Goal: Task Accomplishment & Management: Complete application form

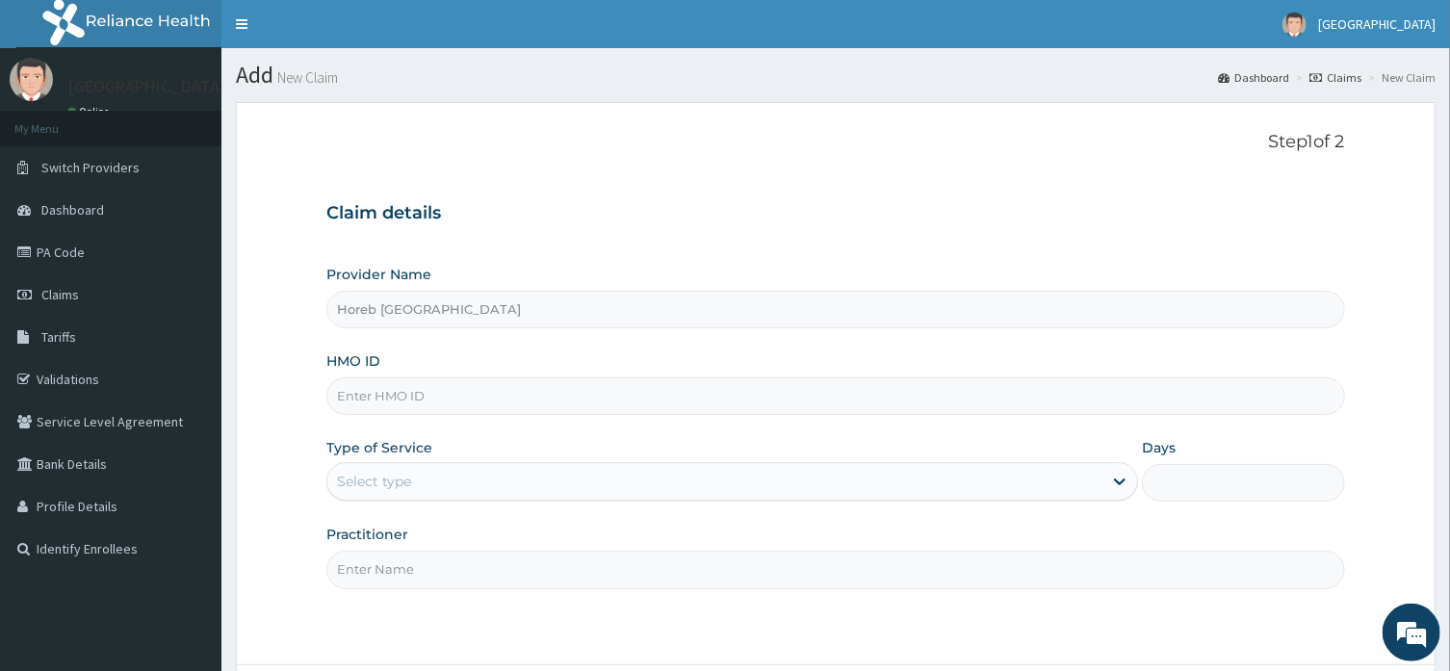
click at [237, 372] on form "Step 1 of 2 Claim details Provider Name Horeb Consult Hospital HMO ID Type of S…" at bounding box center [836, 438] width 1200 height 672
click at [481, 399] on input "HMO ID" at bounding box center [835, 396] width 1018 height 38
click at [471, 404] on input "HMO ID" at bounding box center [835, 396] width 1018 height 38
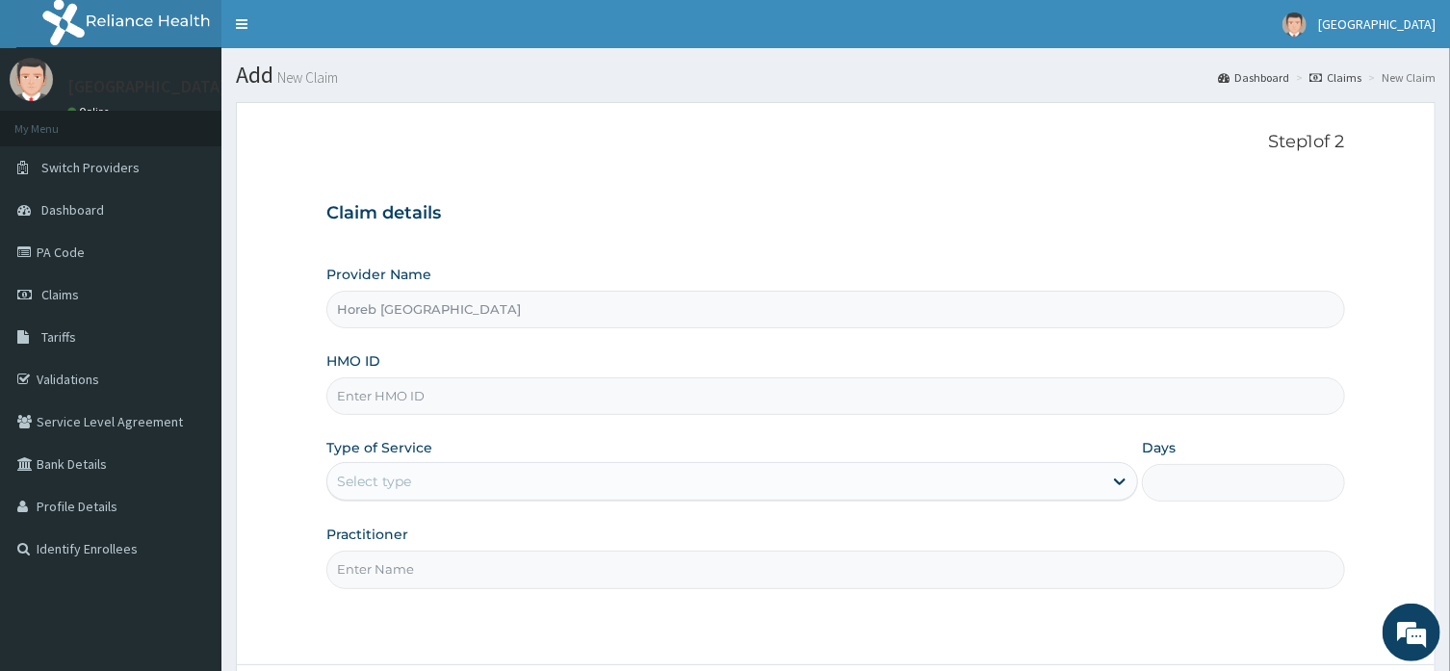
click at [463, 400] on input "HMO ID" at bounding box center [835, 396] width 1018 height 38
type input "OKB/10859/A"
click at [443, 431] on div "Provider Name Horeb Consult Hospital HMO ID OKB/10859/A Type of Service Select …" at bounding box center [835, 426] width 1018 height 323
click at [133, 291] on link "Claims" at bounding box center [110, 294] width 221 height 42
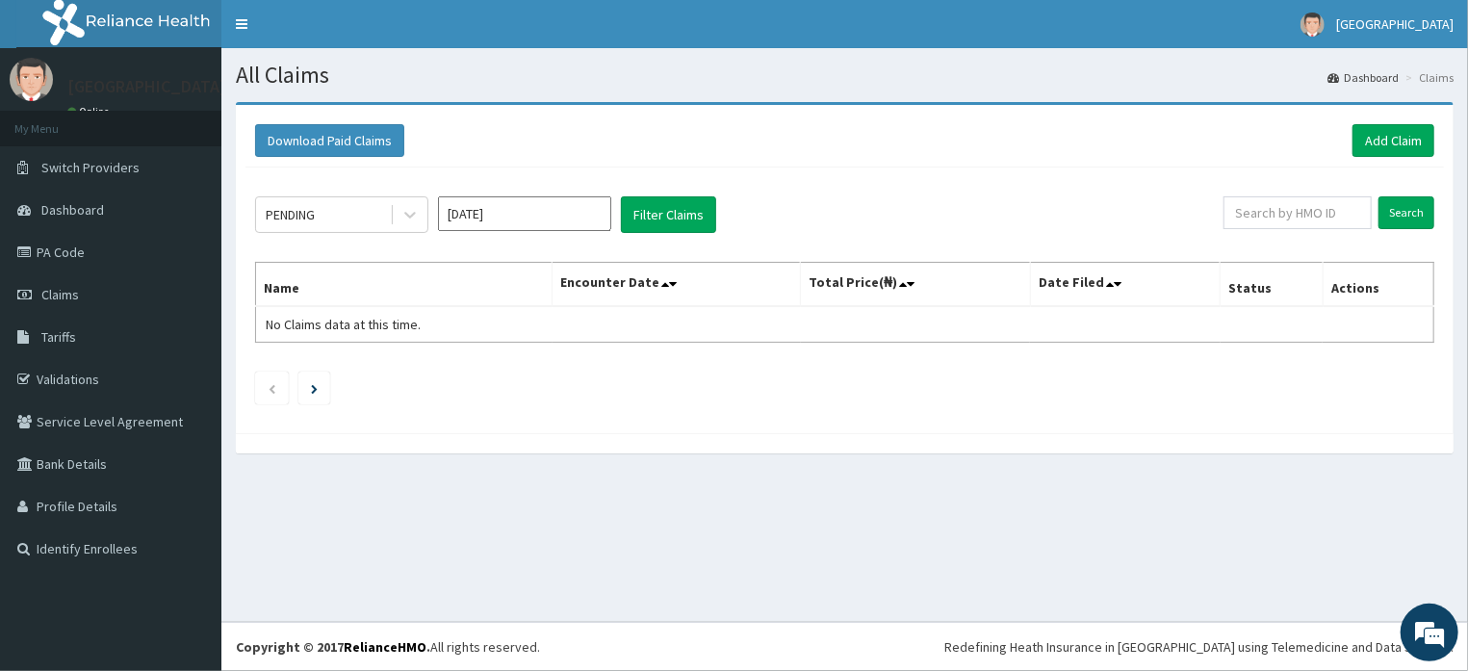
click at [411, 214] on icon at bounding box center [410, 214] width 19 height 19
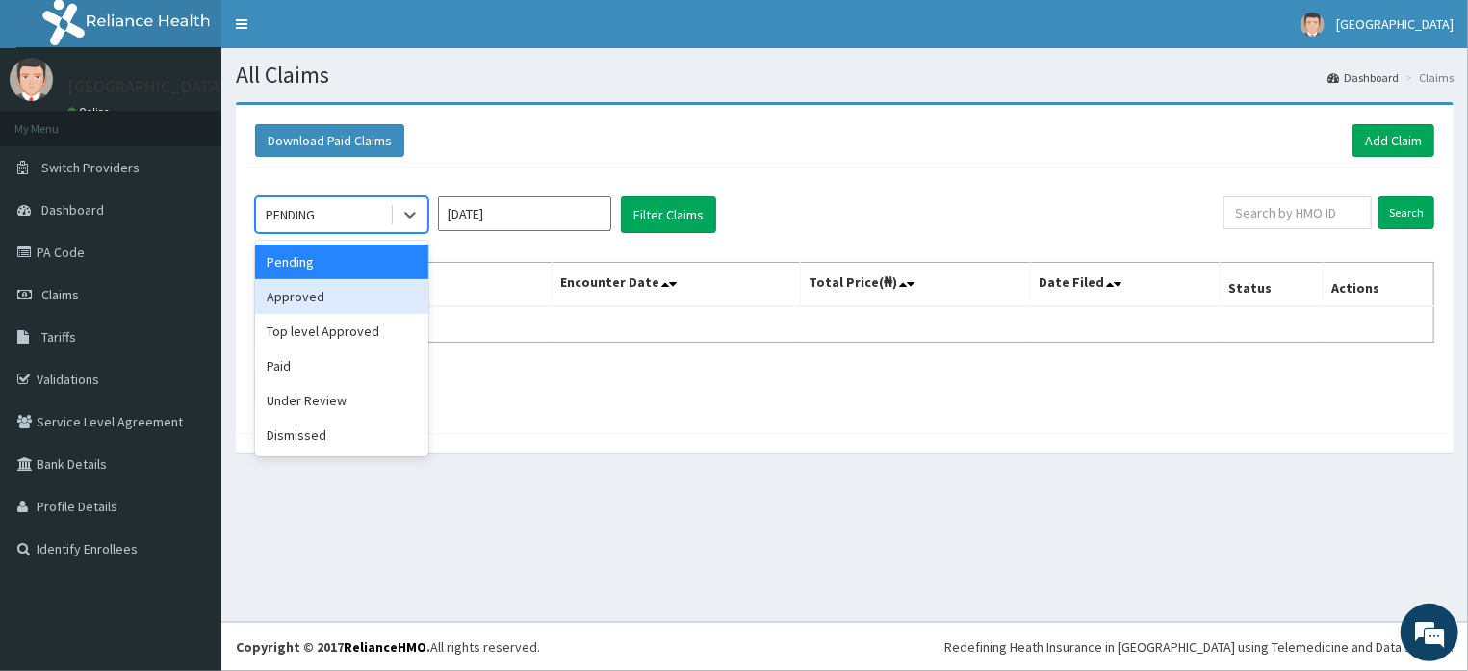
click at [380, 296] on div "Approved" at bounding box center [341, 296] width 173 height 35
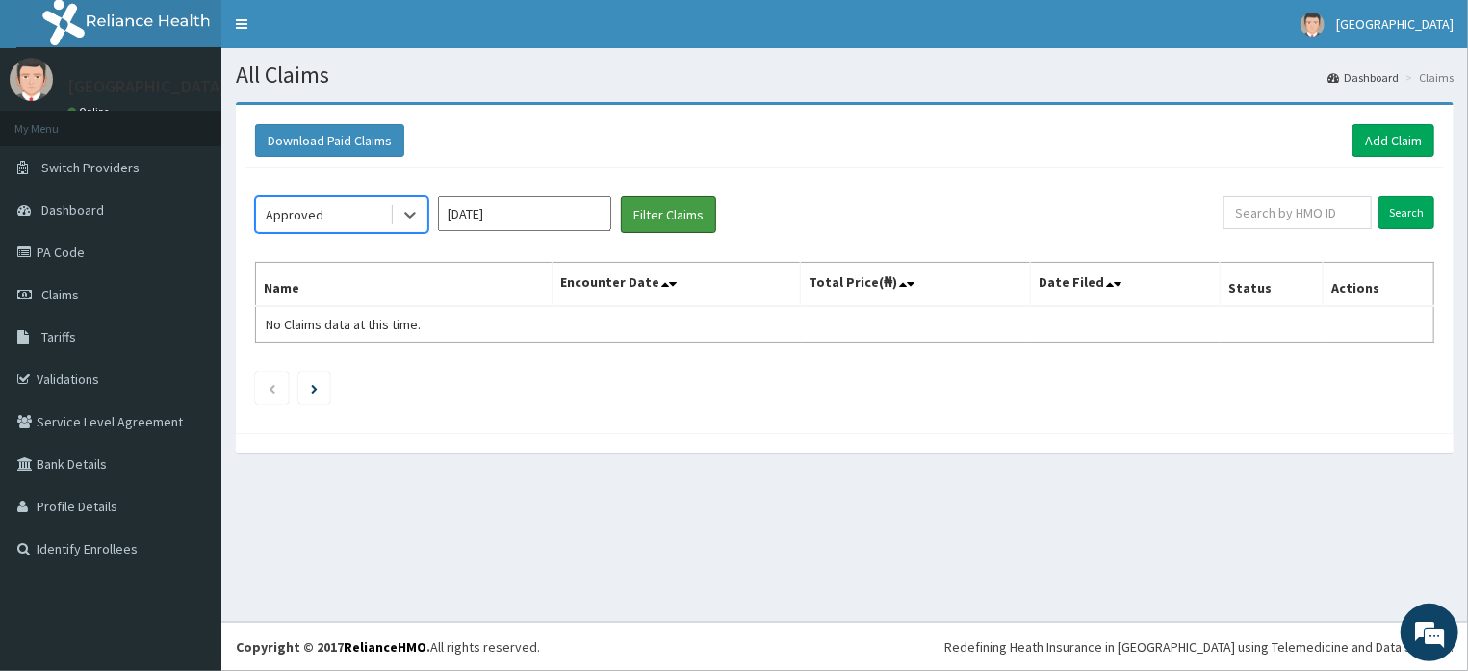
click at [665, 215] on button "Filter Claims" at bounding box center [668, 214] width 95 height 37
click at [660, 209] on button "Filter Claims" at bounding box center [668, 214] width 95 height 37
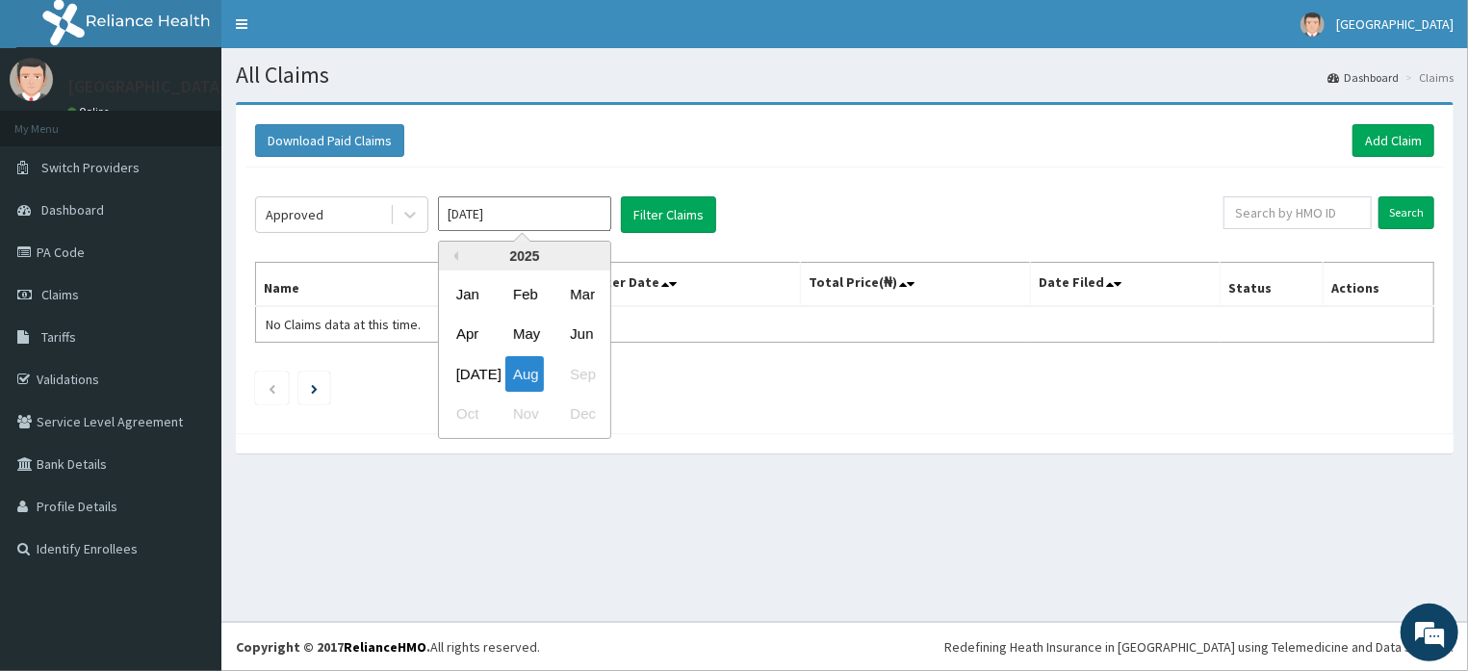
click at [463, 215] on input "Aug 2025" at bounding box center [524, 213] width 173 height 35
click at [518, 330] on div "May" at bounding box center [524, 335] width 39 height 36
click at [408, 214] on icon at bounding box center [410, 214] width 19 height 19
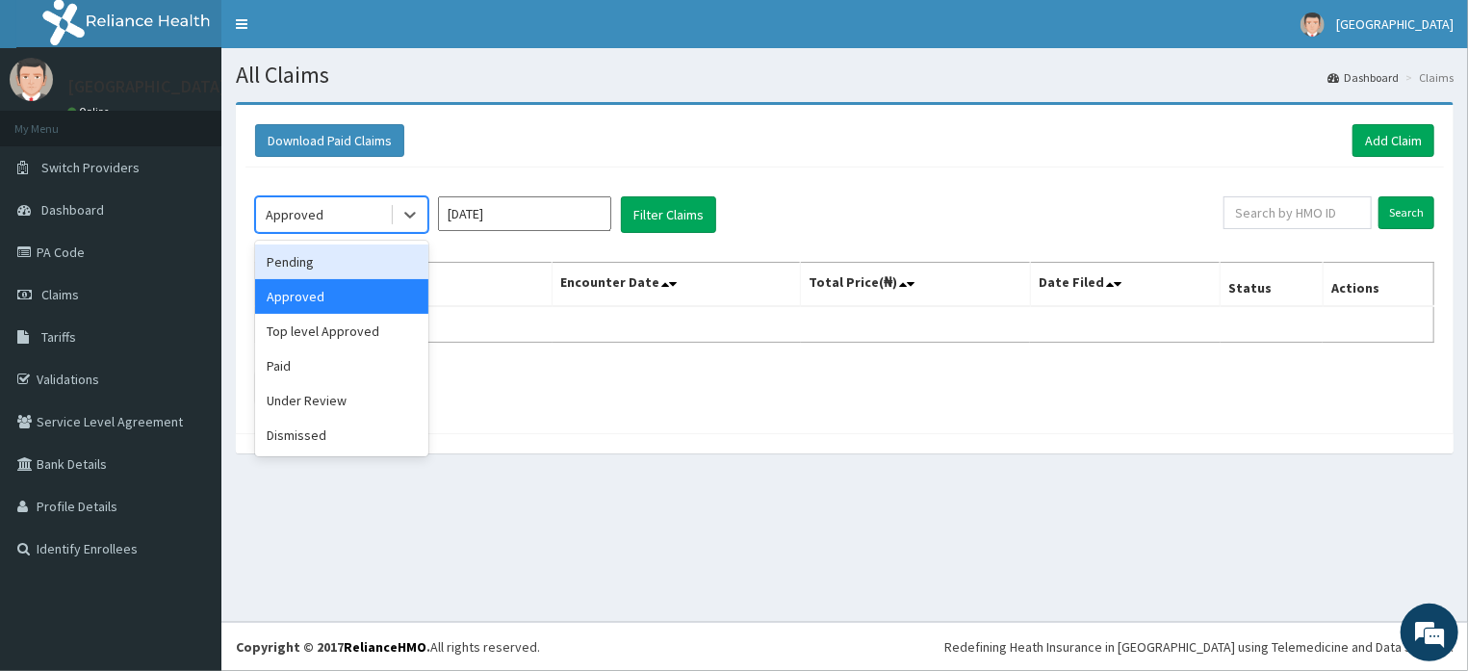
click at [402, 265] on div "Pending" at bounding box center [341, 262] width 173 height 35
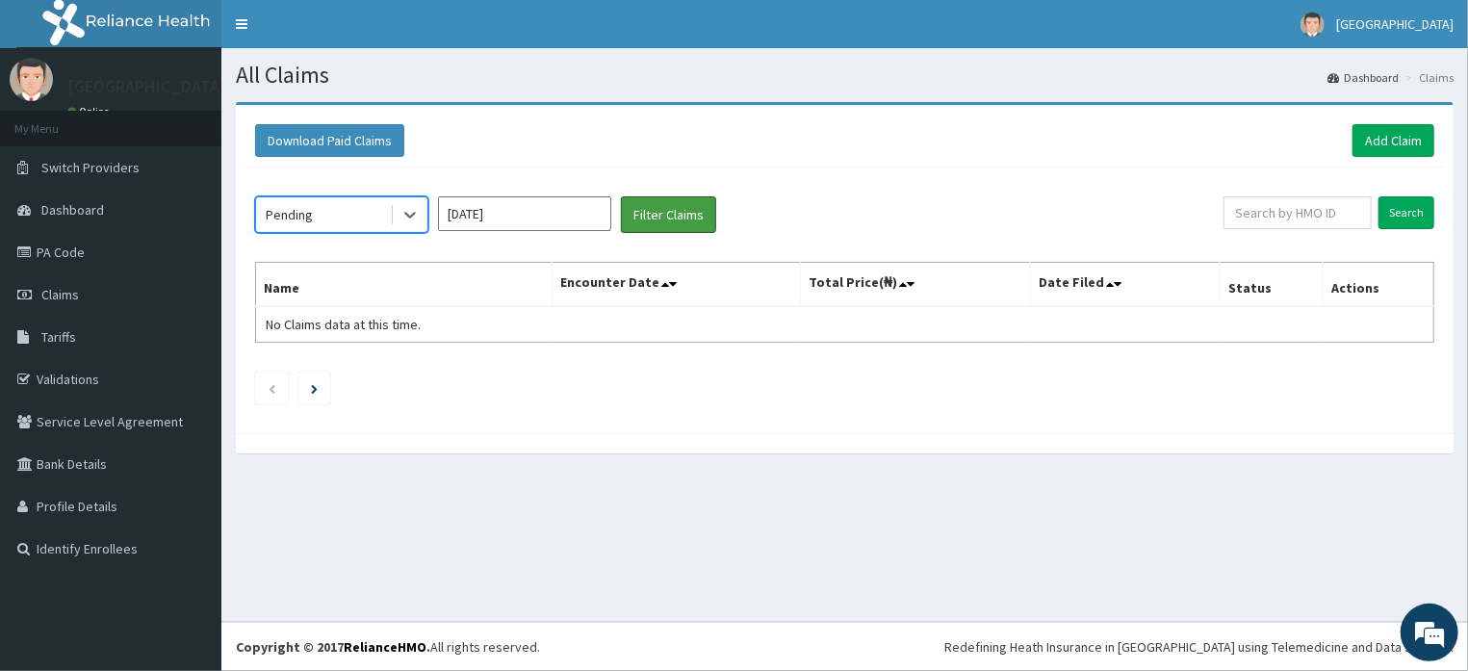
click at [682, 210] on button "Filter Claims" at bounding box center [668, 214] width 95 height 37
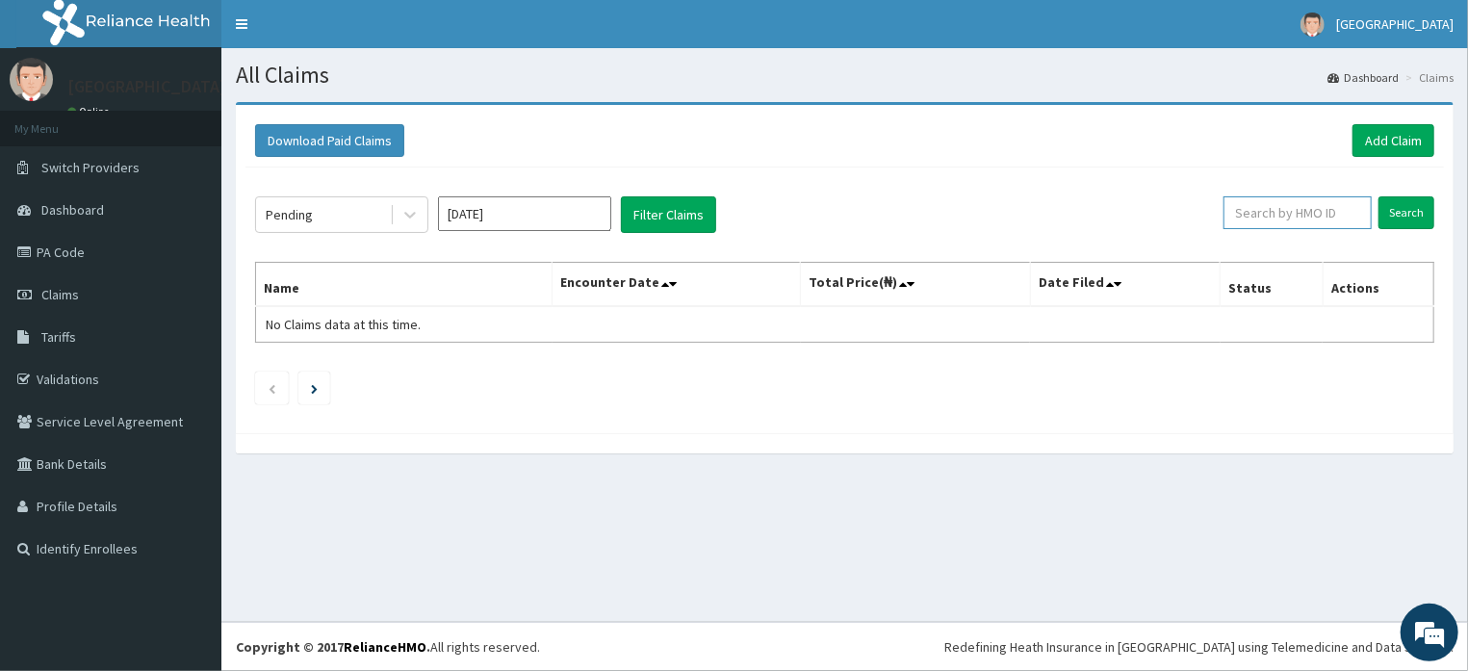
click at [1254, 214] on input "text" at bounding box center [1298, 212] width 148 height 33
click at [474, 214] on input "May 2025" at bounding box center [524, 213] width 173 height 35
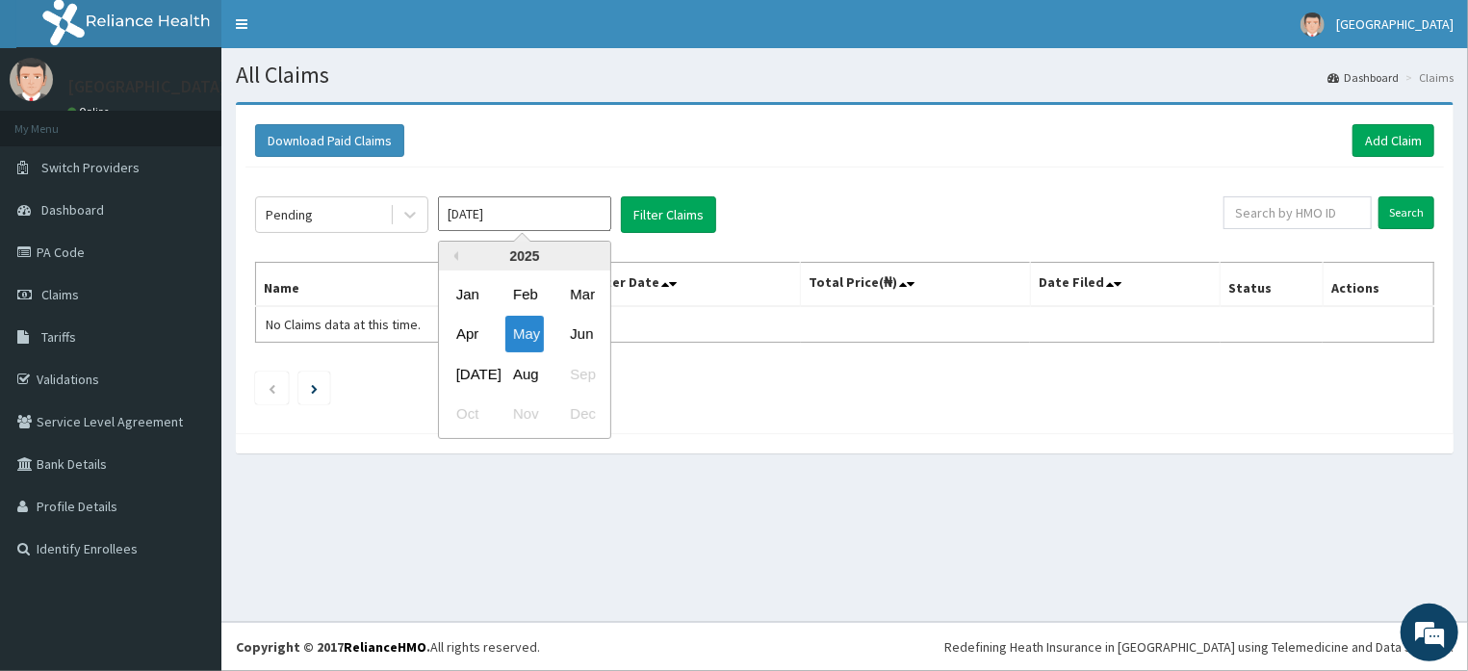
click at [470, 373] on div "Jul" at bounding box center [468, 374] width 39 height 36
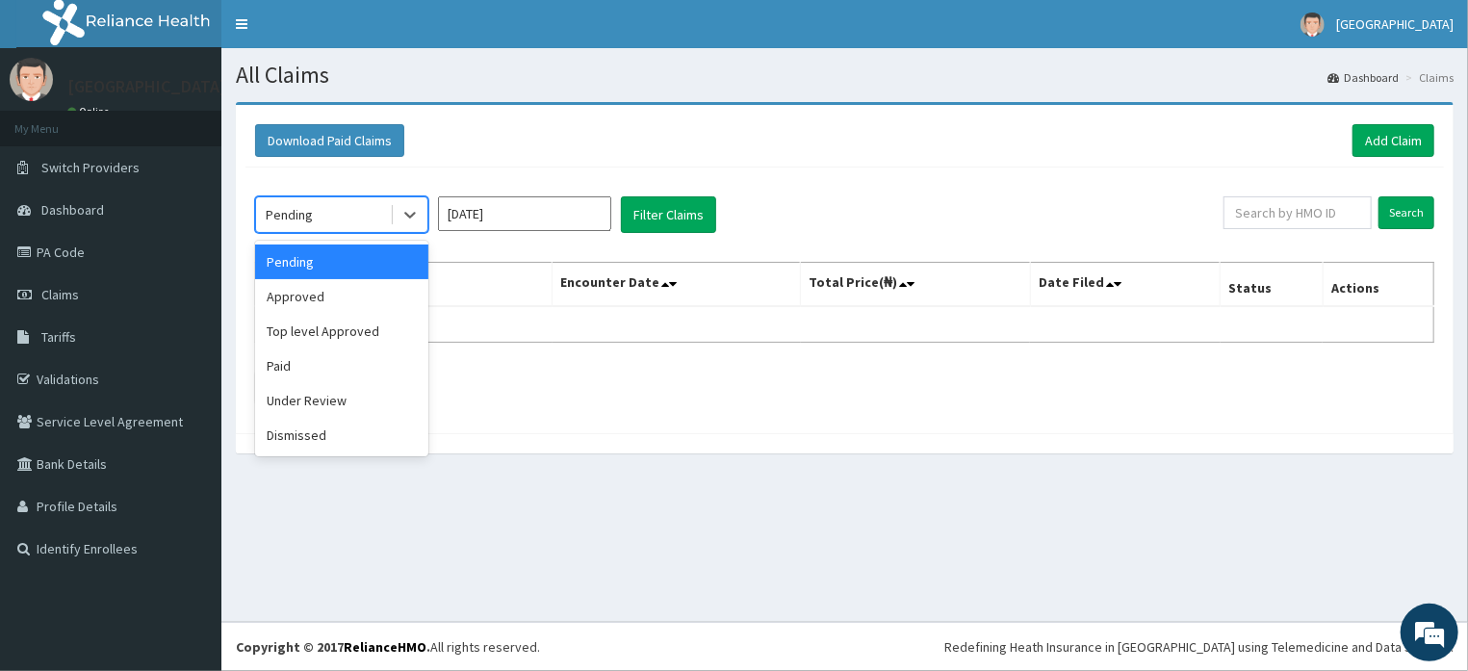
click at [406, 218] on icon at bounding box center [410, 214] width 19 height 19
click at [379, 295] on div "Approved" at bounding box center [341, 296] width 173 height 35
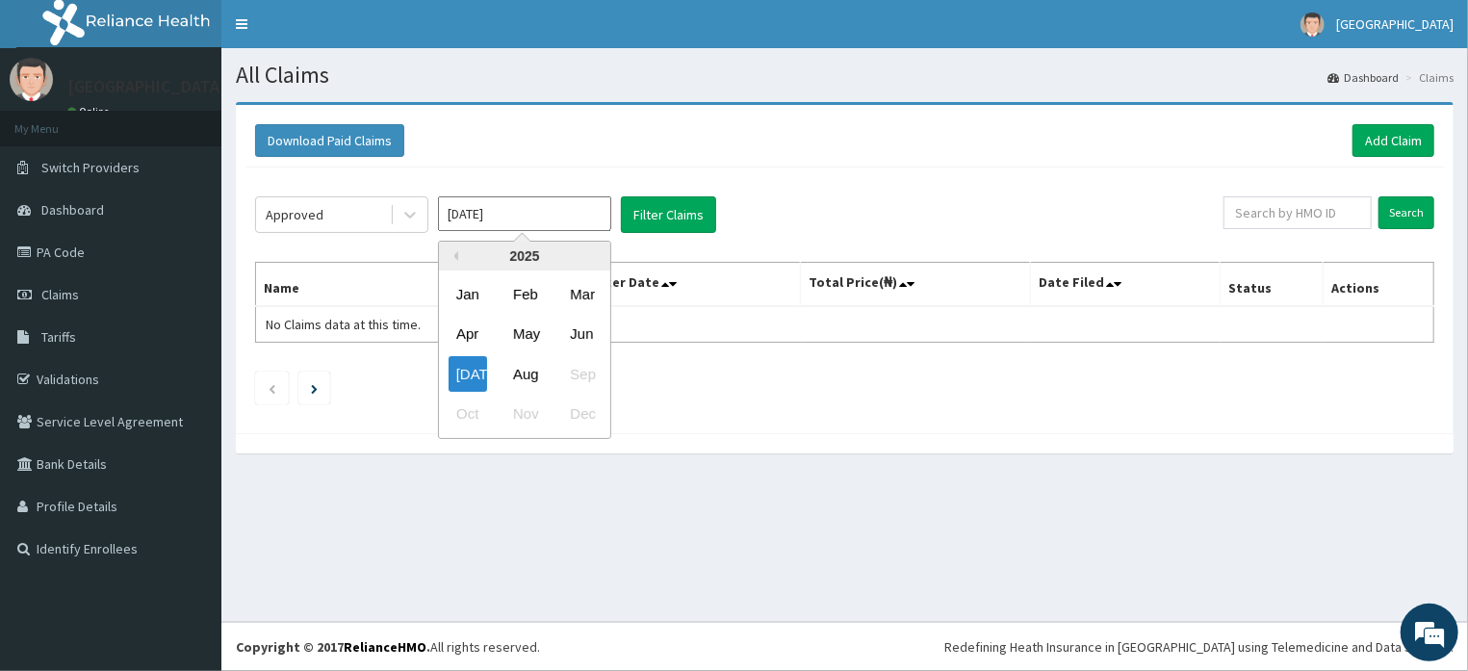
click at [452, 216] on input "Jul 2025" at bounding box center [524, 213] width 173 height 35
click at [525, 325] on div "May" at bounding box center [524, 335] width 39 height 36
type input "[DATE]"
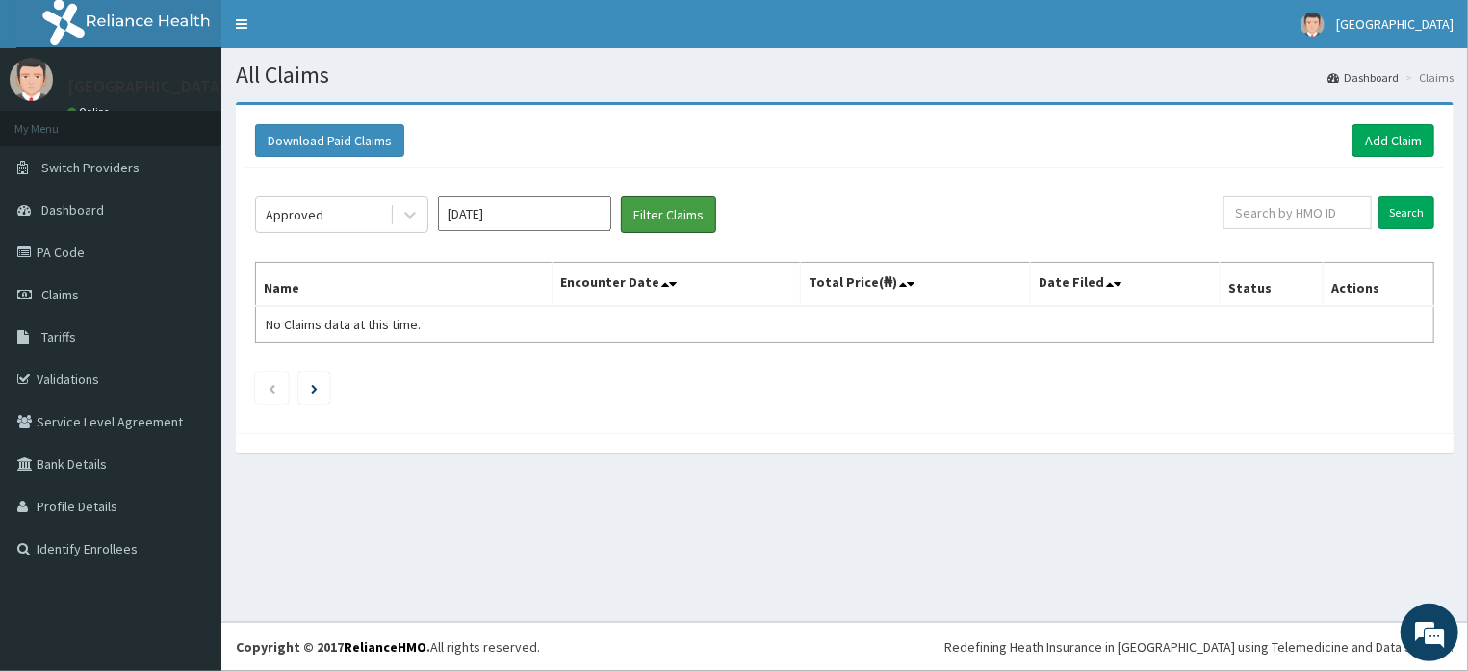
click at [663, 202] on button "Filter Claims" at bounding box center [668, 214] width 95 height 37
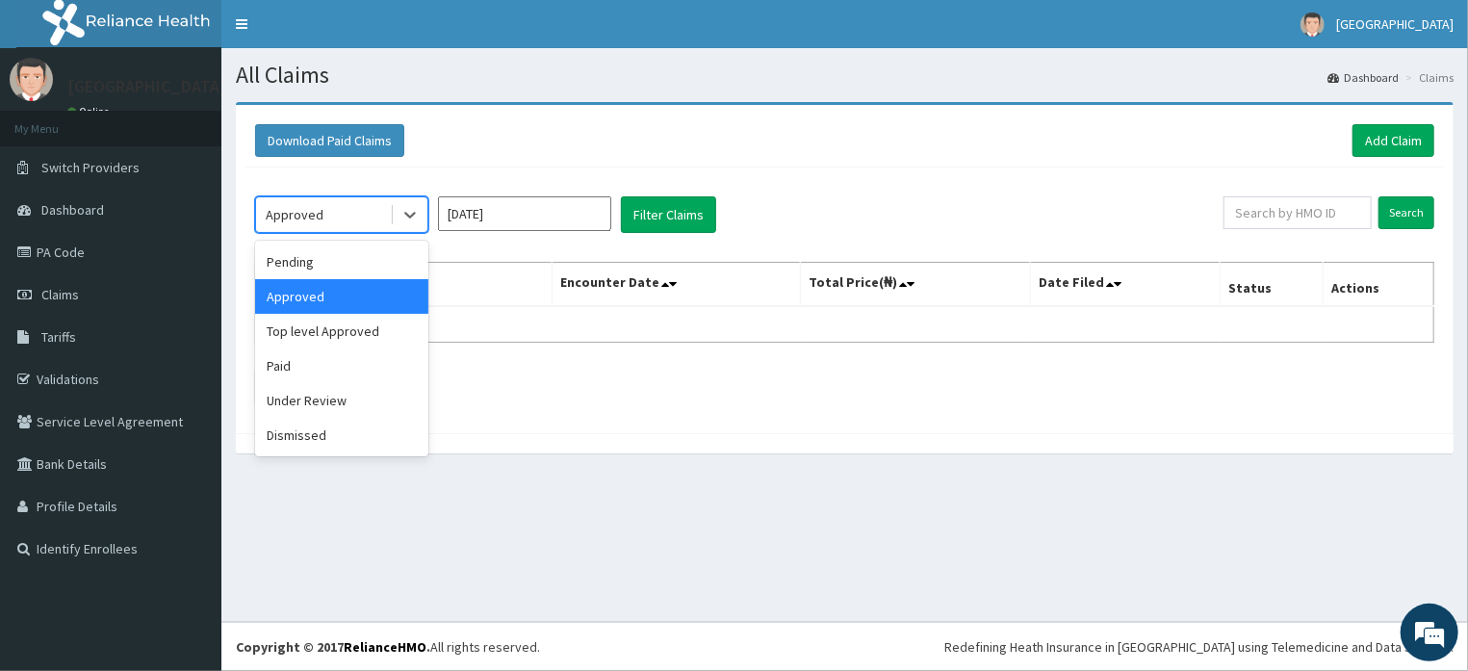
click at [409, 216] on icon at bounding box center [410, 214] width 19 height 19
click at [390, 249] on div "Pending" at bounding box center [341, 262] width 173 height 35
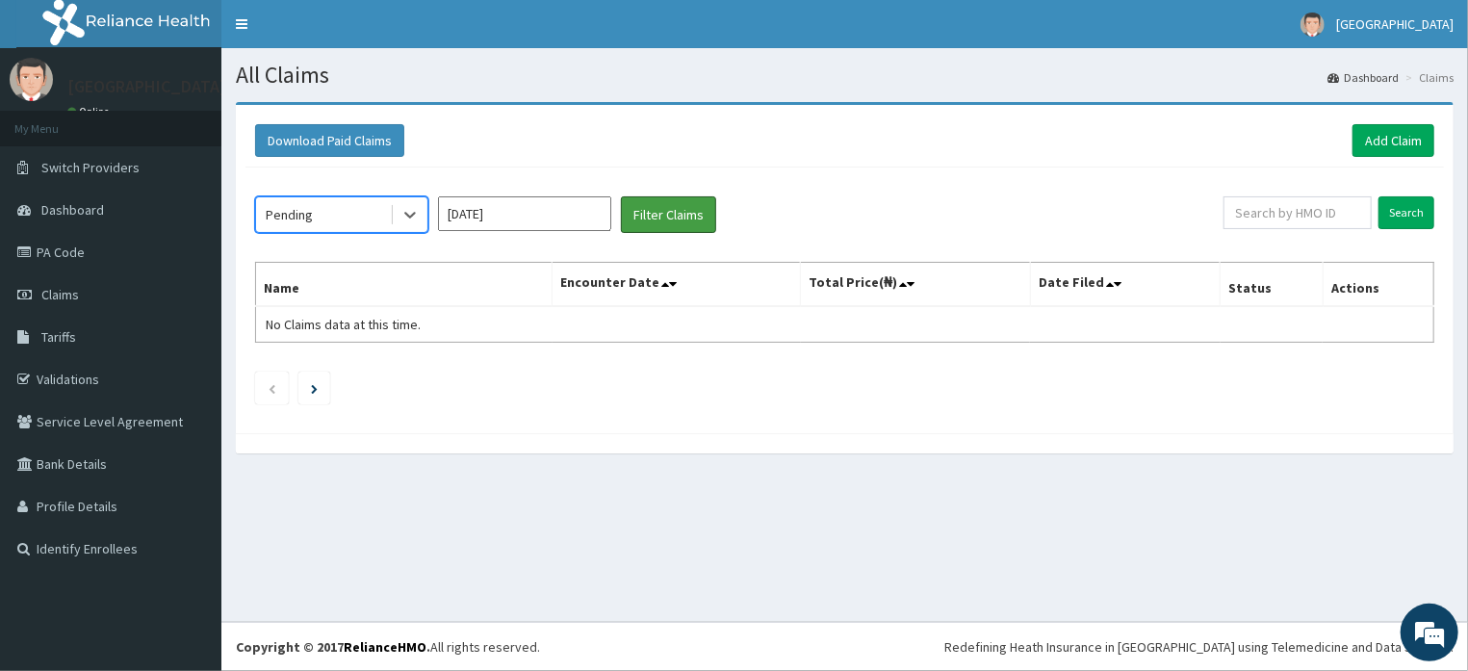
click at [679, 212] on button "Filter Claims" at bounding box center [668, 214] width 95 height 37
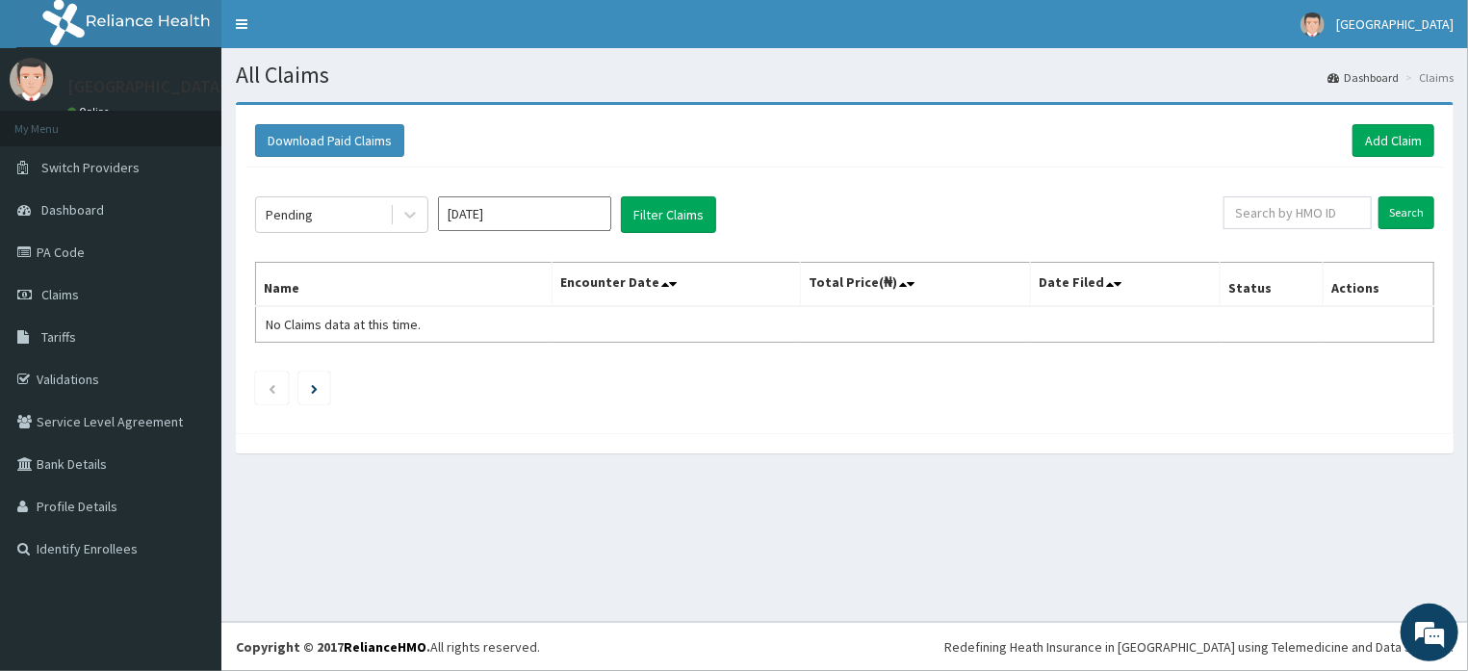
click at [143, 251] on link "PA Code" at bounding box center [110, 252] width 221 height 42
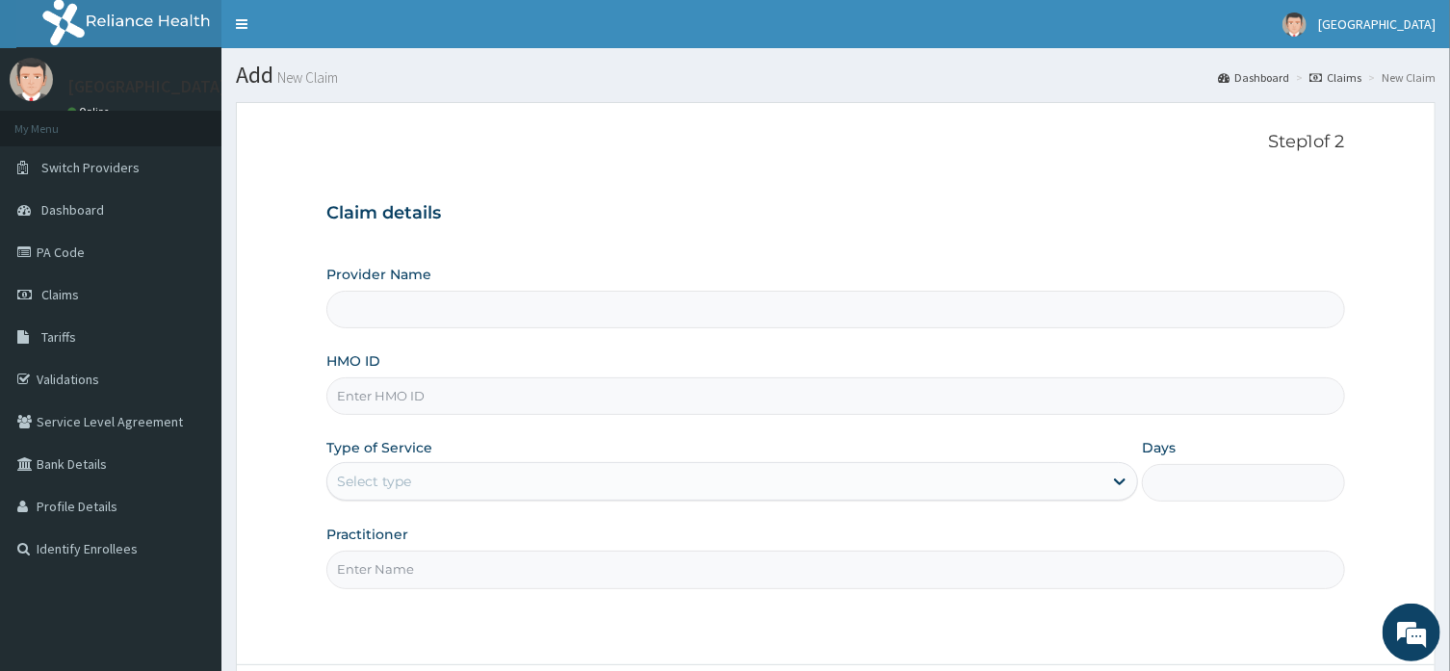
type input "Horeb [GEOGRAPHIC_DATA]"
click at [556, 407] on input "HMO ID" at bounding box center [835, 396] width 1018 height 38
type input "OKB/10859/A"
click at [384, 484] on div "Select type" at bounding box center [374, 481] width 74 height 19
drag, startPoint x: 444, startPoint y: 490, endPoint x: 434, endPoint y: 495, distance: 10.8
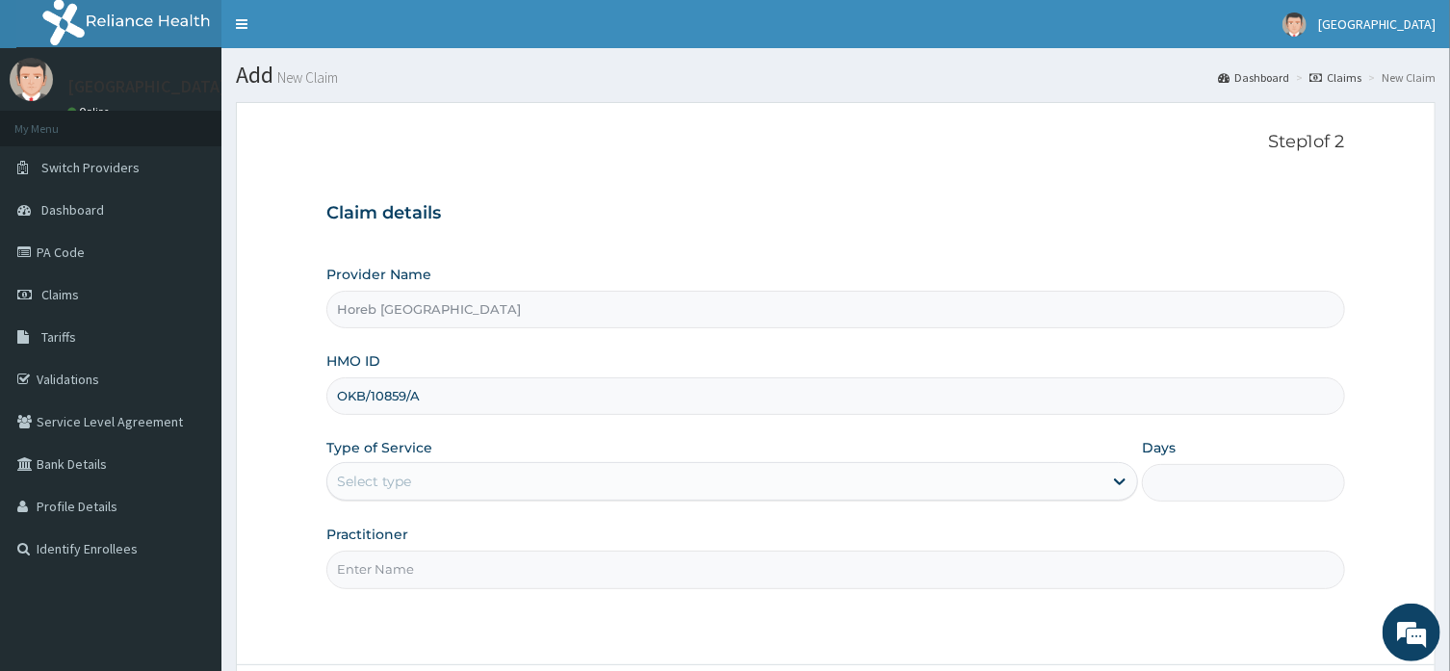
click at [437, 494] on div "Select type" at bounding box center [714, 481] width 775 height 31
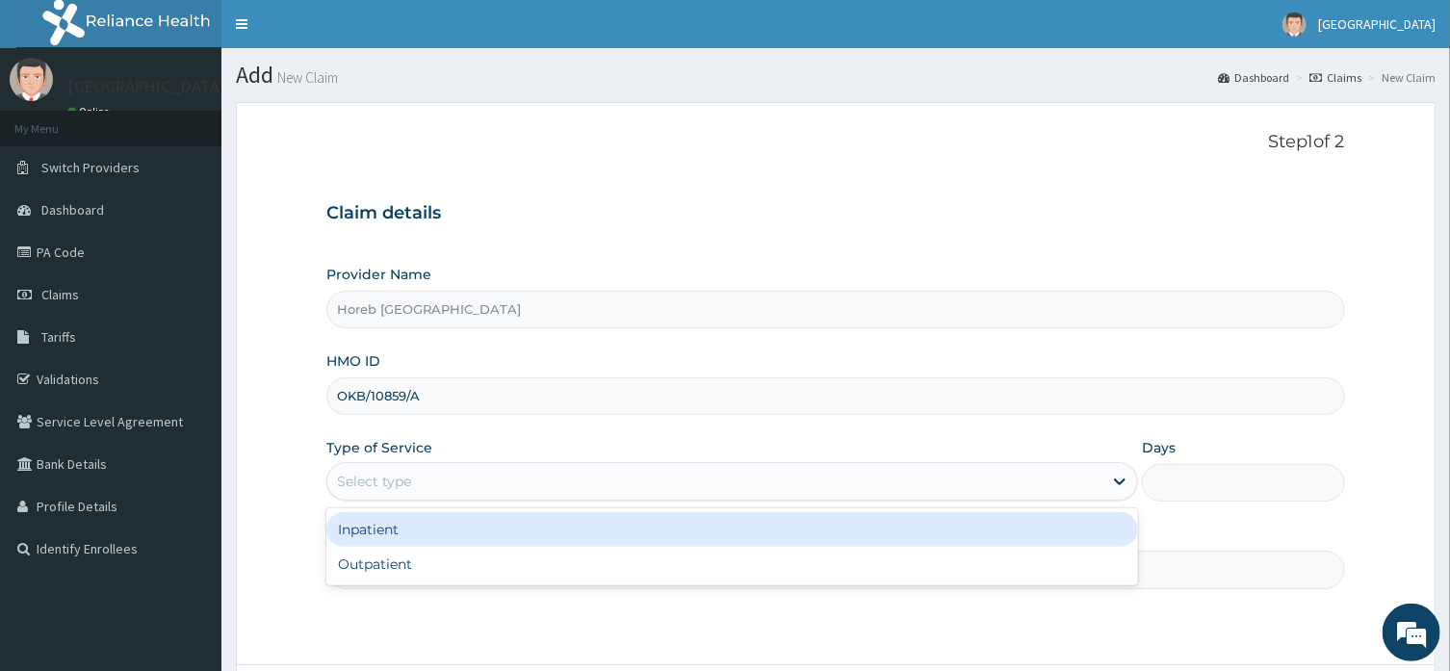
click at [463, 485] on div "Select type" at bounding box center [714, 481] width 775 height 31
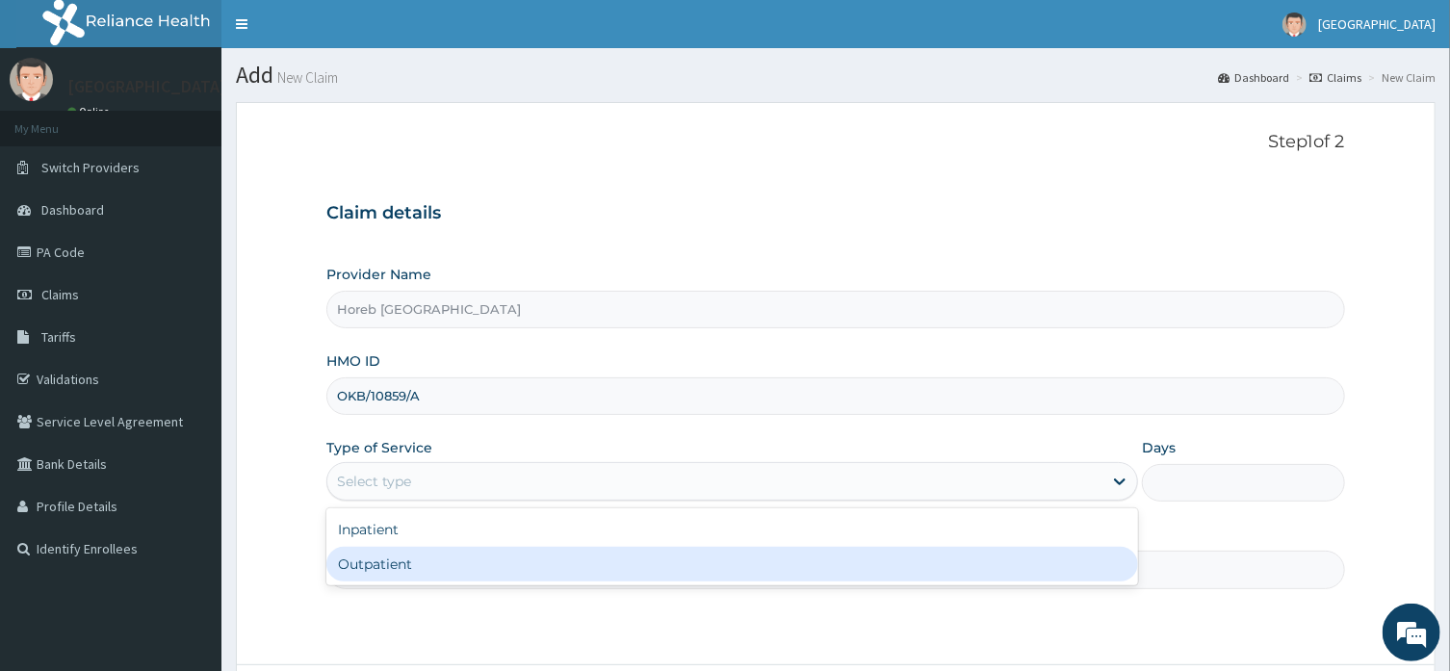
click at [441, 564] on div "Outpatient" at bounding box center [732, 564] width 812 height 35
type input "1"
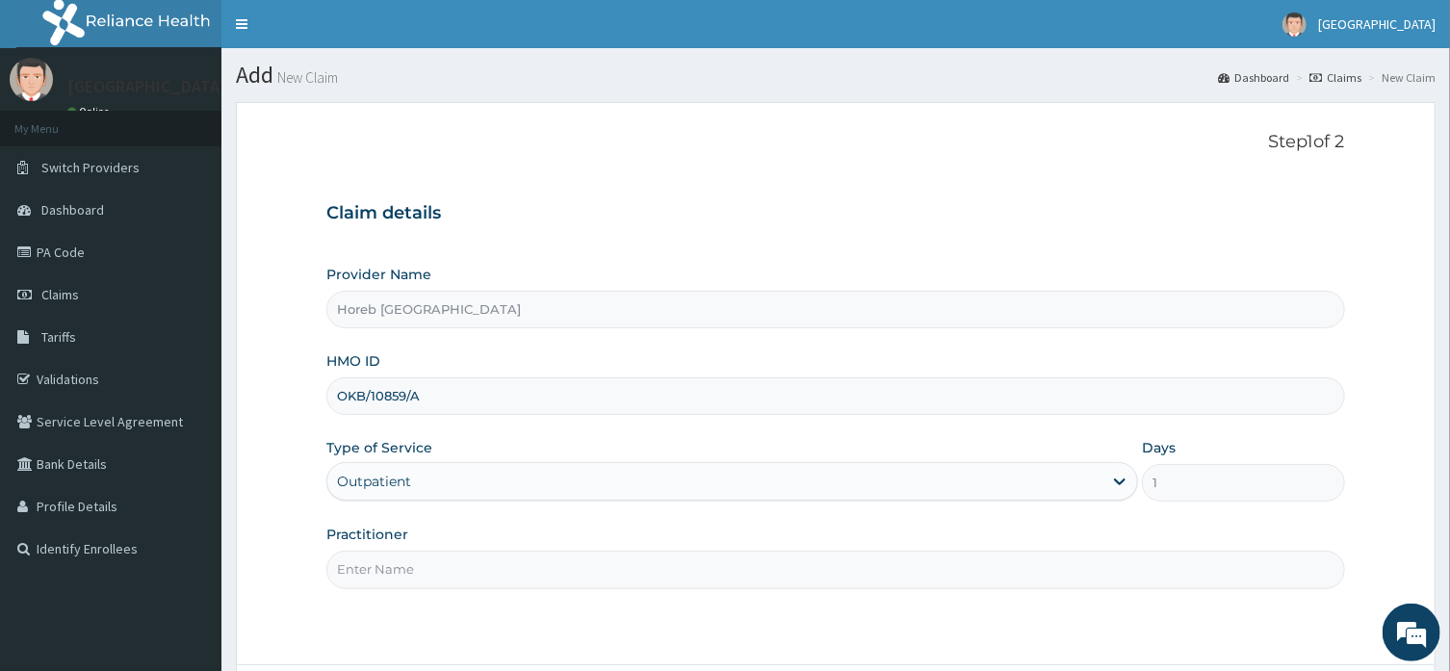
click at [425, 578] on input "Practitioner" at bounding box center [835, 570] width 1018 height 38
type input "GENERAL"
click at [901, 628] on div "Step 1 of 2 Claim details Provider Name Horeb Consult Hospital HMO ID OKB/10859…" at bounding box center [835, 384] width 1018 height 504
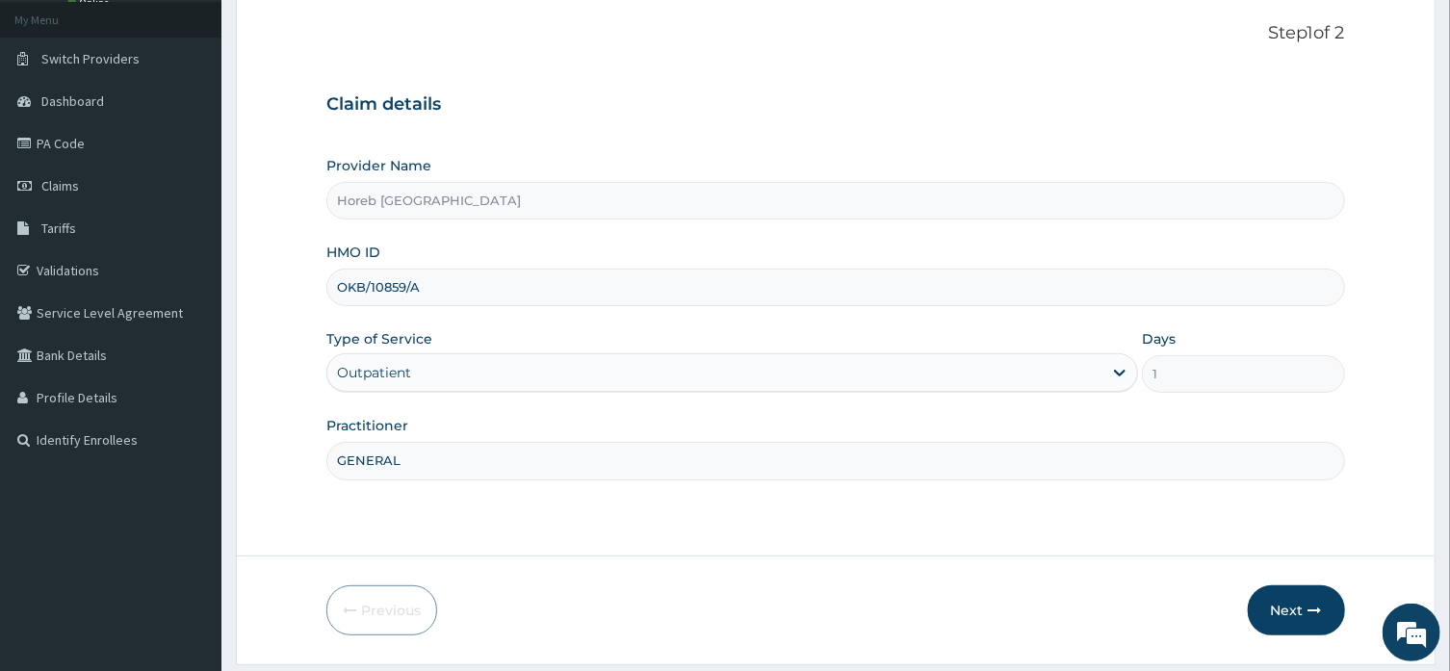
scroll to position [154, 0]
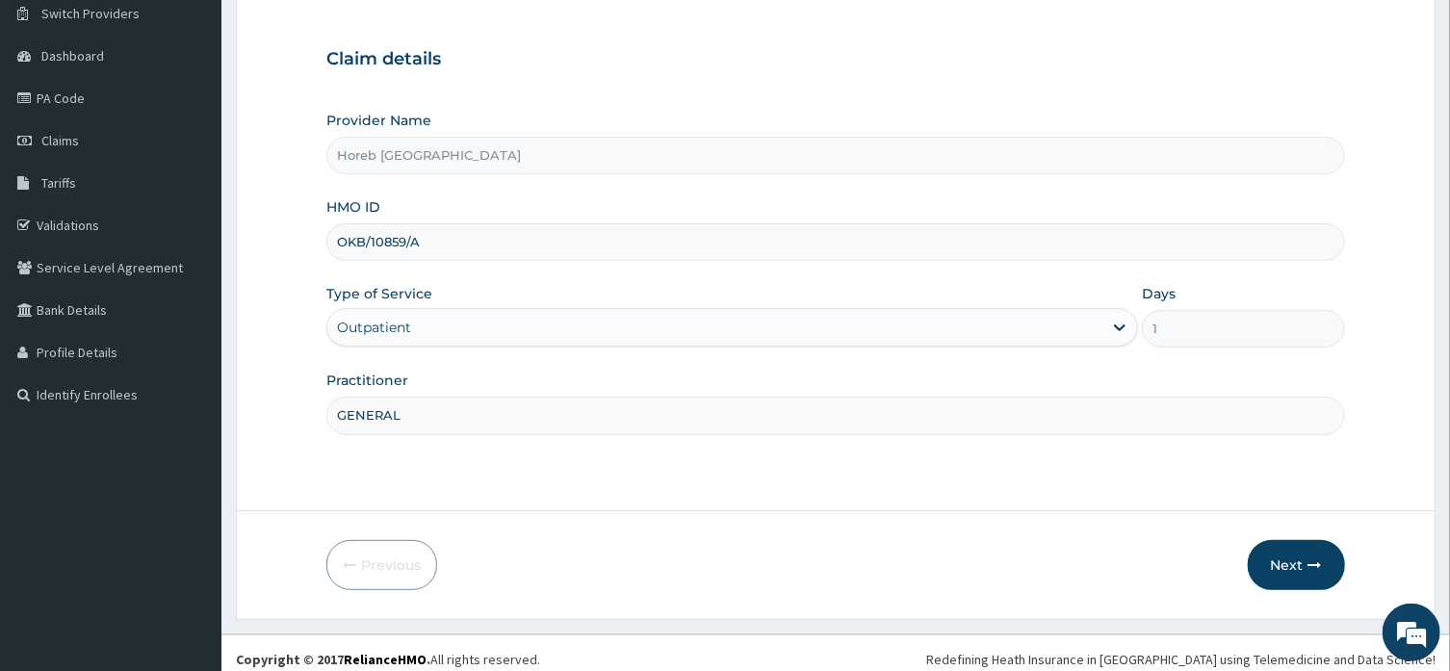
click at [1296, 569] on button "Next" at bounding box center [1296, 565] width 97 height 50
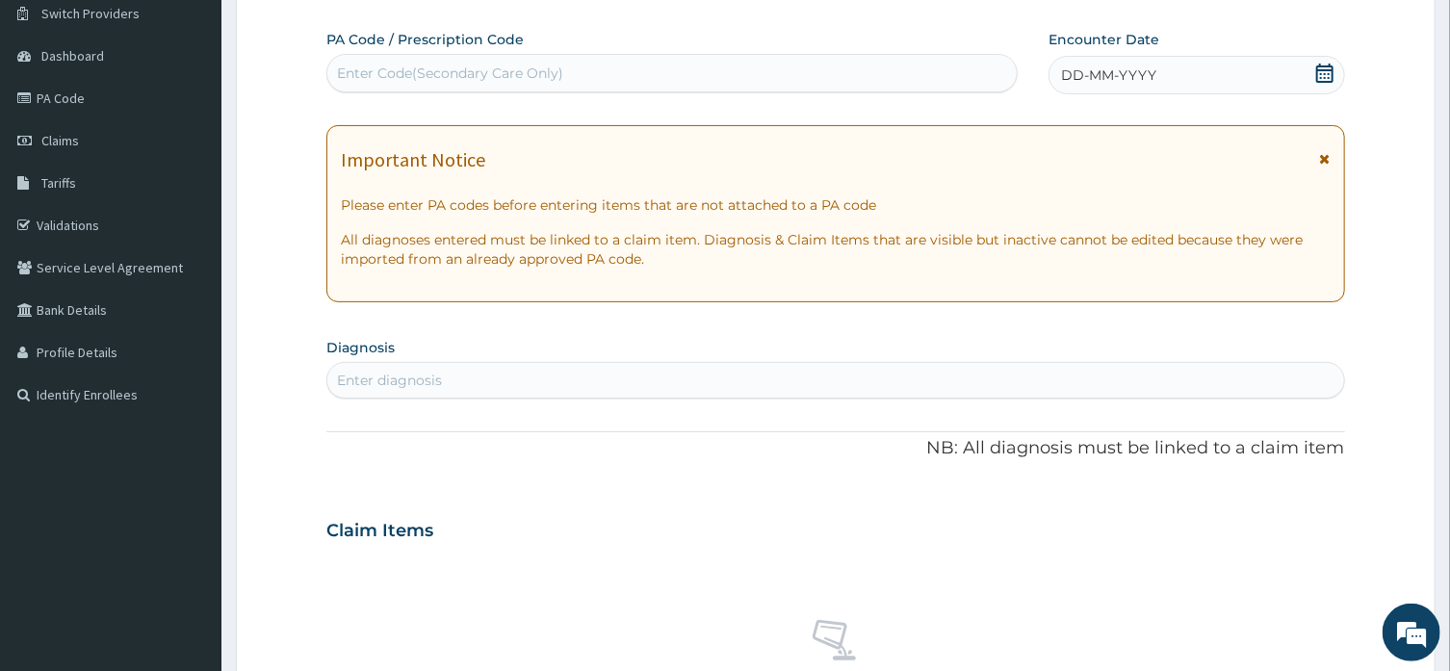
click at [514, 71] on div "Enter Code(Secondary Care Only)" at bounding box center [450, 73] width 226 height 19
click at [1321, 72] on icon at bounding box center [1324, 73] width 17 height 19
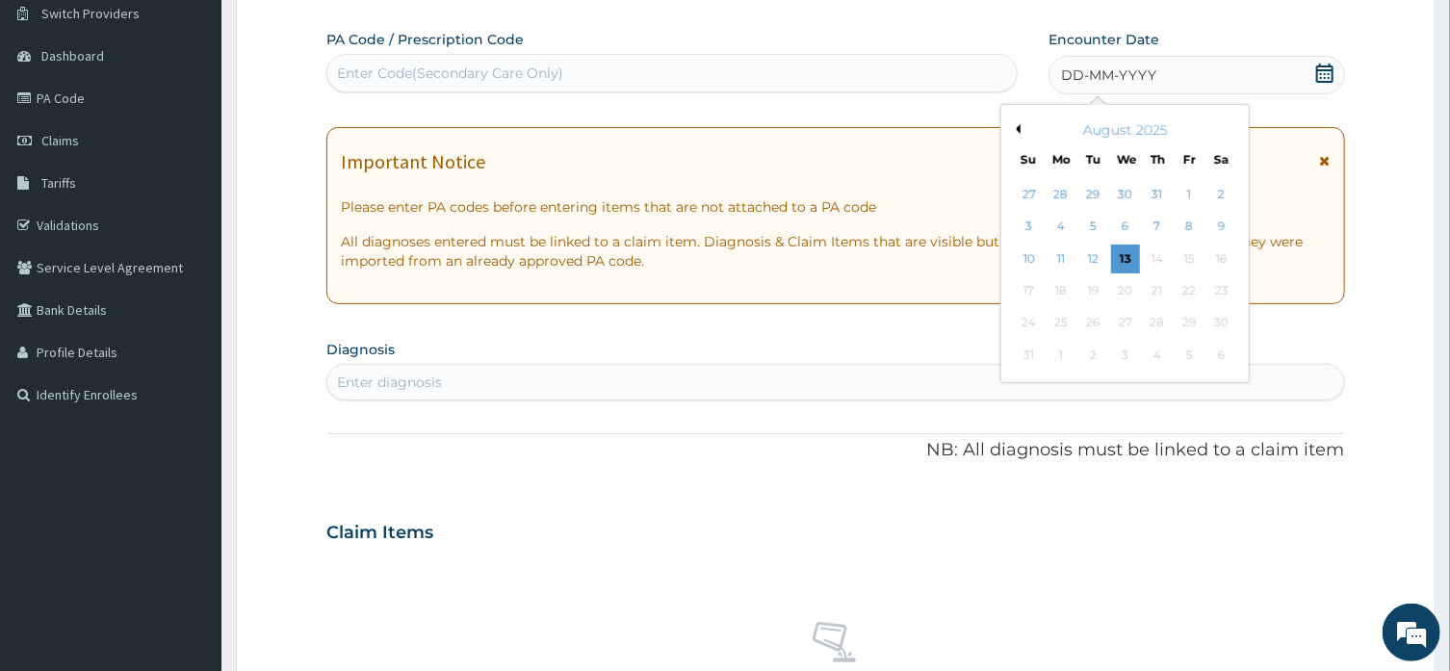
click at [1017, 131] on button "Previous Month" at bounding box center [1016, 129] width 10 height 10
click at [1225, 323] on div "31" at bounding box center [1221, 323] width 29 height 29
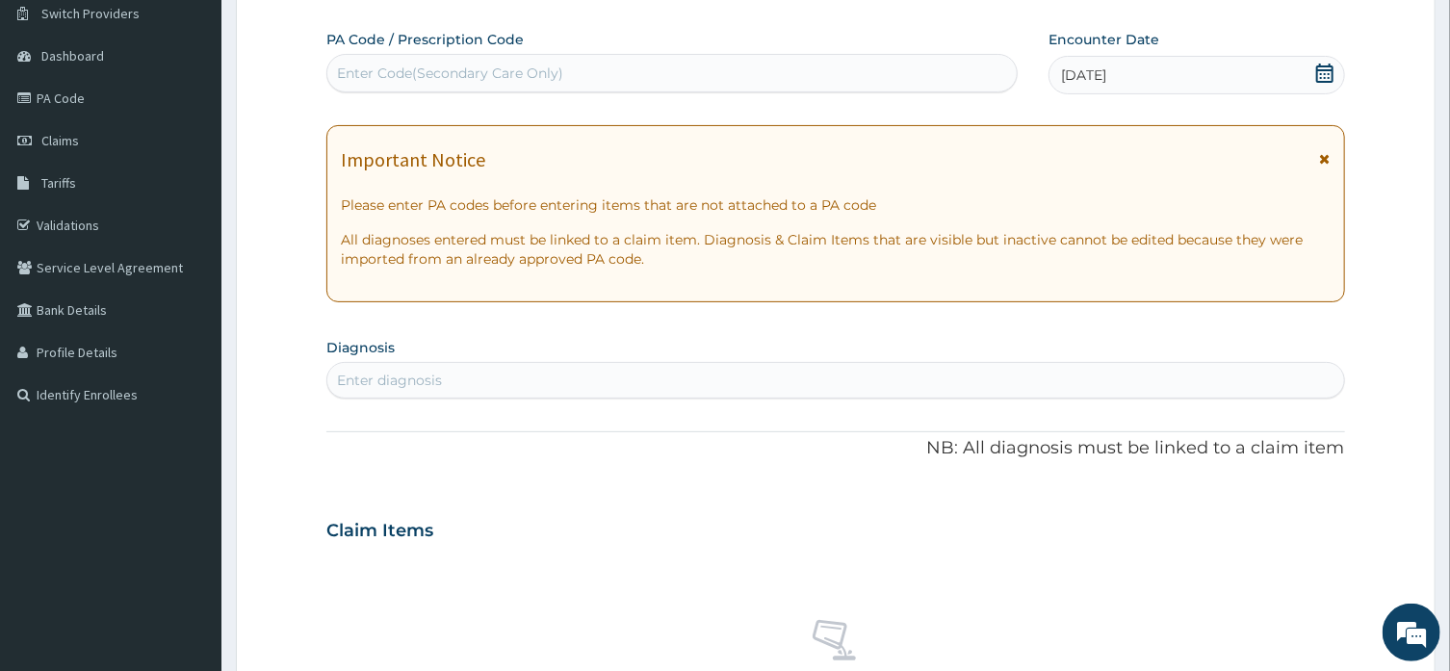
click at [460, 372] on div "Enter diagnosis" at bounding box center [835, 380] width 1016 height 31
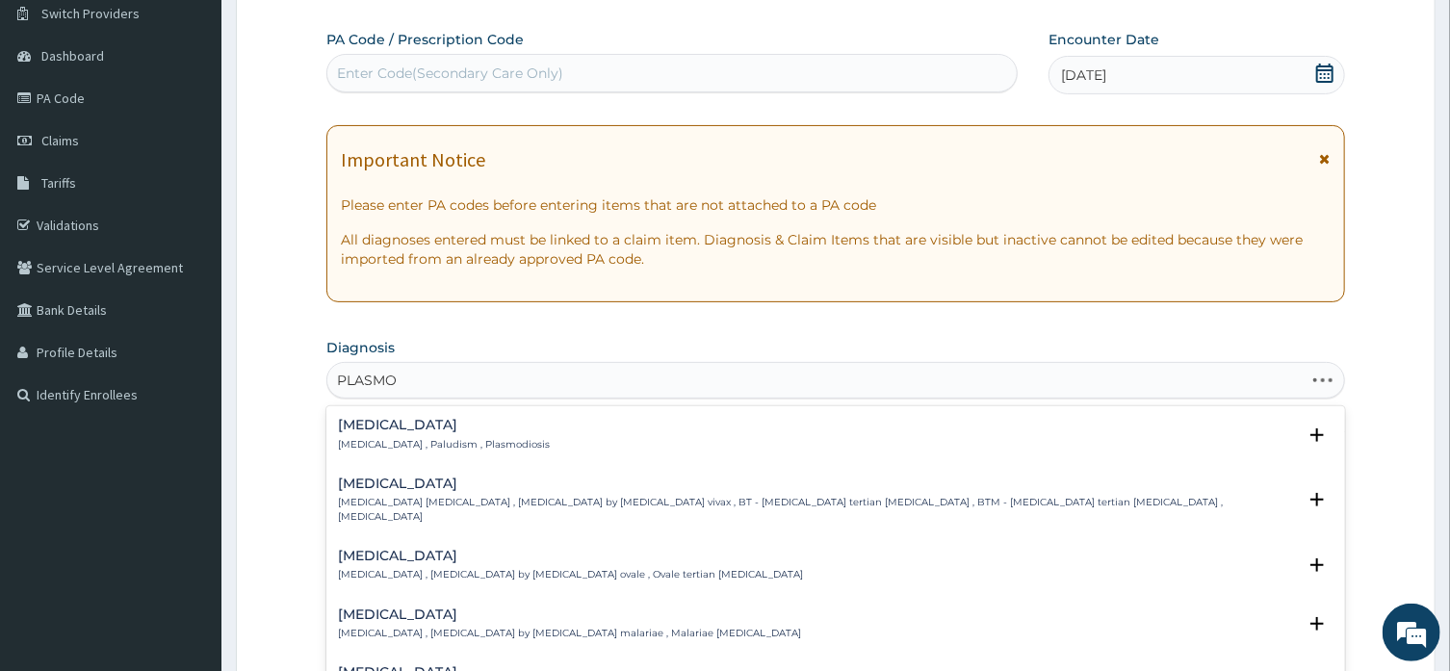
type input "PLASMOD"
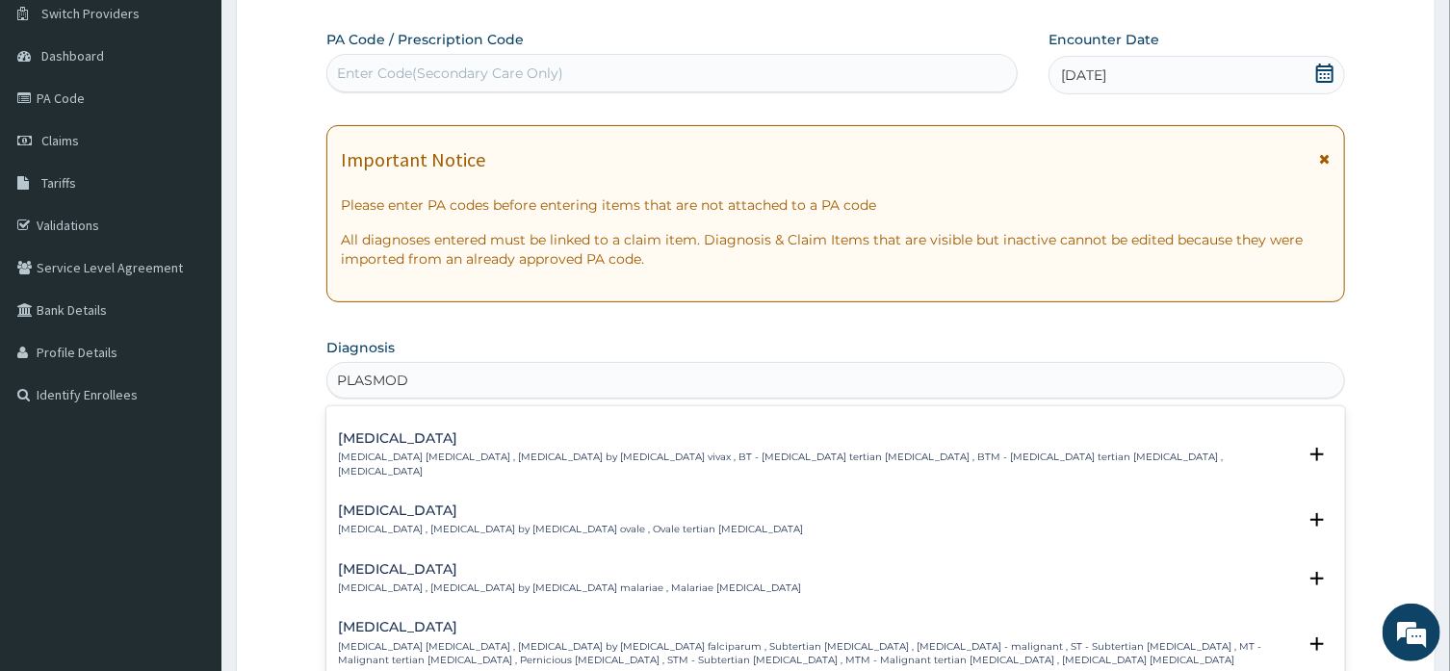
click at [707, 640] on p "Falciparum malaria , Malignant tertian malaria , Malaria by Plasmodium falcipar…" at bounding box center [816, 654] width 957 height 28
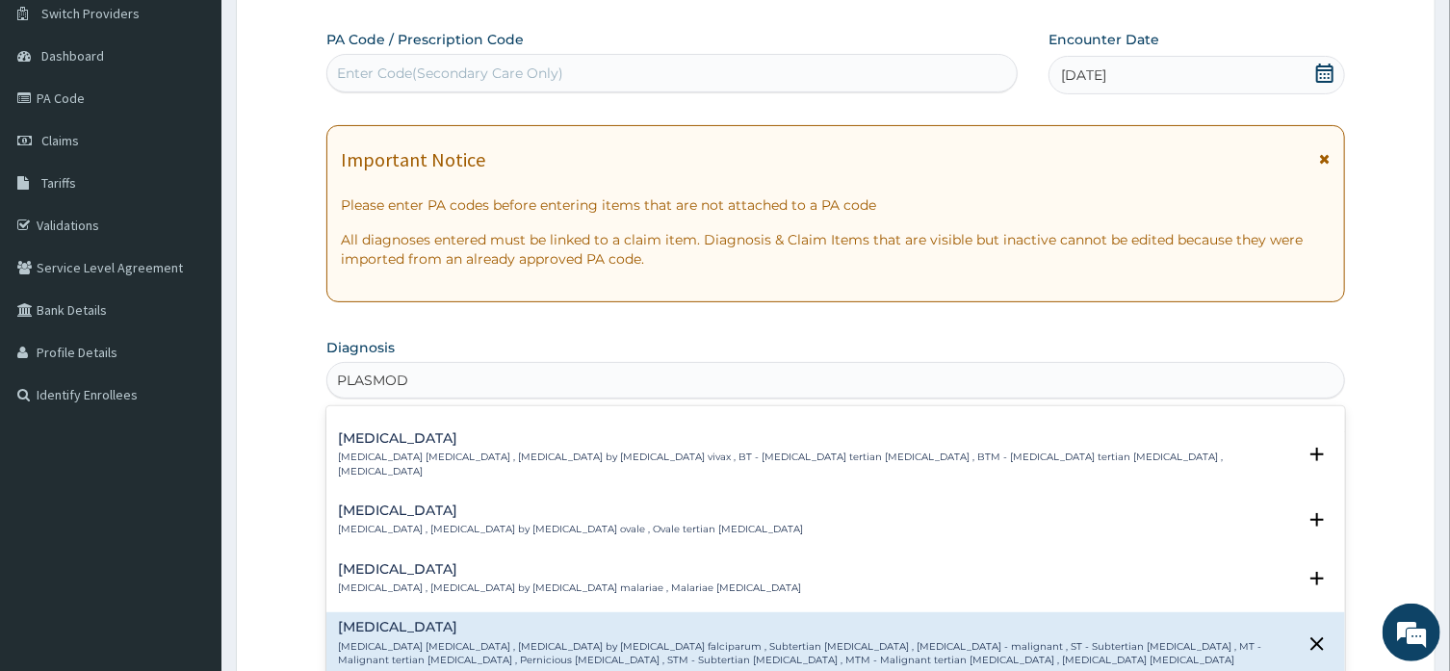
click at [707, 640] on p "Falciparum malaria , Malignant tertian malaria , Malaria by Plasmodium falcipar…" at bounding box center [816, 654] width 957 height 28
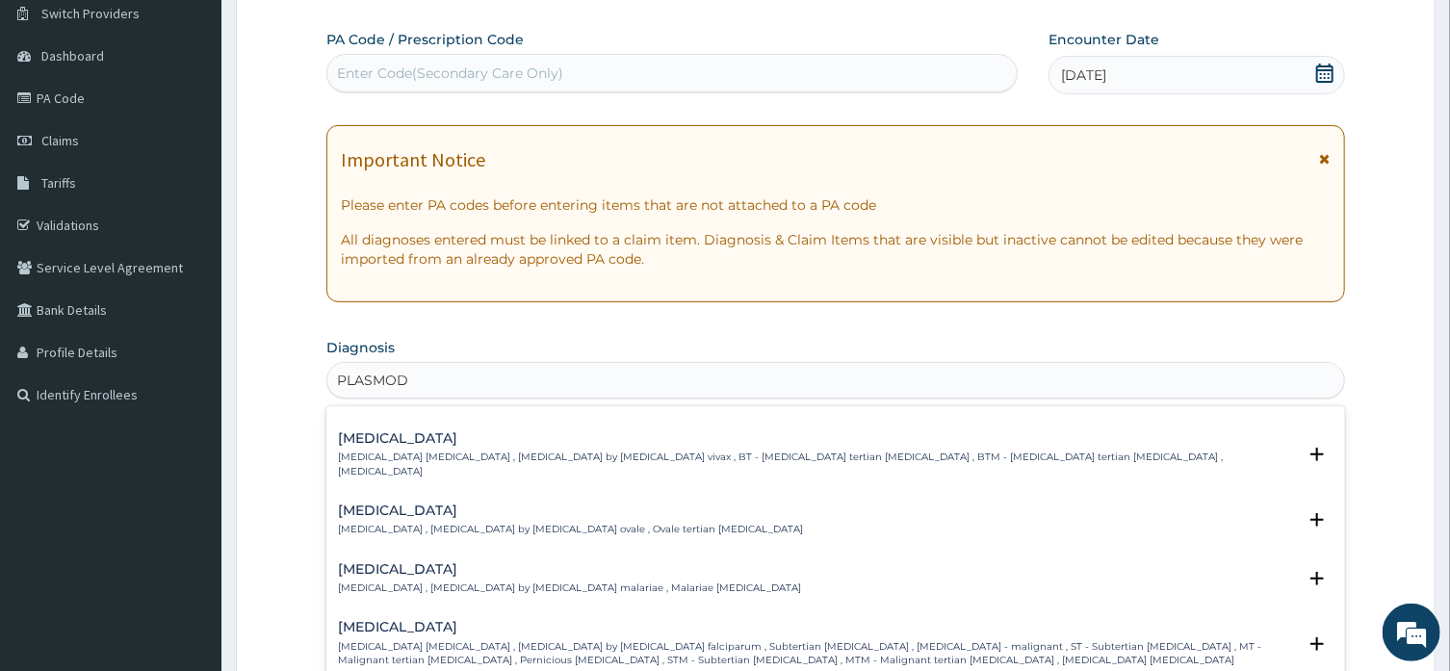
scroll to position [99, 0]
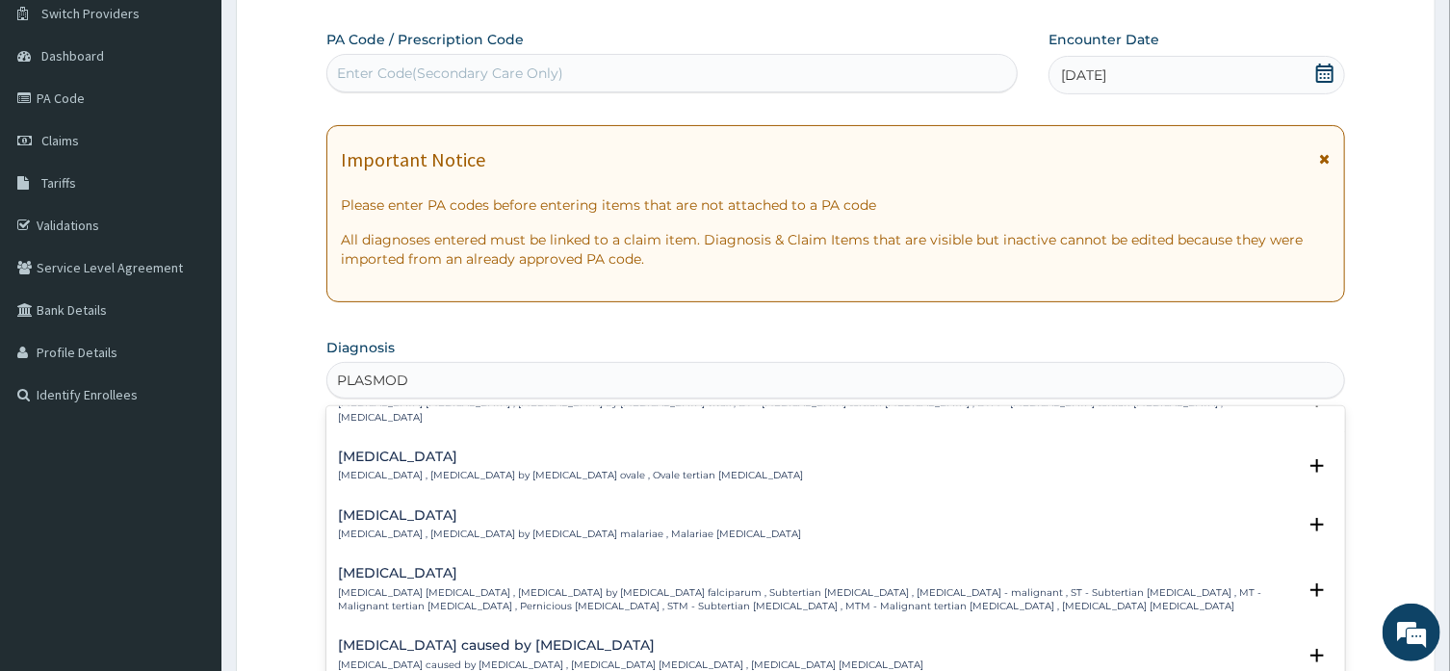
click at [685, 596] on p "Falciparum malaria , Malignant tertian malaria , Malaria by Plasmodium falcipar…" at bounding box center [816, 600] width 957 height 28
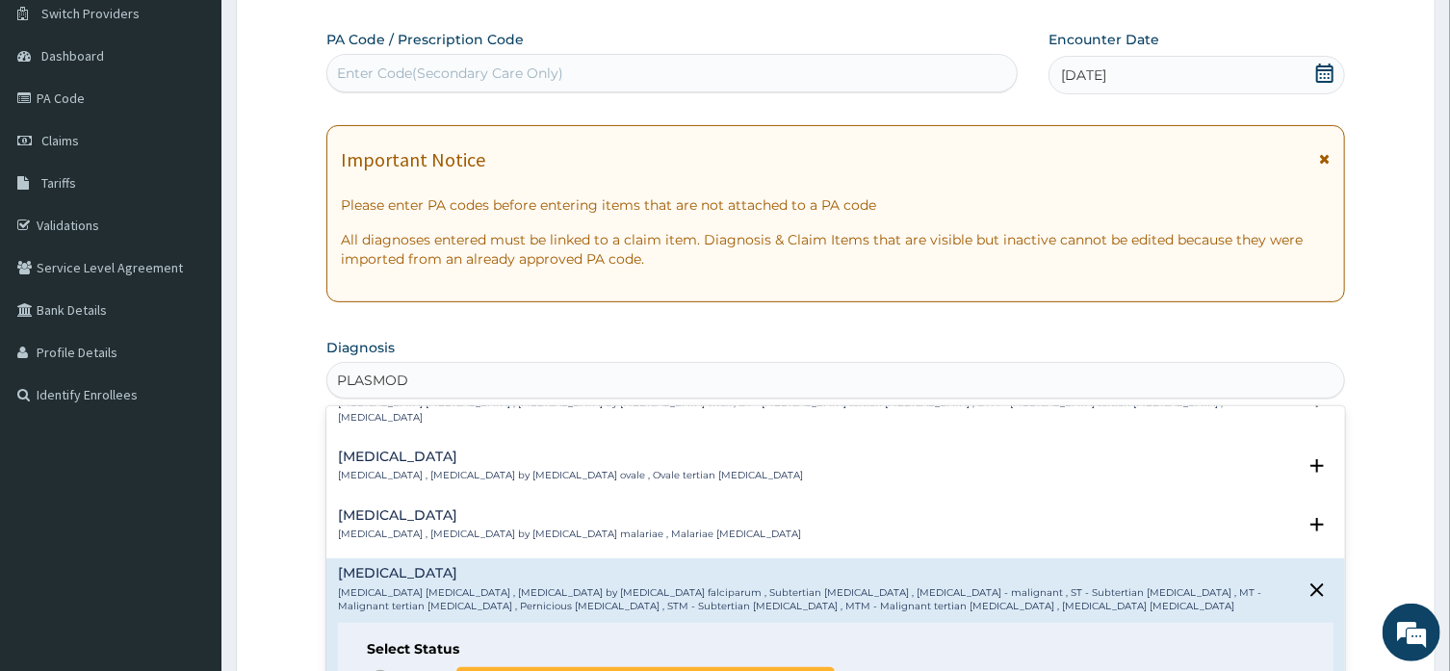
click at [564, 667] on span "Query covers suspected (?), Keep in view (kiv), Ruled out (r/o)" at bounding box center [645, 680] width 378 height 26
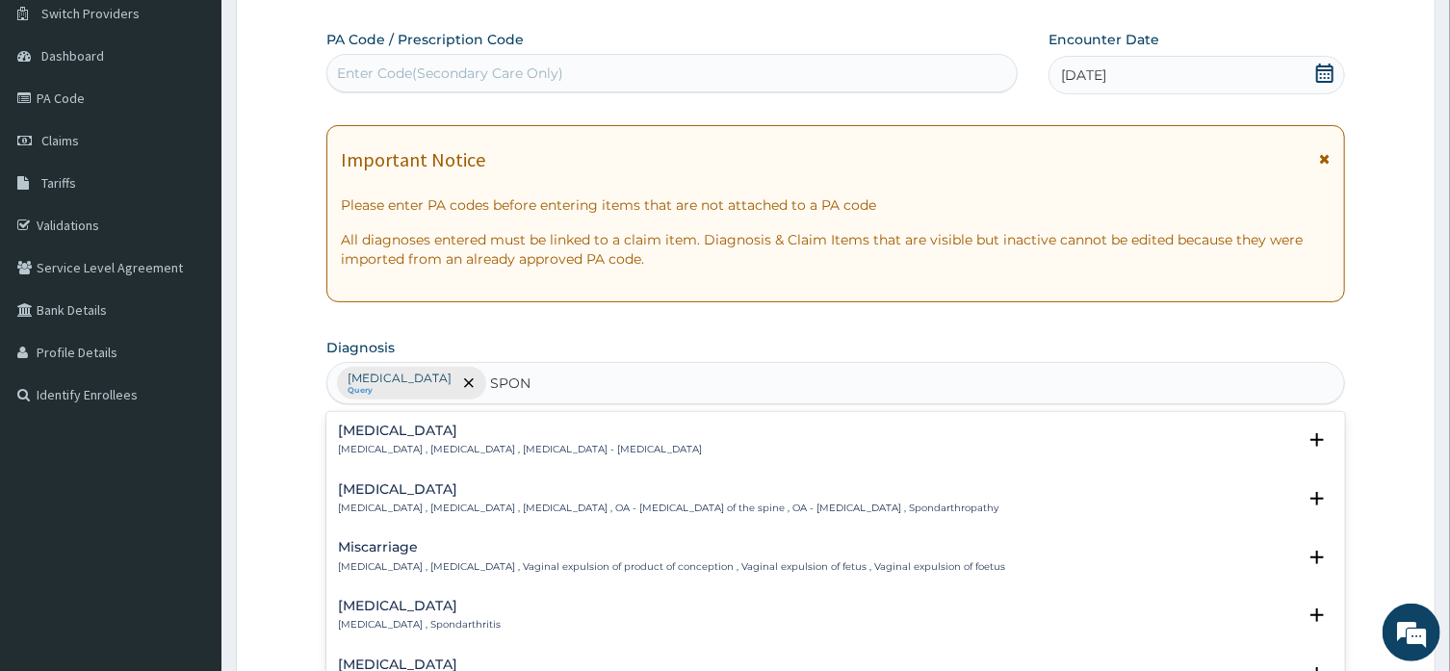
type input "SPOND"
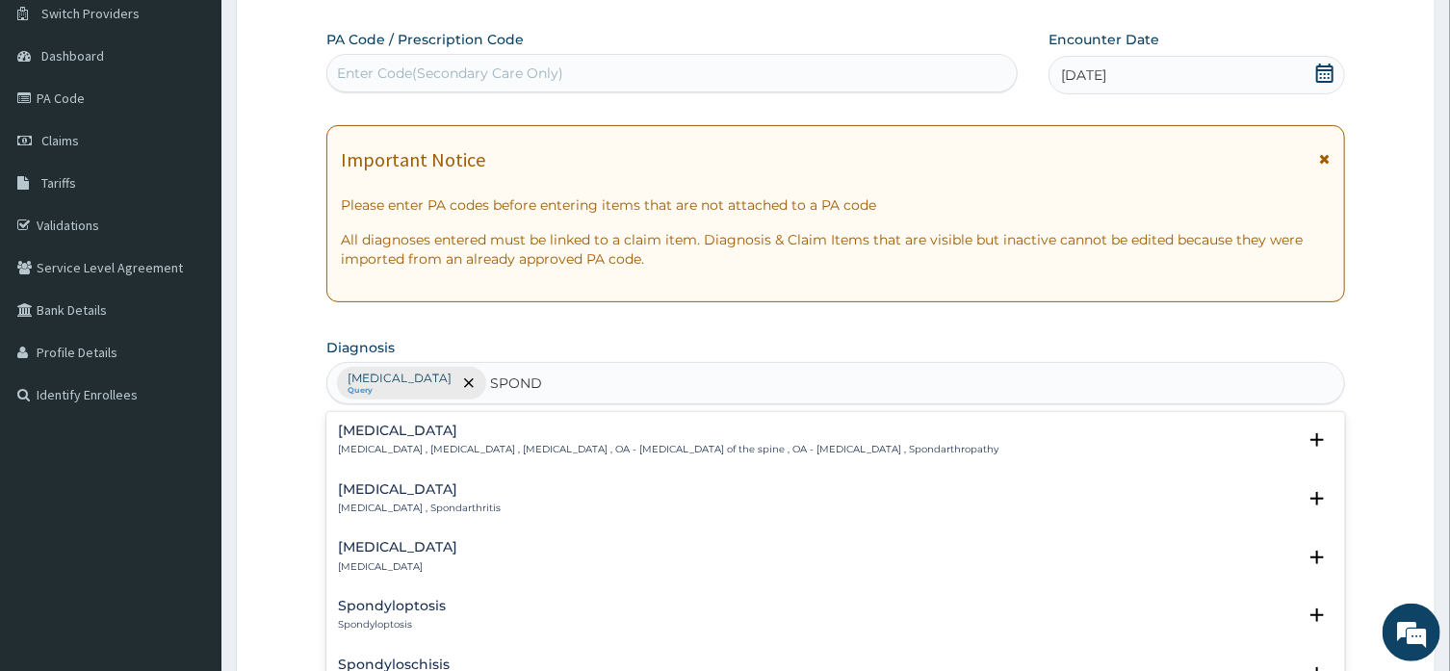
click at [394, 433] on h4 "Spondylosis" at bounding box center [668, 431] width 660 height 14
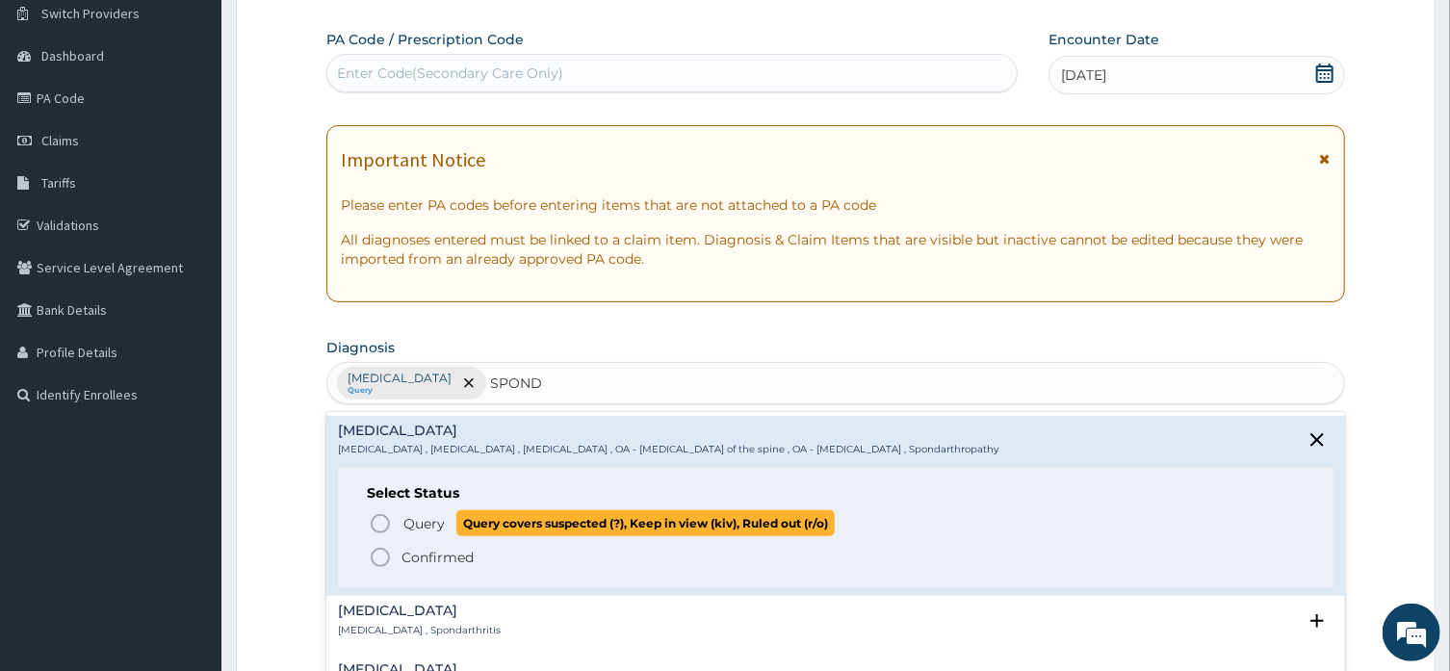
click at [432, 527] on span "Query" at bounding box center [423, 523] width 41 height 19
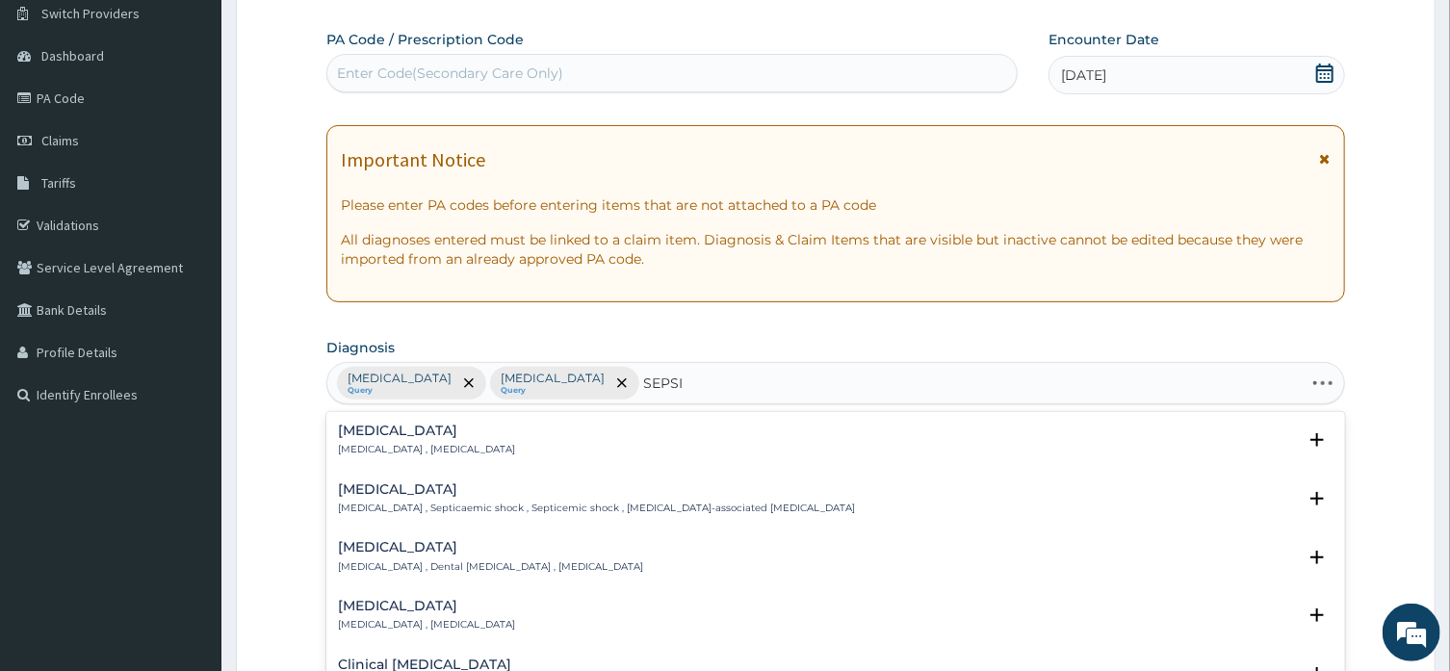
type input "SEPSIS"
click at [610, 437] on div "Sepsis Systemic infection , Sepsis" at bounding box center [835, 441] width 995 height 34
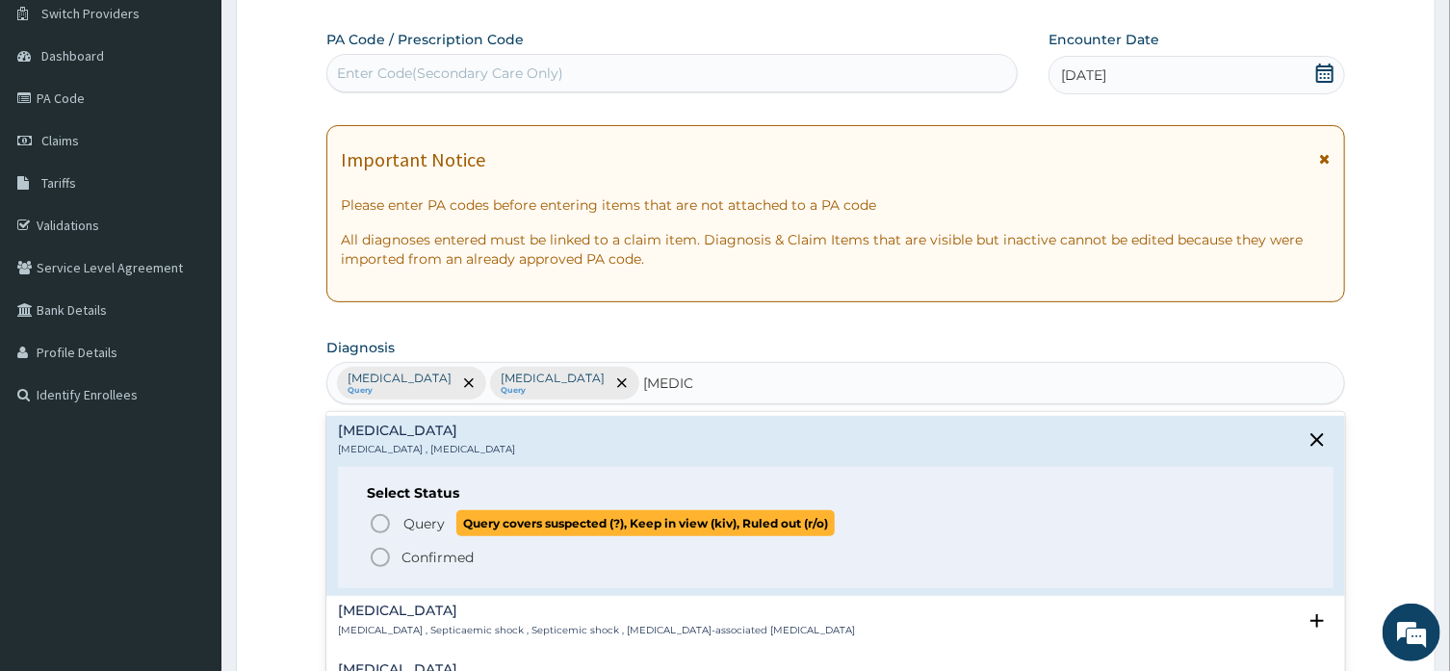
click at [529, 517] on span "Query covers suspected (?), Keep in view (kiv), Ruled out (r/o)" at bounding box center [645, 523] width 378 height 26
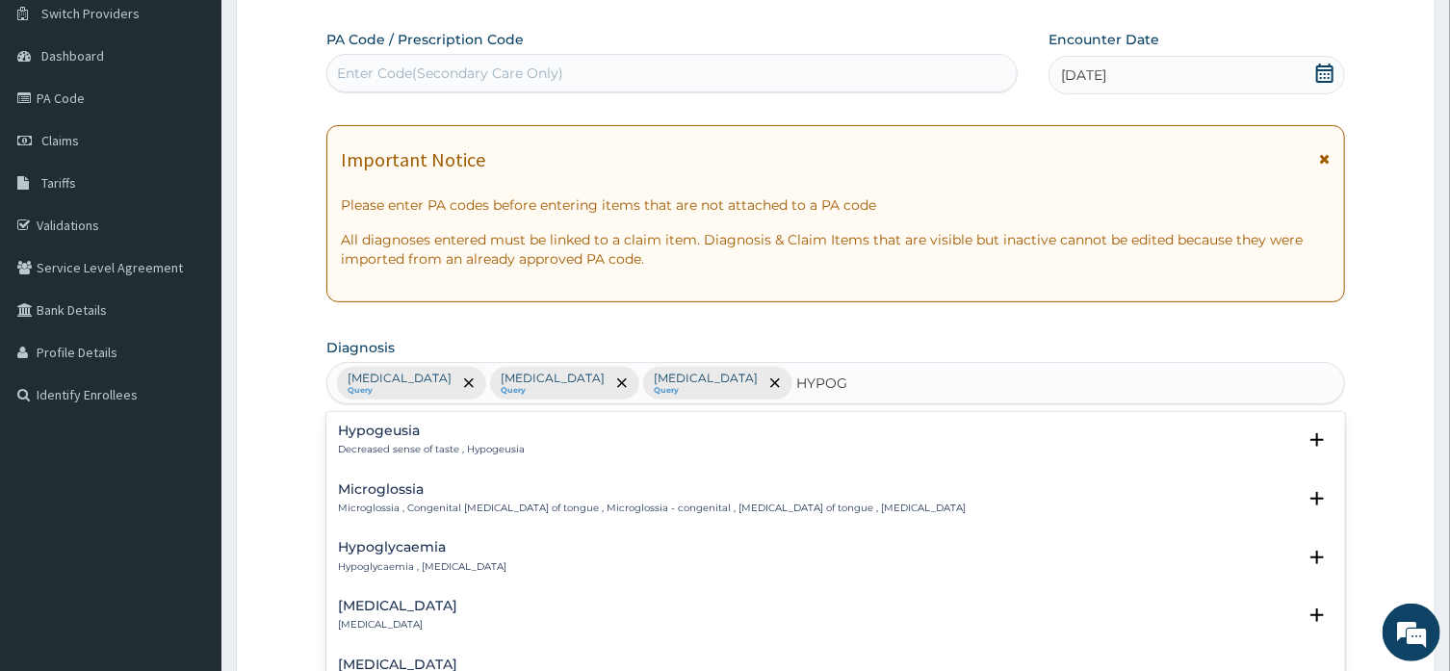
type input "HYPOGL"
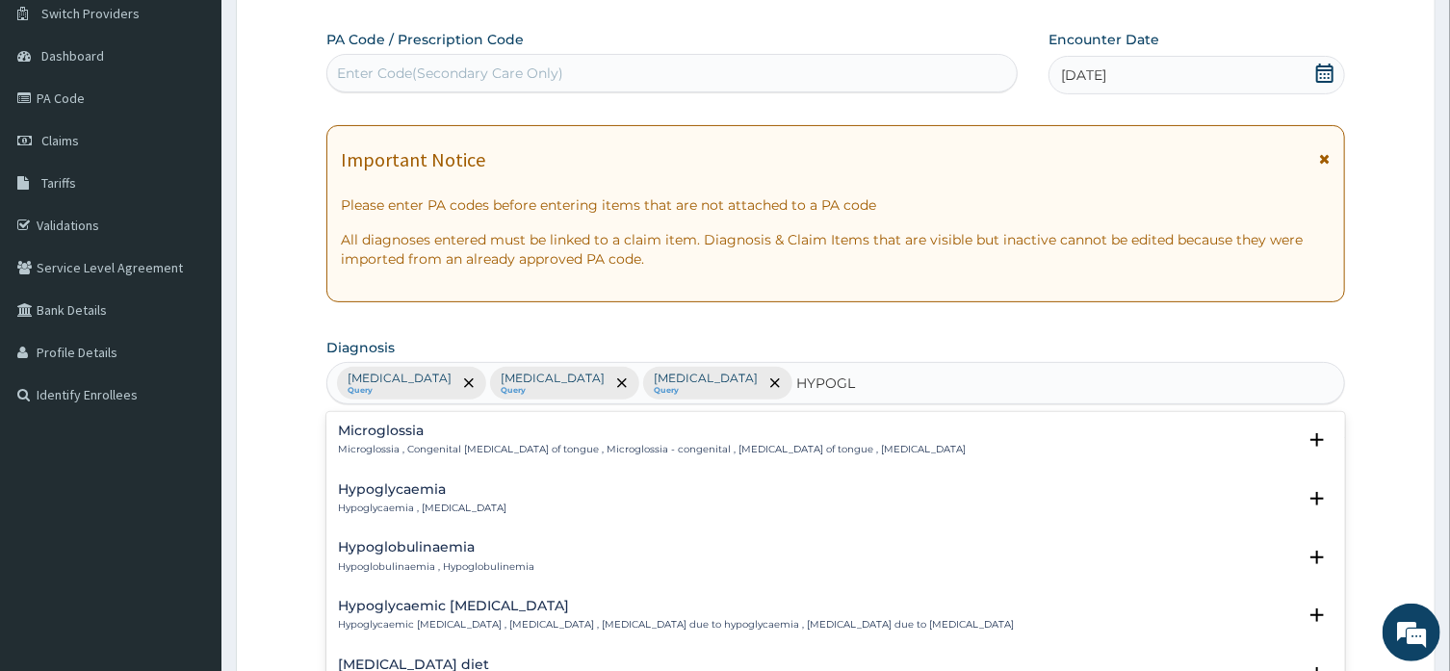
click at [558, 506] on div "Hypoglycaemia Hypoglycaemia , Hypoglycemia" at bounding box center [835, 499] width 995 height 34
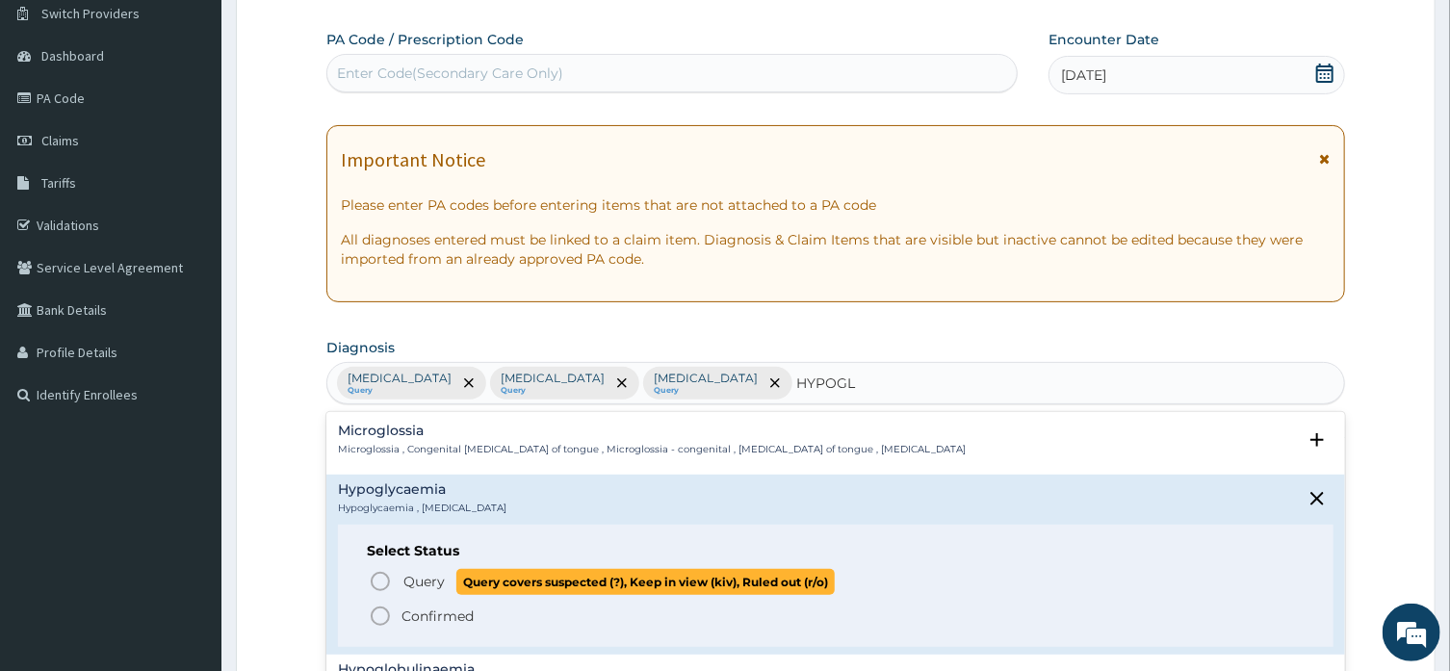
click at [513, 579] on span "Query covers suspected (?), Keep in view (kiv), Ruled out (r/o)" at bounding box center [645, 582] width 378 height 26
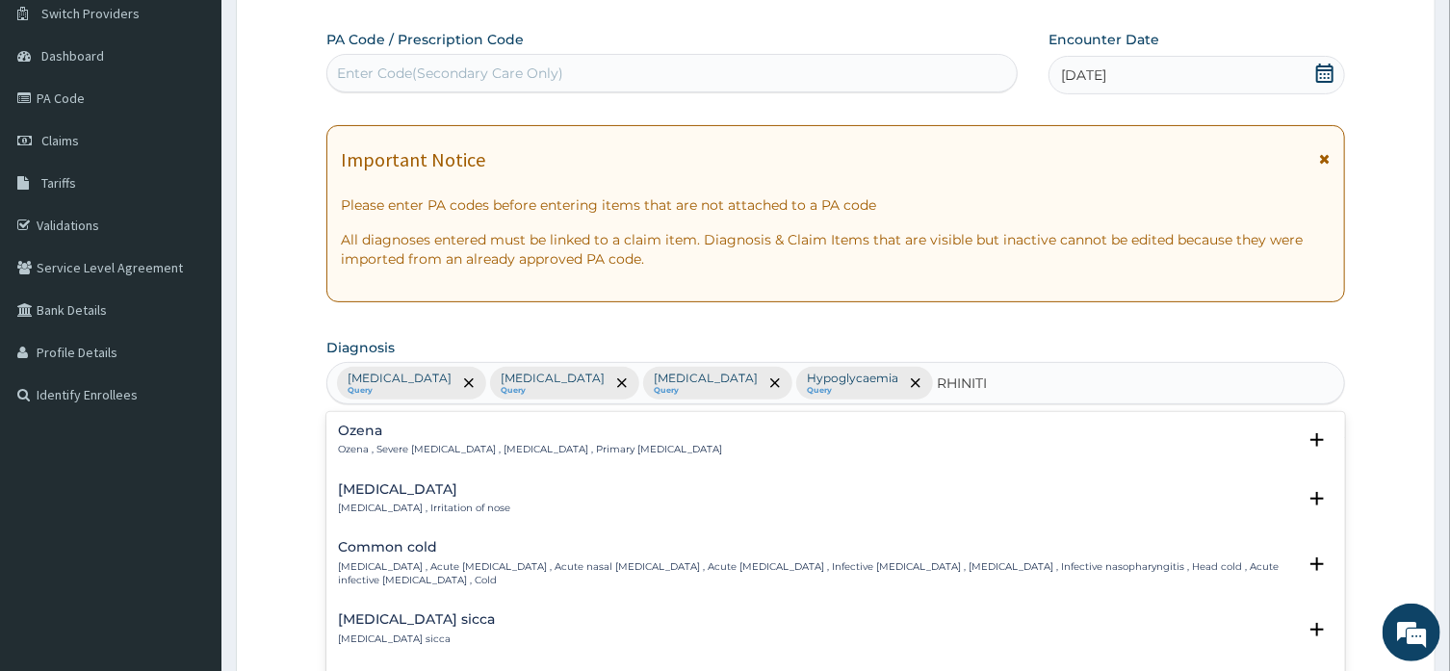
type input "RHINITIS"
click at [563, 560] on p "Common cold , Acute coryza , Acute nasal catarrh , Acute rhinitis , Infective r…" at bounding box center [816, 574] width 957 height 28
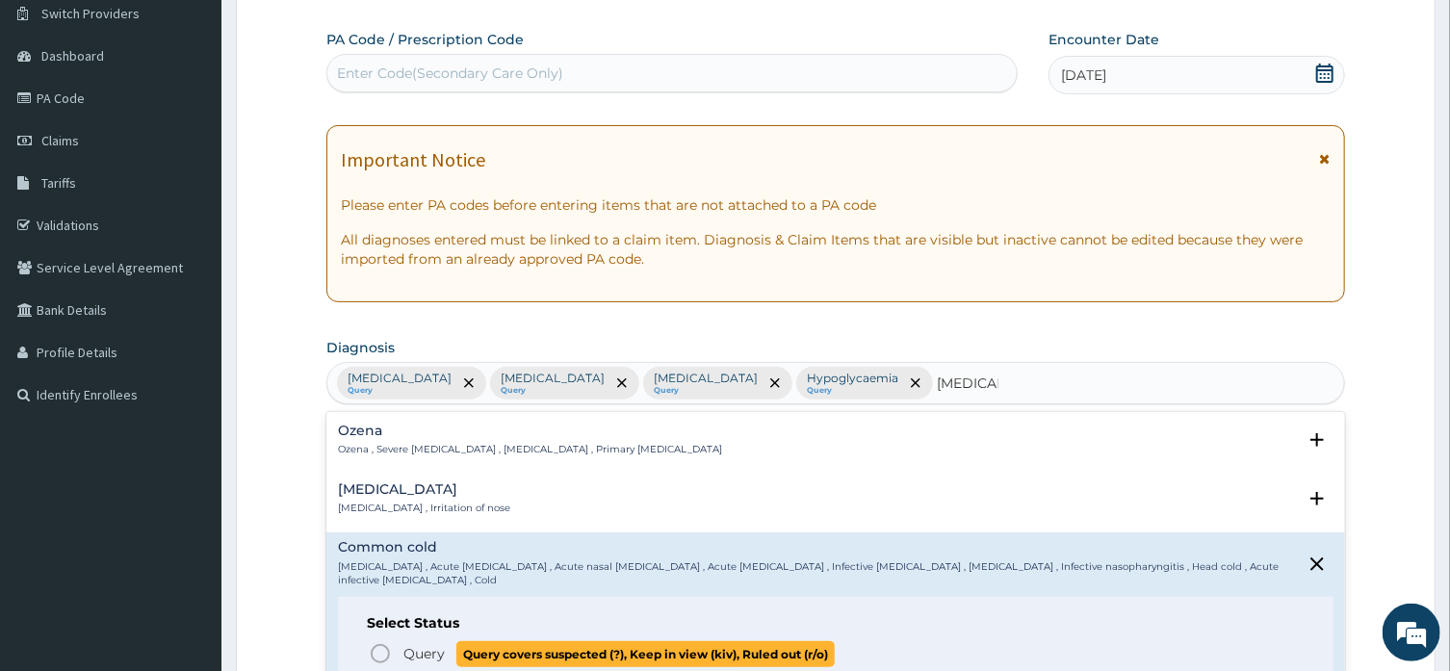
click at [518, 641] on span "Query covers suspected (?), Keep in view (kiv), Ruled out (r/o)" at bounding box center [645, 654] width 378 height 26
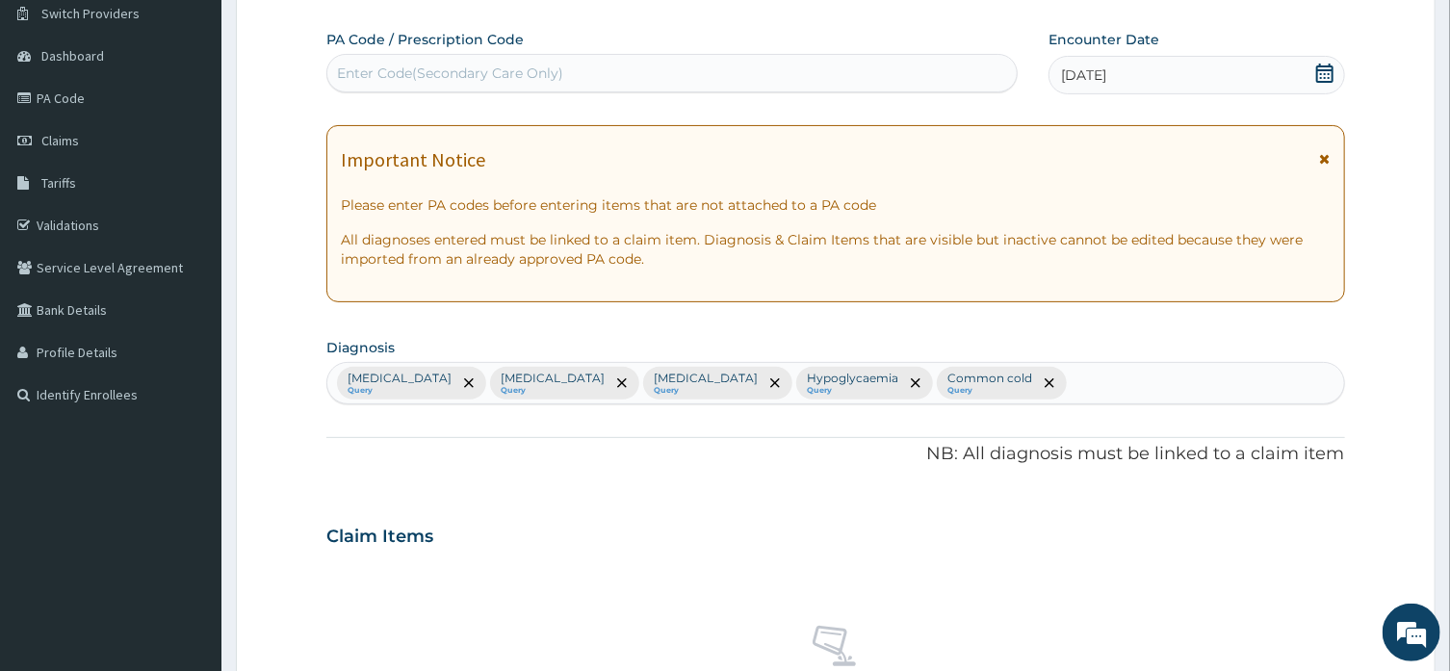
click at [613, 492] on div "PA Code / Prescription Code Enter Code(Secondary Care Only) Encounter Date 31-0…" at bounding box center [835, 531] width 1018 height 1002
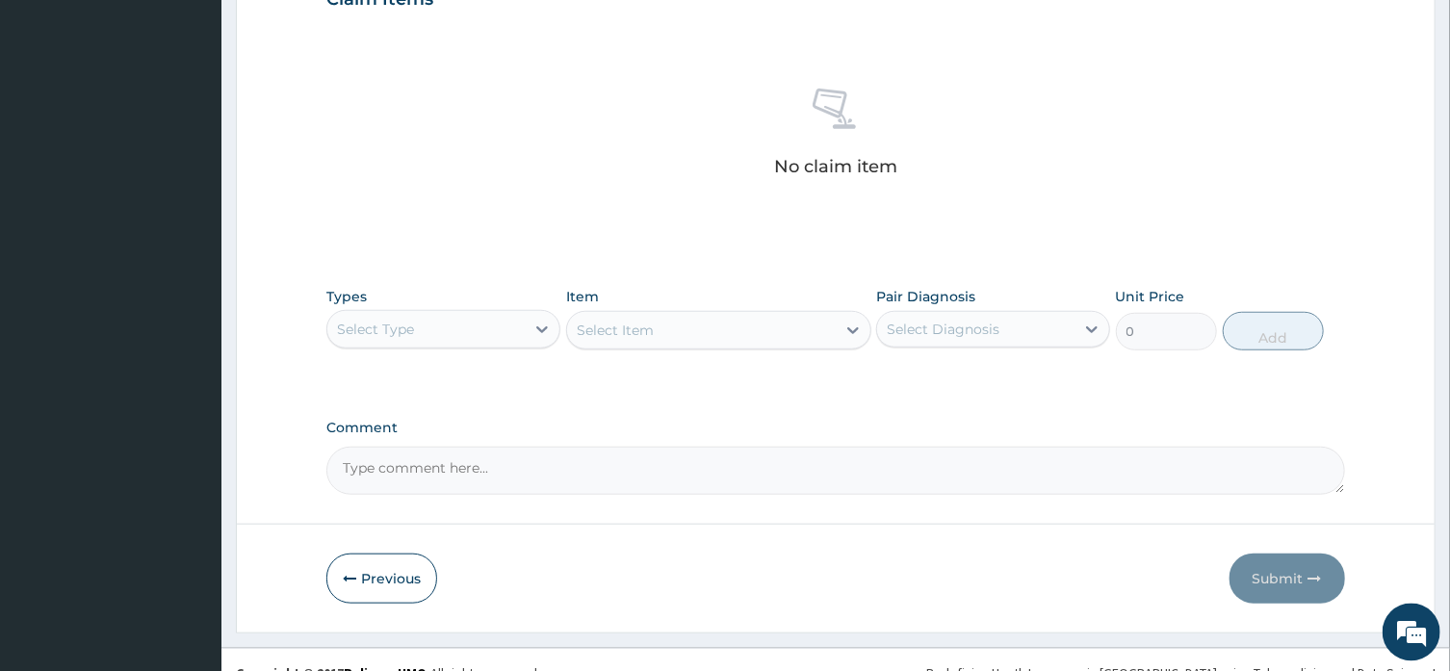
scroll to position [717, 0]
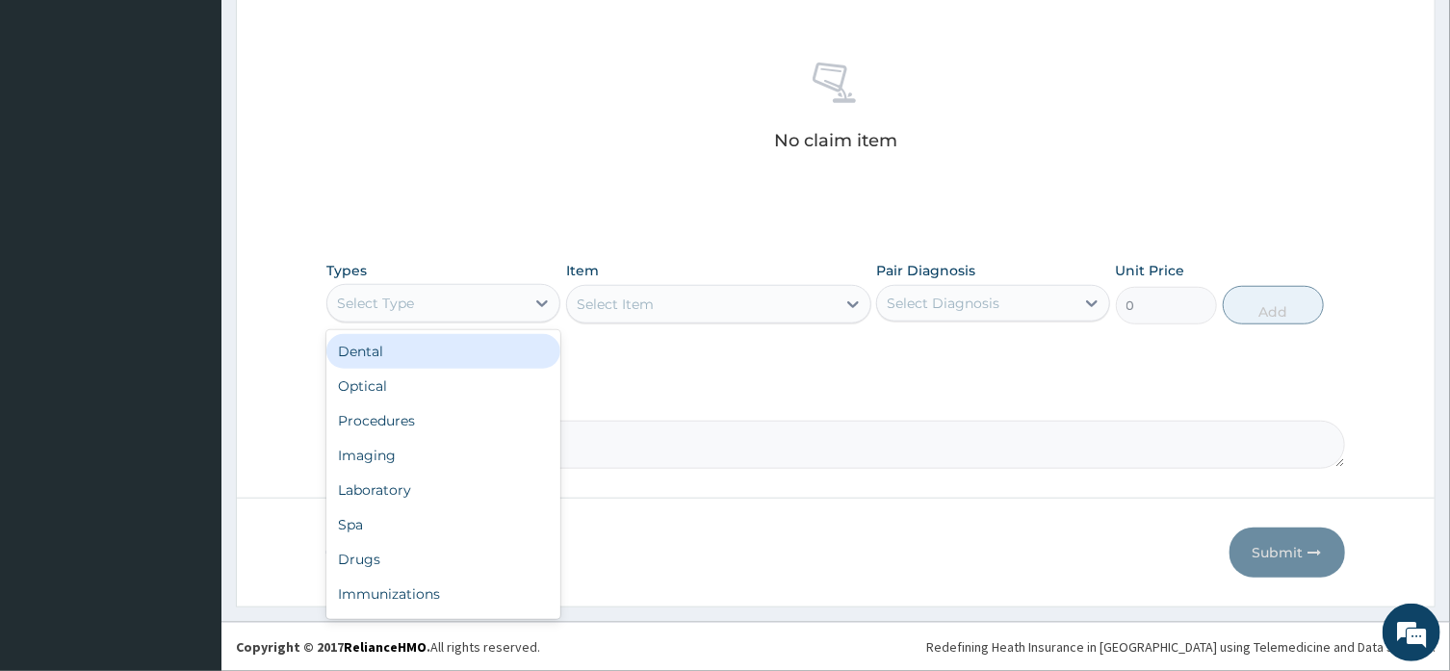
click at [481, 302] on div "Select Type" at bounding box center [425, 303] width 197 height 31
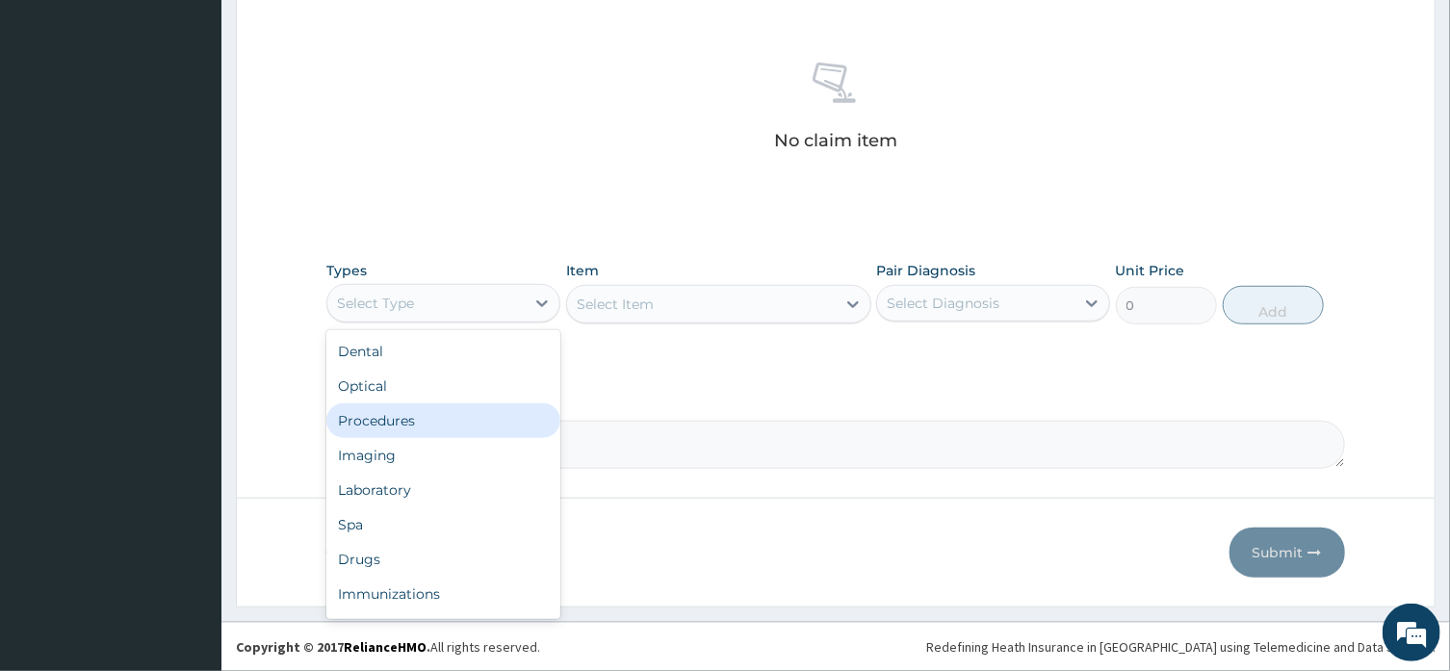
click at [433, 427] on div "Procedures" at bounding box center [443, 420] width 234 height 35
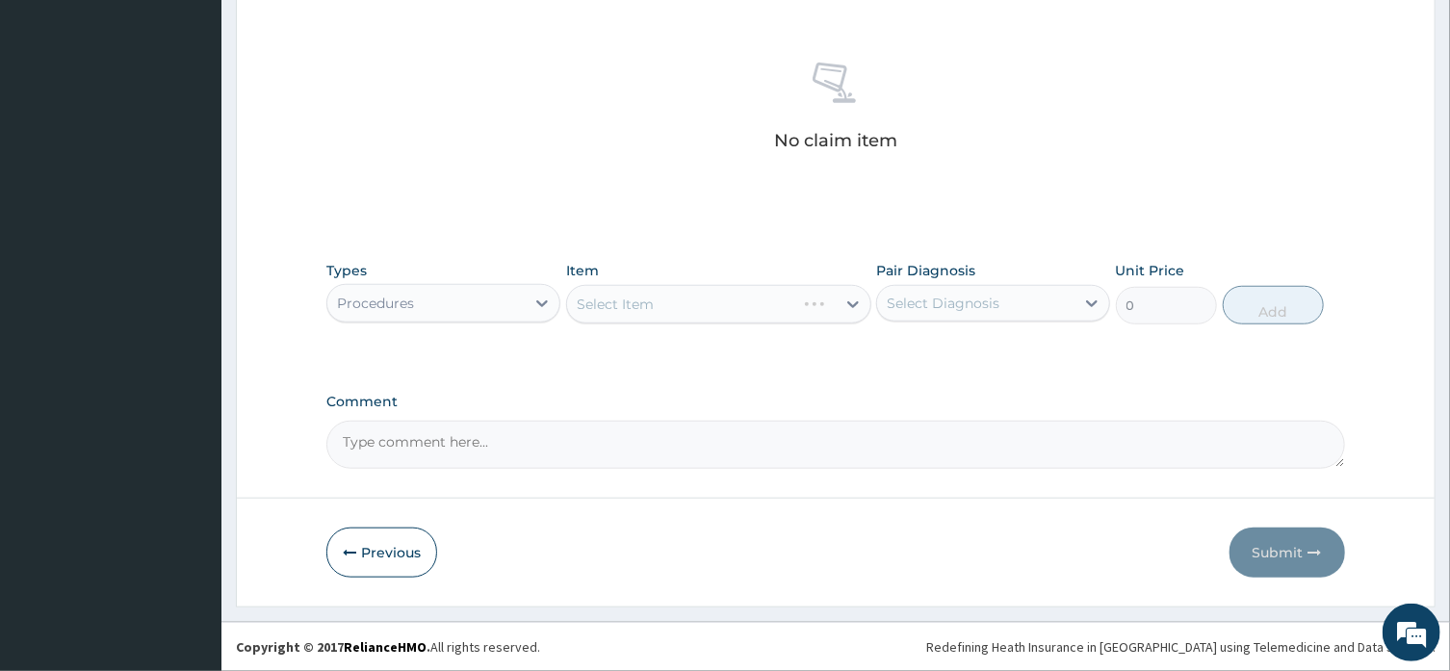
click at [671, 304] on div "Select Item" at bounding box center [718, 304] width 305 height 39
click at [858, 307] on icon at bounding box center [852, 304] width 19 height 19
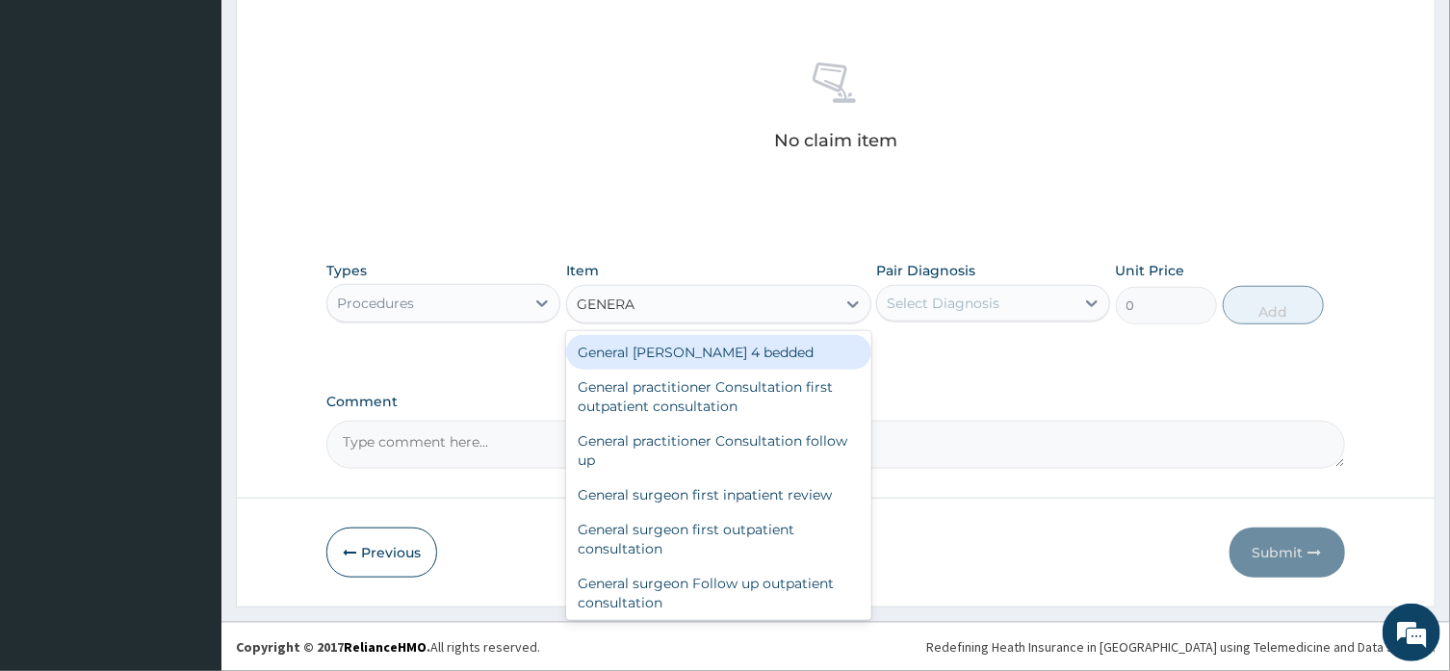
type input "GENERAL"
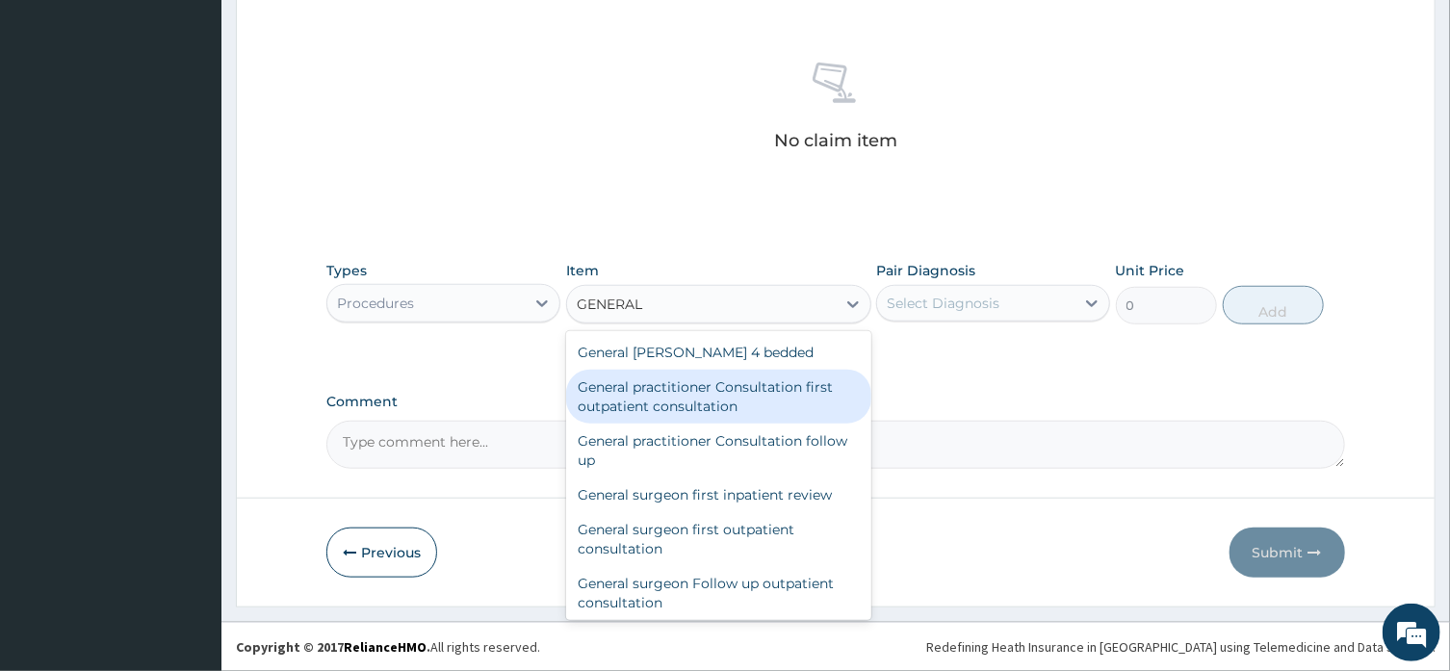
click at [689, 391] on div "General practitioner Consultation first outpatient consultation" at bounding box center [718, 397] width 305 height 54
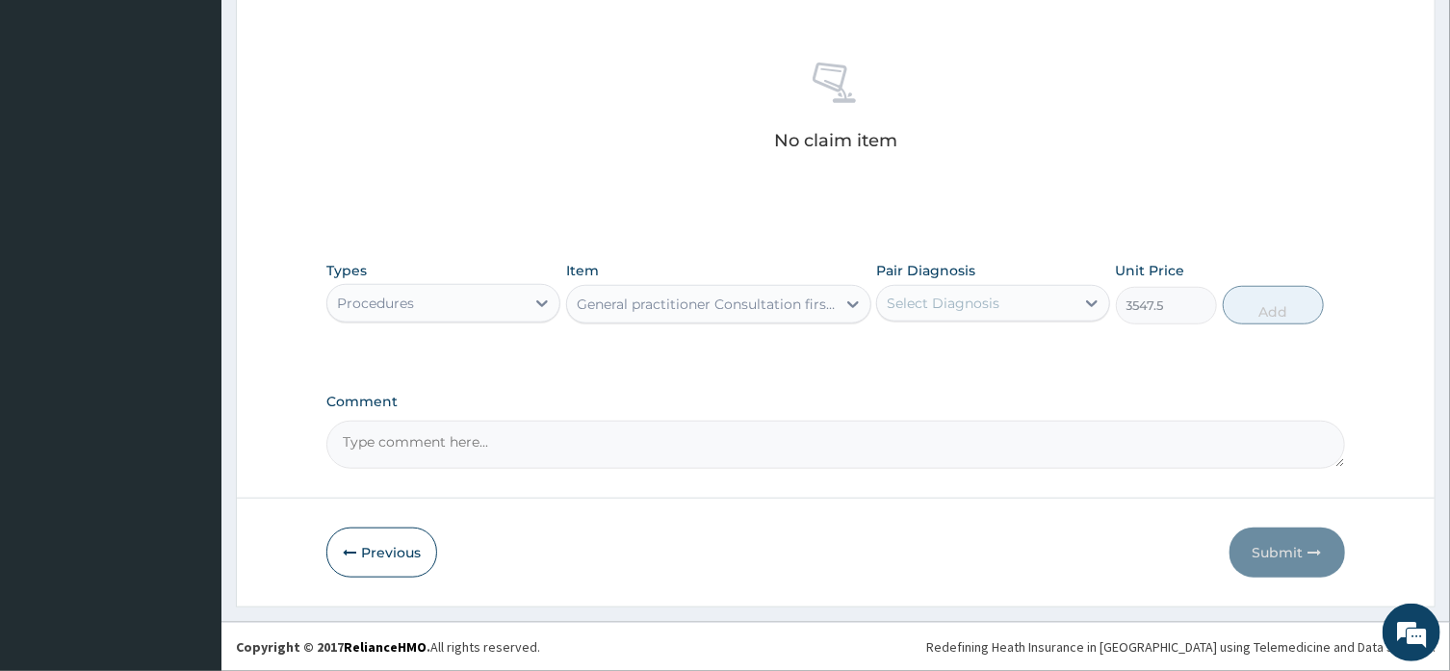
type input "3547.5"
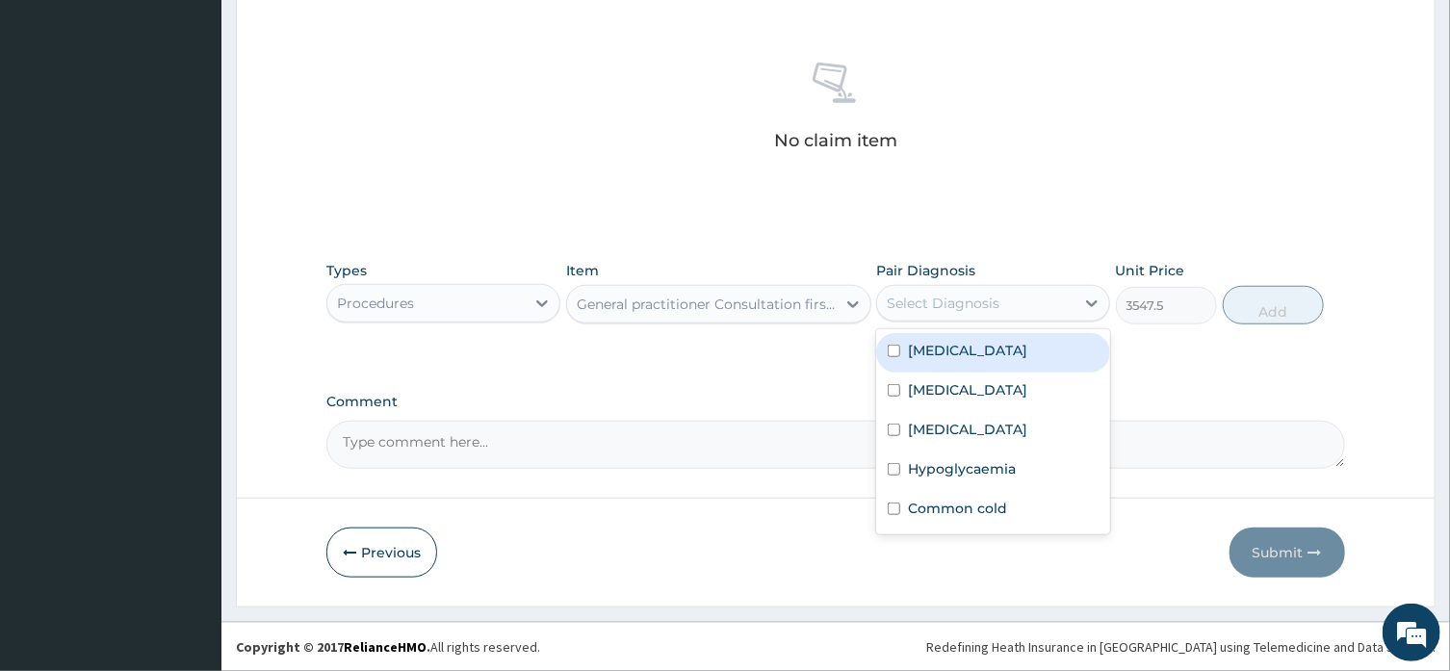
click at [1001, 300] on div "Select Diagnosis" at bounding box center [975, 303] width 197 height 31
click at [979, 394] on label "Spondylosis" at bounding box center [967, 389] width 119 height 19
checkbox input "true"
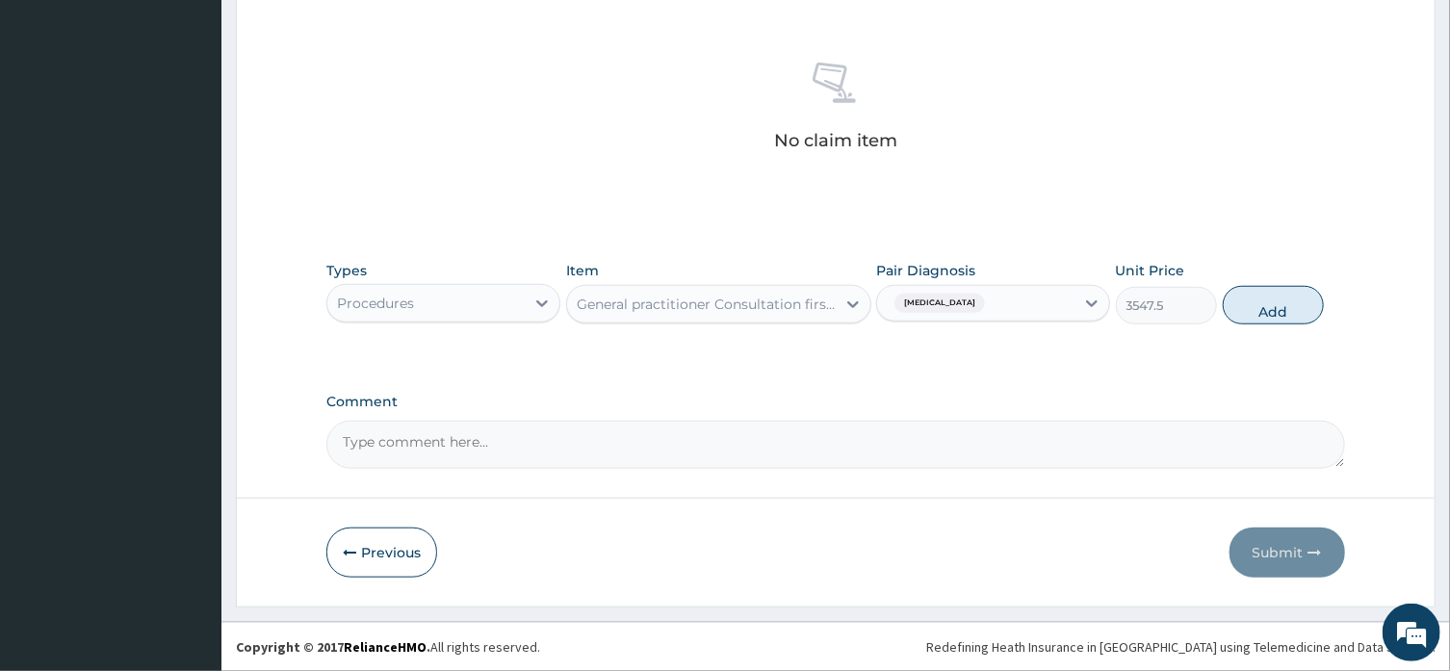
click at [1279, 312] on button "Add" at bounding box center [1274, 305] width 102 height 39
type input "0"
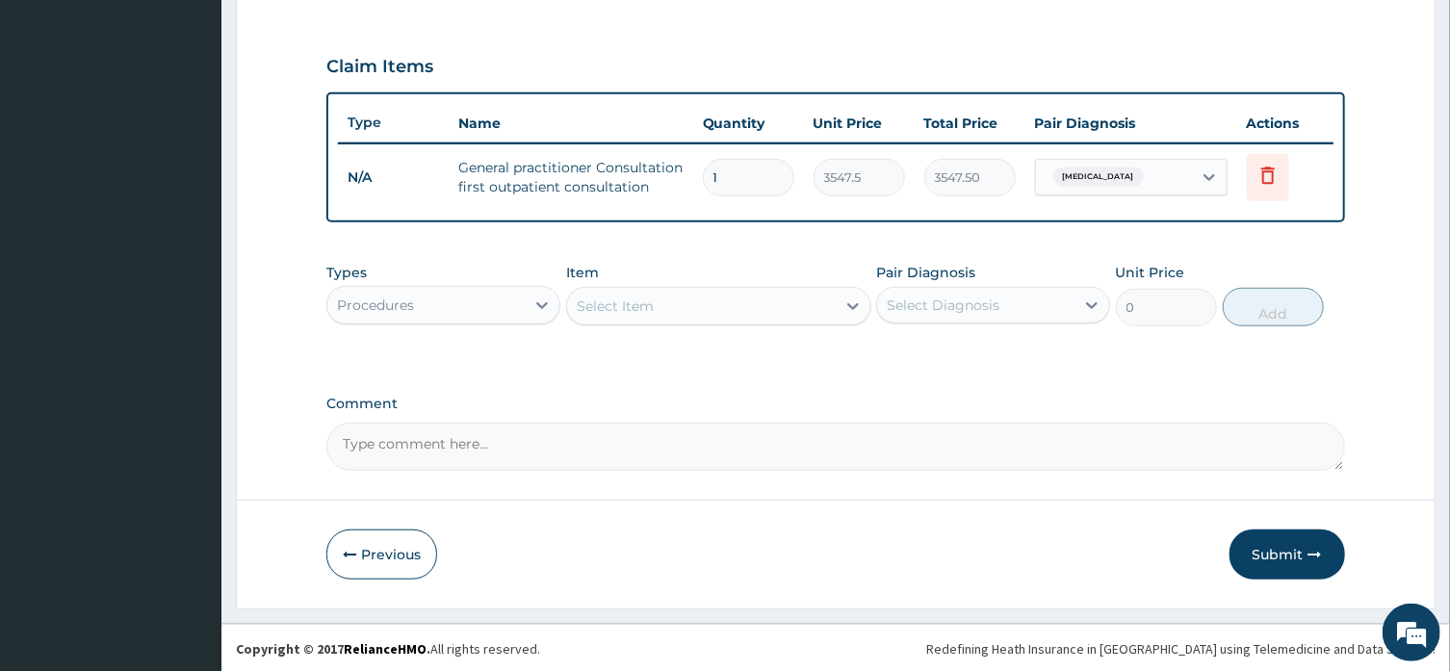
click at [437, 301] on div "Procedures" at bounding box center [425, 305] width 197 height 31
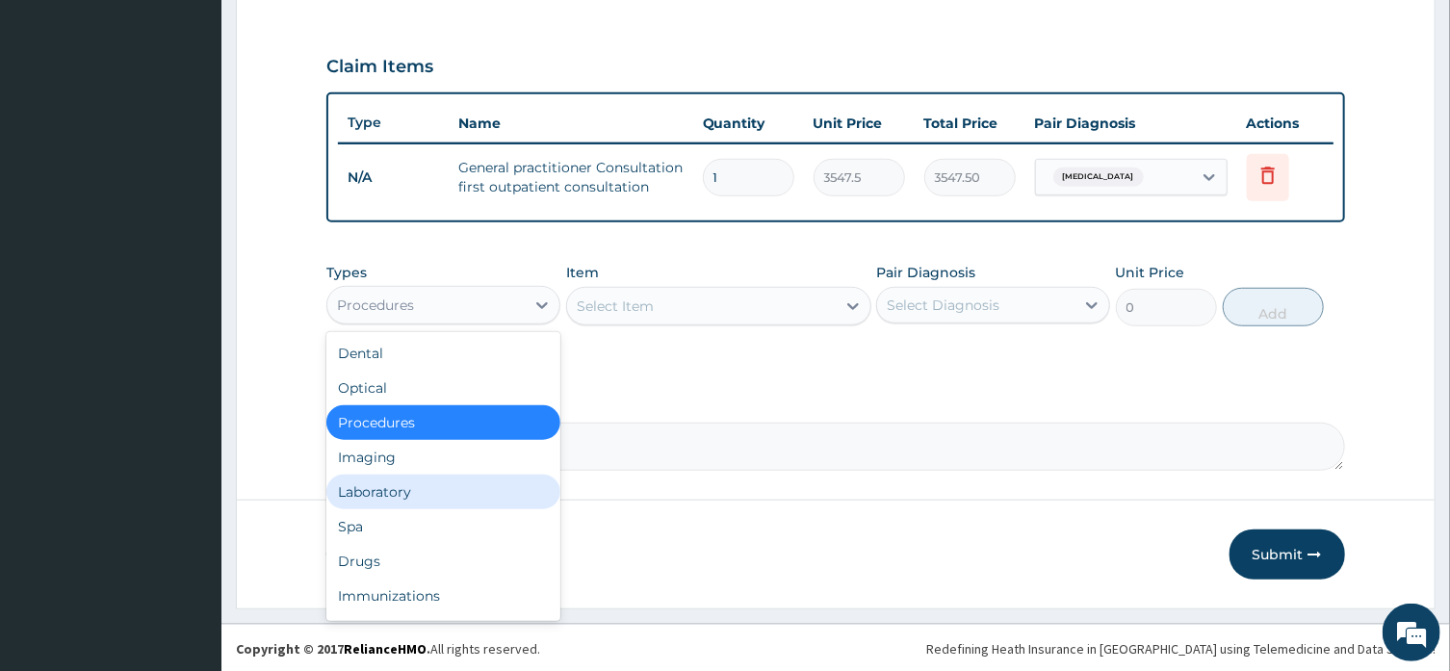
click at [409, 480] on div "Laboratory" at bounding box center [443, 492] width 234 height 35
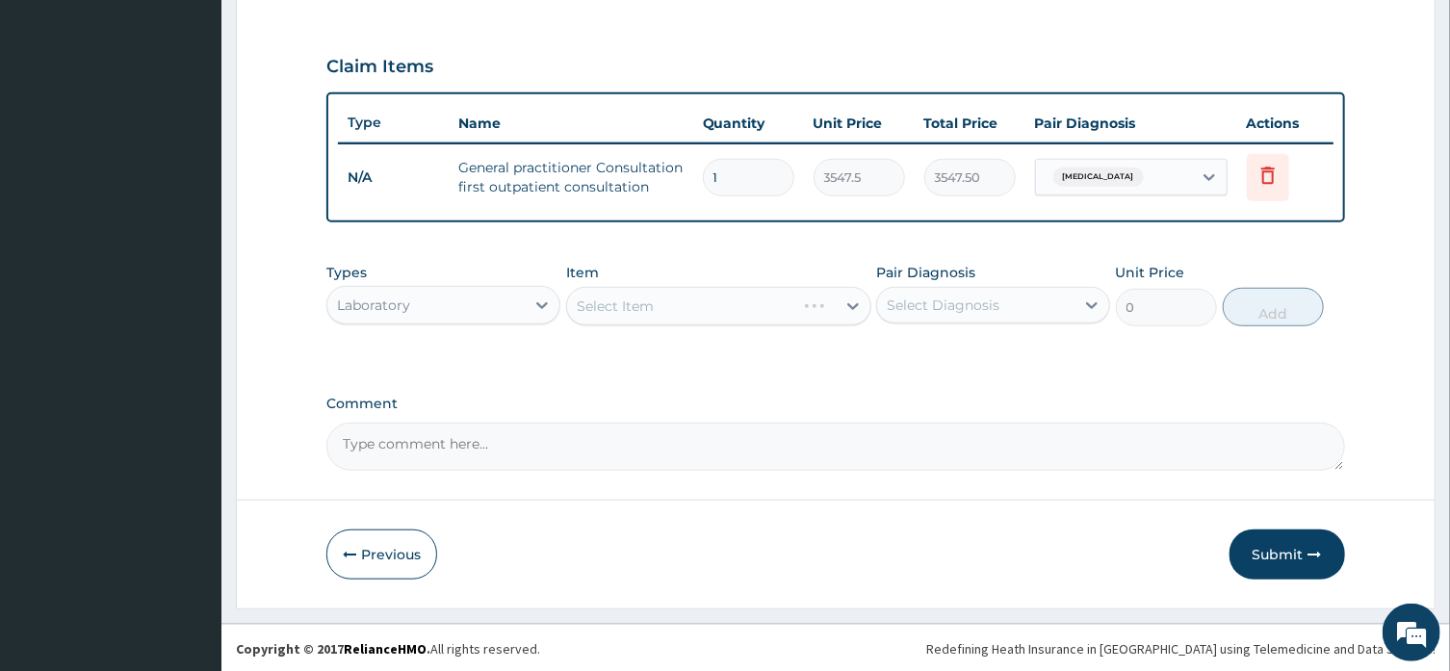
click at [599, 304] on div "Select Item" at bounding box center [718, 306] width 305 height 39
click at [850, 306] on icon at bounding box center [852, 306] width 19 height 19
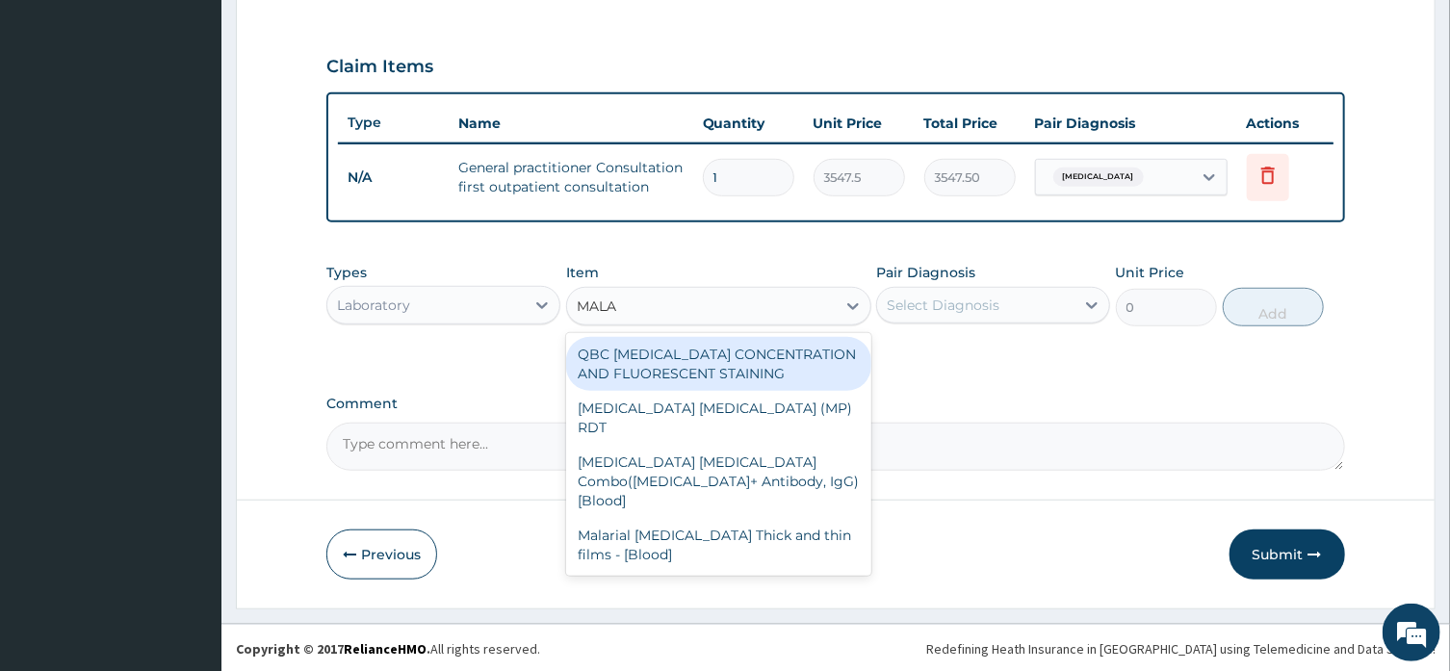
type input "MALAR"
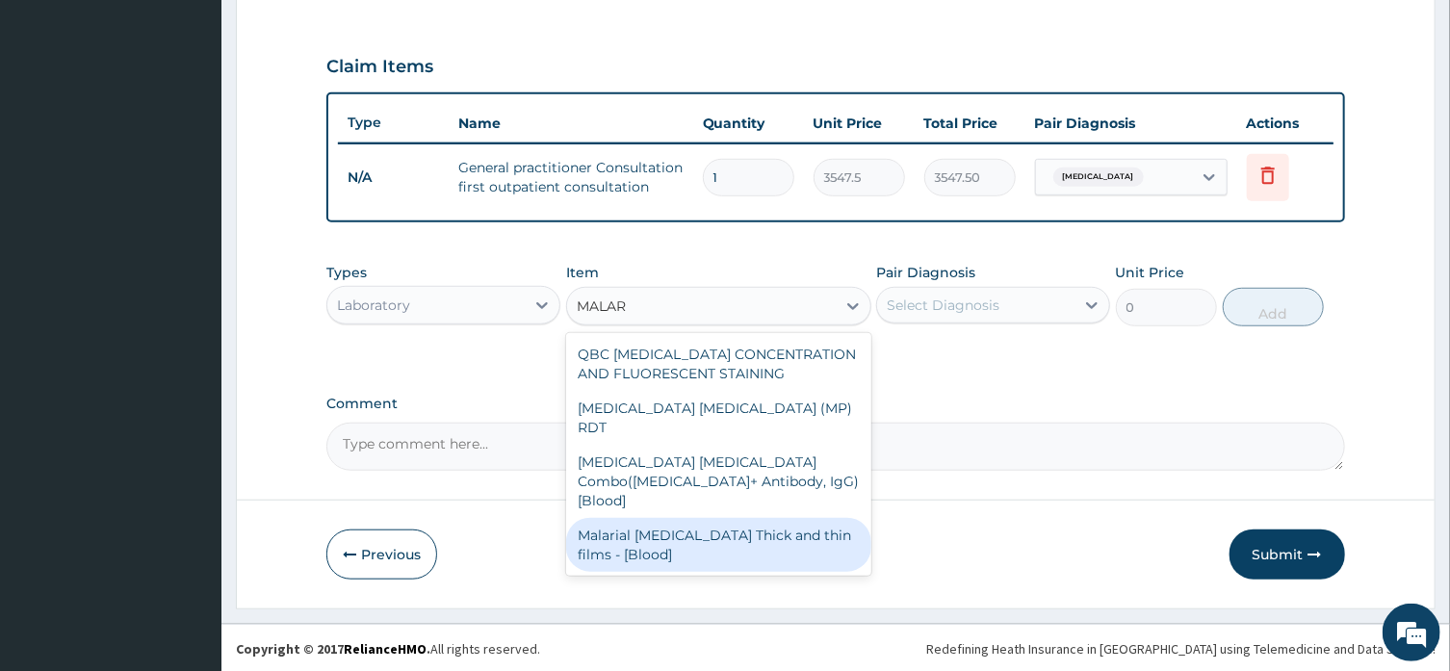
click at [746, 518] on div "Malarial Parasite Thick and thin films - [Blood]" at bounding box center [718, 545] width 305 height 54
type input "1612.5"
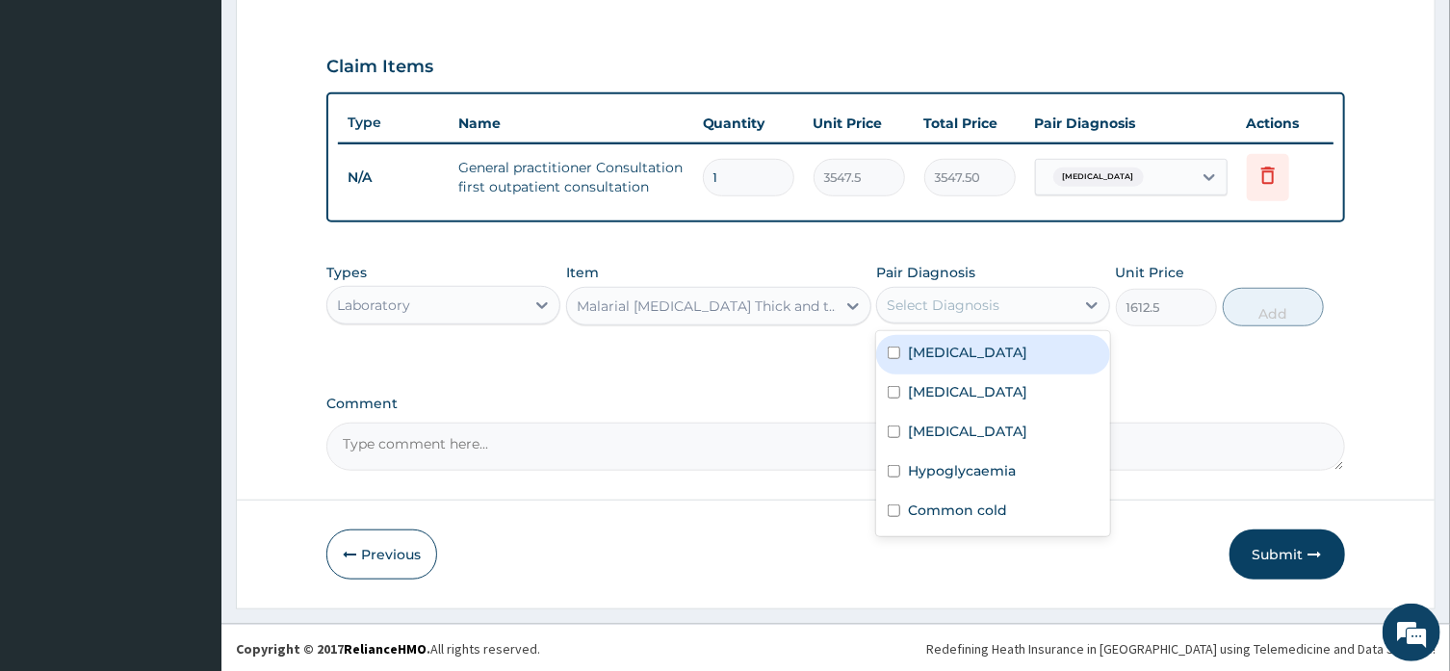
click at [945, 302] on div "Select Diagnosis" at bounding box center [943, 305] width 113 height 19
click at [949, 358] on label "Falciparum malaria" at bounding box center [967, 352] width 119 height 19
checkbox input "true"
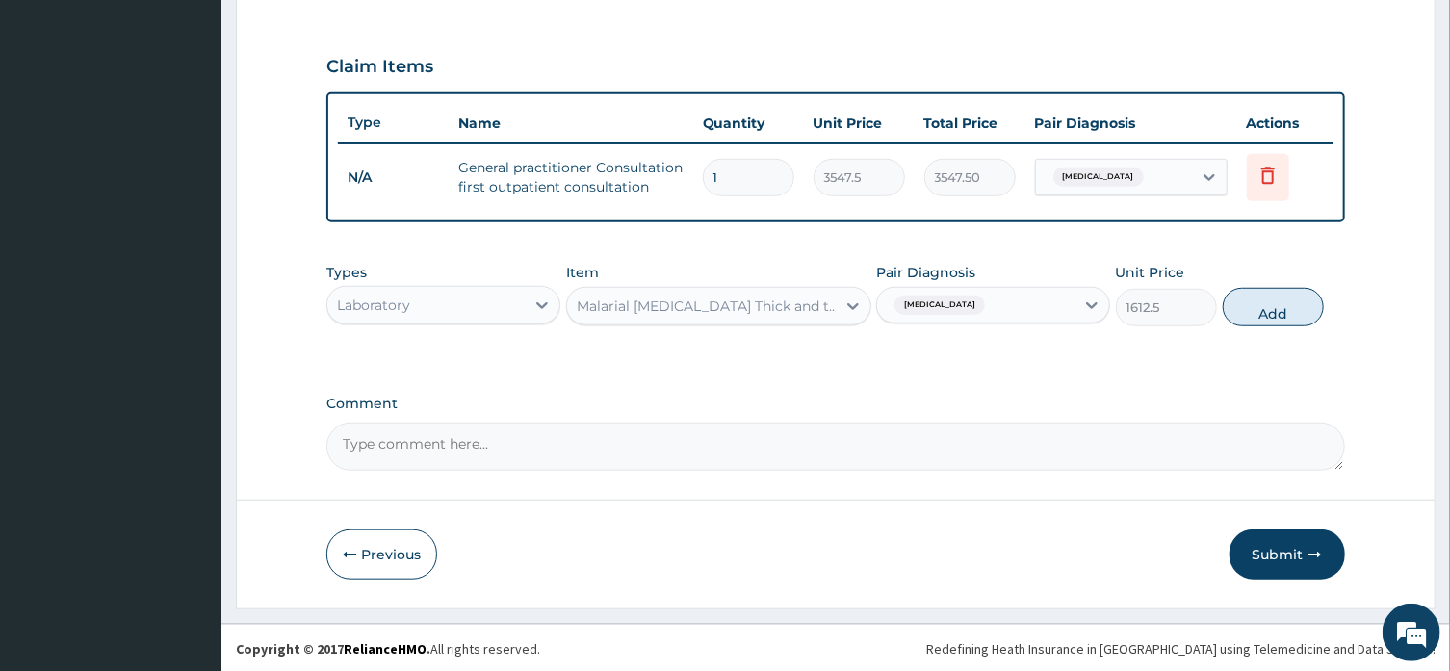
click at [1266, 303] on button "Add" at bounding box center [1274, 307] width 102 height 39
type input "0"
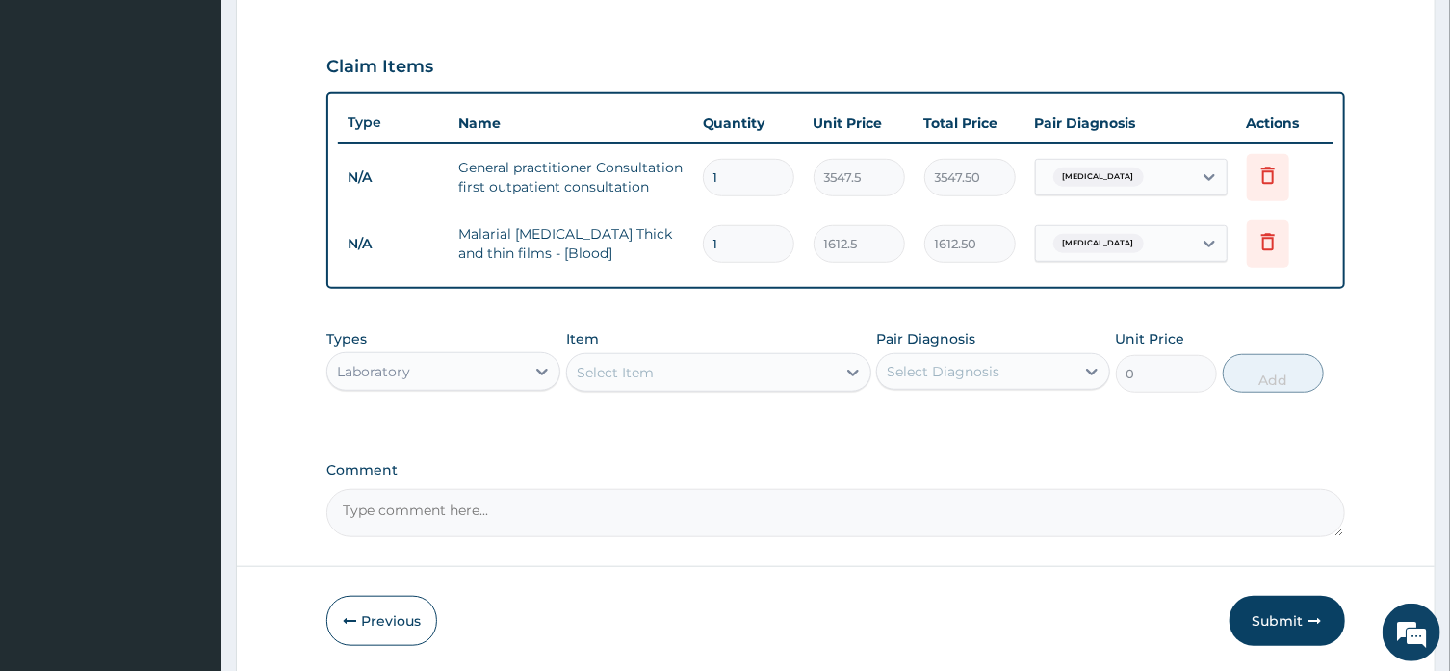
click at [833, 371] on div "Select Item" at bounding box center [701, 372] width 269 height 31
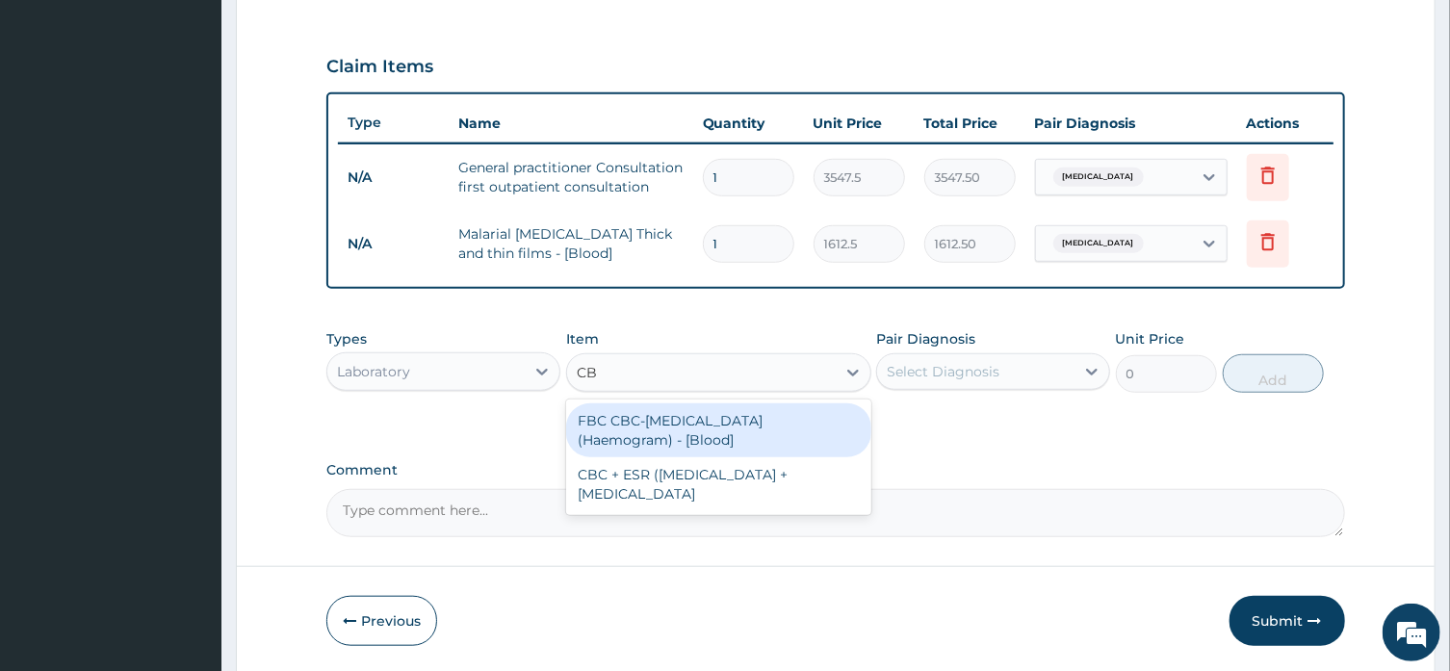
type input "CBC"
click at [795, 427] on div "FBC CBC-Complete Blood Count (Haemogram) - [Blood]" at bounding box center [718, 430] width 305 height 54
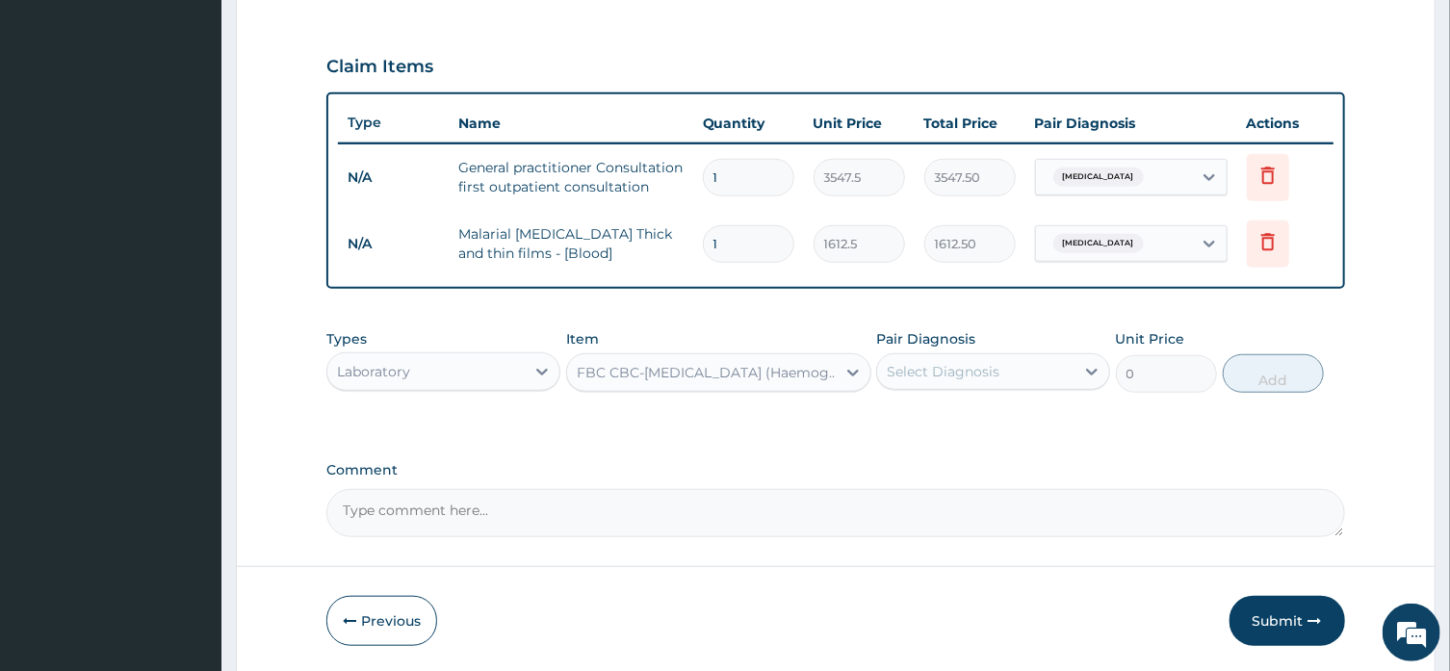
type input "4300"
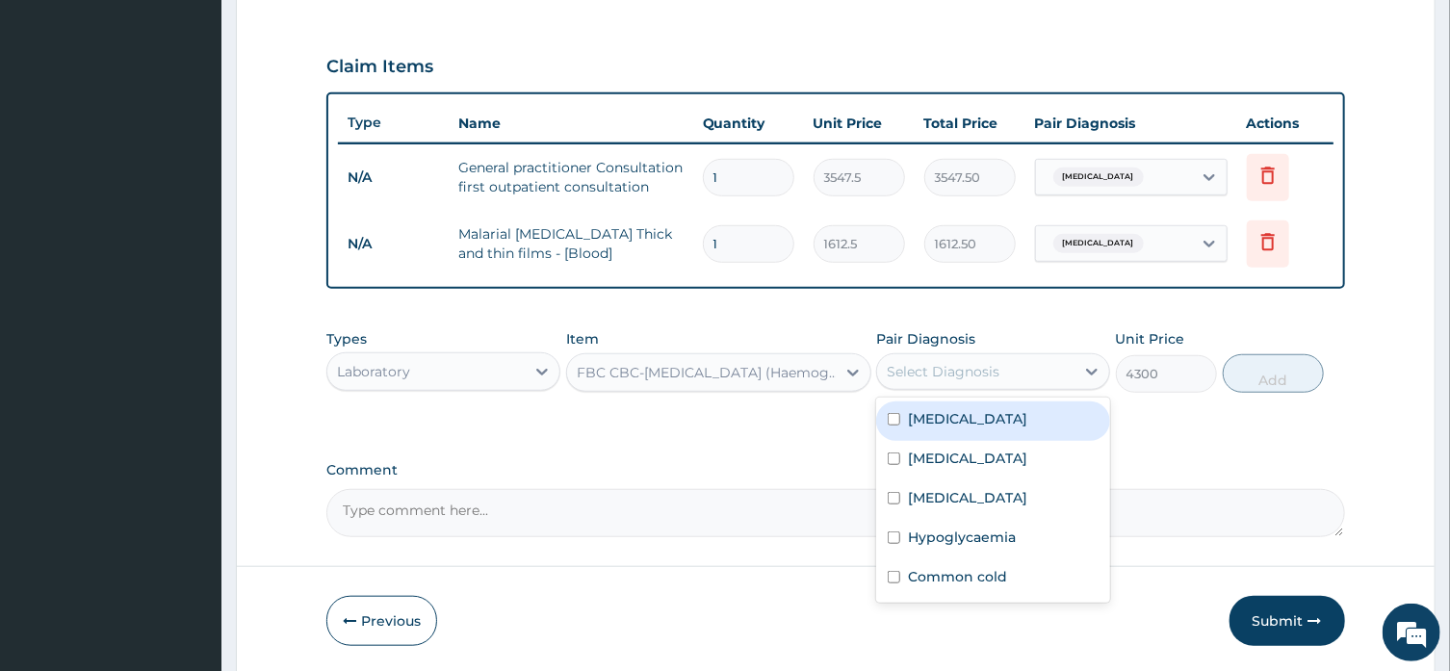
click at [985, 375] on div "Select Diagnosis" at bounding box center [943, 371] width 113 height 19
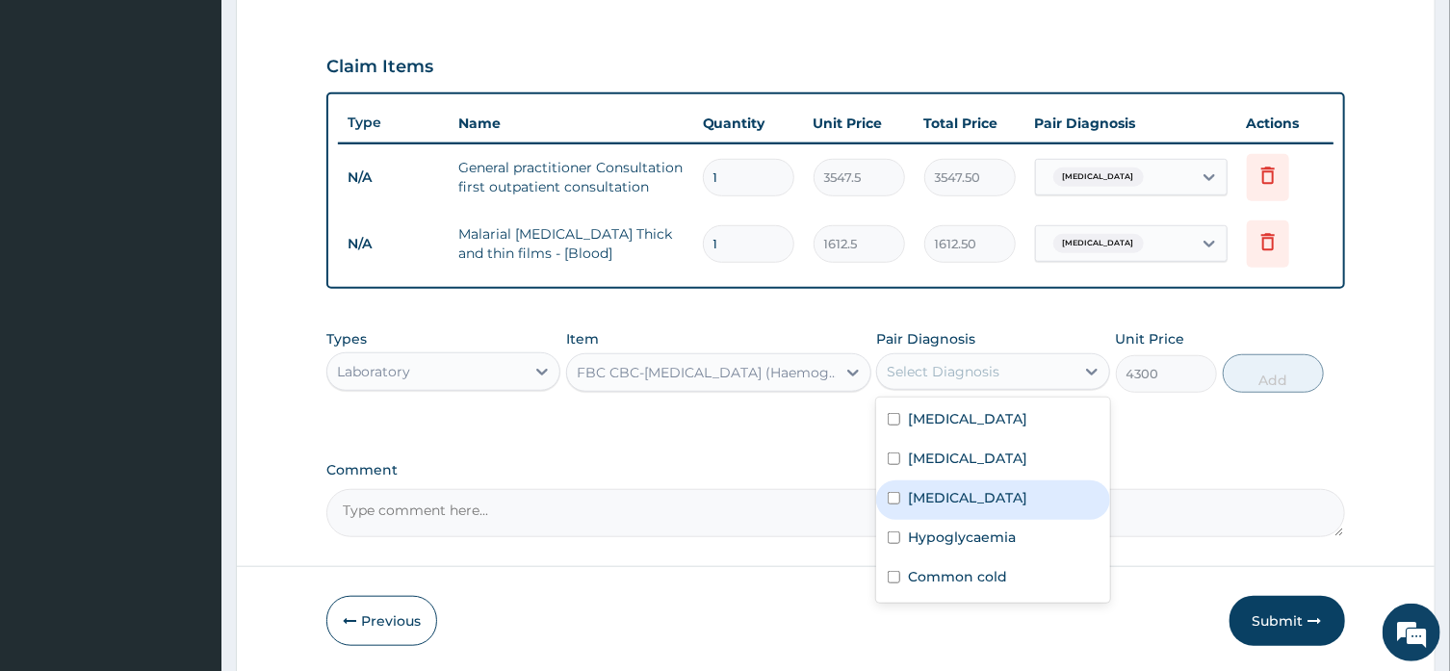
click at [947, 494] on label "Sepsis" at bounding box center [967, 497] width 119 height 19
checkbox input "true"
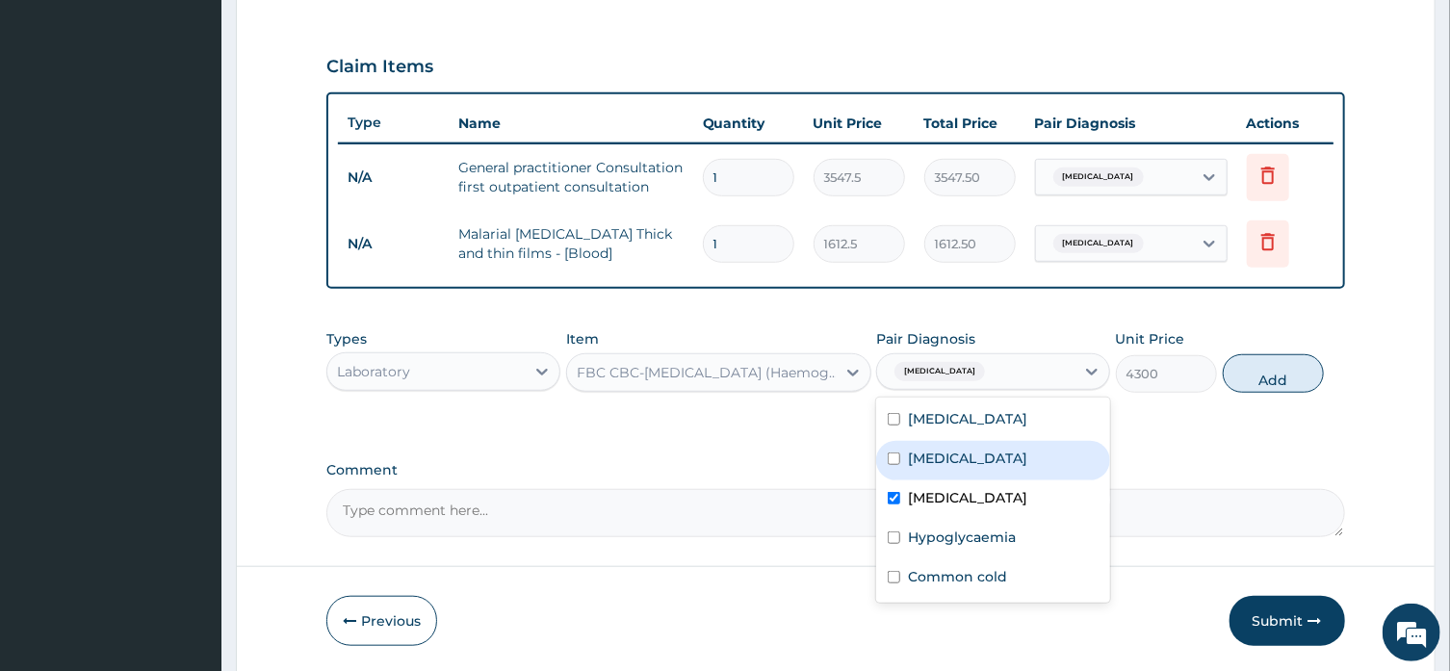
click at [1260, 368] on button "Add" at bounding box center [1274, 373] width 102 height 39
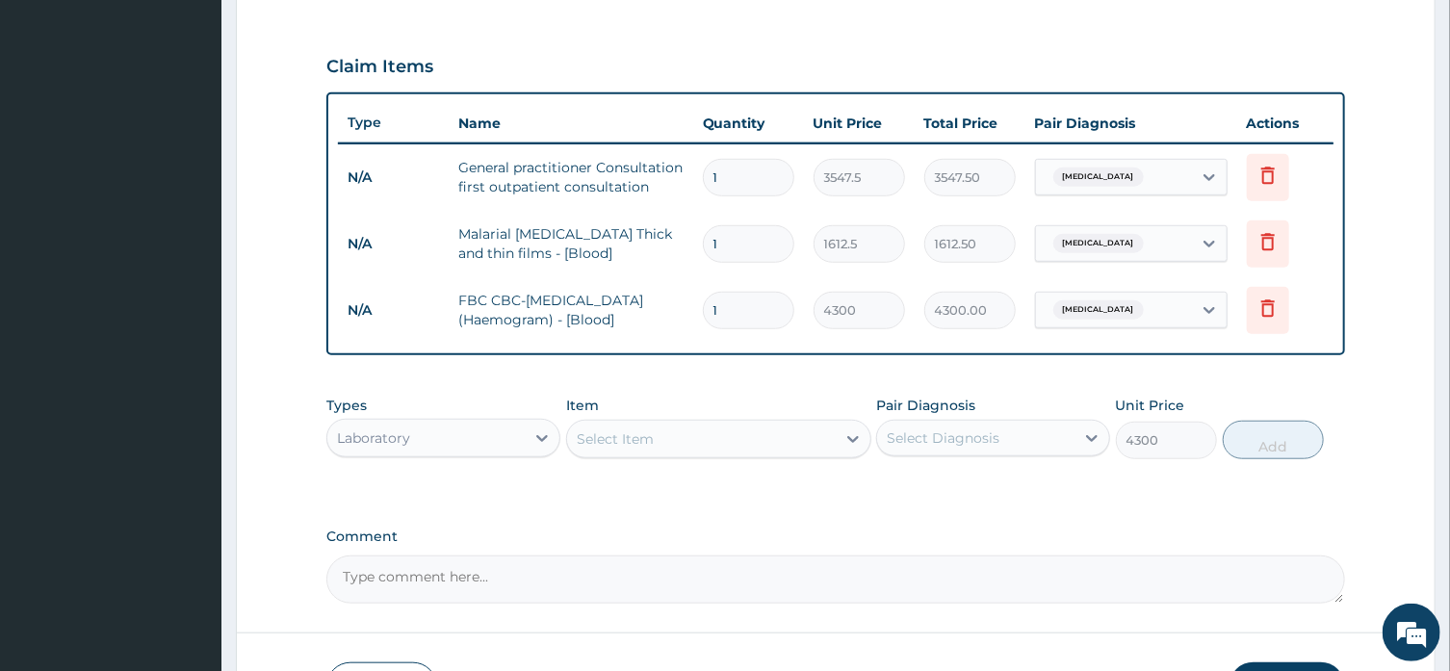
type input "0"
click at [832, 434] on div "Select Item" at bounding box center [701, 439] width 269 height 31
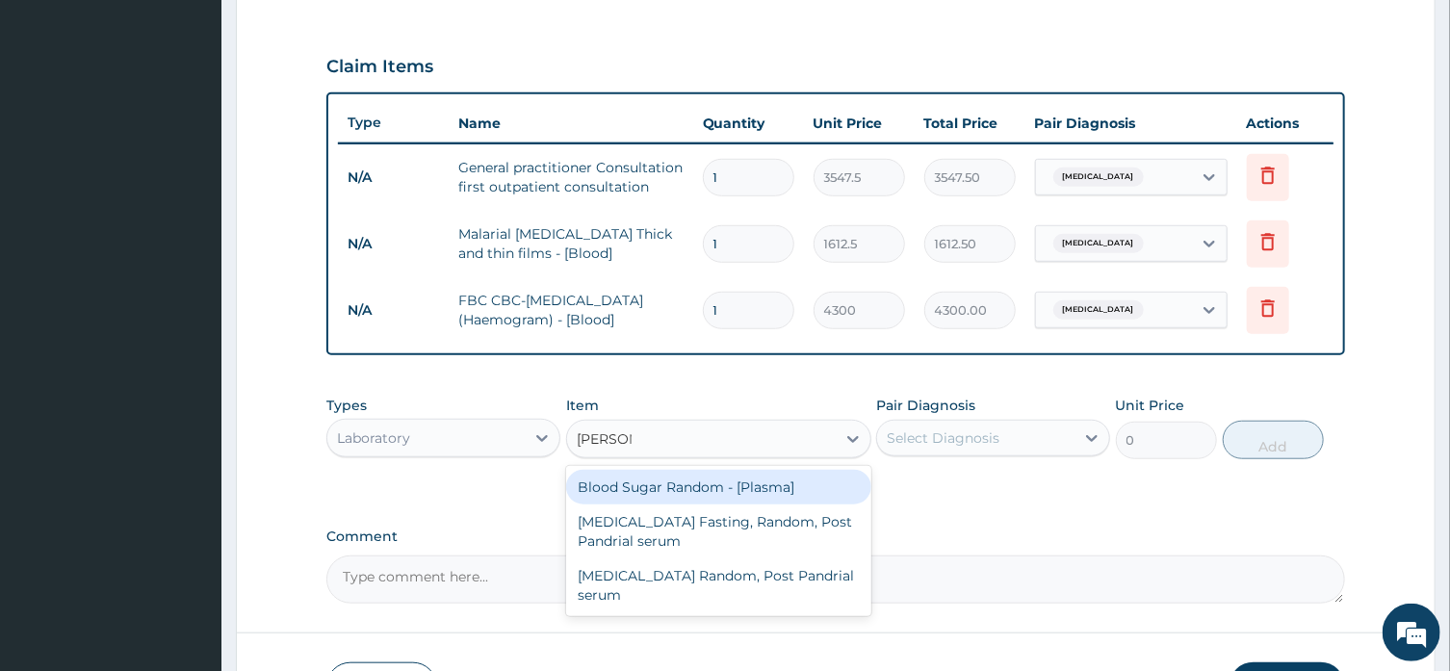
type input "RANDOM"
click at [765, 482] on div "Blood Sugar Random - [Plasma]" at bounding box center [718, 487] width 305 height 35
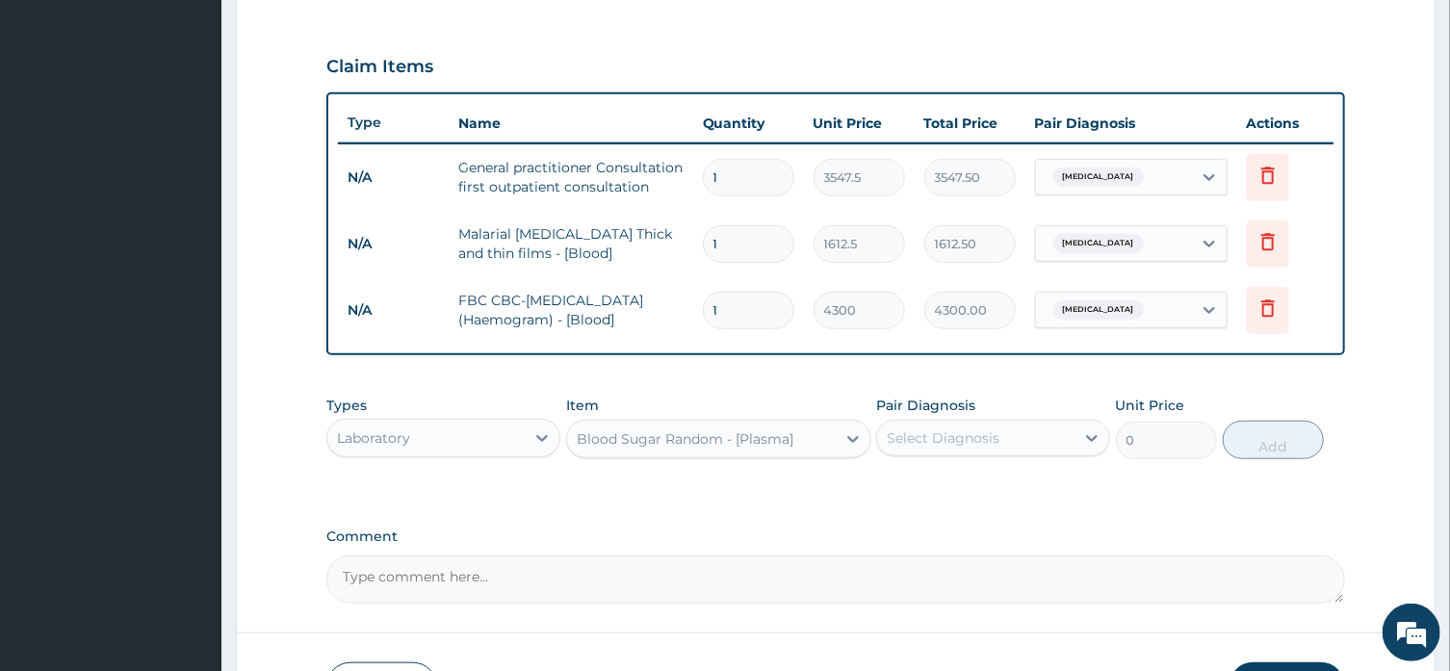
type input "1290"
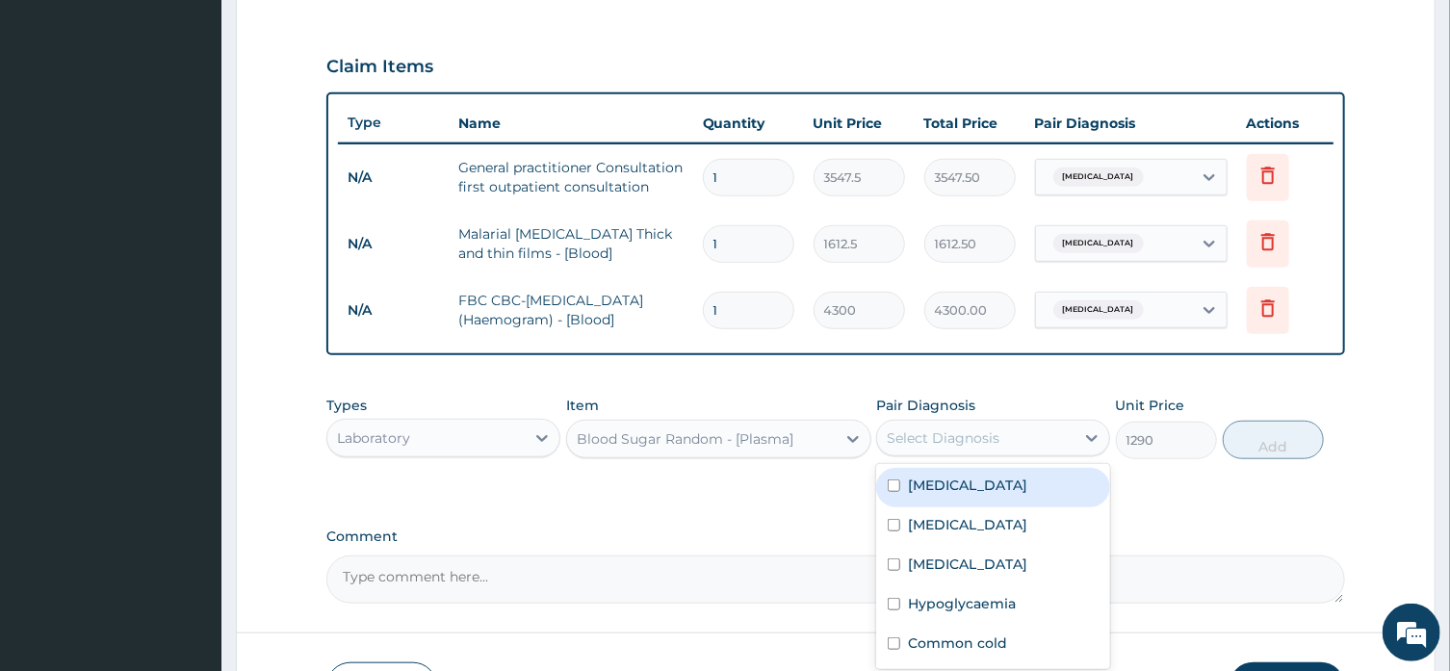
click at [970, 437] on div "Select Diagnosis" at bounding box center [943, 437] width 113 height 19
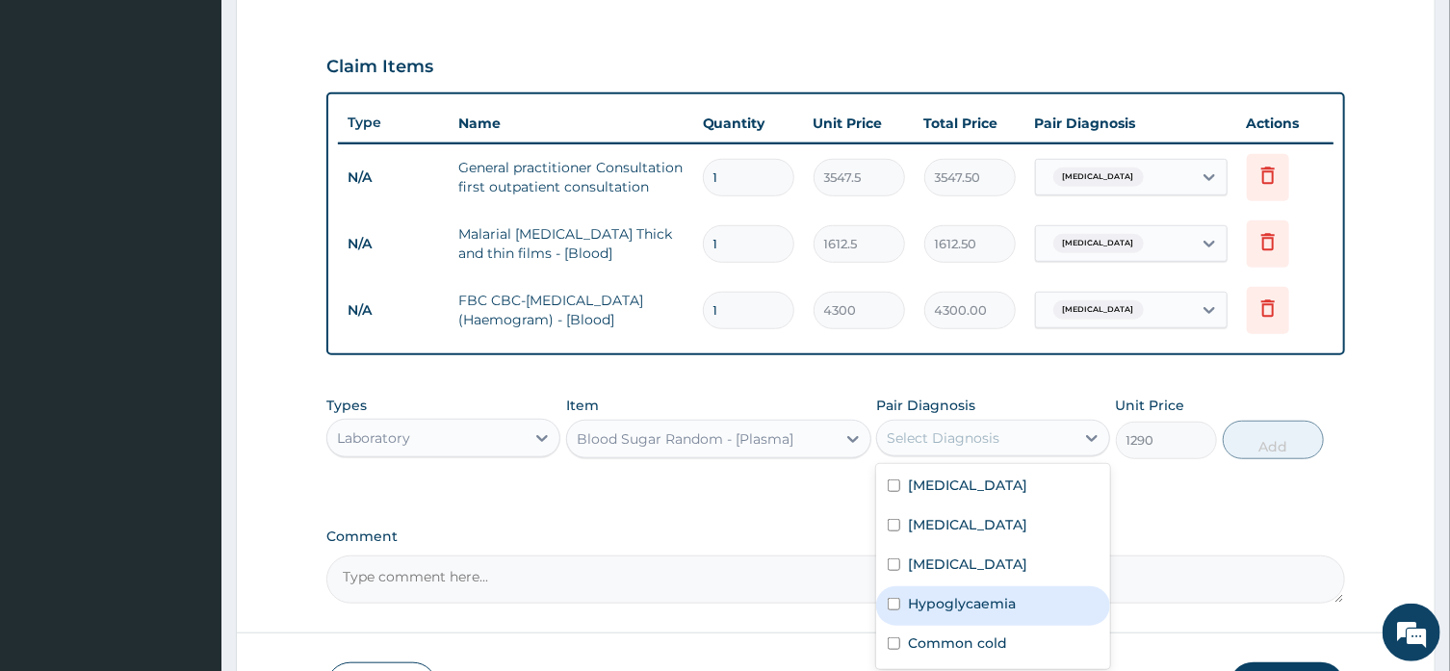
click at [973, 608] on label "Hypoglycaemia" at bounding box center [962, 603] width 108 height 19
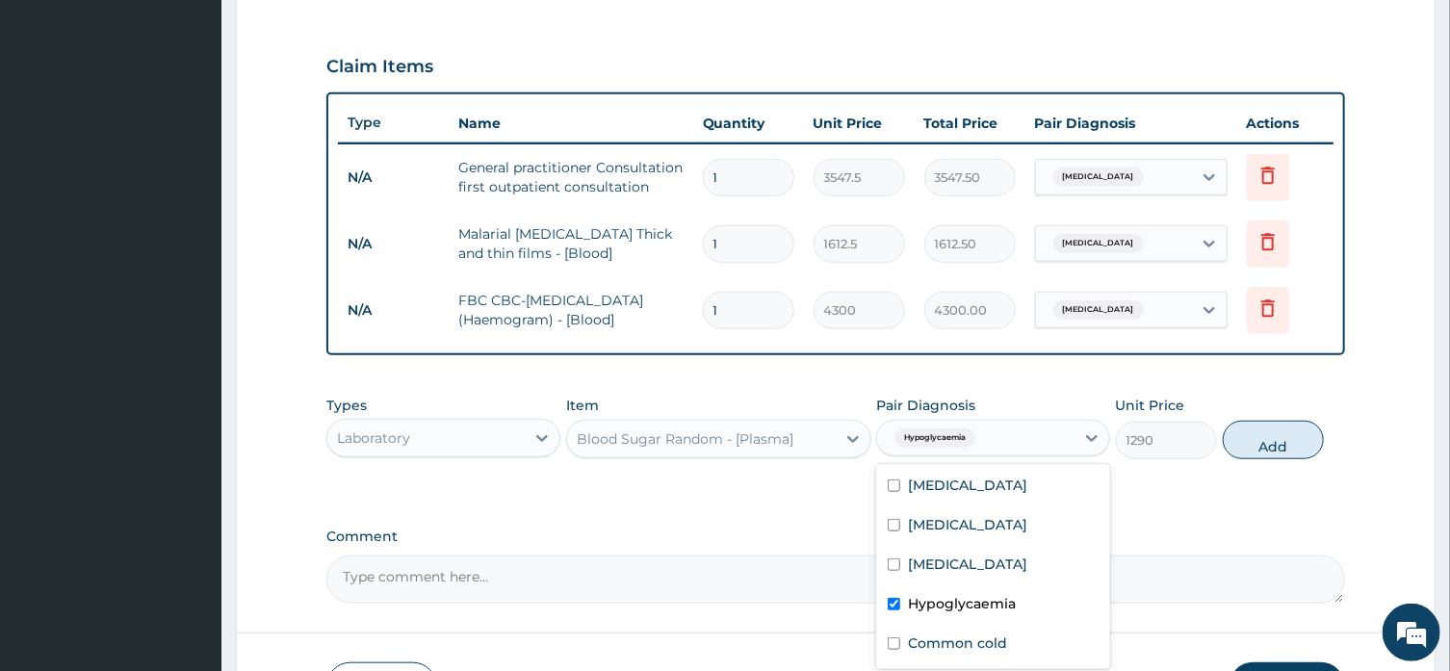
checkbox input "true"
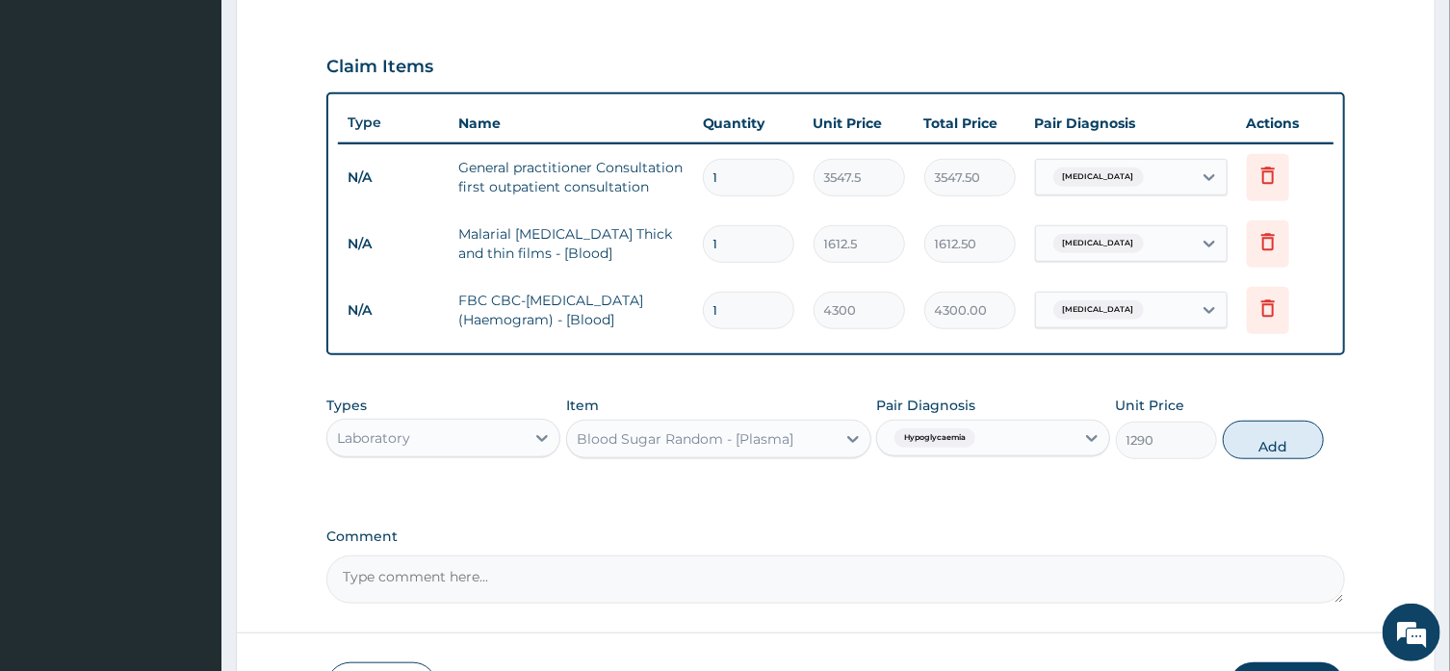
click at [1280, 434] on button "Add" at bounding box center [1274, 440] width 102 height 39
type input "0"
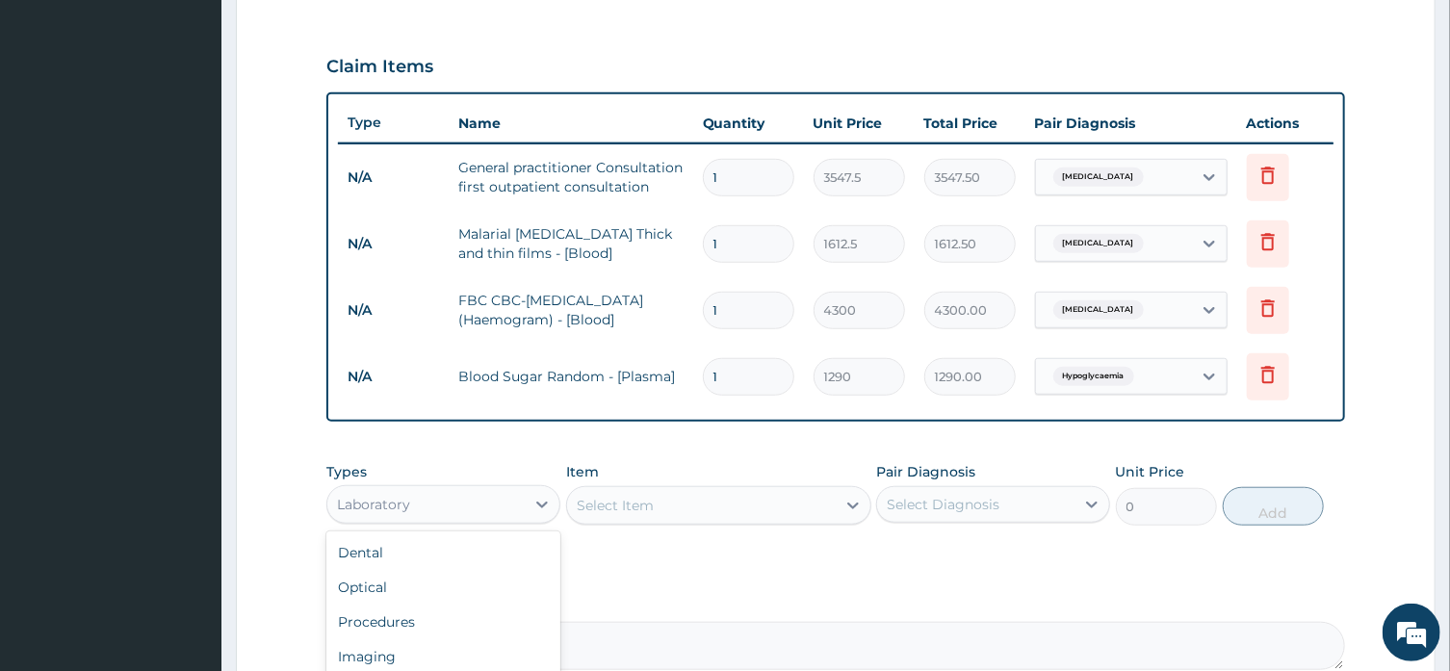
click at [472, 504] on div "Laboratory" at bounding box center [425, 504] width 197 height 31
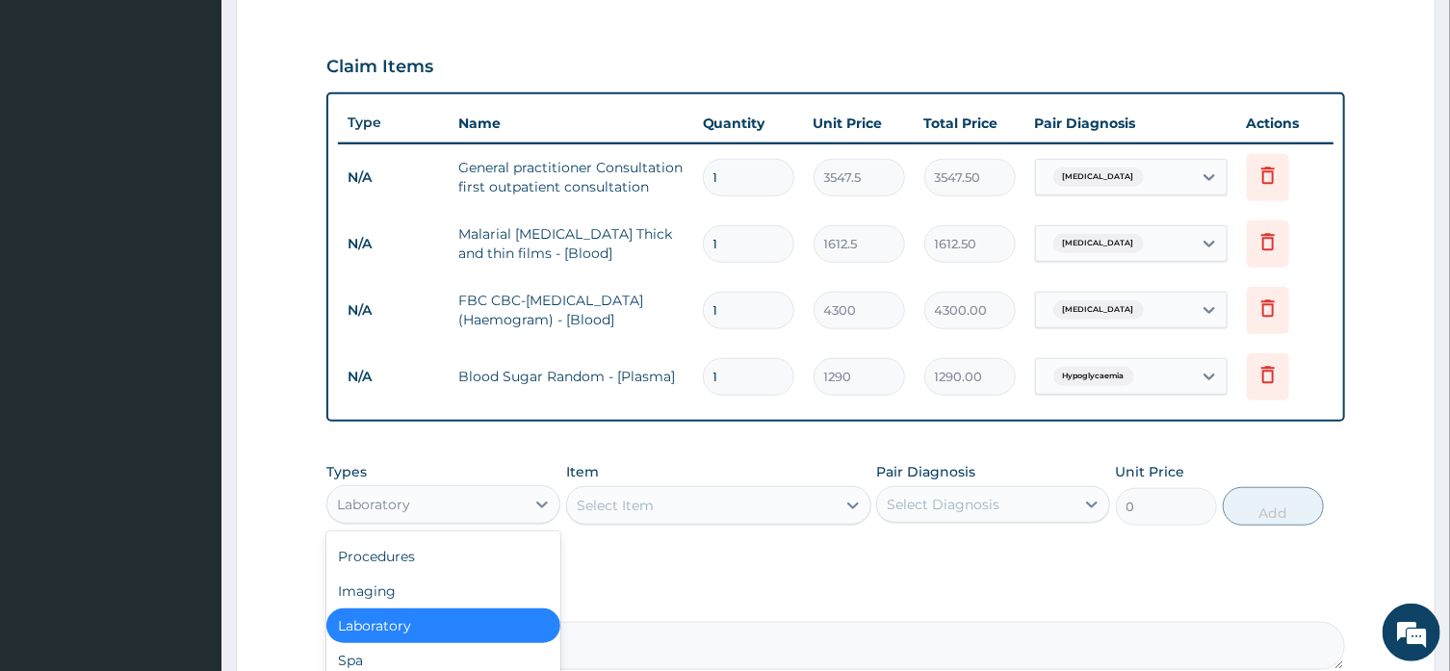
scroll to position [0, 0]
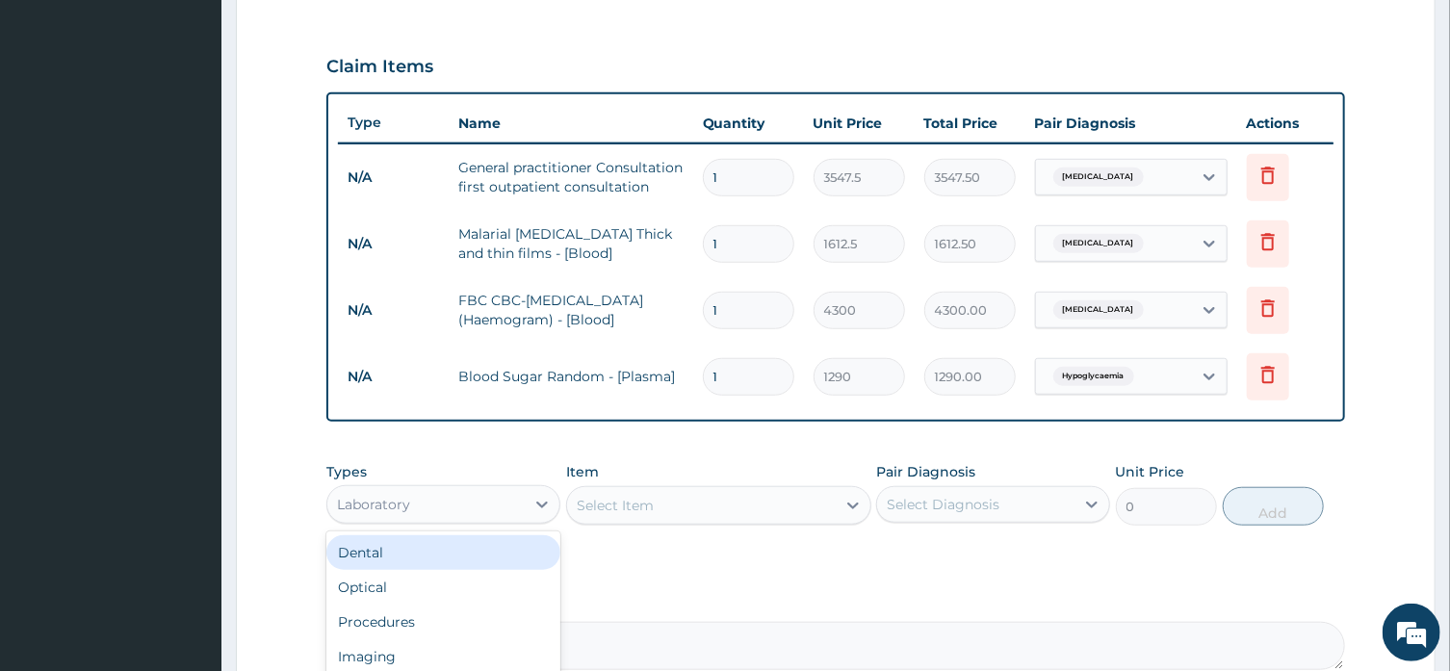
click at [762, 554] on div "Types option Laboratory, selected. option Dental focused, 1 of 10. 10 results a…" at bounding box center [835, 508] width 1018 height 112
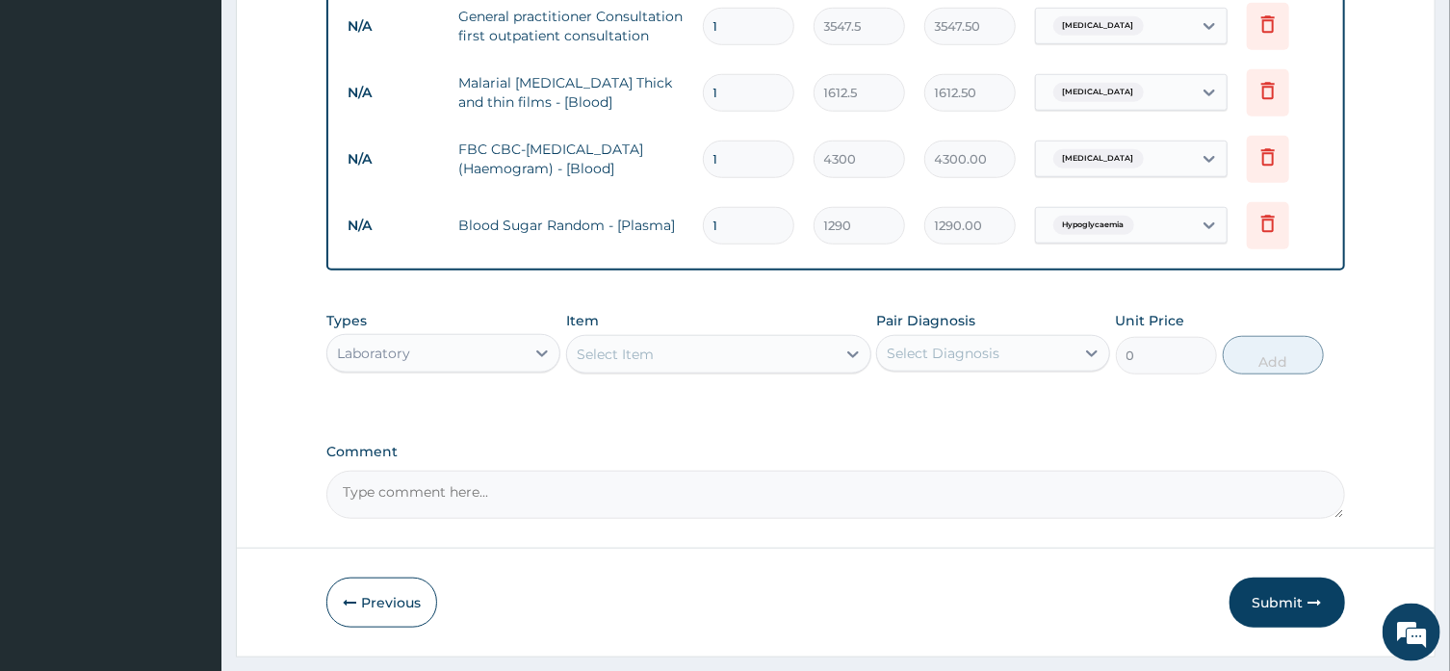
scroll to position [823, 0]
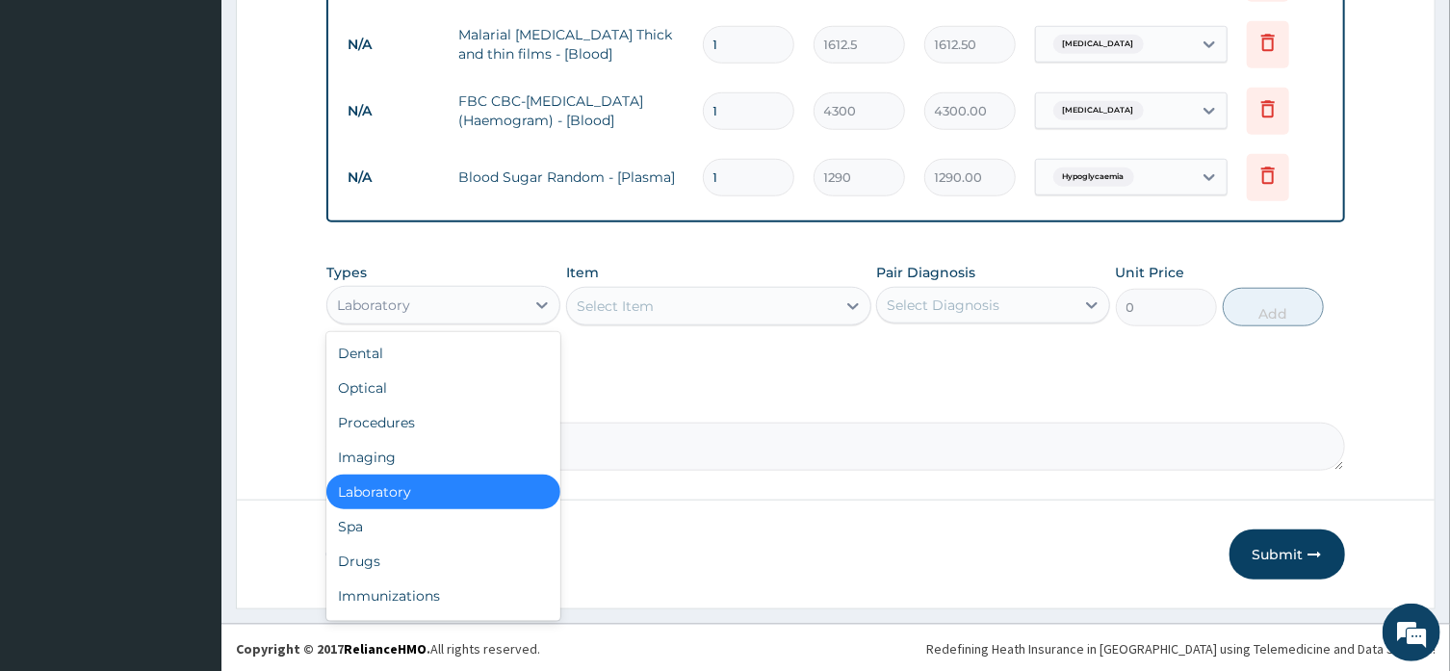
click at [471, 308] on div "Laboratory" at bounding box center [425, 305] width 197 height 31
drag, startPoint x: 432, startPoint y: 549, endPoint x: 432, endPoint y: 559, distance: 10.6
click at [432, 559] on div "Drugs" at bounding box center [443, 561] width 234 height 35
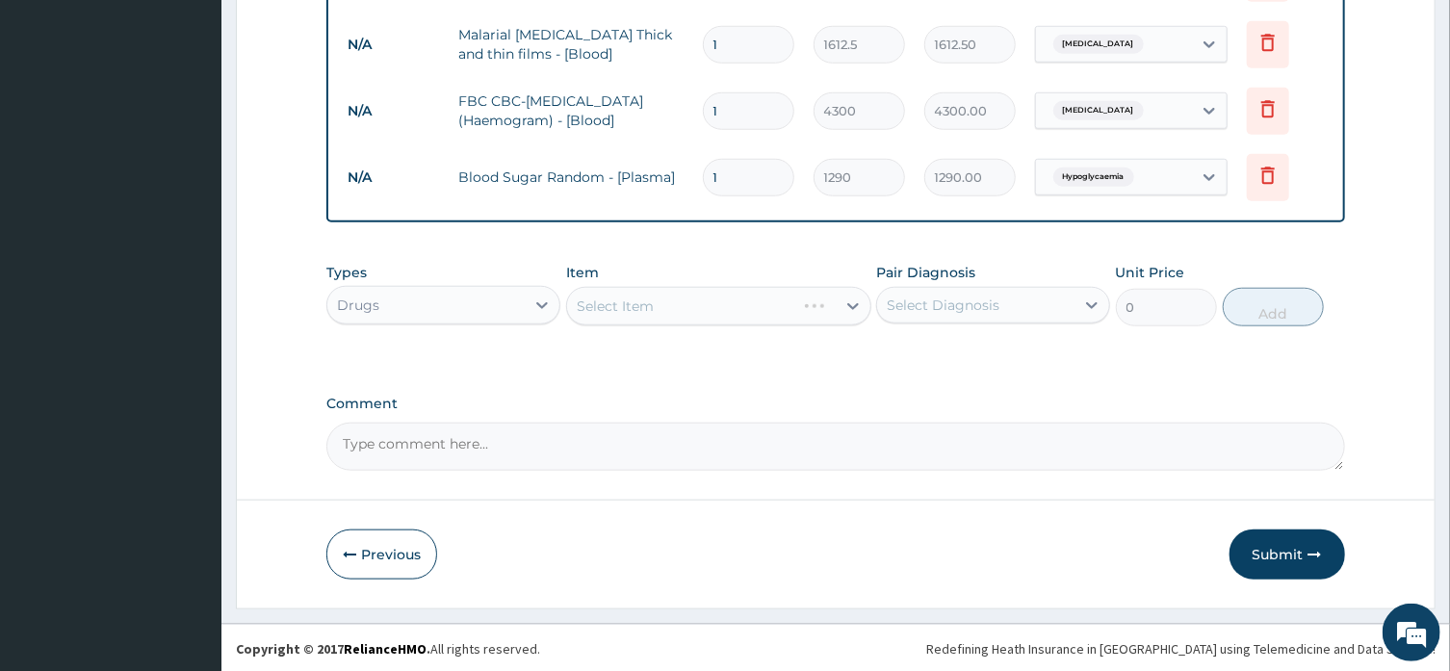
click at [432, 559] on button "Previous" at bounding box center [381, 555] width 111 height 50
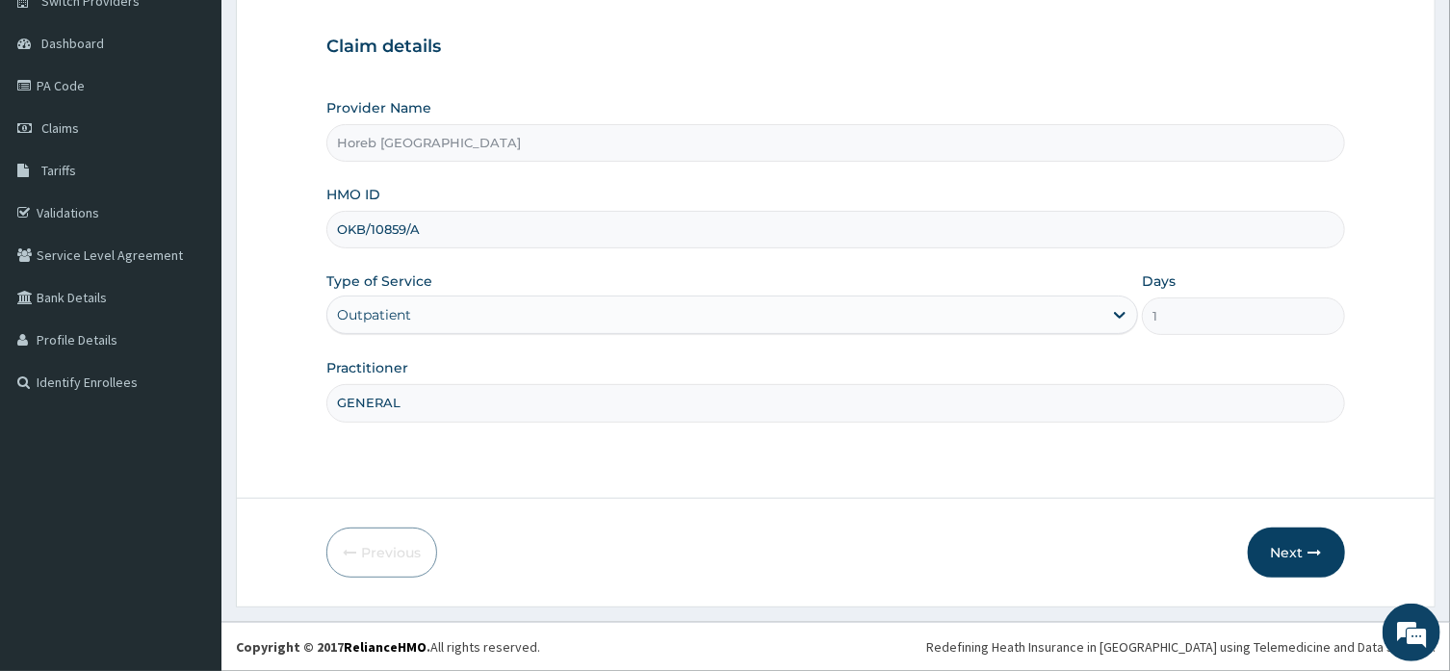
click at [1275, 558] on button "Next" at bounding box center [1296, 553] width 97 height 50
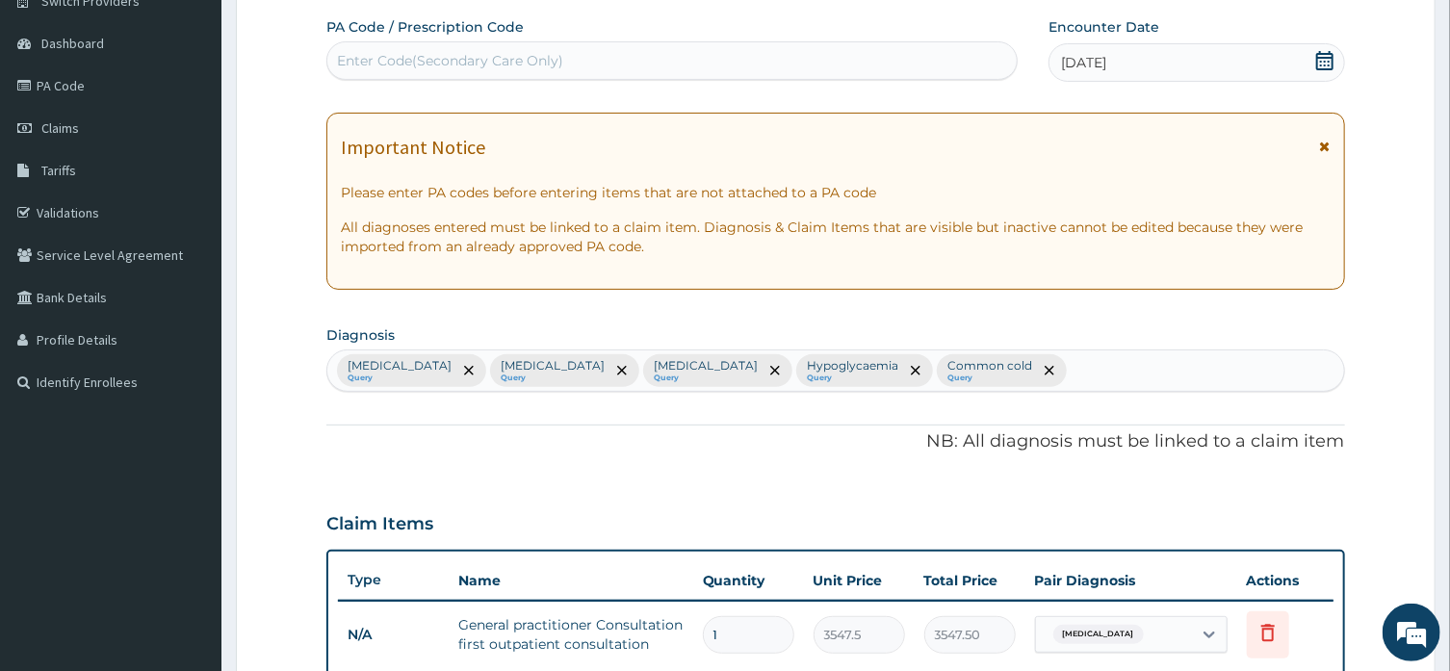
click at [613, 461] on div "PA Code / Prescription Code Enter Code(Secondary Care Only) Encounter Date 31-0…" at bounding box center [835, 572] width 1018 height 1110
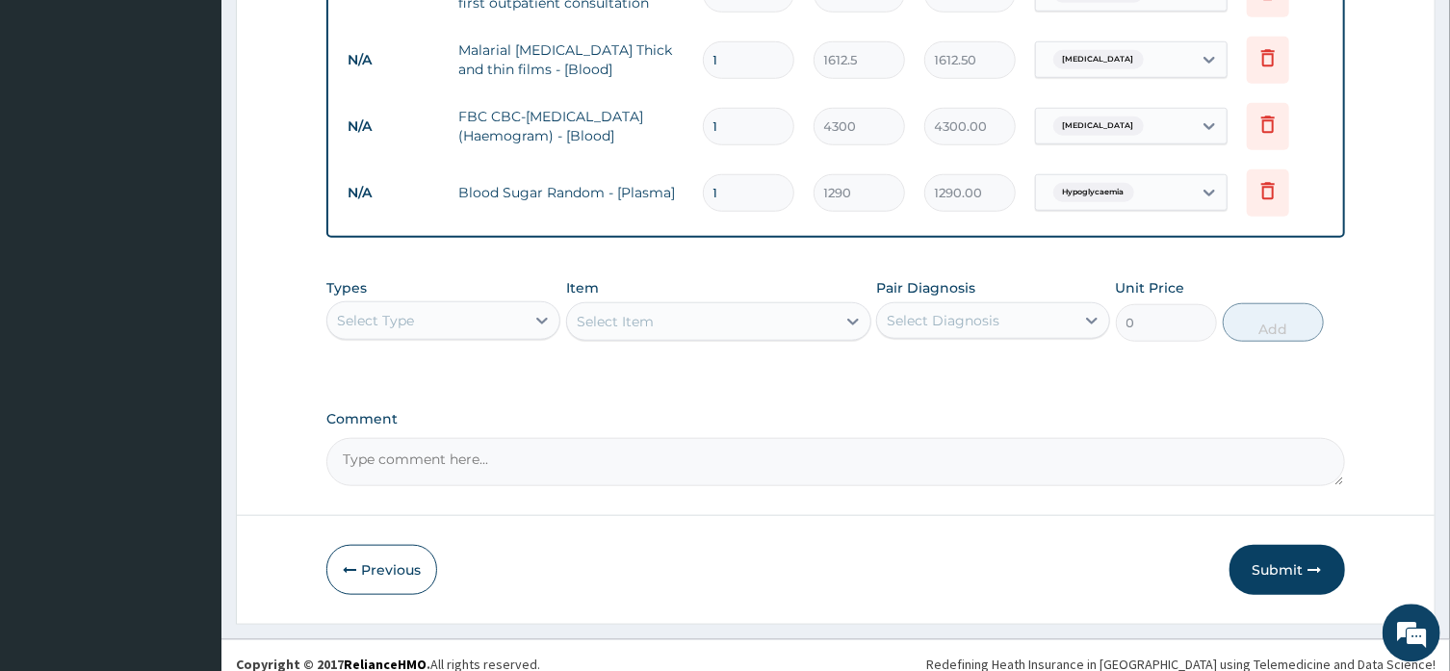
scroll to position [823, 0]
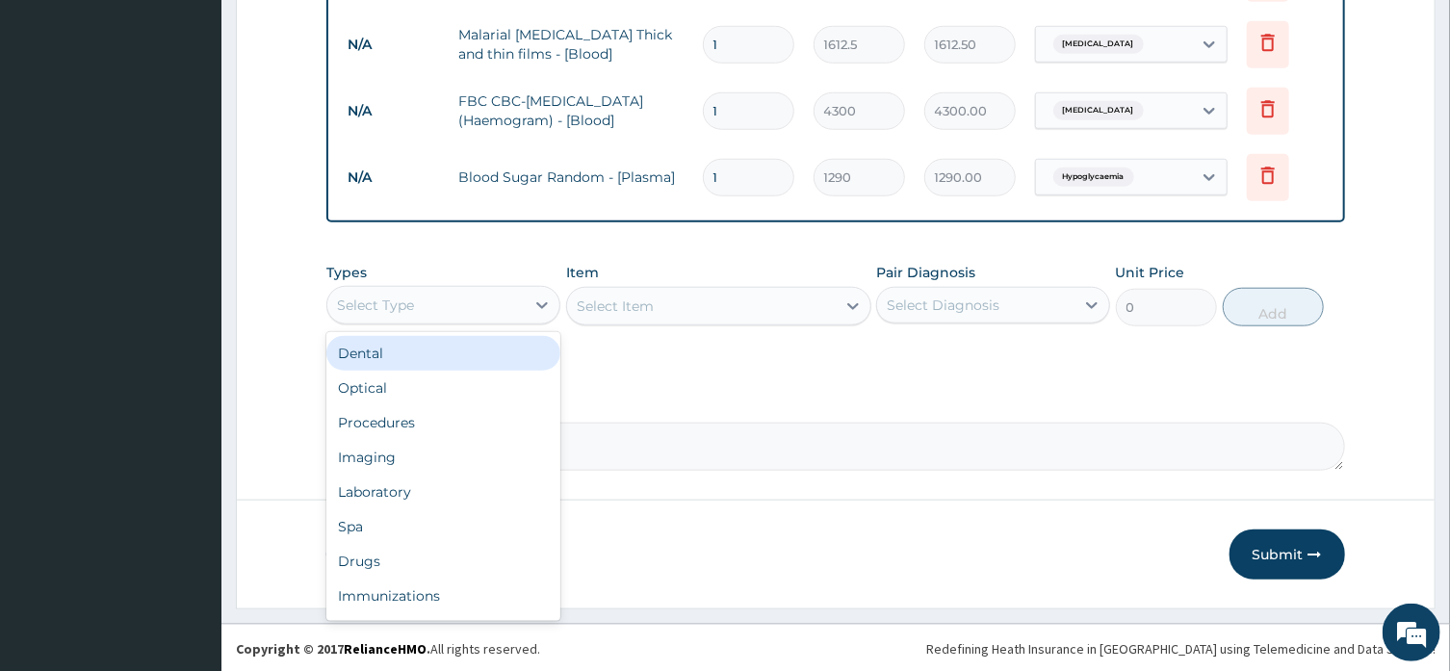
click at [519, 308] on div "Select Type" at bounding box center [425, 305] width 197 height 31
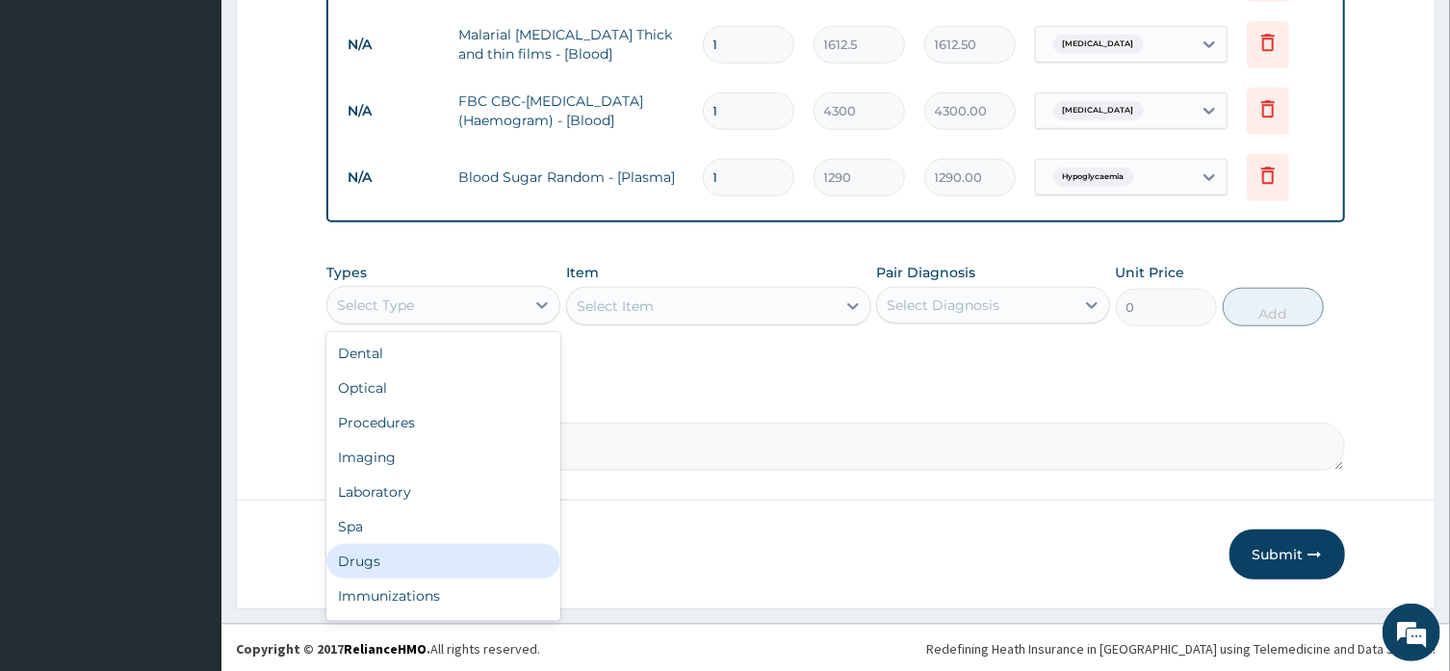
click at [434, 568] on div "Drugs" at bounding box center [443, 561] width 234 height 35
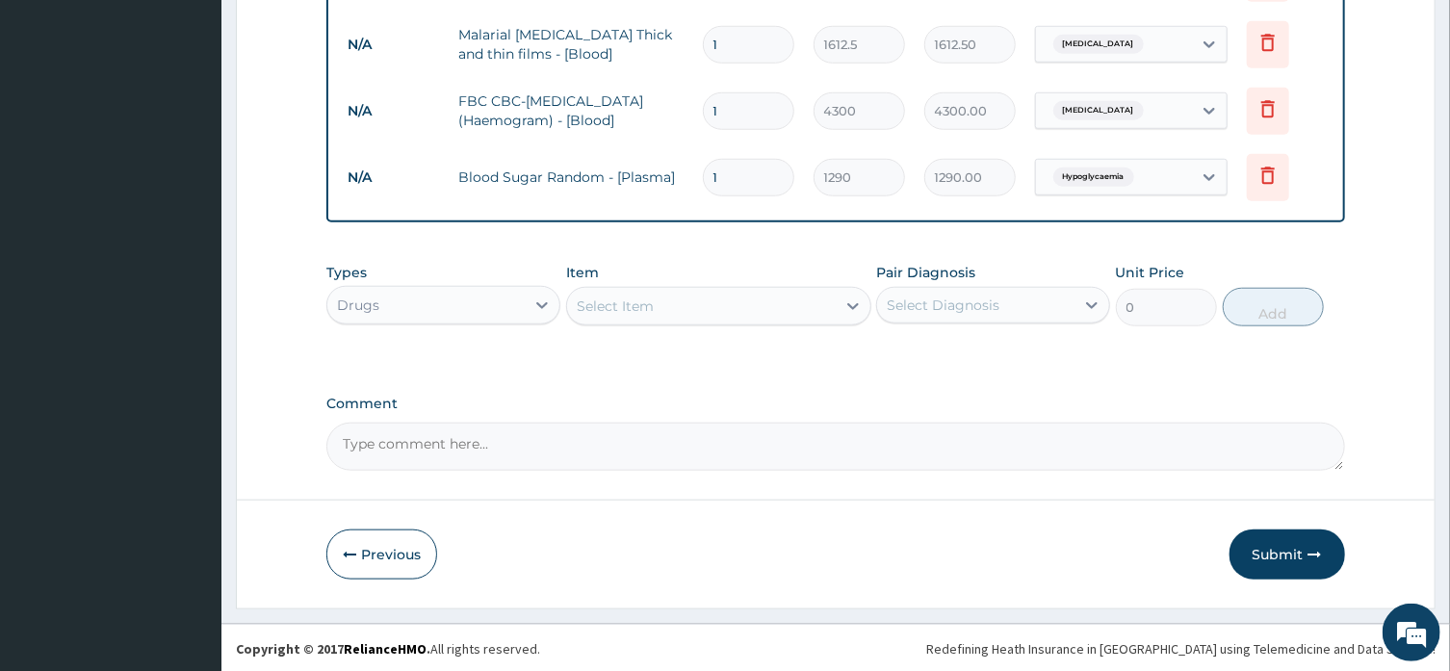
click at [671, 303] on div "Select Item" at bounding box center [701, 306] width 269 height 31
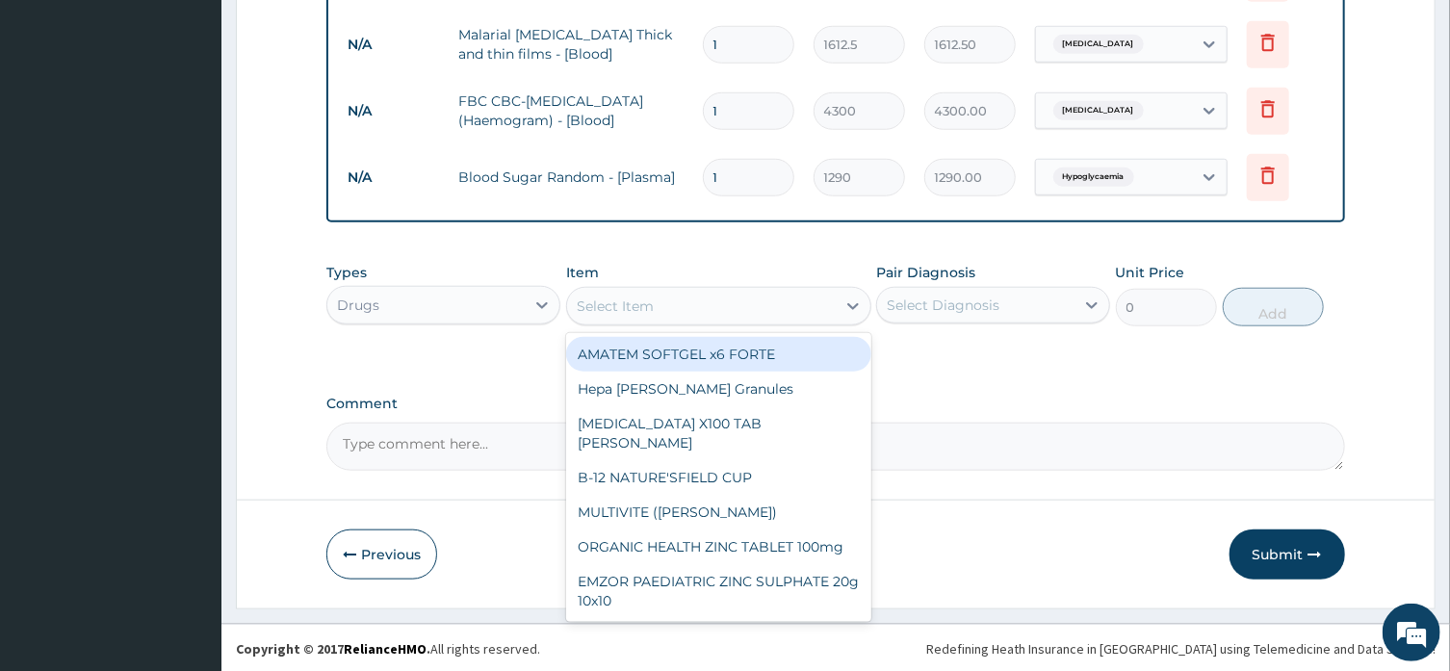
click at [676, 355] on div "AMATEM SOFTGEL x6 FORTE" at bounding box center [718, 354] width 305 height 35
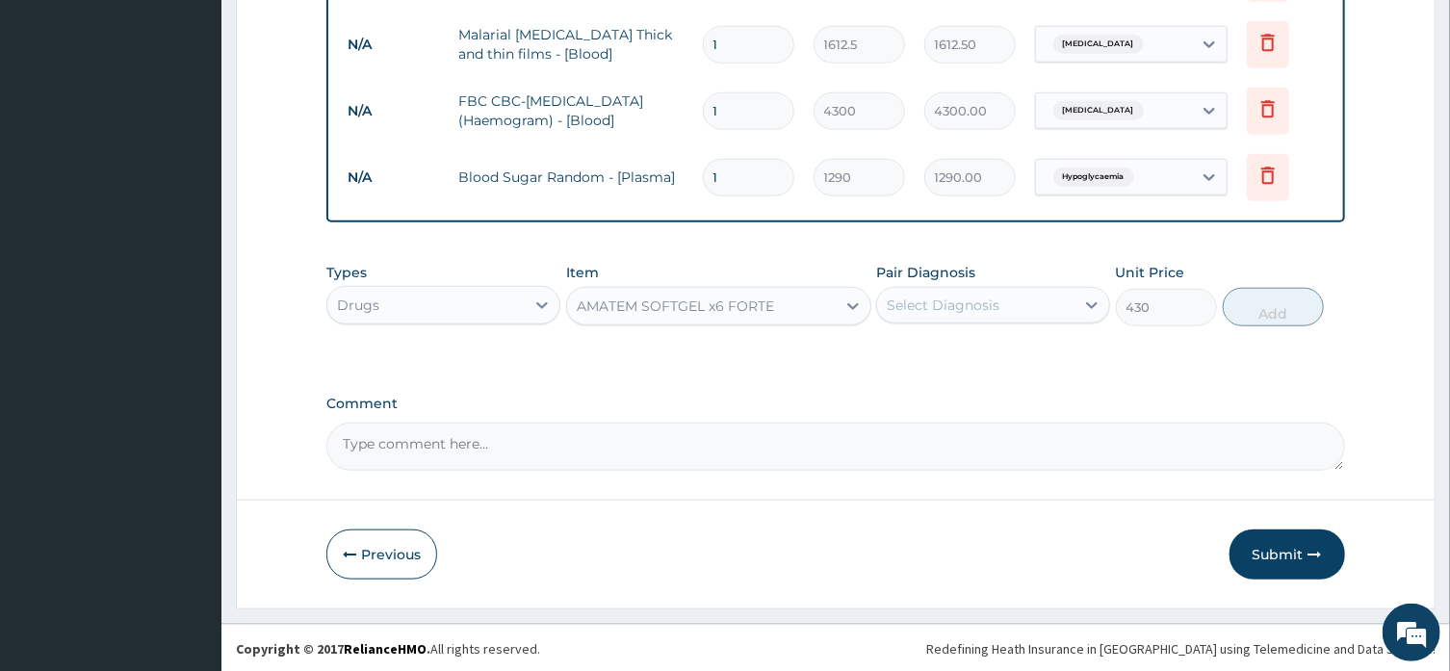
type input "430"
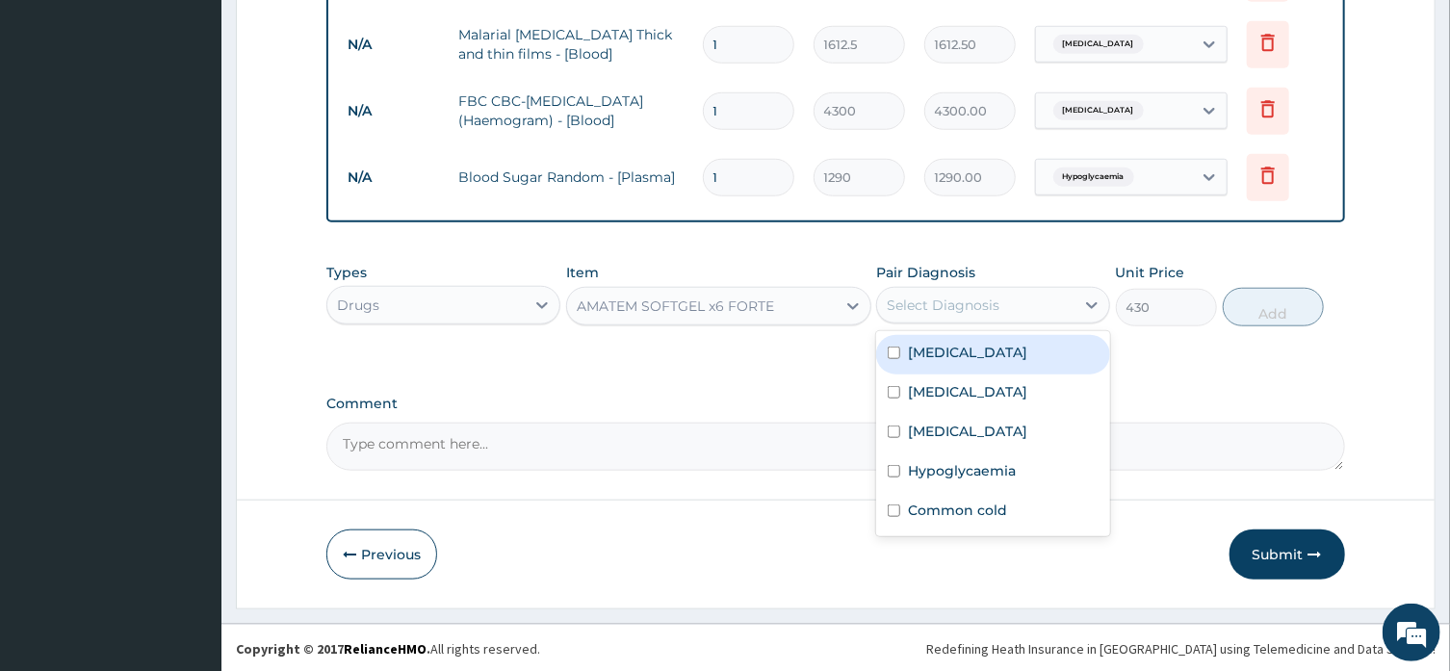
click at [958, 302] on div "Select Diagnosis" at bounding box center [943, 305] width 113 height 19
click at [977, 345] on label "Falciparum malaria" at bounding box center [967, 352] width 119 height 19
checkbox input "true"
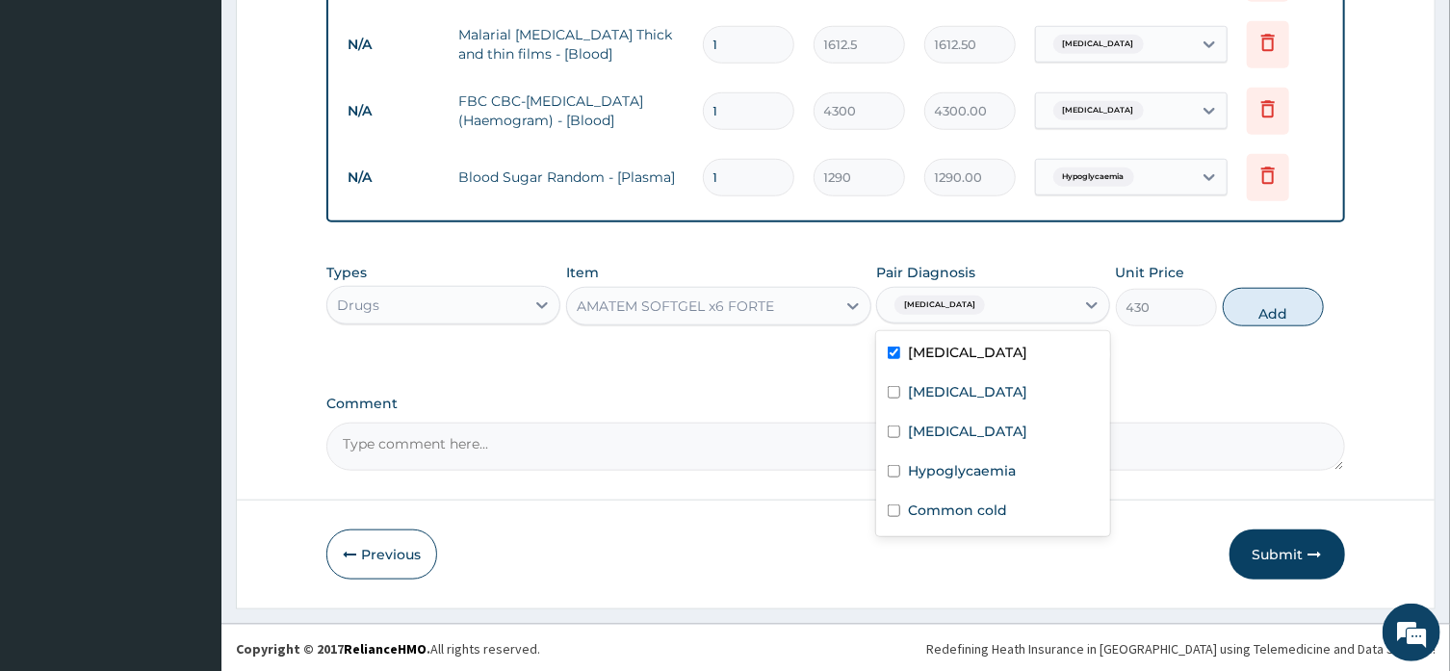
click at [1259, 301] on button "Add" at bounding box center [1274, 307] width 102 height 39
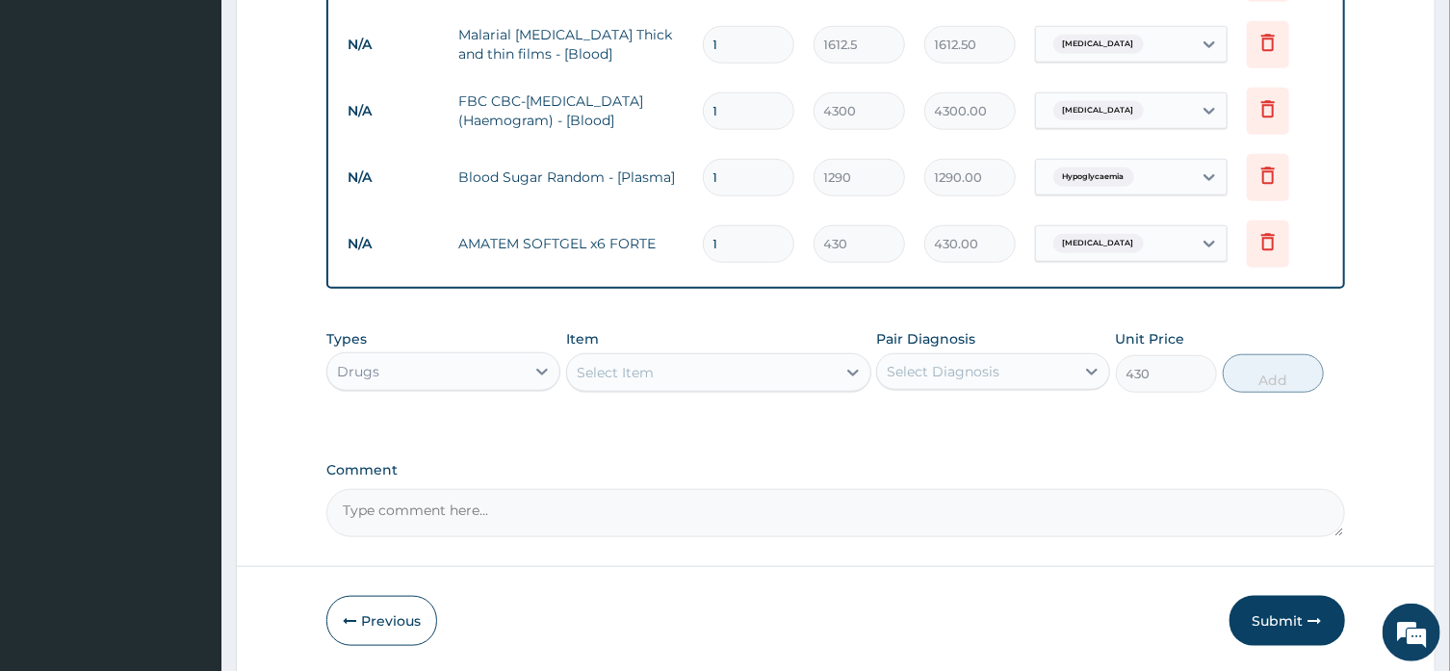
type input "0"
type input "0.00"
type input "6"
type input "2580.00"
type input "6"
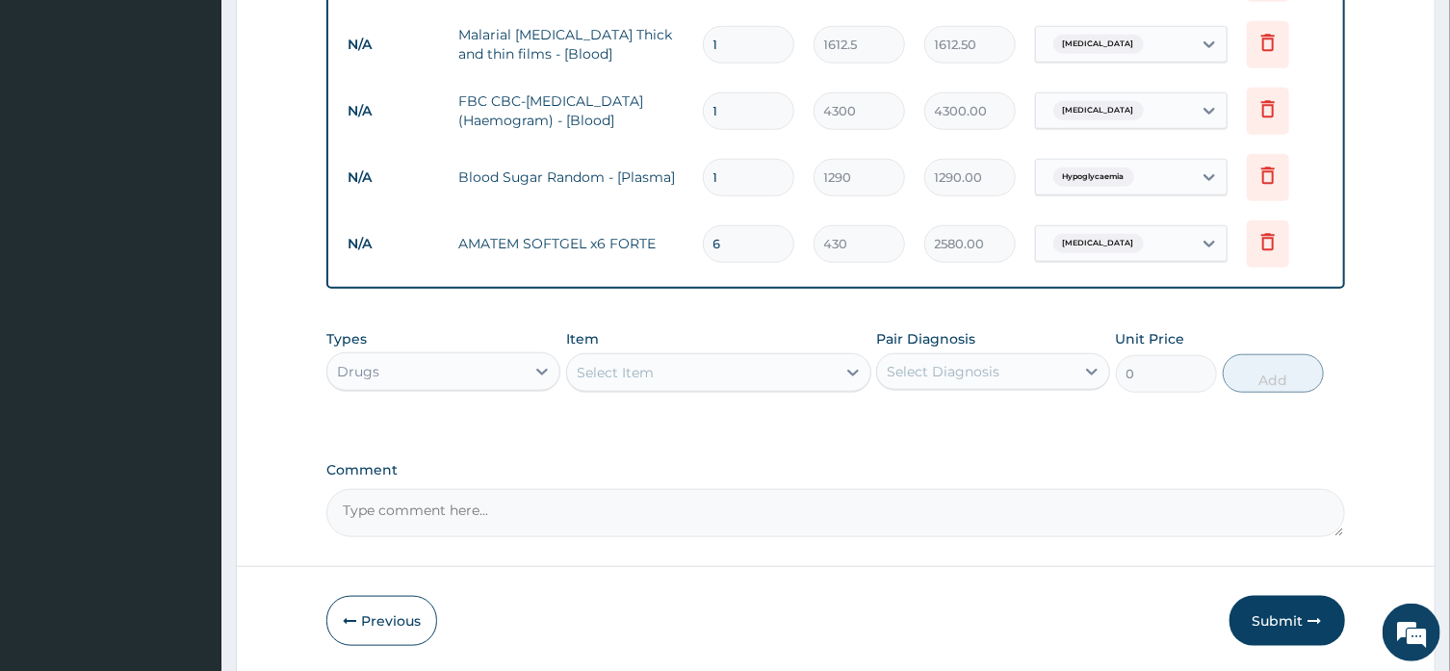
click at [823, 370] on div "Select Item" at bounding box center [701, 372] width 269 height 31
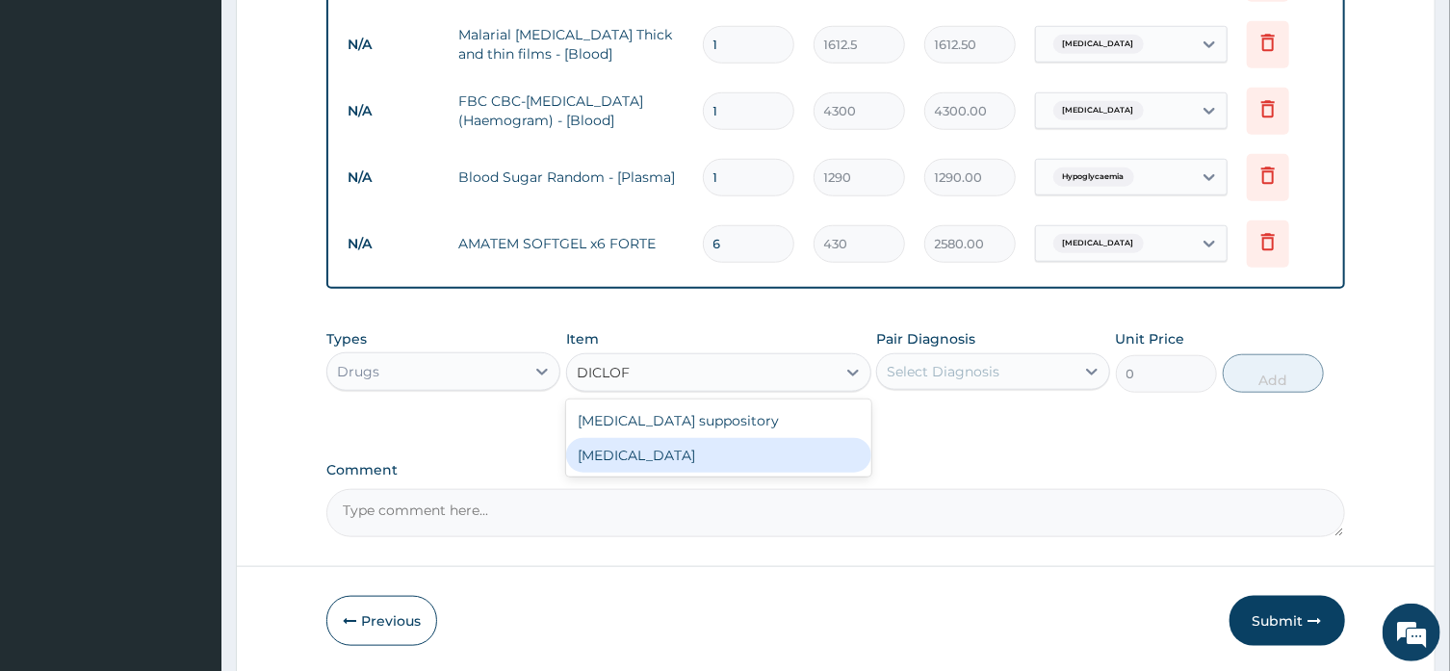
type input "DICLO"
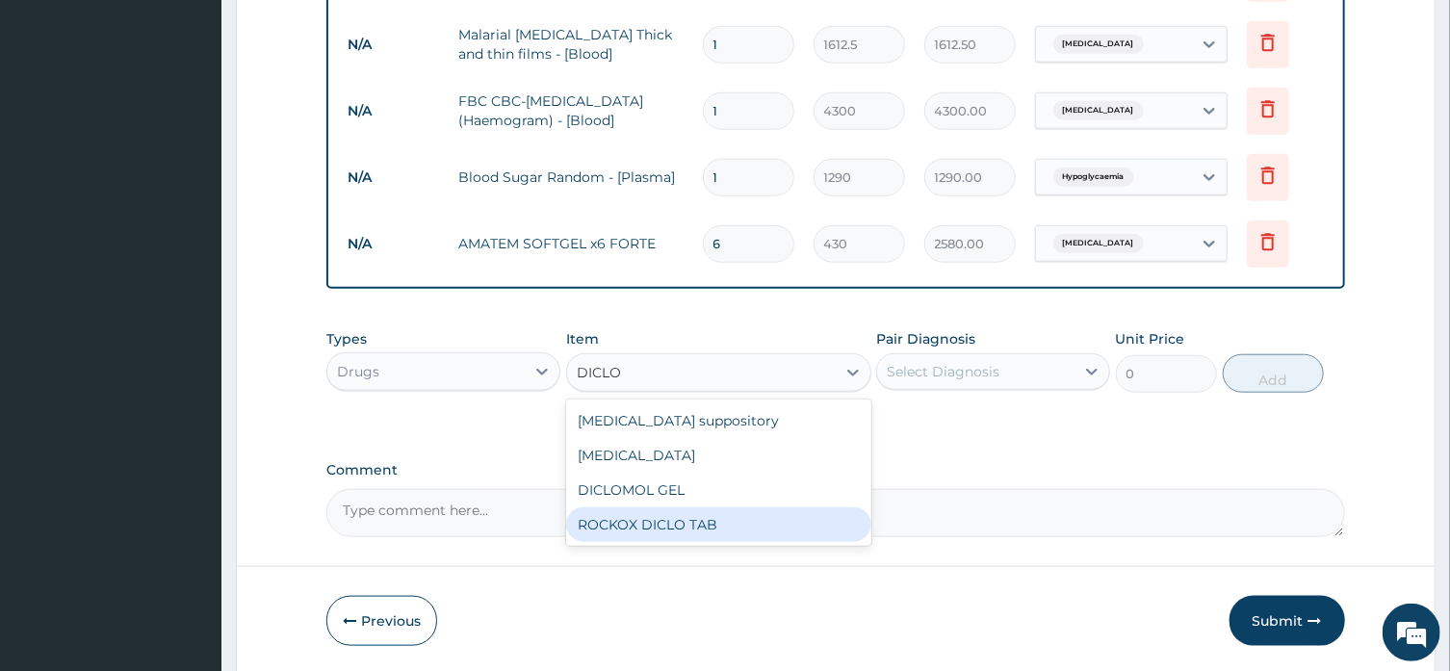
click at [738, 520] on div "ROCKOX DICLO TAB" at bounding box center [718, 524] width 305 height 35
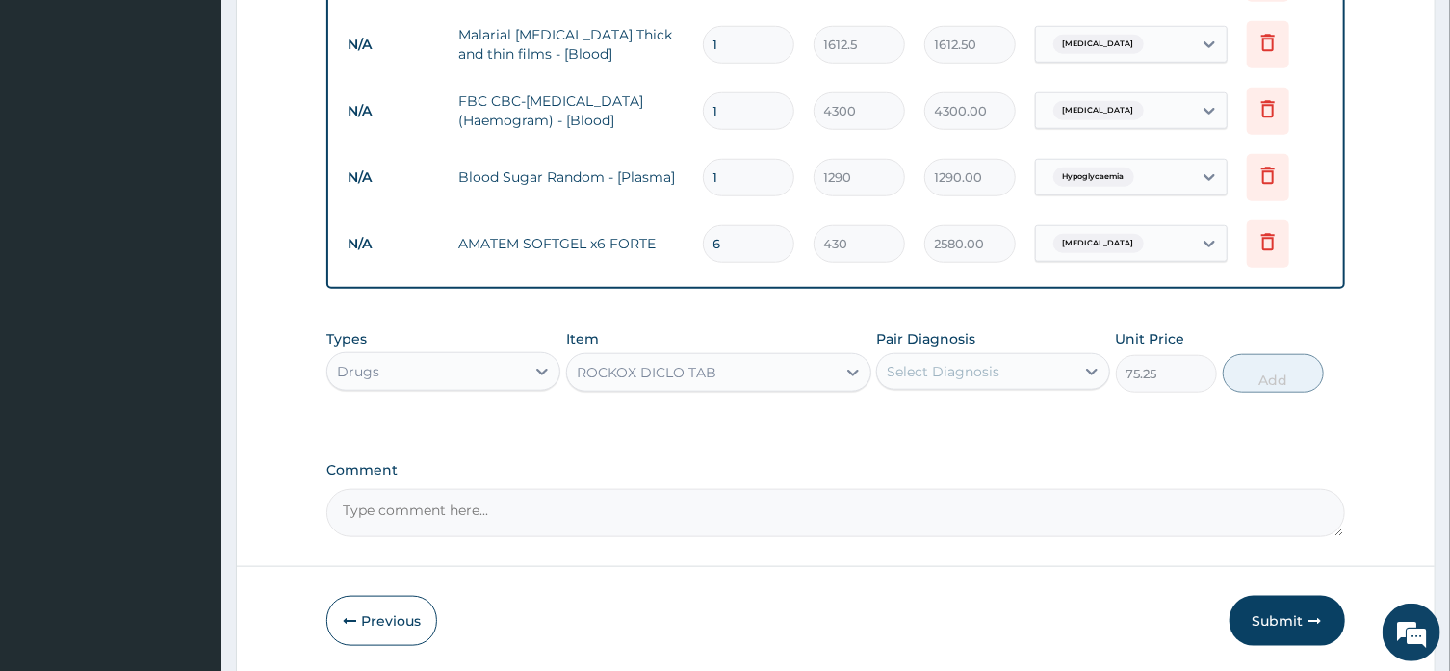
click at [851, 371] on icon at bounding box center [853, 373] width 12 height 7
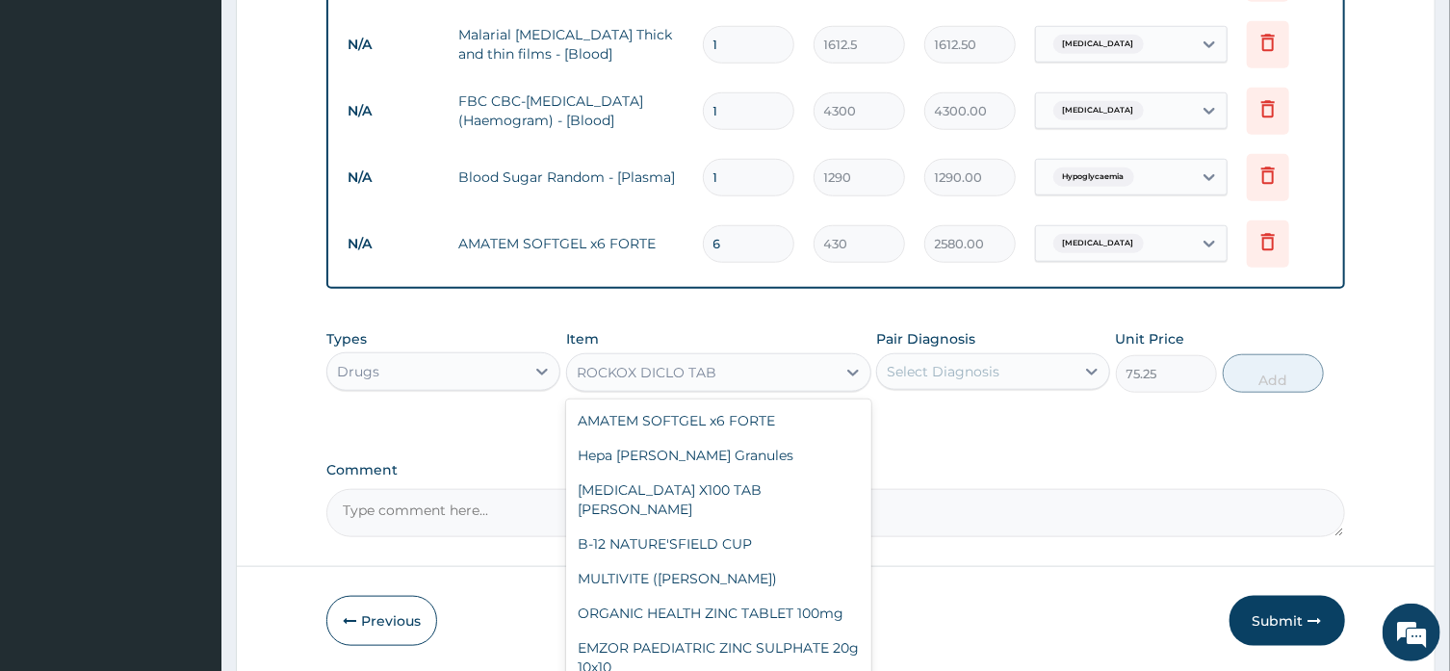
scroll to position [27827, 0]
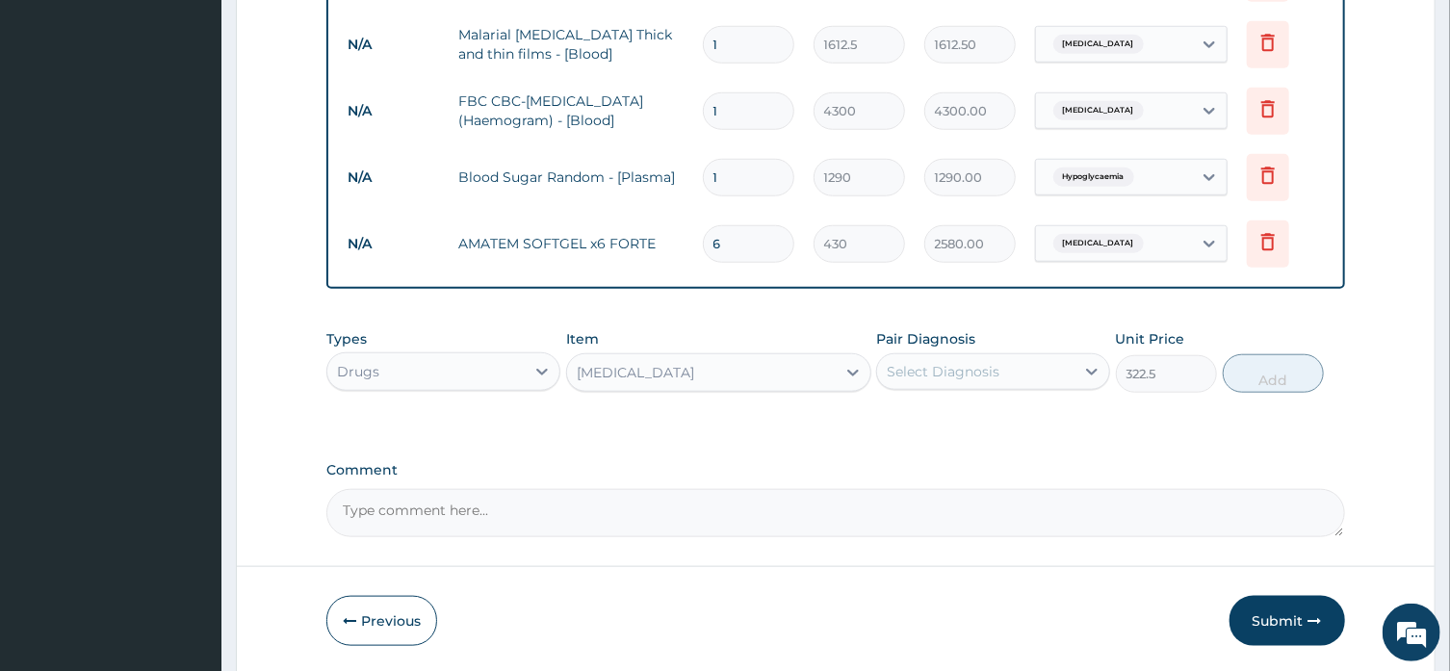
click at [850, 370] on icon at bounding box center [853, 373] width 12 height 7
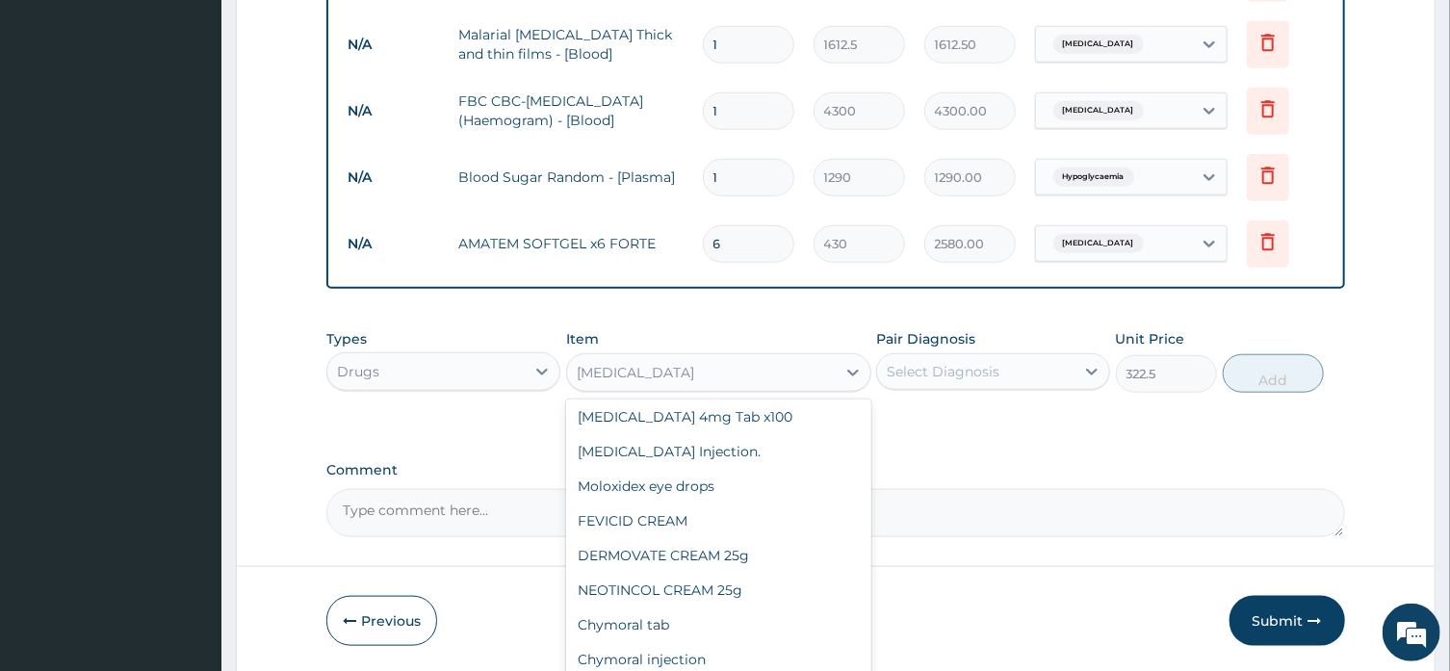
scroll to position [24097, 0]
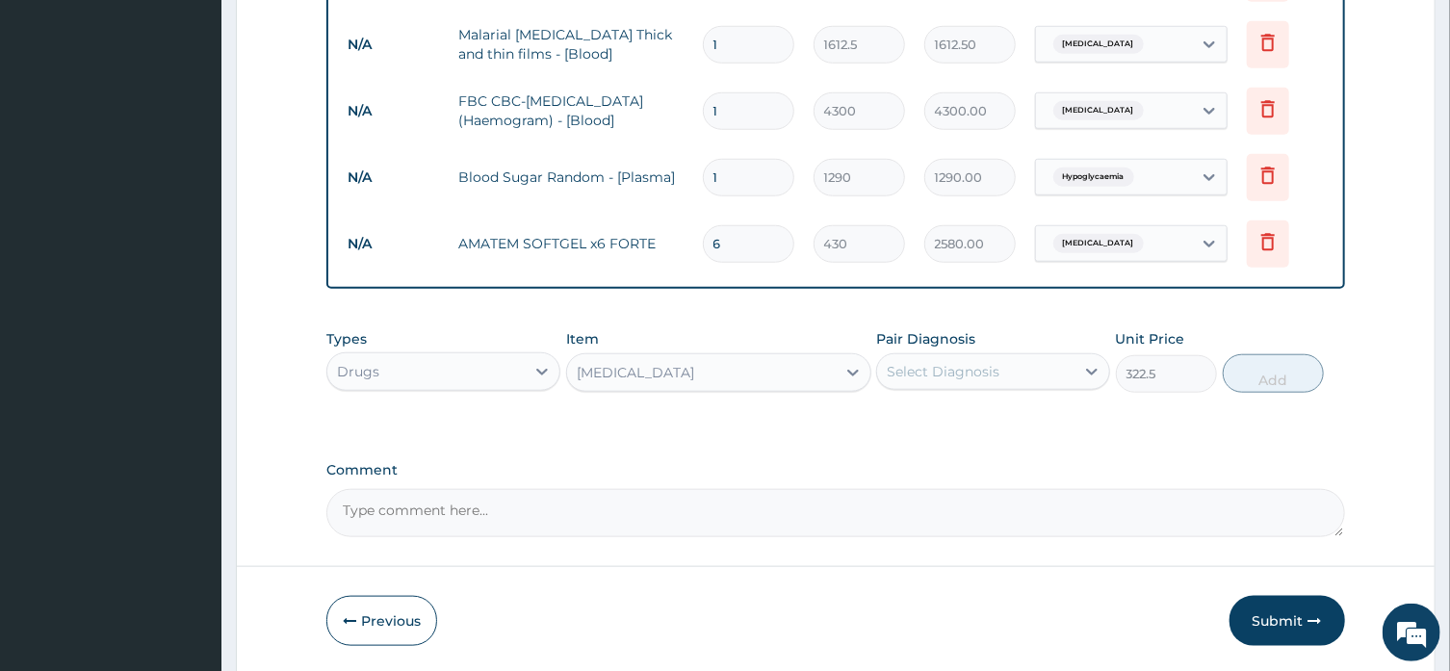
click at [652, 369] on div "[MEDICAL_DATA]" at bounding box center [701, 372] width 269 height 31
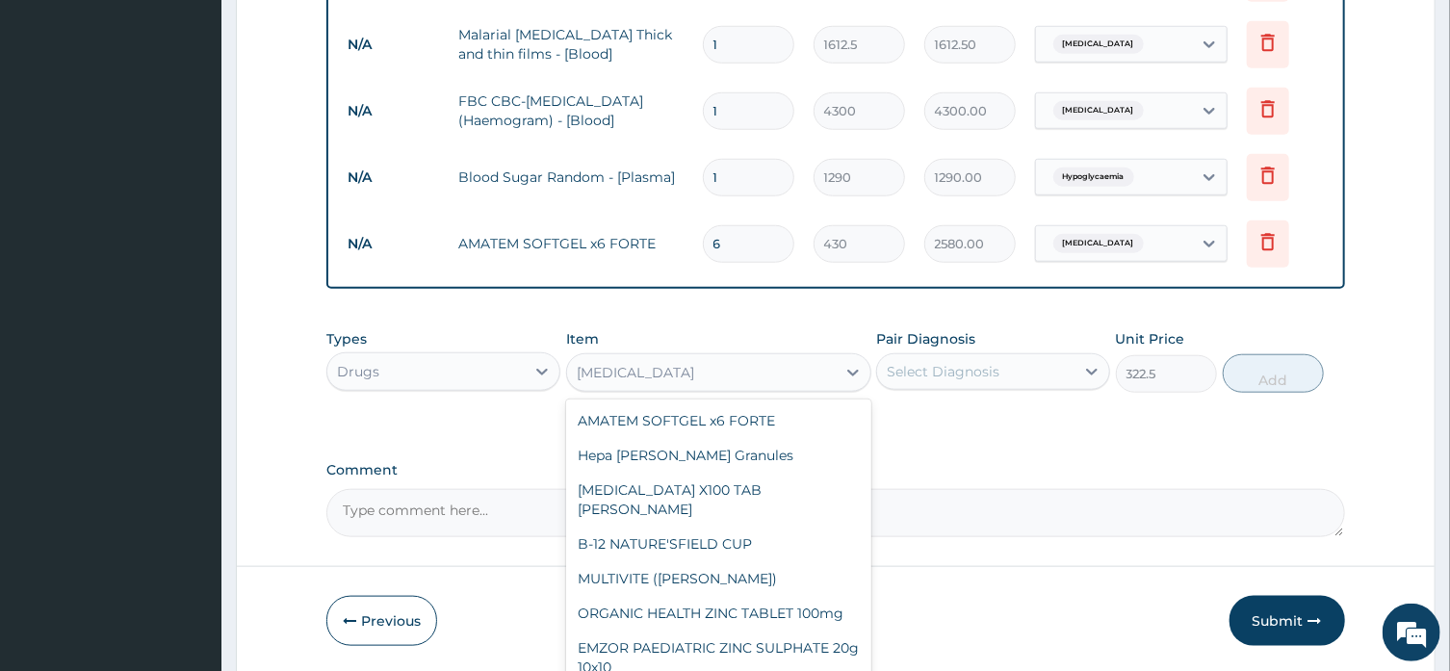
scroll to position [27620, 0]
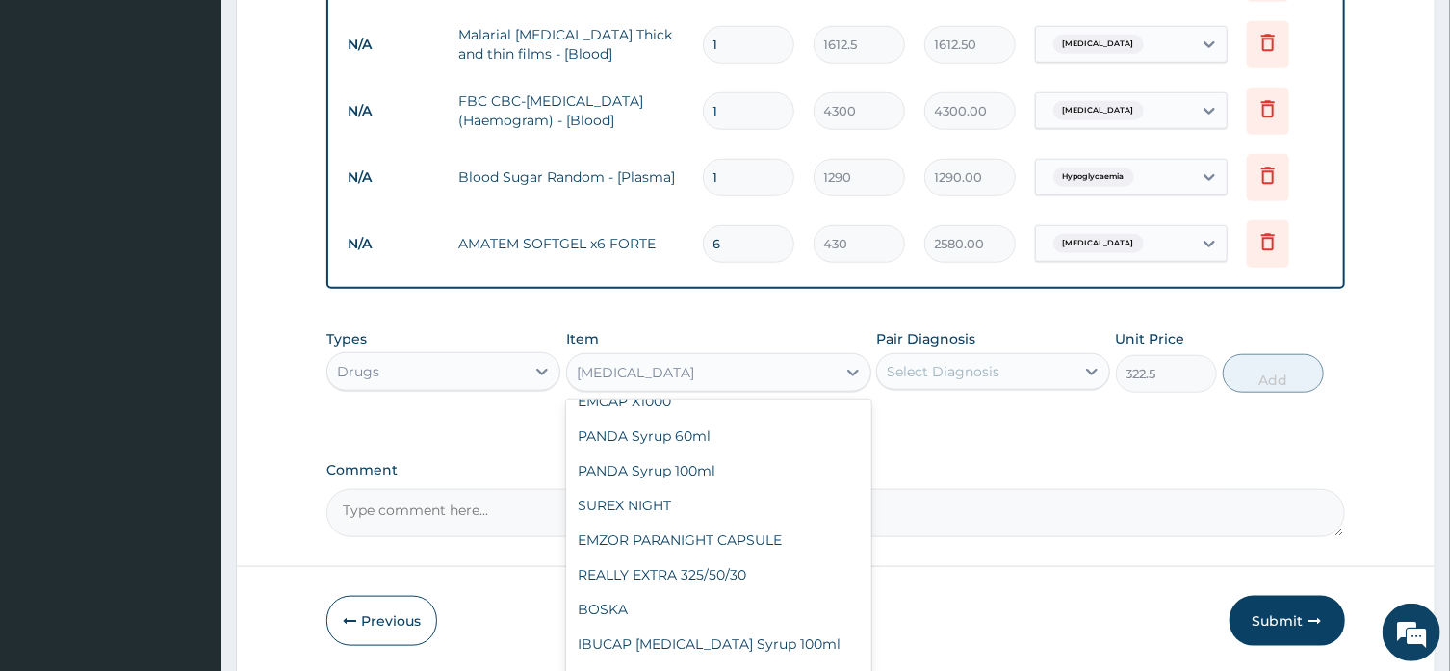
drag, startPoint x: 620, startPoint y: 363, endPoint x: 555, endPoint y: 409, distance: 80.1
click at [555, 409] on div "Types Drugs Item option Diclofenac, selected. option Diclofenac selected, 782 o…" at bounding box center [835, 376] width 1018 height 112
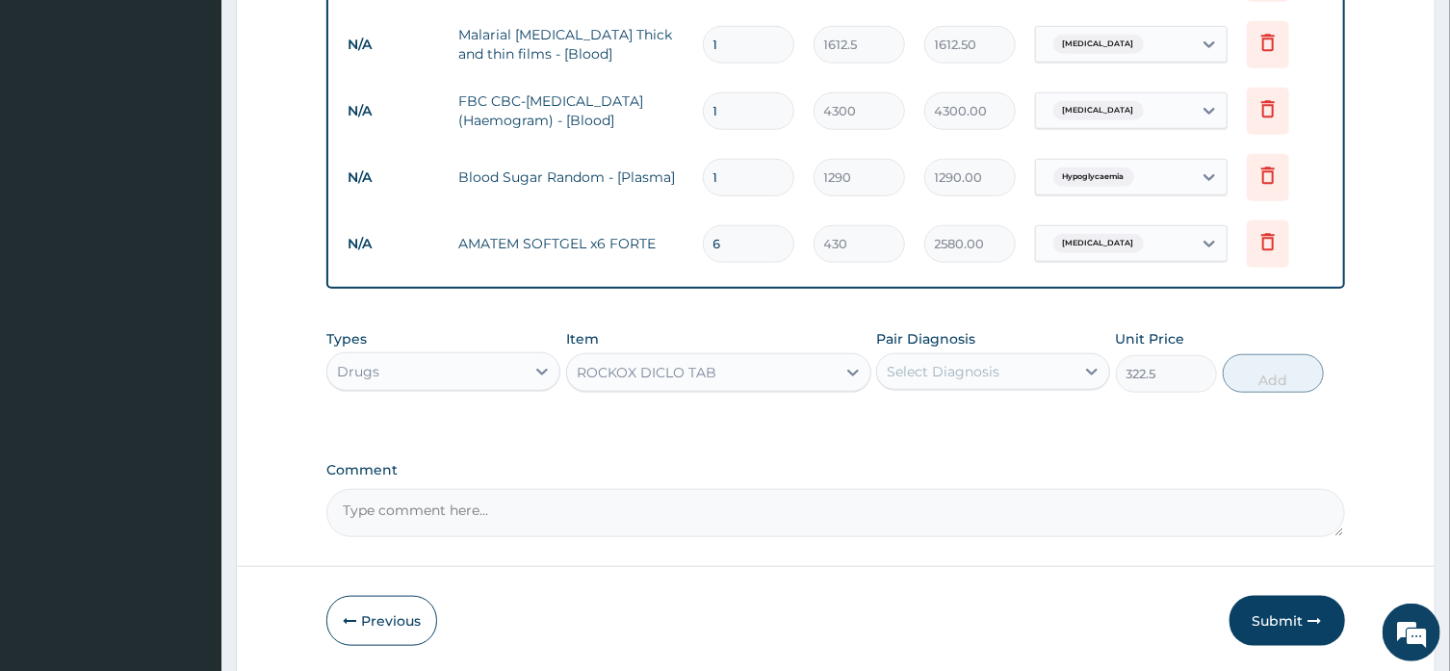
type input "75.25"
click at [1086, 365] on icon at bounding box center [1091, 371] width 19 height 19
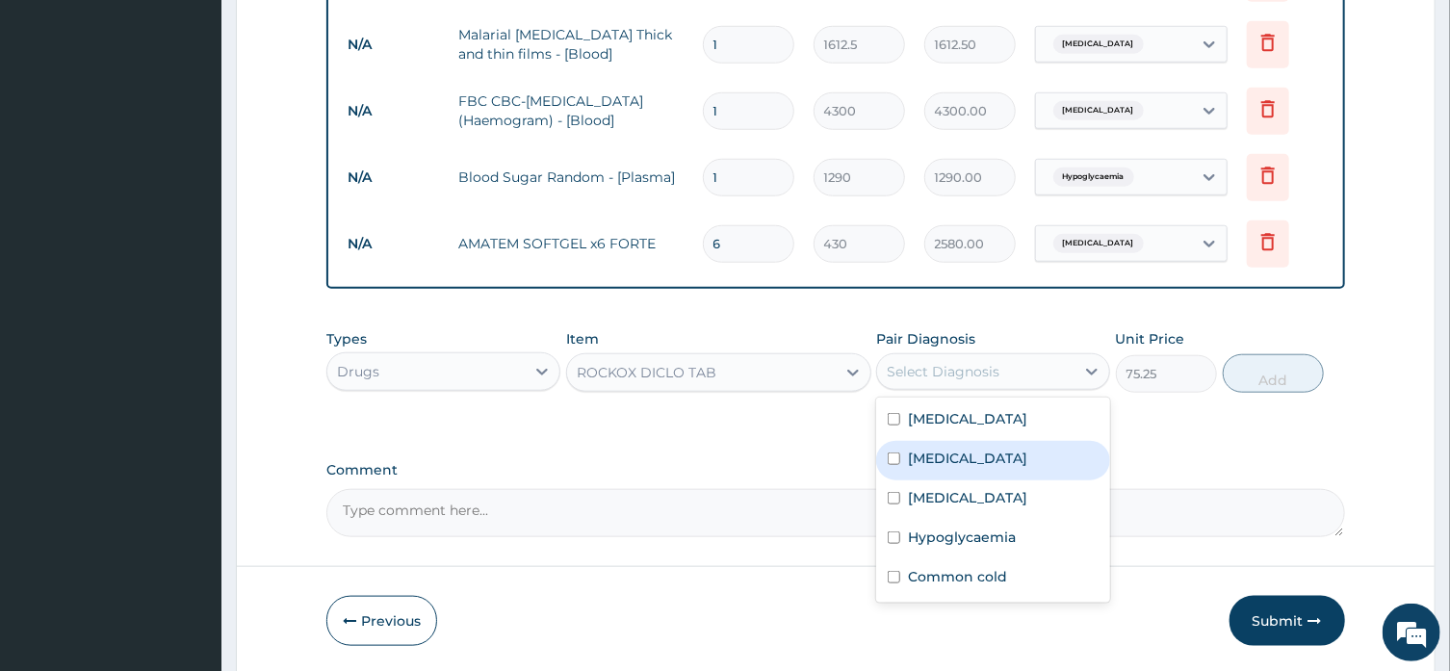
click at [1020, 458] on div "Spondylosis" at bounding box center [993, 460] width 234 height 39
checkbox input "true"
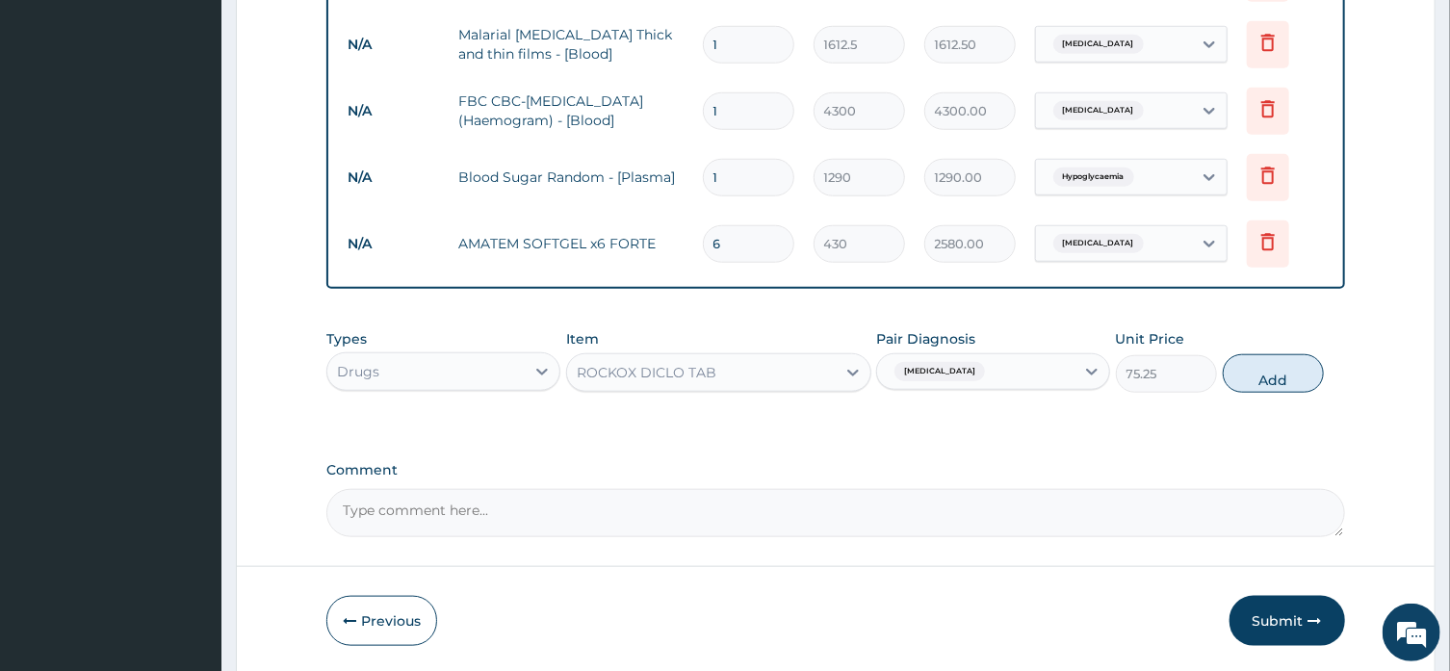
click at [1262, 371] on button "Add" at bounding box center [1274, 373] width 102 height 39
type input "0"
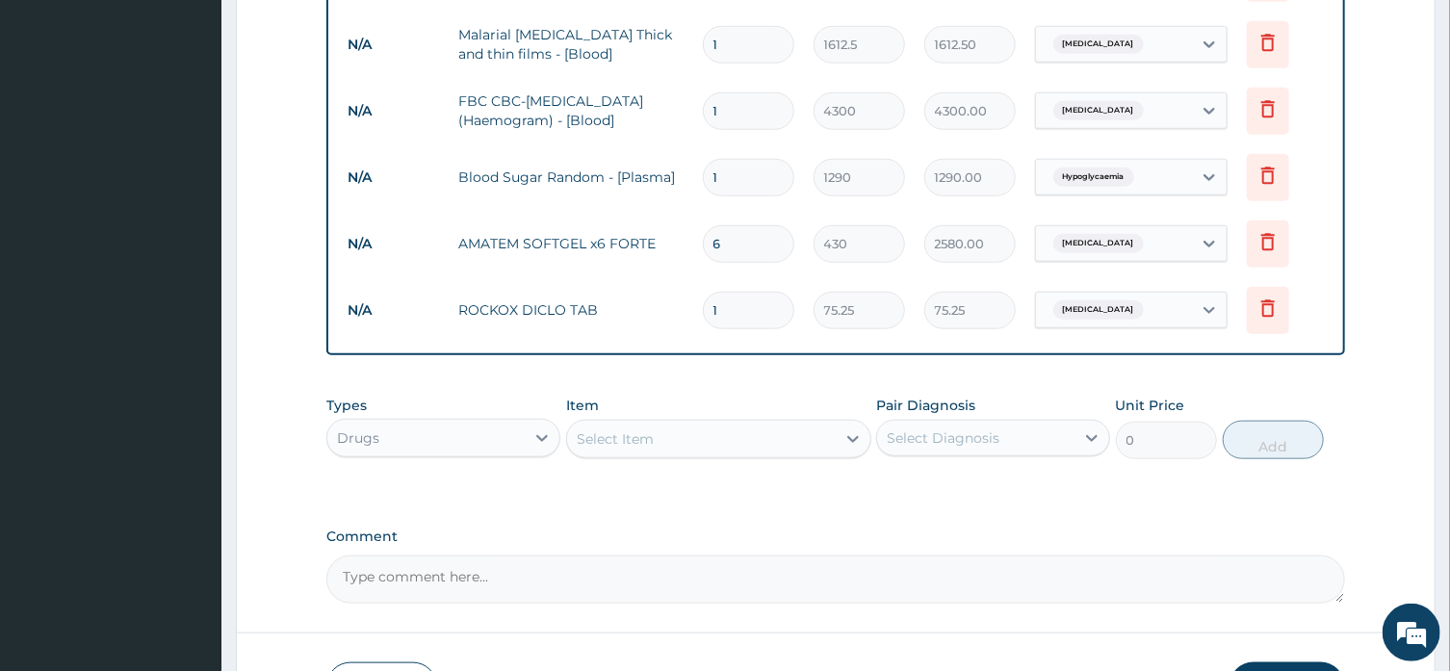
click at [727, 307] on input "1" at bounding box center [748, 311] width 91 height 38
type input "14"
type input "1053.50"
type input "14"
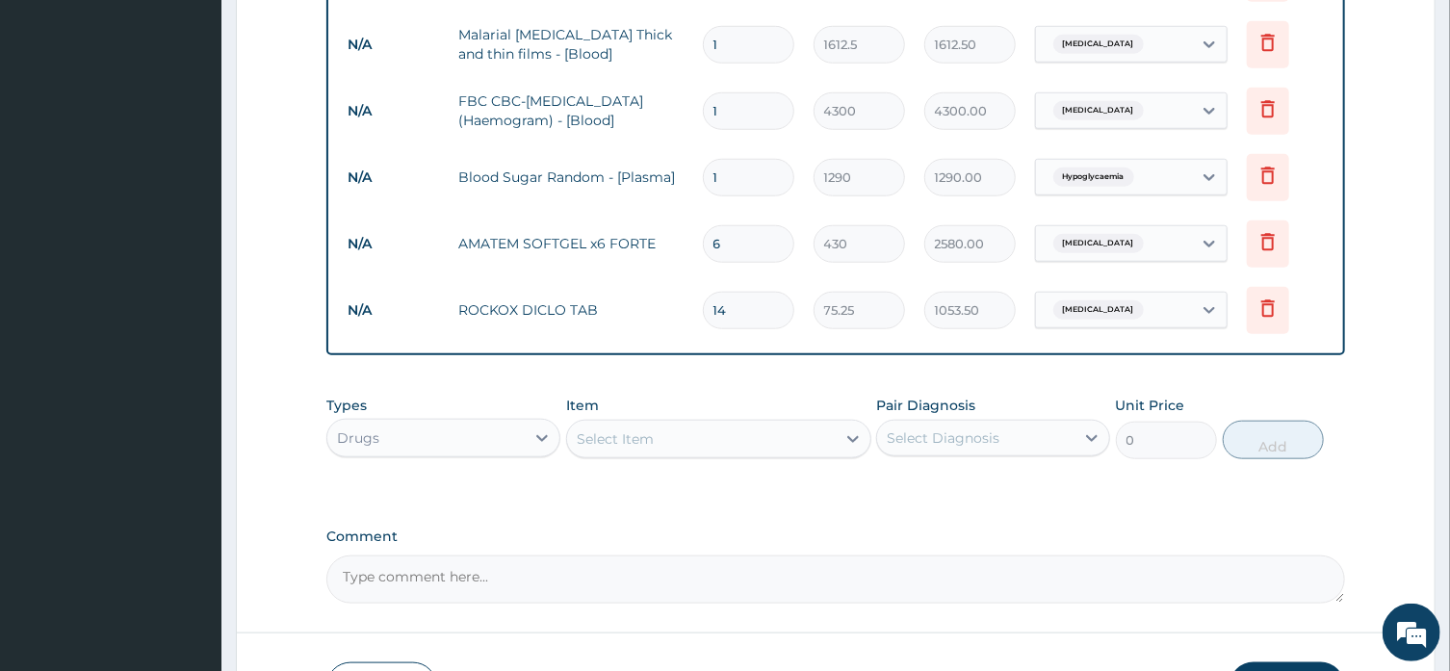
click at [839, 441] on div at bounding box center [853, 439] width 35 height 35
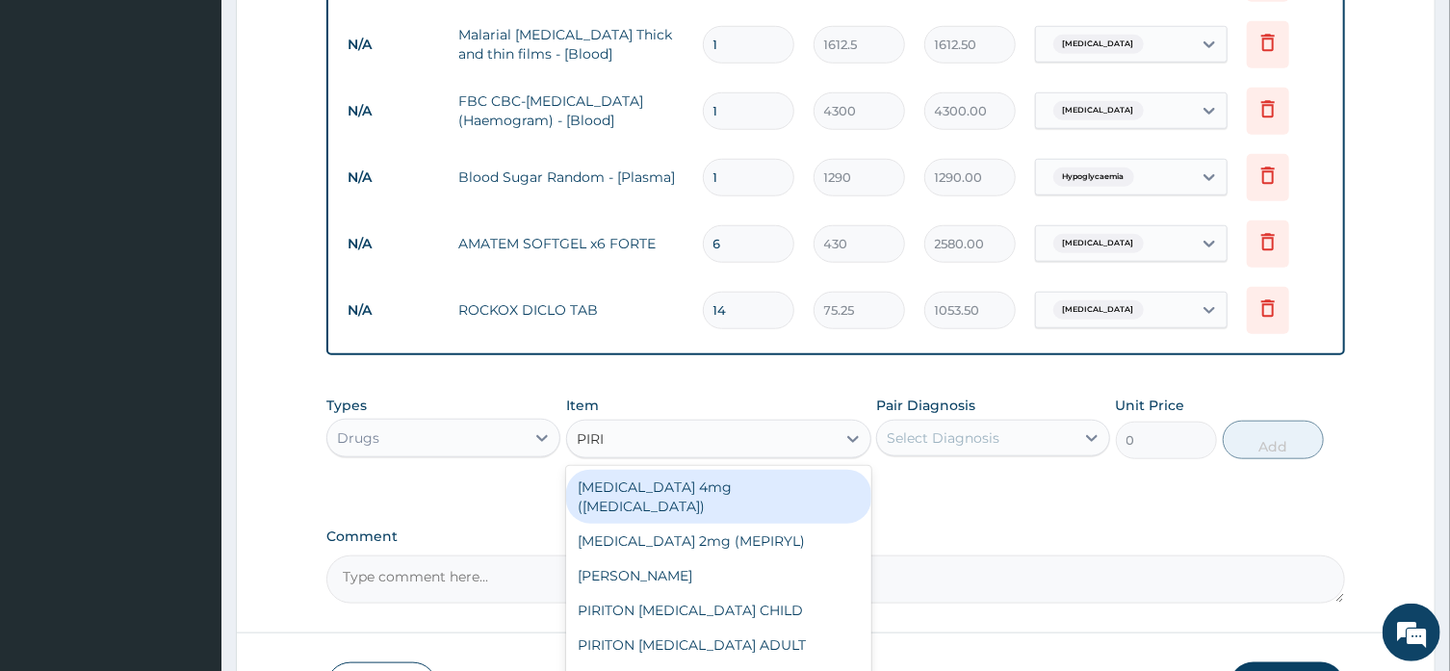
type input "PIRIT"
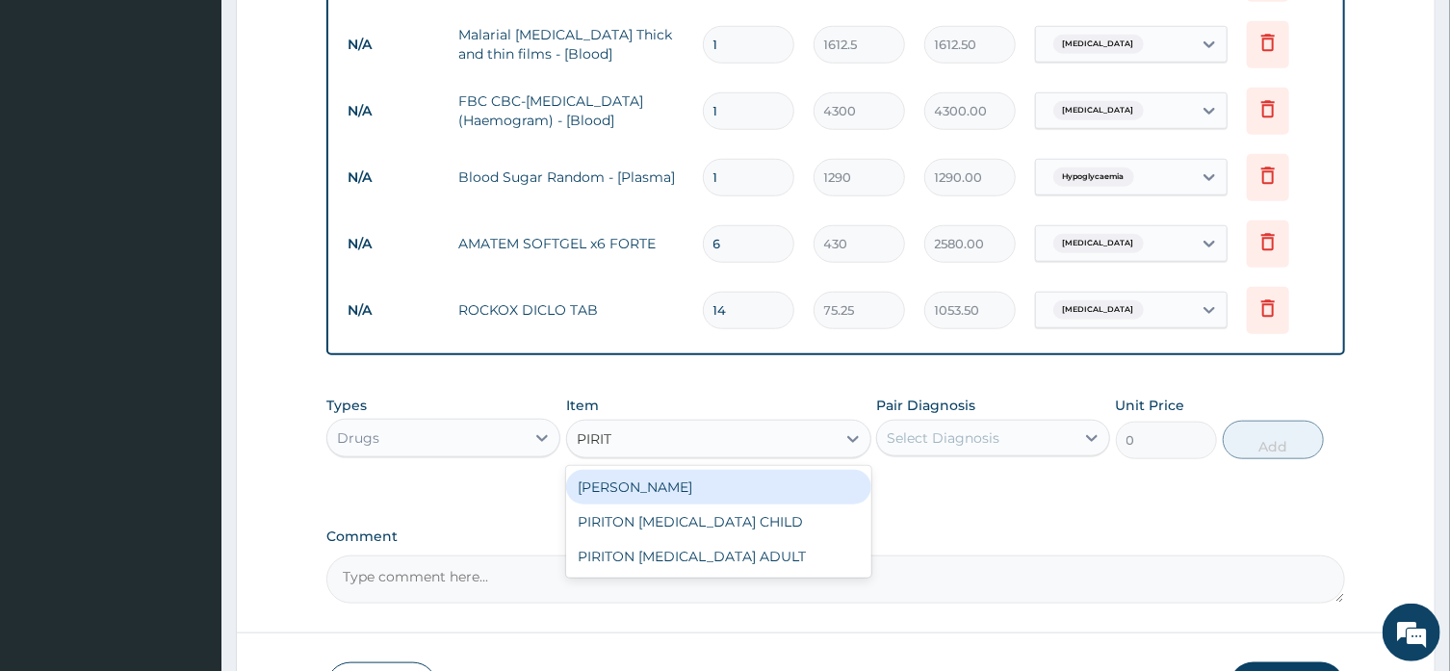
click at [671, 480] on div "[PERSON_NAME]" at bounding box center [718, 487] width 305 height 35
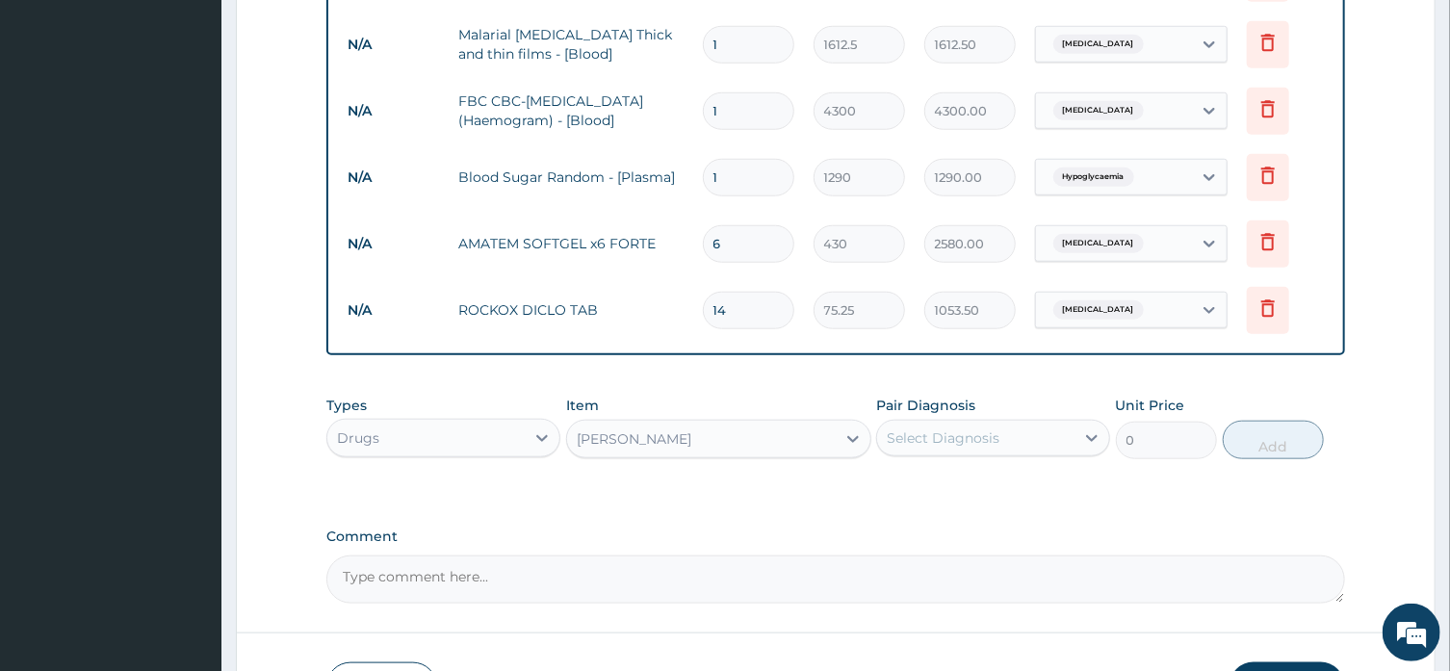
type input "21.5"
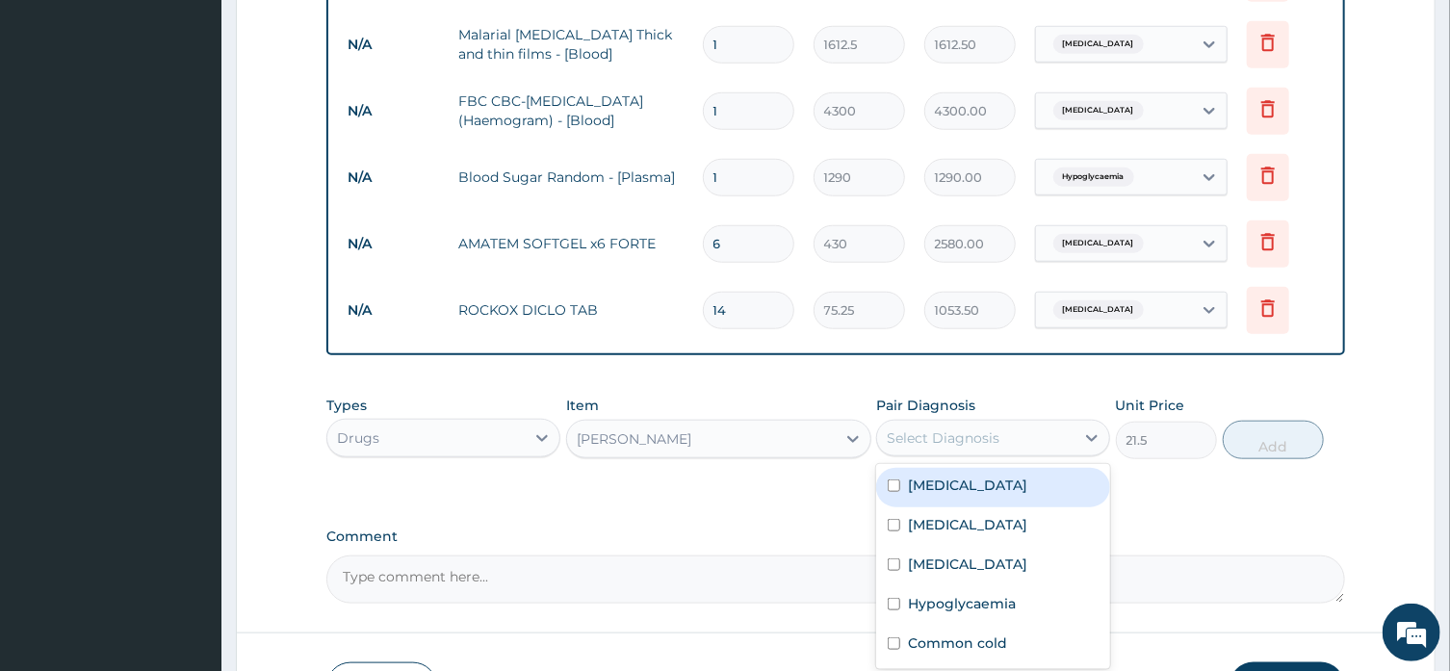
click at [1050, 437] on div "Select Diagnosis" at bounding box center [975, 438] width 197 height 31
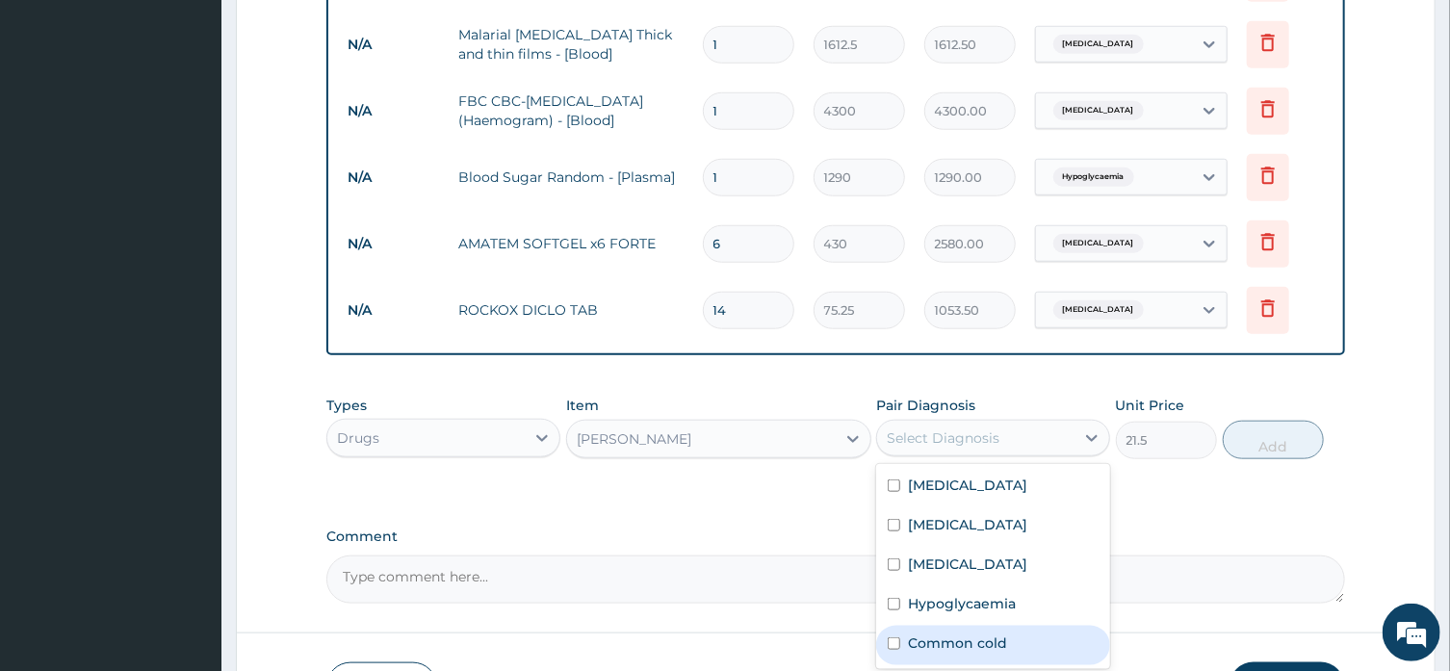
click at [1017, 626] on div "Common cold" at bounding box center [993, 645] width 234 height 39
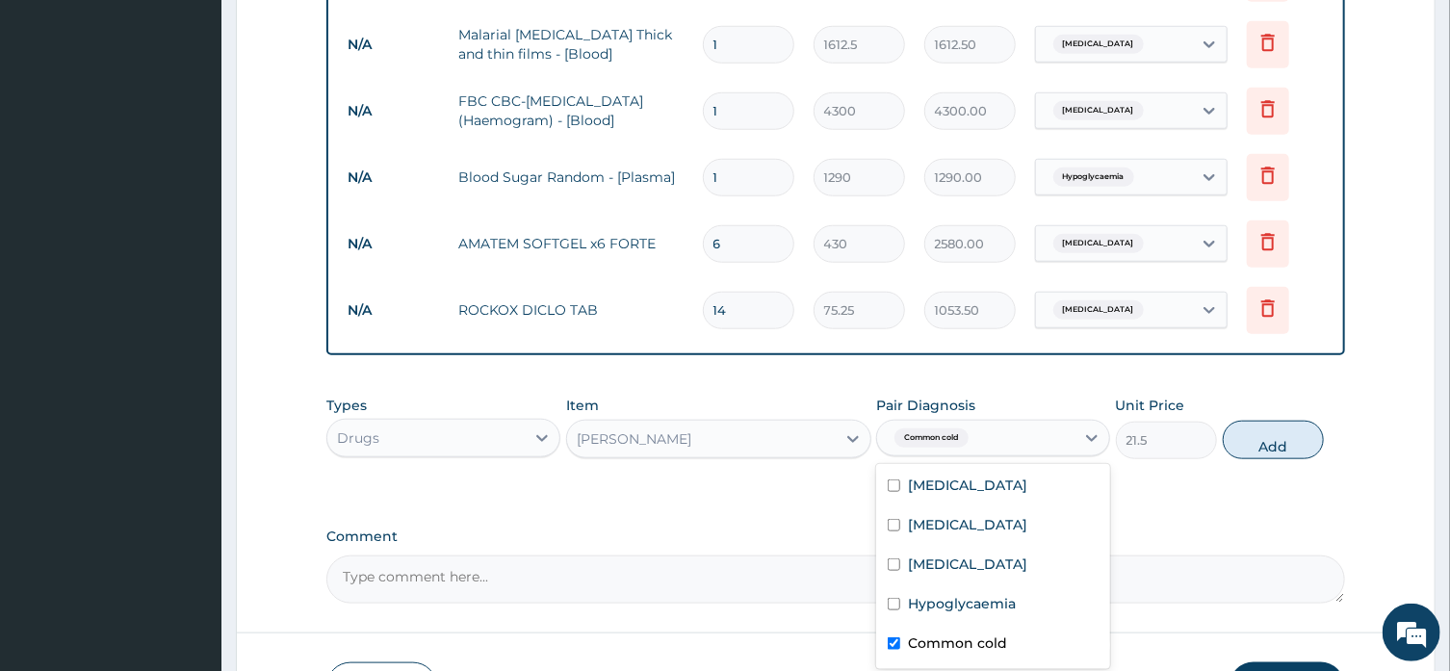
click at [1017, 626] on div "Common cold" at bounding box center [993, 645] width 234 height 39
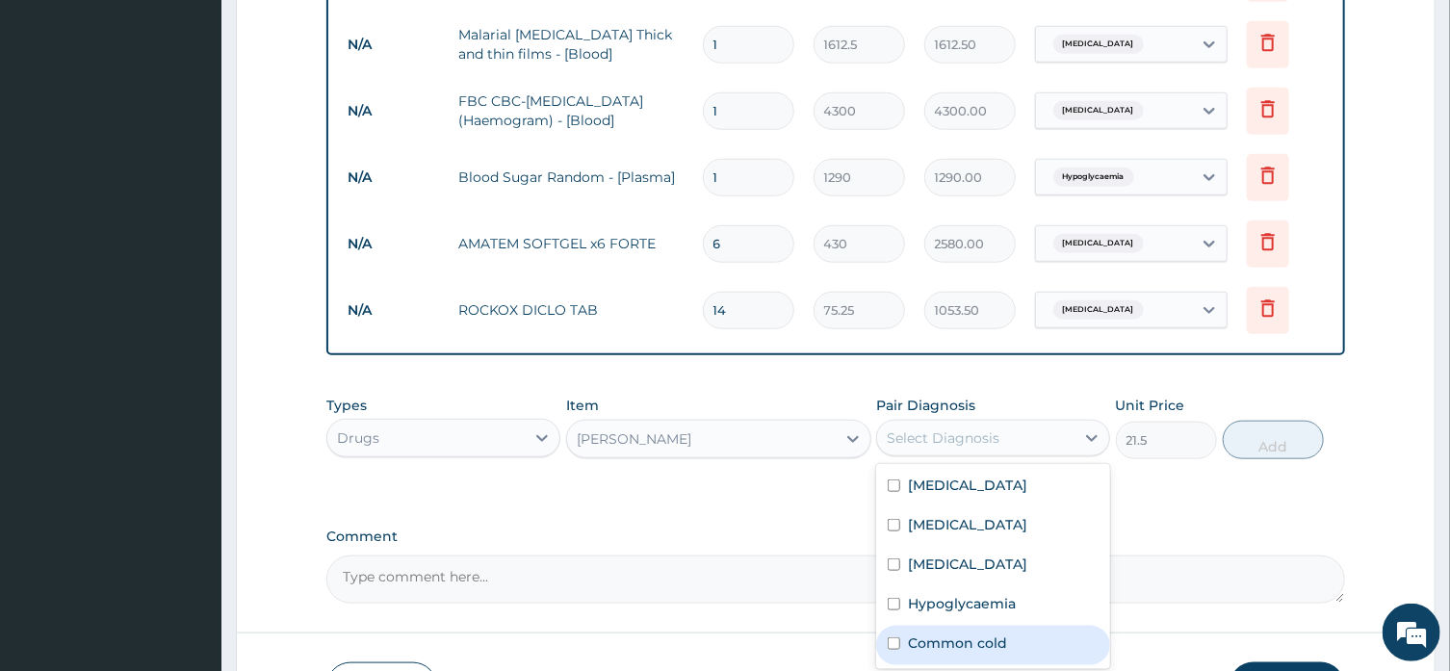
click at [1040, 641] on div "Common cold" at bounding box center [993, 645] width 234 height 39
checkbox input "true"
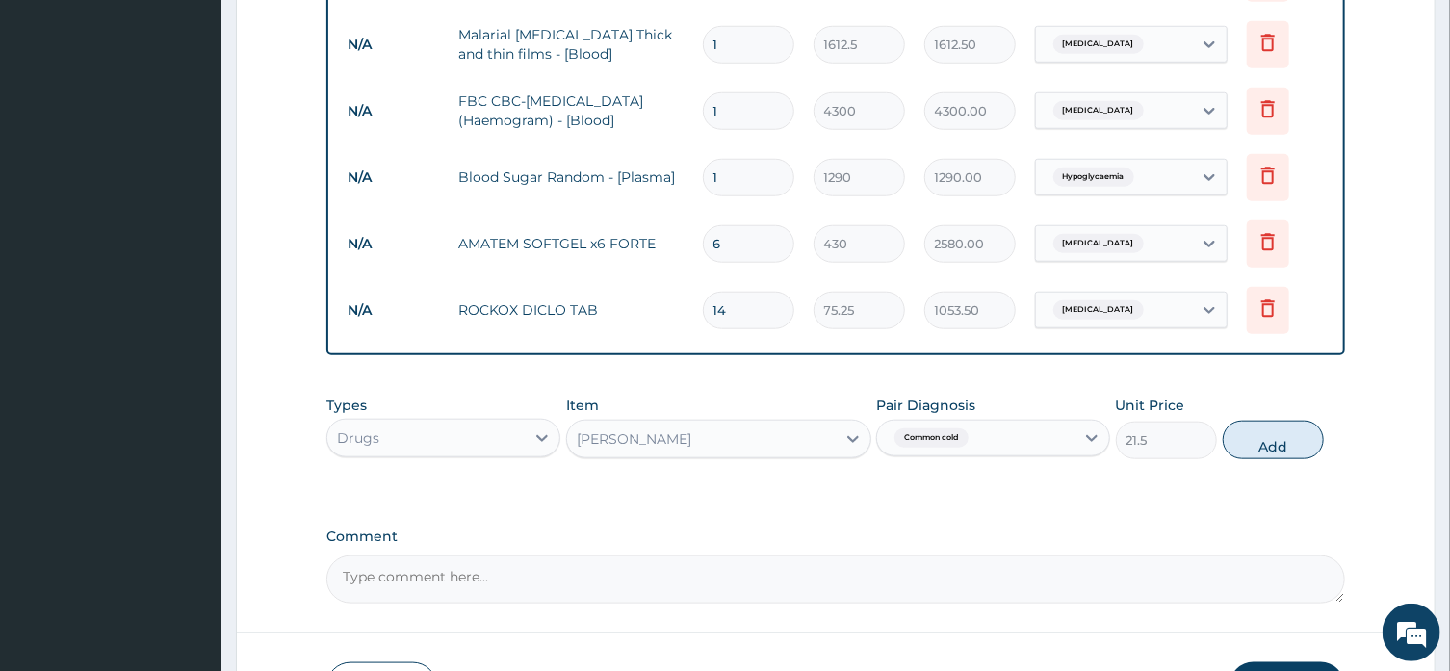
click at [1291, 437] on button "Add" at bounding box center [1274, 440] width 102 height 39
type input "0"
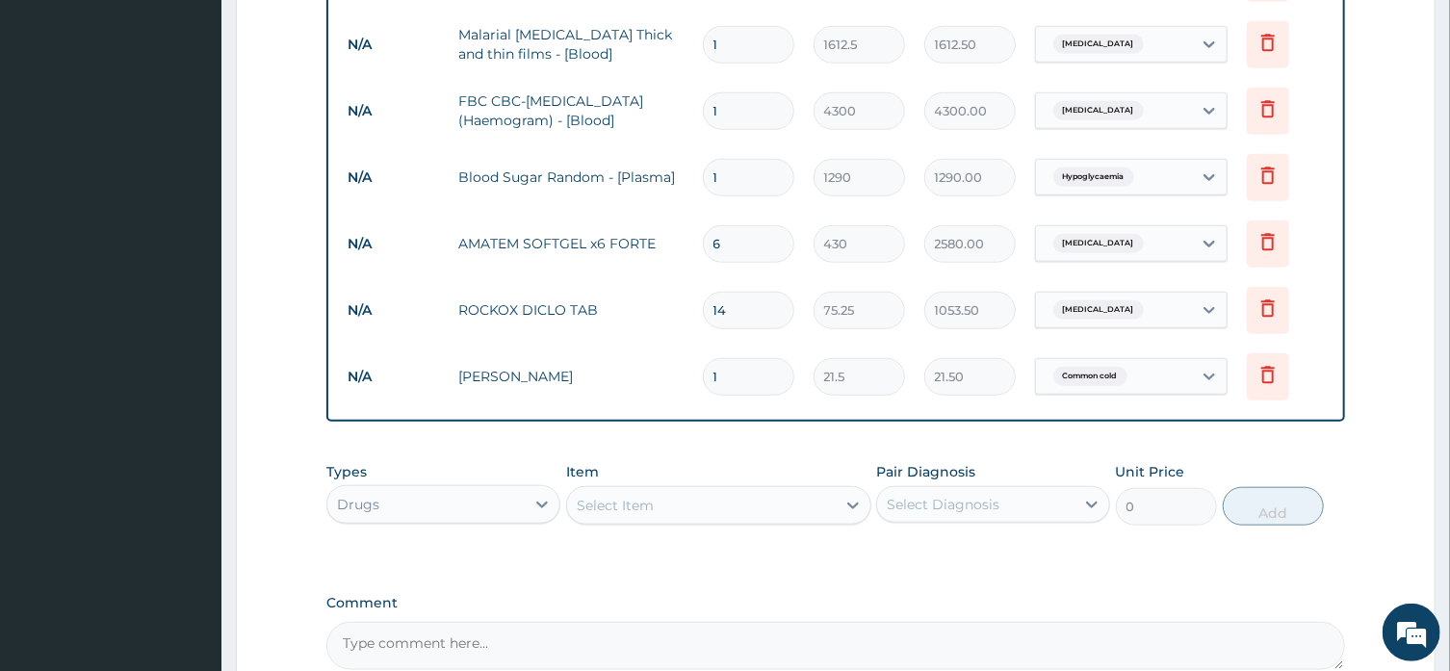
type input "10"
type input "215.00"
type input "10"
click at [1117, 566] on div "PA Code / Prescription Code Enter Code(Secondary Care Only) Encounter Date 31-0…" at bounding box center [835, 15] width 1018 height 1309
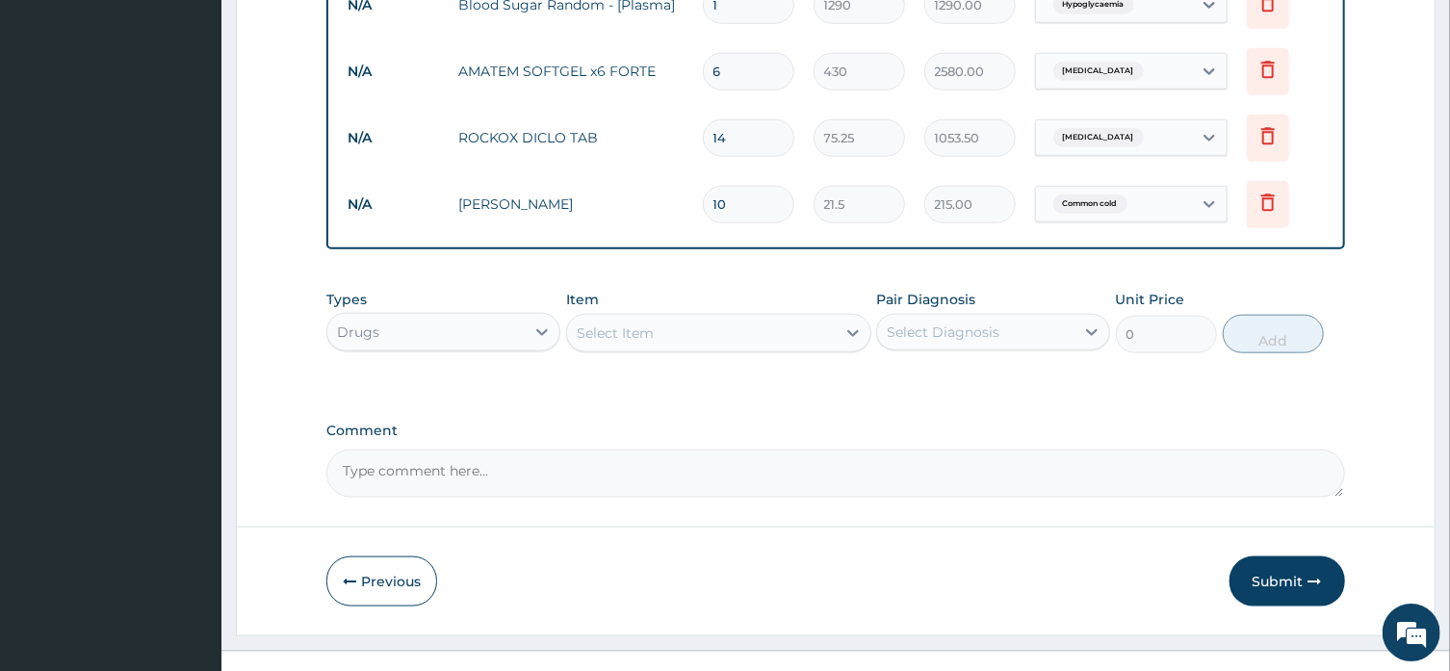
scroll to position [1021, 0]
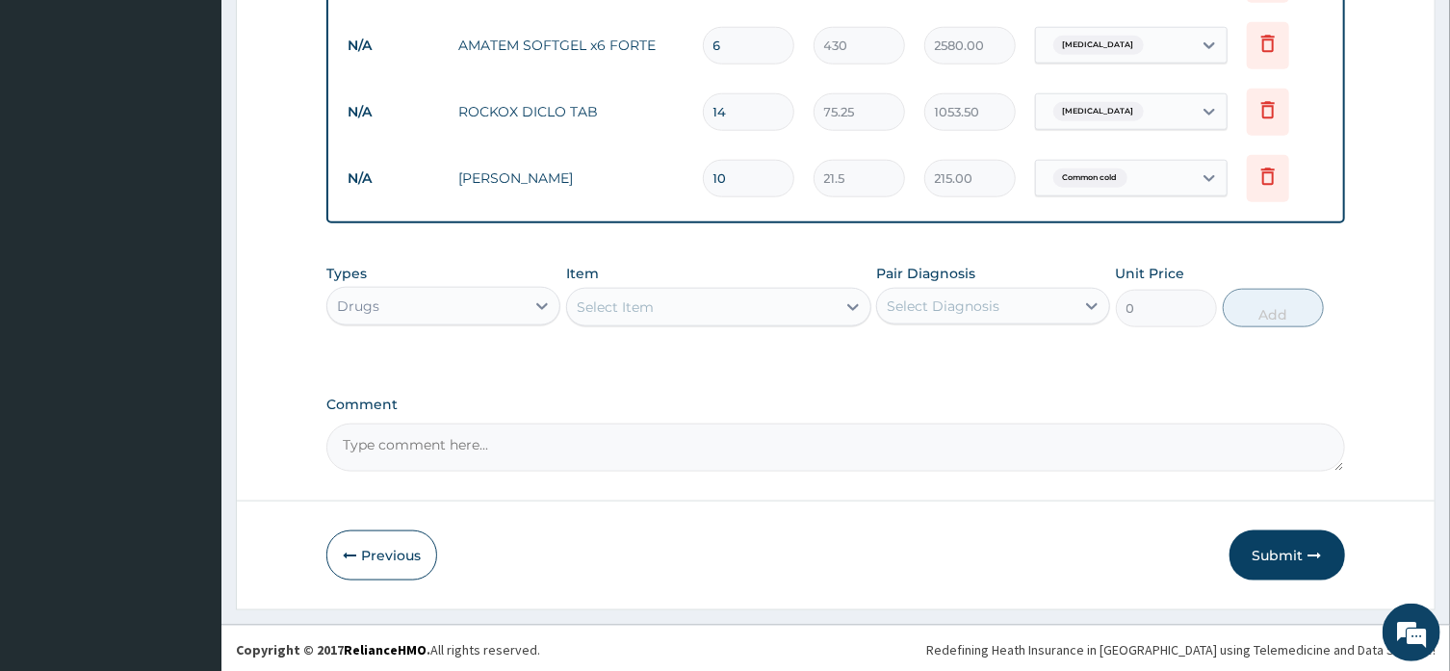
click at [756, 300] on div "Select Item" at bounding box center [701, 307] width 269 height 31
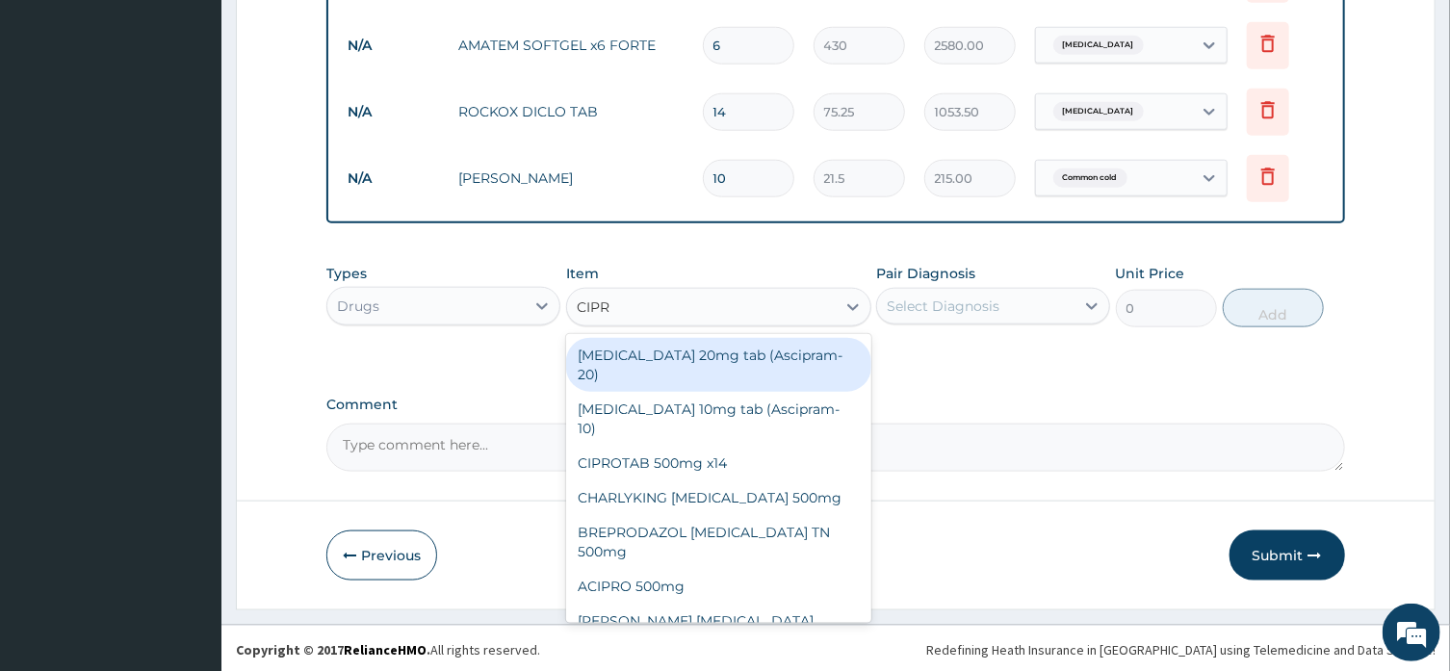
type input "CIPRO"
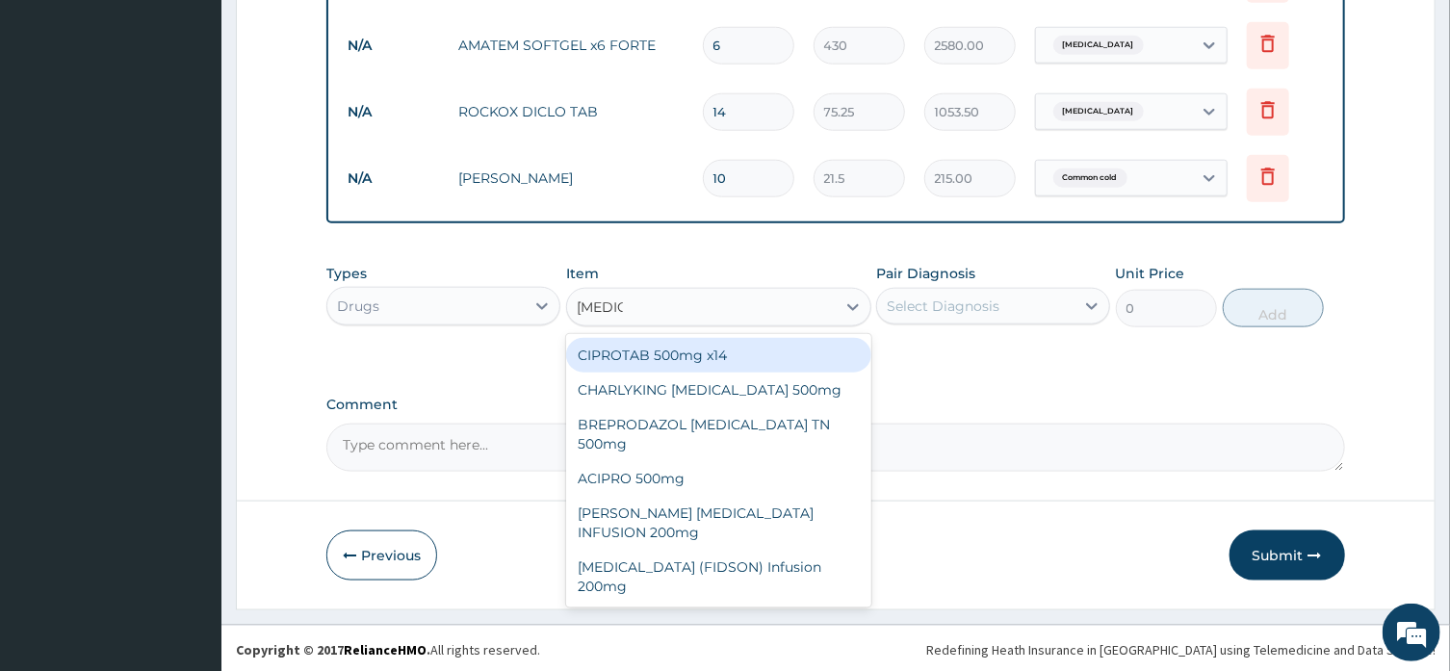
click at [753, 351] on div "CIPROTAB 500mg x14" at bounding box center [718, 355] width 305 height 35
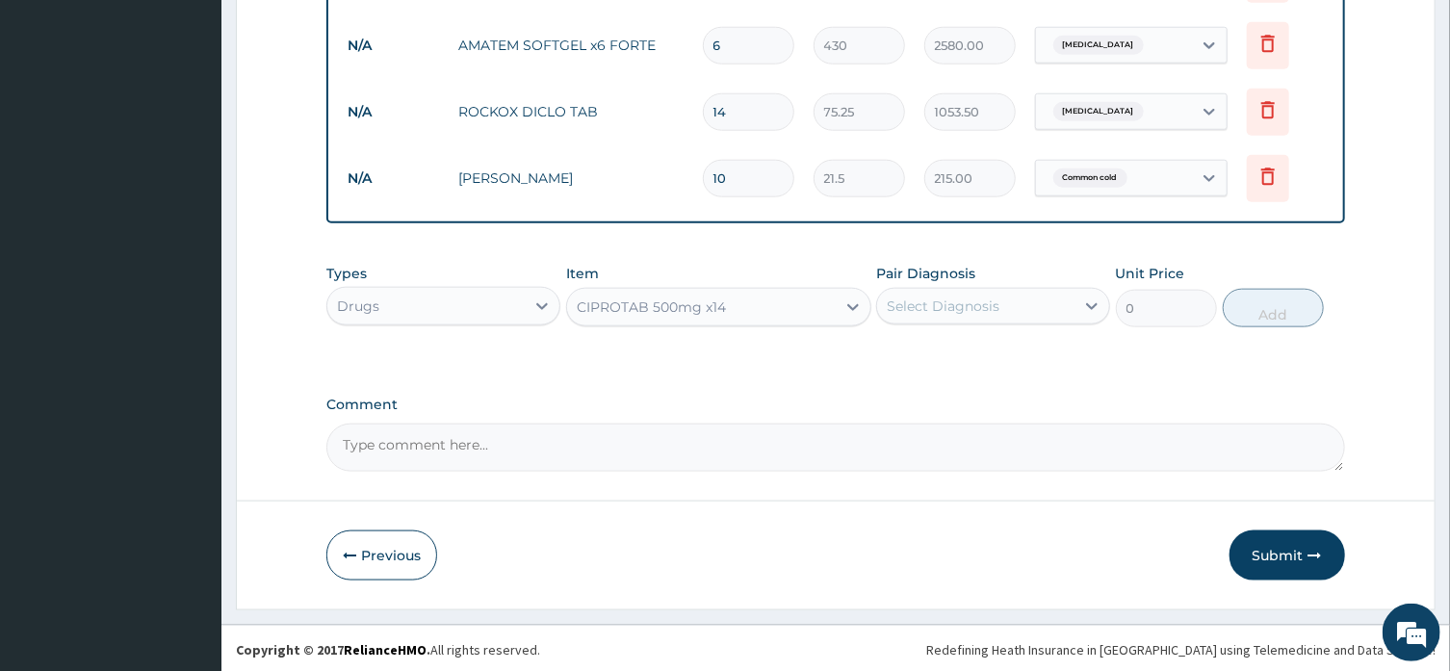
type input "290.25"
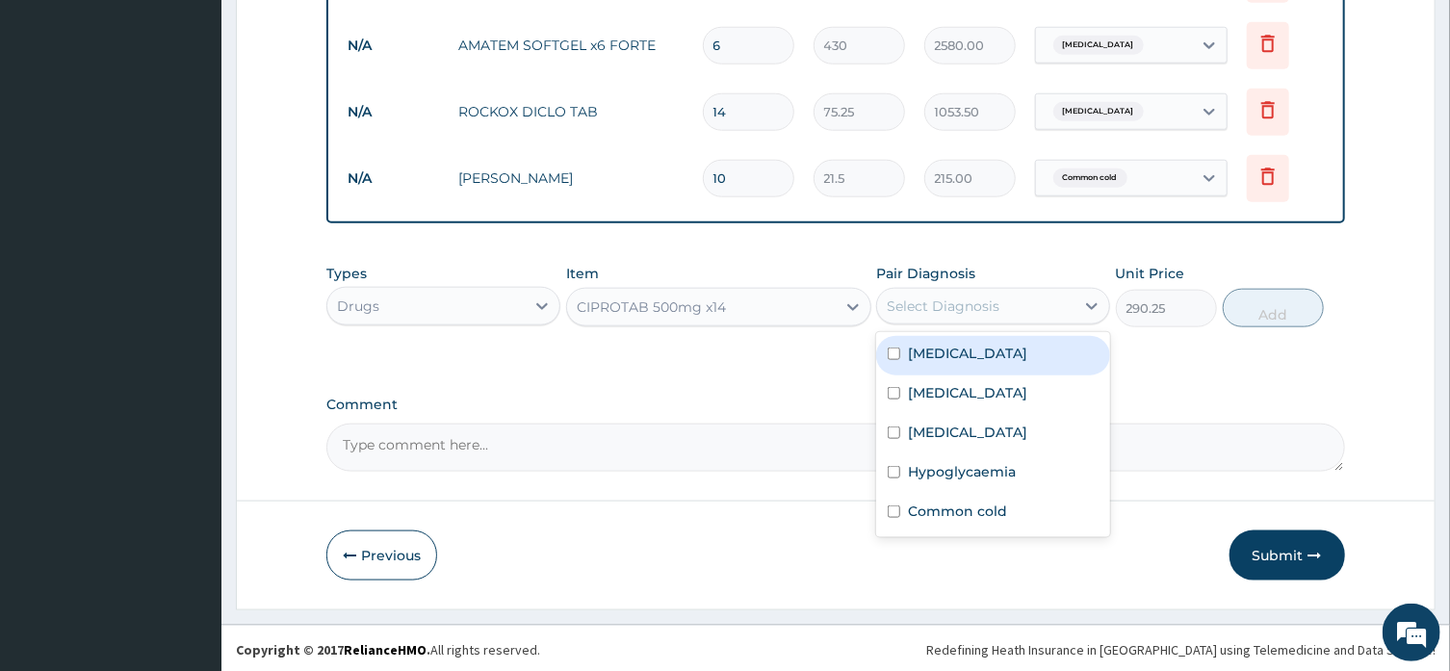
click at [1025, 301] on div "Select Diagnosis" at bounding box center [975, 306] width 197 height 31
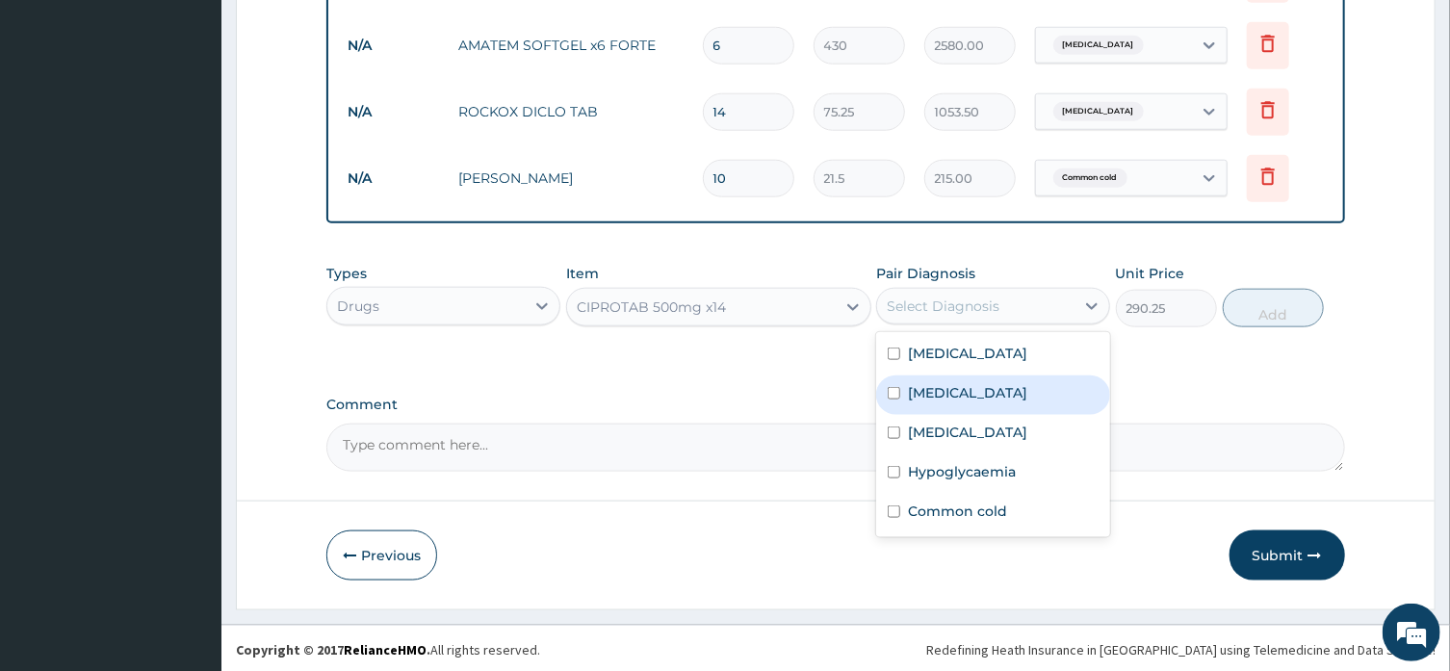
click at [895, 390] on input "checkbox" at bounding box center [894, 393] width 13 height 13
checkbox input "true"
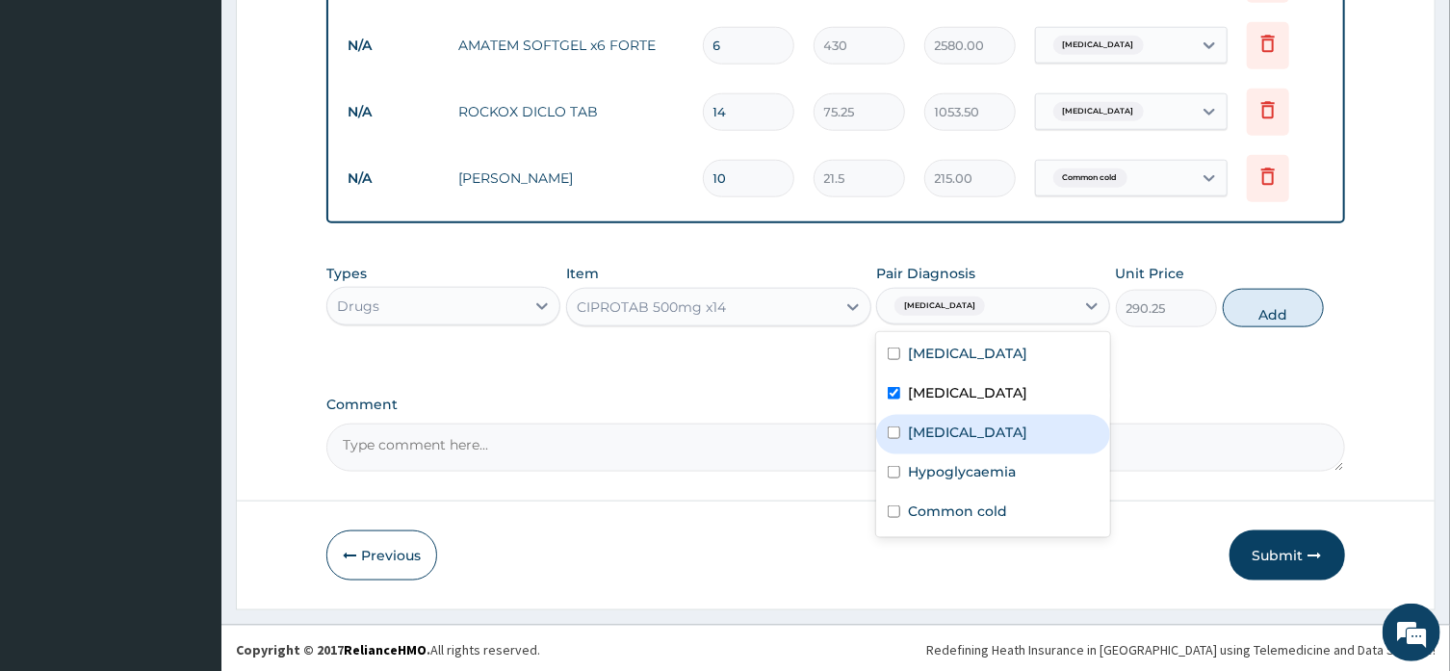
click at [892, 427] on input "checkbox" at bounding box center [894, 433] width 13 height 13
checkbox input "true"
click at [1275, 302] on button "Add" at bounding box center [1274, 308] width 102 height 39
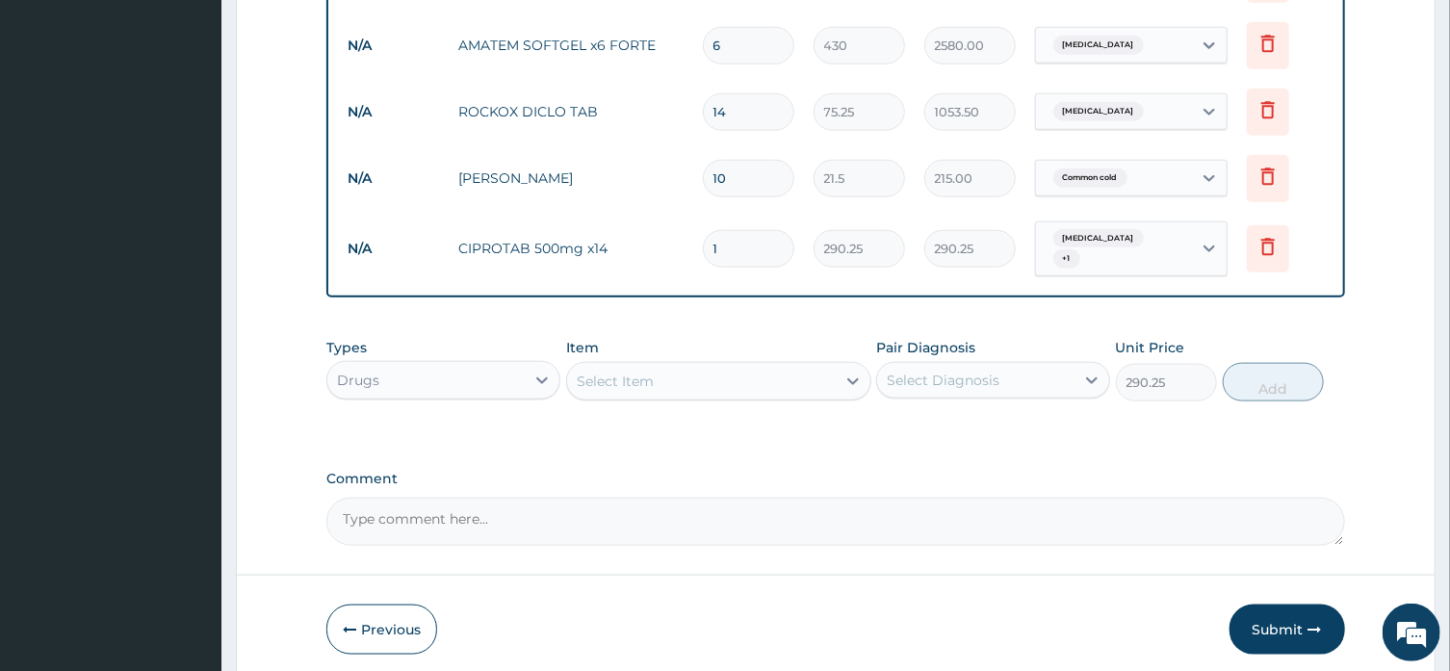
type input "0"
type input "10"
type input "2902.50"
type input "10"
click at [1284, 617] on button "Submit" at bounding box center [1287, 630] width 116 height 50
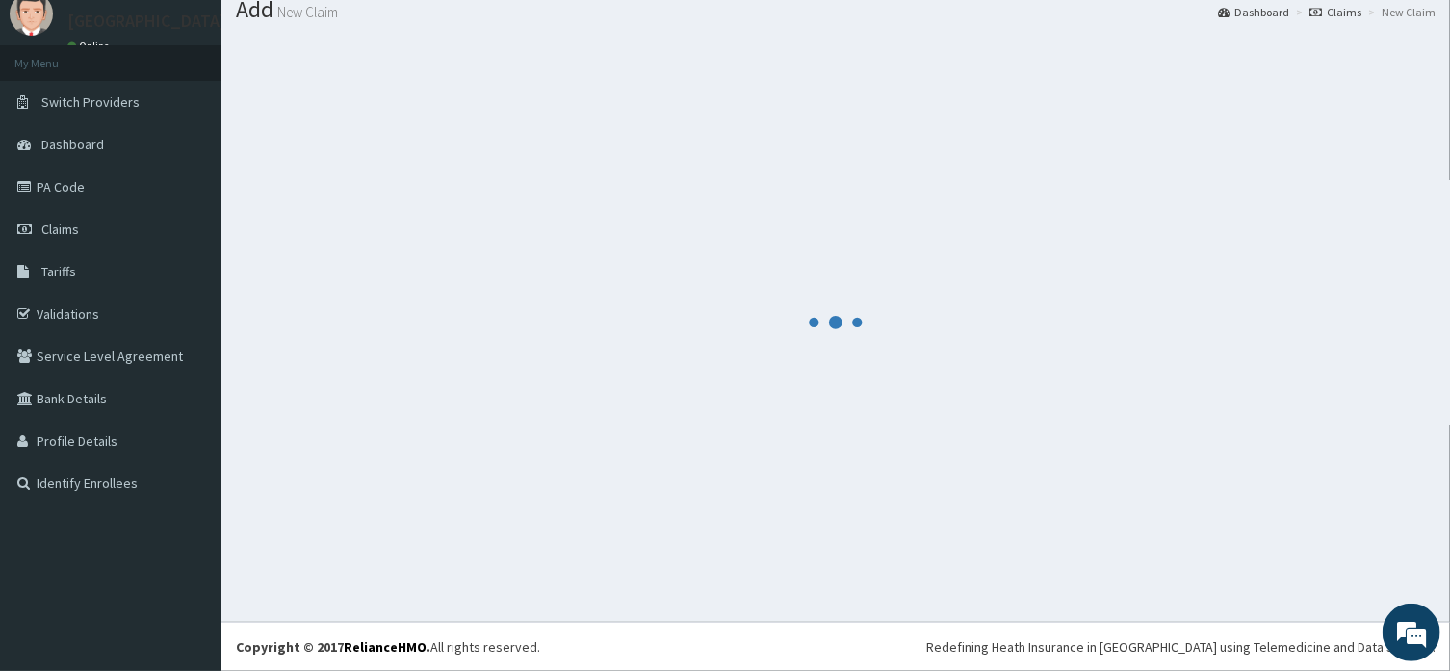
scroll to position [65, 0]
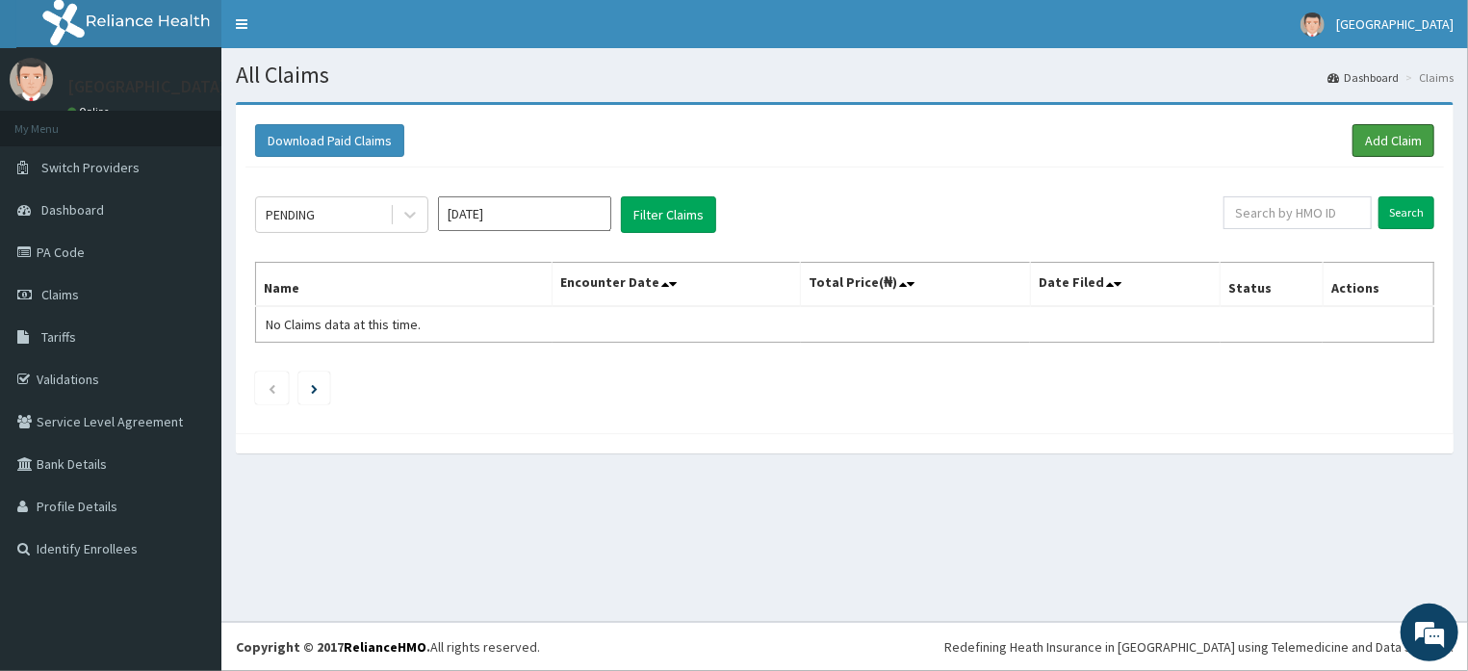
click at [1382, 140] on link "Add Claim" at bounding box center [1394, 140] width 82 height 33
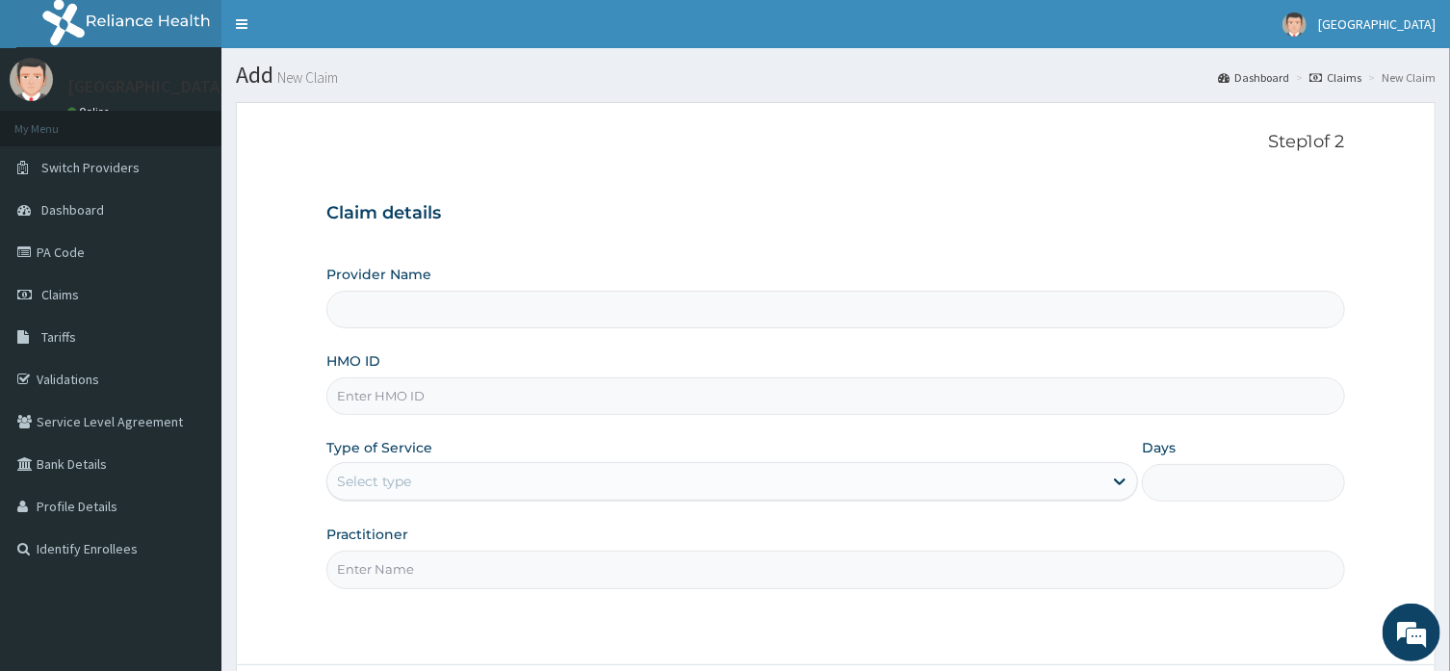
type input "Horeb [GEOGRAPHIC_DATA]"
click at [587, 414] on input "OKB/1144" at bounding box center [835, 396] width 1018 height 38
type input "OKB/11488/A"
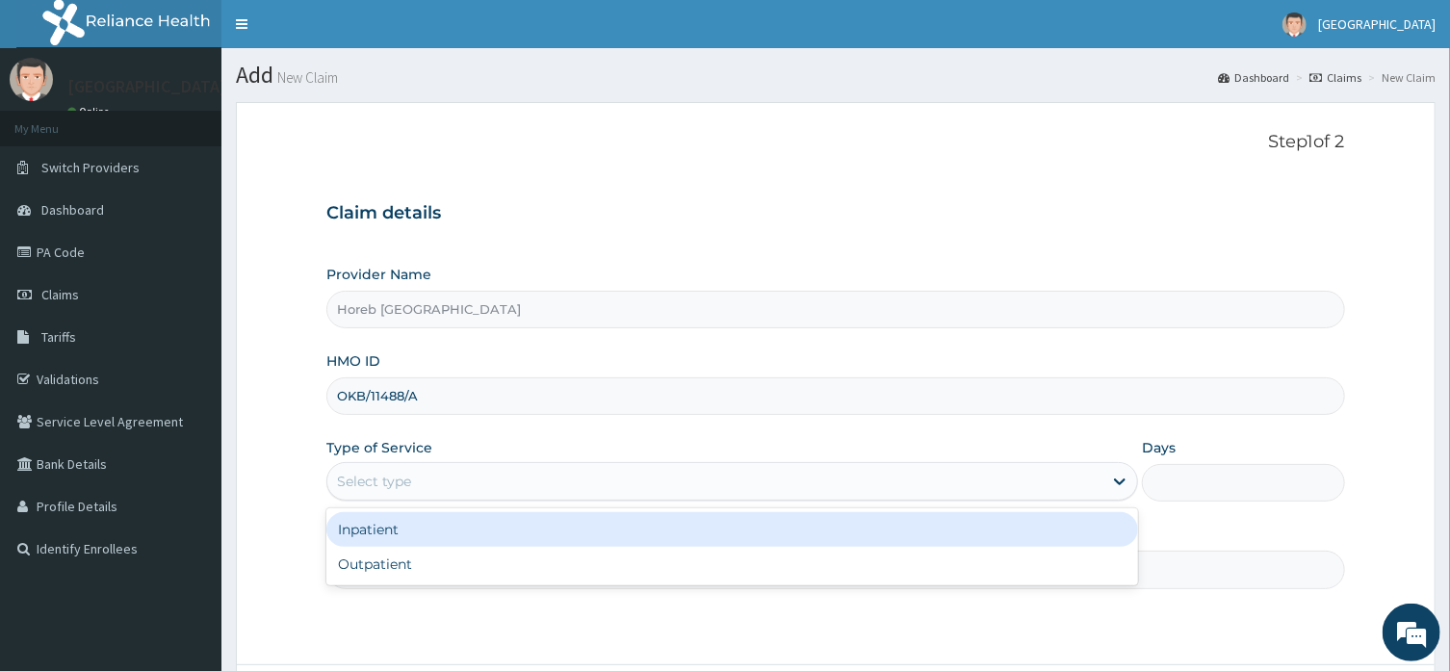
click at [651, 484] on div "Select type" at bounding box center [714, 481] width 775 height 31
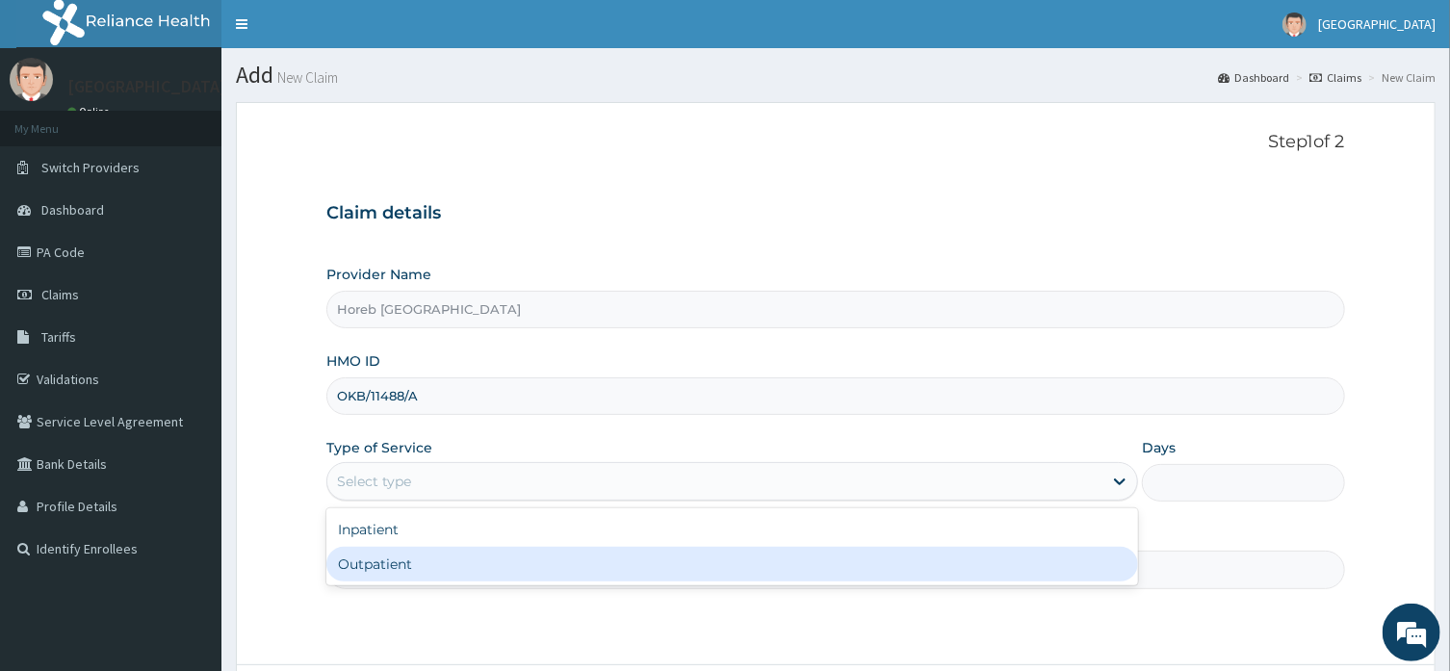
click at [600, 564] on div "Outpatient" at bounding box center [732, 564] width 812 height 35
type input "1"
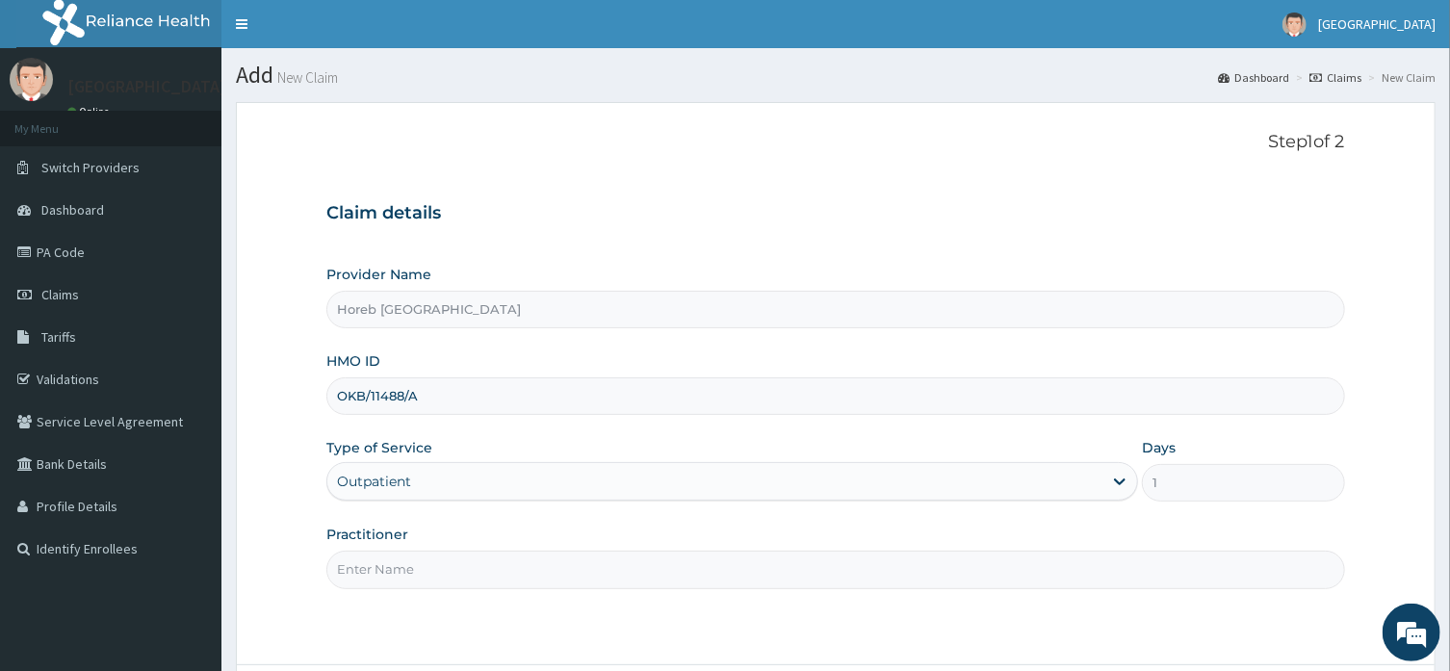
click at [517, 578] on input "Practitioner" at bounding box center [835, 570] width 1018 height 38
type input "GENERAL"
click at [498, 623] on div "Step 1 of 2 Claim details Provider Name Horeb Consult Hospital HMO ID OKB/11488…" at bounding box center [835, 384] width 1018 height 504
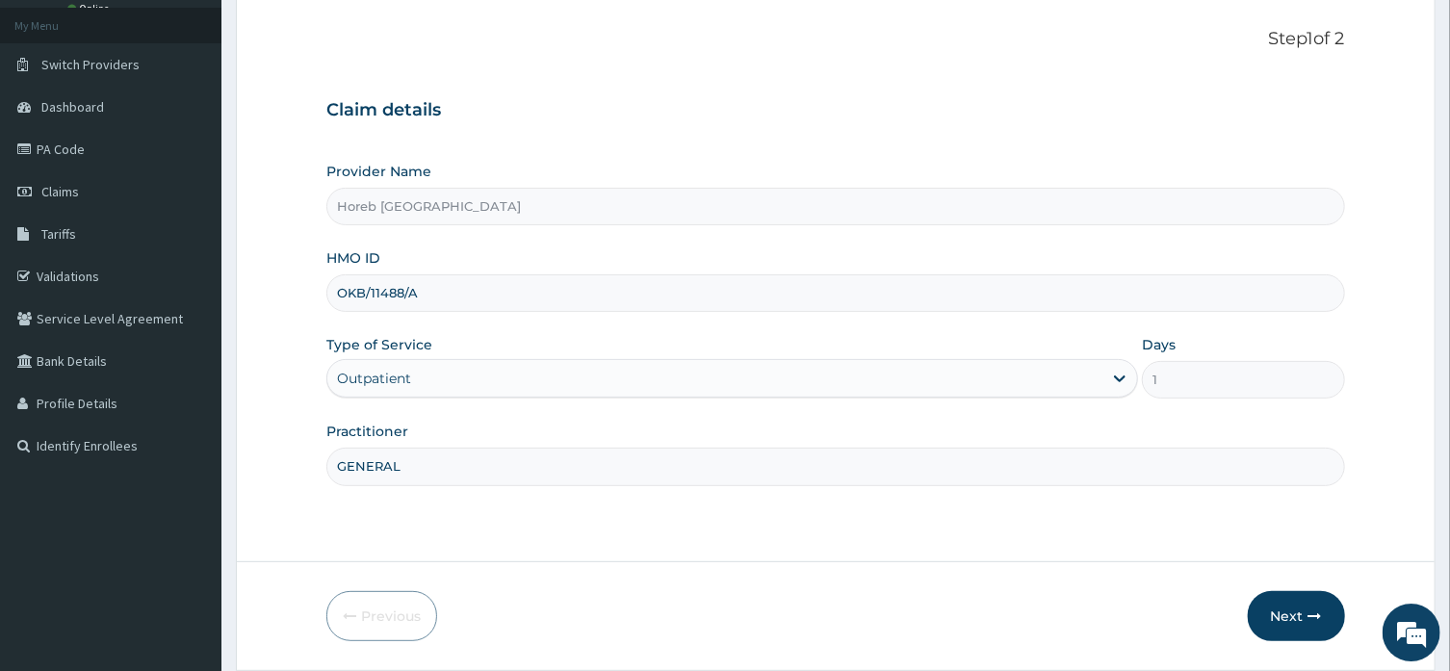
scroll to position [154, 0]
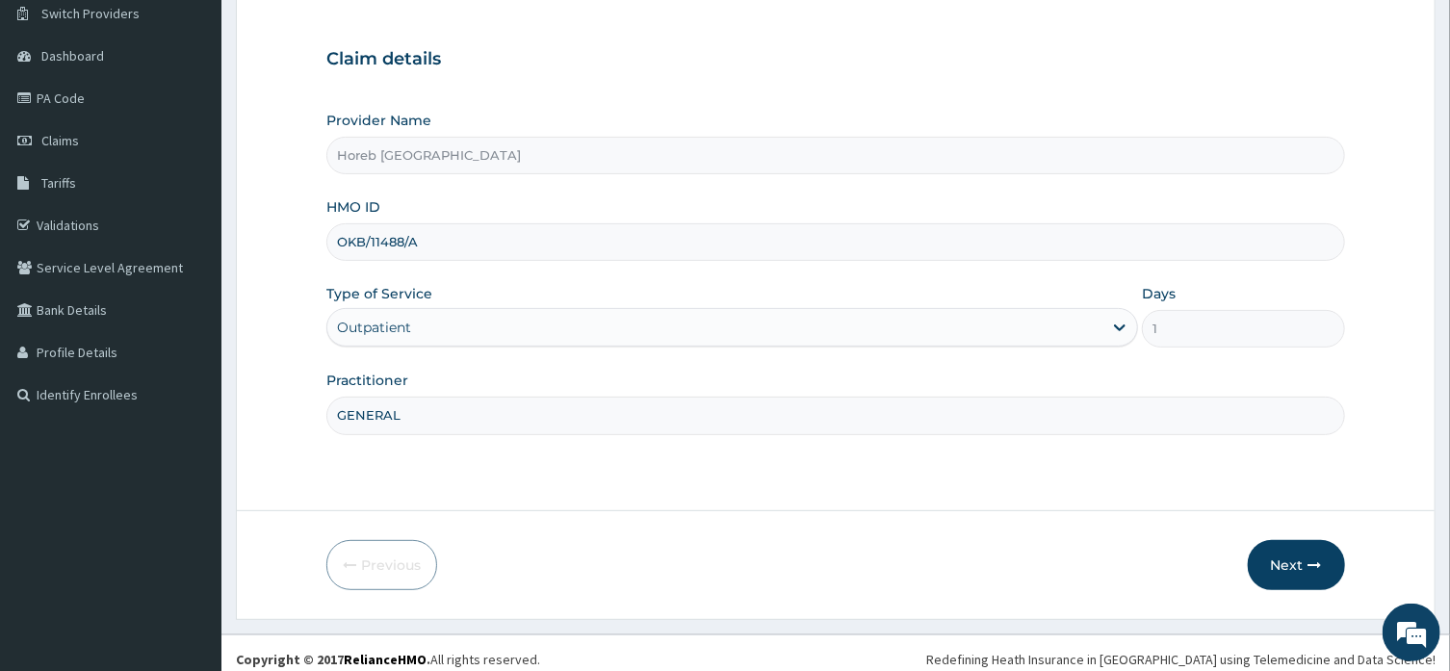
click at [1318, 556] on button "Next" at bounding box center [1296, 565] width 97 height 50
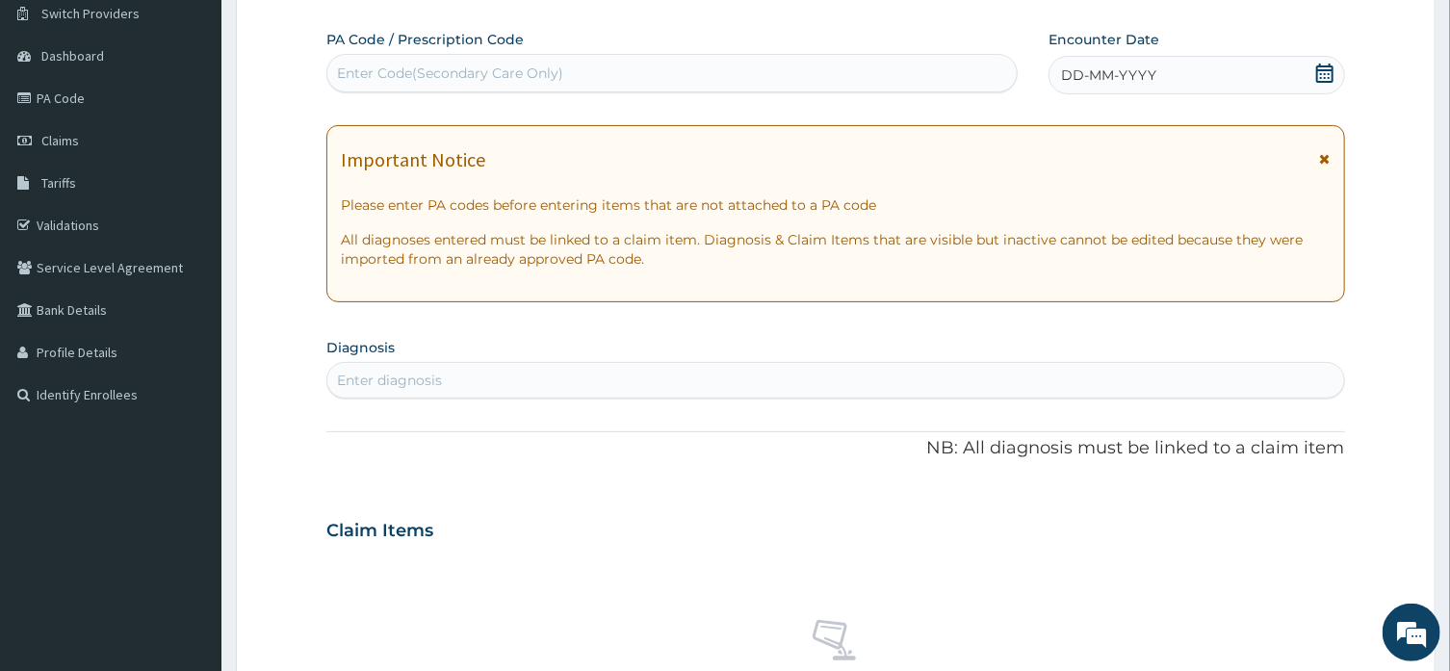
click at [1325, 75] on icon at bounding box center [1324, 73] width 19 height 19
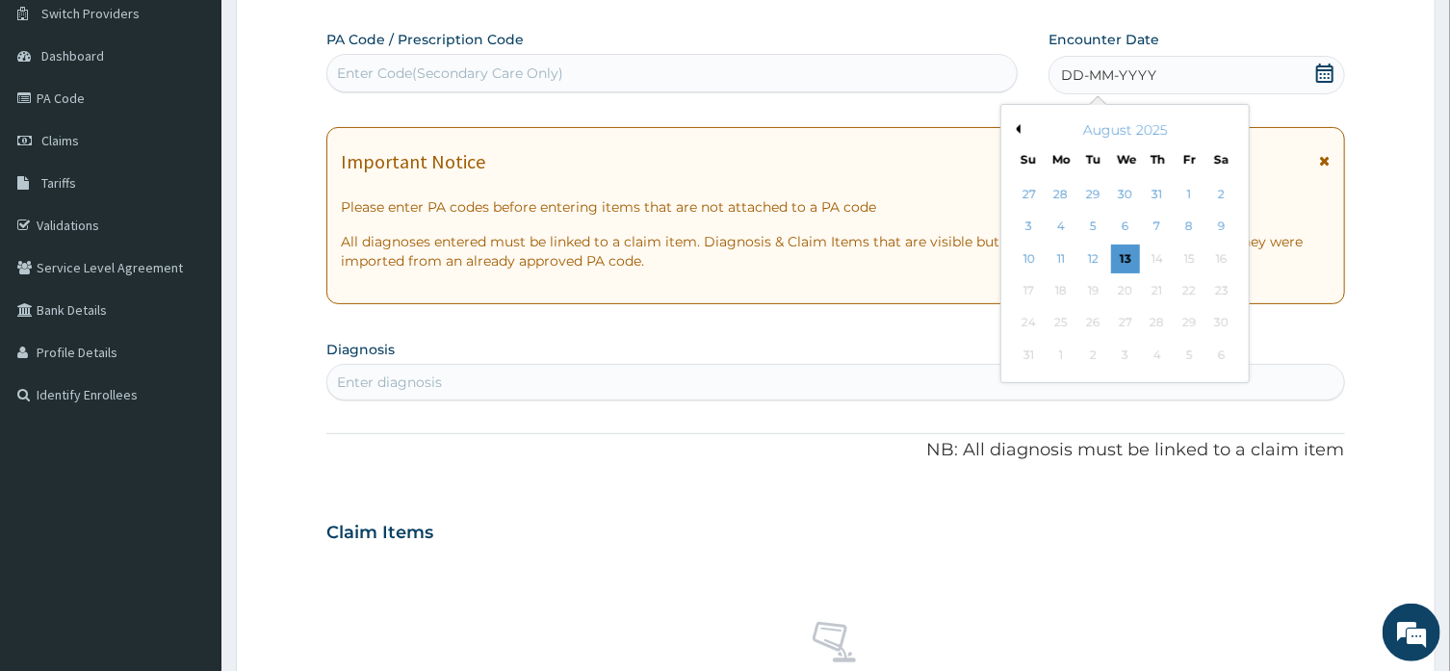
click at [1018, 127] on button "Previous Month" at bounding box center [1016, 129] width 10 height 10
click at [1160, 248] on div "15" at bounding box center [1157, 259] width 29 height 29
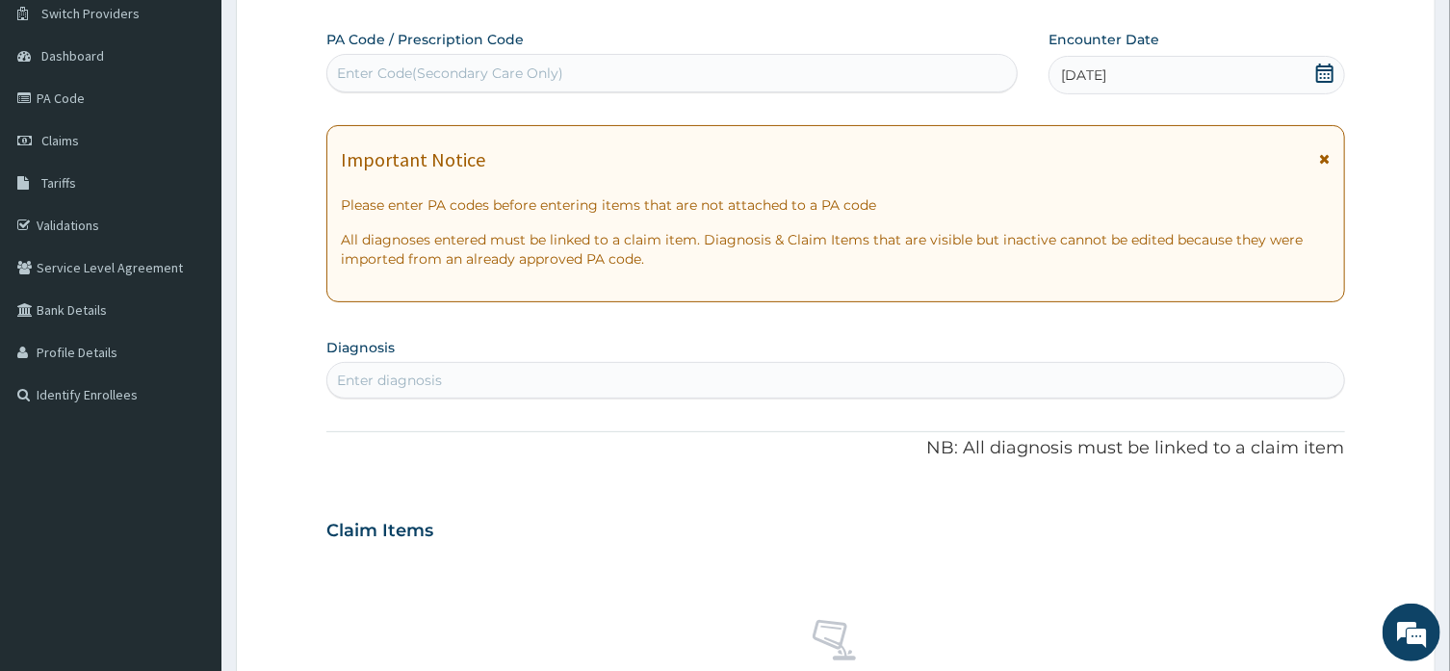
click at [457, 378] on div "Enter diagnosis" at bounding box center [835, 380] width 1016 height 31
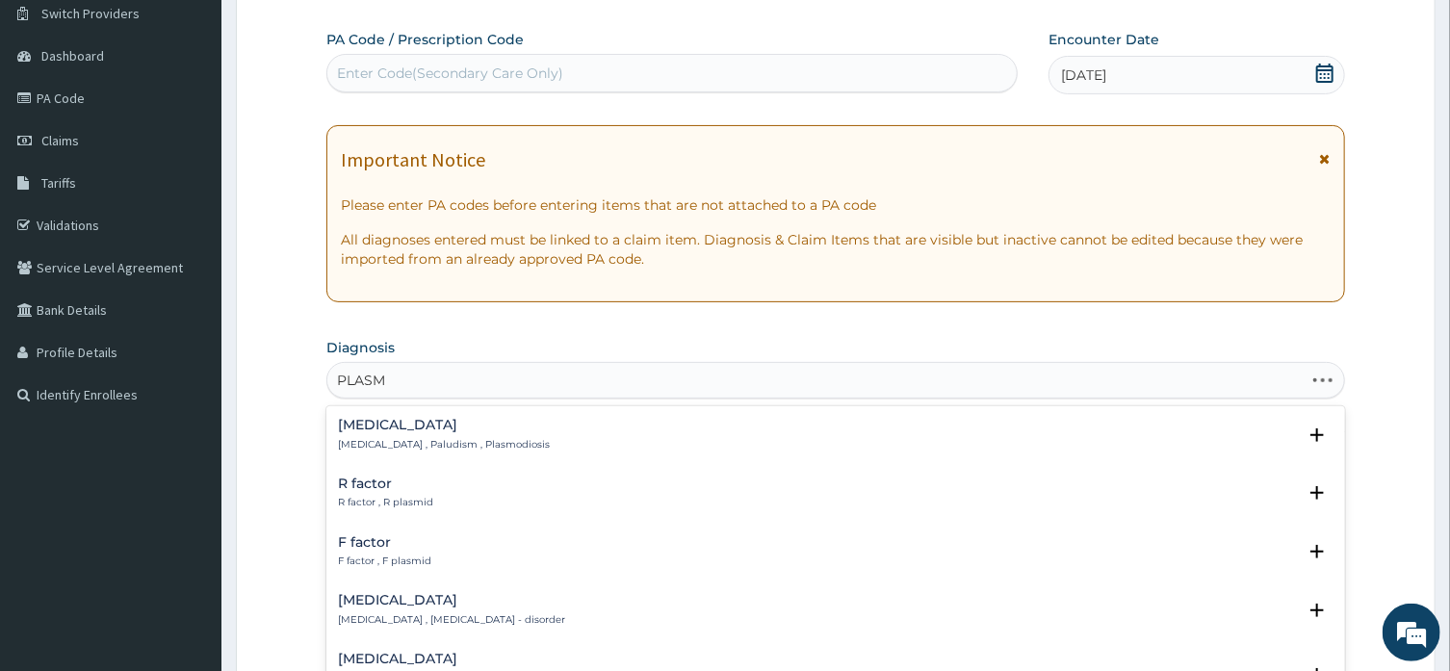
type input "PLASMO"
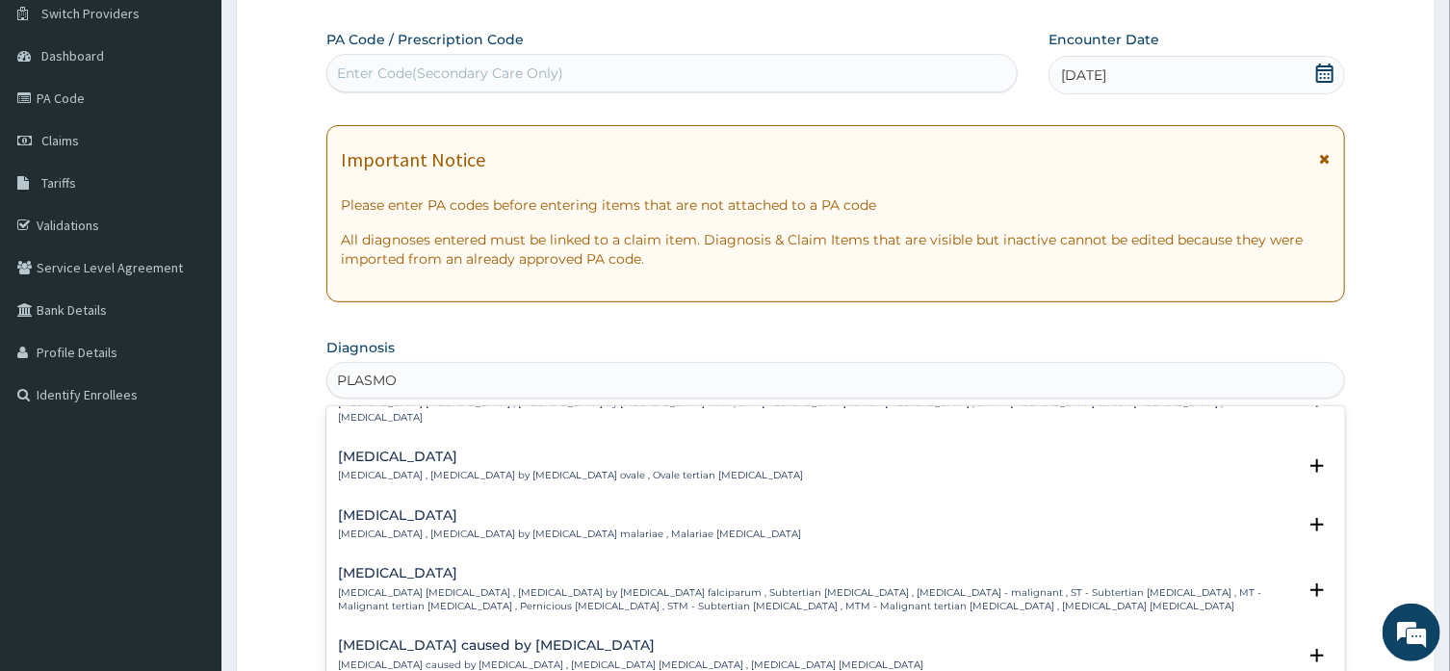
click at [599, 566] on h4 "Falciparum malaria" at bounding box center [816, 573] width 957 height 14
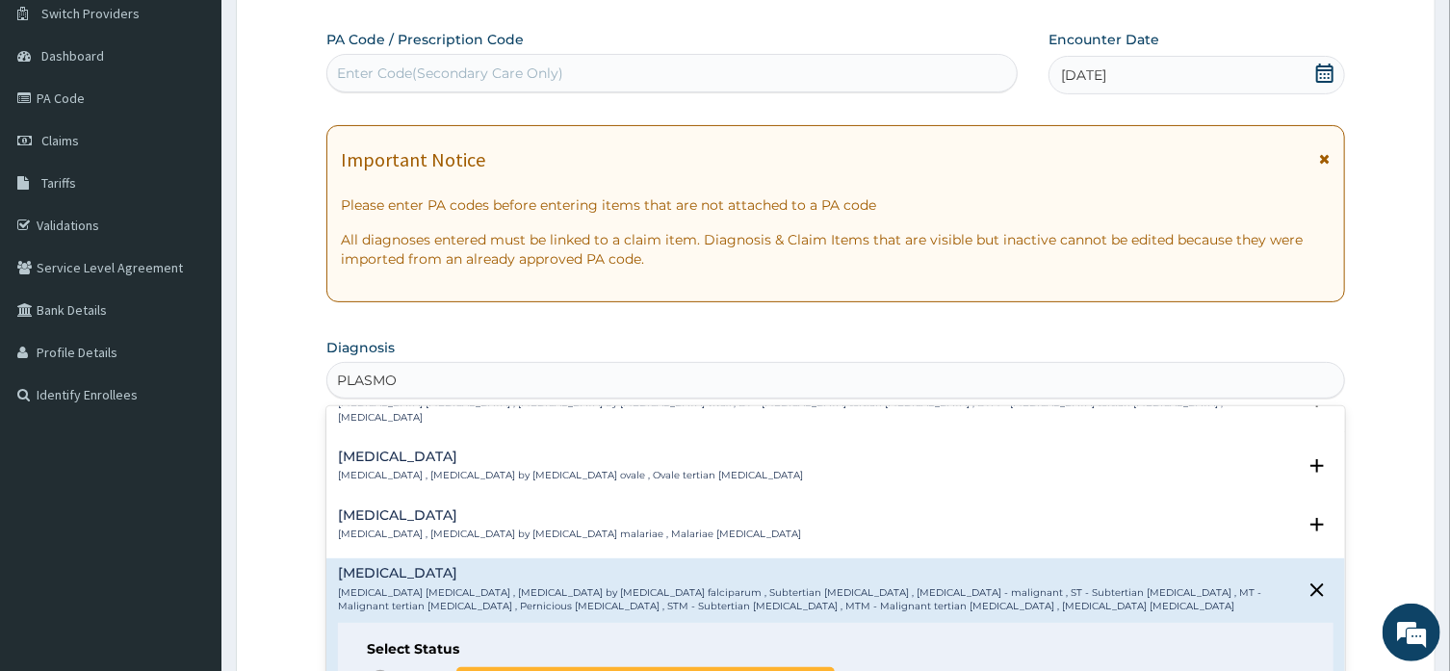
click at [528, 667] on span "Query covers suspected (?), Keep in view (kiv), Ruled out (r/o)" at bounding box center [645, 680] width 378 height 26
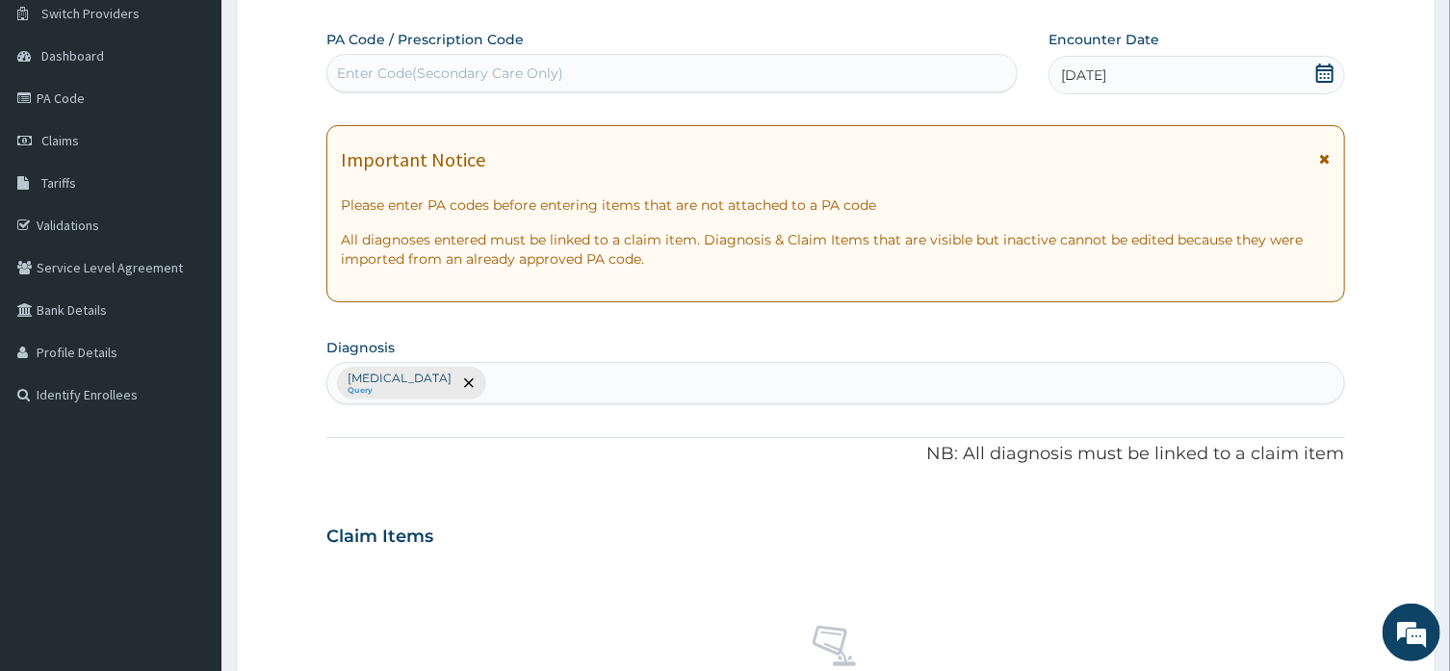
drag, startPoint x: 587, startPoint y: 404, endPoint x: 635, endPoint y: 498, distance: 105.1
click at [635, 498] on div "PA Code / Prescription Code Enter Code(Secondary Care Only) Encounter Date 15-0…" at bounding box center [835, 531] width 1018 height 1002
click at [528, 379] on div "Falciparum malaria Query" at bounding box center [835, 383] width 1016 height 40
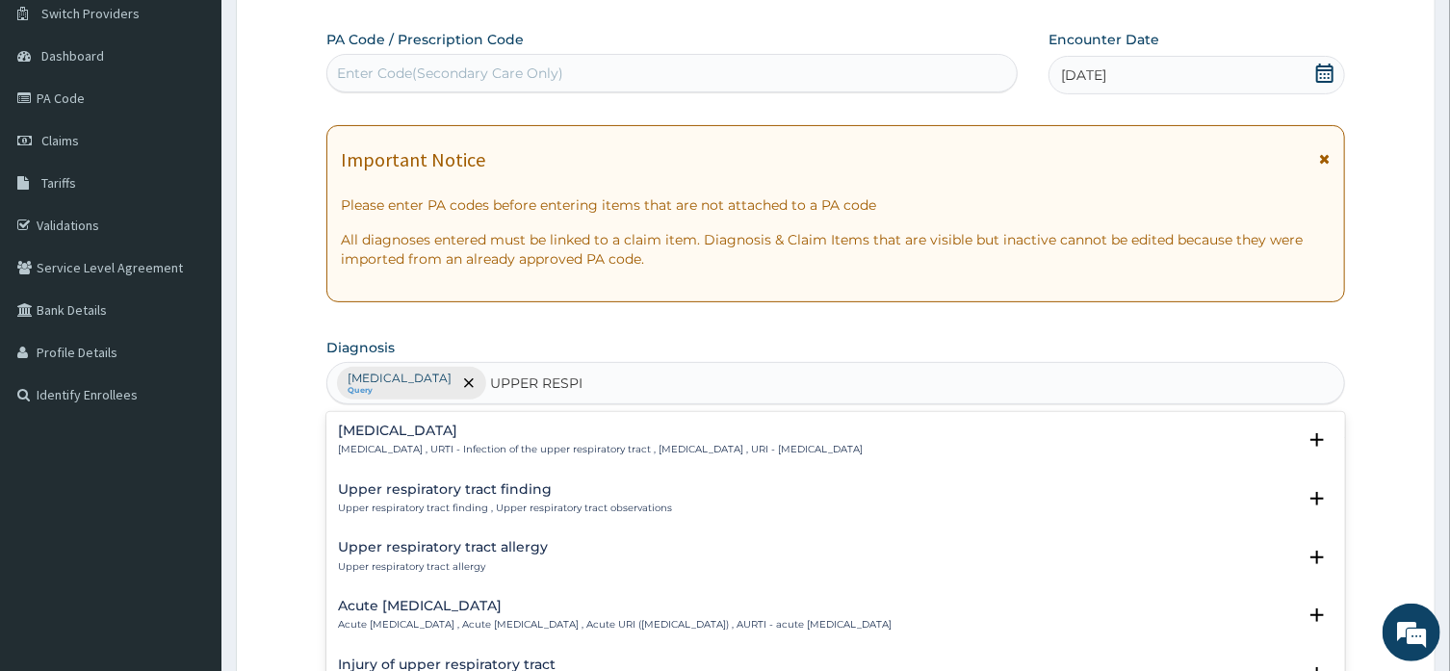
type input "UPPER RESPIR"
click at [458, 453] on p "Upper respiratory infection , URTI - Infection of the upper respiratory tract ,…" at bounding box center [600, 449] width 525 height 13
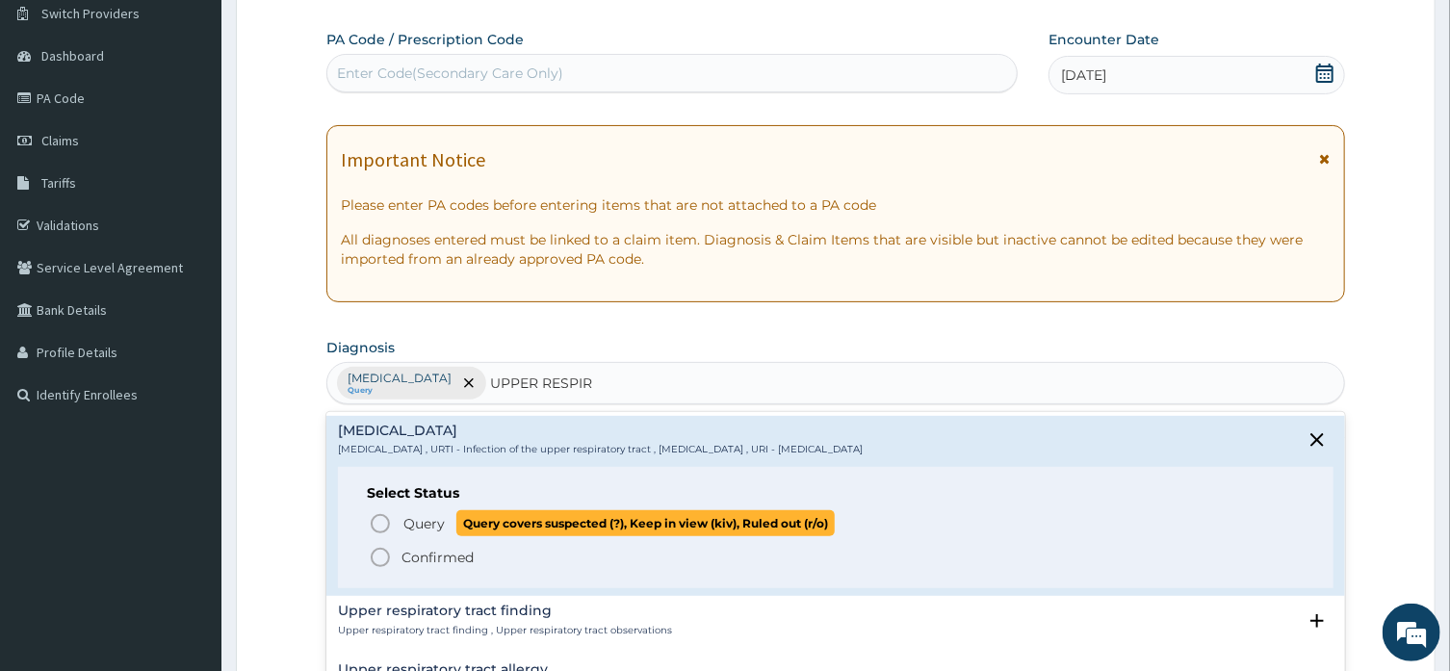
click at [422, 517] on span "Query" at bounding box center [423, 523] width 41 height 19
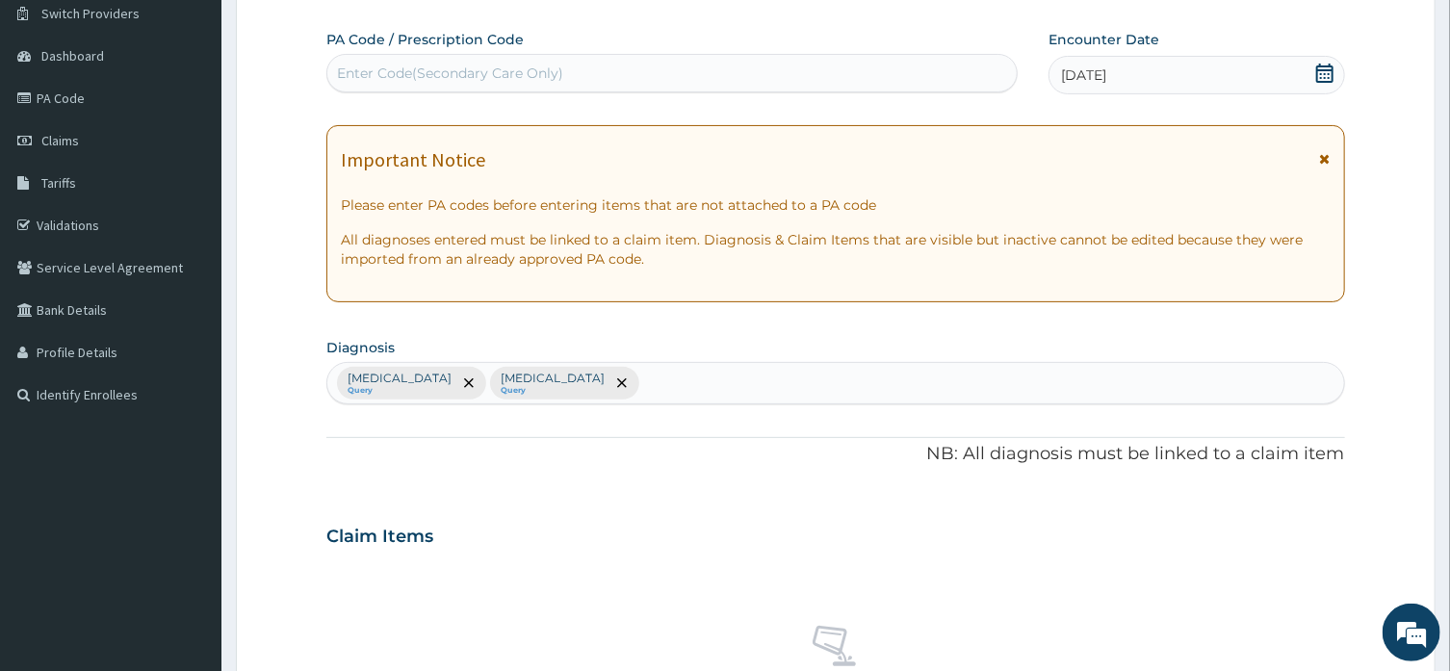
click at [694, 451] on p "NB: All diagnosis must be linked to a claim item" at bounding box center [835, 454] width 1018 height 25
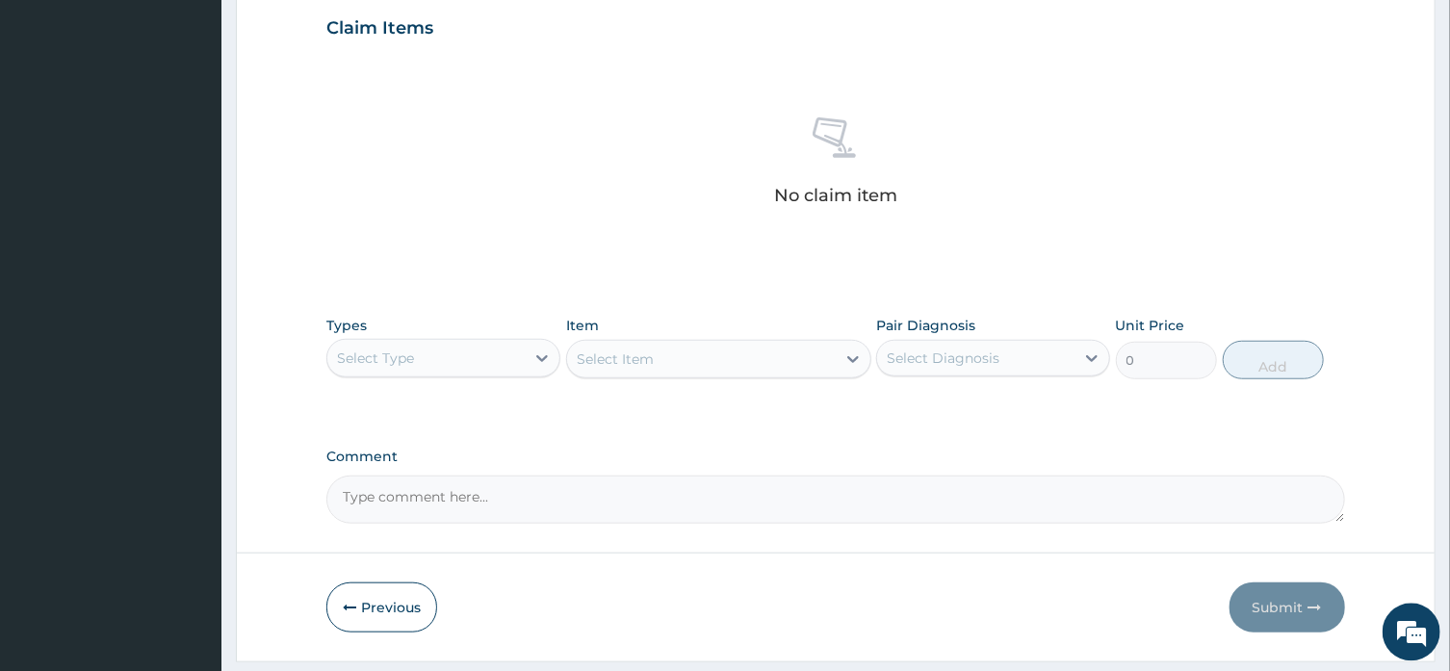
scroll to position [670, 0]
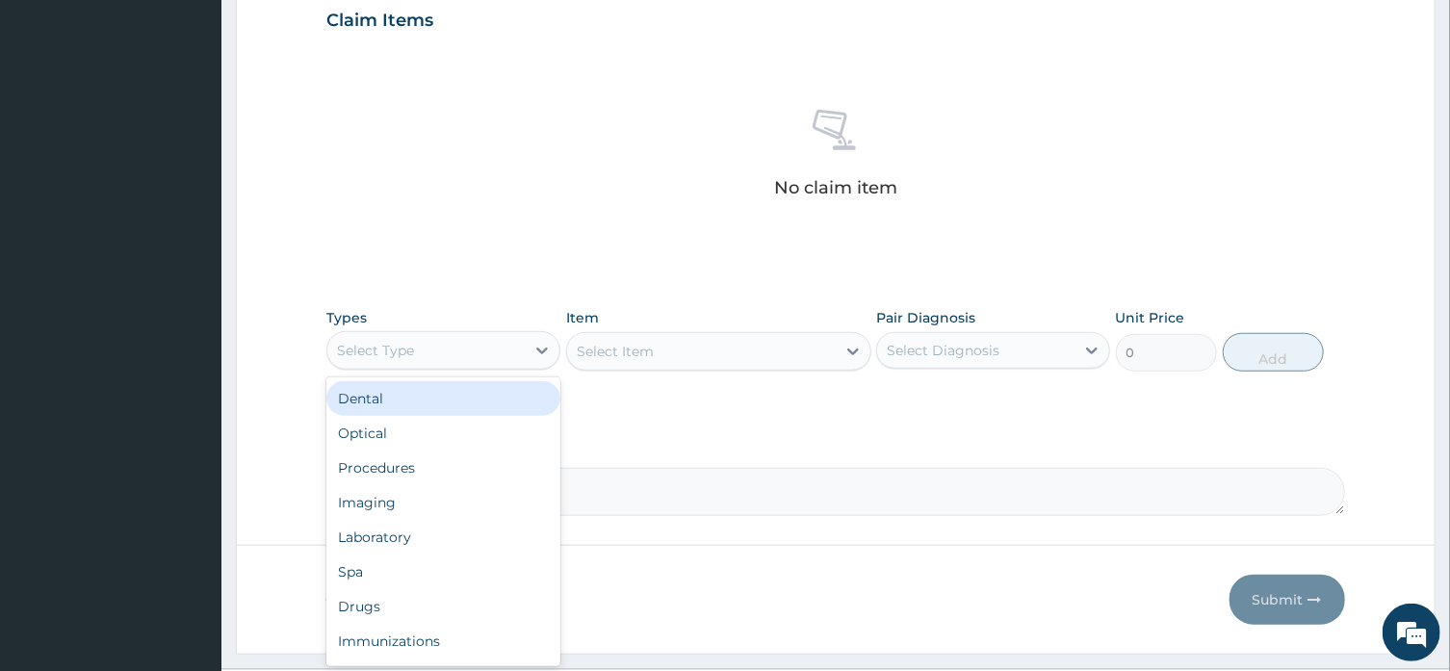
click at [420, 351] on div "Select Type" at bounding box center [425, 350] width 197 height 31
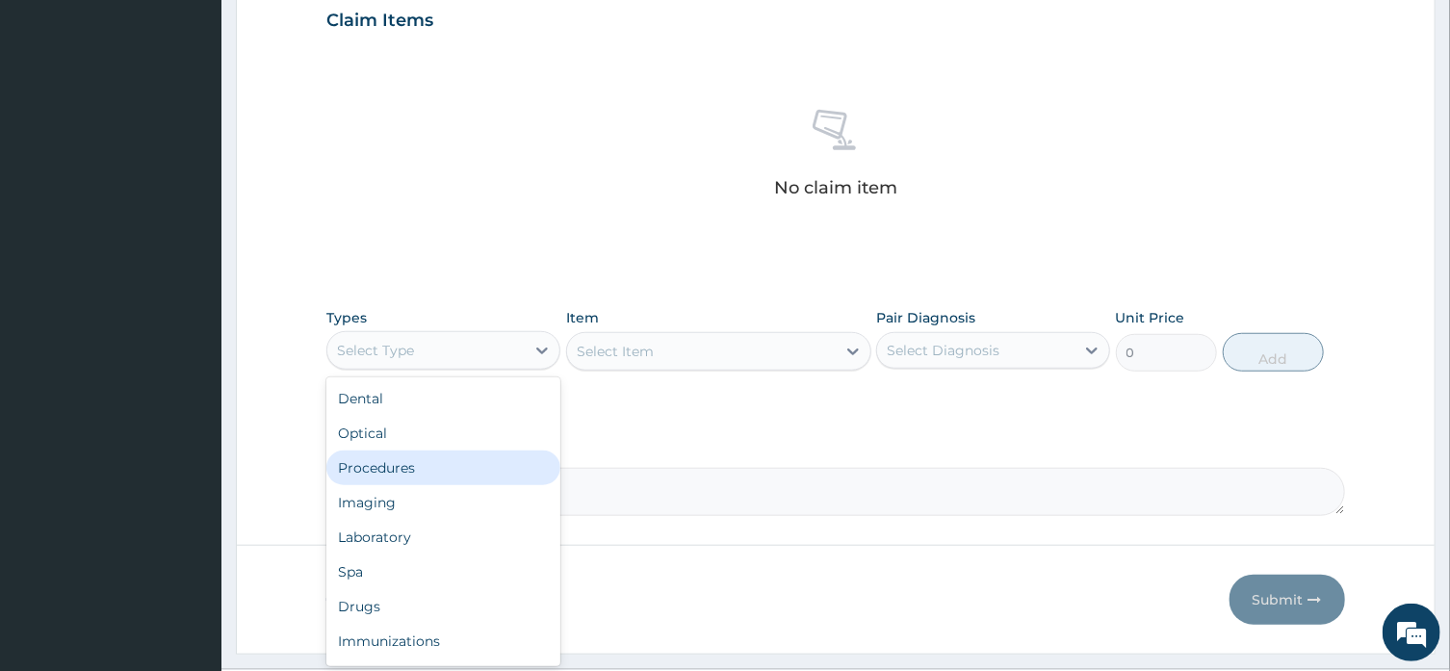
click at [415, 461] on div "Procedures" at bounding box center [443, 468] width 234 height 35
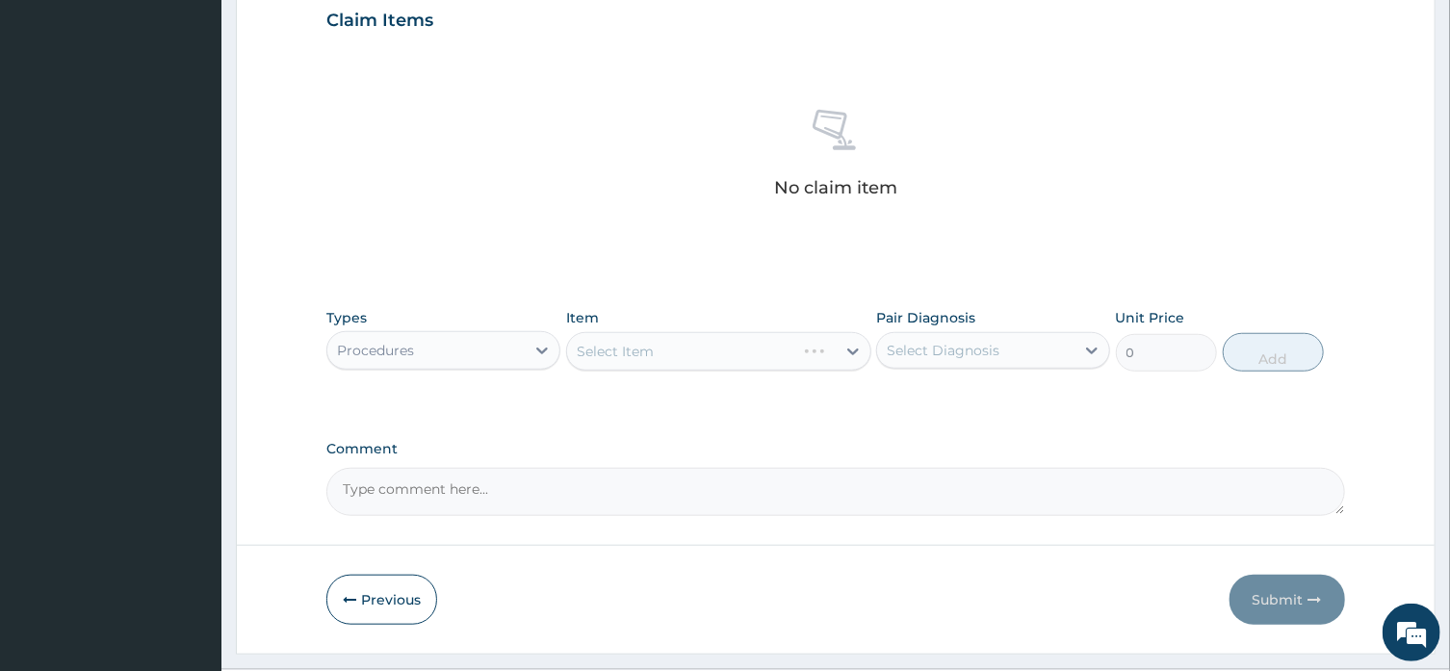
click at [641, 349] on div "Select Item" at bounding box center [718, 351] width 305 height 39
click at [854, 351] on icon at bounding box center [852, 351] width 19 height 19
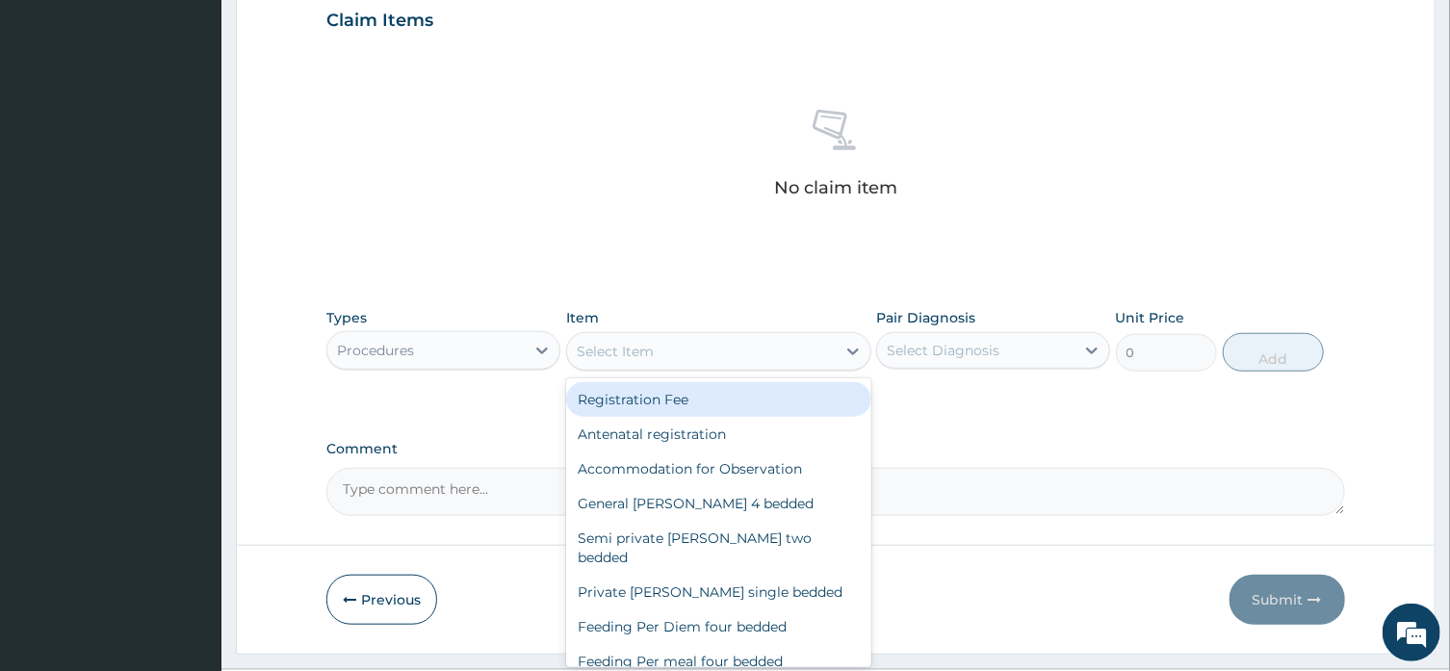
click at [784, 405] on div "Registration Fee" at bounding box center [718, 399] width 305 height 35
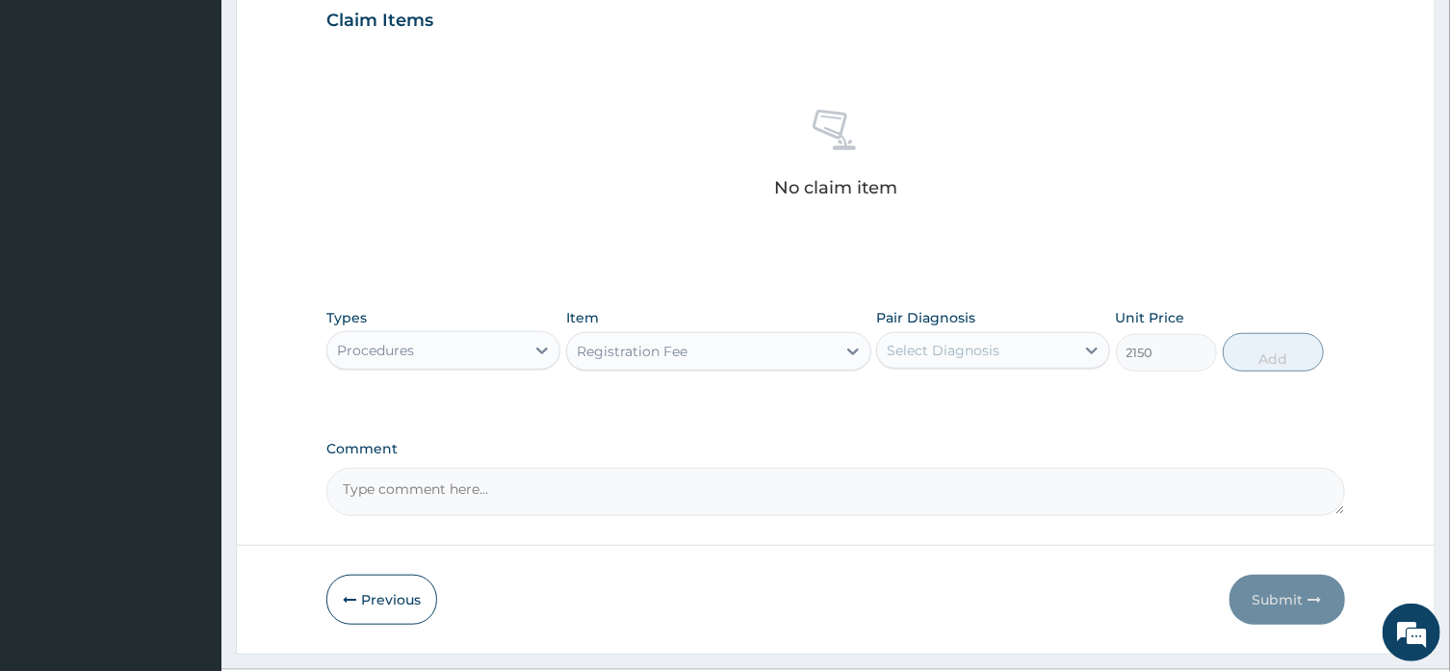
type input "2150"
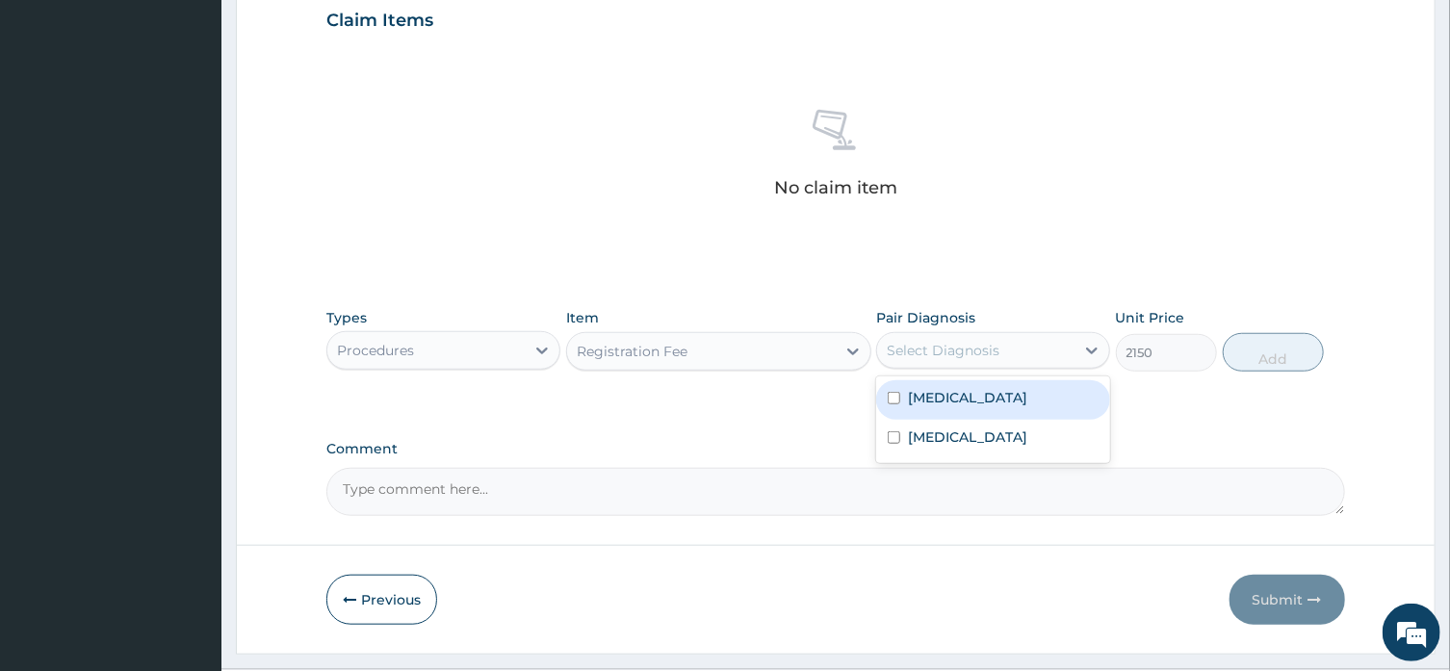
click at [983, 344] on div "Select Diagnosis" at bounding box center [943, 350] width 113 height 19
click at [1004, 396] on label "Falciparum malaria" at bounding box center [967, 397] width 119 height 19
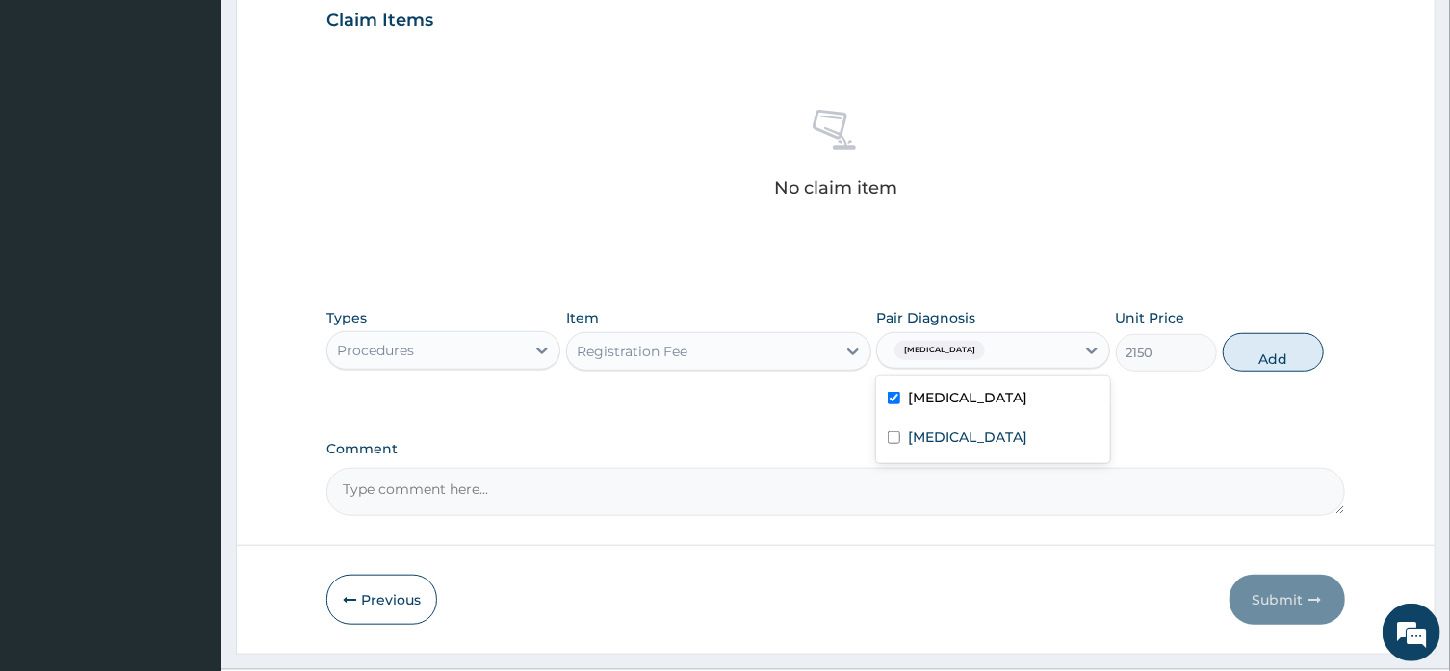
checkbox input "true"
click at [1262, 345] on button "Add" at bounding box center [1274, 352] width 102 height 39
type input "0"
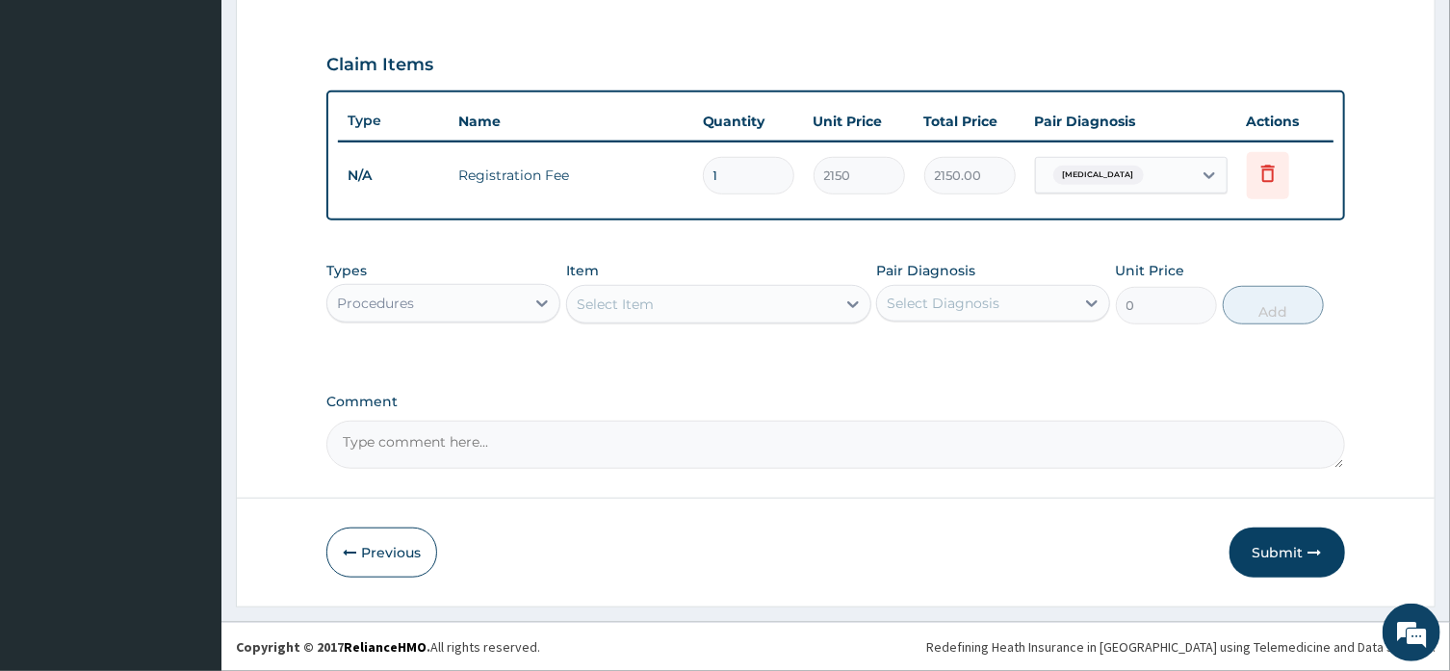
scroll to position [624, 0]
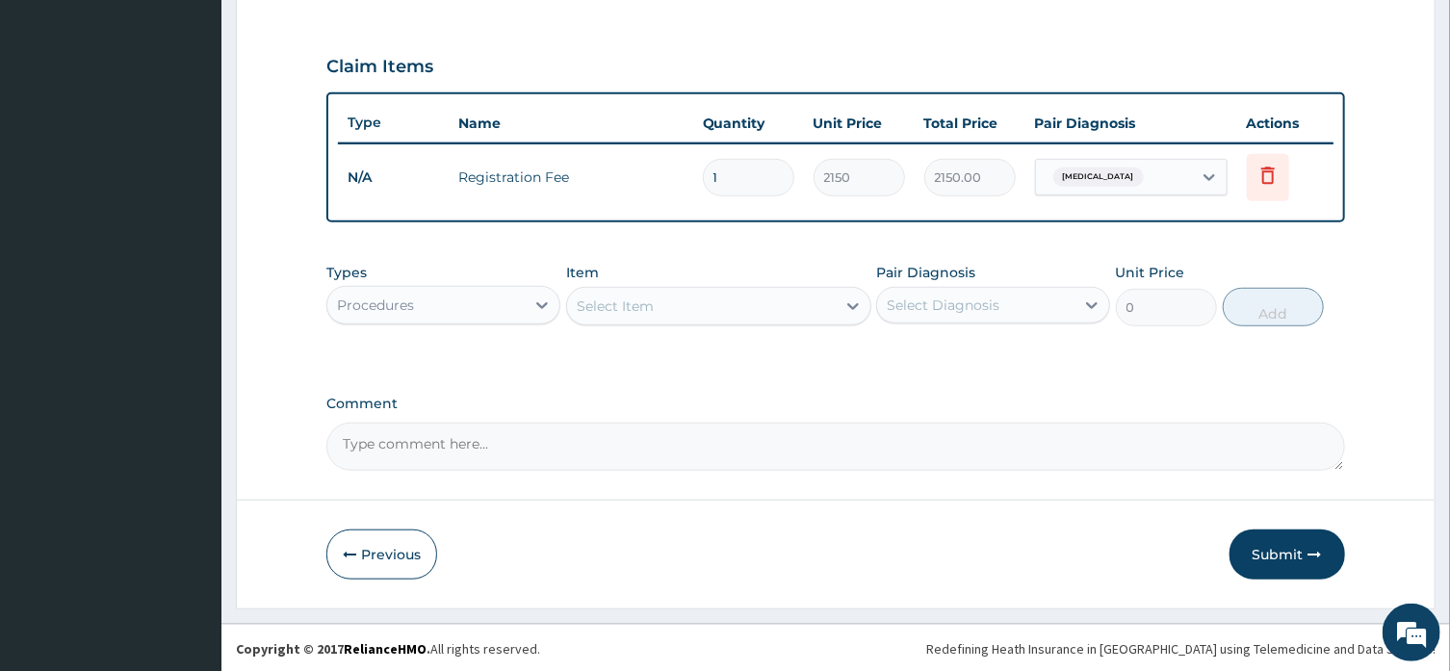
click at [835, 313] on div "Select Item" at bounding box center [701, 306] width 269 height 31
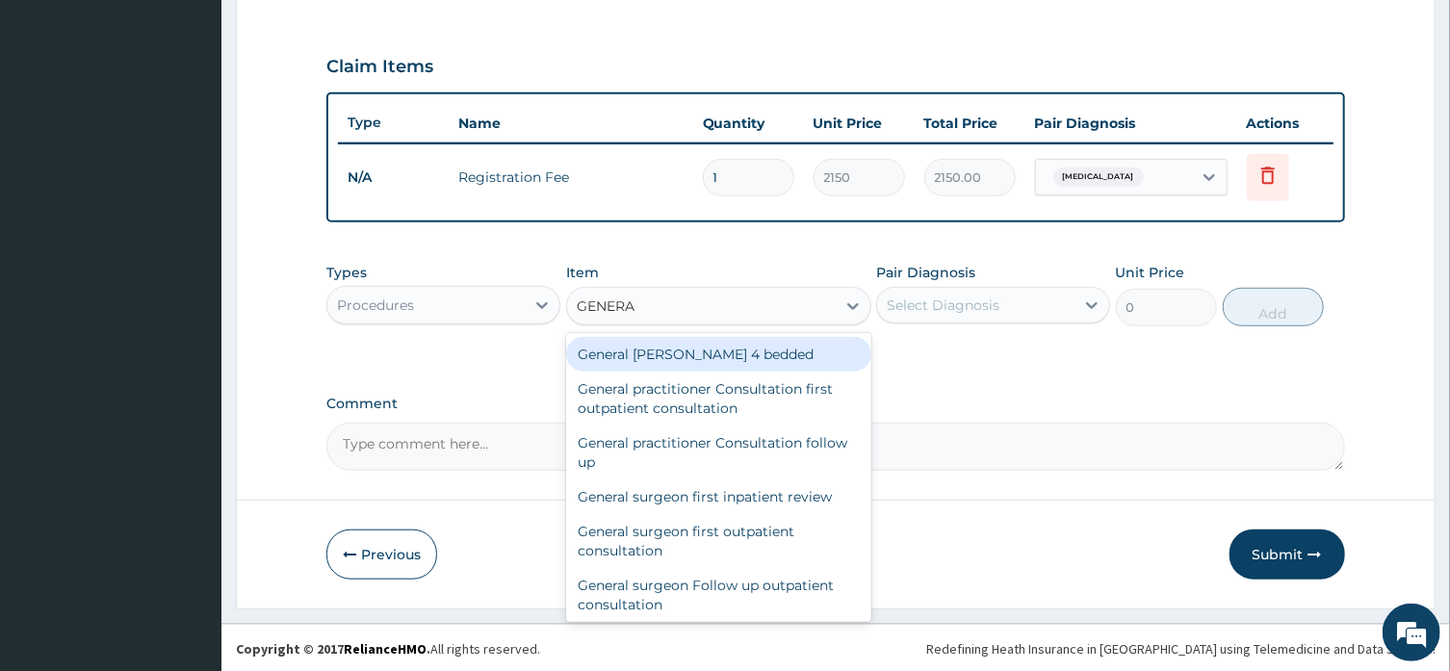
type input "GENERAL"
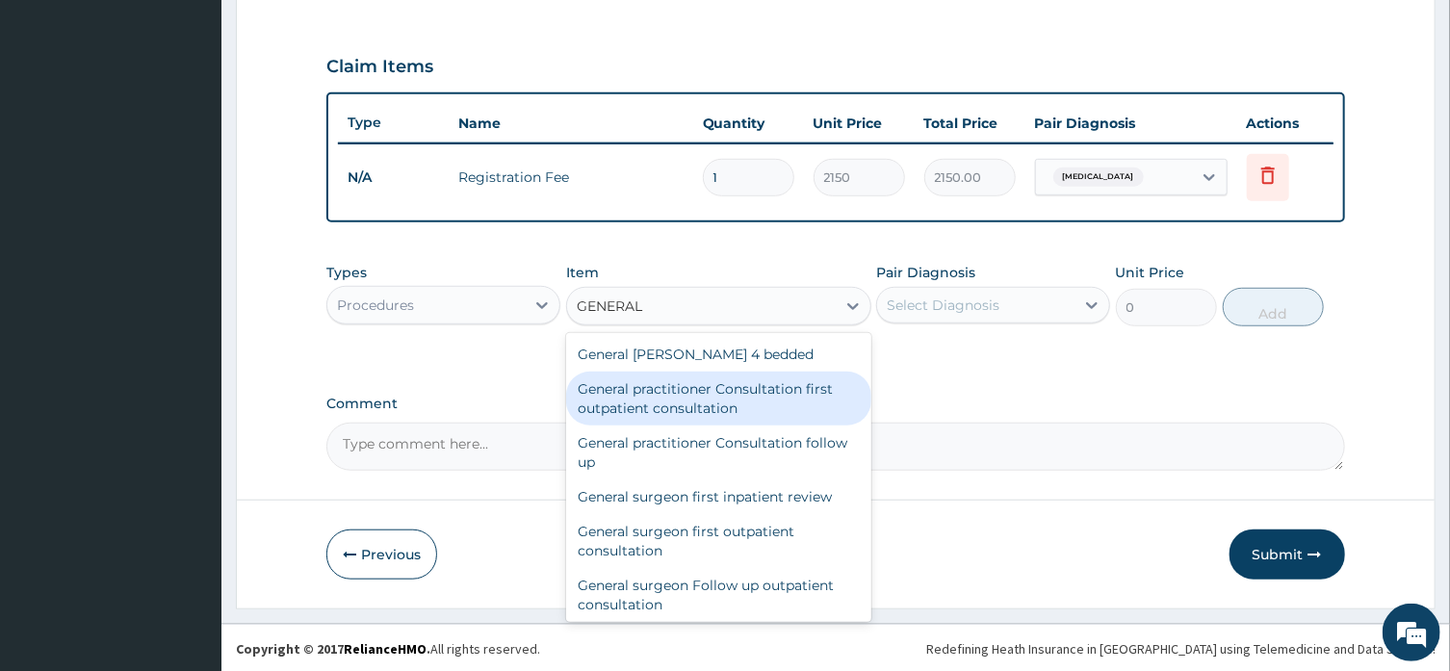
click at [758, 383] on div "General practitioner Consultation first outpatient consultation" at bounding box center [718, 399] width 305 height 54
type input "3547.5"
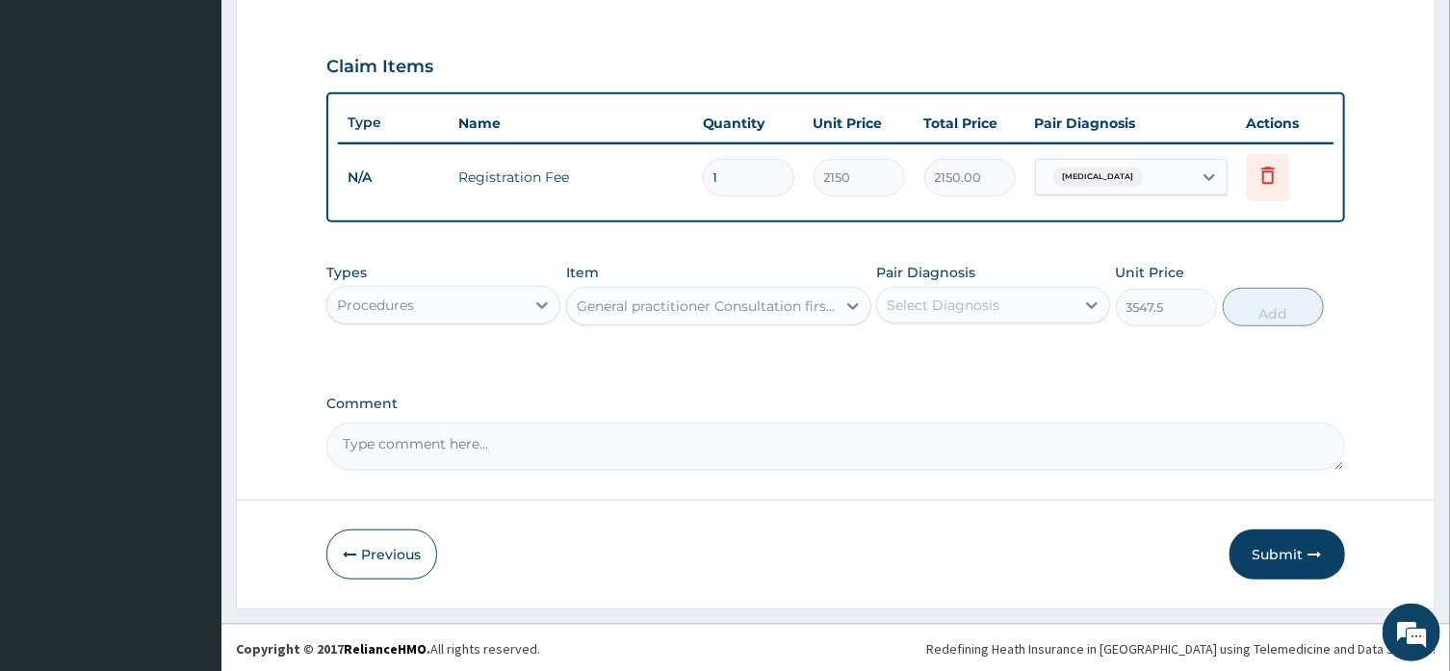
click at [969, 300] on div "Select Diagnosis" at bounding box center [943, 305] width 113 height 19
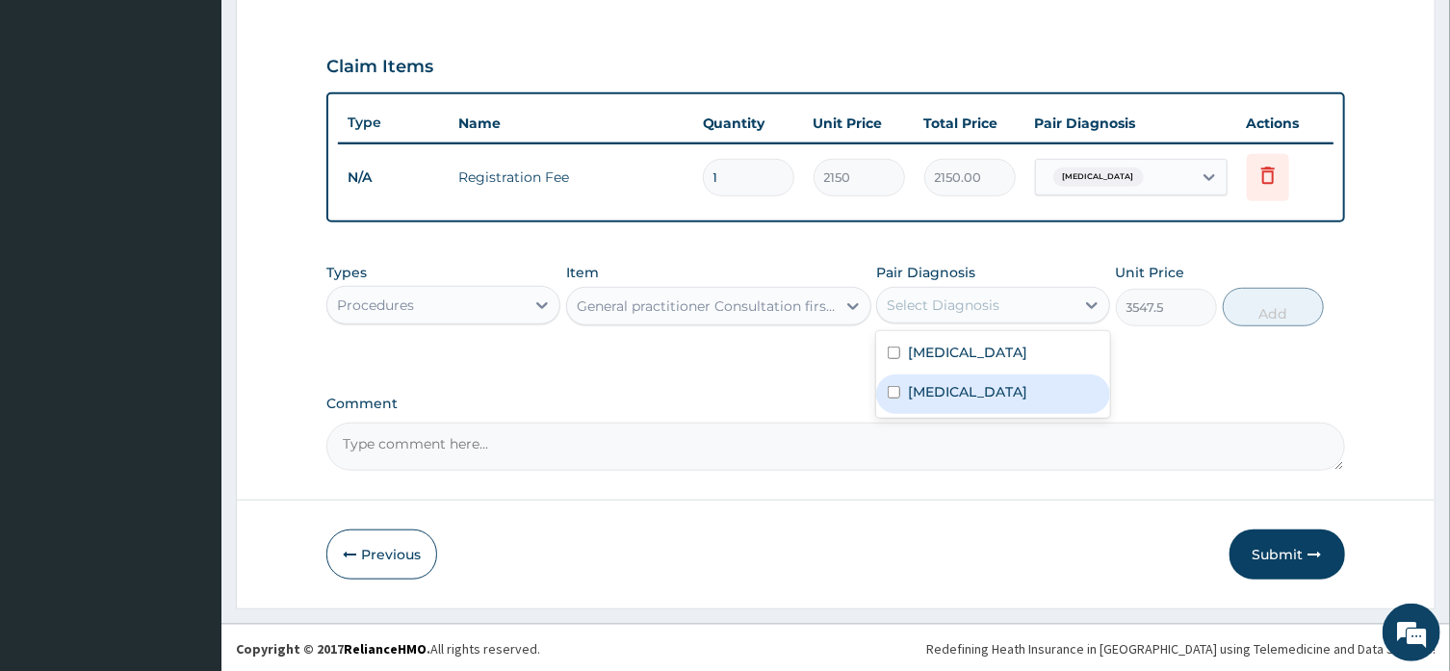
click at [979, 387] on label "Upper respiratory infection" at bounding box center [967, 391] width 119 height 19
checkbox input "true"
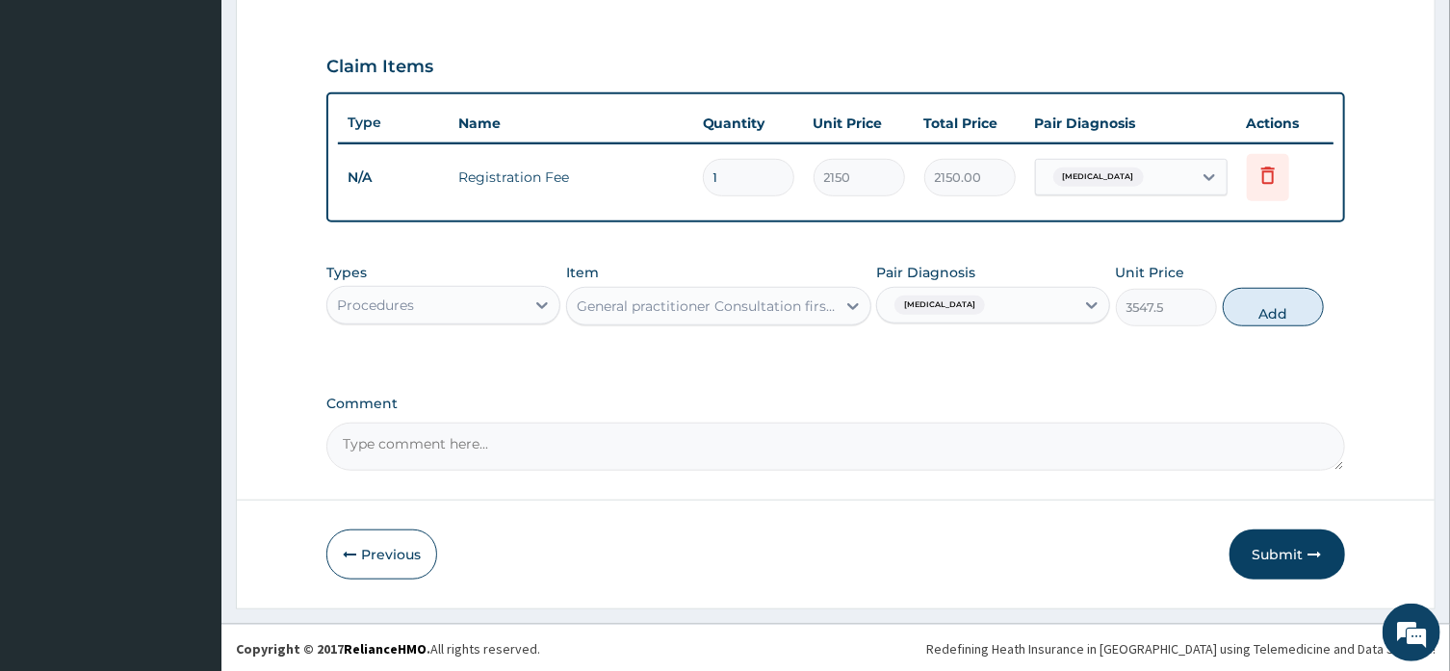
click at [1250, 303] on button "Add" at bounding box center [1274, 307] width 102 height 39
type input "0"
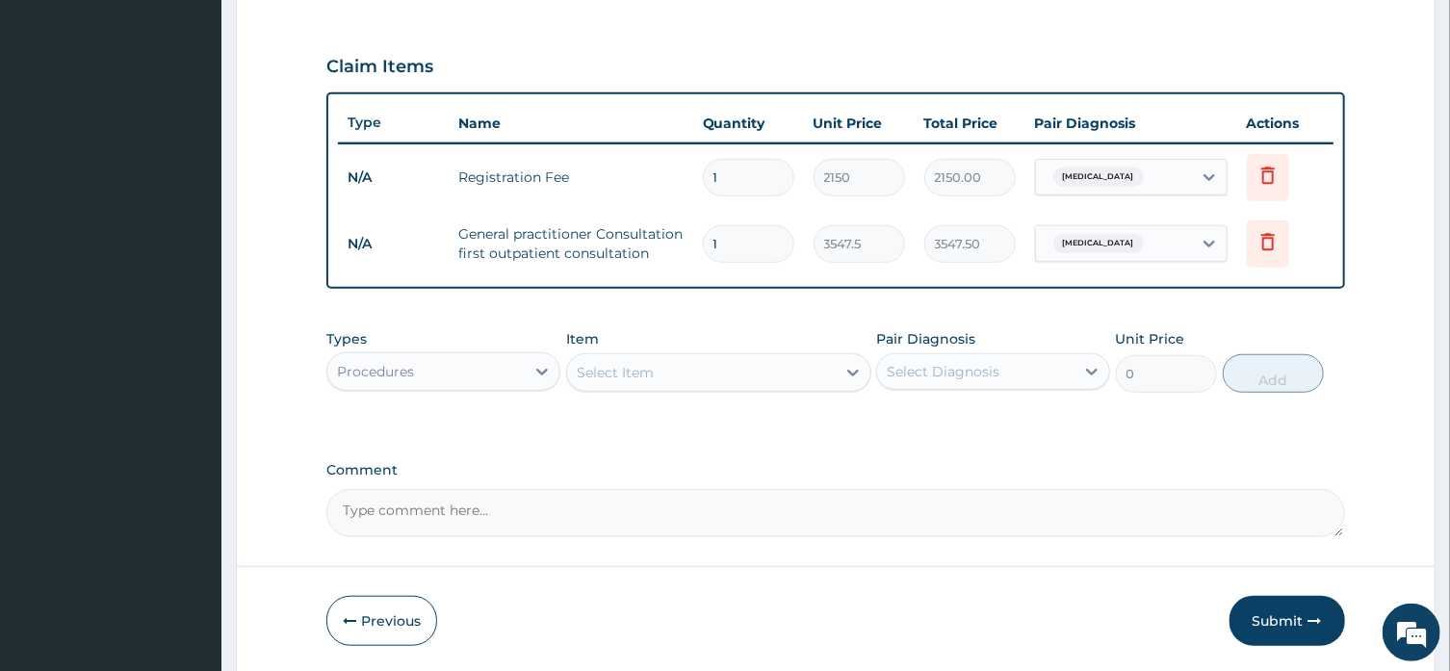
click at [477, 373] on div "Procedures" at bounding box center [425, 371] width 197 height 31
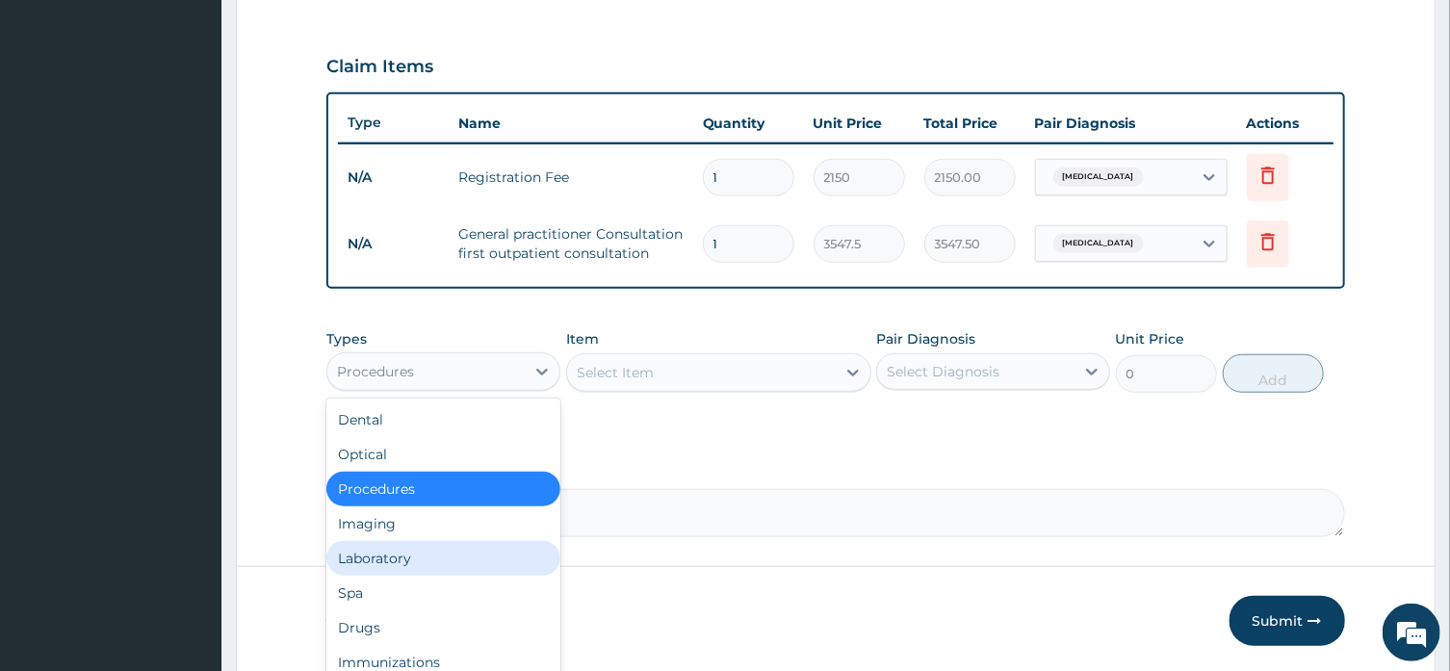
click at [458, 556] on div "Laboratory" at bounding box center [443, 558] width 234 height 35
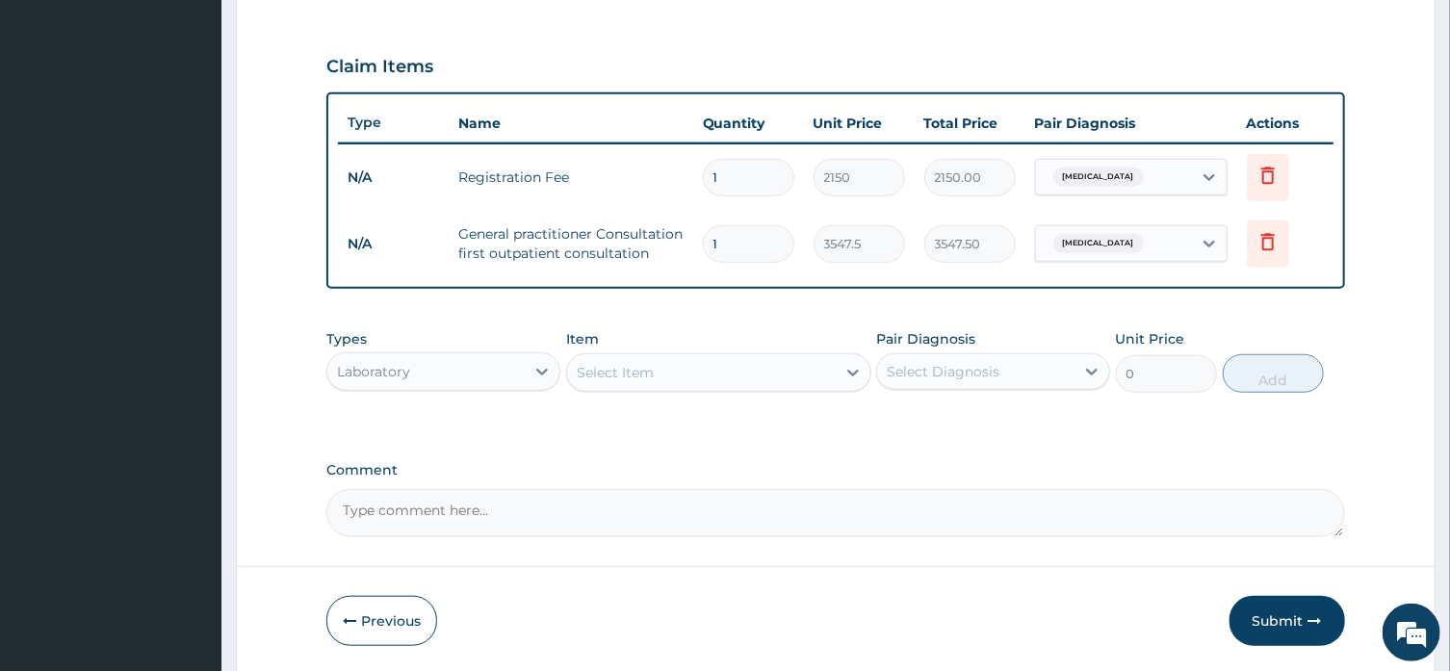
click at [824, 362] on div "Select Item" at bounding box center [701, 372] width 269 height 31
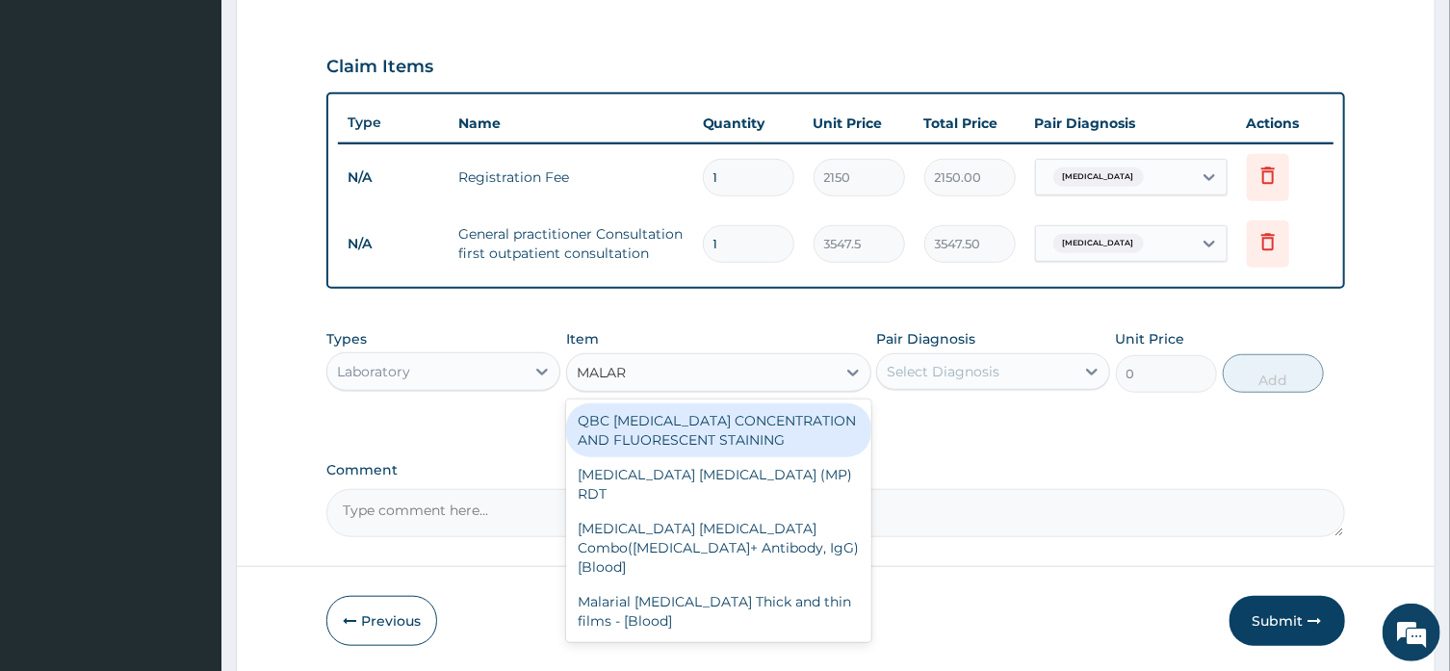
type input "MALARI"
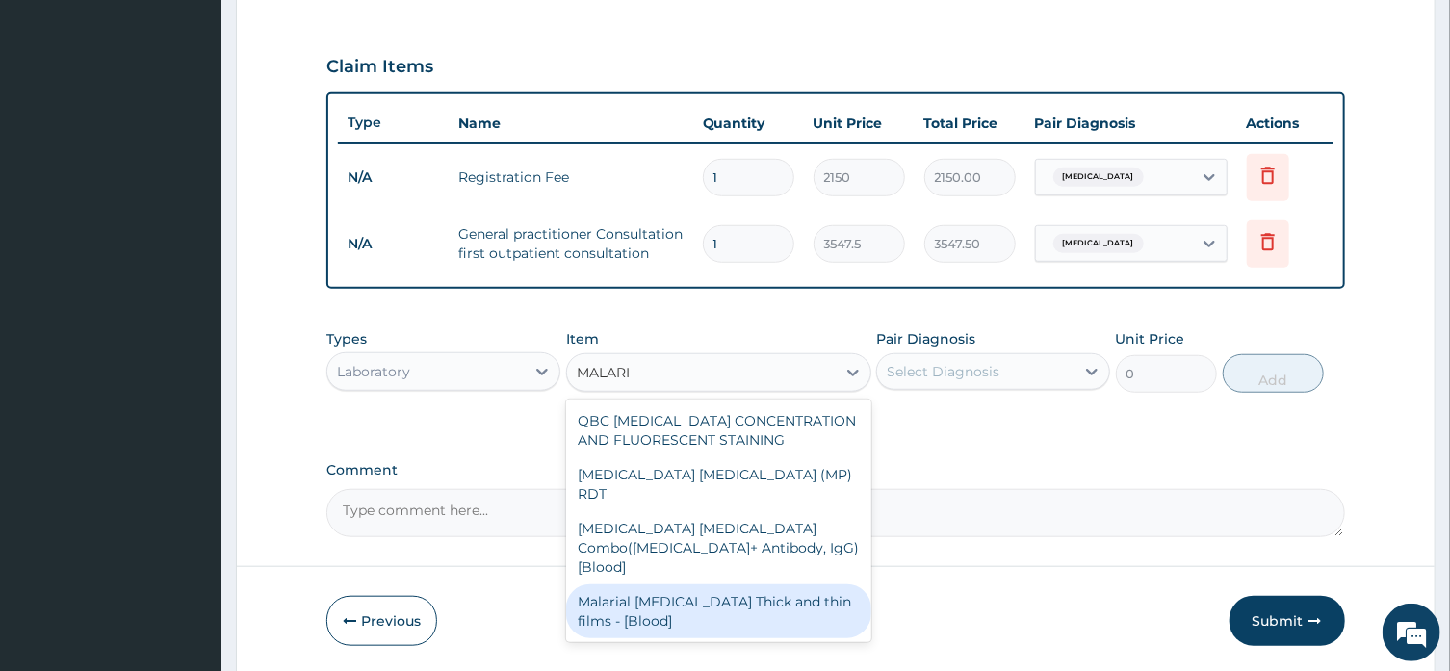
click at [709, 584] on div "Malarial Parasite Thick and thin films - [Blood]" at bounding box center [718, 611] width 305 height 54
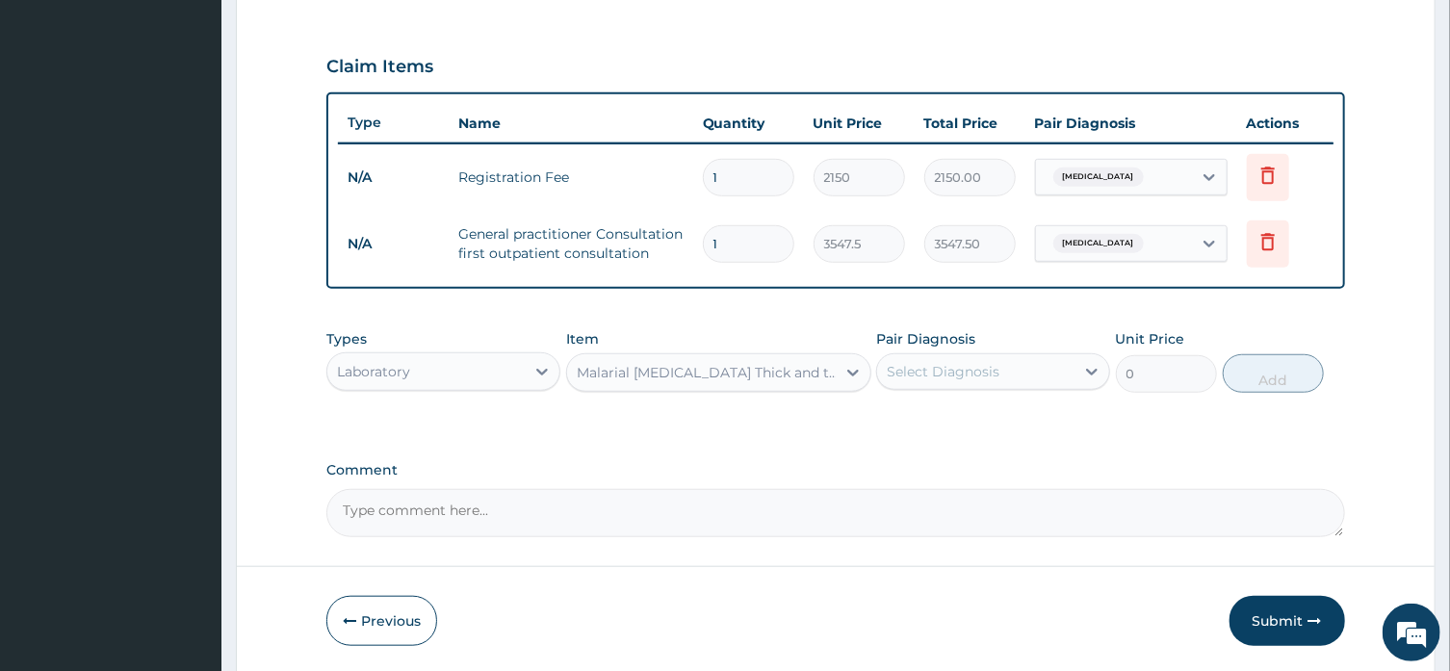
type input "1612.5"
click at [1093, 375] on icon at bounding box center [1091, 371] width 19 height 19
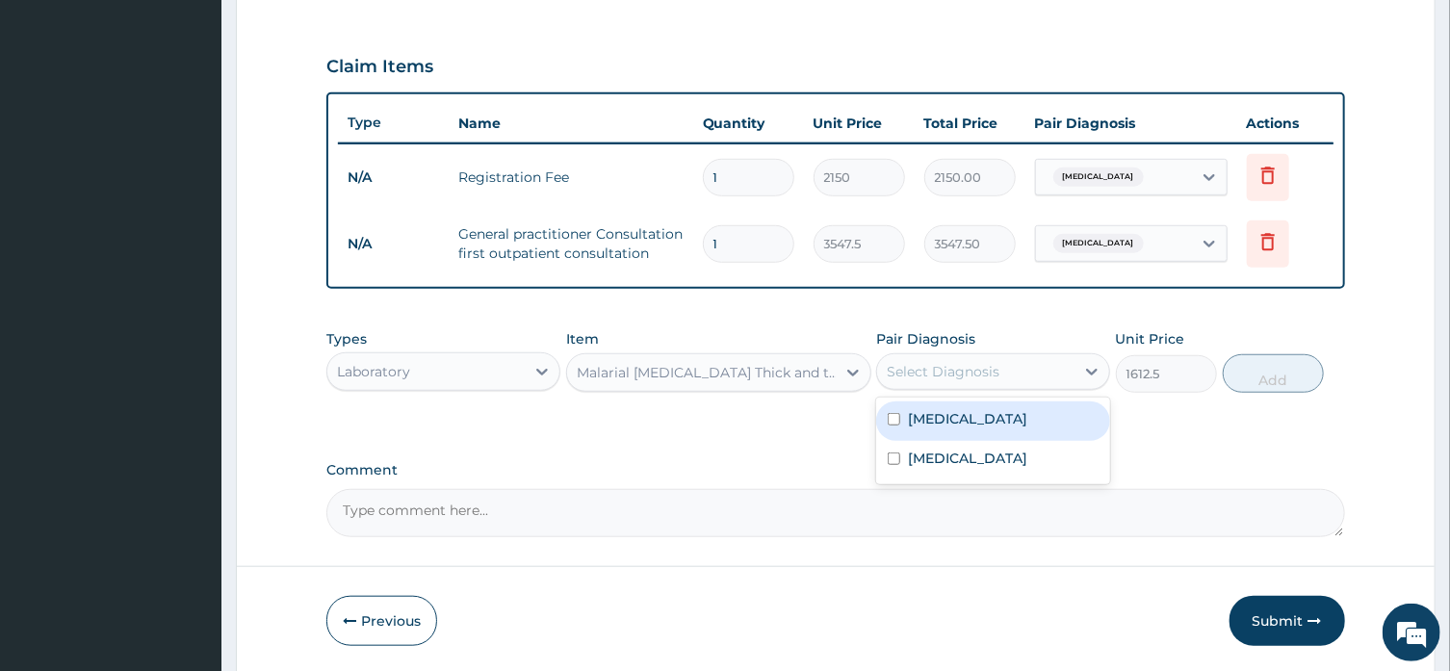
click at [1023, 418] on label "Falciparum malaria" at bounding box center [967, 418] width 119 height 19
checkbox input "true"
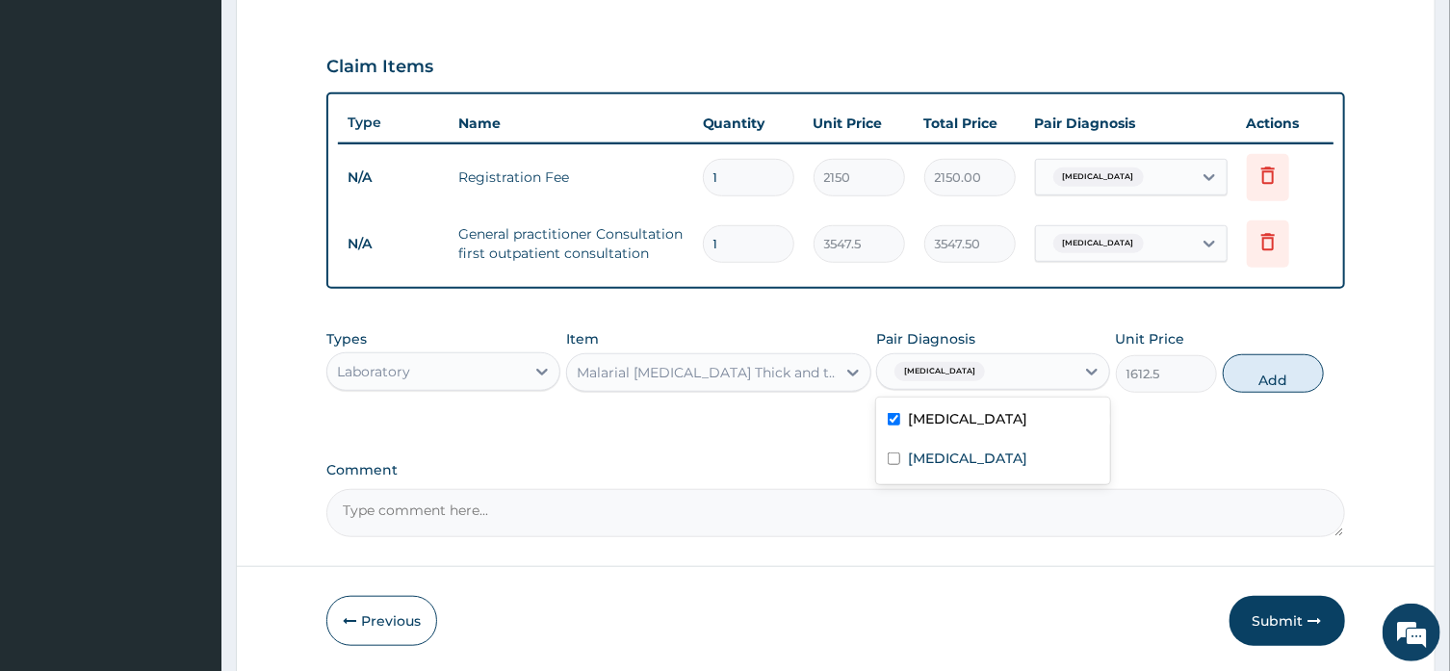
click at [1240, 378] on button "Add" at bounding box center [1274, 373] width 102 height 39
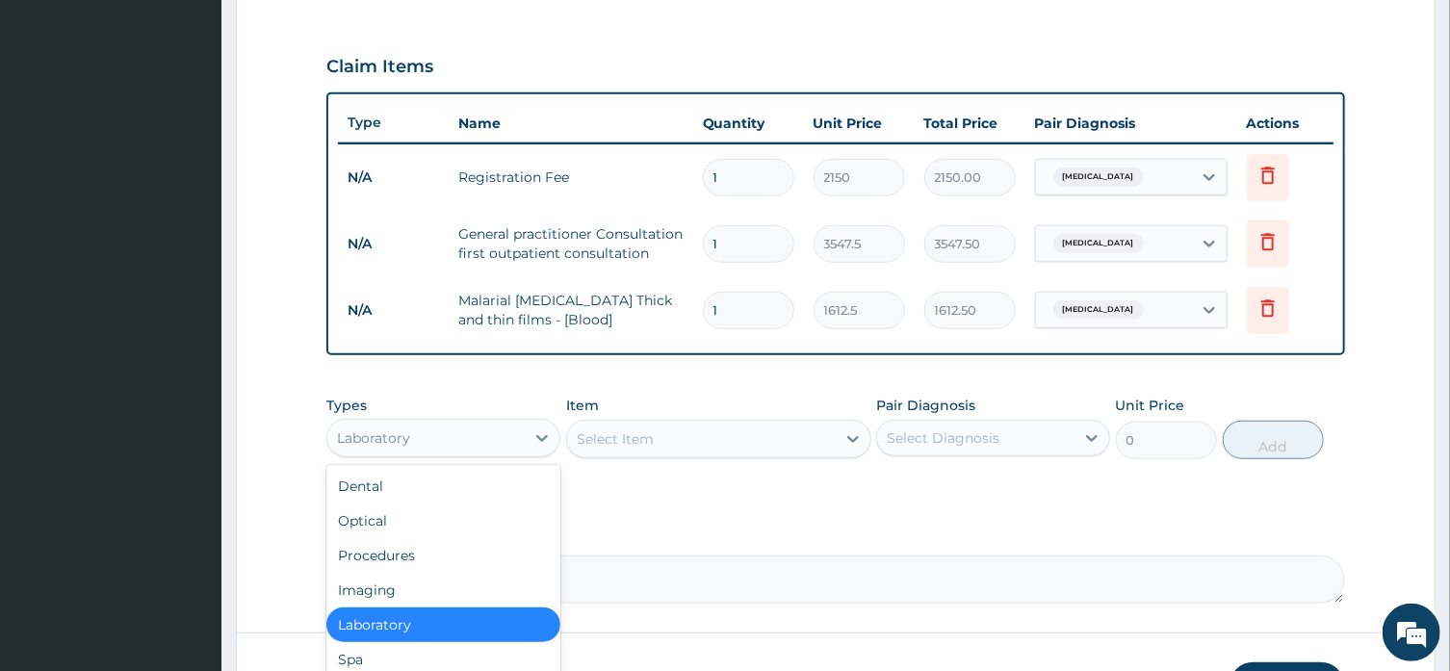
click at [525, 434] on div "Laboratory" at bounding box center [425, 438] width 197 height 31
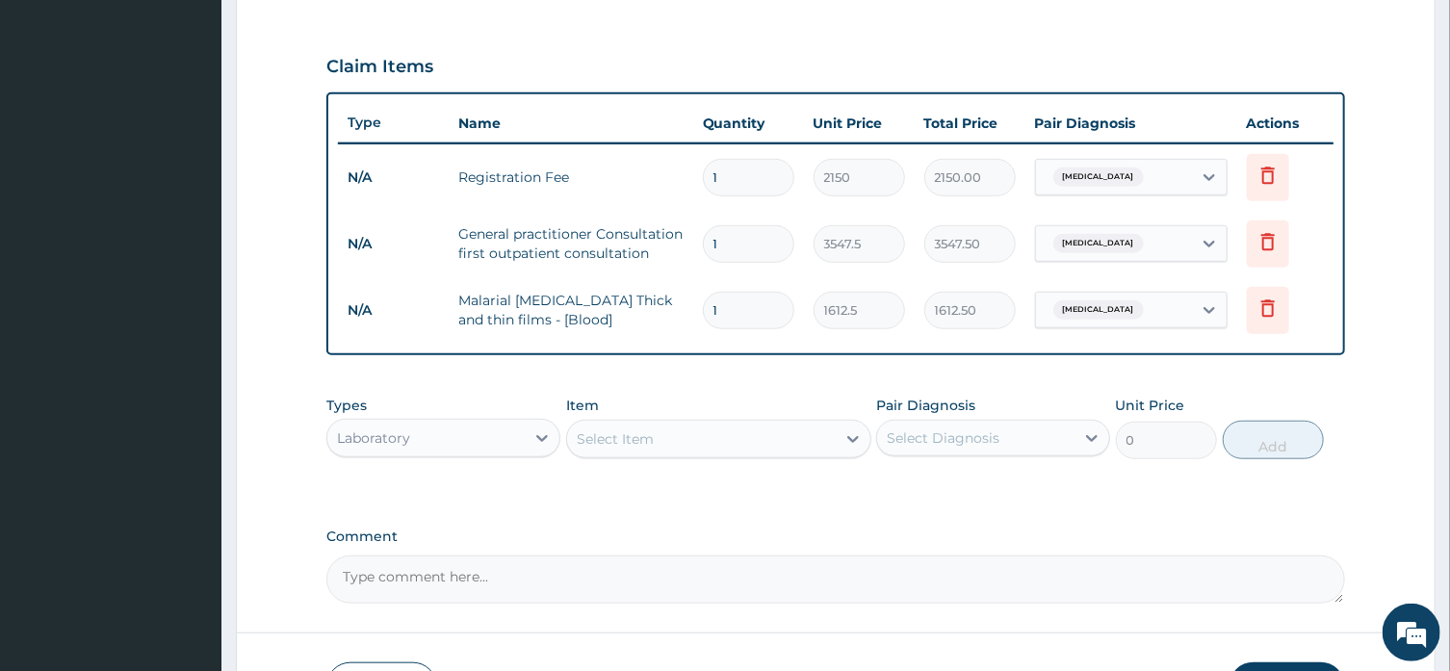
click at [275, 463] on form "Step 2 of 2 PA Code / Prescription Code Enter Code(Secondary Care Only) Encount…" at bounding box center [836, 109] width 1200 height 1263
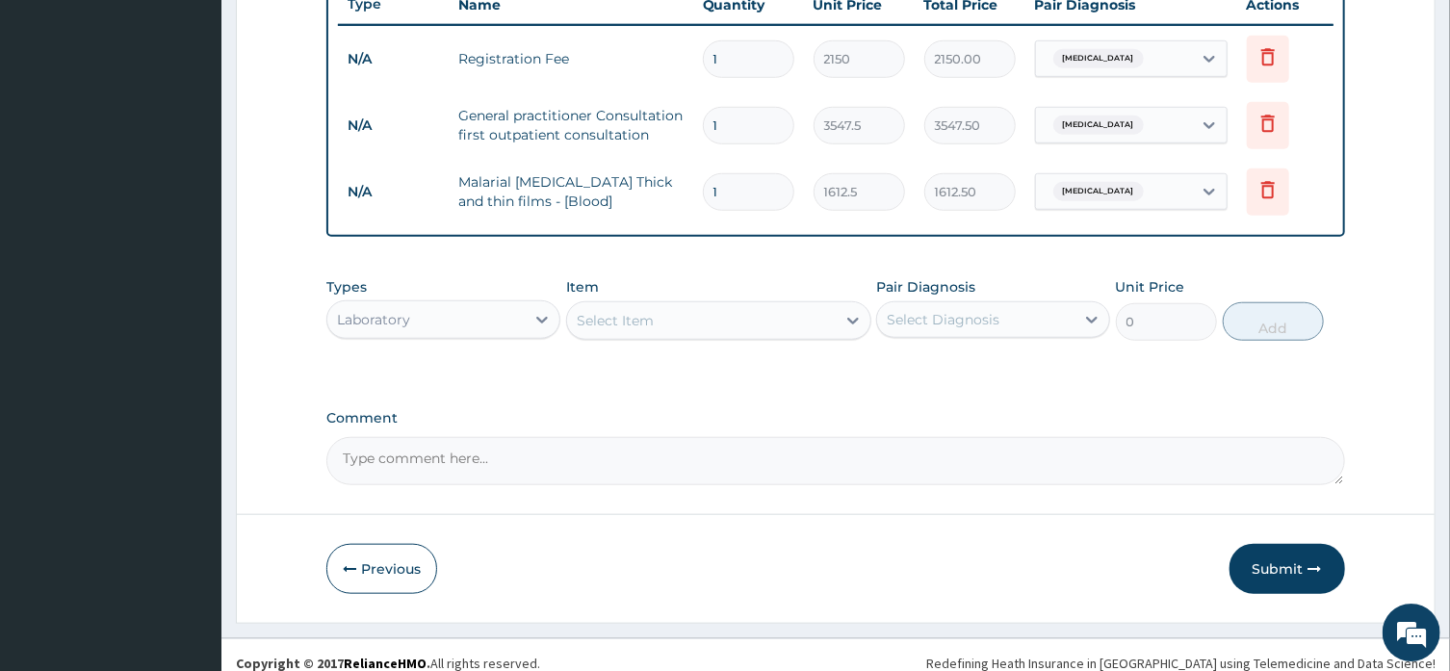
scroll to position [757, 0]
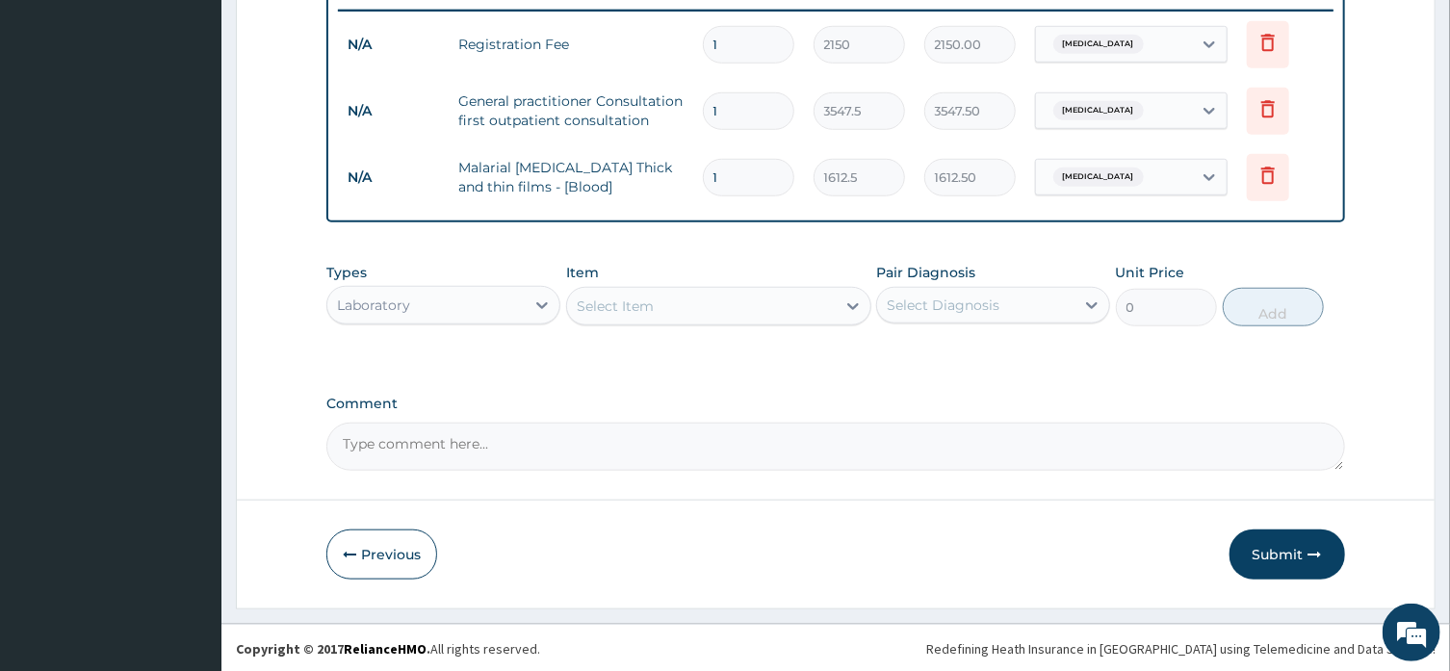
click at [458, 293] on div "Laboratory" at bounding box center [425, 305] width 197 height 31
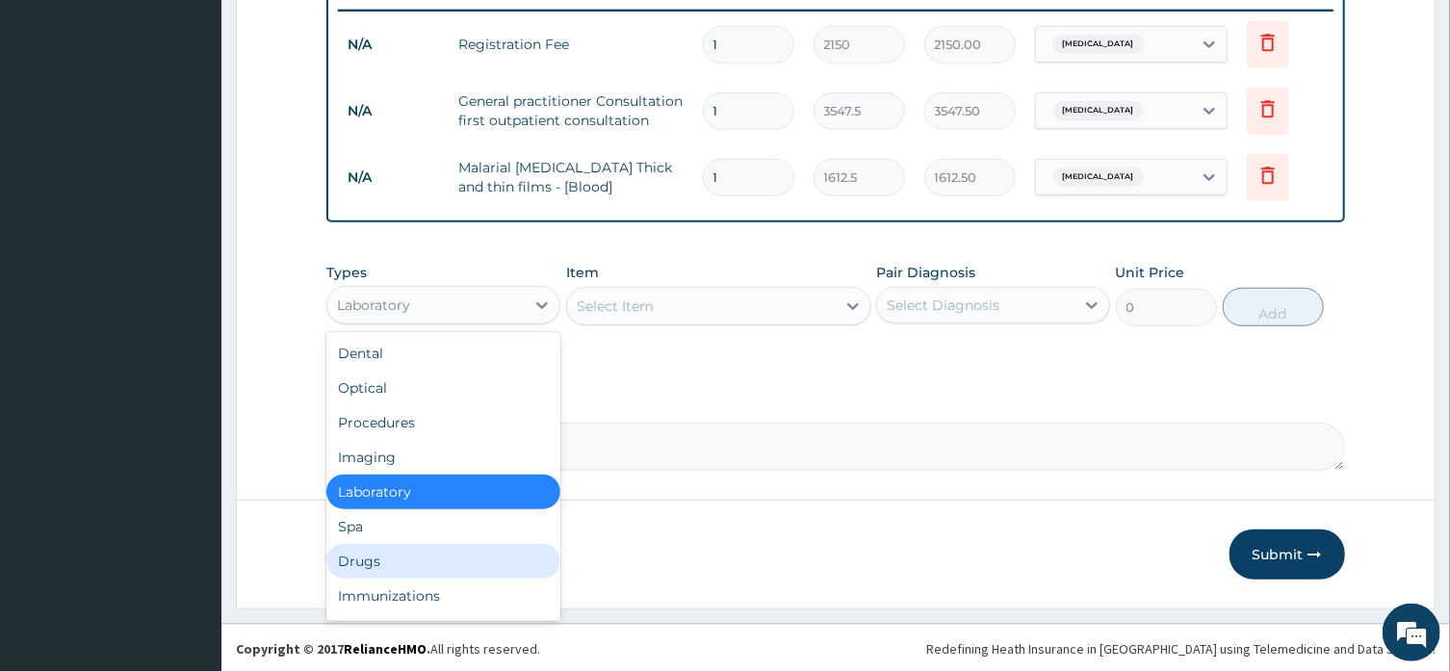
click at [401, 552] on div "Drugs" at bounding box center [443, 561] width 234 height 35
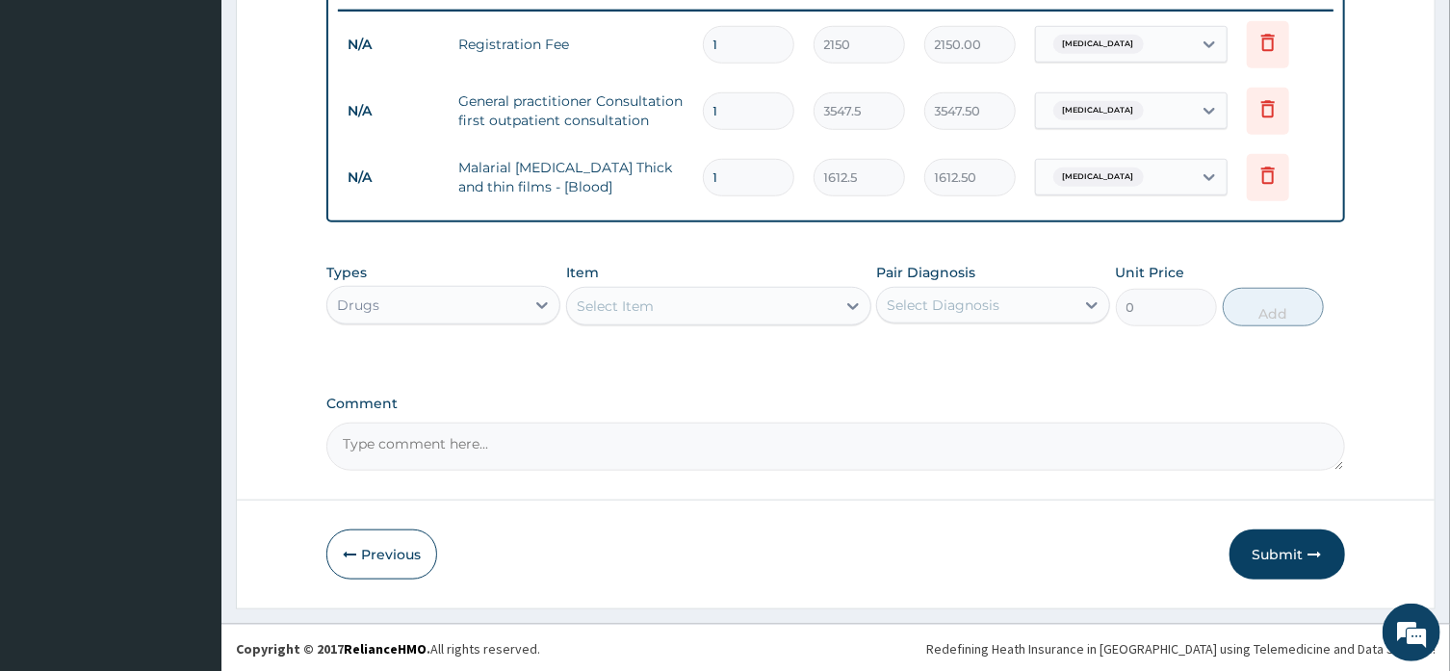
click at [851, 304] on icon at bounding box center [853, 306] width 12 height 7
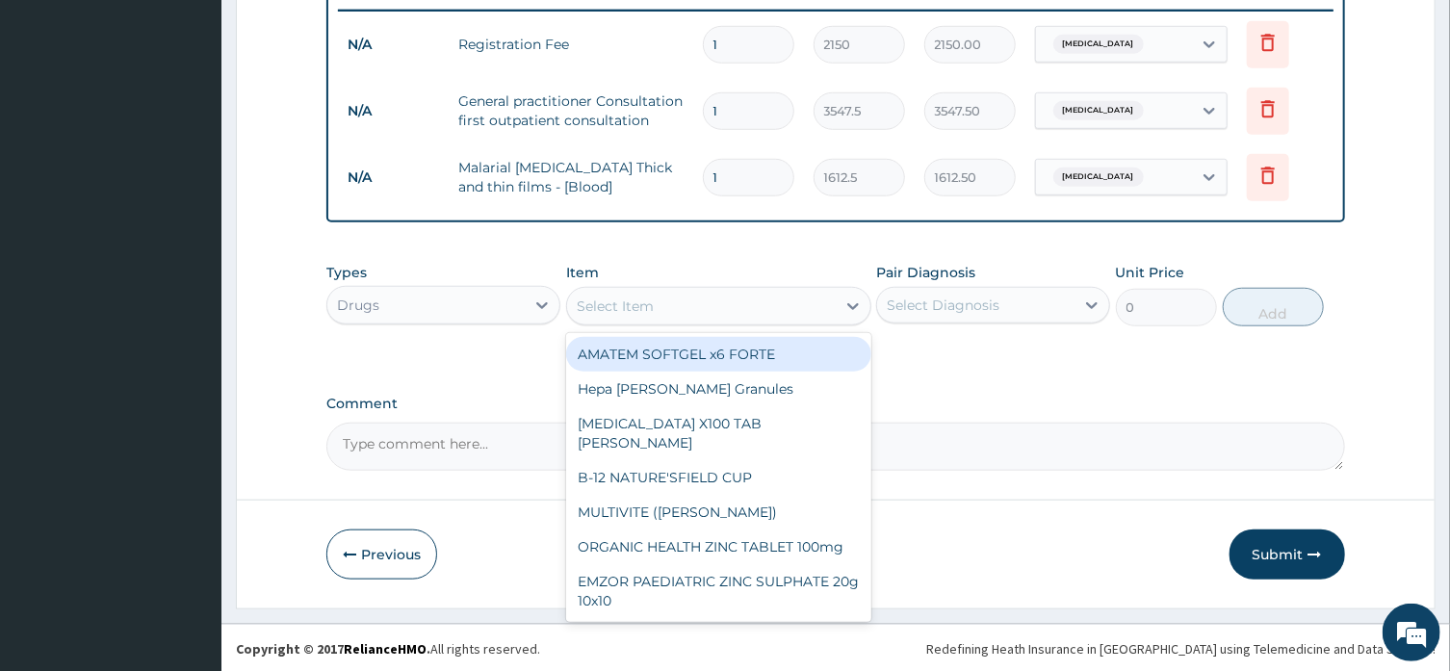
click at [716, 352] on div "AMATEM SOFTGEL x6 FORTE" at bounding box center [718, 354] width 305 height 35
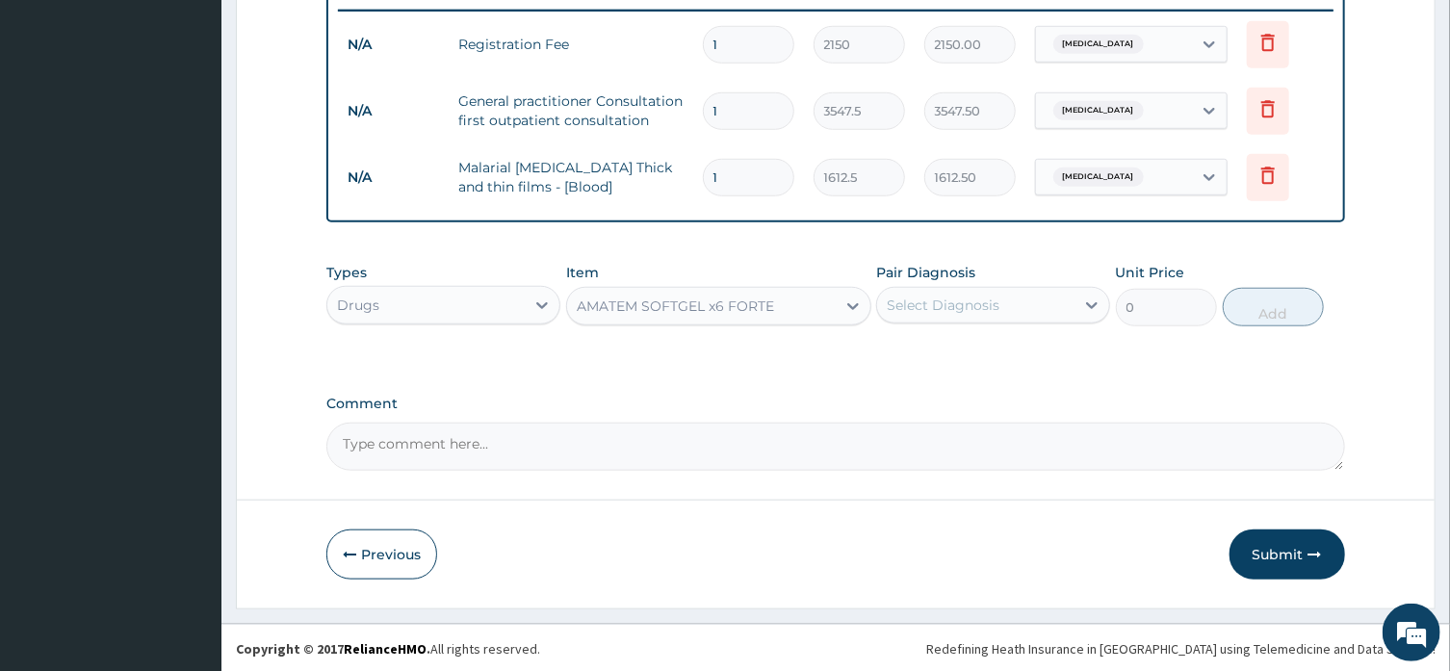
type input "430"
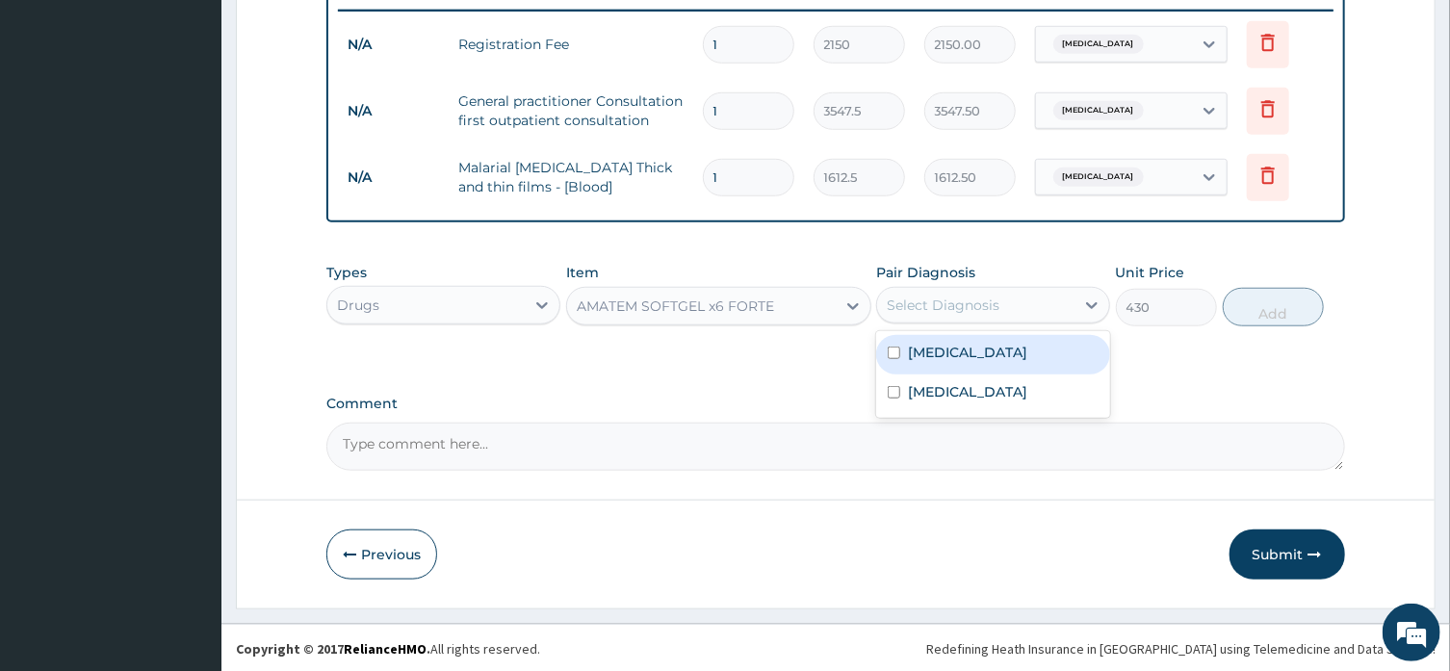
click at [1033, 317] on div "Select Diagnosis" at bounding box center [975, 305] width 197 height 31
click at [1026, 349] on label "Falciparum malaria" at bounding box center [967, 352] width 119 height 19
checkbox input "true"
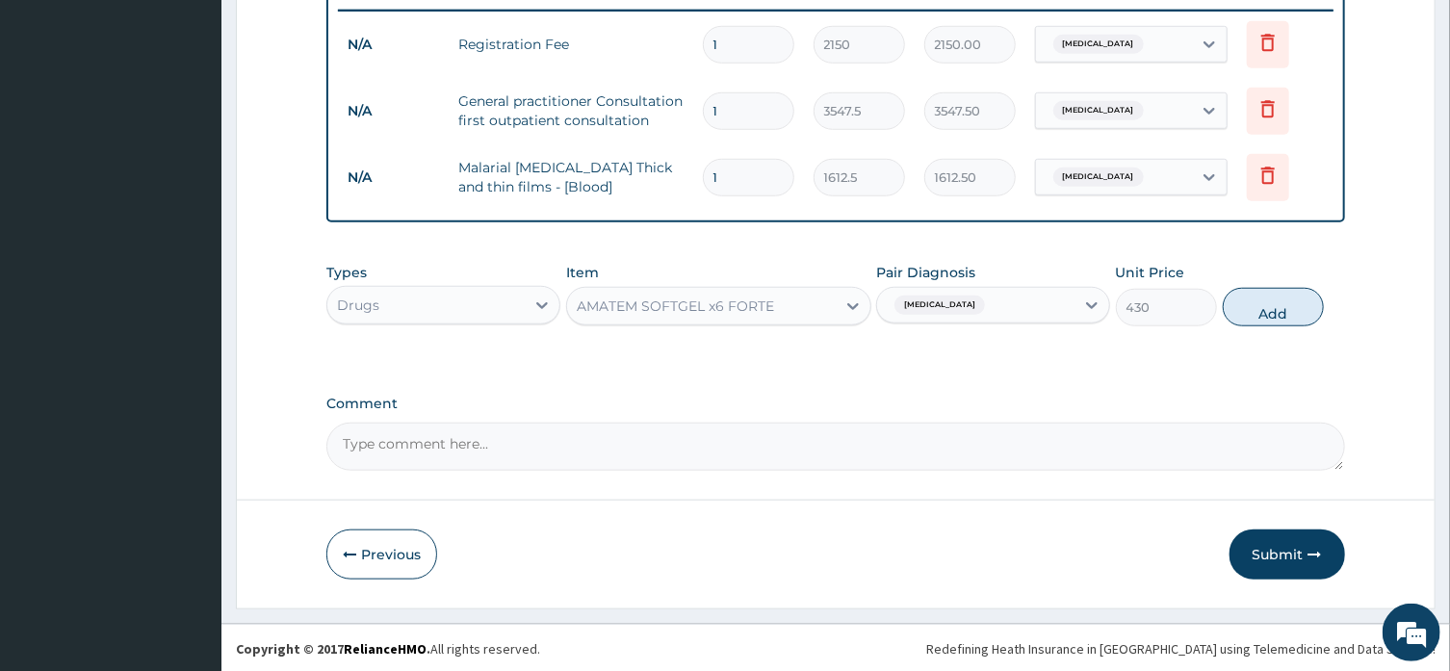
click at [1272, 310] on button "Add" at bounding box center [1274, 307] width 102 height 39
type input "0"
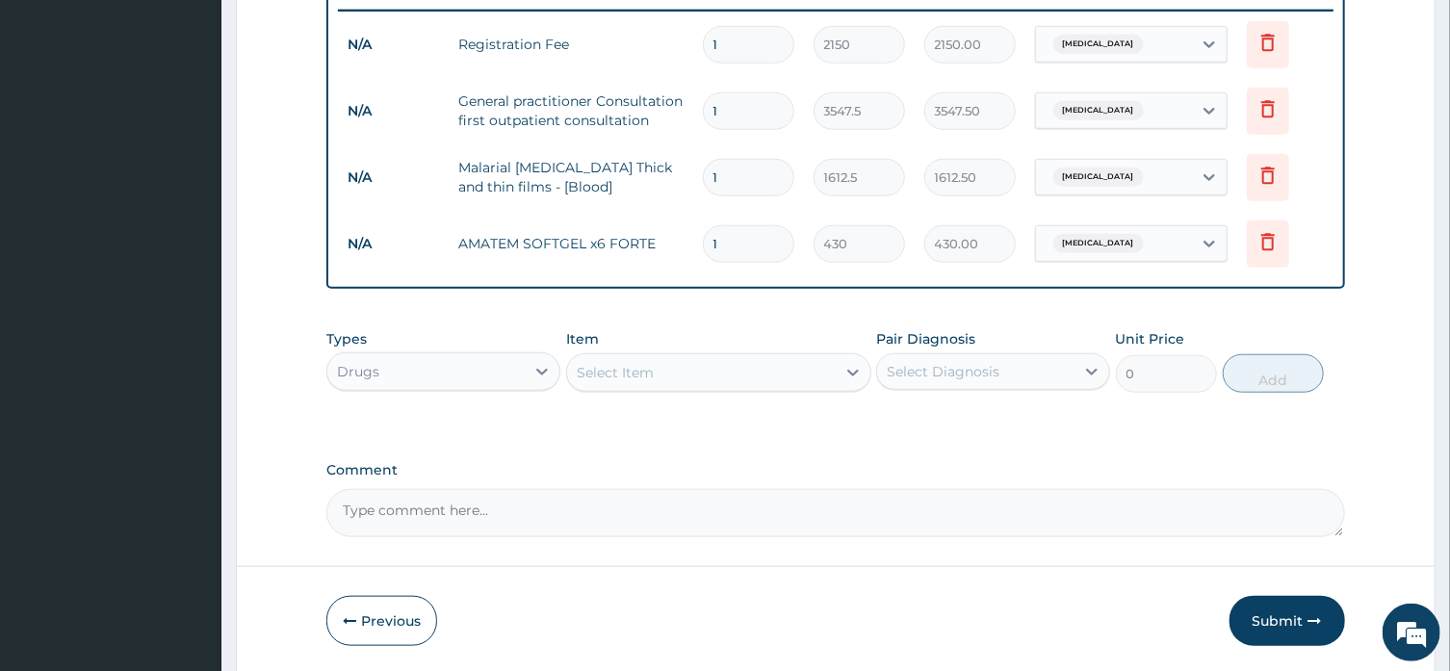
type input "0.00"
type input "6"
type input "2580.00"
type input "6"
click at [790, 362] on div "Select Item" at bounding box center [701, 372] width 269 height 31
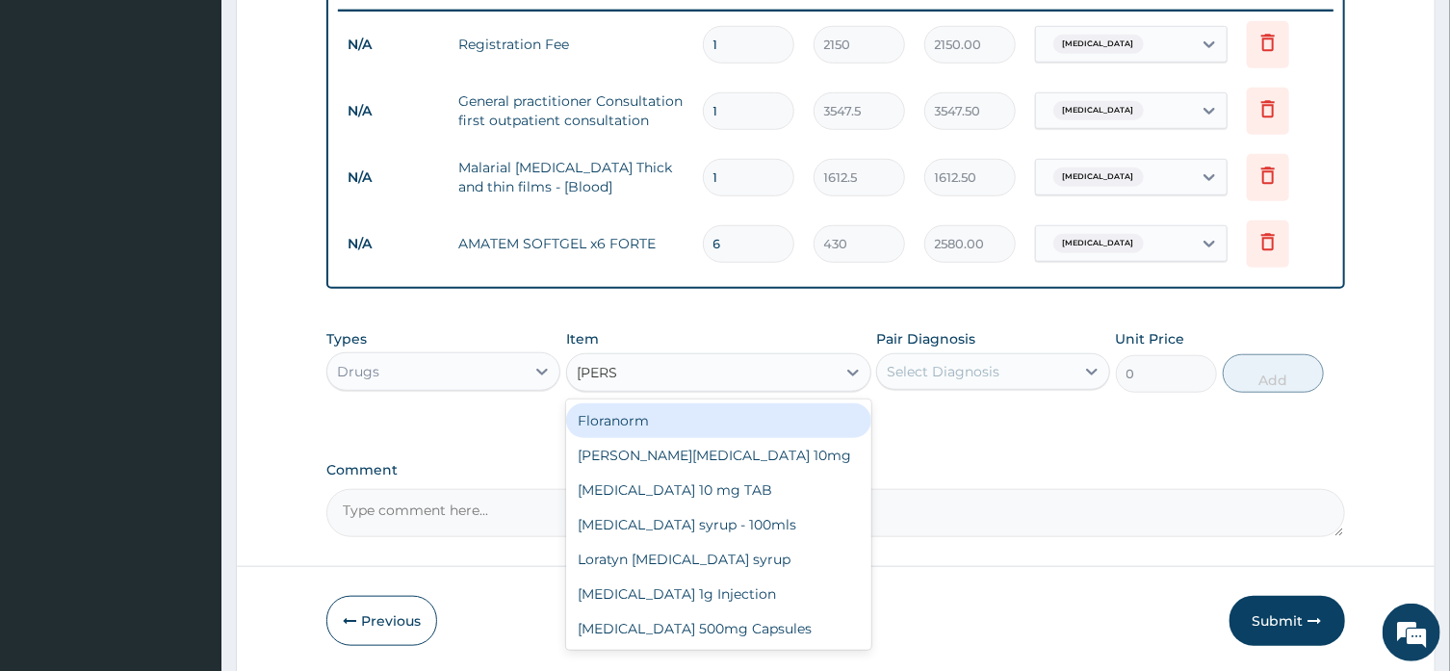
type input "LORAT"
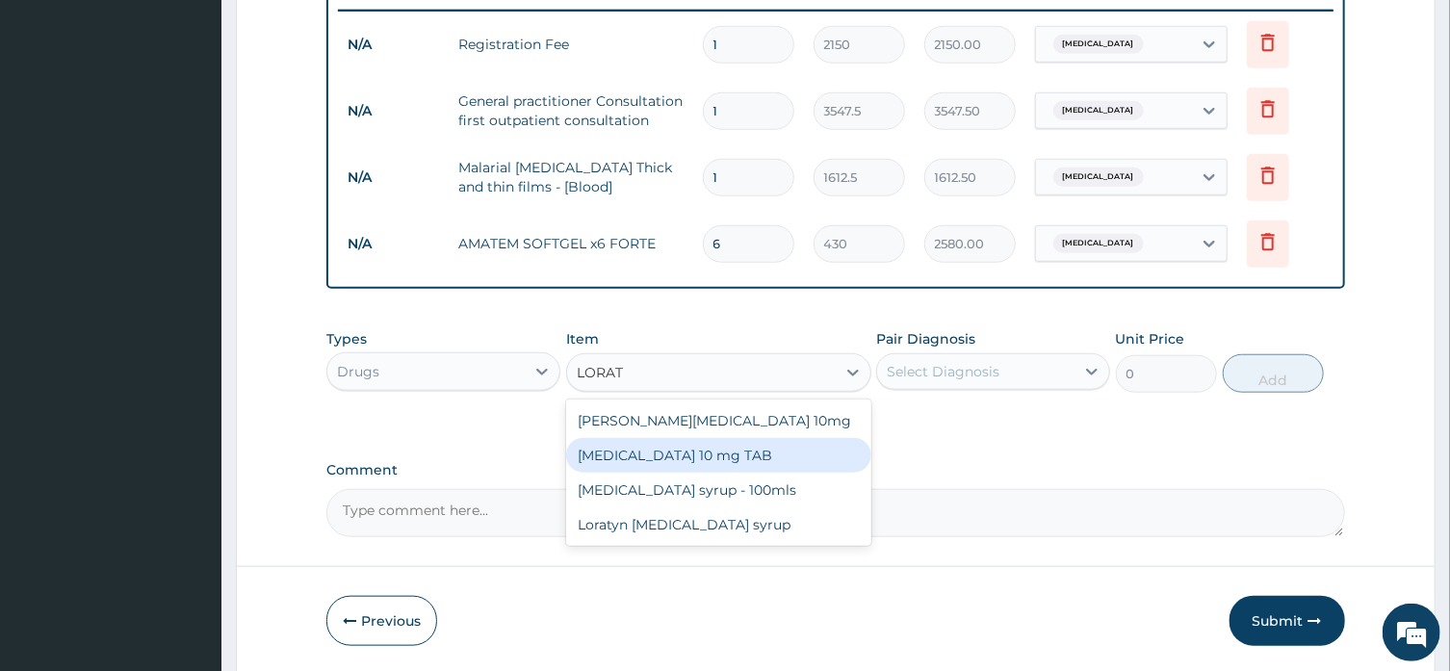
click at [767, 459] on div "LORATADINE 10 mg TAB" at bounding box center [718, 455] width 305 height 35
type input "53.75"
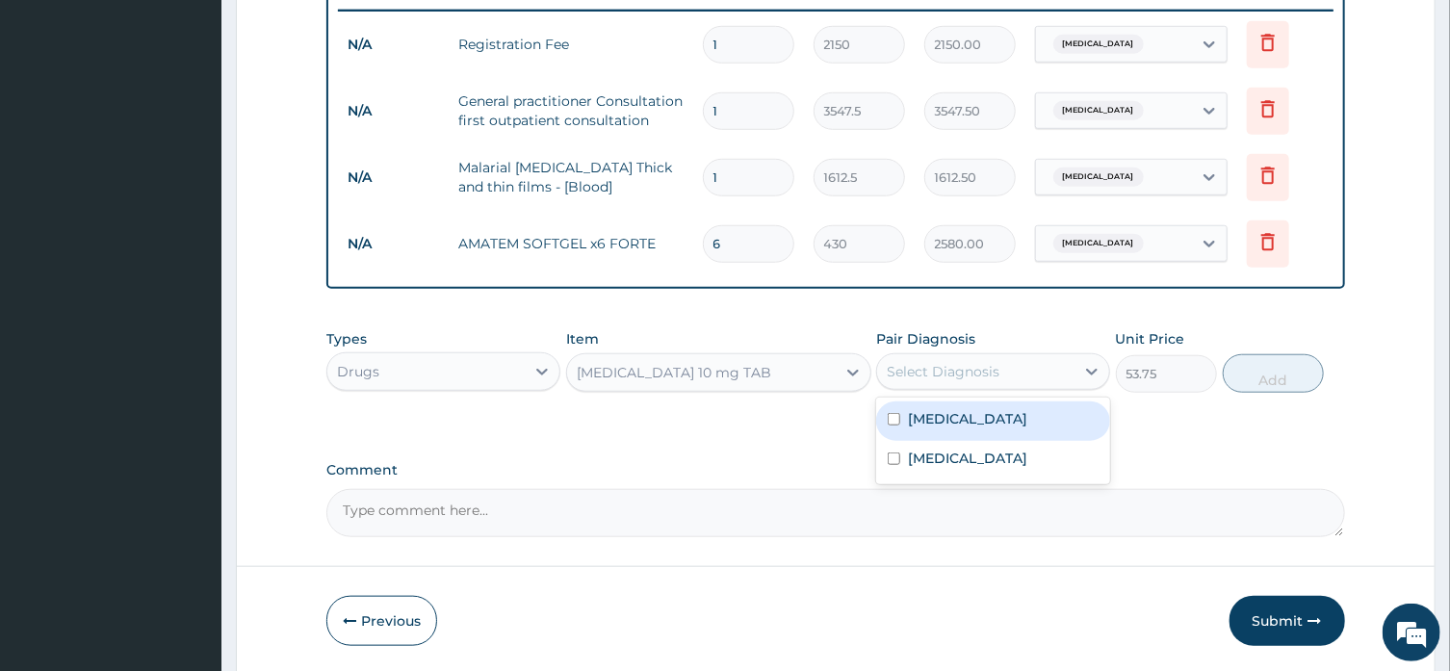
click at [1028, 373] on div "Select Diagnosis" at bounding box center [975, 371] width 197 height 31
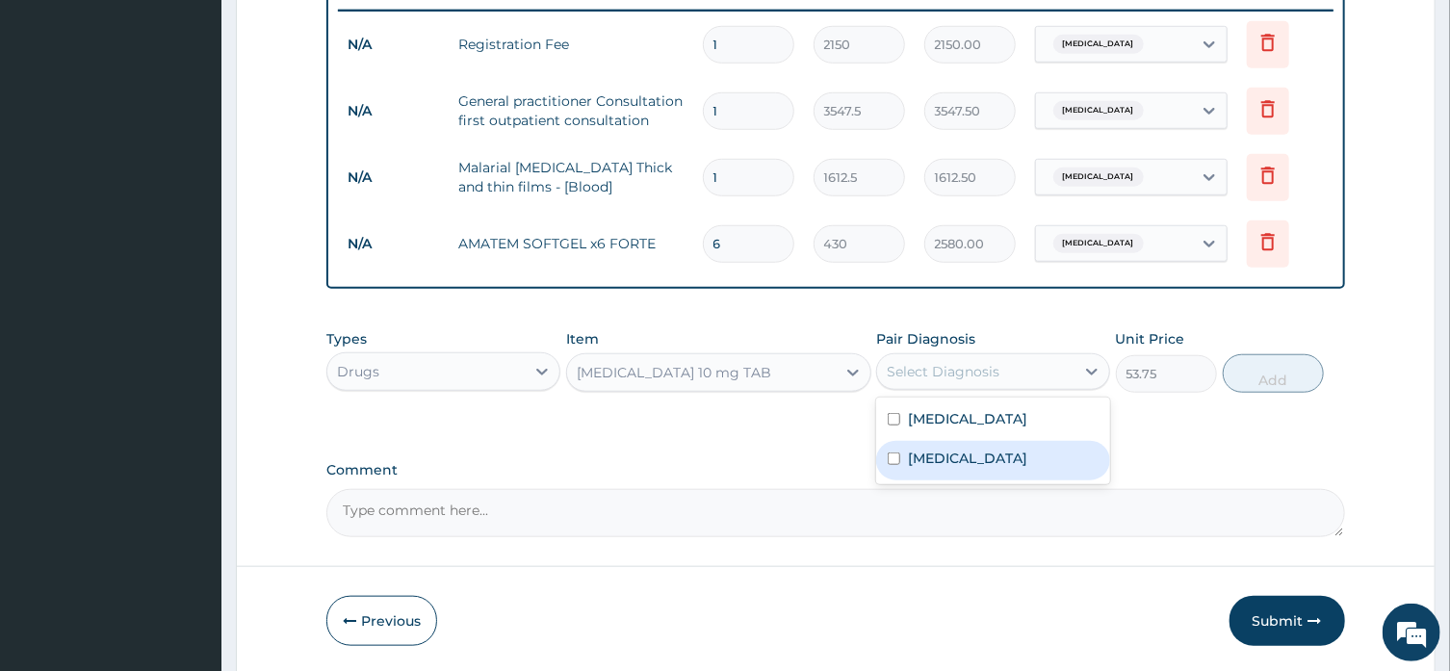
click at [1002, 462] on label "Upper respiratory infection" at bounding box center [967, 458] width 119 height 19
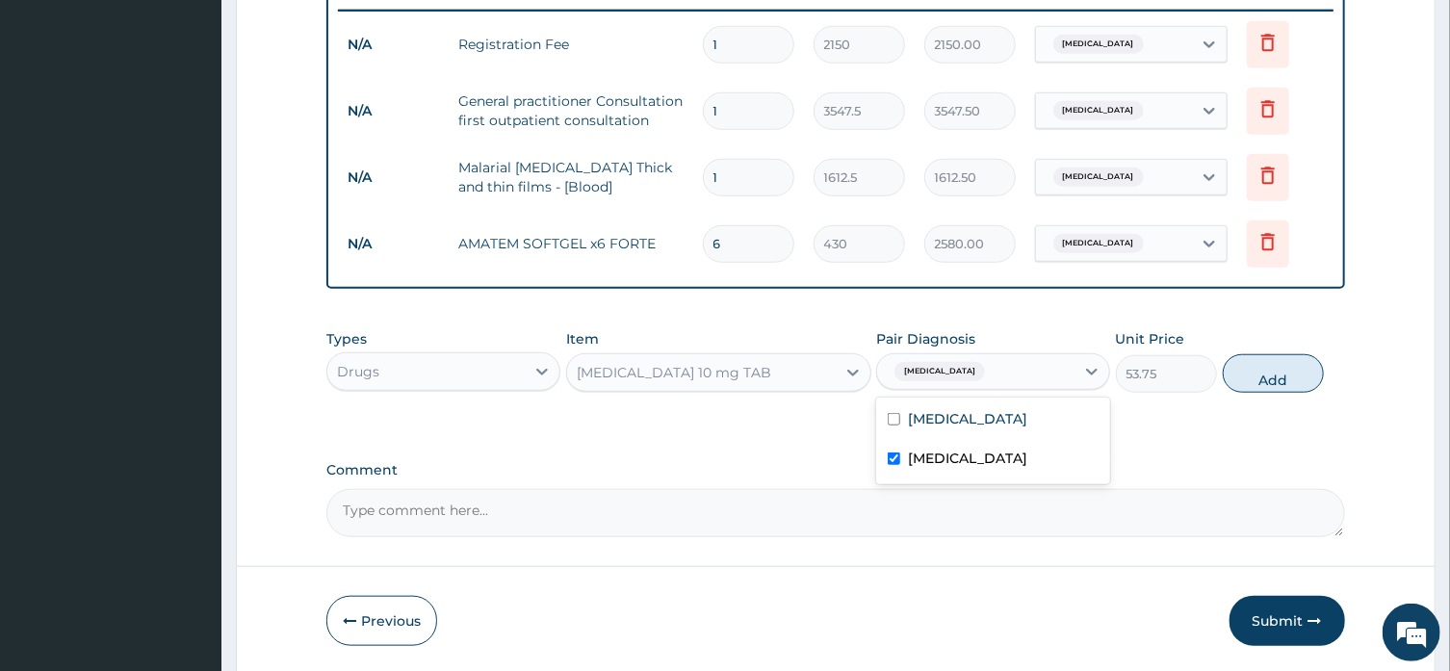
checkbox input "true"
click at [1282, 363] on button "Add" at bounding box center [1274, 373] width 102 height 39
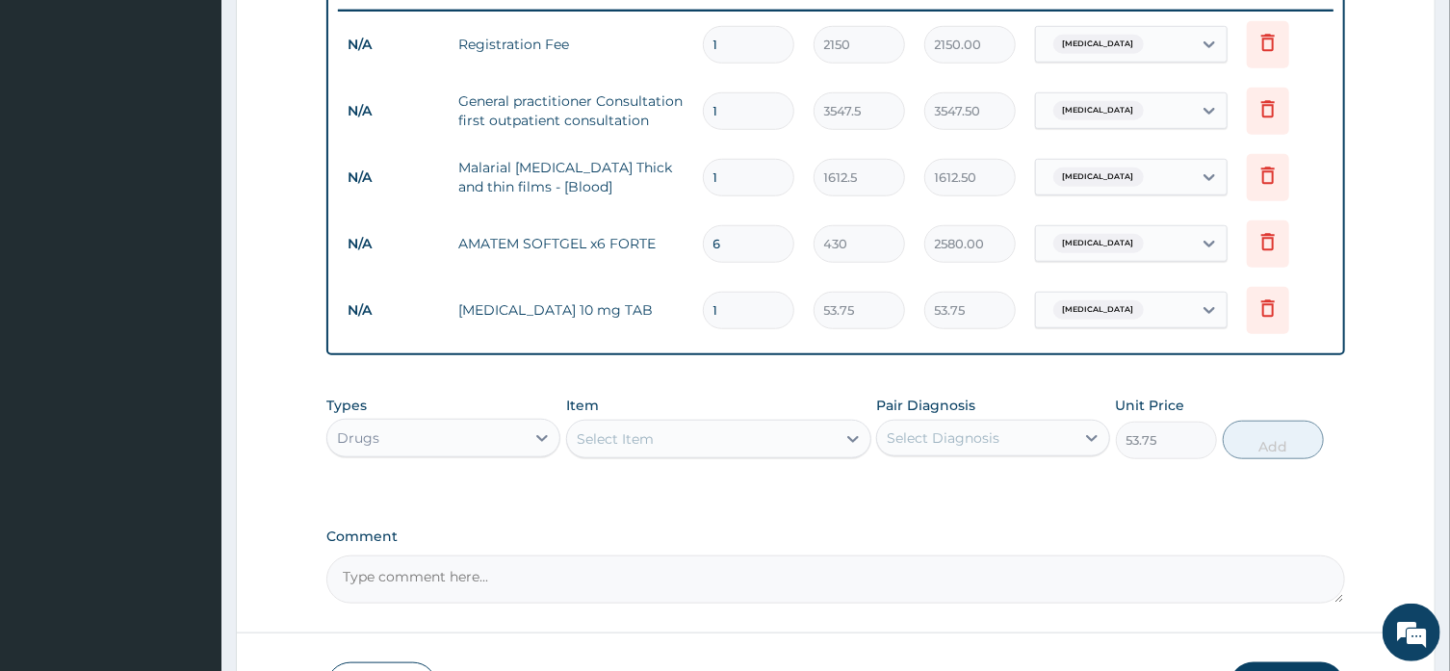
type input "0"
type input "10"
type input "537.50"
type input "10"
click at [750, 481] on div "Types Drugs Item Select Item Pair Diagnosis Select Diagnosis Unit Price 0 Add" at bounding box center [835, 442] width 1018 height 112
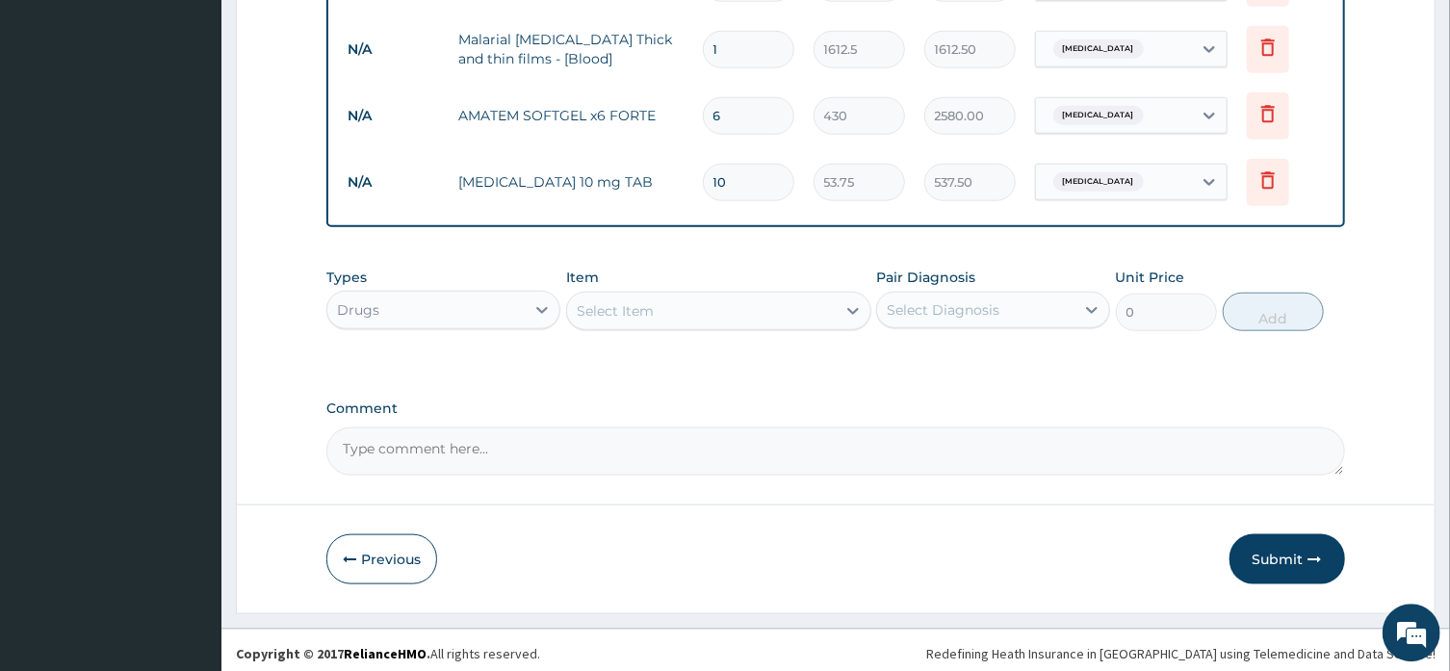
scroll to position [890, 0]
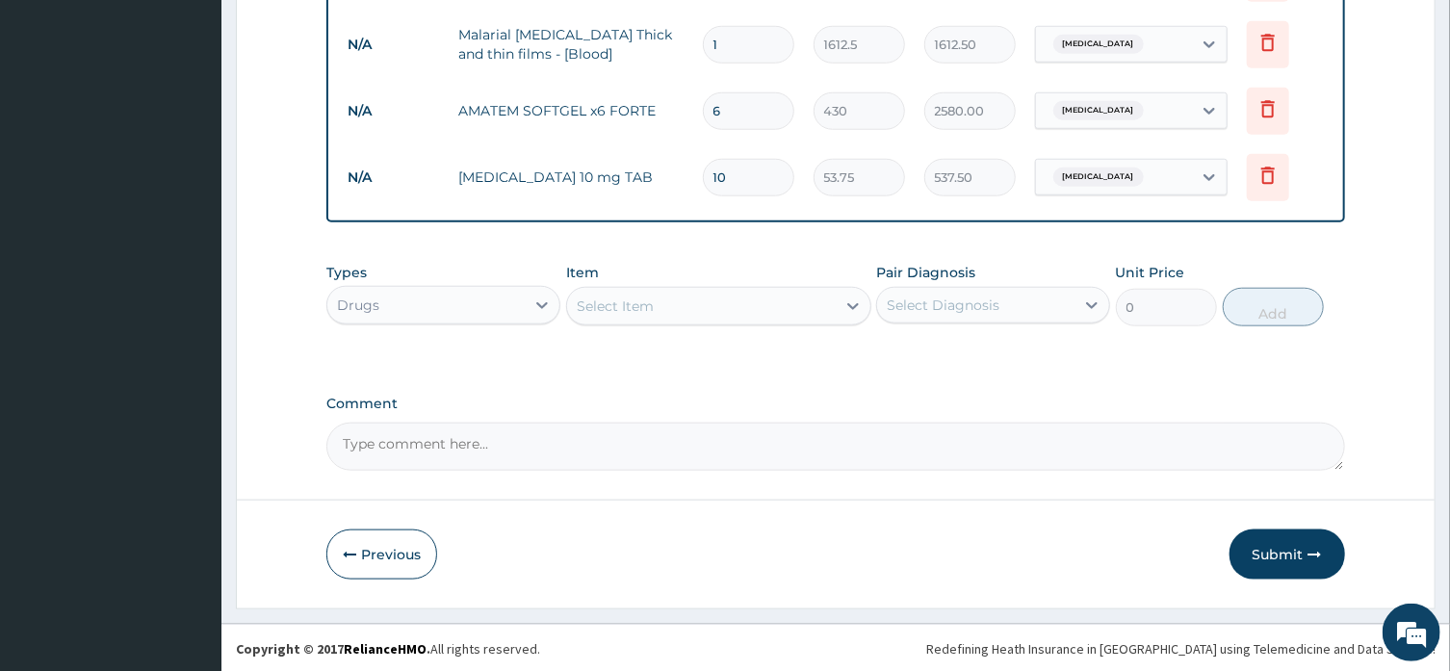
click at [1272, 554] on button "Submit" at bounding box center [1287, 555] width 116 height 50
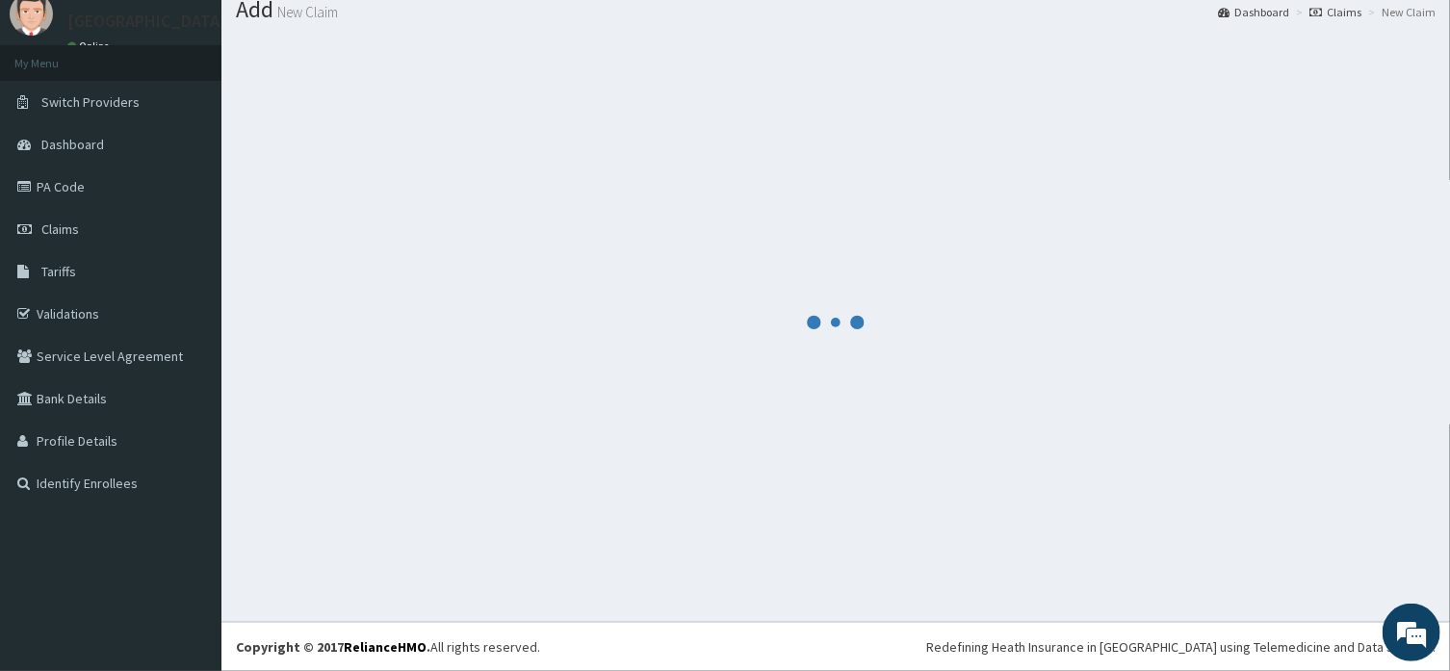
scroll to position [65, 0]
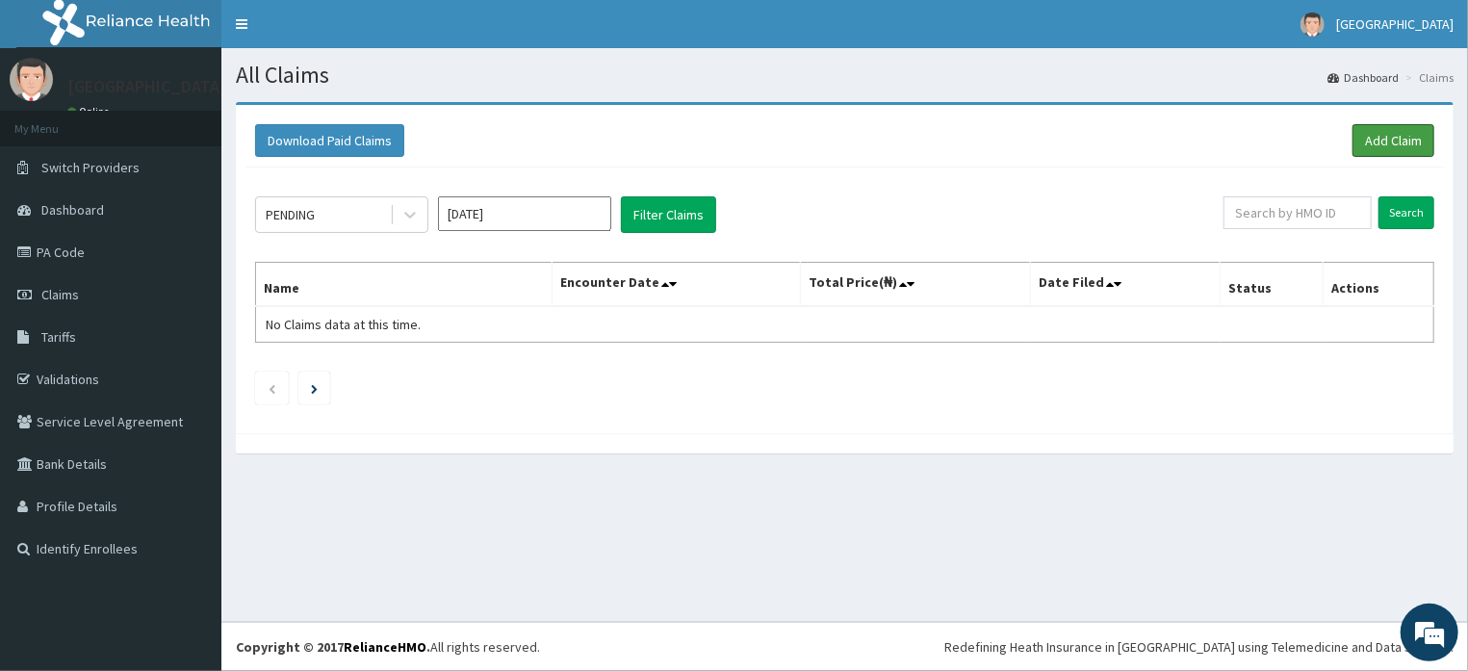
click at [1376, 141] on link "Add Claim" at bounding box center [1394, 140] width 82 height 33
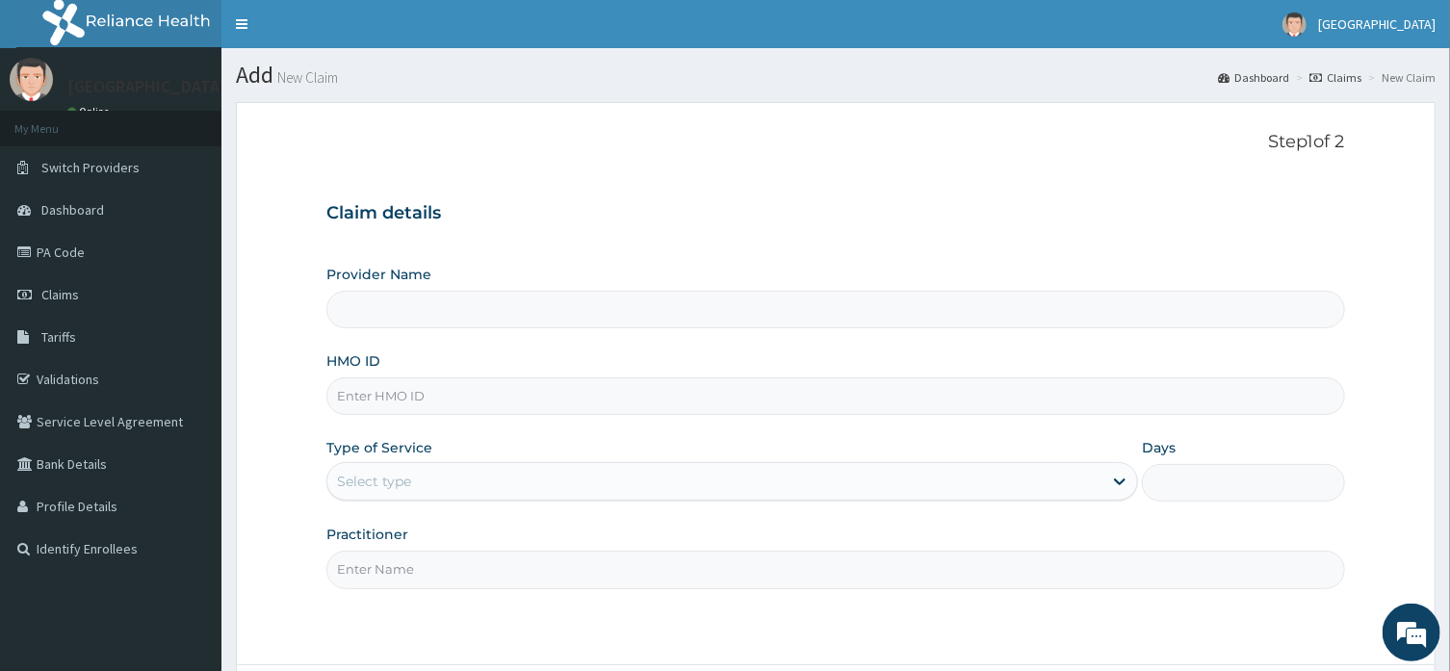
type input "Horeb [GEOGRAPHIC_DATA]"
click at [603, 400] on input "HMO ID" at bounding box center [835, 396] width 1018 height 38
type input "OKB/11488/A"
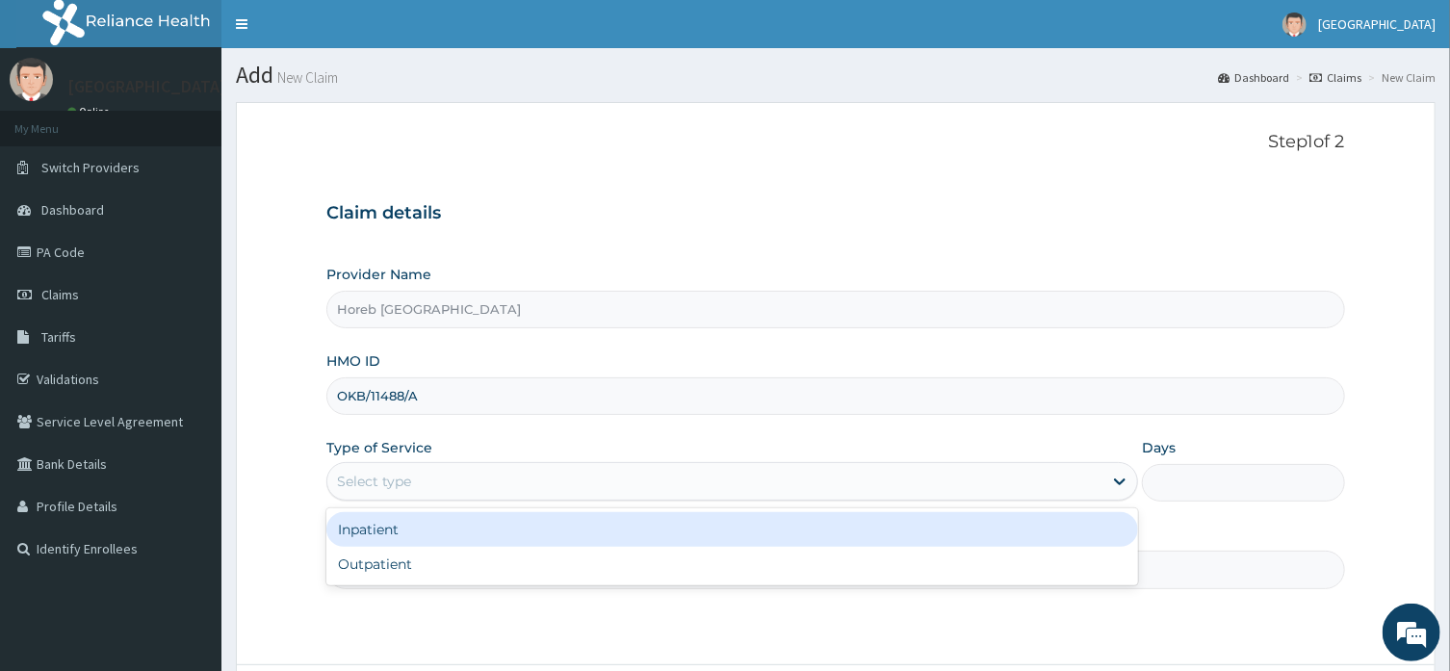
click at [659, 473] on div "Select type" at bounding box center [714, 481] width 775 height 31
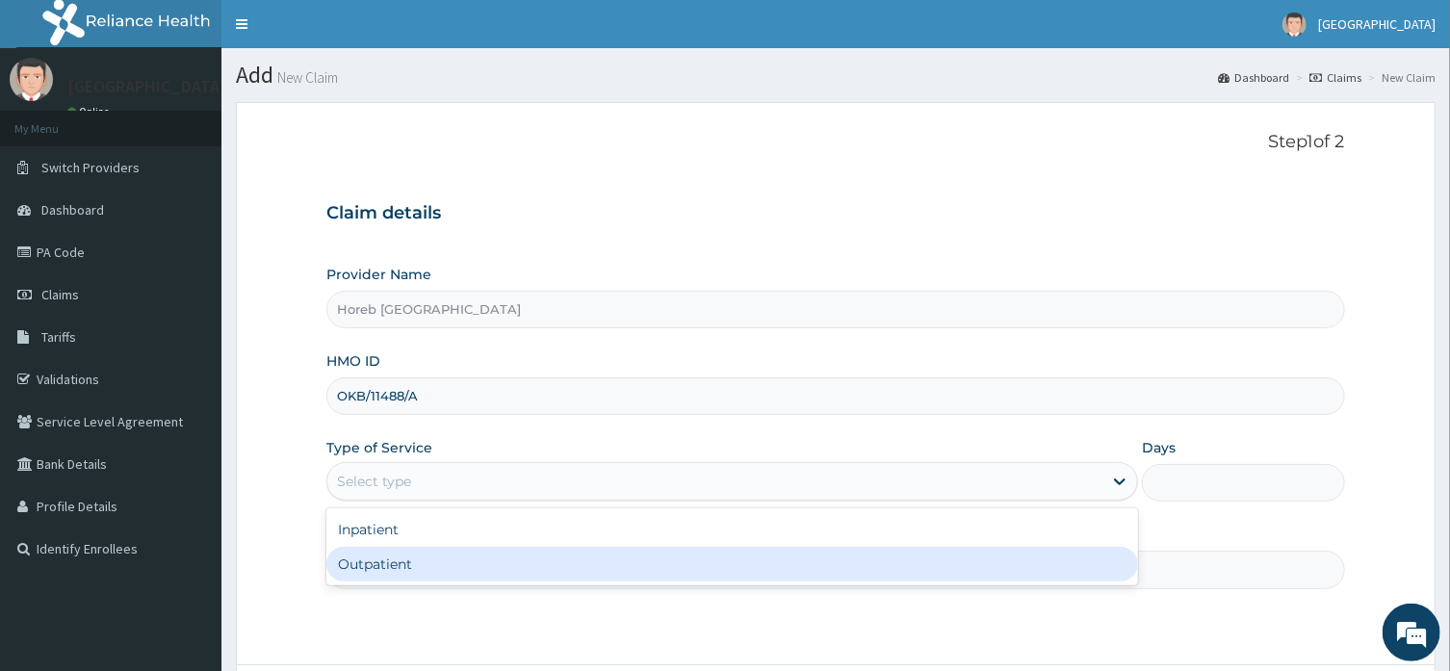
click at [599, 560] on div "Outpatient" at bounding box center [732, 564] width 812 height 35
type input "1"
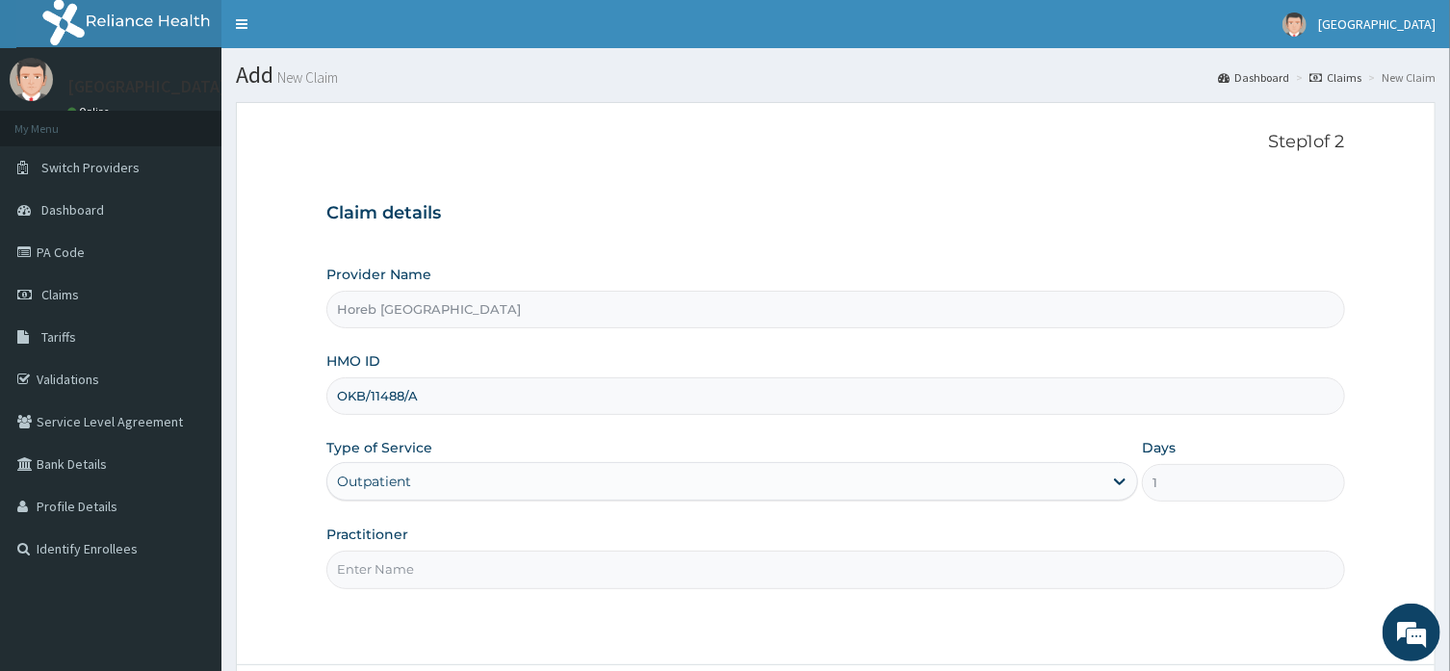
click at [599, 560] on input "Practitioner" at bounding box center [835, 570] width 1018 height 38
click at [602, 577] on input "Practitioner" at bounding box center [835, 570] width 1018 height 38
click at [492, 578] on input "Practitioner" at bounding box center [835, 570] width 1018 height 38
type input "GENERAL"
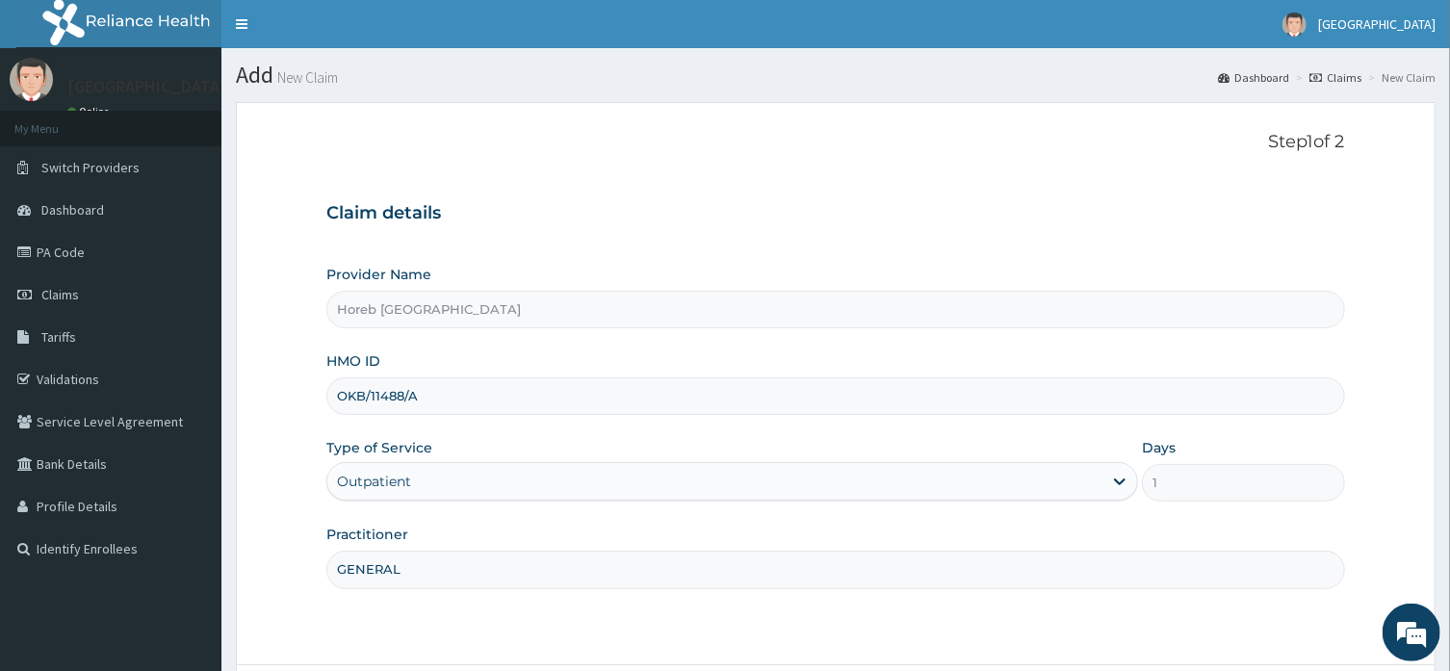
click at [690, 625] on div "Step 1 of 2 Claim details Provider Name Horeb Consult Hospital HMO ID OKB/11488…" at bounding box center [835, 384] width 1018 height 504
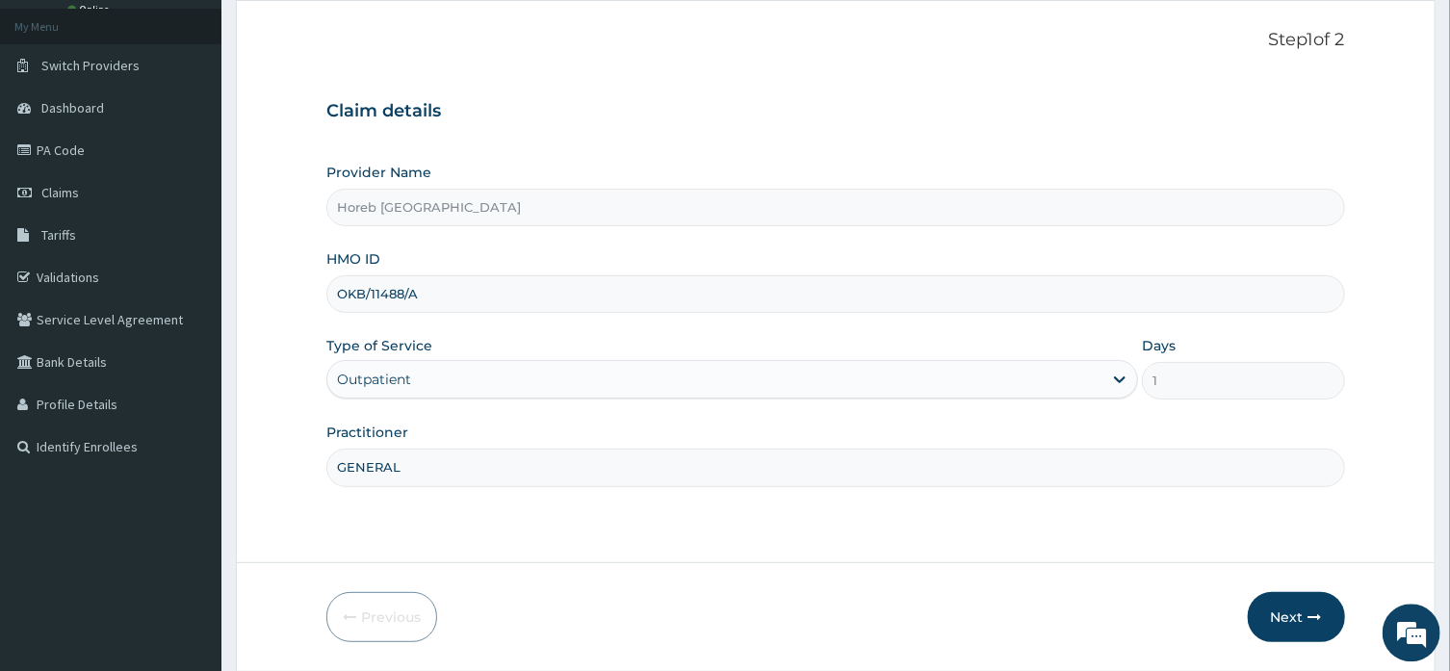
scroll to position [154, 0]
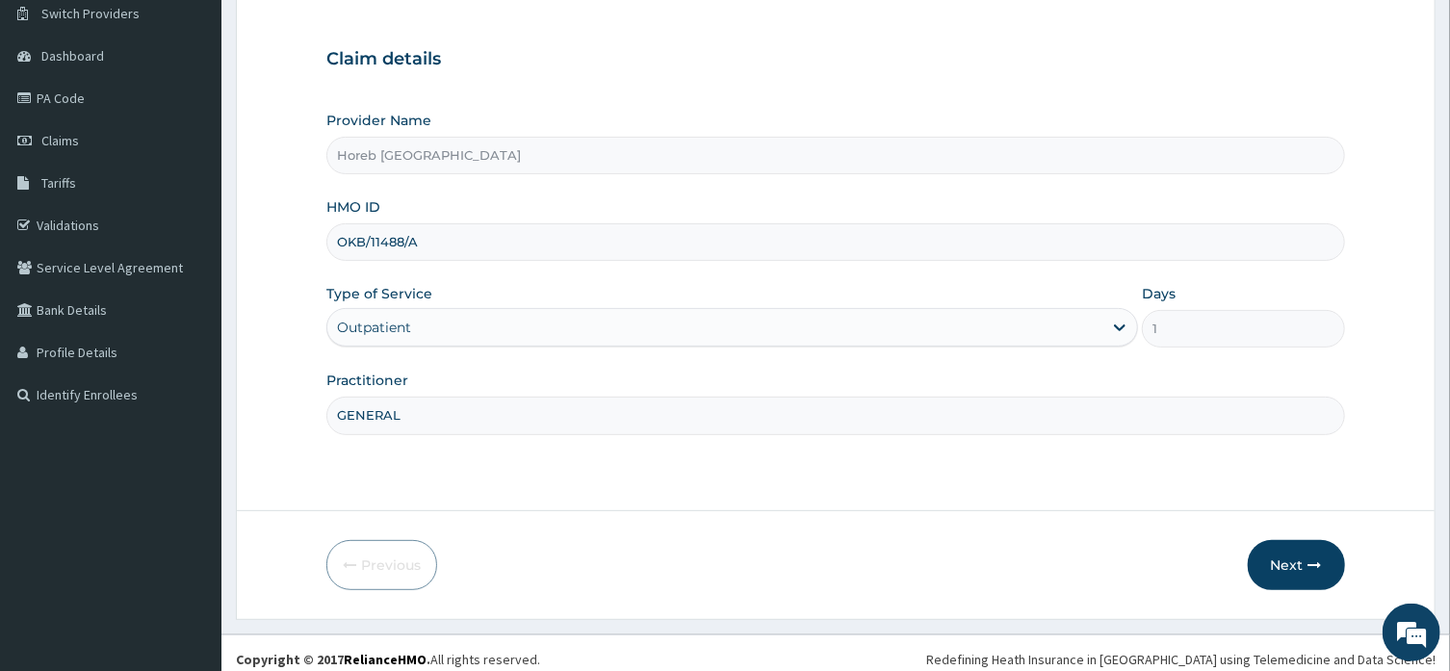
click at [1311, 554] on button "Next" at bounding box center [1296, 565] width 97 height 50
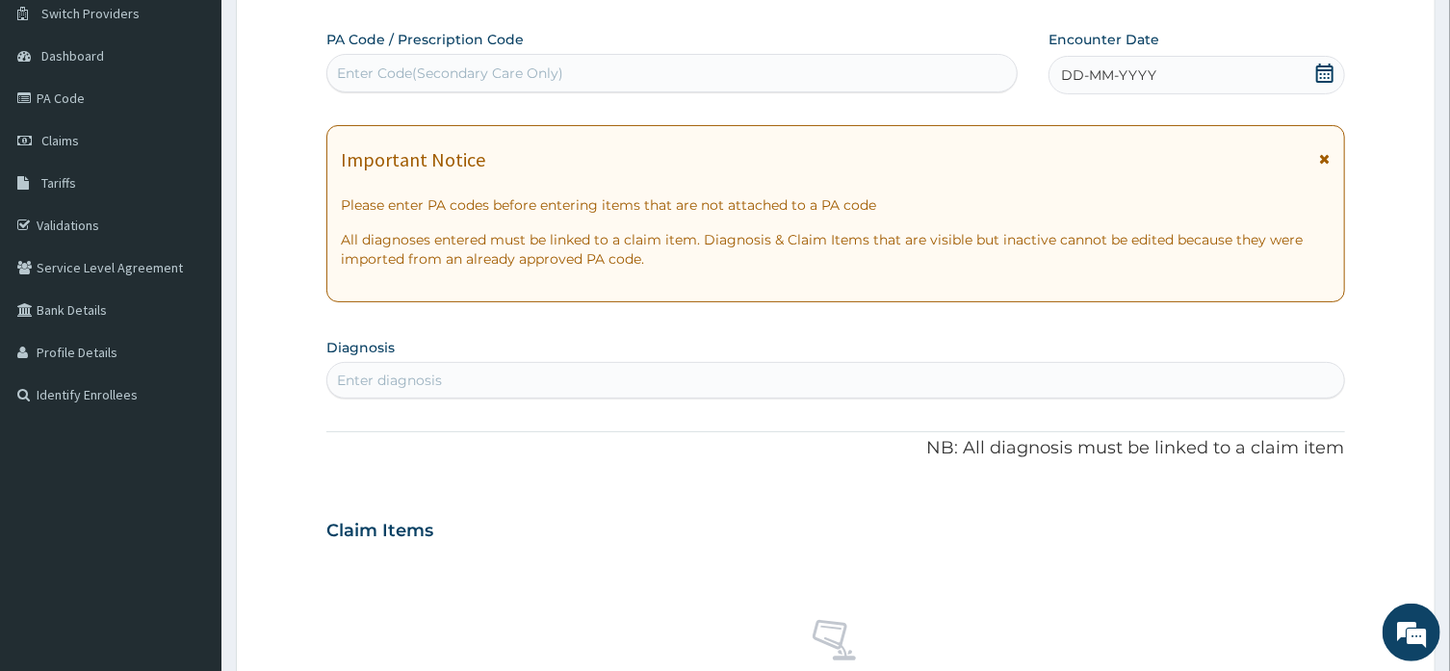
click at [1224, 66] on div "DD-MM-YYYY" at bounding box center [1196, 75] width 297 height 39
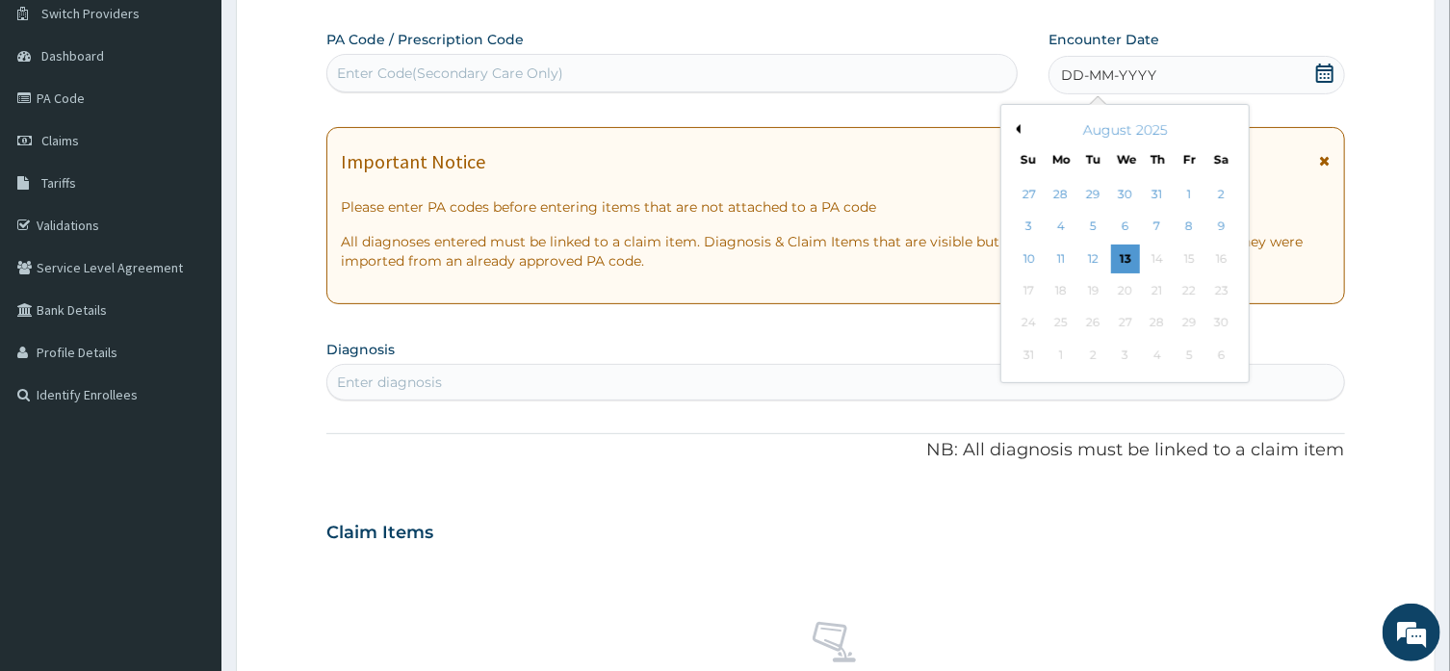
click at [1017, 127] on button "Previous Month" at bounding box center [1016, 129] width 10 height 10
click at [1017, 126] on button "Previous Month" at bounding box center [1016, 129] width 10 height 10
click at [1158, 323] on div "29" at bounding box center [1157, 323] width 29 height 29
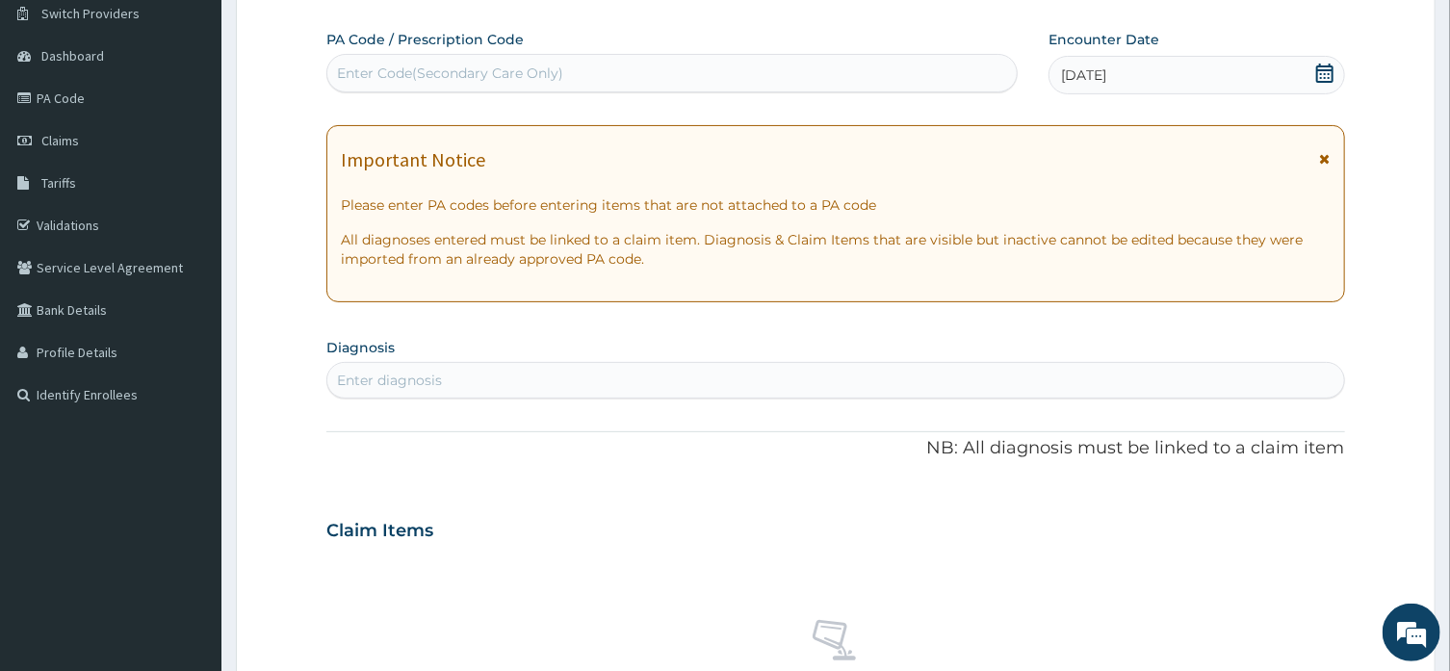
click at [522, 363] on div "Enter diagnosis" at bounding box center [835, 380] width 1018 height 37
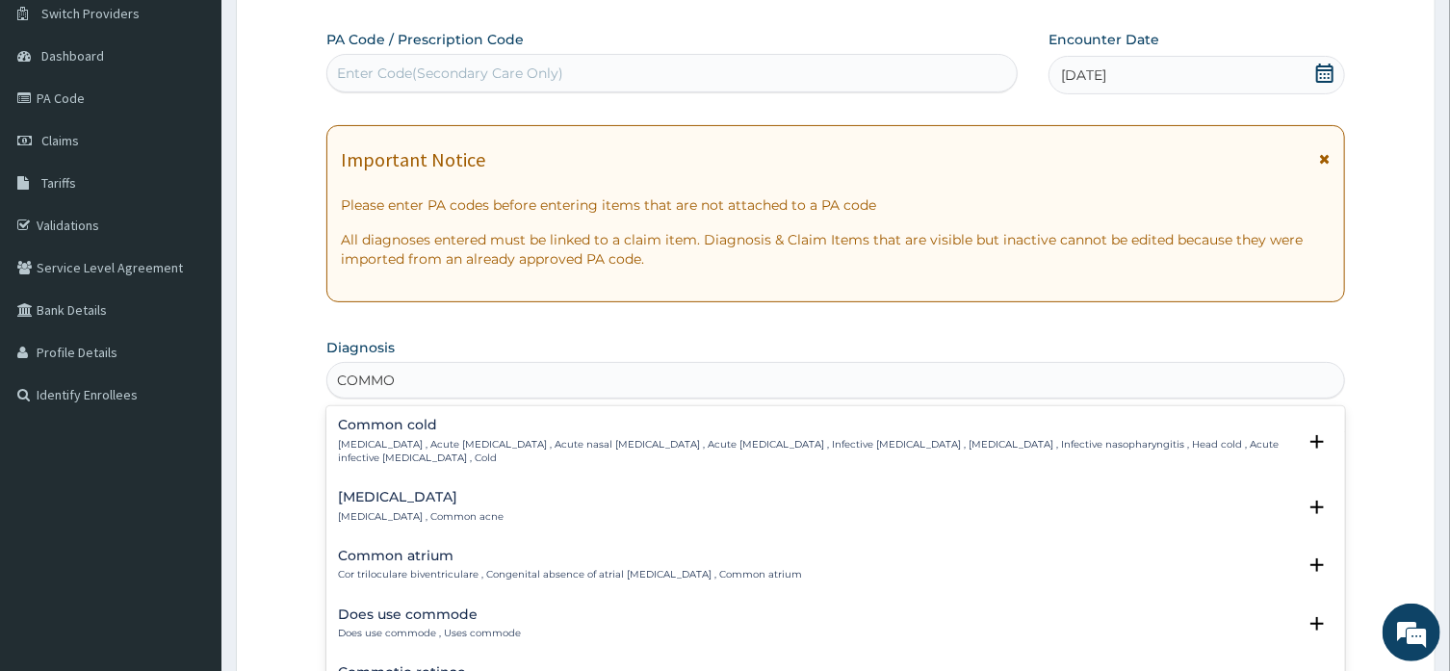
type input "COMMON"
click at [495, 435] on div "[MEDICAL_DATA] [MEDICAL_DATA] , Acute [MEDICAL_DATA] , Acute nasal [MEDICAL_DAT…" at bounding box center [816, 441] width 957 height 47
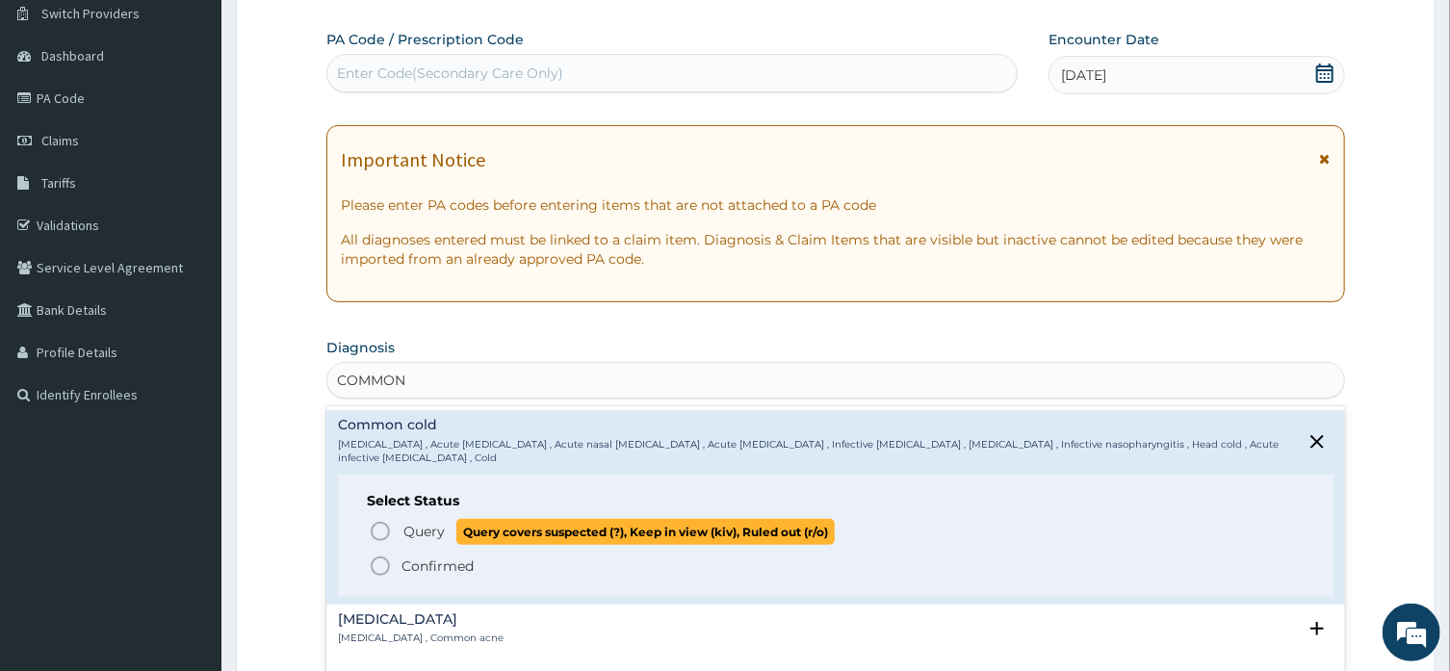
click at [489, 519] on span "Query covers suspected (?), Keep in view (kiv), Ruled out (r/o)" at bounding box center [645, 532] width 378 height 26
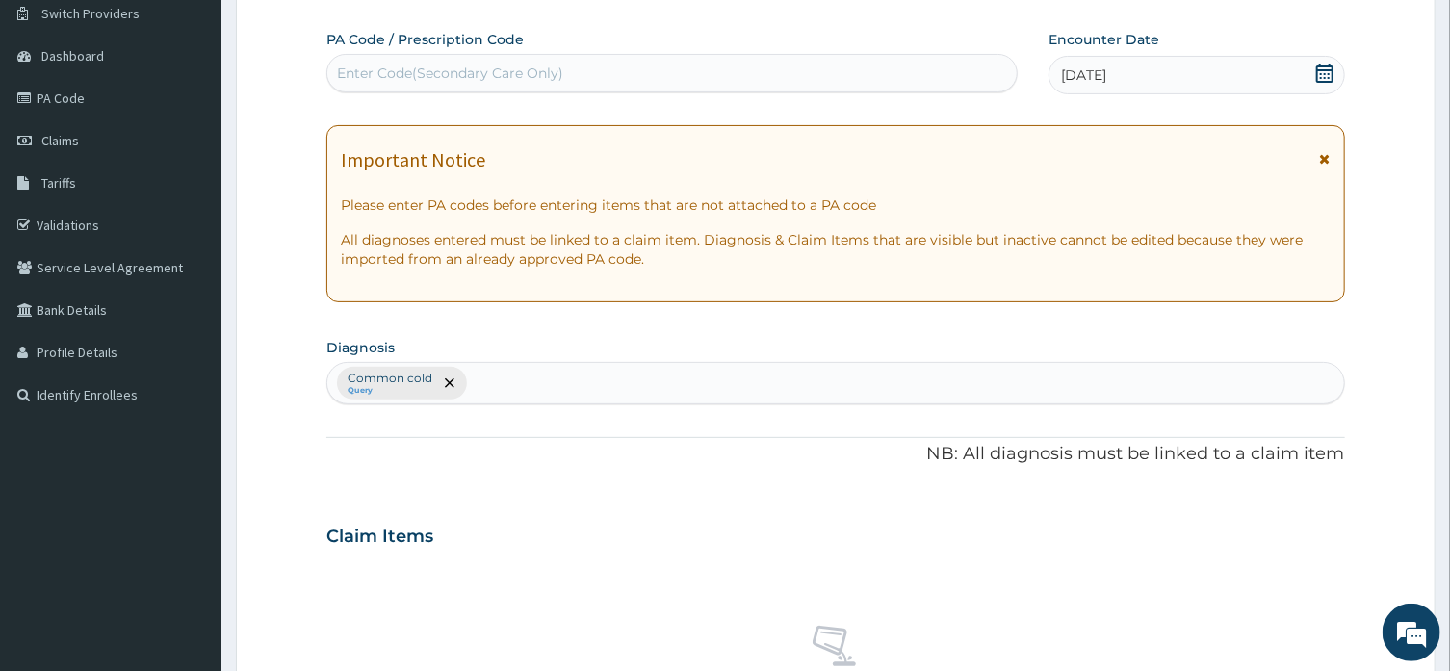
click at [596, 504] on div "PA Code / Prescription Code Enter Code(Secondary Care Only) Encounter Date [DAT…" at bounding box center [835, 531] width 1018 height 1002
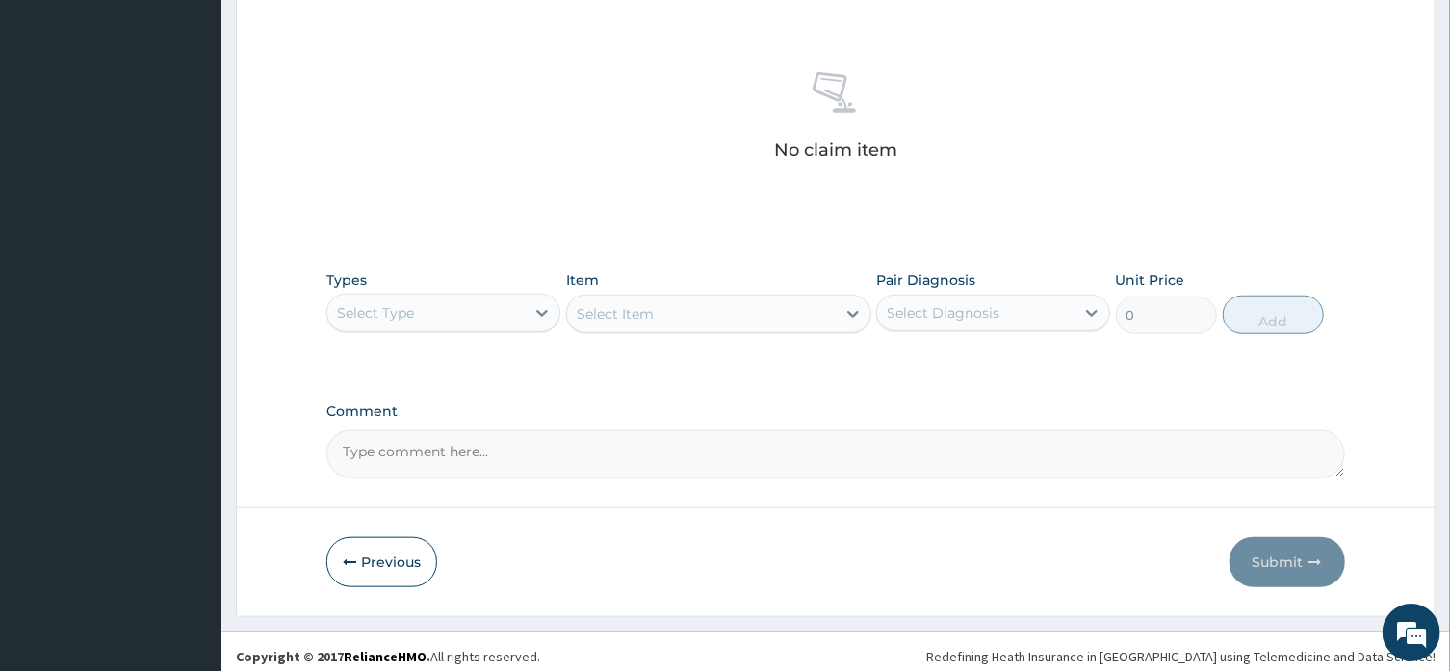
scroll to position [717, 0]
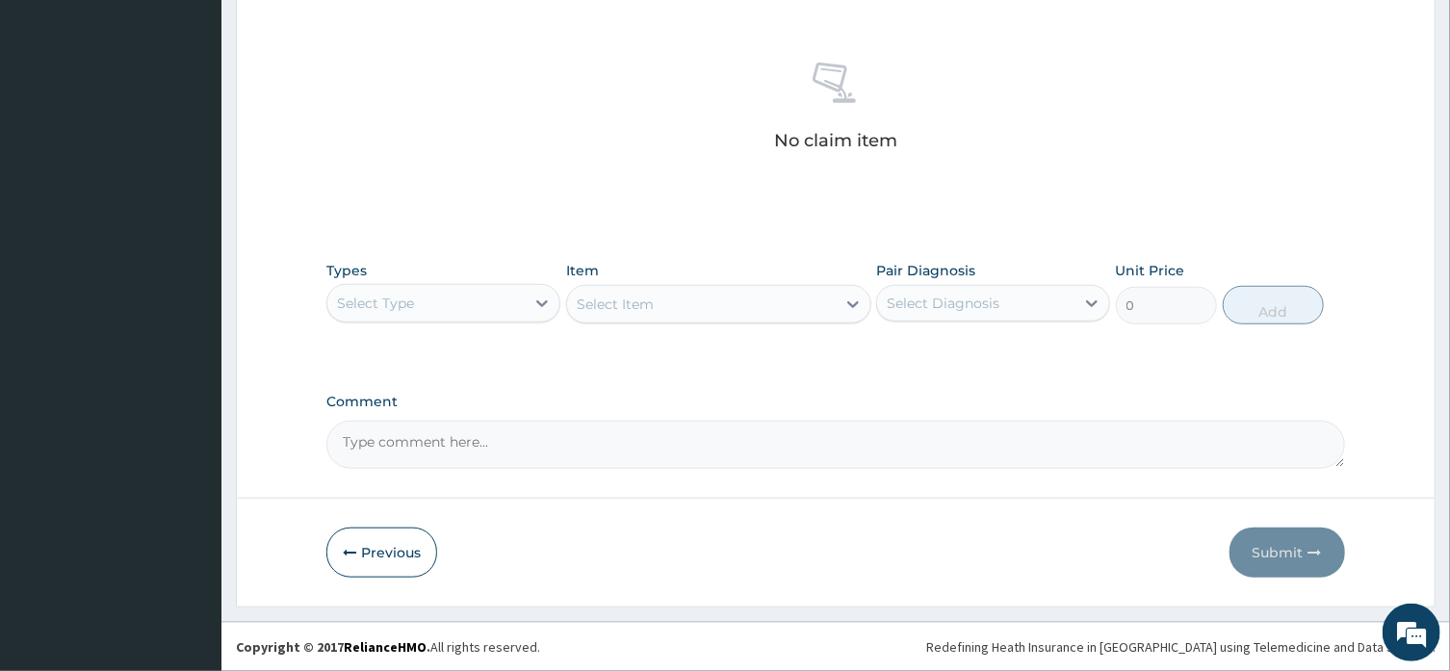
click at [445, 301] on div "Select Type" at bounding box center [425, 303] width 197 height 31
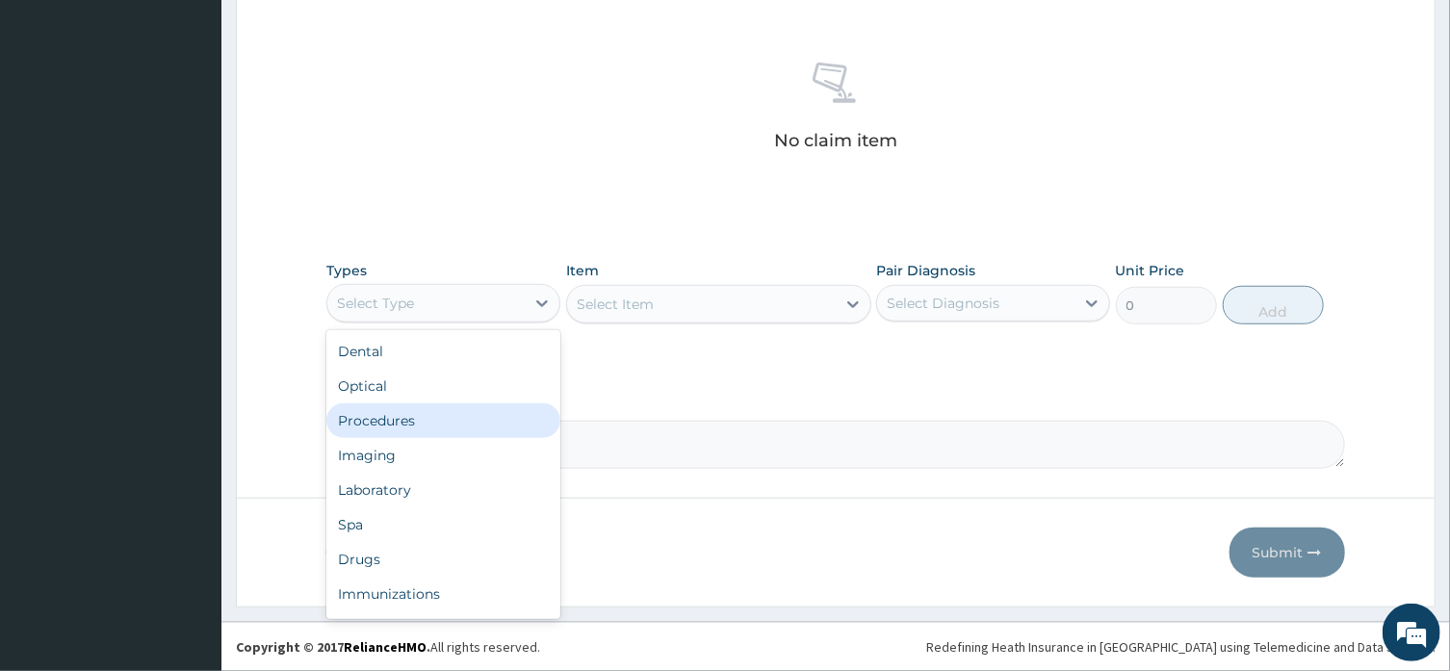
click at [435, 424] on div "Procedures" at bounding box center [443, 420] width 234 height 35
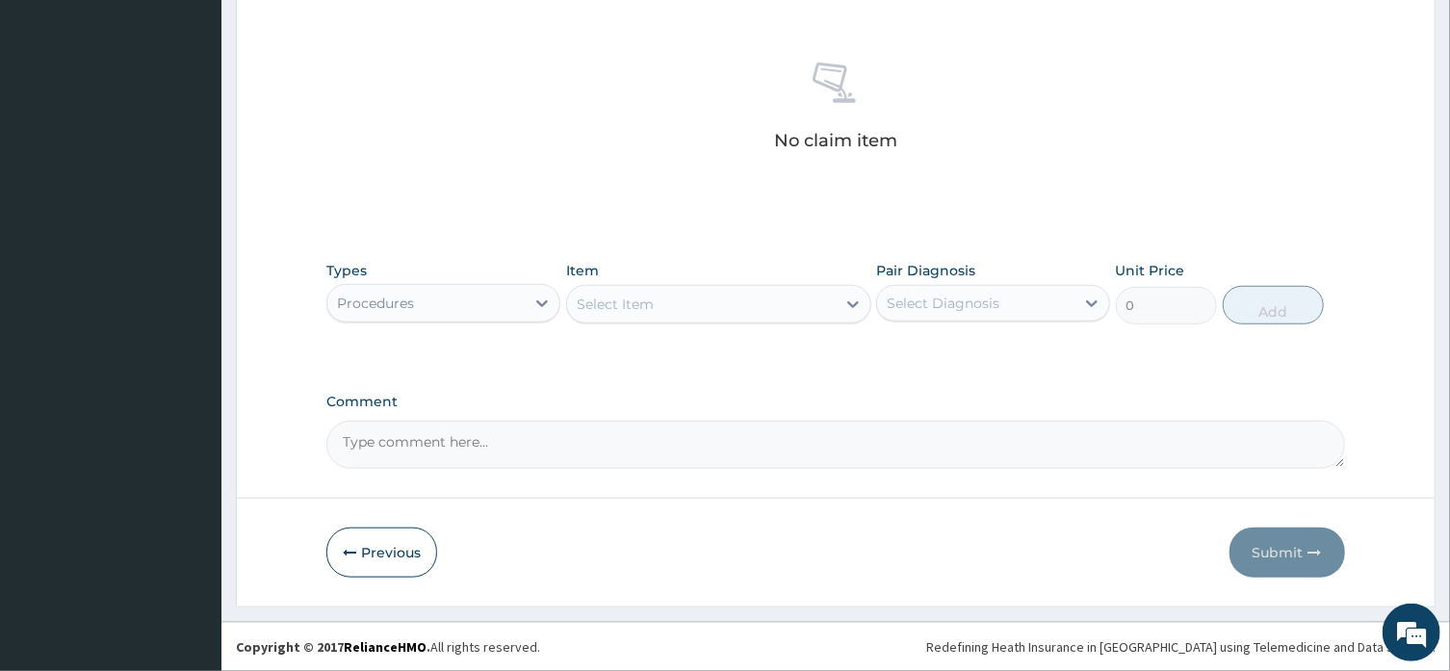
click at [848, 307] on icon at bounding box center [852, 304] width 19 height 19
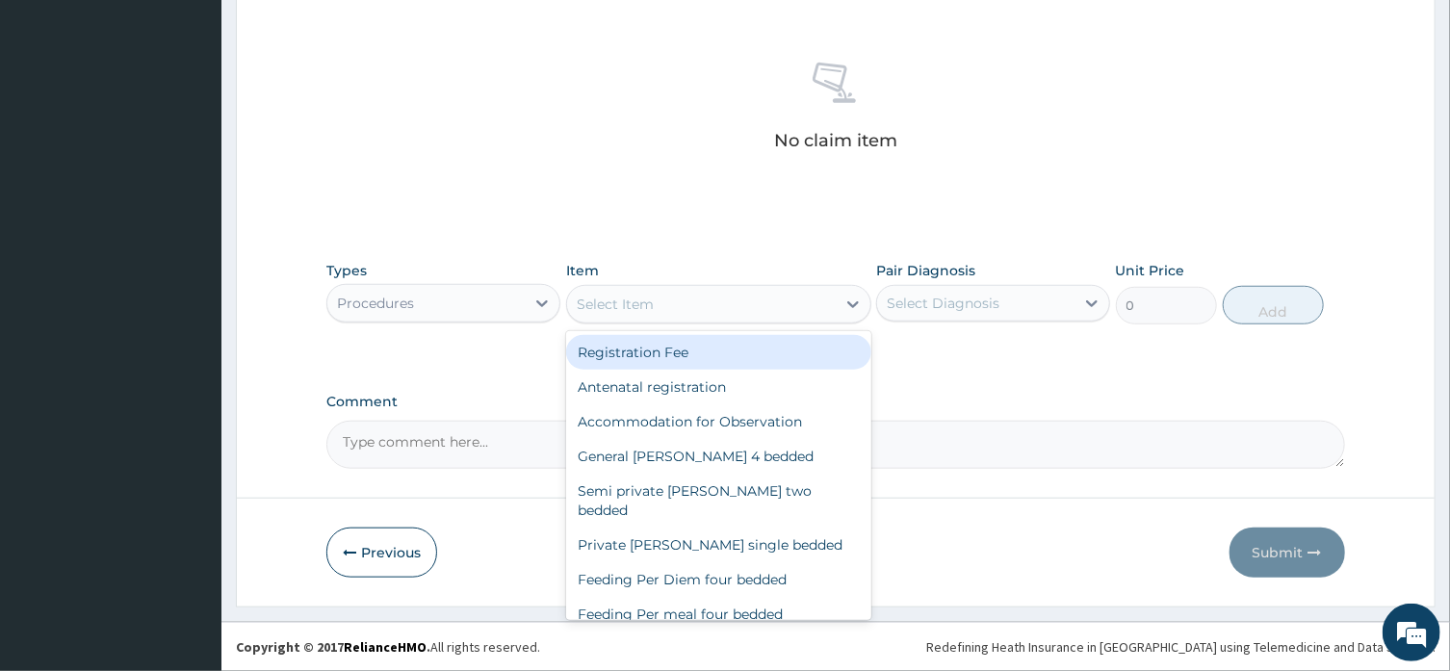
click at [730, 297] on div "Select Item" at bounding box center [701, 304] width 269 height 31
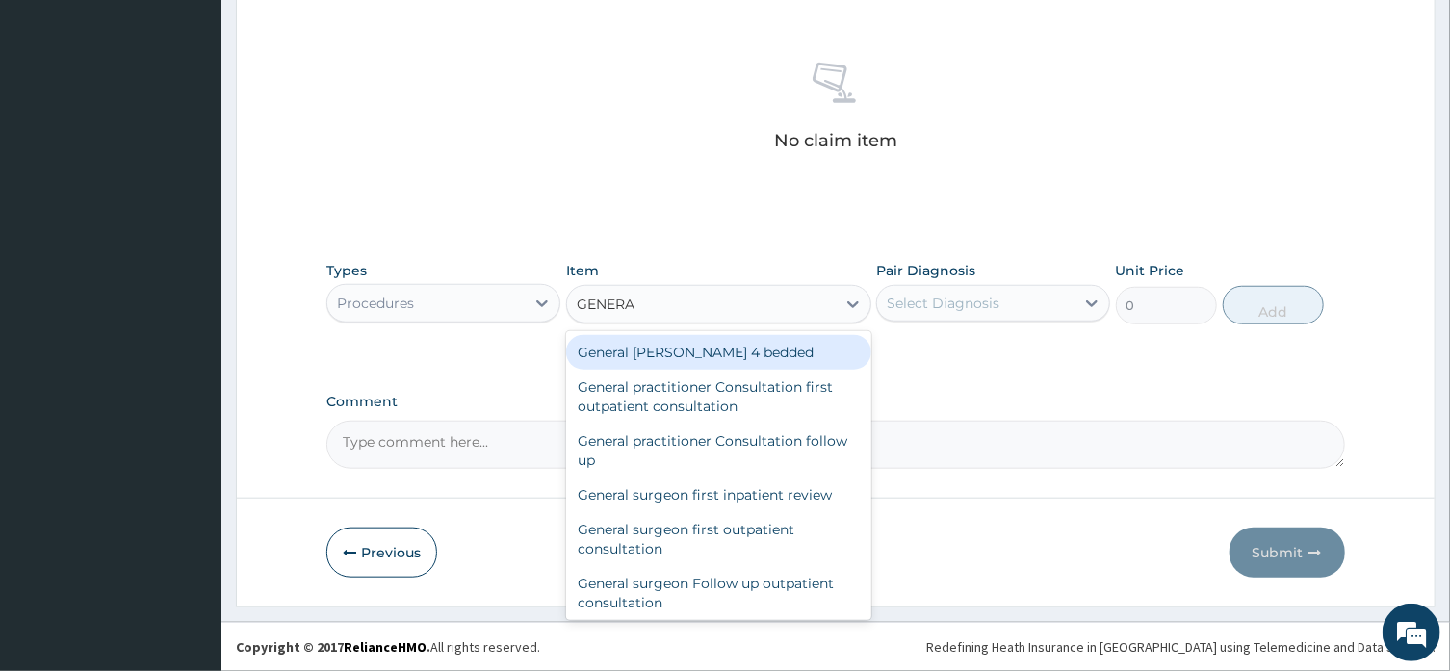
type input "GENERAL"
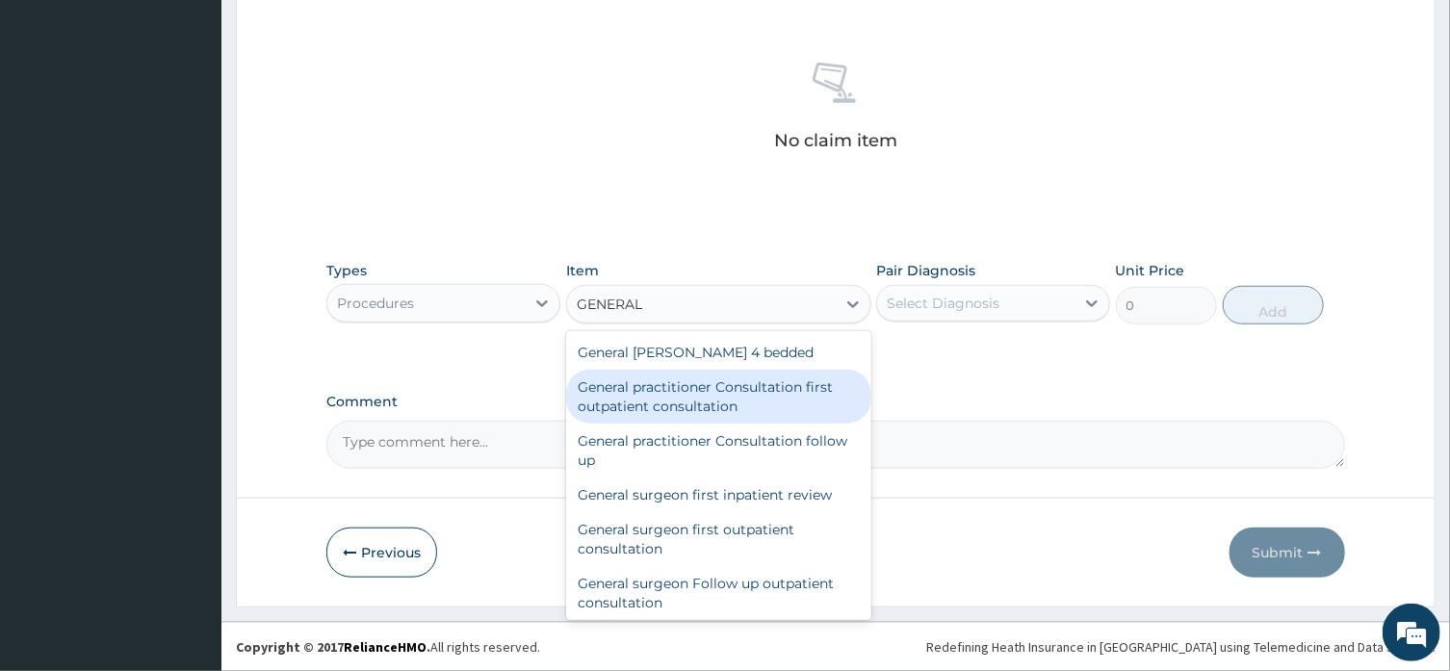
click at [702, 388] on div "General practitioner Consultation first outpatient consultation" at bounding box center [718, 397] width 305 height 54
type input "3547.5"
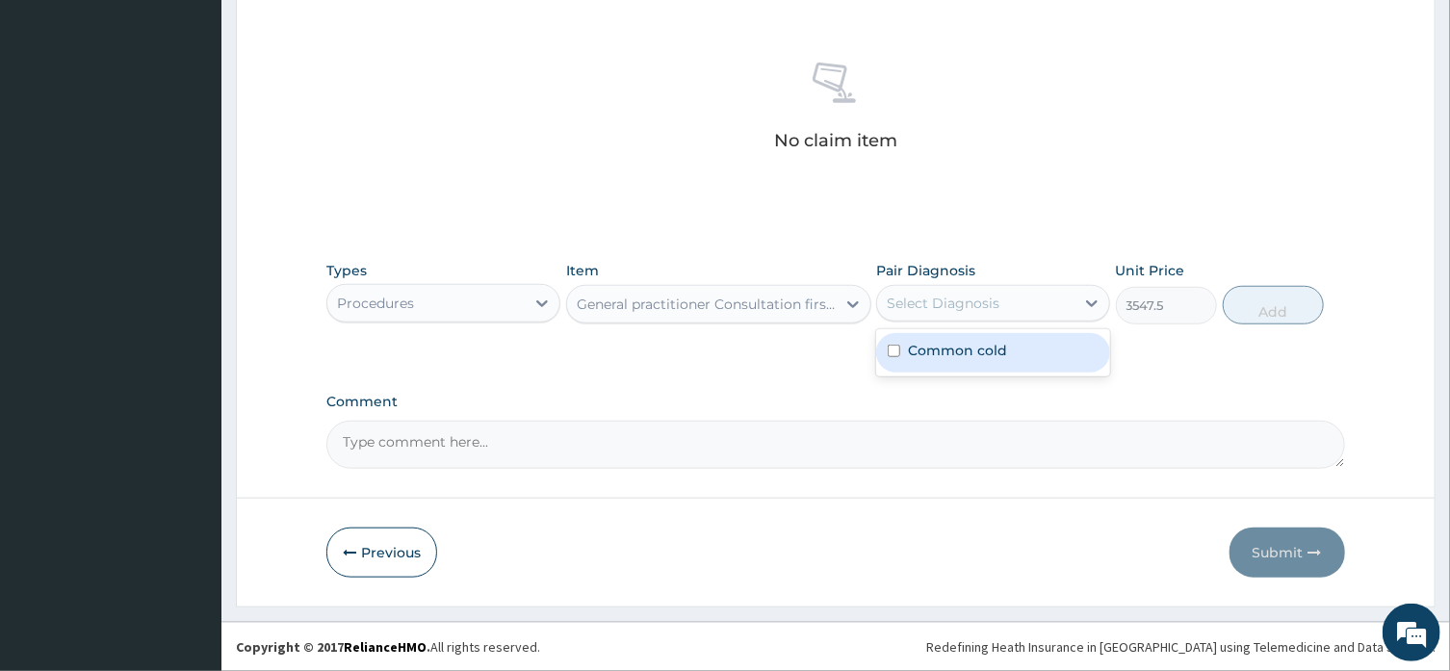
click at [966, 297] on div "Select Diagnosis" at bounding box center [943, 303] width 113 height 19
click at [959, 348] on label "Common cold" at bounding box center [957, 350] width 99 height 19
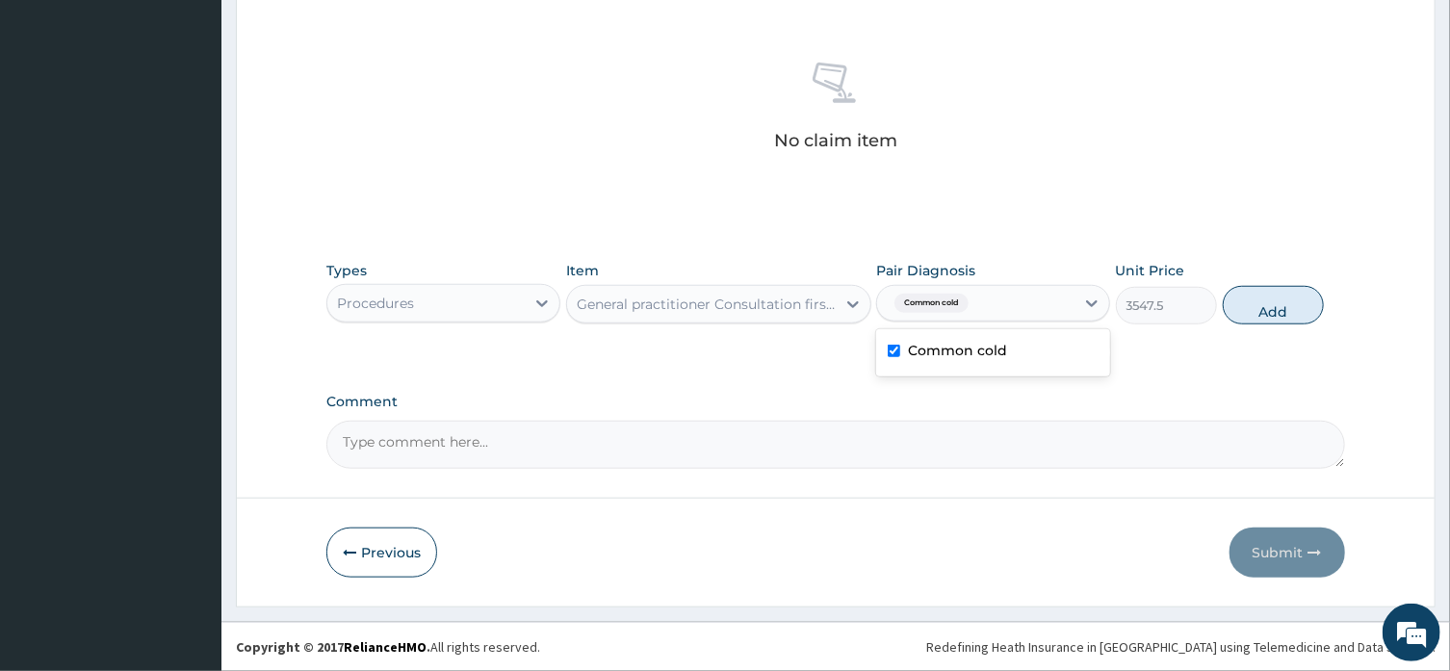
checkbox input "true"
click at [1278, 306] on button "Add" at bounding box center [1274, 305] width 102 height 39
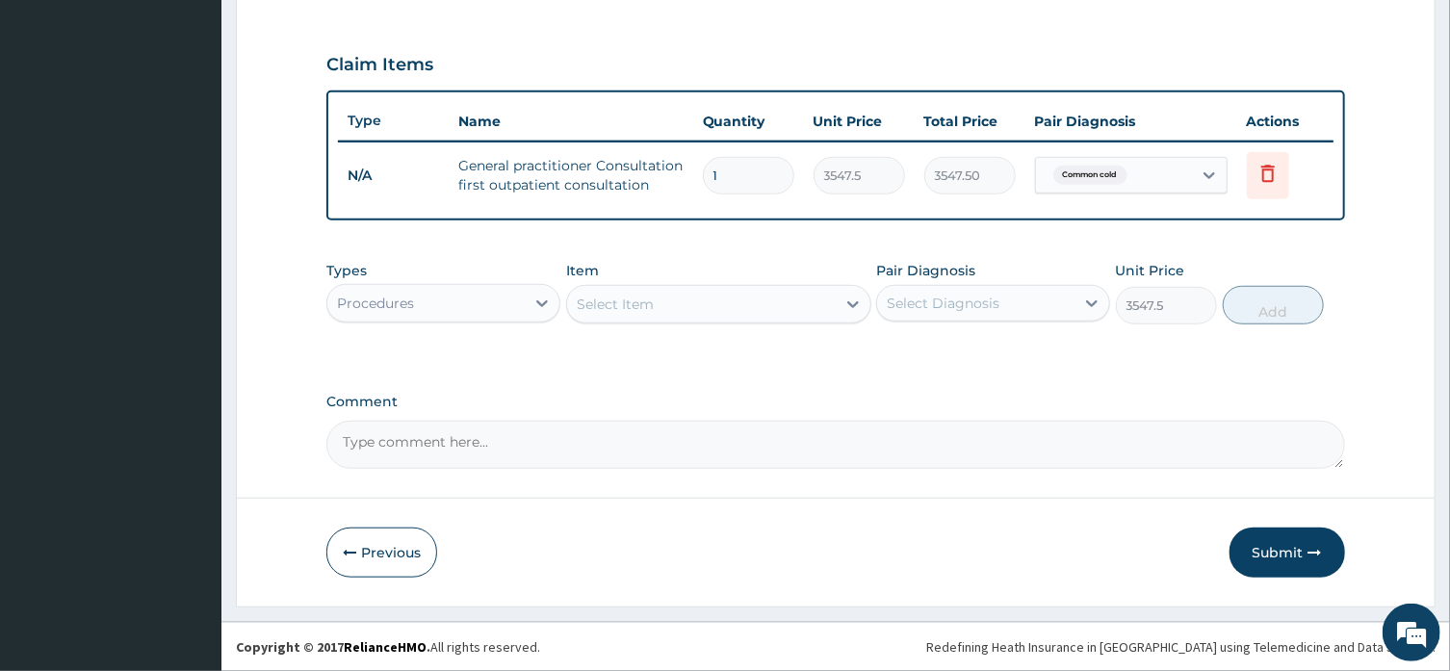
type input "0"
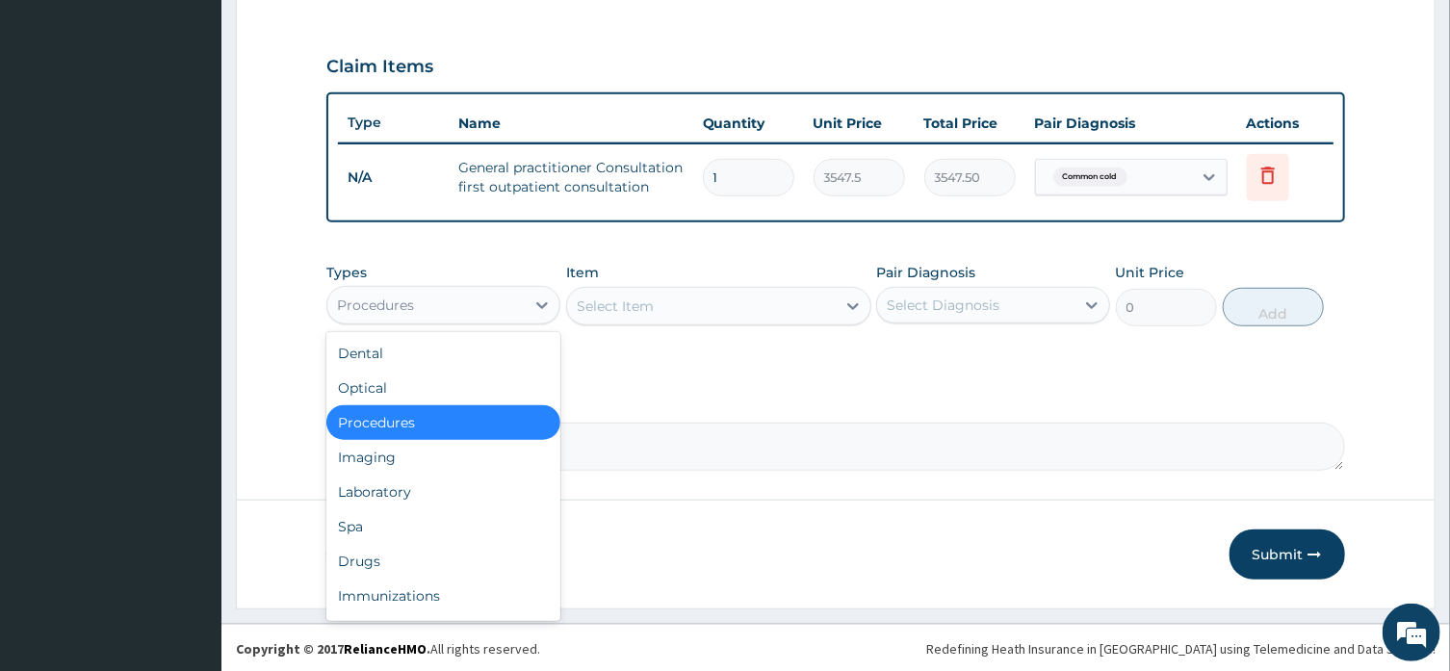
click at [454, 301] on div "Procedures" at bounding box center [425, 305] width 197 height 31
click at [416, 552] on div "Drugs" at bounding box center [443, 561] width 234 height 35
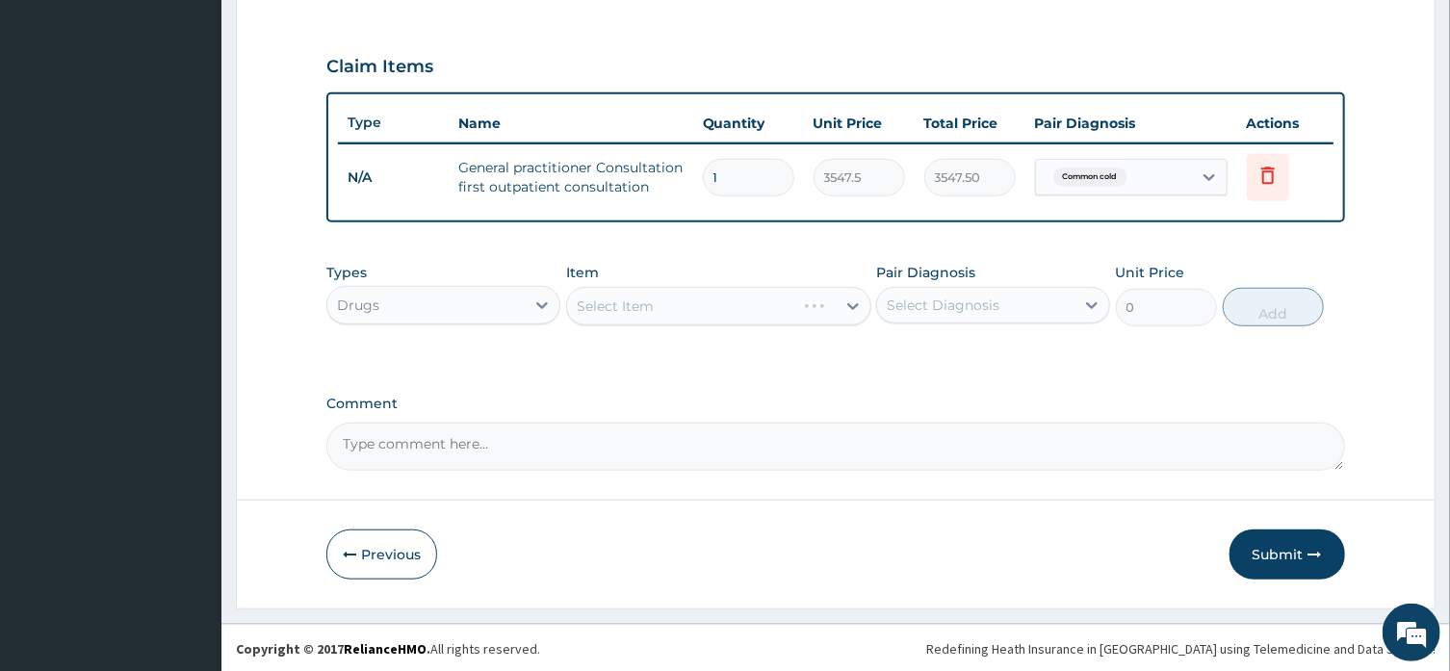
click at [687, 297] on div "Select Item" at bounding box center [718, 306] width 305 height 39
click at [851, 308] on icon at bounding box center [852, 306] width 19 height 19
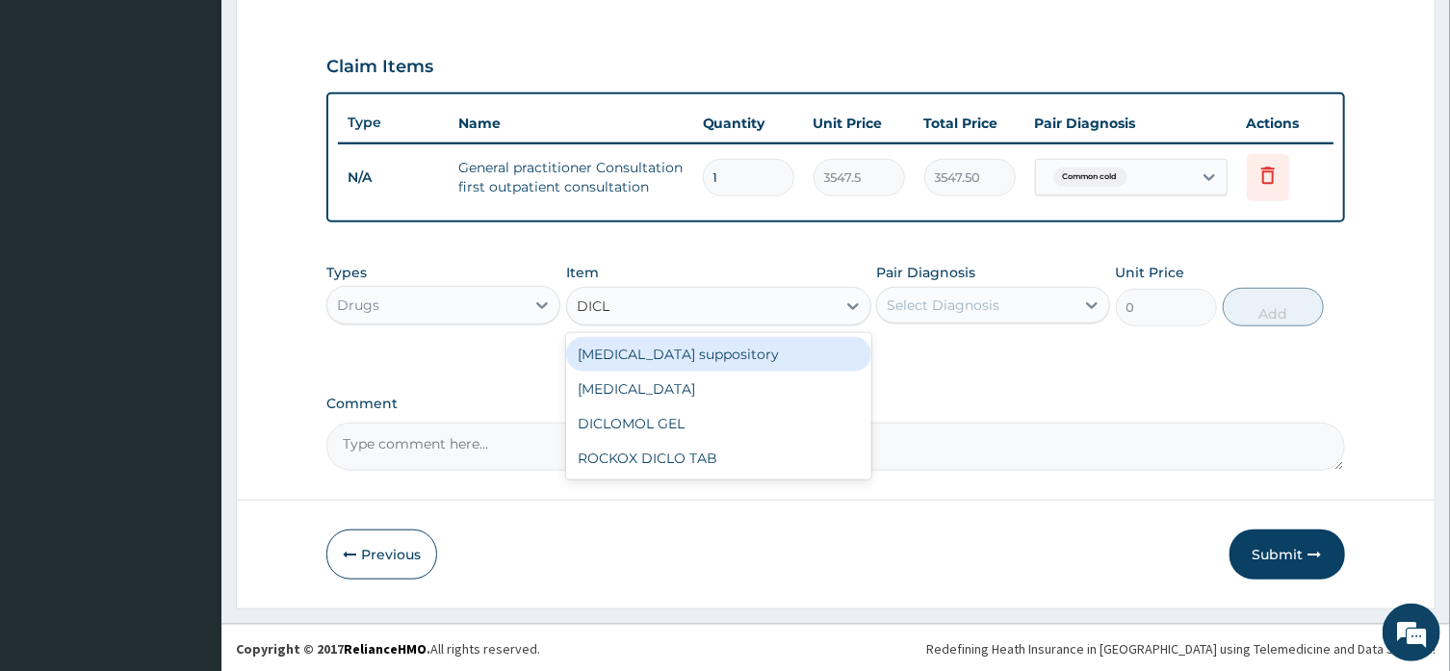
type input "DICLO"
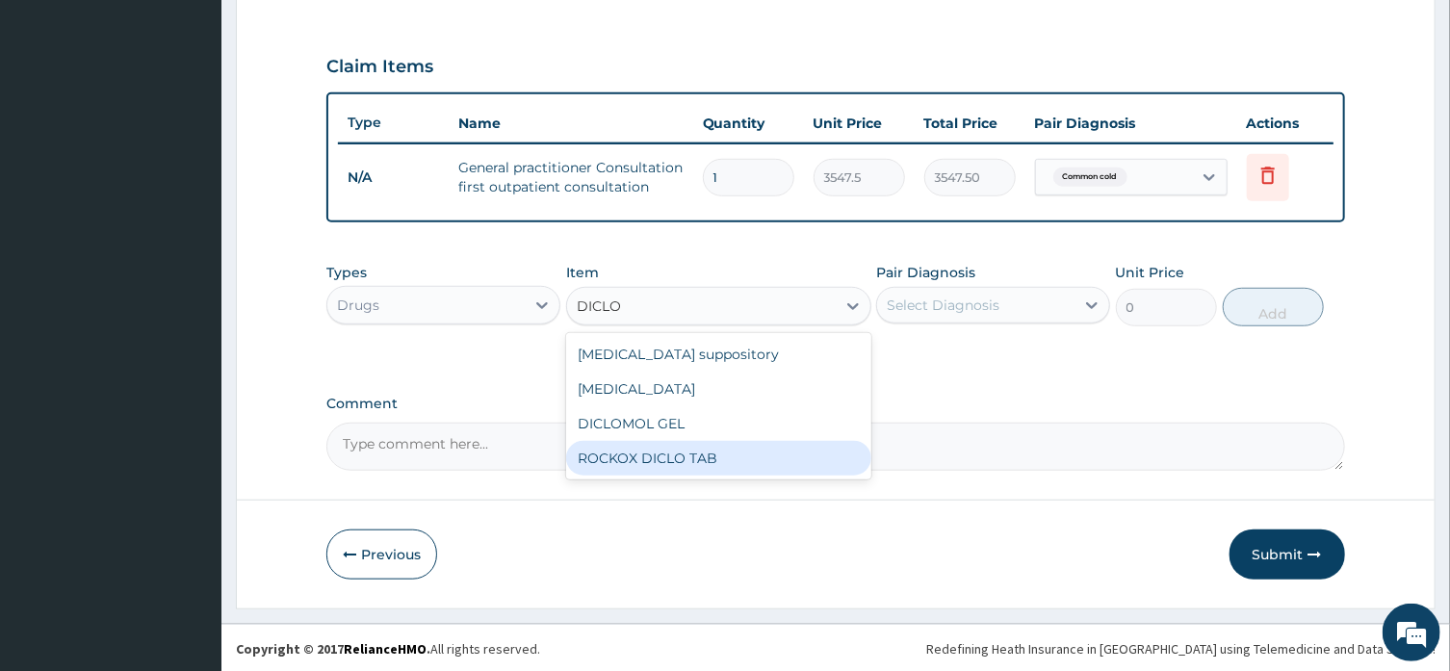
click at [799, 453] on div "ROCKOX DICLO TAB" at bounding box center [718, 458] width 305 height 35
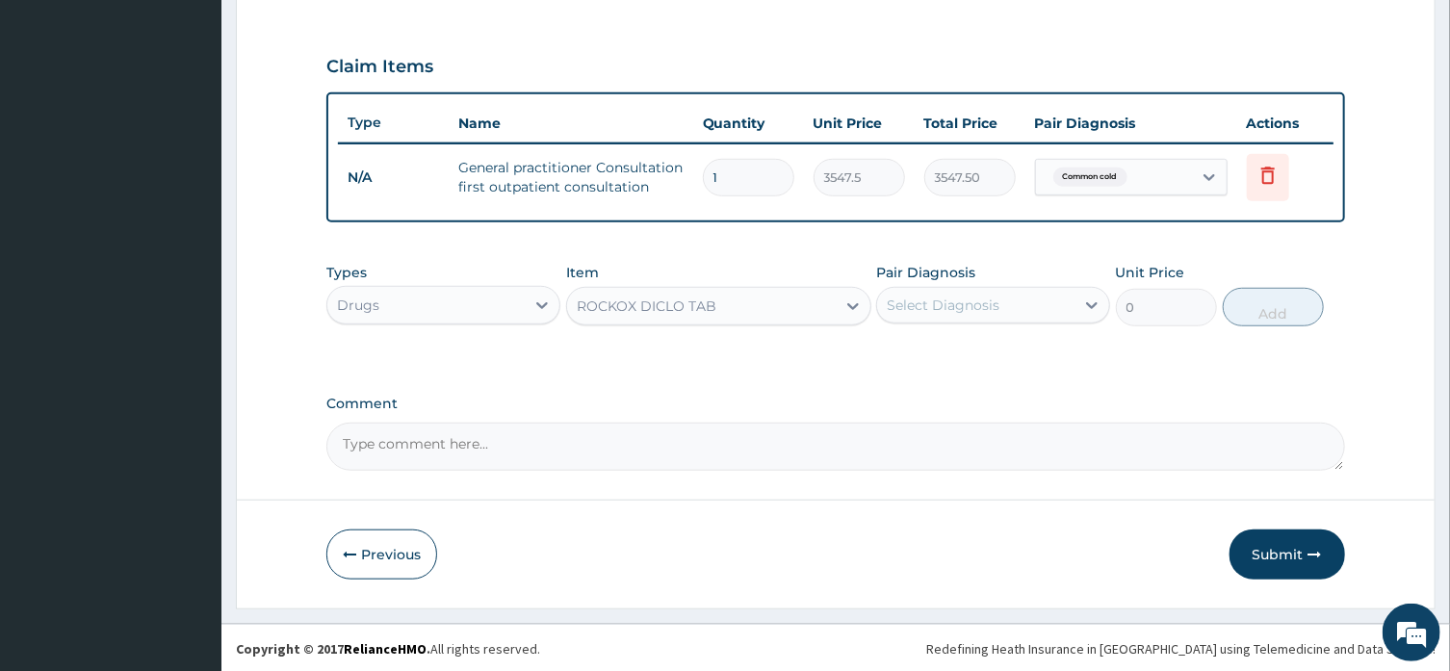
type input "75.25"
drag, startPoint x: 1047, startPoint y: 301, endPoint x: 1033, endPoint y: 353, distance: 53.7
click at [1033, 323] on div "option [MEDICAL_DATA], selected. option [MEDICAL_DATA] focused, 1 of 1. 1 resul…" at bounding box center [993, 305] width 234 height 37
click at [1033, 353] on div "Common cold" at bounding box center [993, 354] width 234 height 39
checkbox input "true"
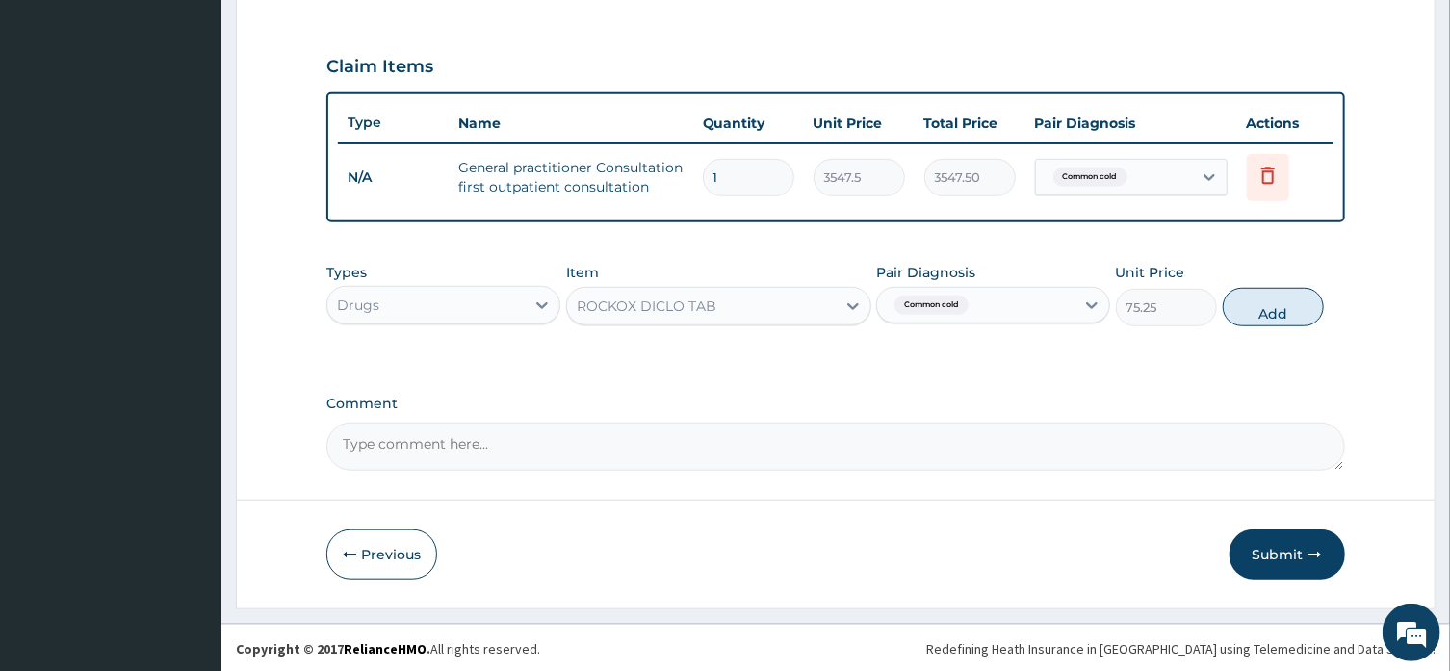
click at [1274, 305] on button "Add" at bounding box center [1274, 307] width 102 height 39
type input "0"
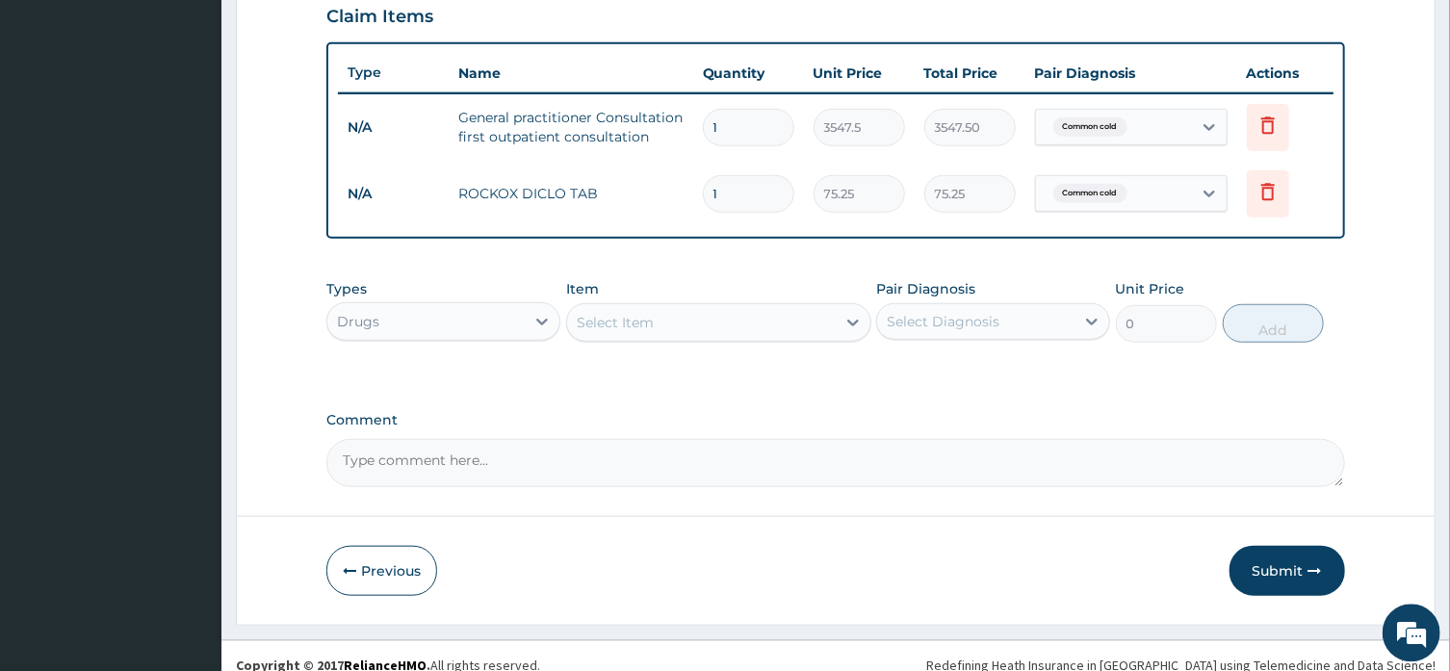
scroll to position [669, 0]
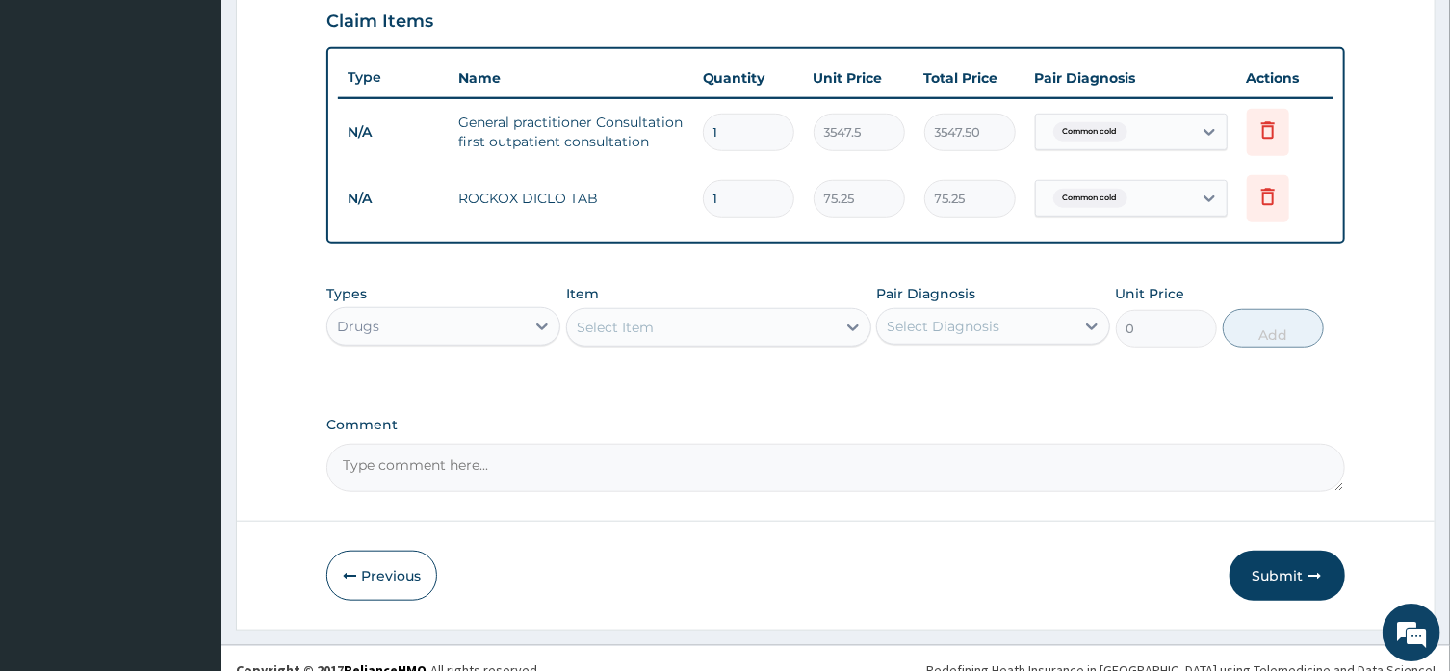
type input "10"
type input "752.50"
type input "10"
click at [1263, 582] on button "Submit" at bounding box center [1287, 576] width 116 height 50
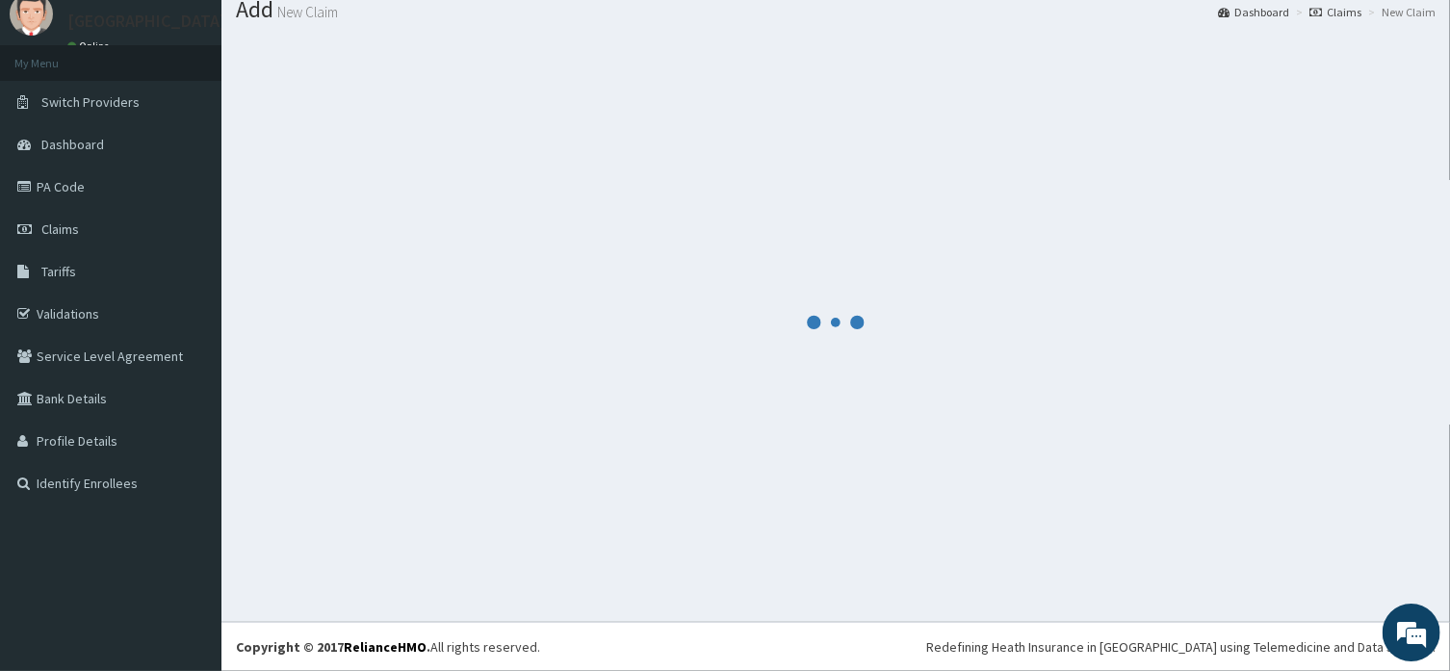
scroll to position [65, 0]
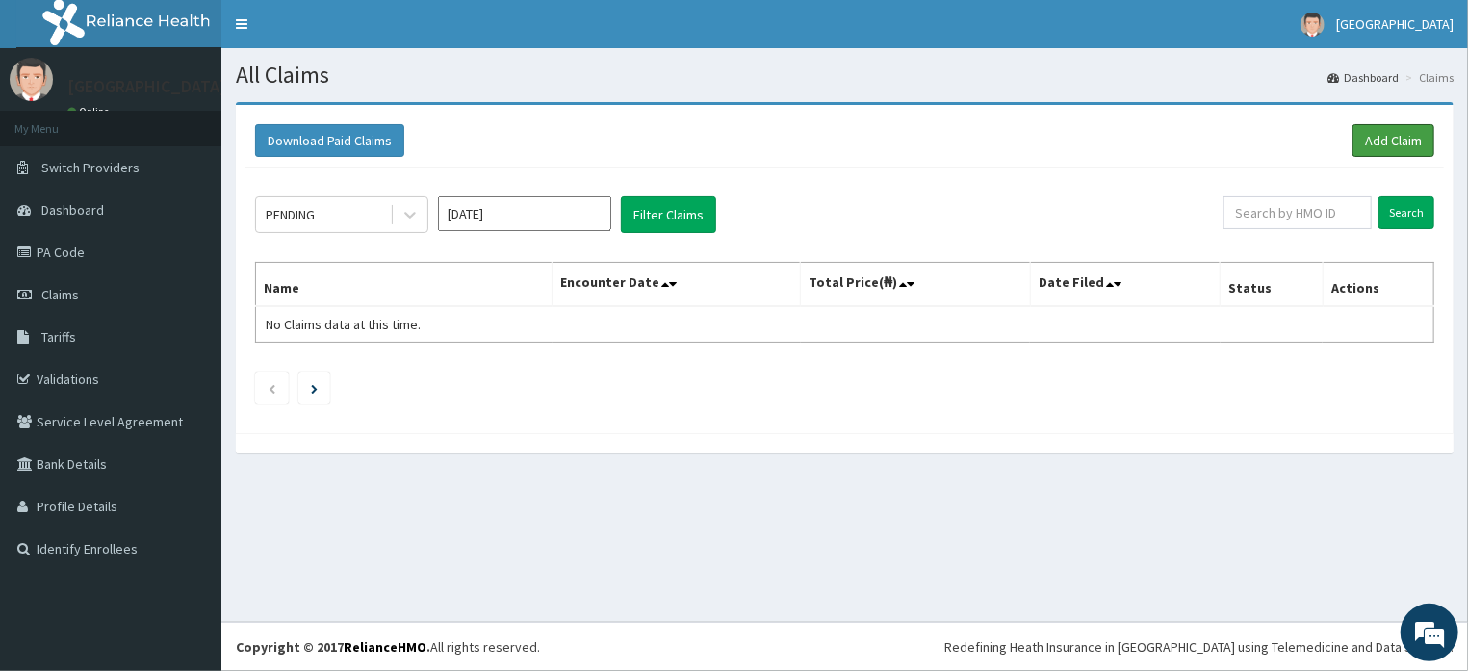
click at [1401, 140] on link "Add Claim" at bounding box center [1394, 140] width 82 height 33
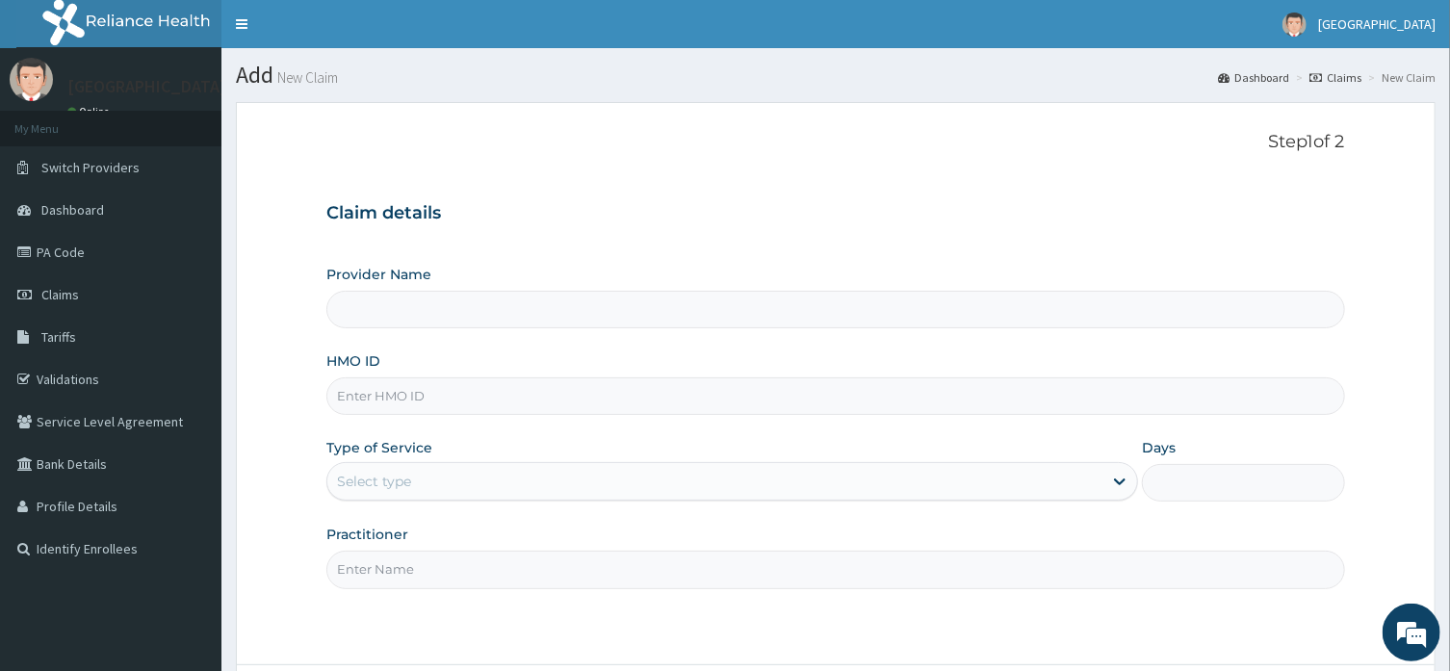
type input "Horeb [GEOGRAPHIC_DATA]"
click at [787, 397] on input "HMO ID" at bounding box center [835, 396] width 1018 height 38
type input "GSV/10590/A"
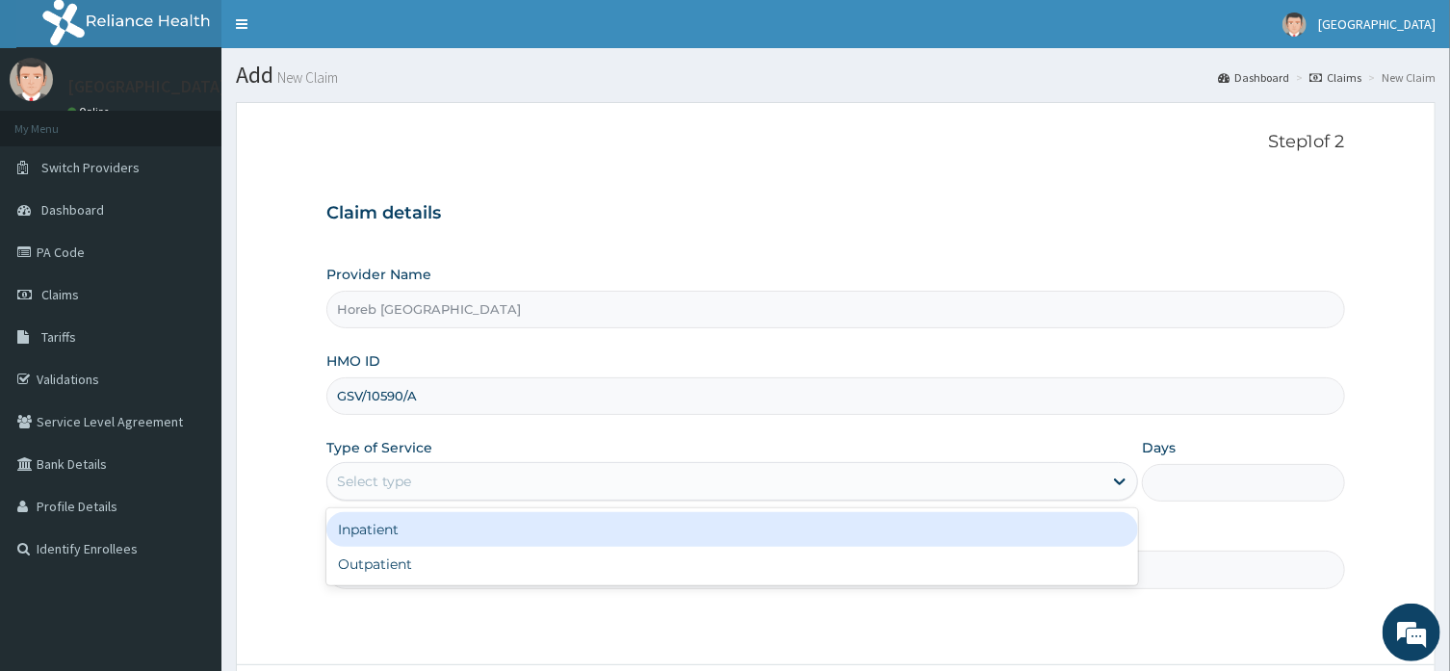
click at [706, 469] on div "Select type" at bounding box center [714, 481] width 775 height 31
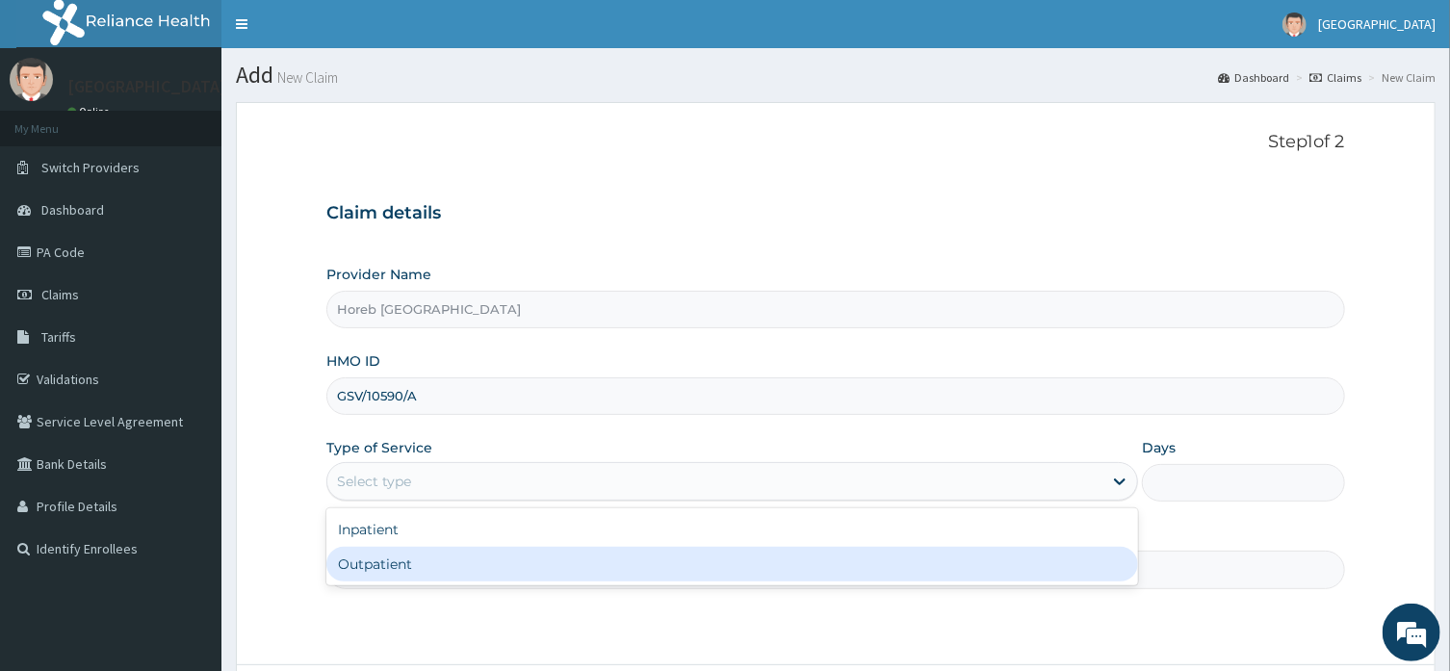
click at [697, 570] on div "Outpatient" at bounding box center [732, 564] width 812 height 35
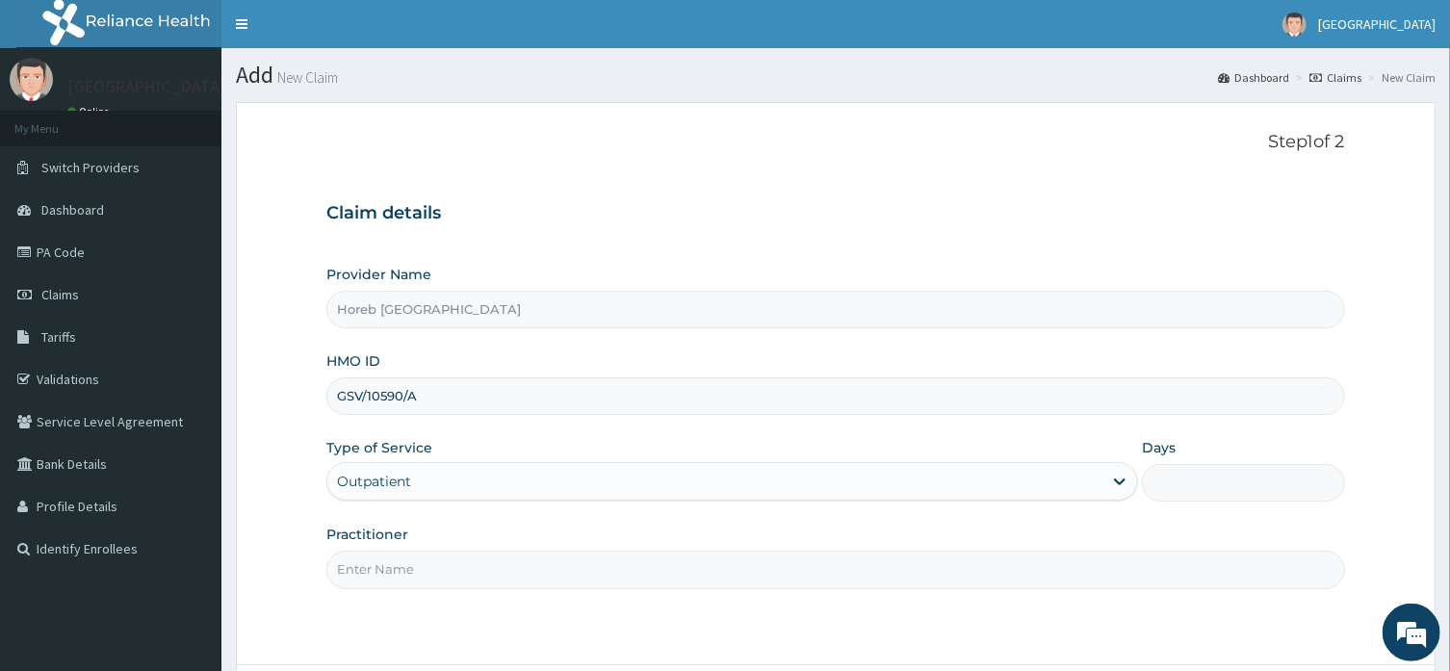
type input "1"
click at [646, 586] on input "Practitioner" at bounding box center [835, 570] width 1018 height 38
type input "GENERAL"
click at [701, 628] on div "Step 1 of 2 Claim details Provider Name Horeb Consult Hospital HMO ID GSV/10590…" at bounding box center [835, 384] width 1018 height 504
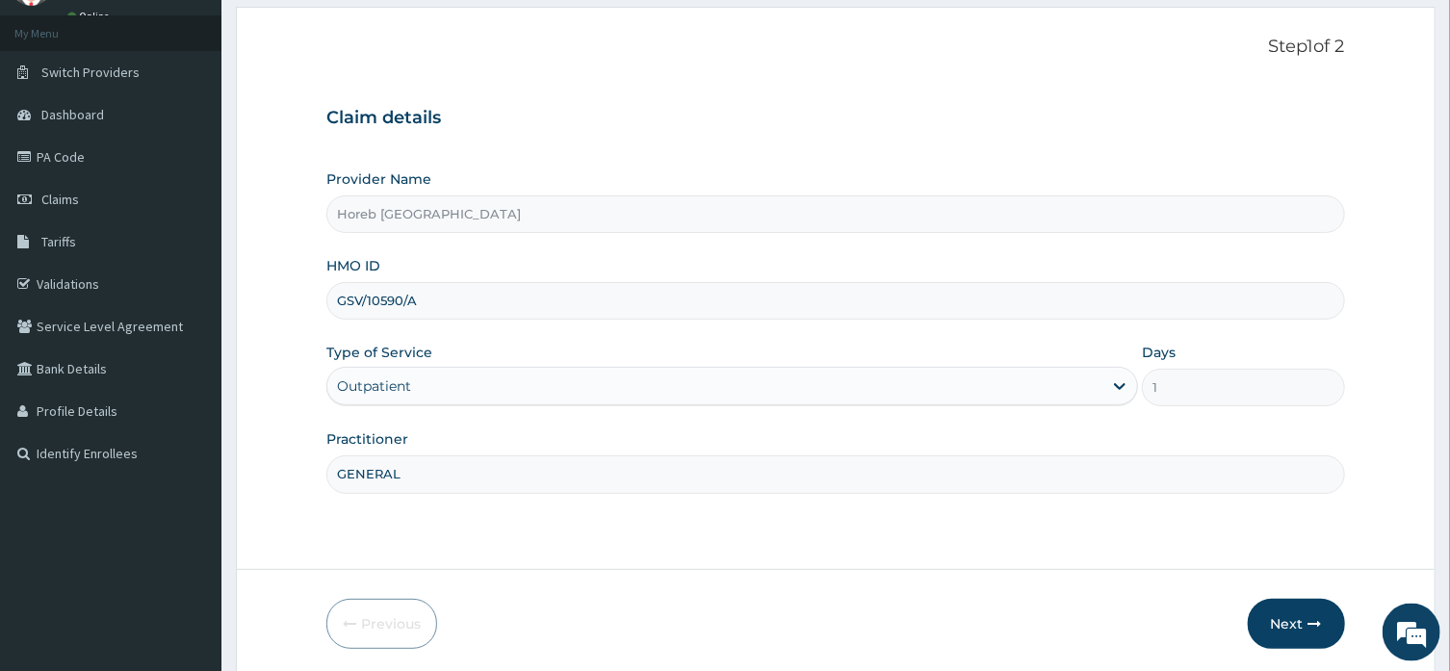
scroll to position [154, 0]
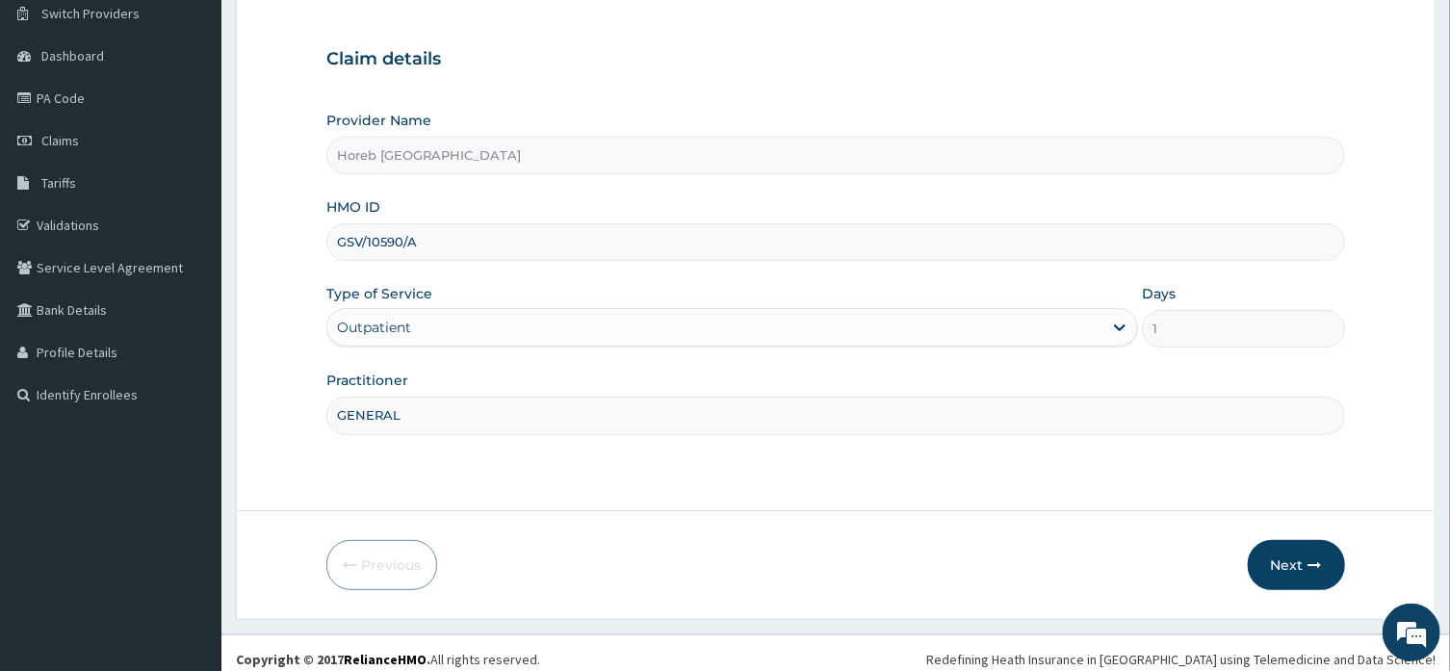
click at [1298, 566] on button "Next" at bounding box center [1296, 565] width 97 height 50
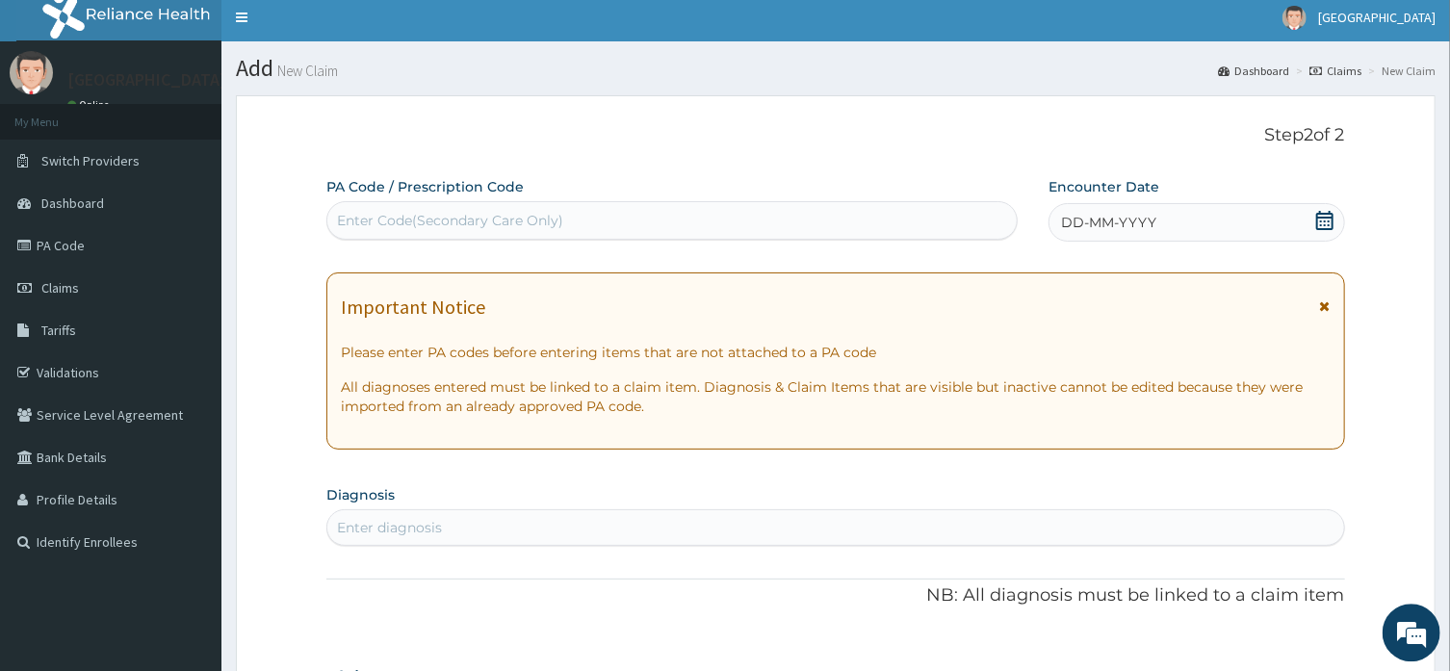
scroll to position [0, 0]
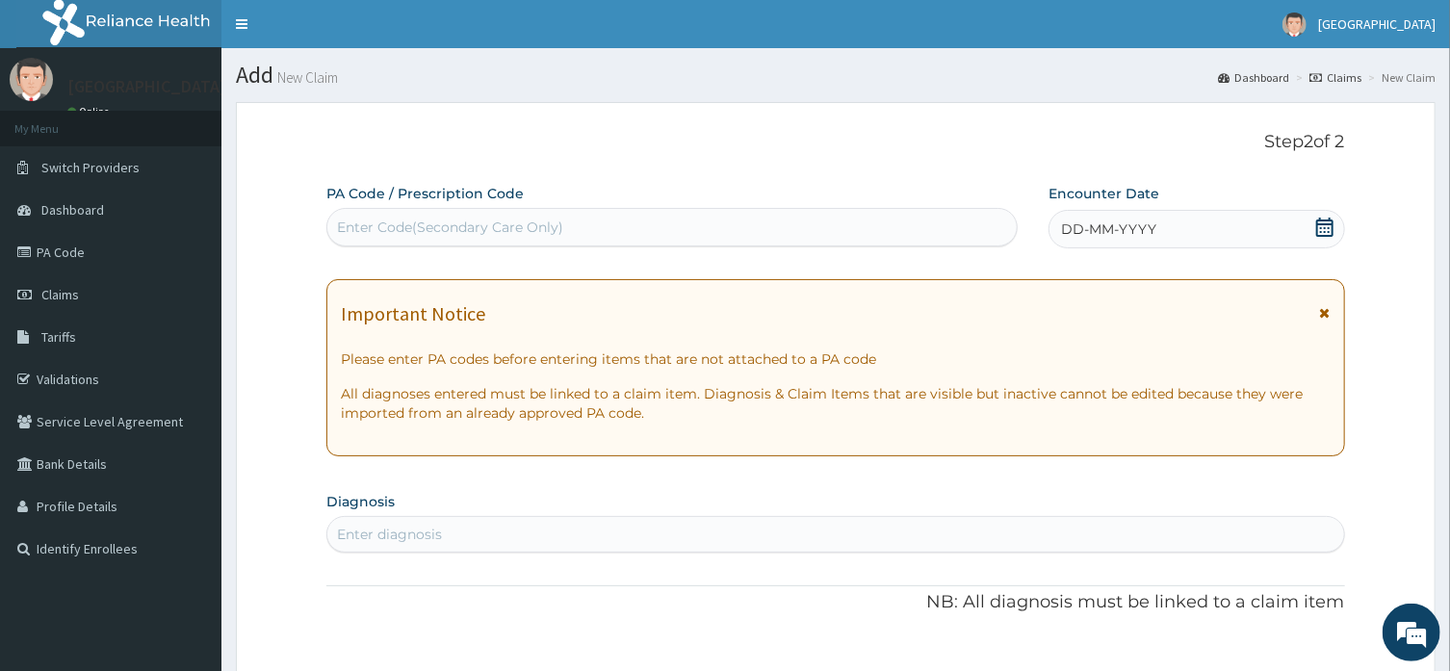
click at [1323, 222] on icon at bounding box center [1324, 227] width 19 height 19
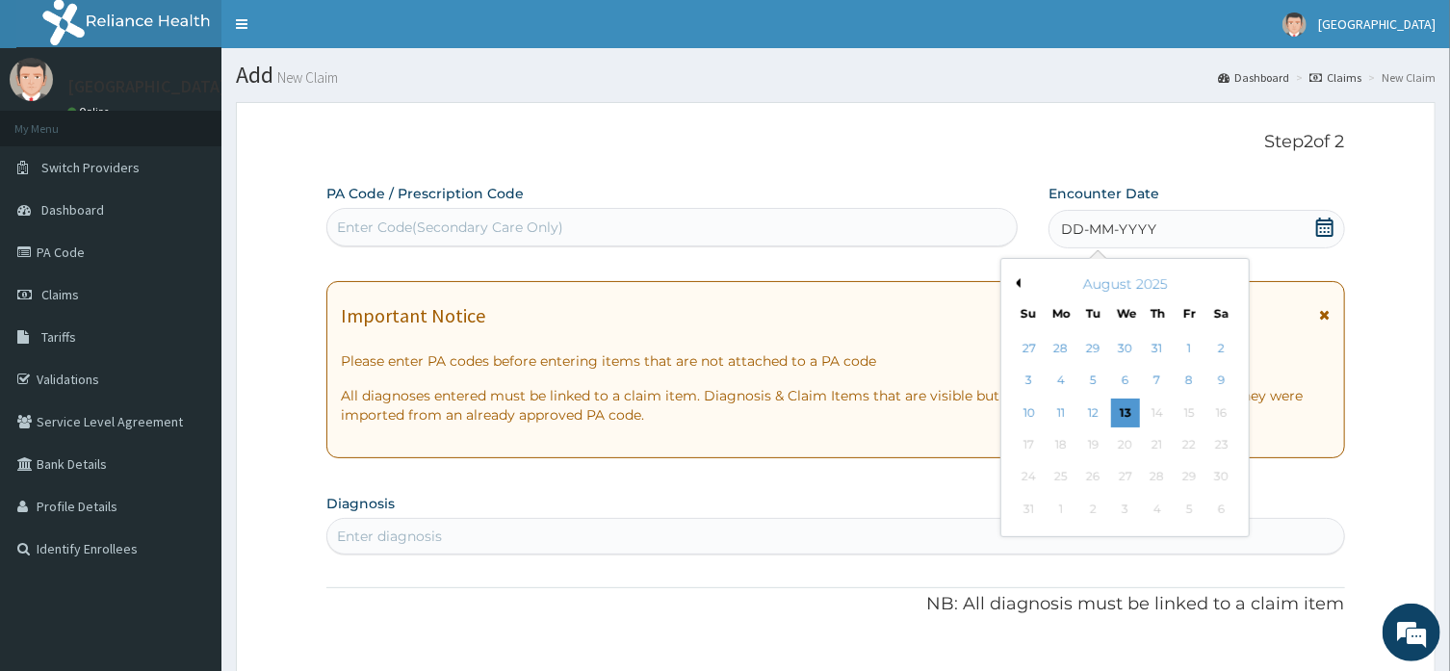
click at [1021, 283] on button "Previous Month" at bounding box center [1016, 283] width 10 height 10
click at [1223, 381] on div "10" at bounding box center [1221, 381] width 29 height 29
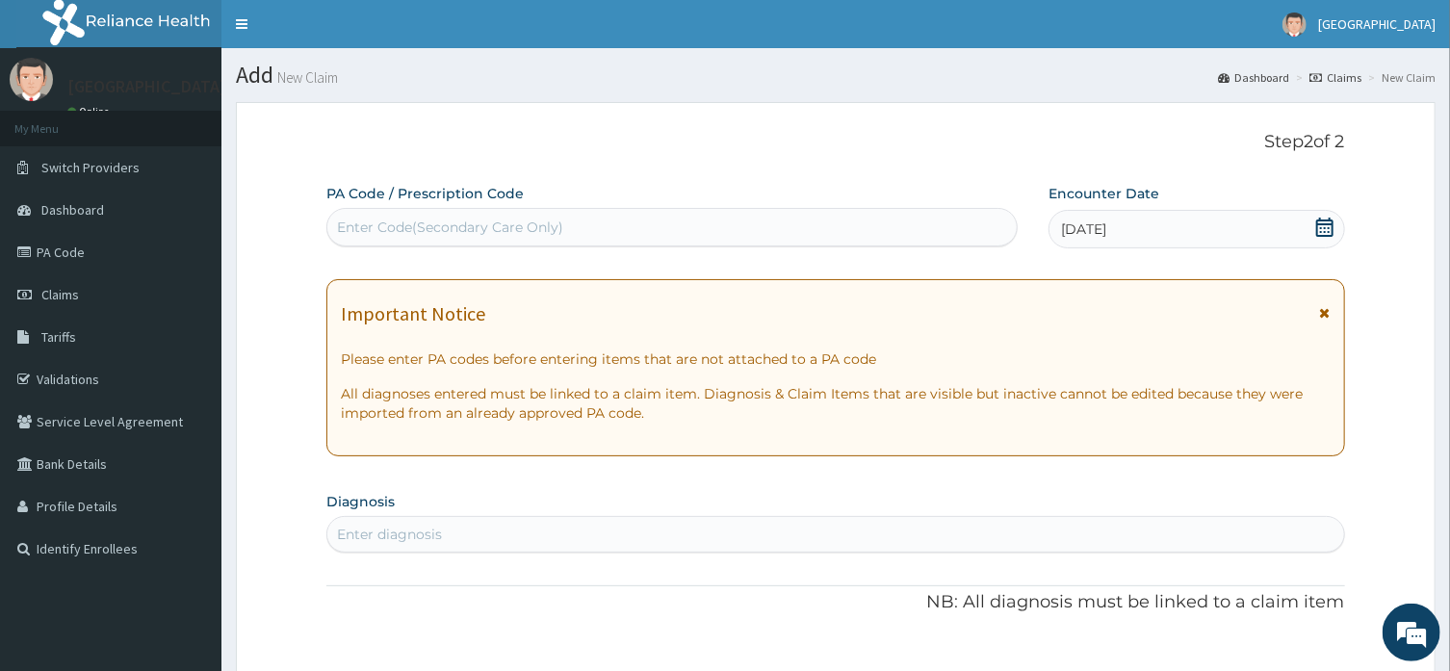
click at [435, 537] on div "Enter diagnosis" at bounding box center [389, 534] width 105 height 19
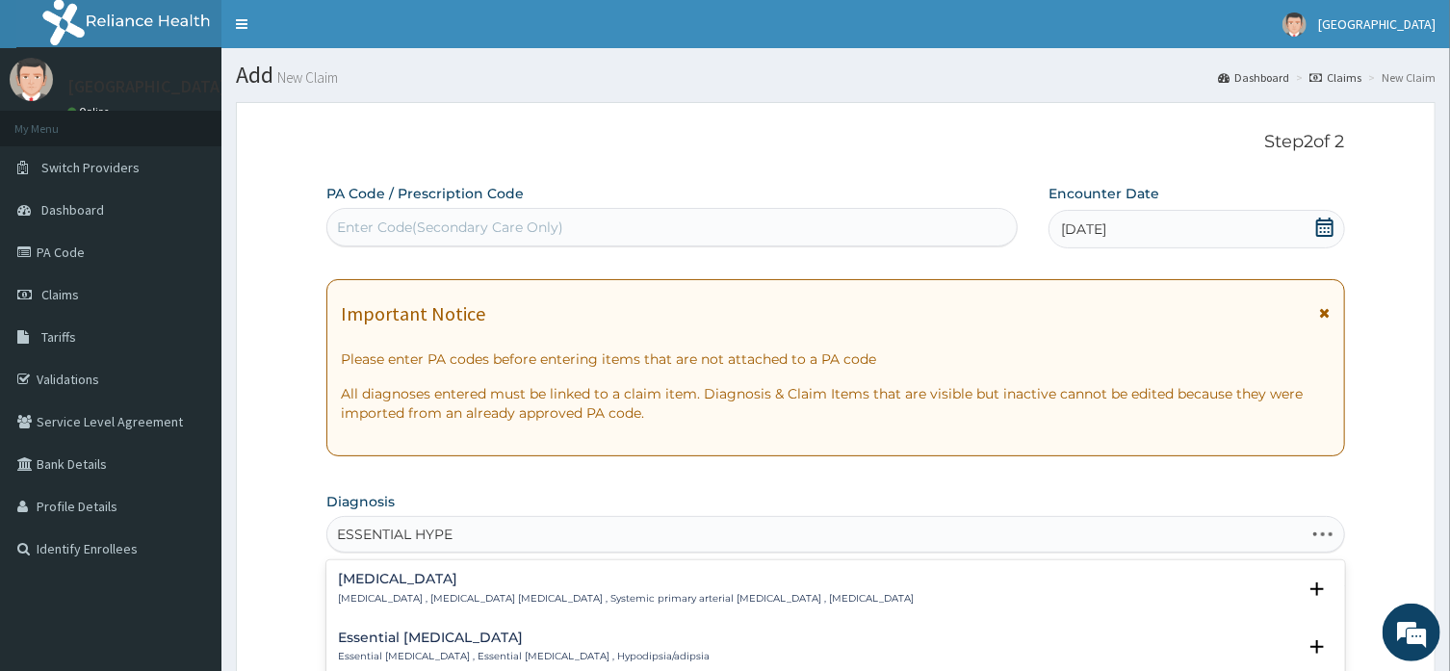
type input "ESSENTIAL HYPER"
click at [425, 583] on h4 "[MEDICAL_DATA]" at bounding box center [626, 579] width 576 height 14
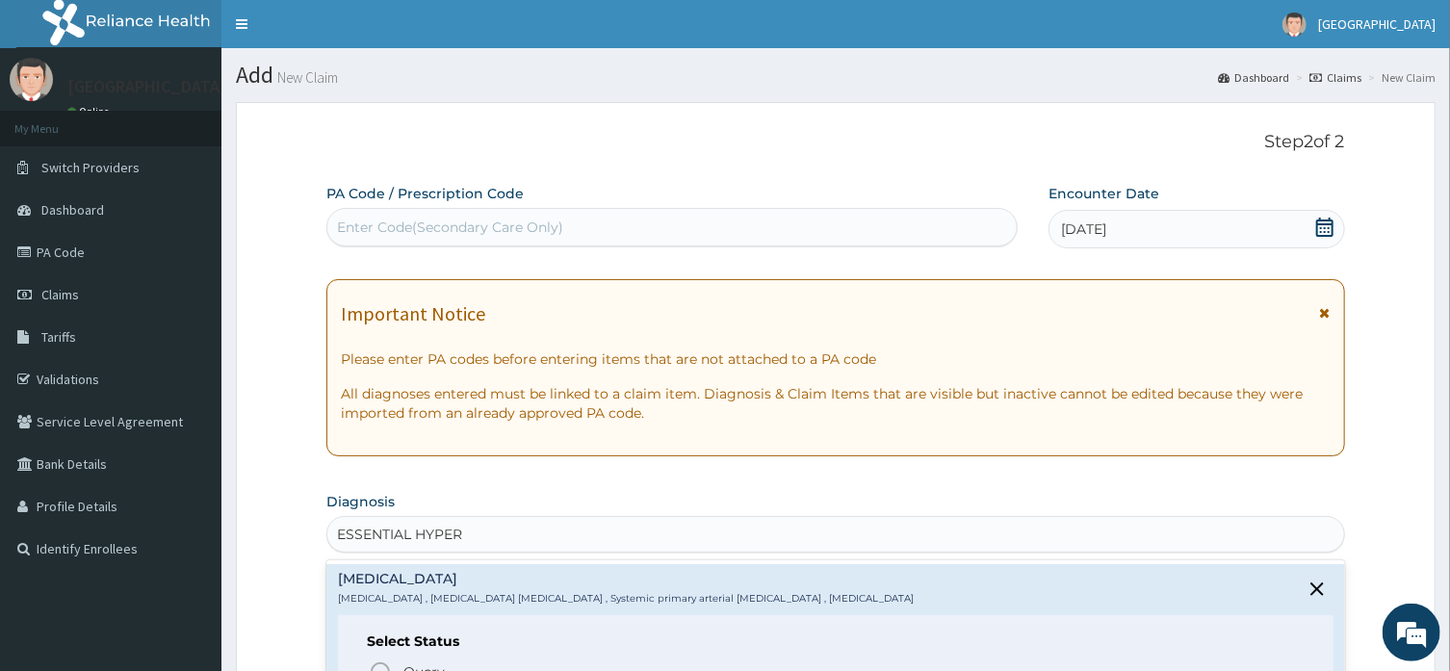
click at [443, 643] on h6 "Select Status" at bounding box center [835, 641] width 937 height 14
click at [444, 655] on div "Select Status Query Query covers suspected (?), Keep in view (kiv), Ruled out (…" at bounding box center [835, 676] width 995 height 122
click at [477, 665] on span "Query covers suspected (?), Keep in view (kiv), Ruled out (r/o)" at bounding box center [645, 672] width 378 height 26
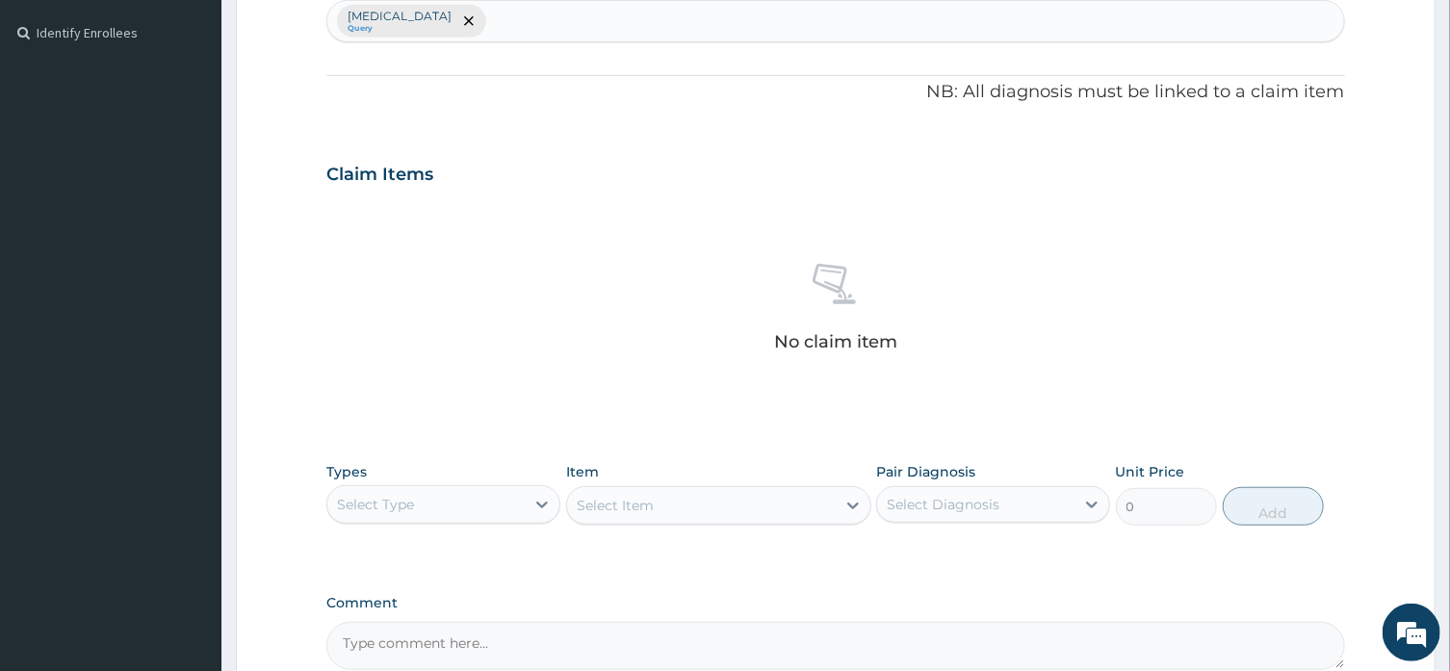
scroll to position [464, 0]
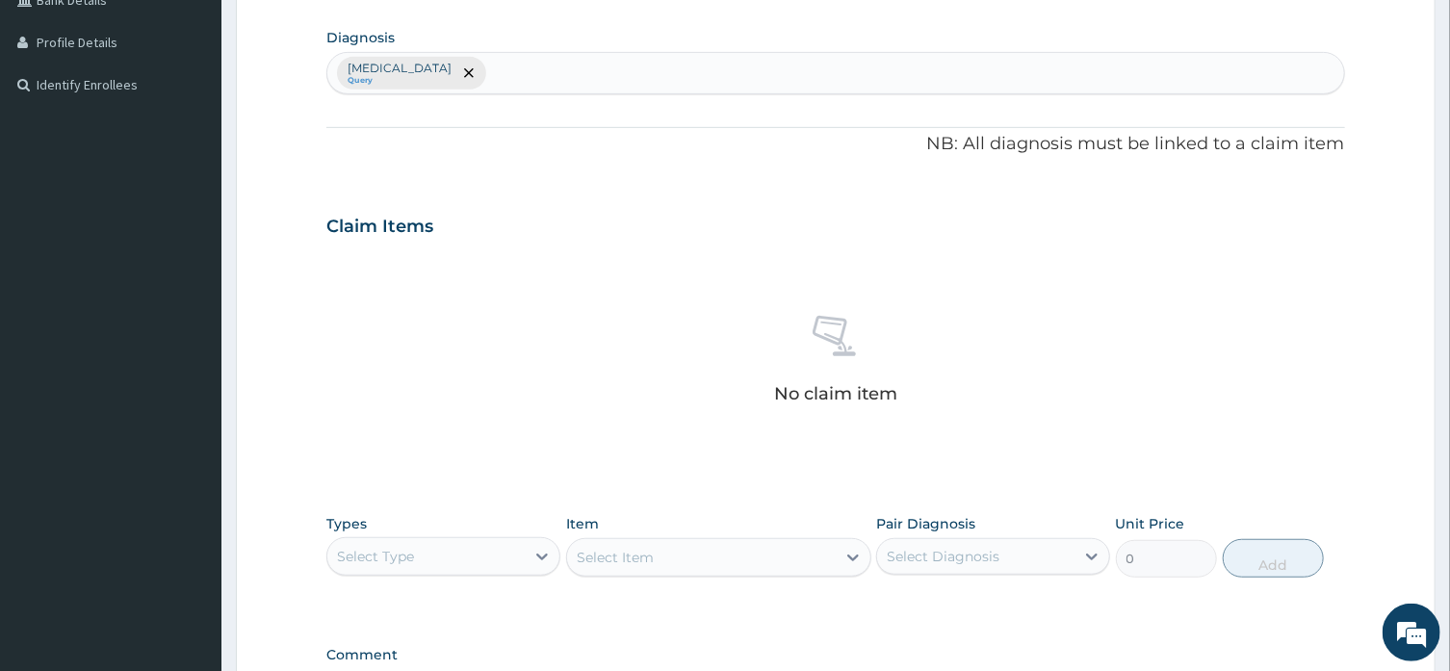
click at [544, 71] on div "[MEDICAL_DATA] Query" at bounding box center [835, 73] width 1016 height 40
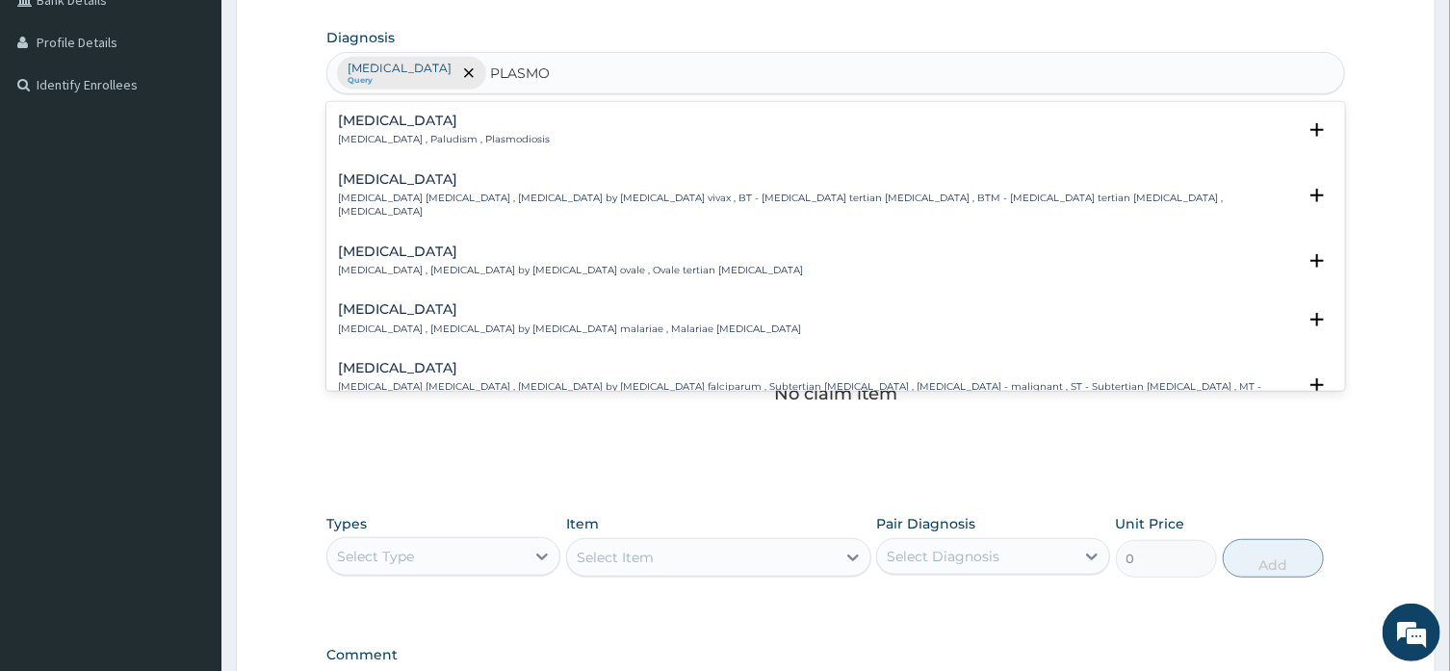
type input "PLASMOD"
click at [509, 380] on p "[MEDICAL_DATA] [MEDICAL_DATA] , [MEDICAL_DATA] by [MEDICAL_DATA] falciparum , S…" at bounding box center [816, 394] width 957 height 28
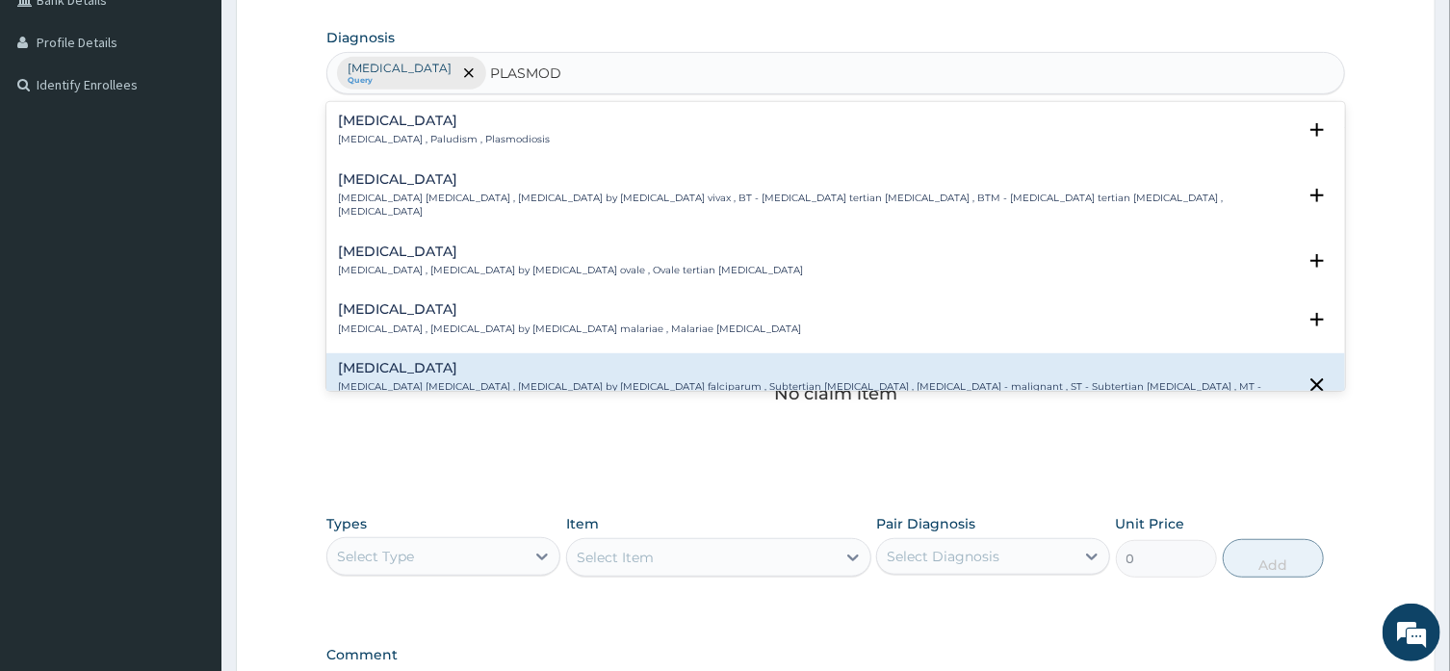
scroll to position [220, 0]
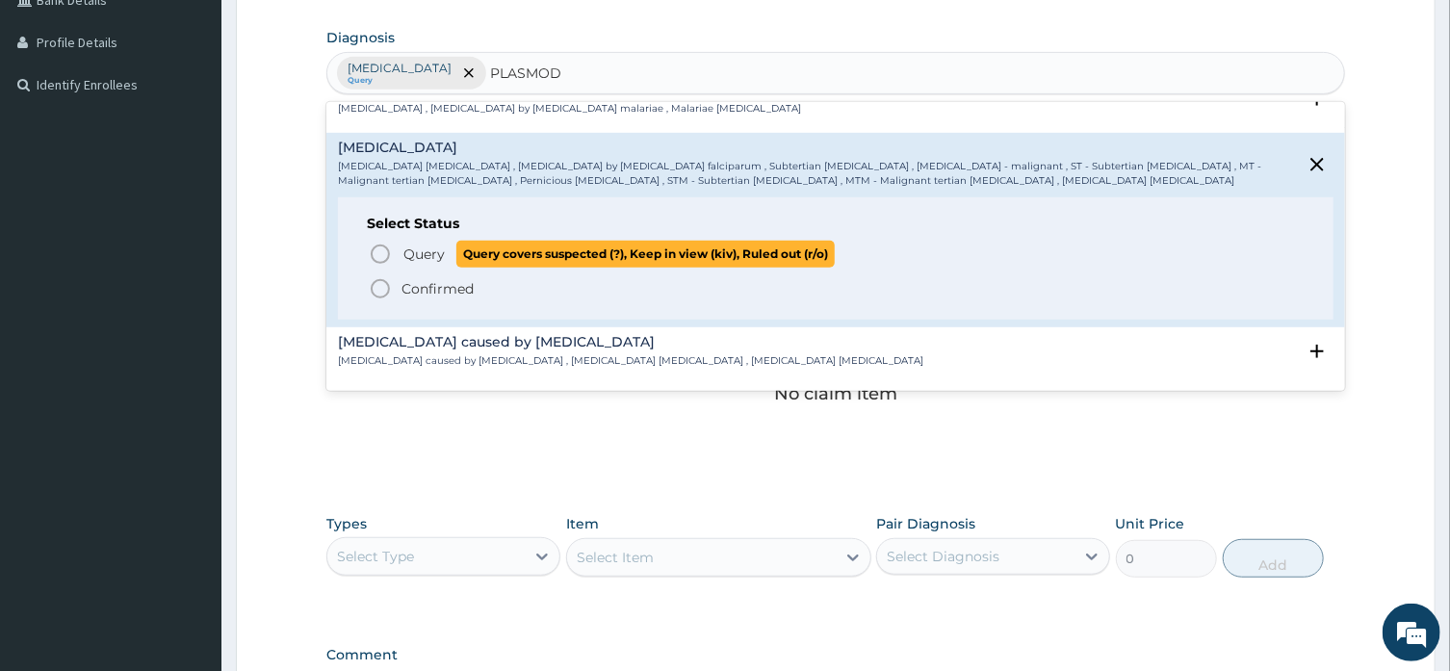
click at [537, 241] on span "Query covers suspected (?), Keep in view (kiv), Ruled out (r/o)" at bounding box center [645, 254] width 378 height 26
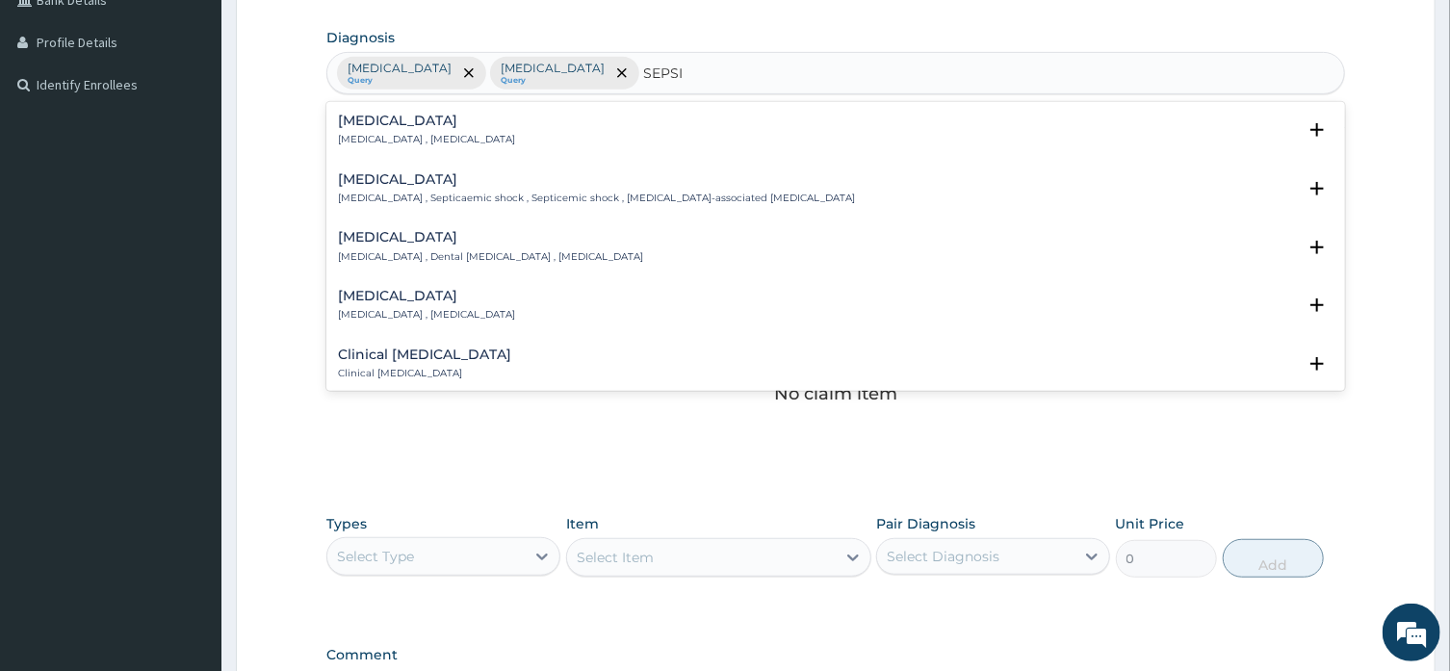
type input "[MEDICAL_DATA]"
click at [402, 133] on div "[MEDICAL_DATA] [MEDICAL_DATA] , [MEDICAL_DATA]" at bounding box center [426, 131] width 177 height 34
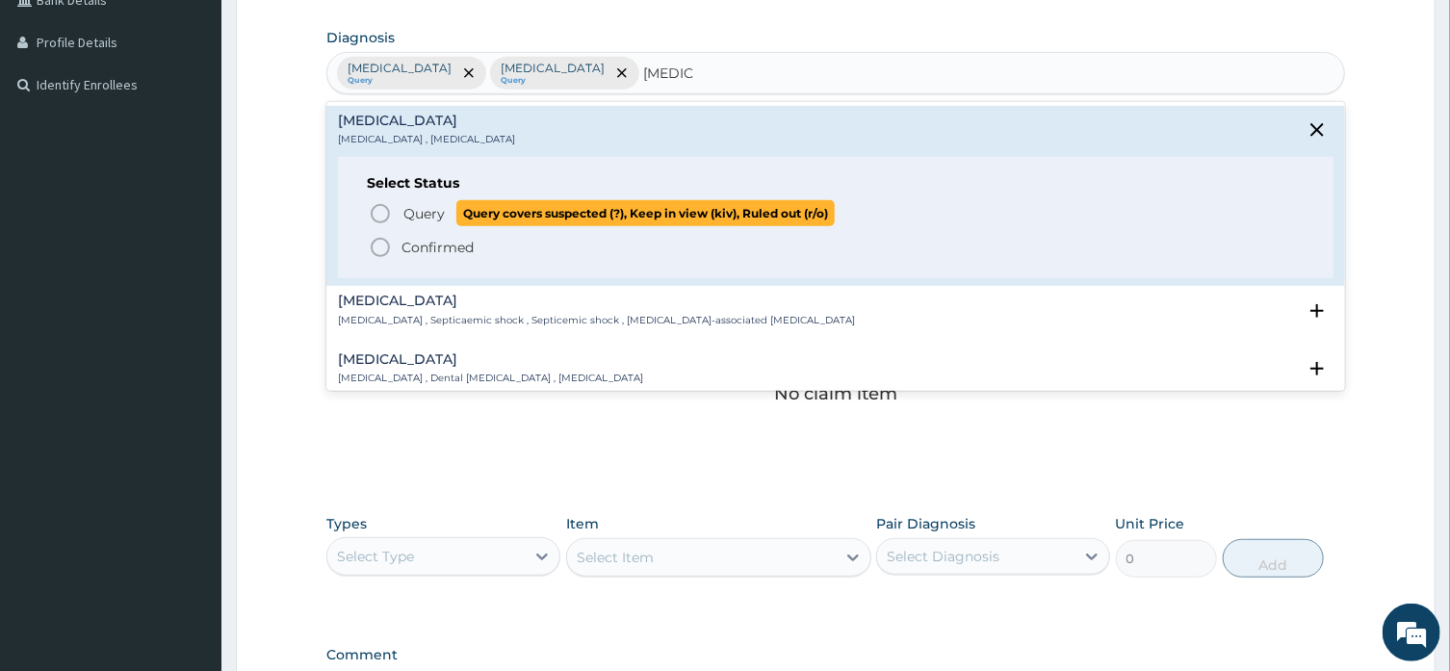
click at [490, 202] on span "Query covers suspected (?), Keep in view (kiv), Ruled out (r/o)" at bounding box center [645, 213] width 378 height 26
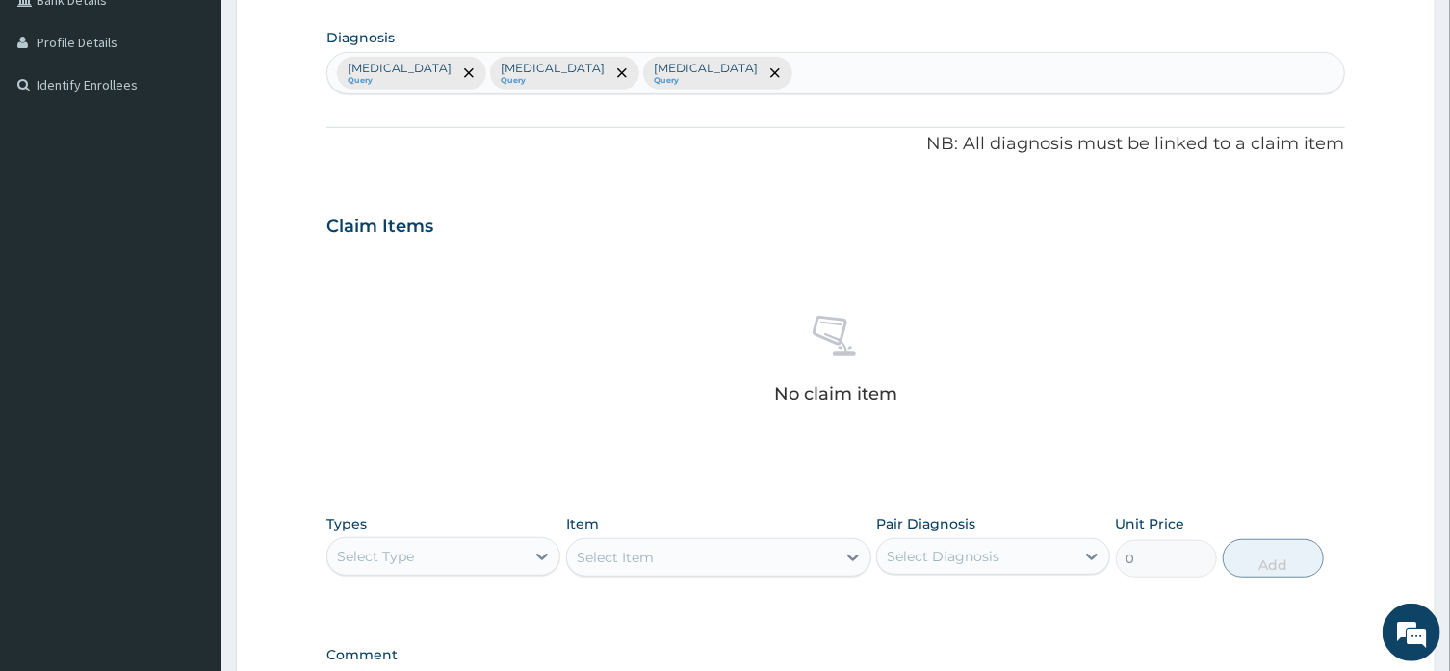
click at [451, 559] on div "Select Type" at bounding box center [425, 556] width 197 height 31
click at [271, 519] on form "Step 2 of 2 PA Code / Prescription Code Enter Code(Secondary Care Only) Encount…" at bounding box center [836, 249] width 1200 height 1222
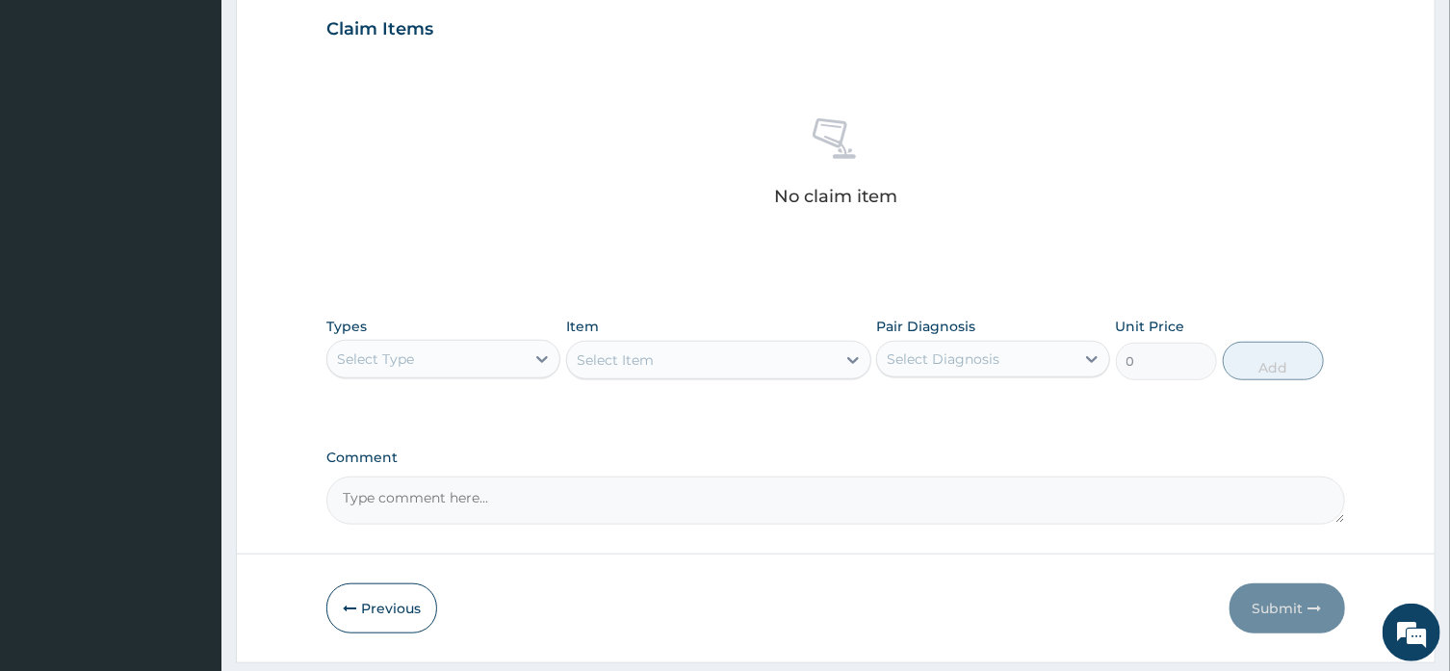
scroll to position [717, 0]
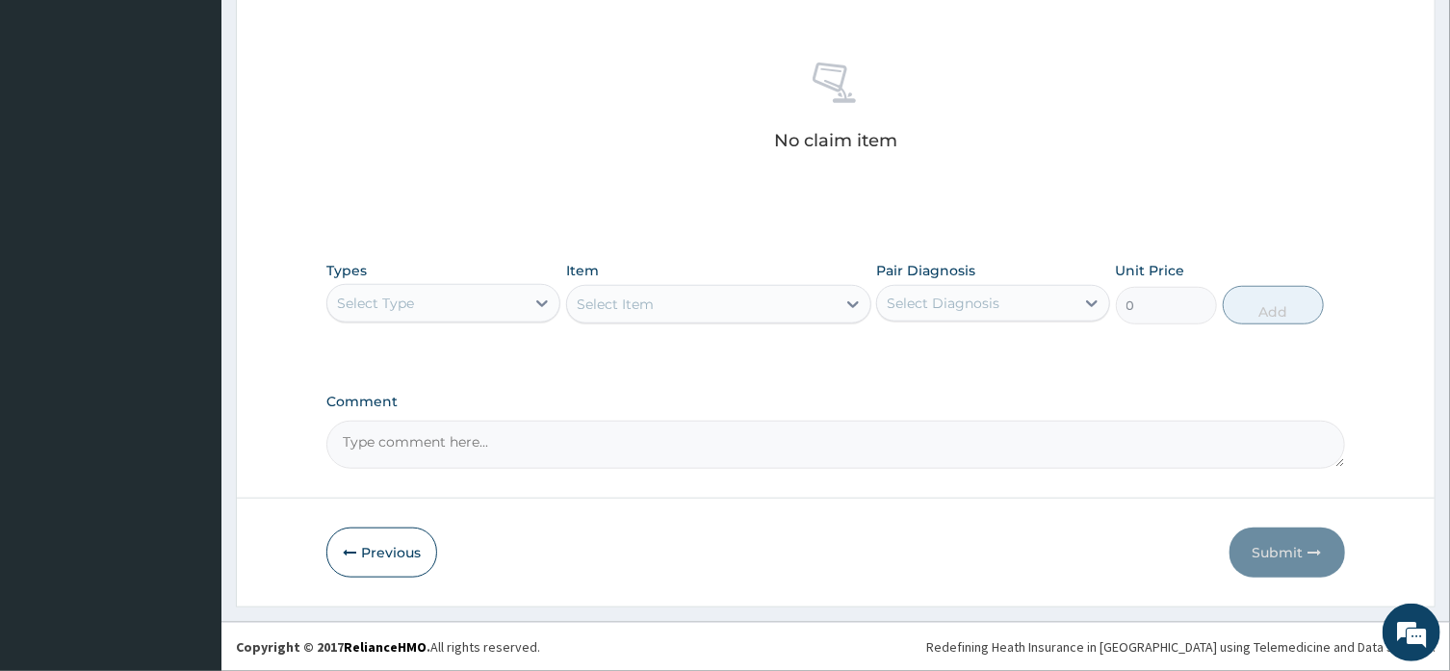
click at [473, 313] on div "Select Type" at bounding box center [425, 303] width 197 height 31
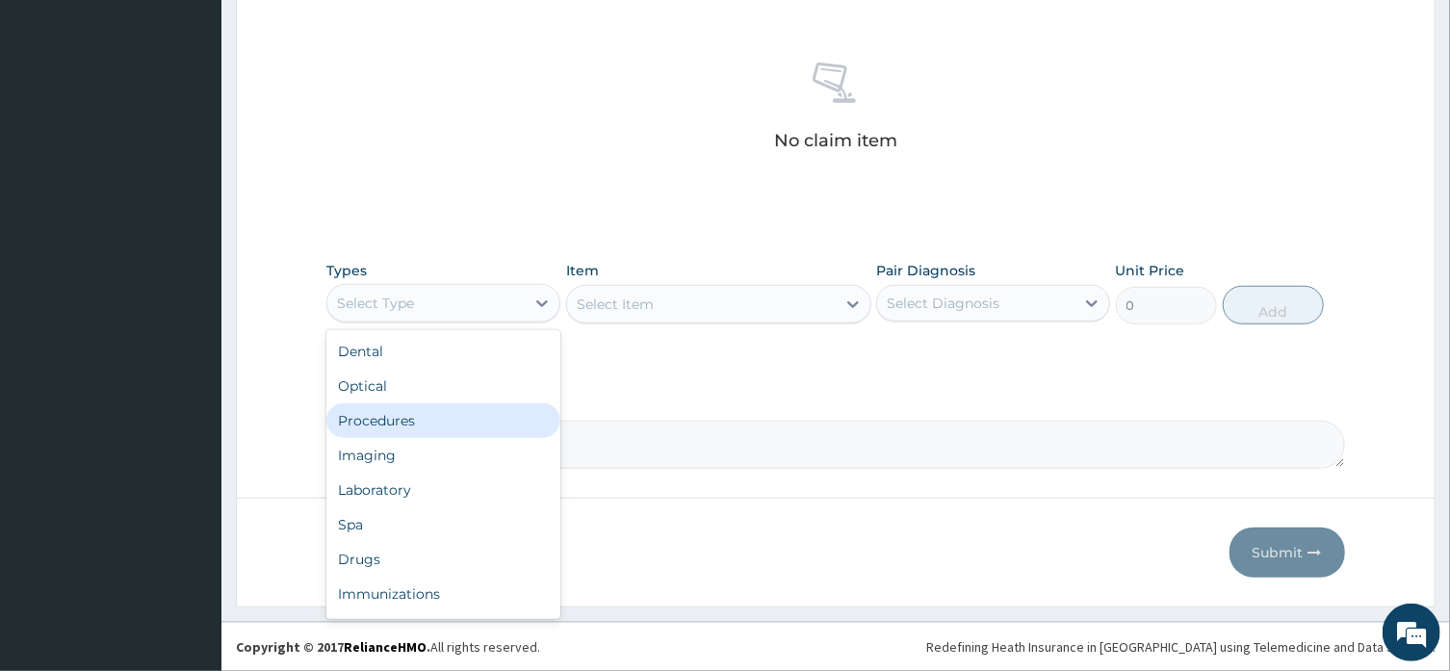
click at [431, 432] on div "Procedures" at bounding box center [443, 420] width 234 height 35
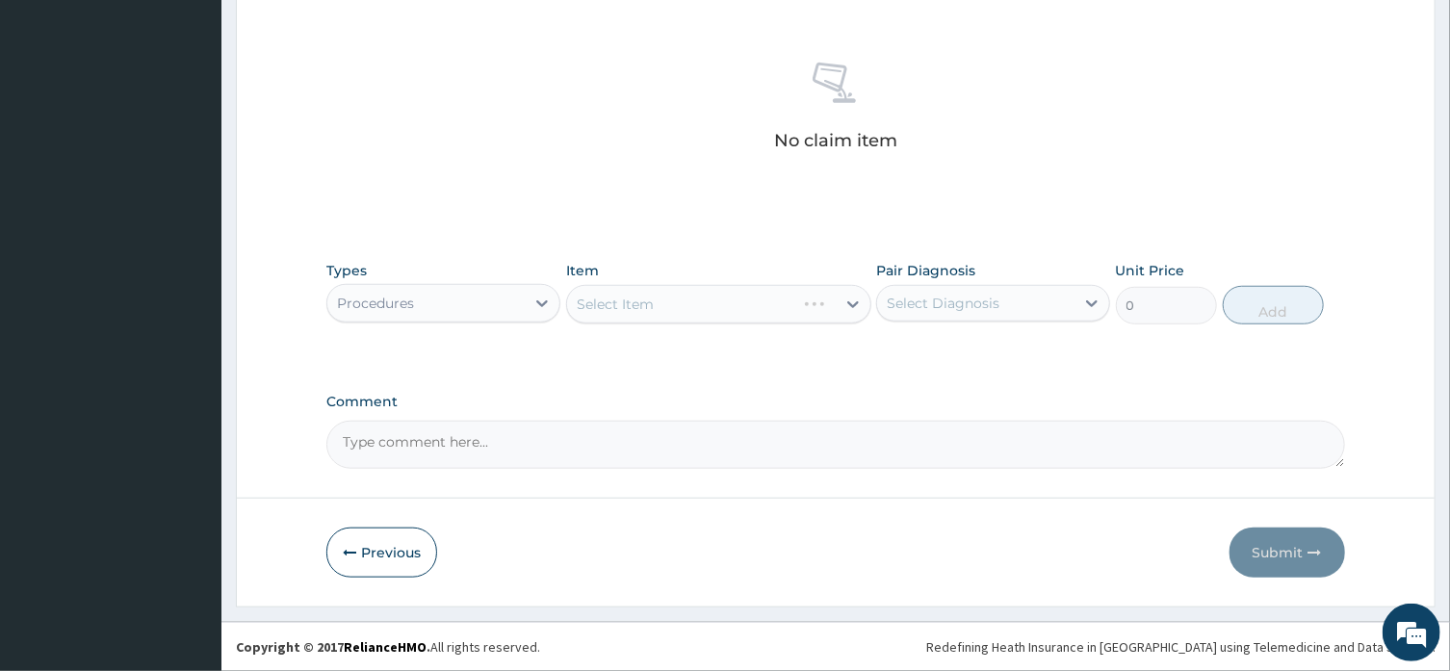
click at [850, 302] on div "Select Item" at bounding box center [718, 304] width 305 height 39
click at [855, 302] on icon at bounding box center [852, 304] width 19 height 19
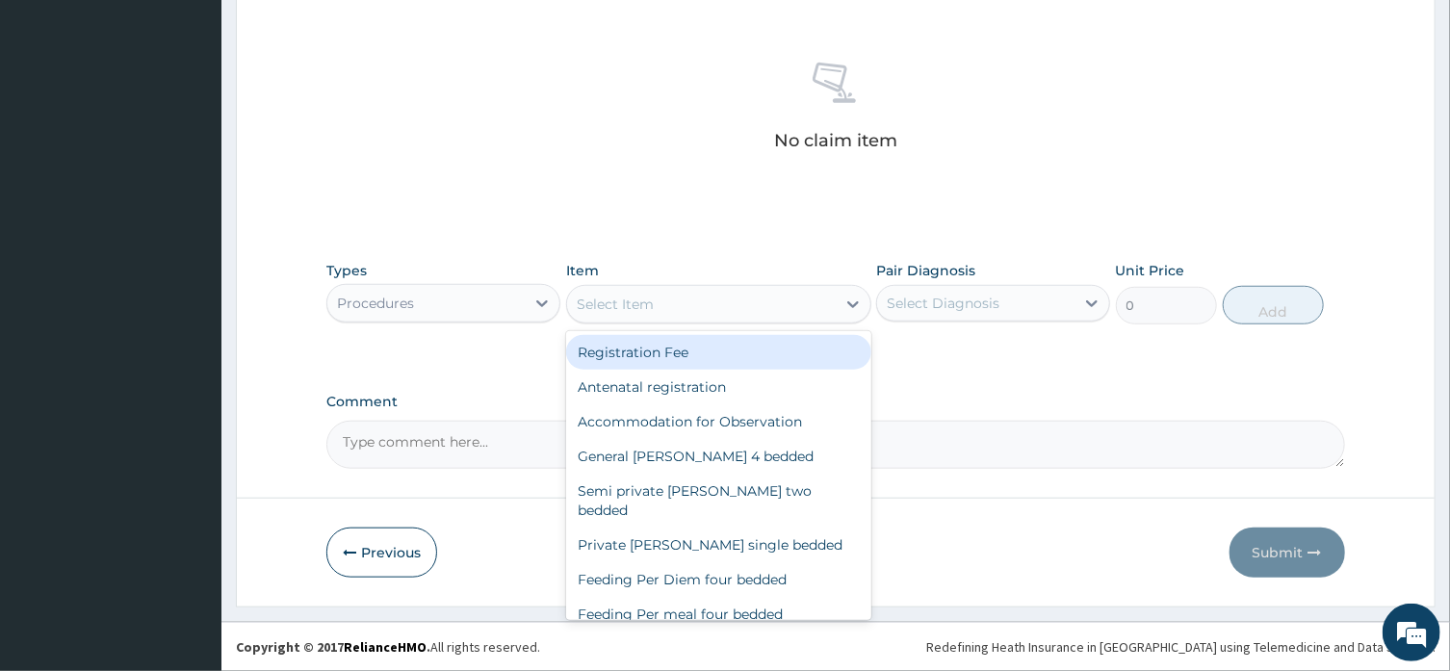
click at [813, 358] on div "Registration Fee" at bounding box center [718, 352] width 305 height 35
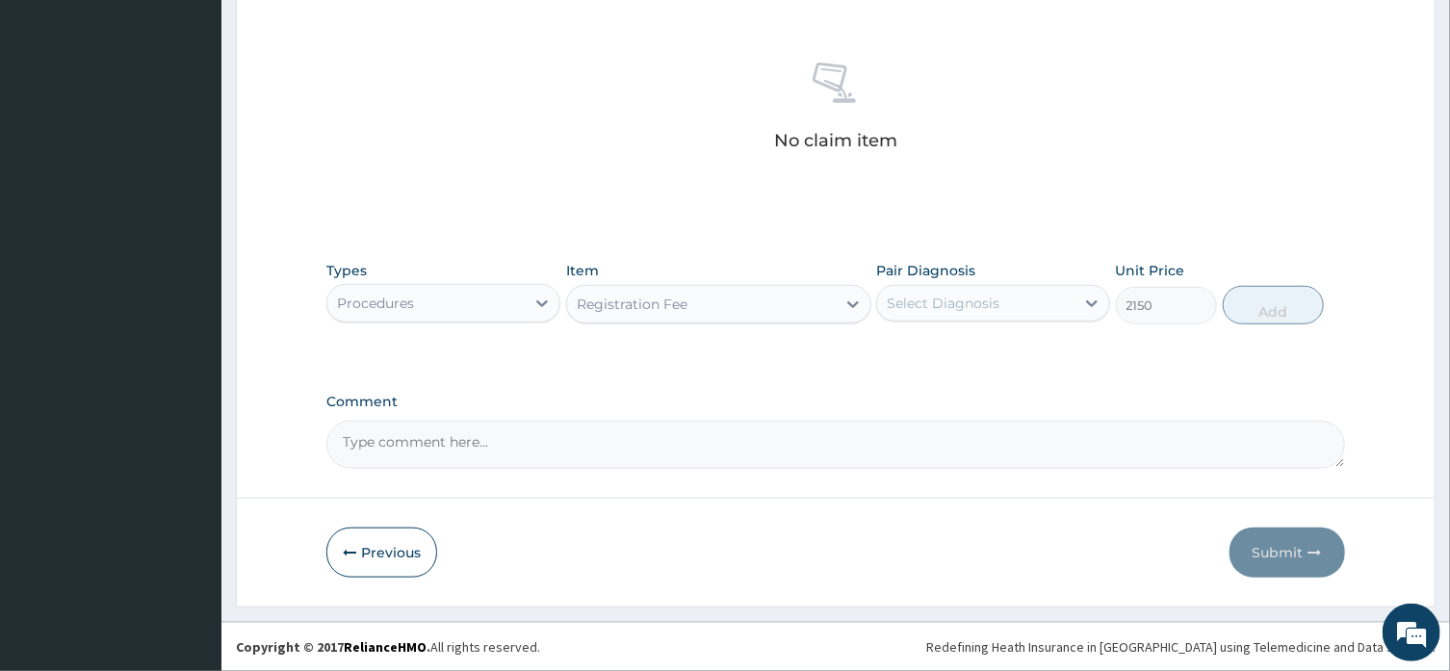
type input "2150"
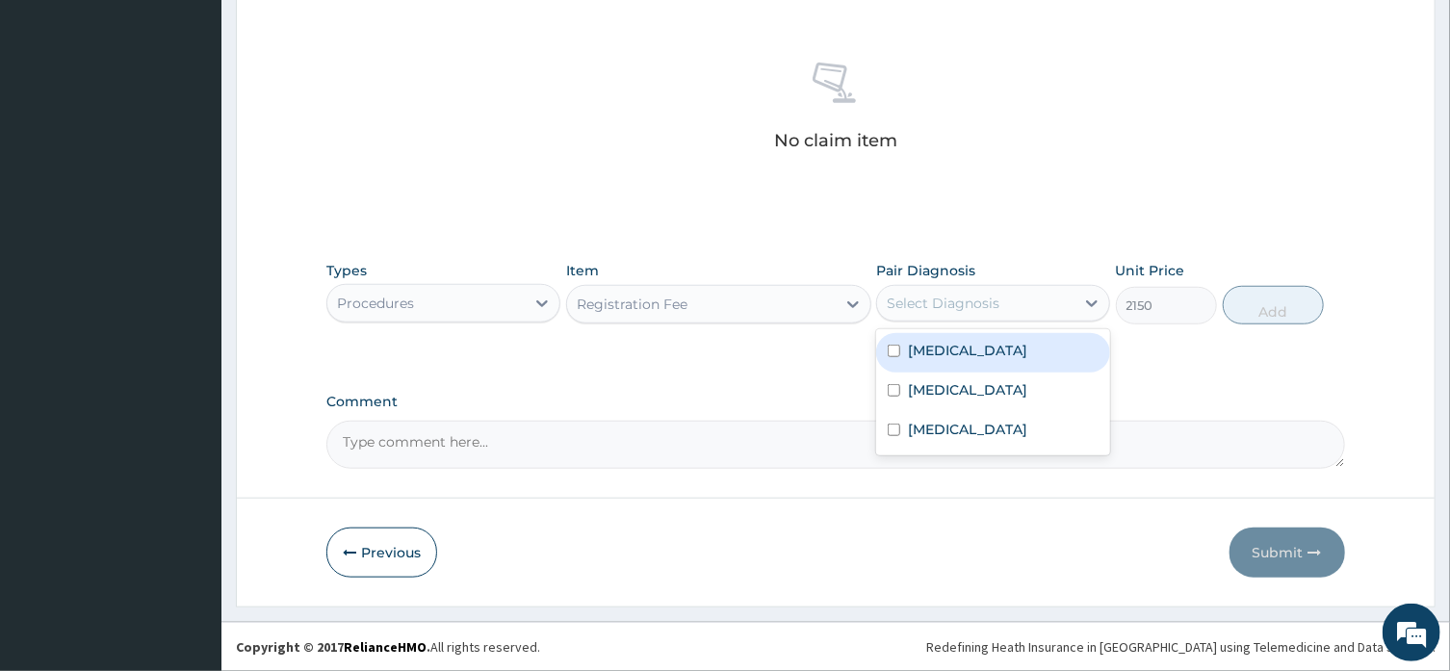
click at [1039, 300] on div "Select Diagnosis" at bounding box center [975, 303] width 197 height 31
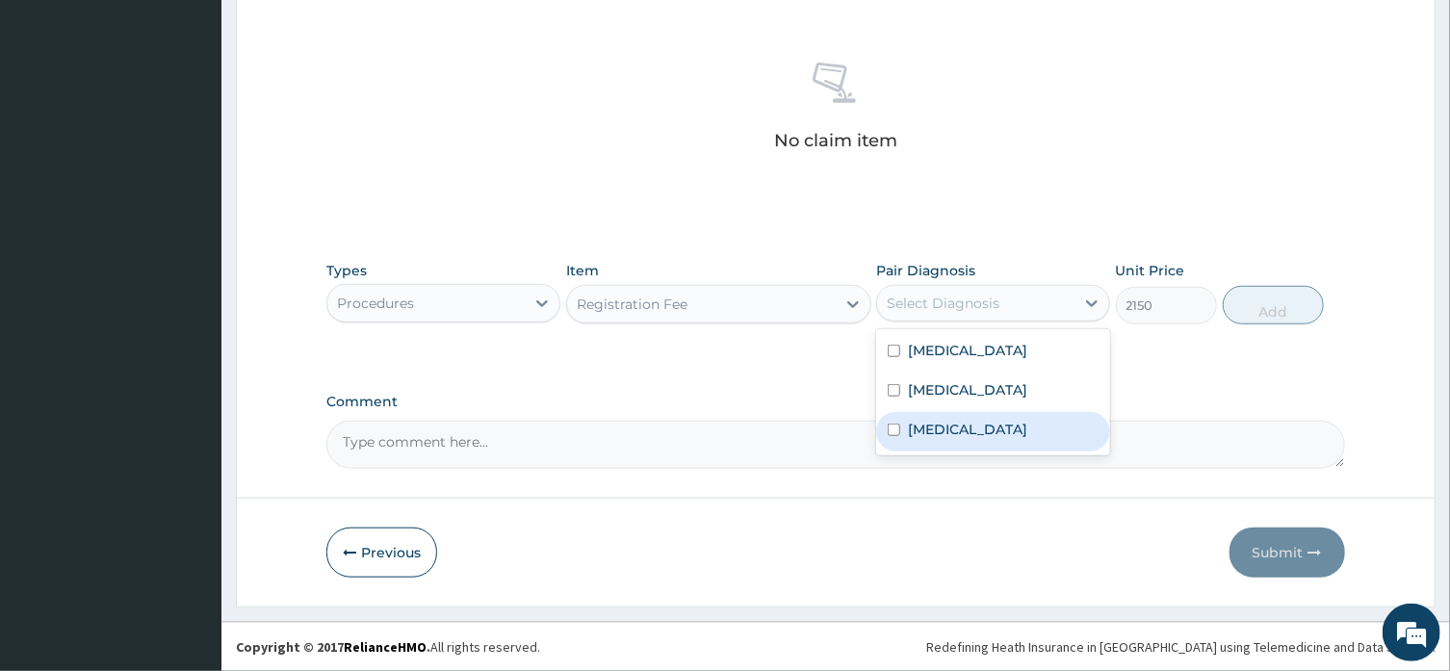
click at [1001, 423] on div "[MEDICAL_DATA]" at bounding box center [993, 431] width 234 height 39
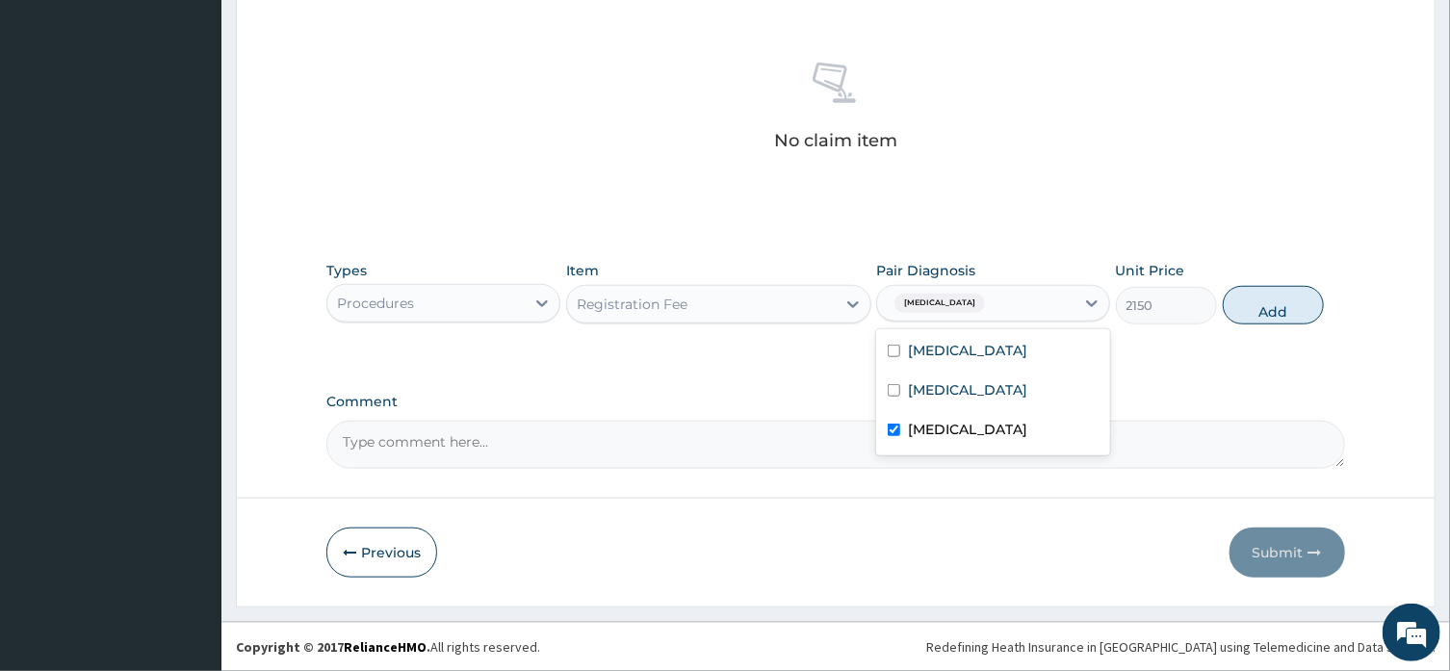
checkbox input "true"
click at [1268, 304] on button "Add" at bounding box center [1274, 305] width 102 height 39
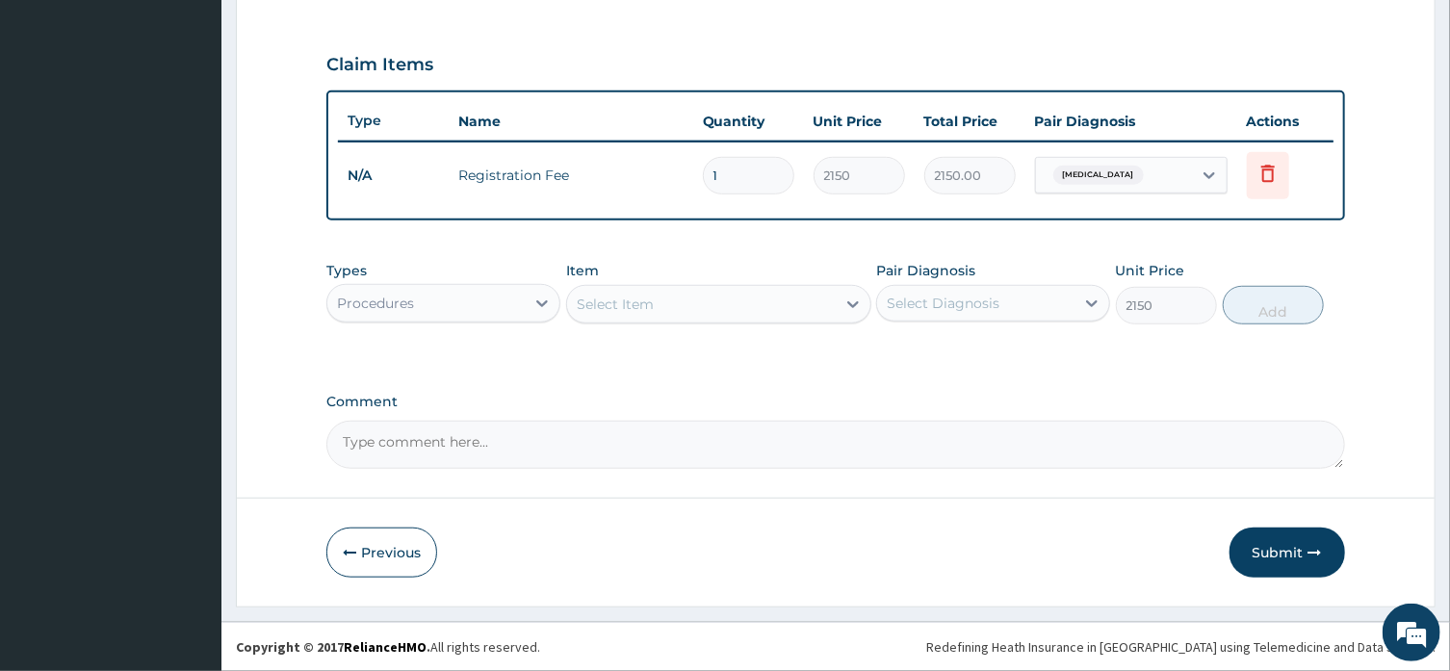
type input "0"
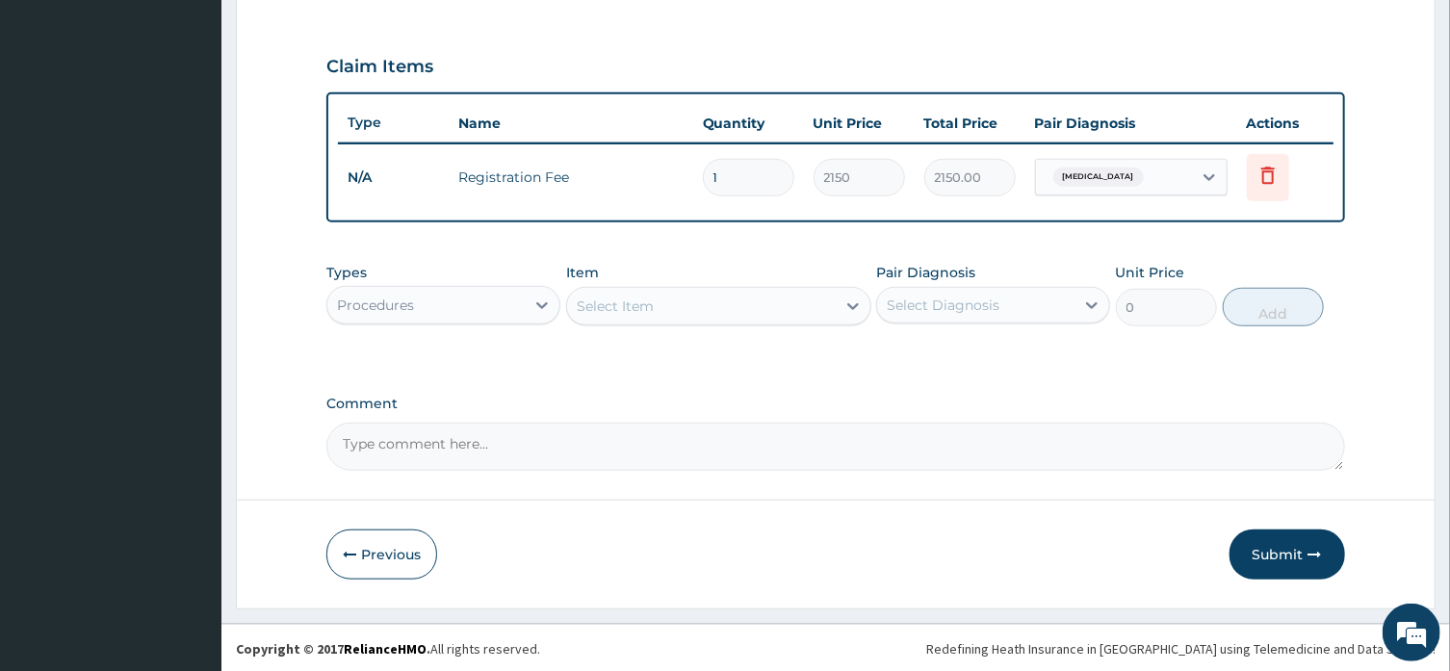
click at [786, 307] on div "Select Item" at bounding box center [701, 306] width 269 height 31
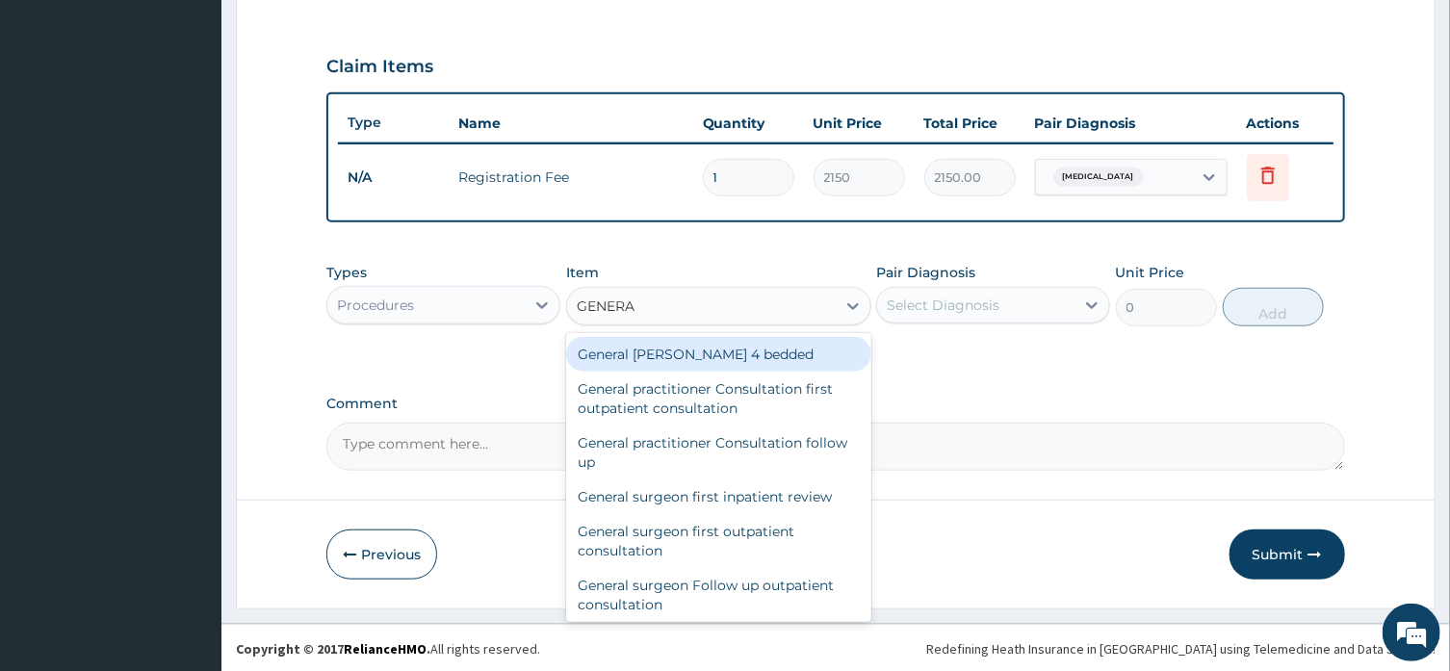
type input "GENERAL"
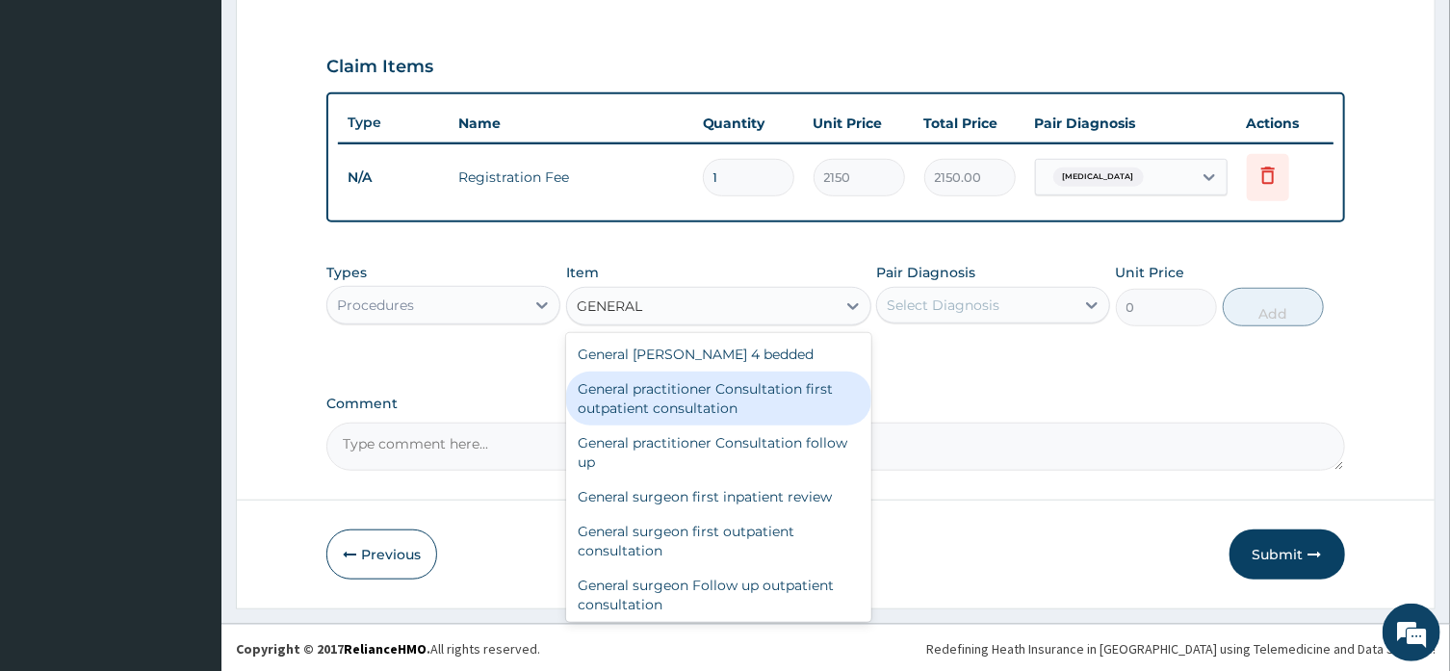
click at [768, 402] on div "General practitioner Consultation first outpatient consultation" at bounding box center [718, 399] width 305 height 54
type input "3547.5"
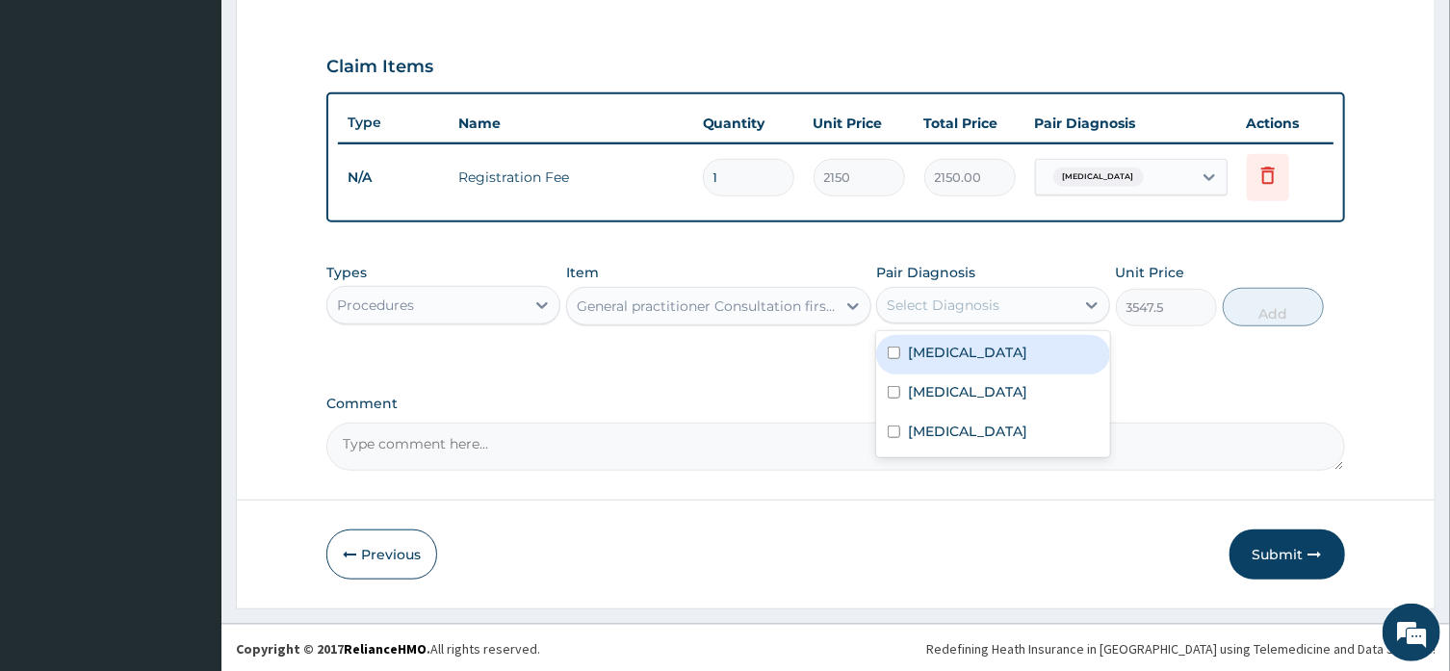
click at [1001, 300] on div "Select Diagnosis" at bounding box center [975, 305] width 197 height 31
click at [960, 353] on label "[MEDICAL_DATA]" at bounding box center [967, 352] width 119 height 19
checkbox input "true"
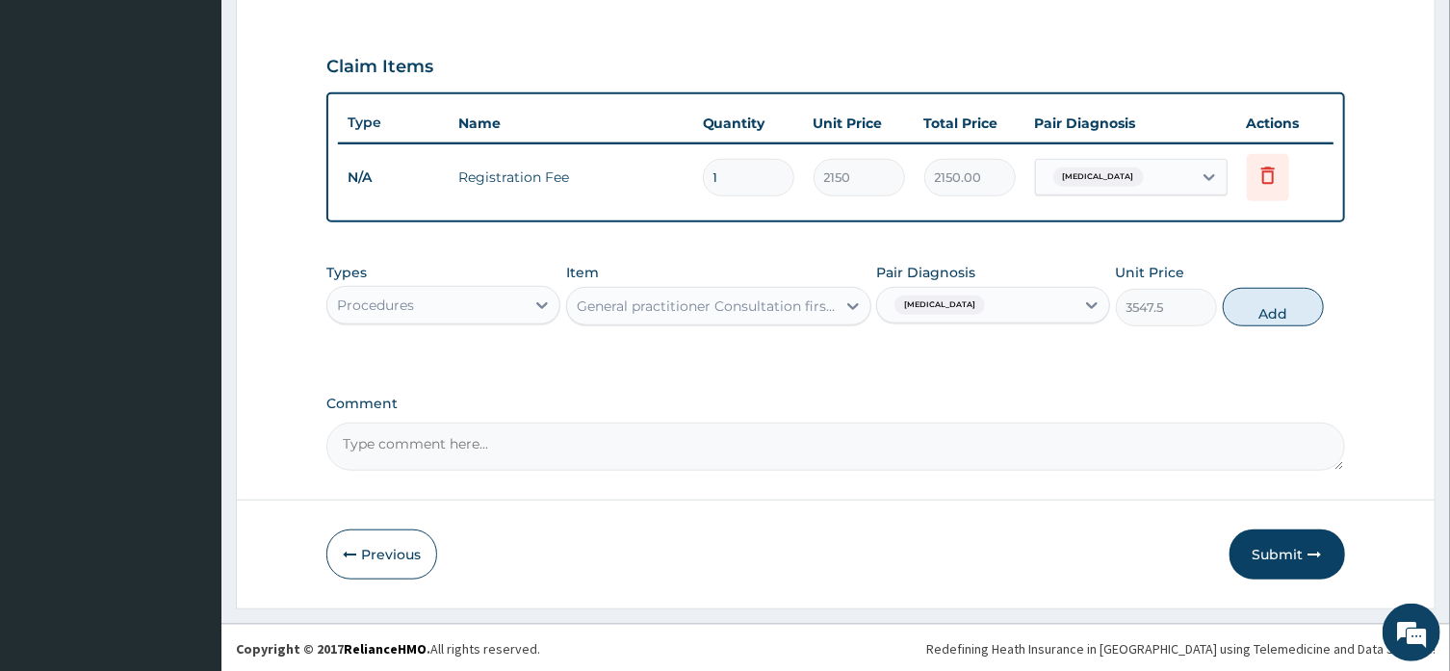
click at [1276, 298] on button "Add" at bounding box center [1274, 307] width 102 height 39
type input "0"
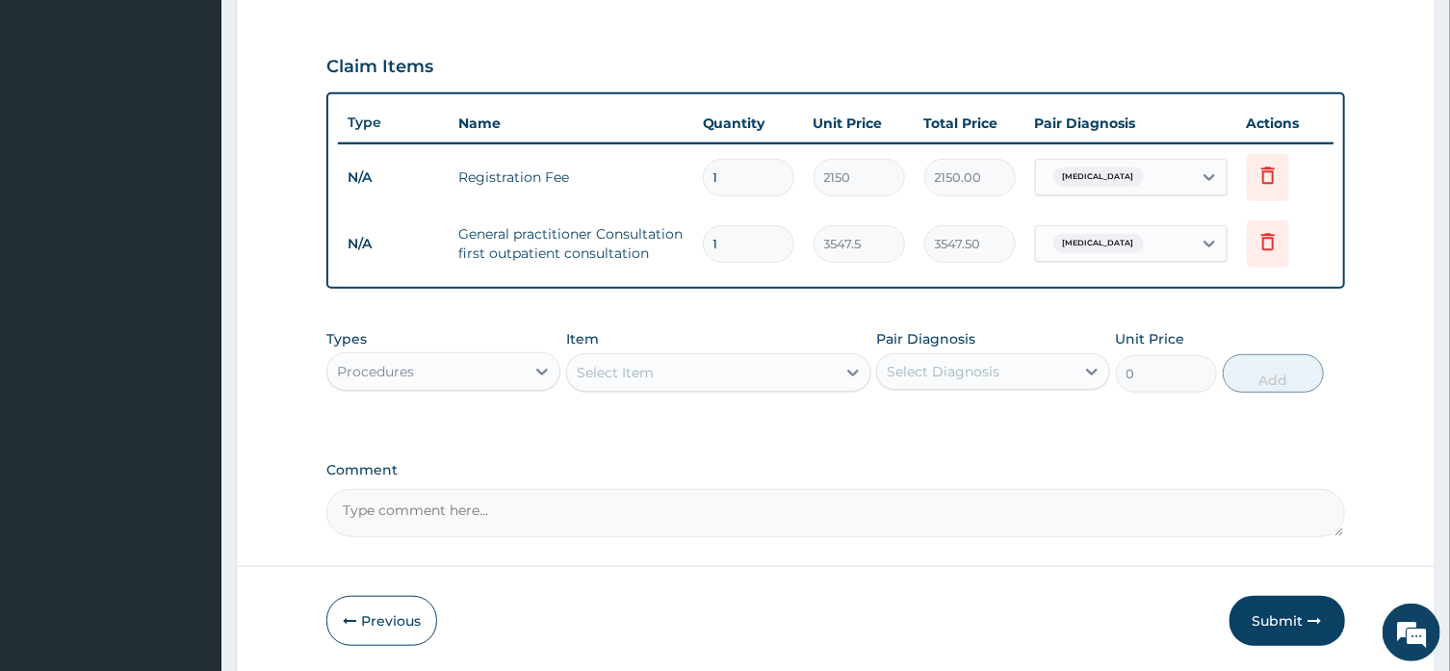
click at [544, 365] on icon at bounding box center [541, 371] width 19 height 19
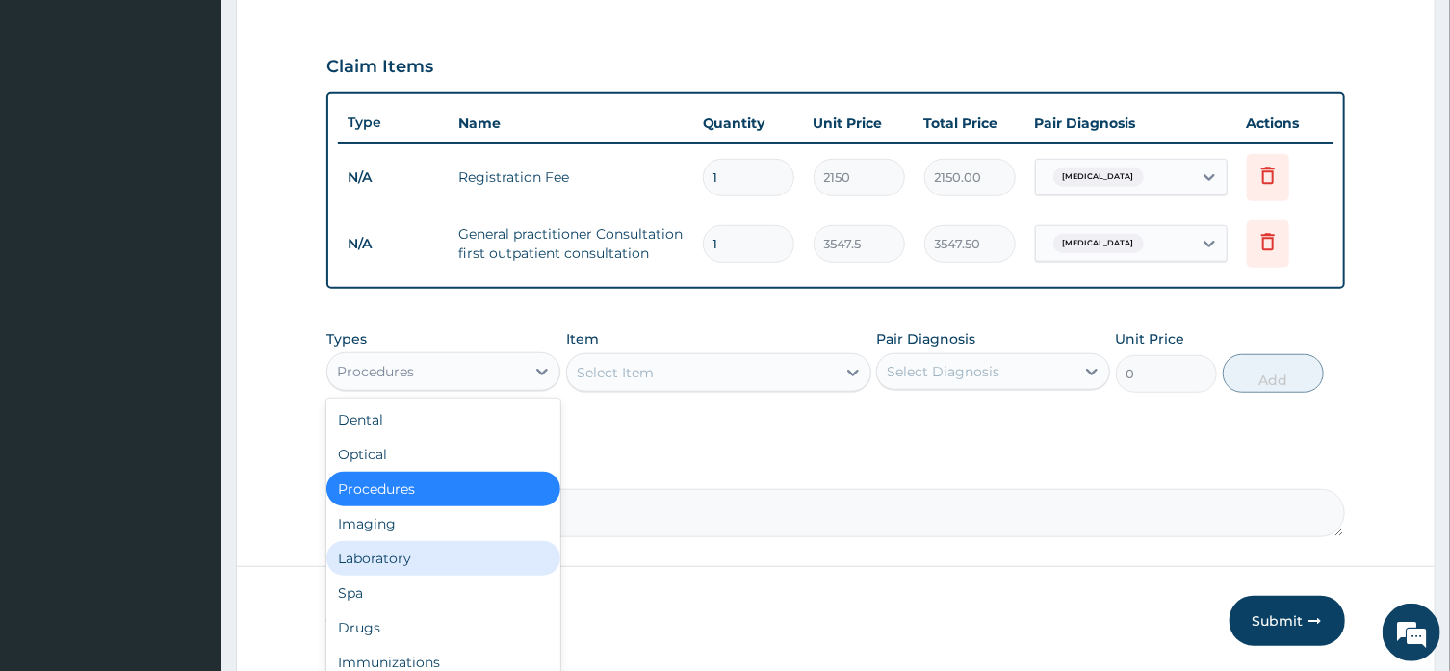
click at [421, 559] on div "Laboratory" at bounding box center [443, 558] width 234 height 35
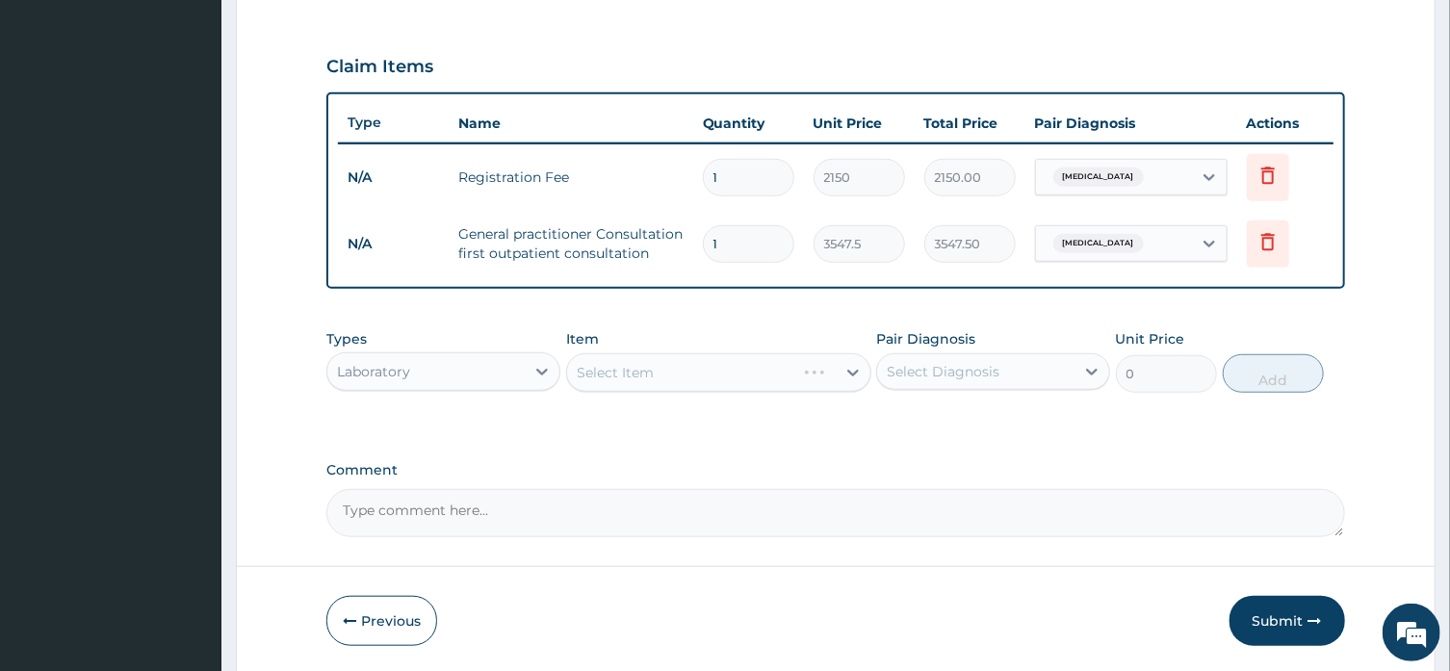
click at [656, 372] on div "Select Item" at bounding box center [718, 372] width 305 height 39
click at [848, 370] on icon at bounding box center [853, 373] width 12 height 7
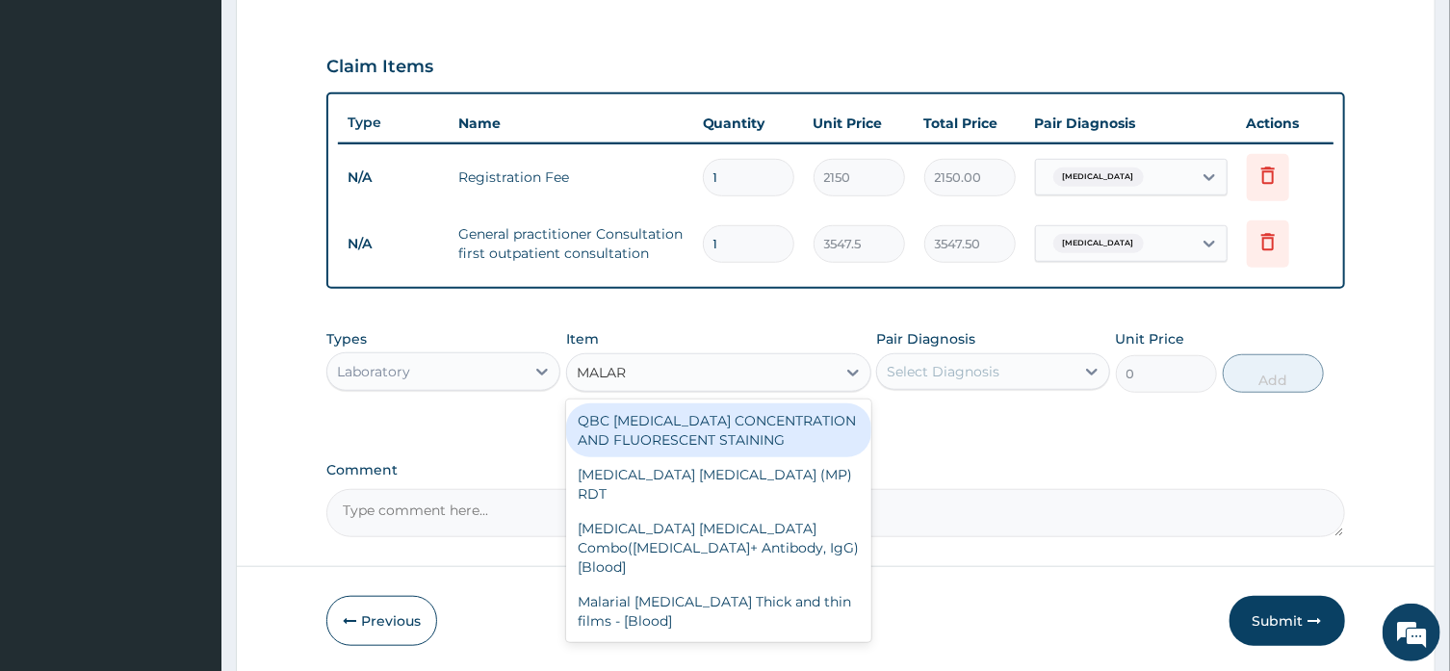
type input "MALARI"
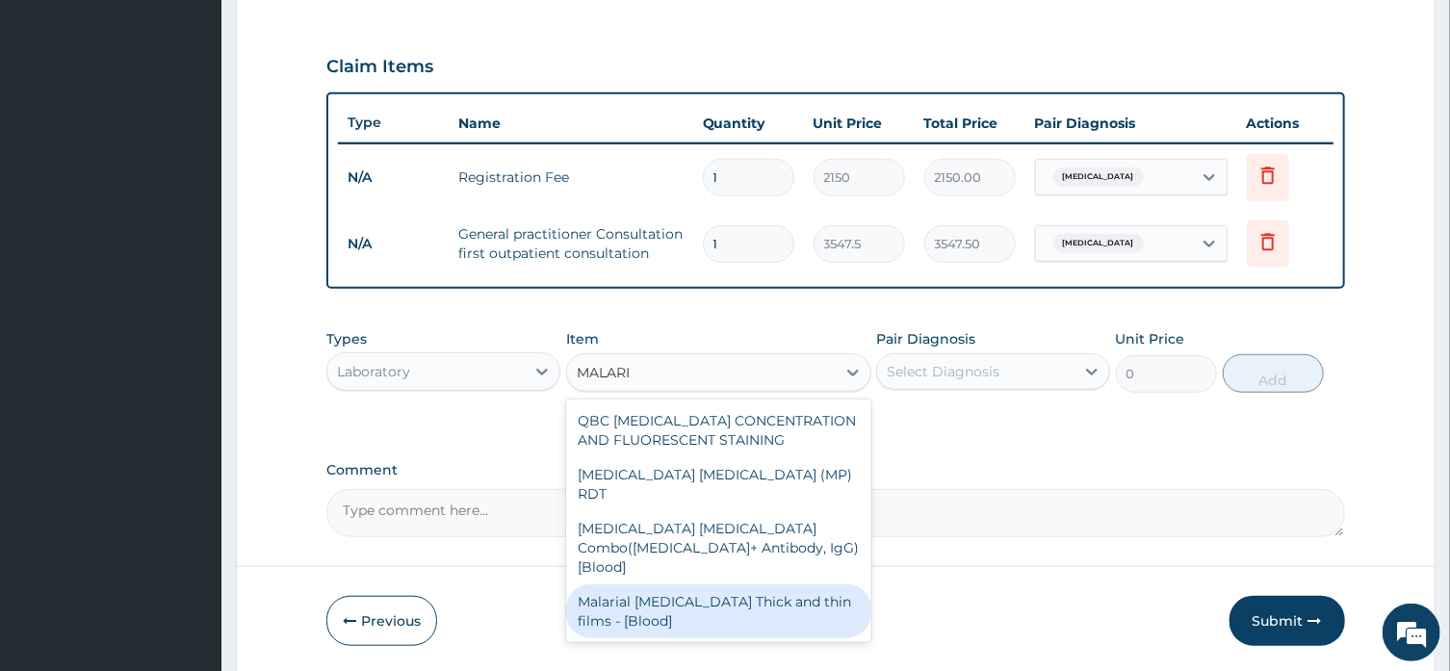
click at [757, 584] on div "Malarial [MEDICAL_DATA] Thick and thin films - [Blood]" at bounding box center [718, 611] width 305 height 54
type input "1612.5"
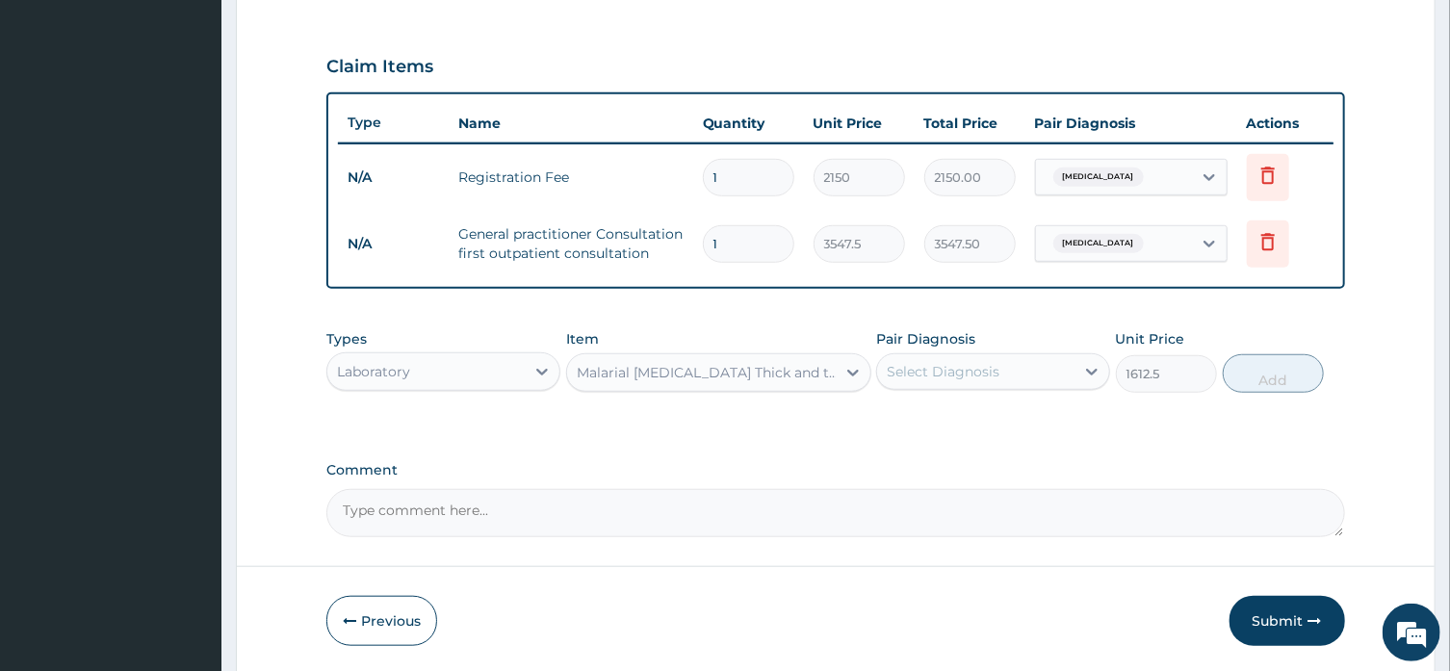
click at [978, 363] on div "Select Diagnosis" at bounding box center [943, 371] width 113 height 19
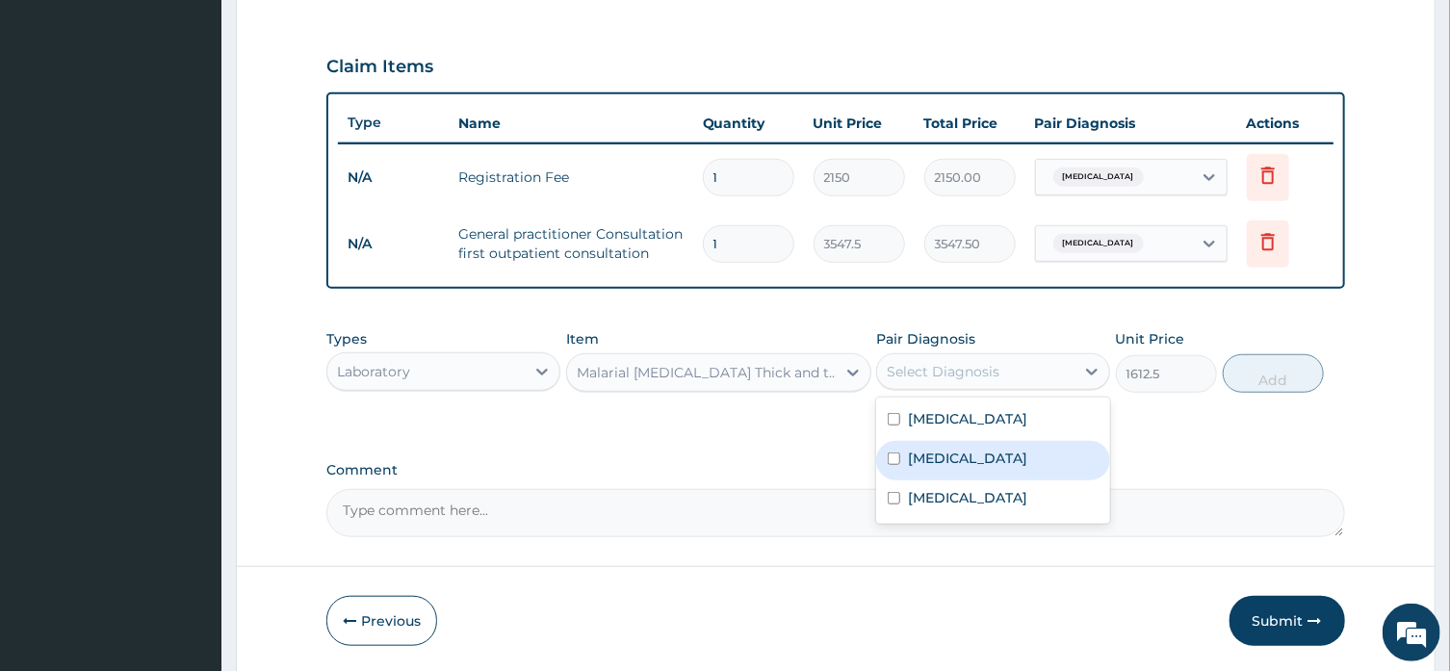
click at [975, 454] on label "[MEDICAL_DATA]" at bounding box center [967, 458] width 119 height 19
checkbox input "true"
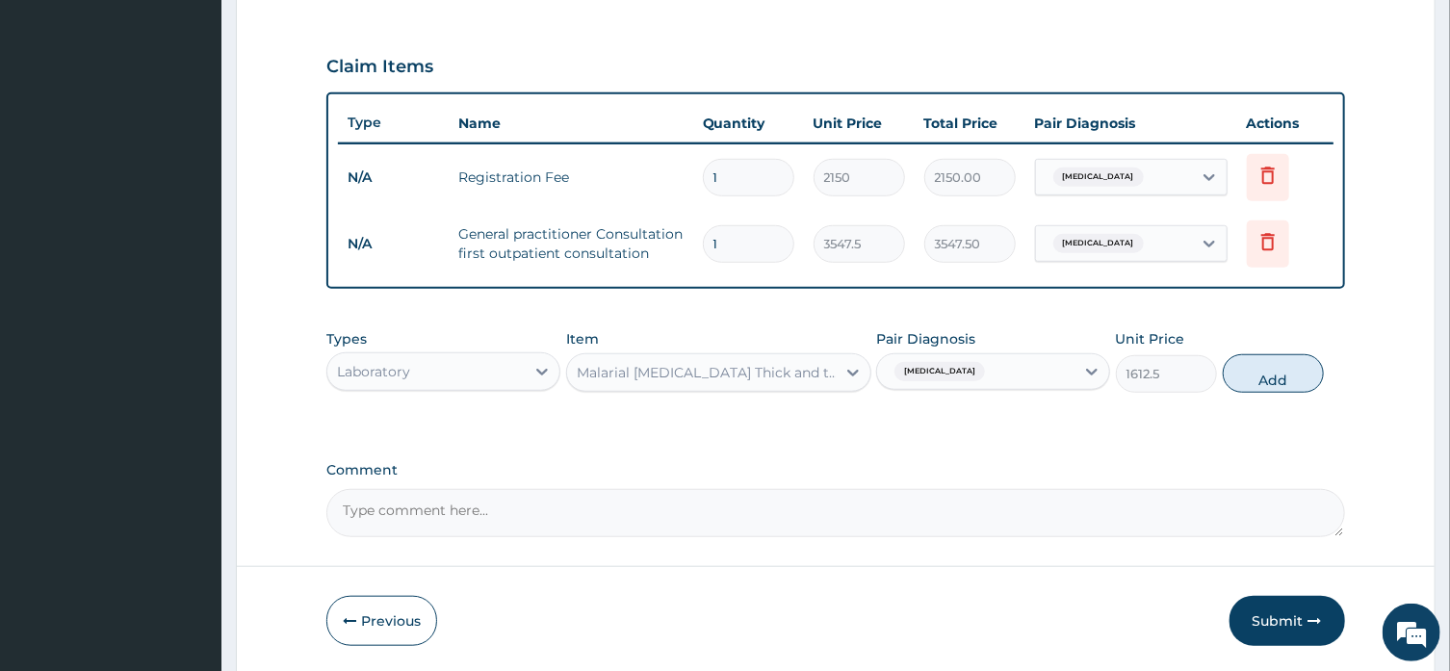
click at [1300, 370] on button "Add" at bounding box center [1274, 373] width 102 height 39
type input "0"
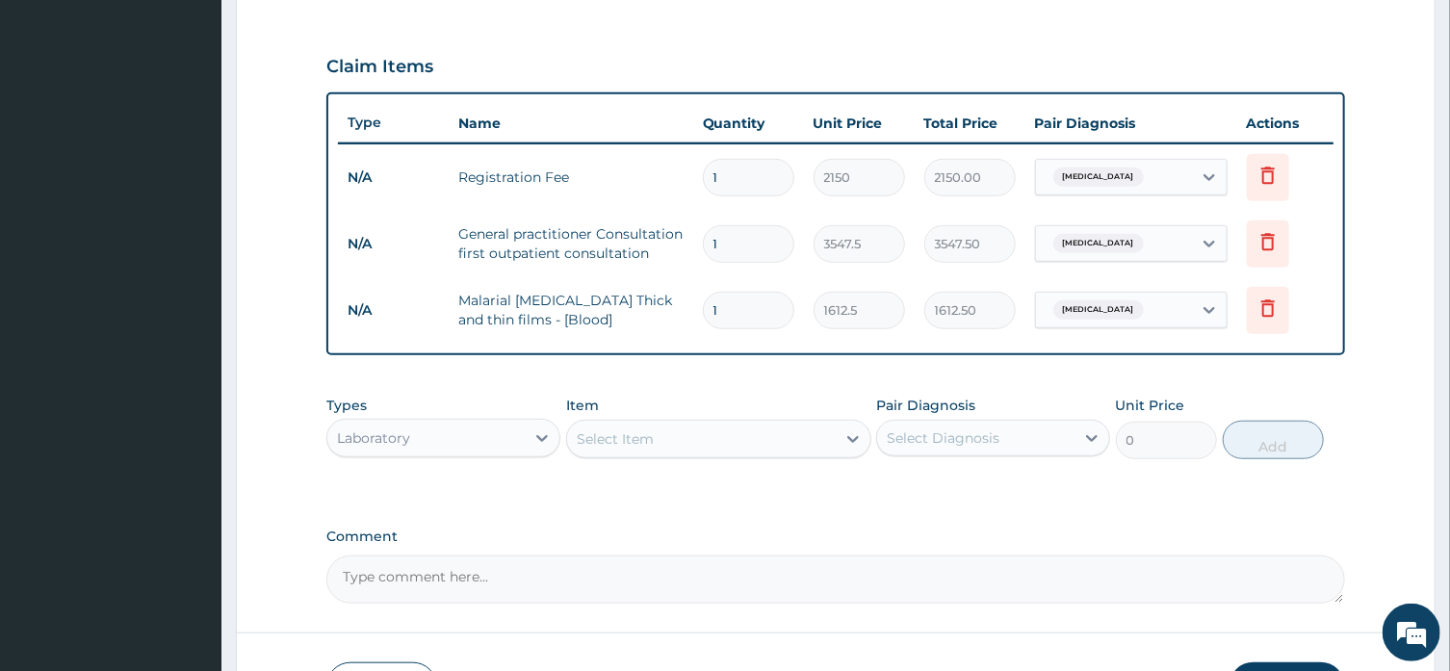
click at [1227, 368] on div "PA Code / Prescription Code Enter Code(Secondary Care Only) Encounter Date [DAT…" at bounding box center [835, 82] width 1018 height 1044
click at [827, 433] on div "Select Item" at bounding box center [701, 439] width 269 height 31
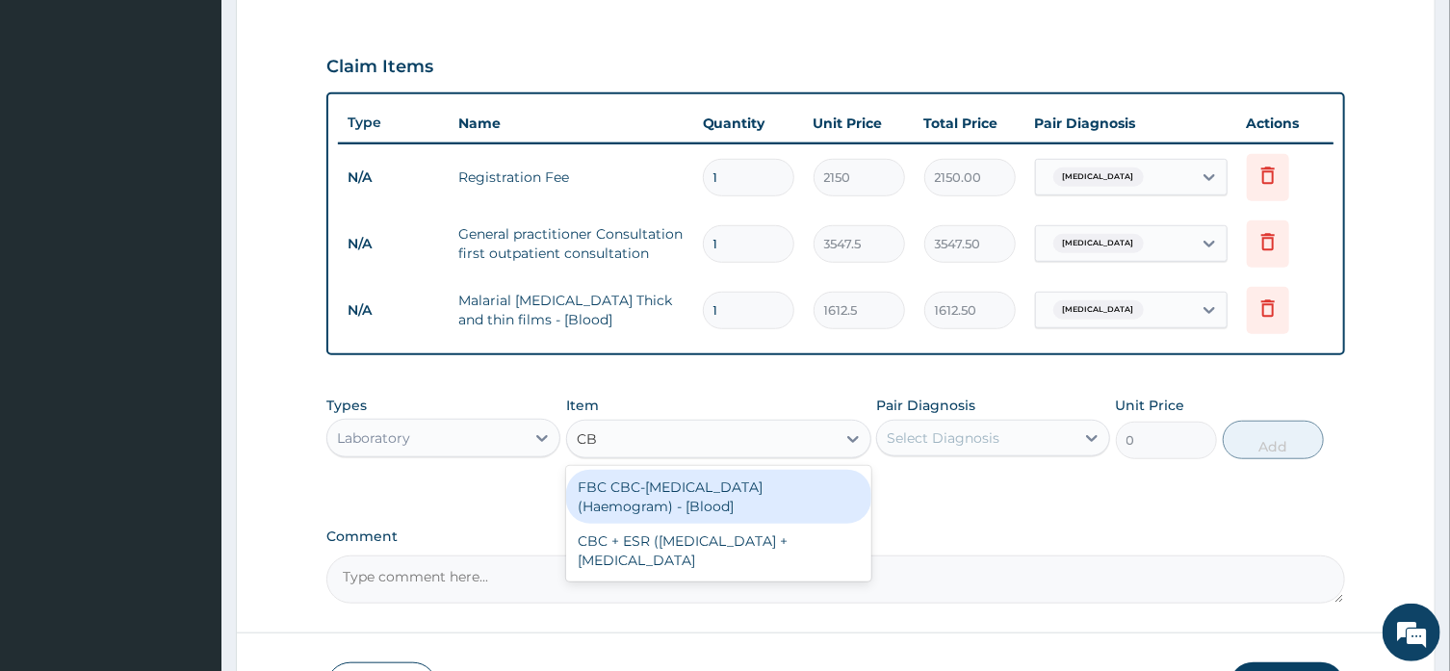
type input "CBC"
click at [791, 487] on div "FBC CBC-[MEDICAL_DATA] (Haemogram) - [Blood]" at bounding box center [718, 497] width 305 height 54
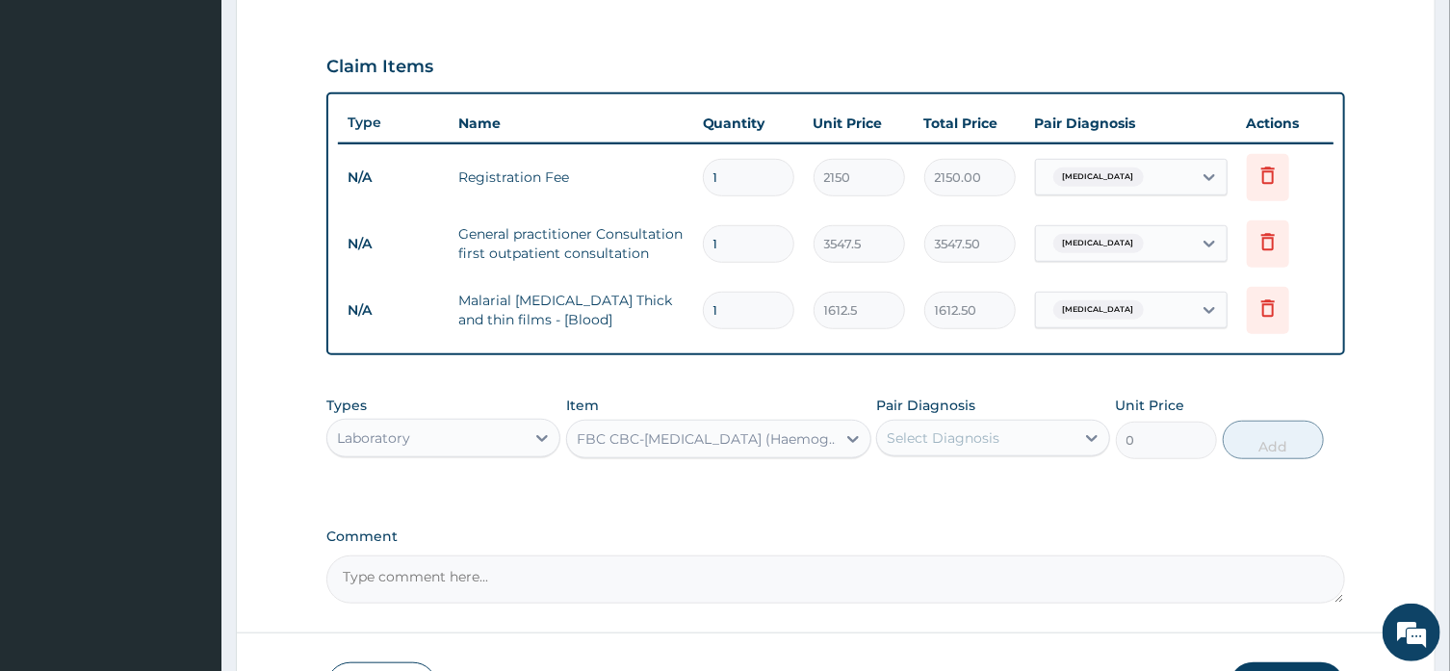
type input "4300"
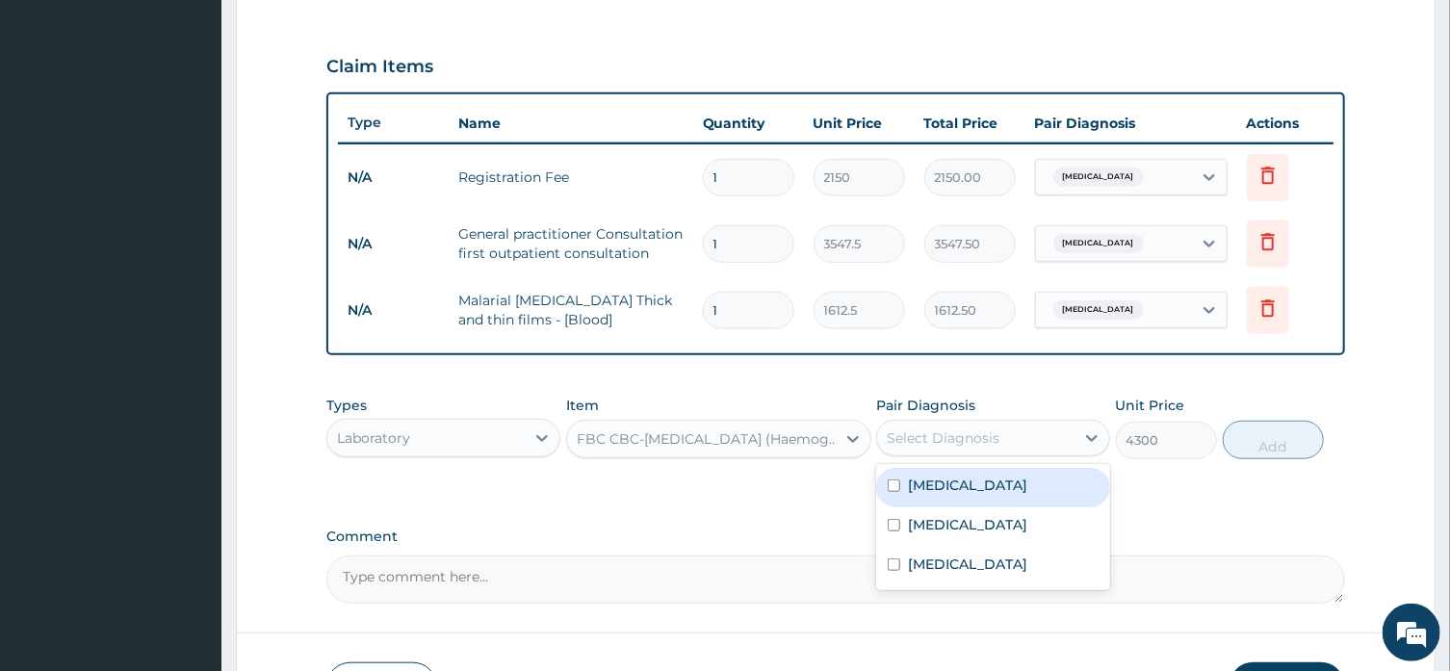
click at [1021, 439] on div "Select Diagnosis" at bounding box center [975, 438] width 197 height 31
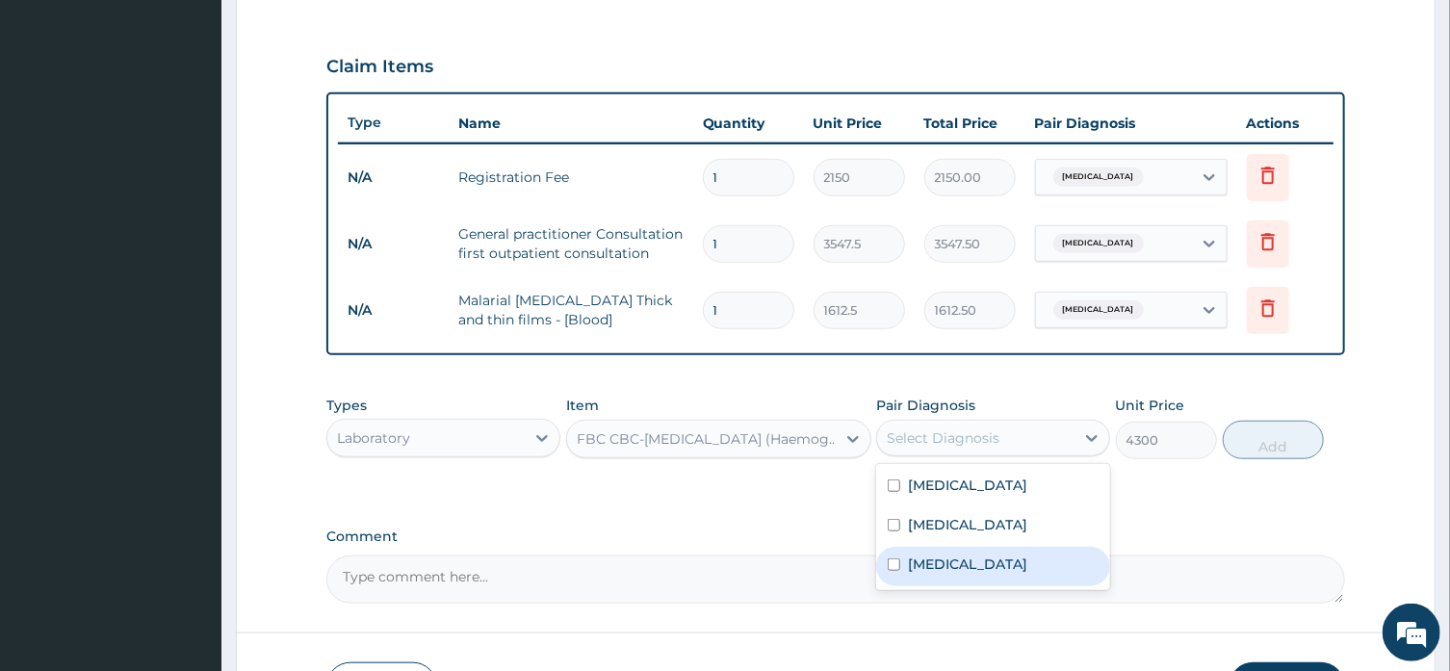
click at [968, 568] on div "[MEDICAL_DATA]" at bounding box center [993, 566] width 234 height 39
checkbox input "true"
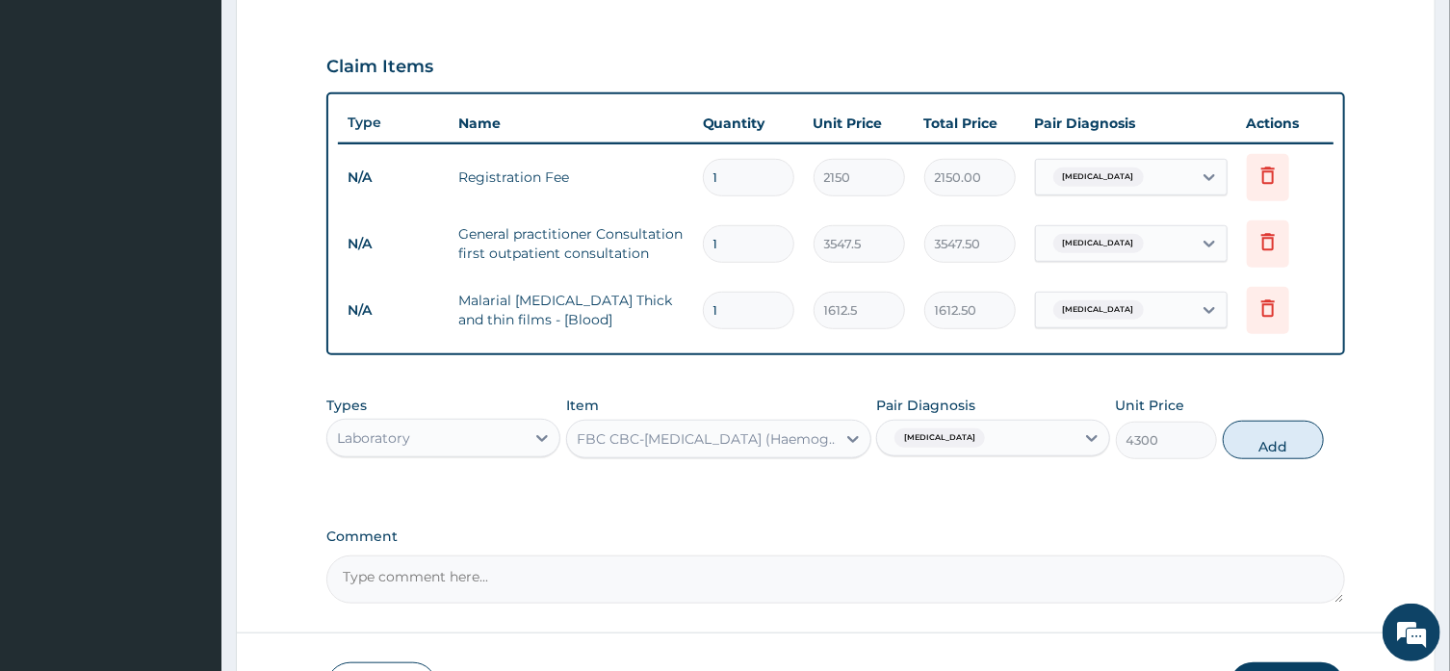
click at [1269, 434] on button "Add" at bounding box center [1274, 440] width 102 height 39
type input "0"
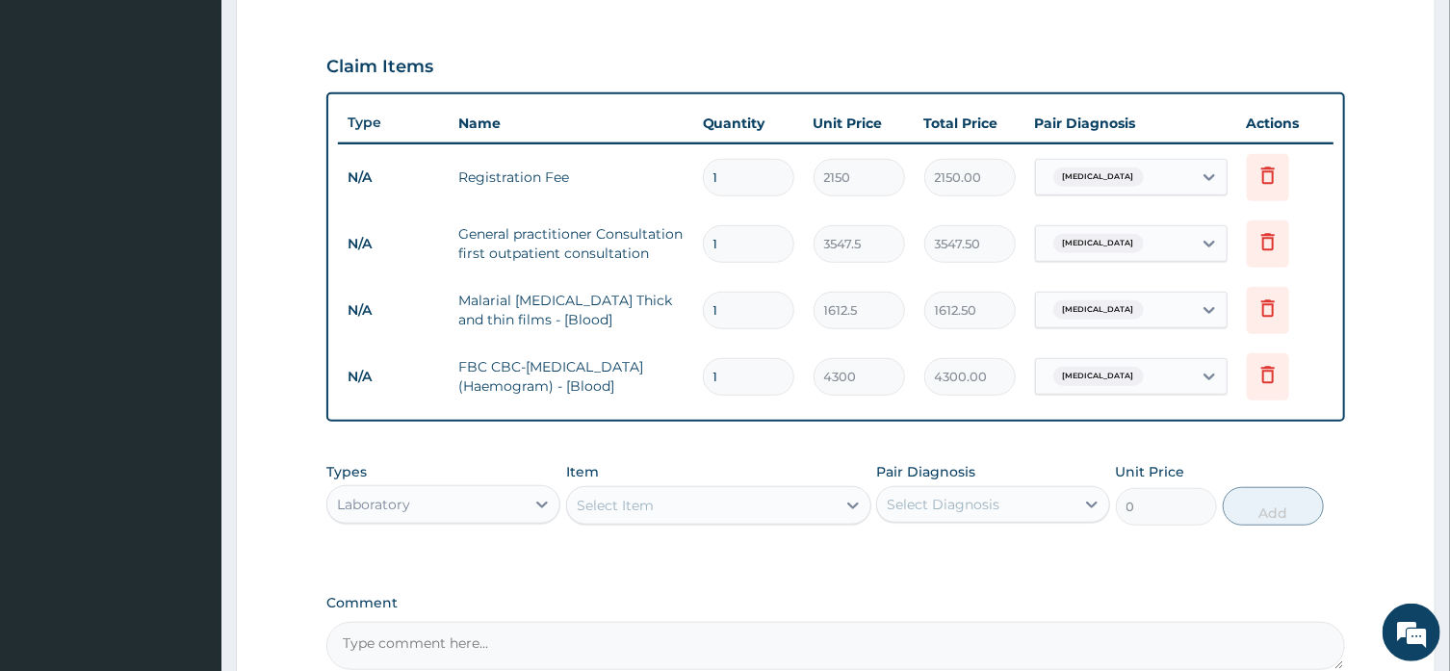
click at [509, 508] on div "Laboratory" at bounding box center [425, 504] width 197 height 31
click at [287, 446] on form "Step 2 of 2 PA Code / Prescription Code Enter Code(Secondary Care Only) Encount…" at bounding box center [836, 143] width 1200 height 1330
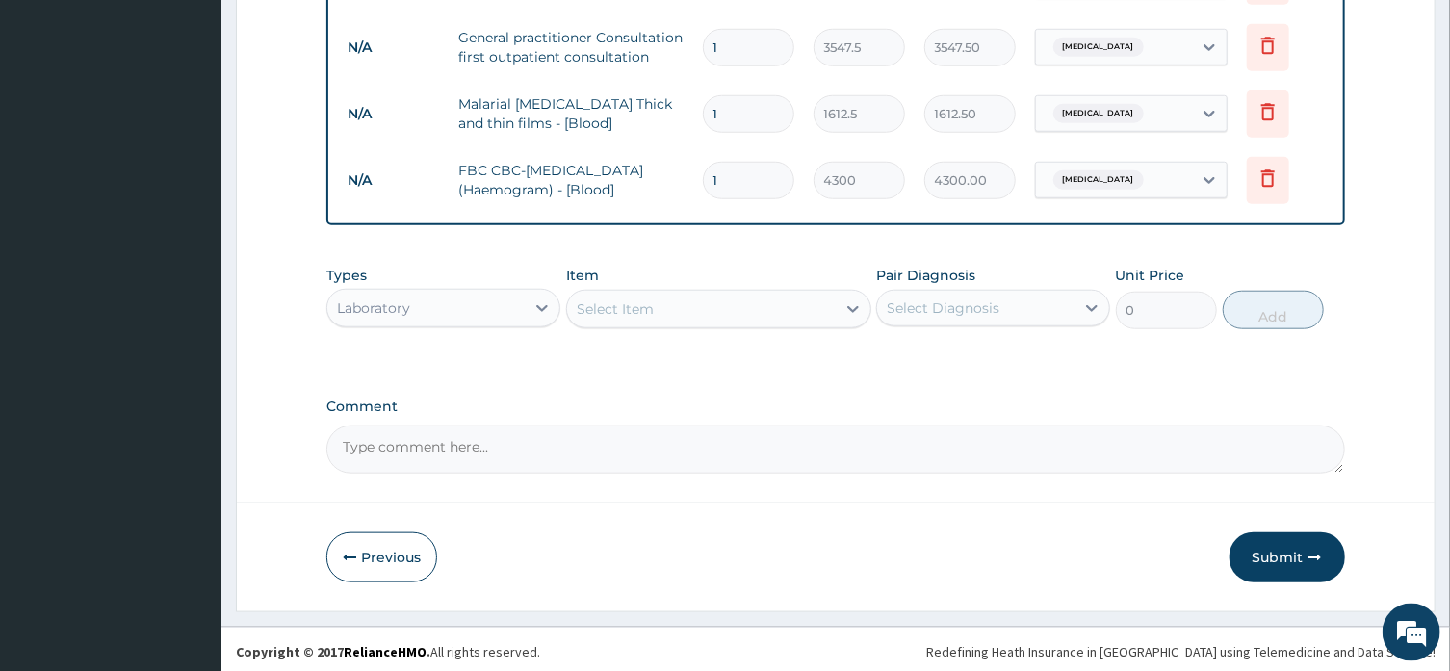
scroll to position [823, 0]
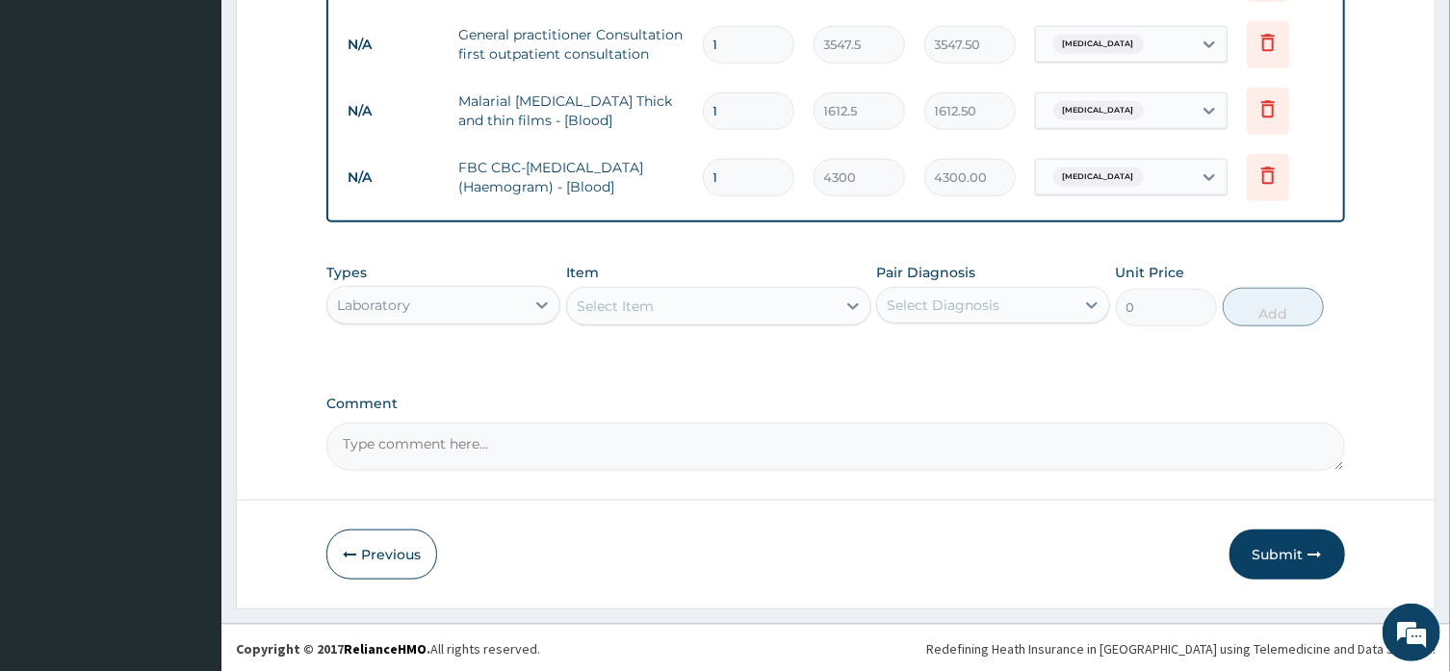
click at [540, 298] on icon at bounding box center [541, 305] width 19 height 19
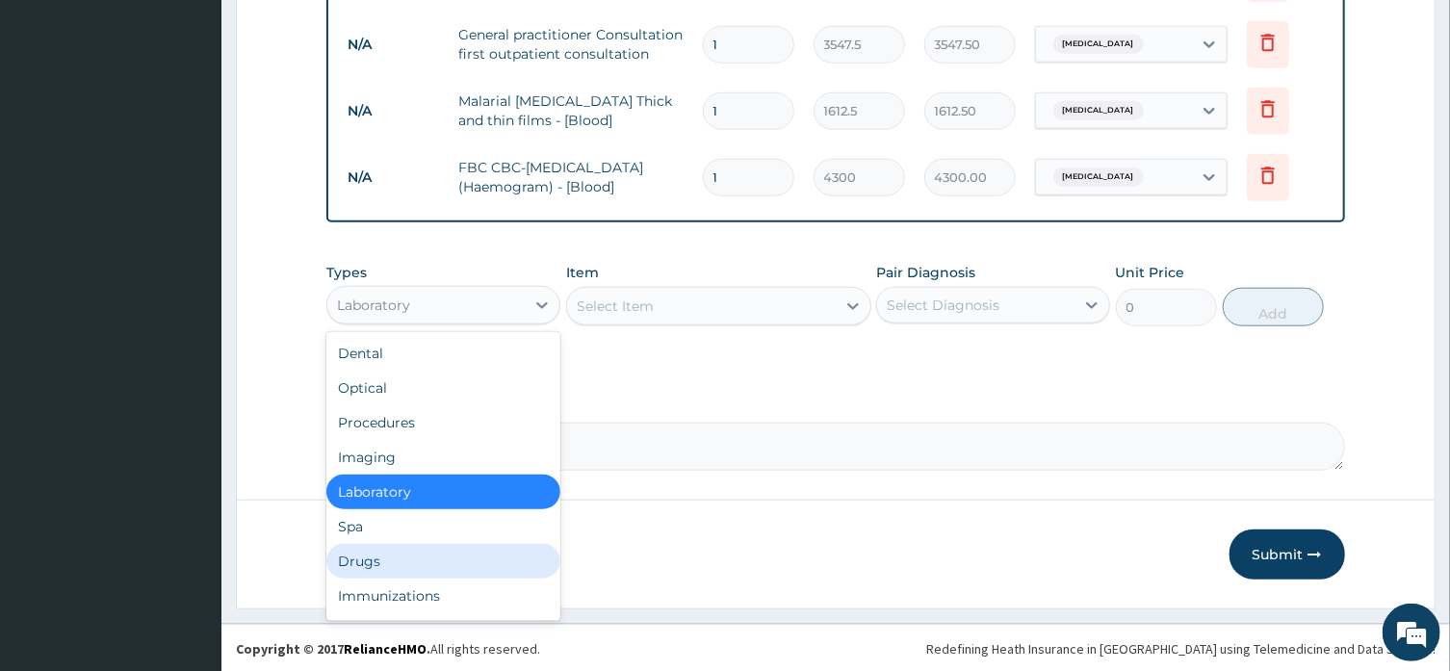
click at [411, 564] on div "Drugs" at bounding box center [443, 561] width 234 height 35
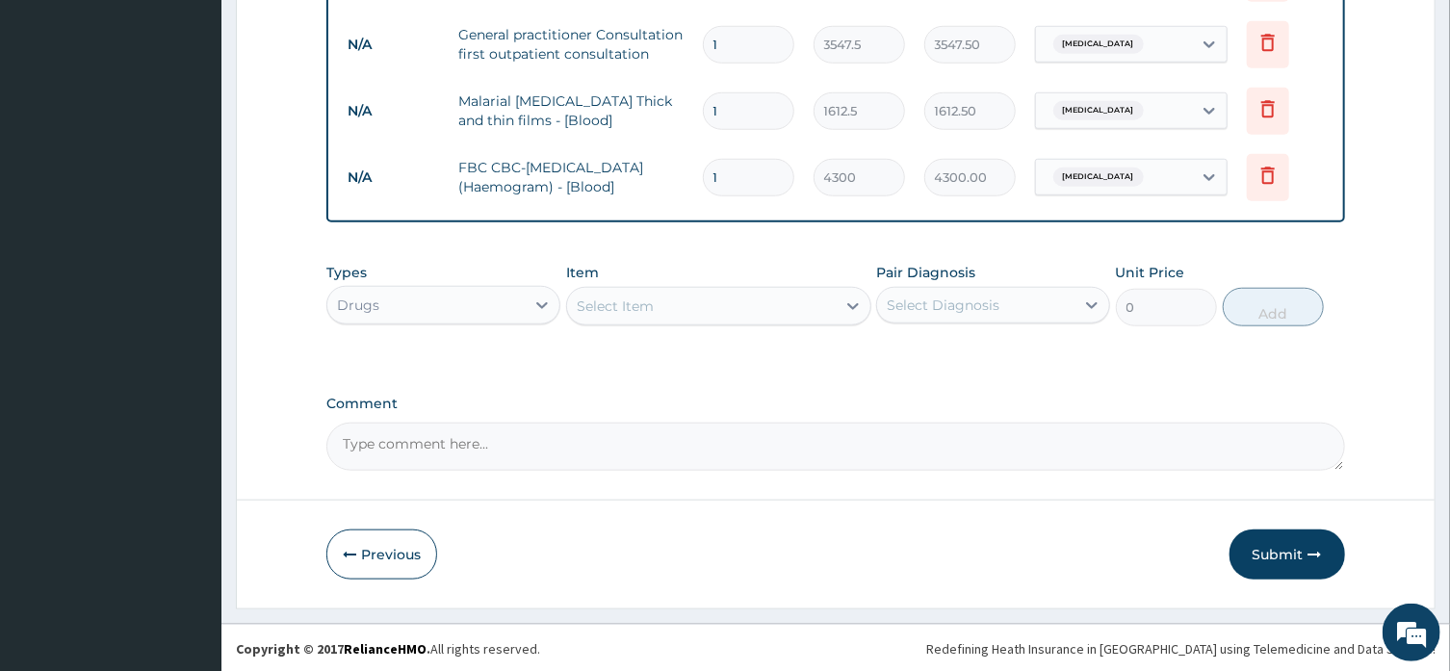
click at [625, 304] on div "Select Item" at bounding box center [615, 306] width 77 height 19
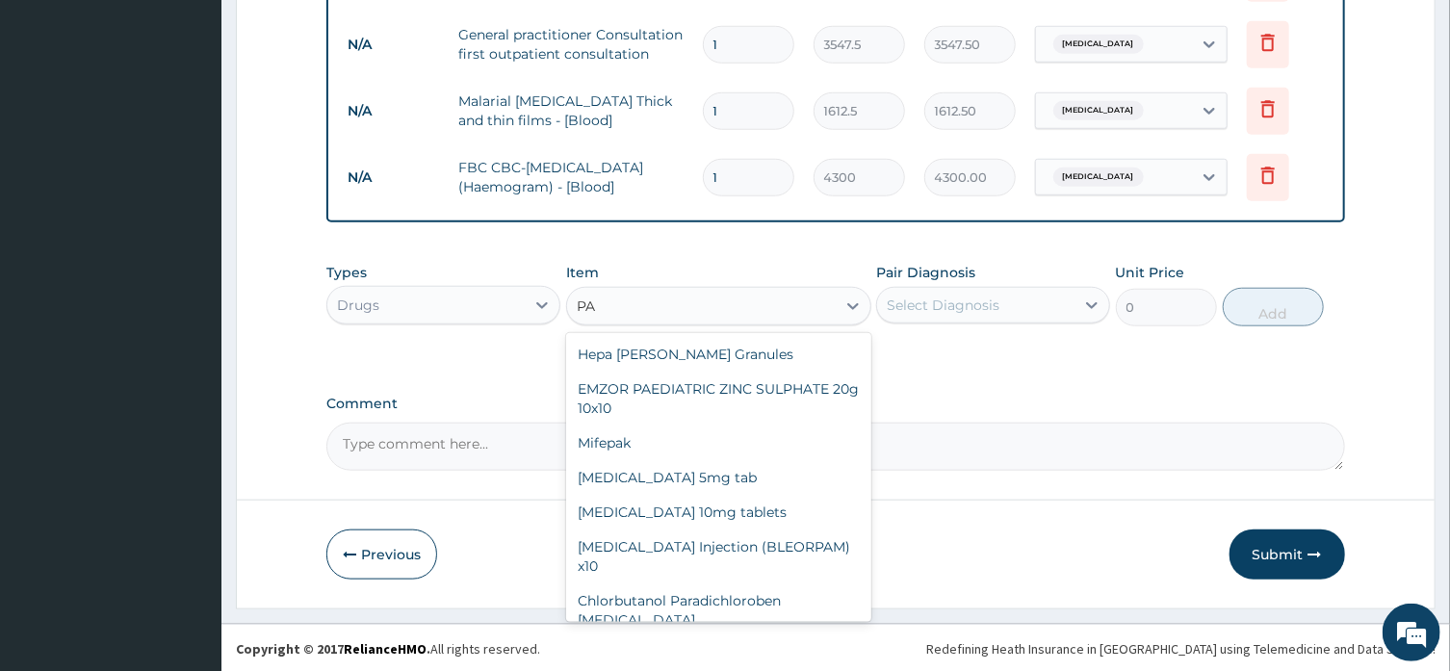
type input "P"
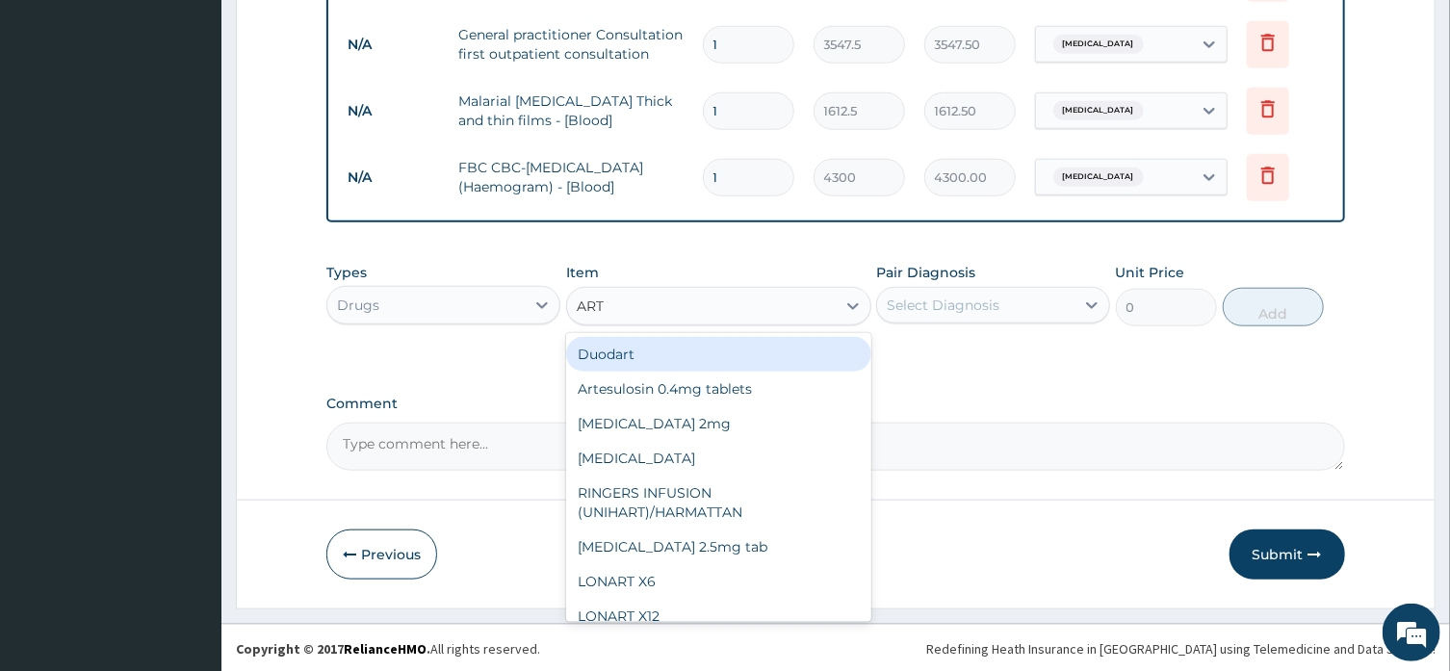
type input "ARTE"
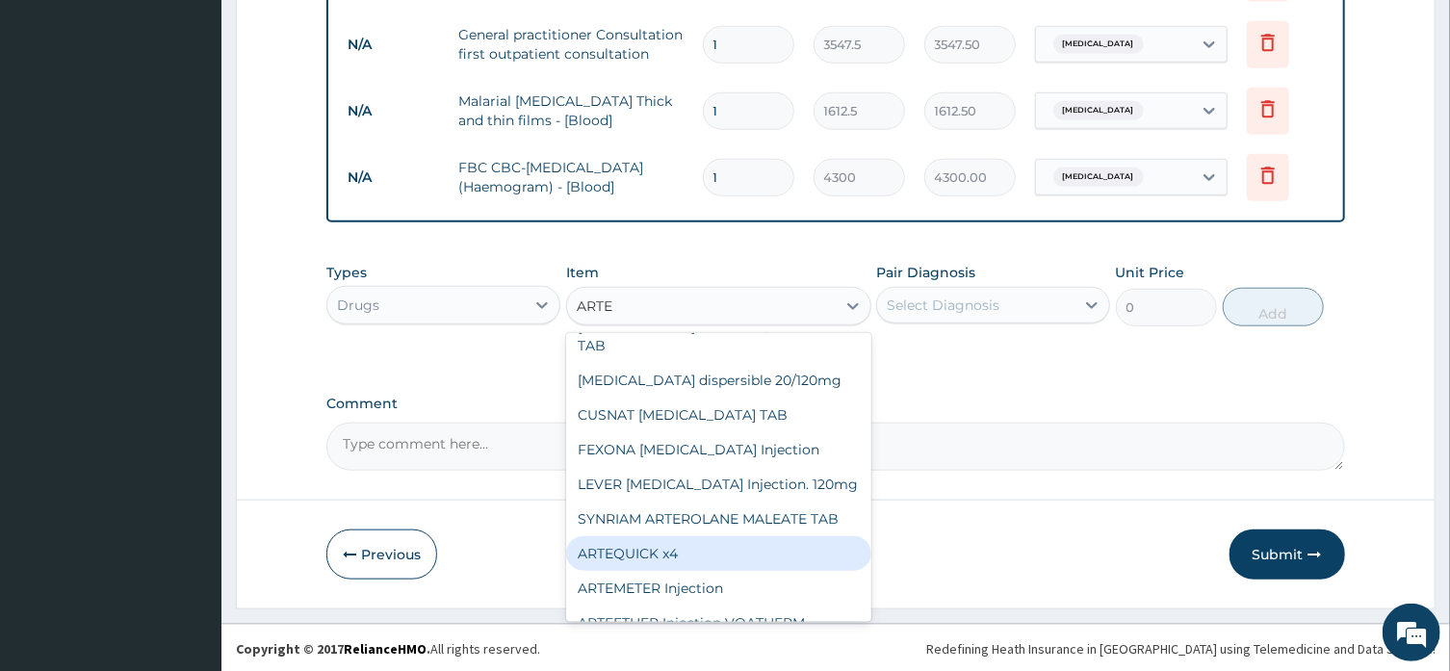
scroll to position [135, 0]
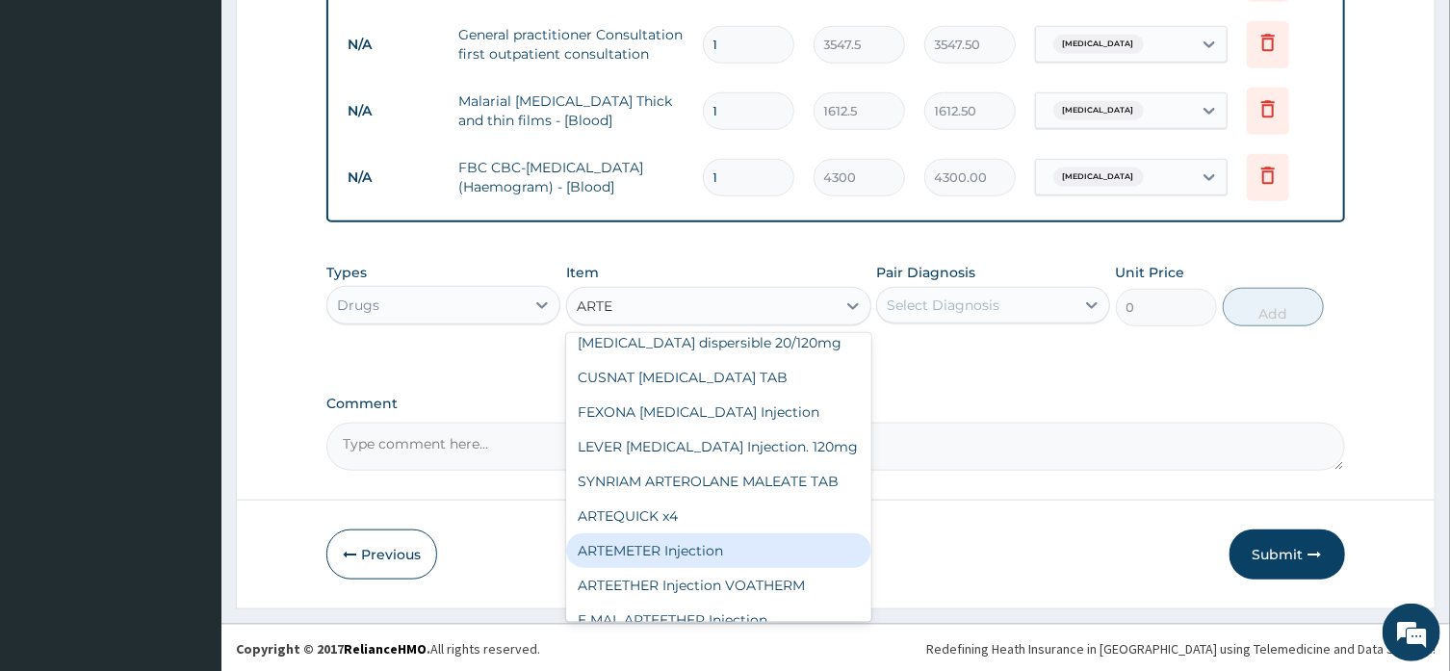
click at [731, 533] on div "ARTEMETER Injection" at bounding box center [718, 550] width 305 height 35
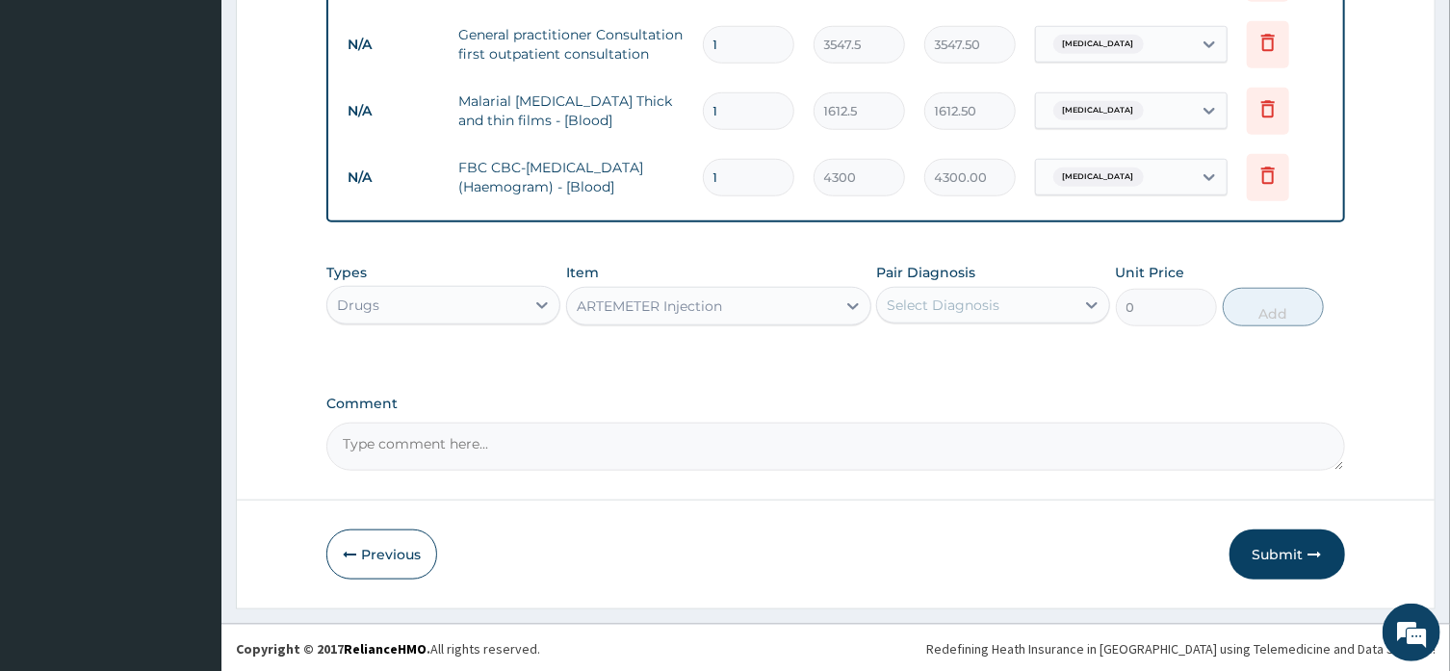
type input "860"
click at [731, 531] on div "Previous Submit" at bounding box center [835, 555] width 1018 height 50
click at [1089, 304] on icon at bounding box center [1093, 305] width 12 height 7
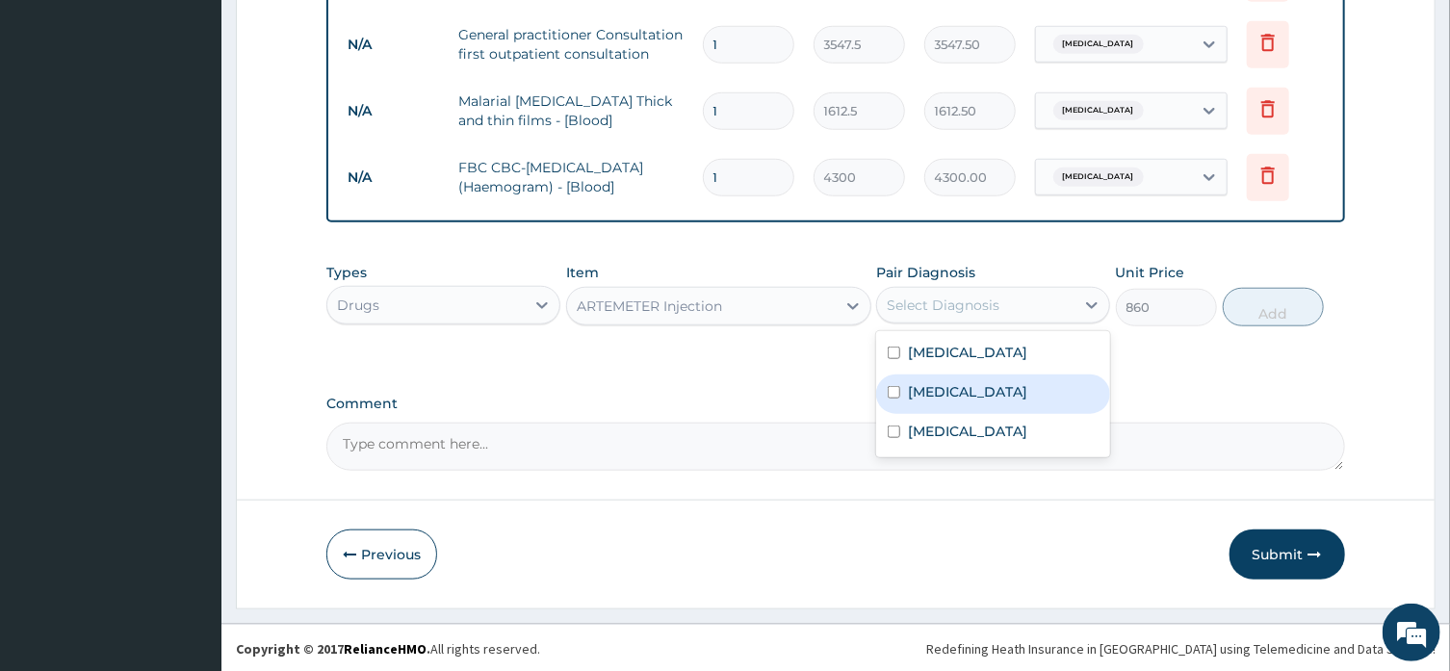
click at [1044, 390] on div "[MEDICAL_DATA]" at bounding box center [993, 394] width 234 height 39
checkbox input "true"
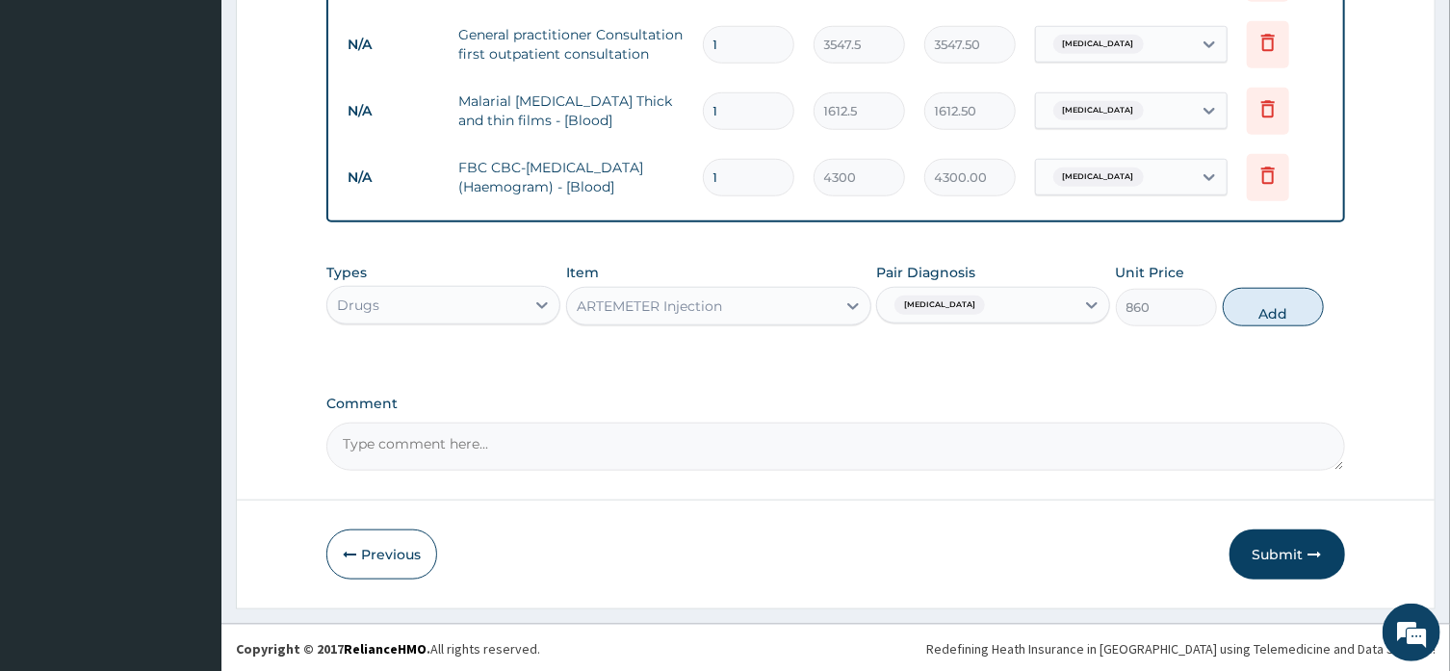
click at [1289, 306] on button "Add" at bounding box center [1274, 307] width 102 height 39
type input "0"
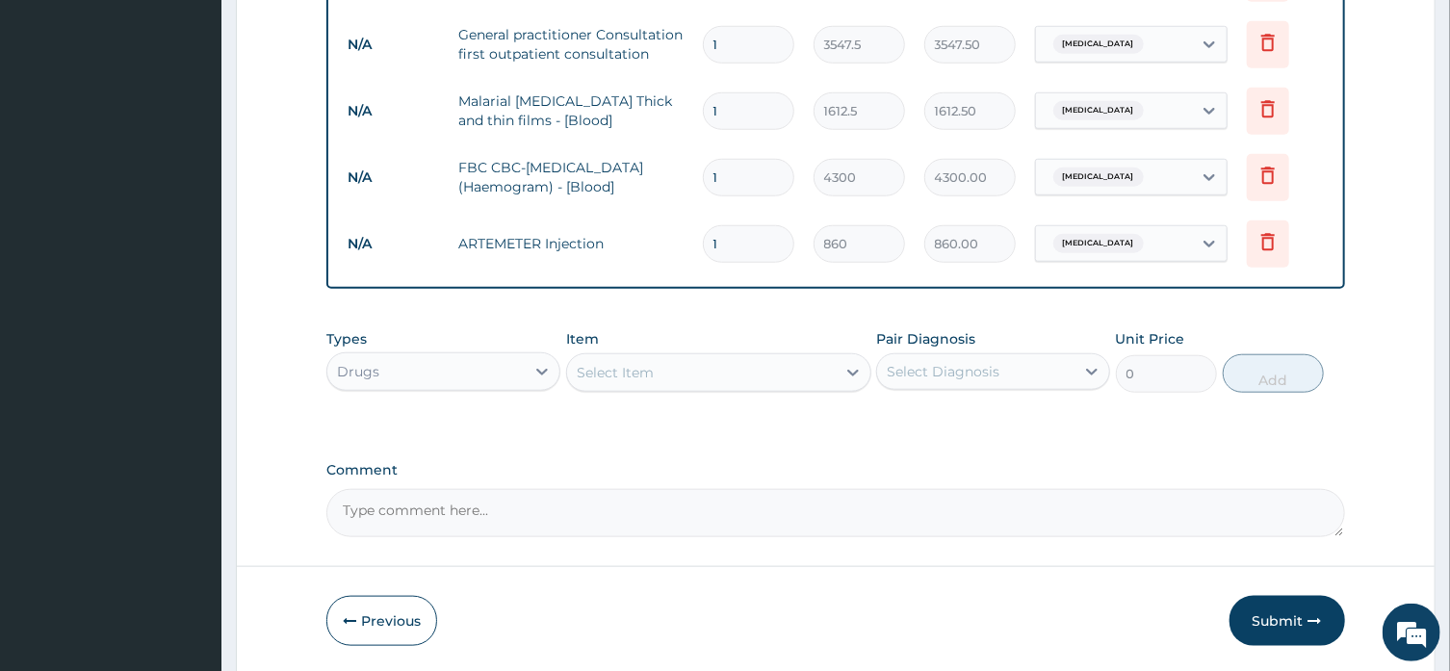
type input "0.00"
type input "6"
type input "5160.00"
type input "6"
click at [502, 377] on div "Drugs" at bounding box center [425, 371] width 197 height 31
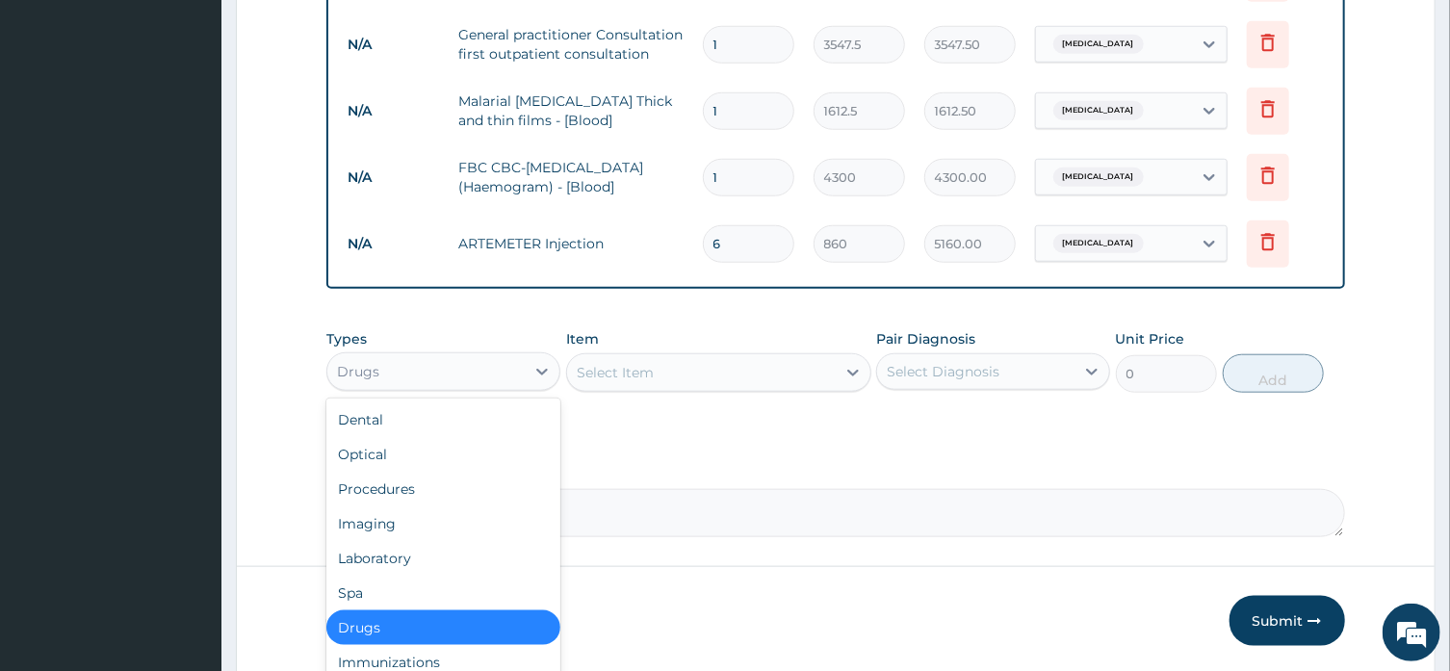
click at [750, 371] on div "Select Item" at bounding box center [701, 372] width 269 height 31
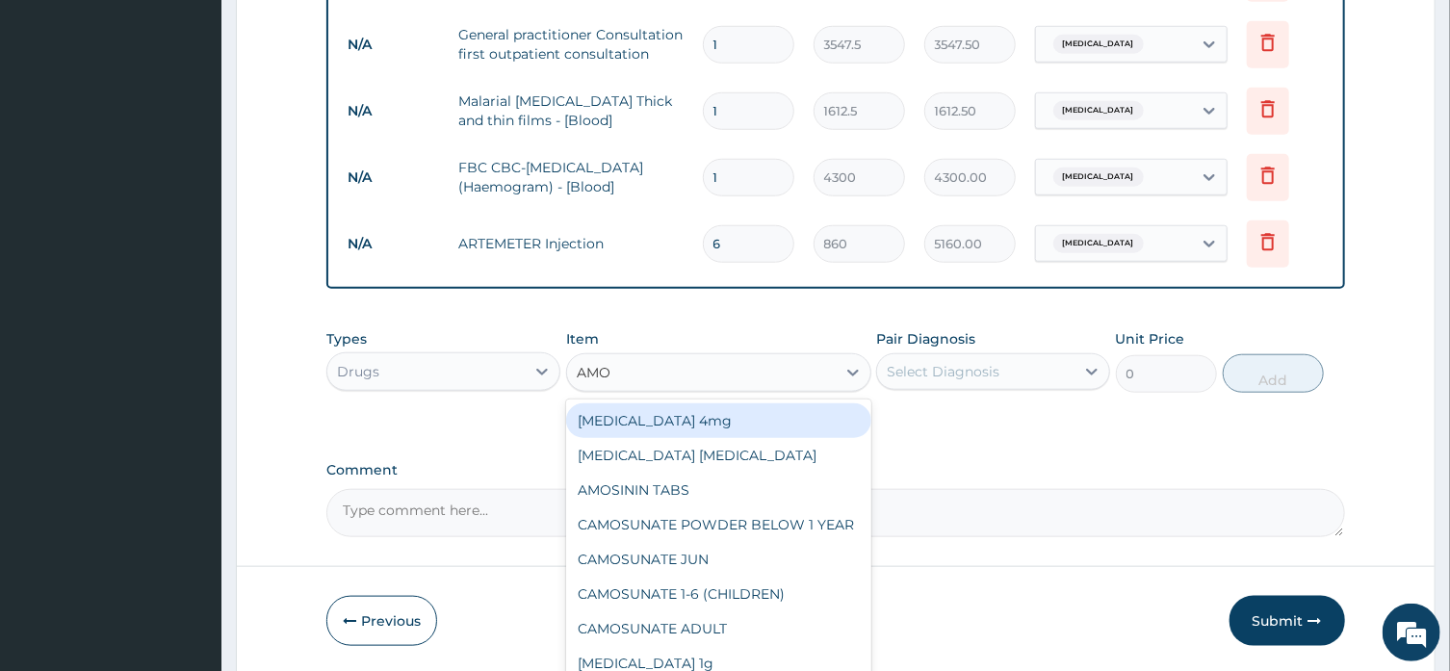
type input "AMOX"
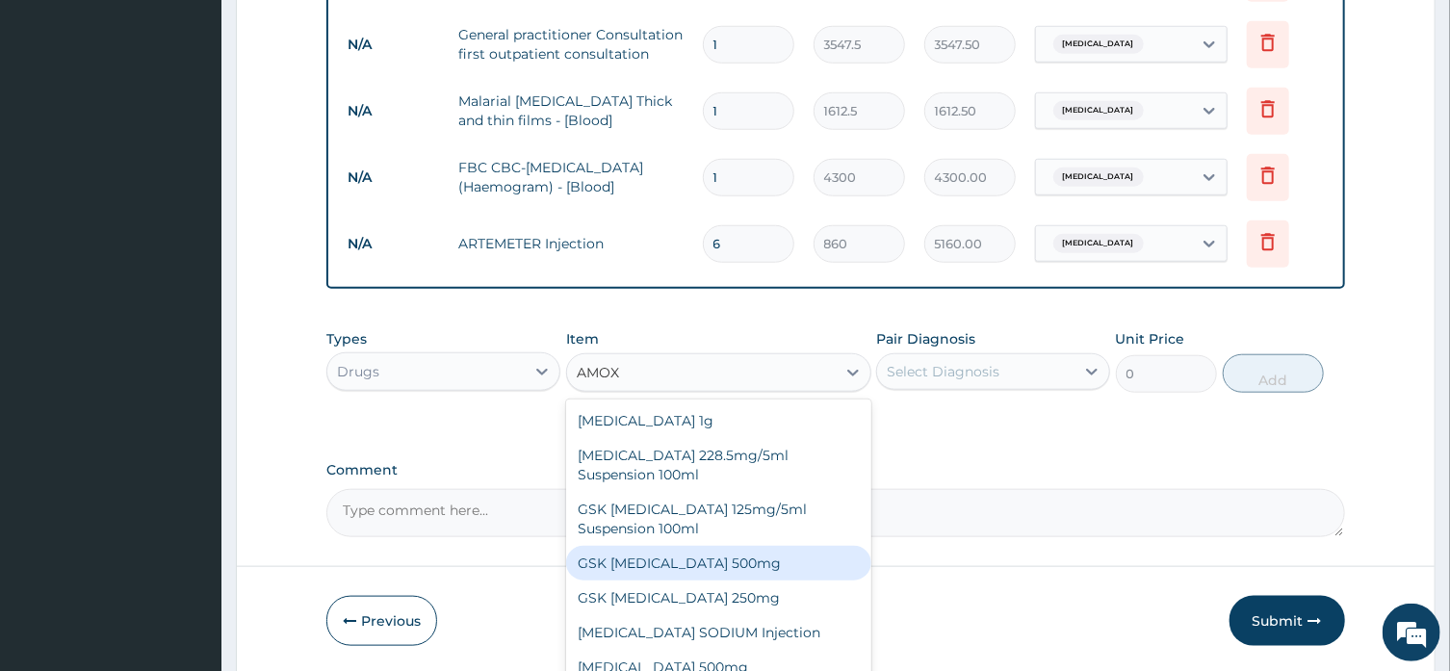
click at [680, 558] on div "GSK [MEDICAL_DATA] 500mg" at bounding box center [718, 563] width 305 height 35
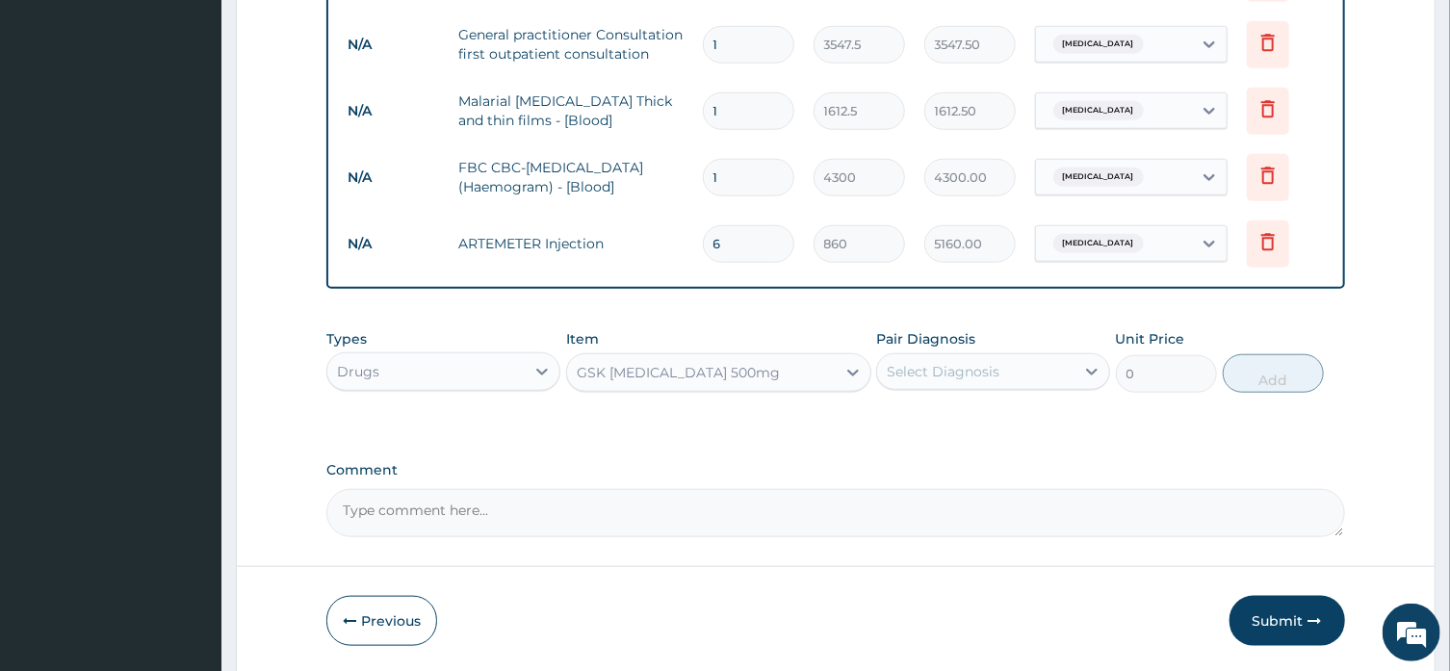
type input "53.75"
click at [581, 363] on div "GSK [MEDICAL_DATA] 500mg" at bounding box center [678, 372] width 203 height 19
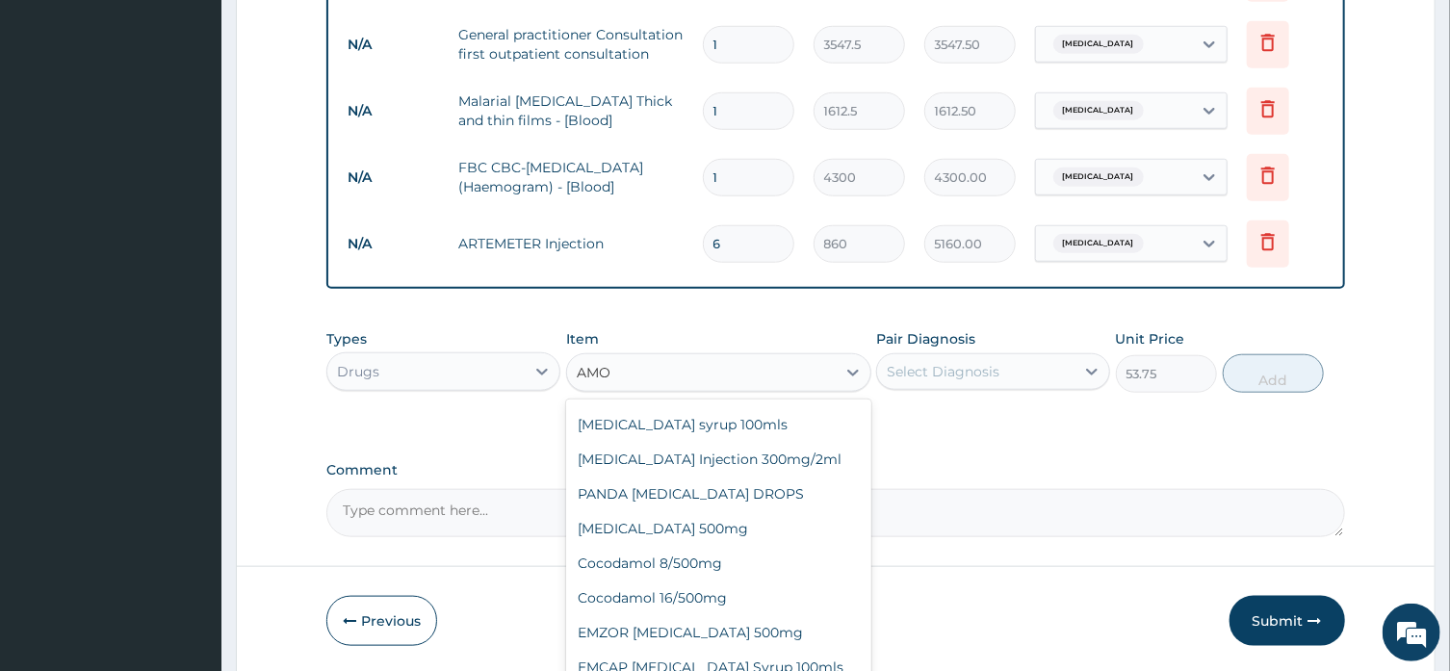
scroll to position [200, 0]
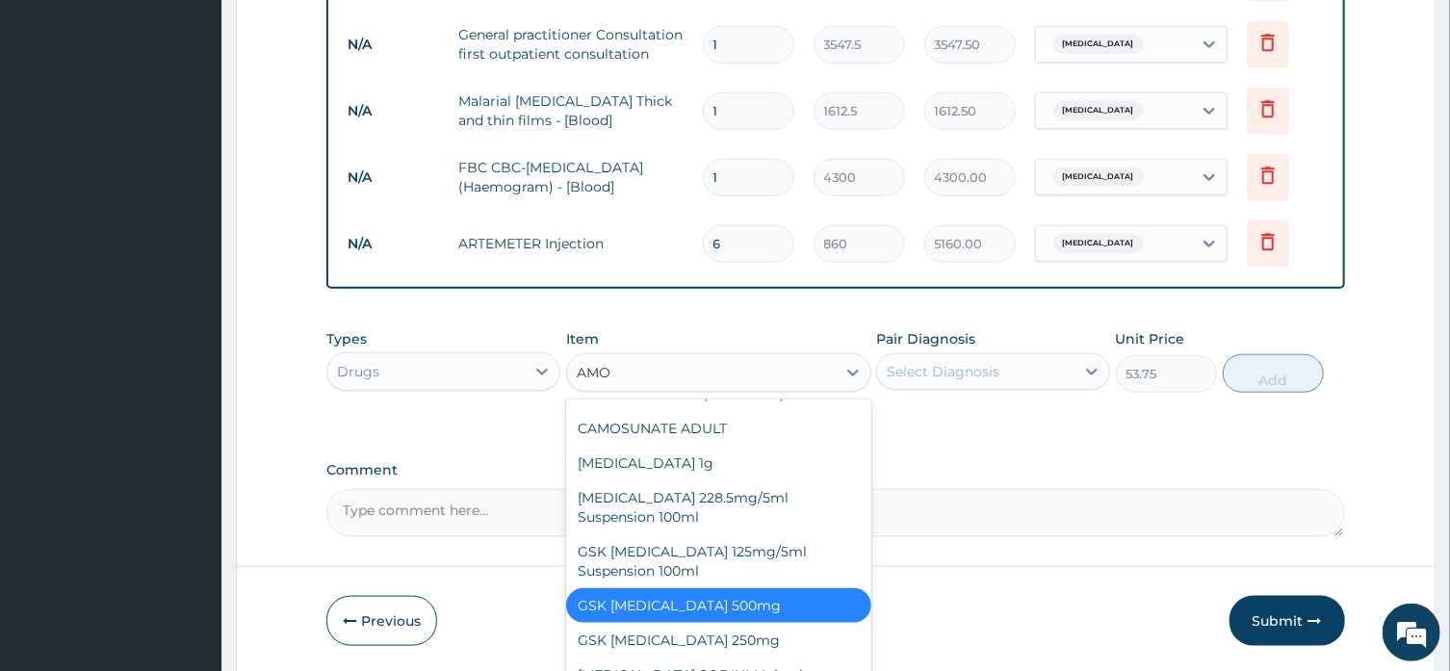
type input "AMOX"
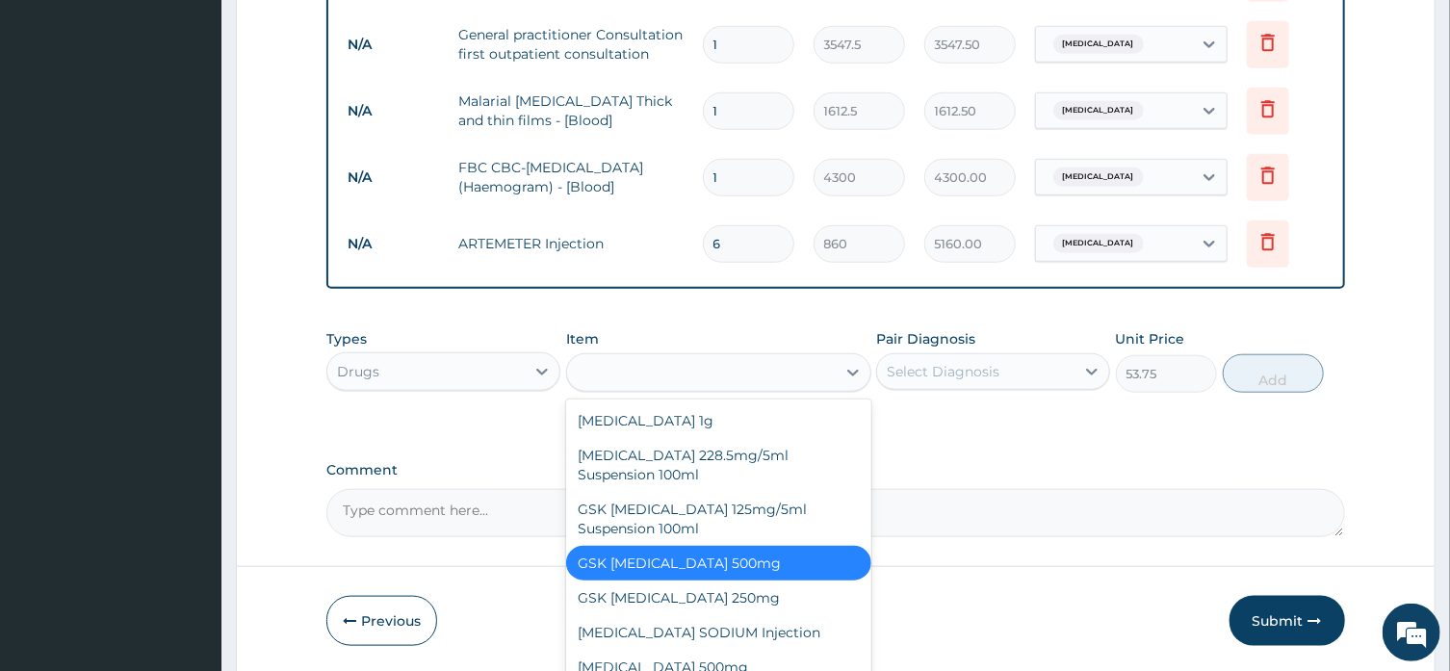
click at [575, 363] on div "AMOX" at bounding box center [701, 372] width 269 height 31
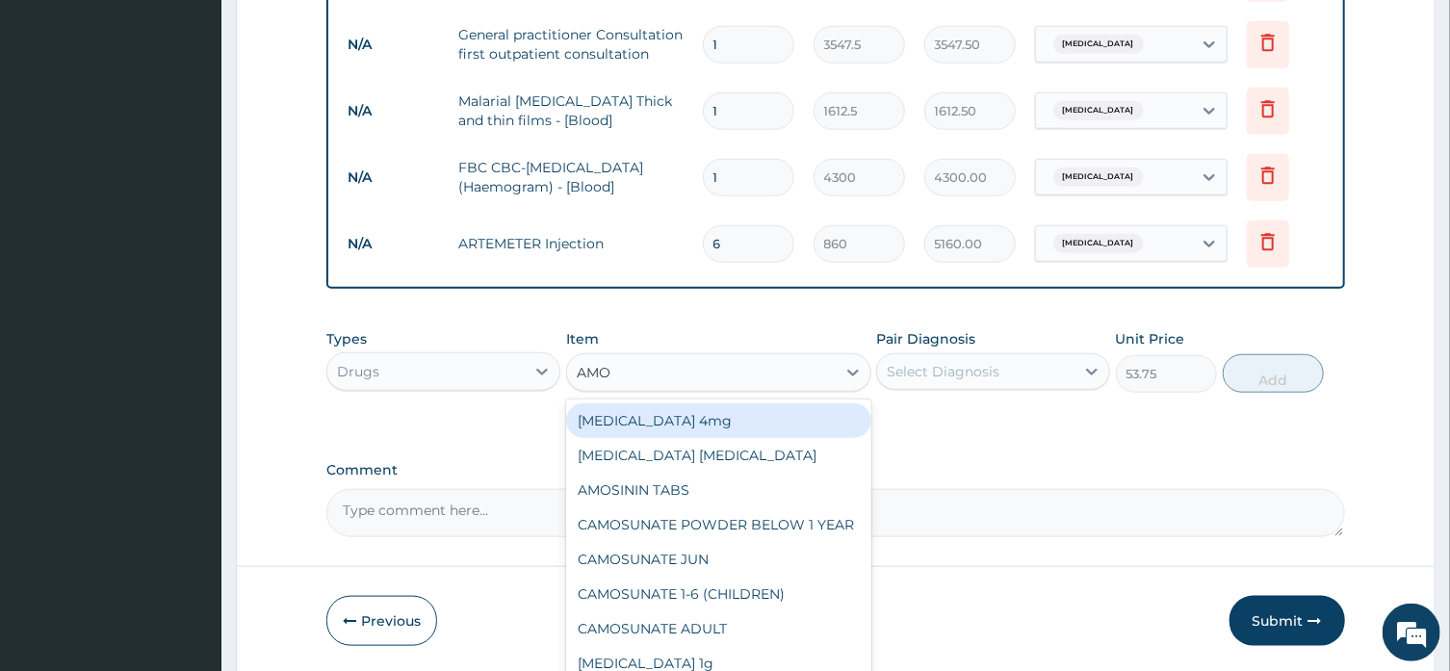
type input "AMOX"
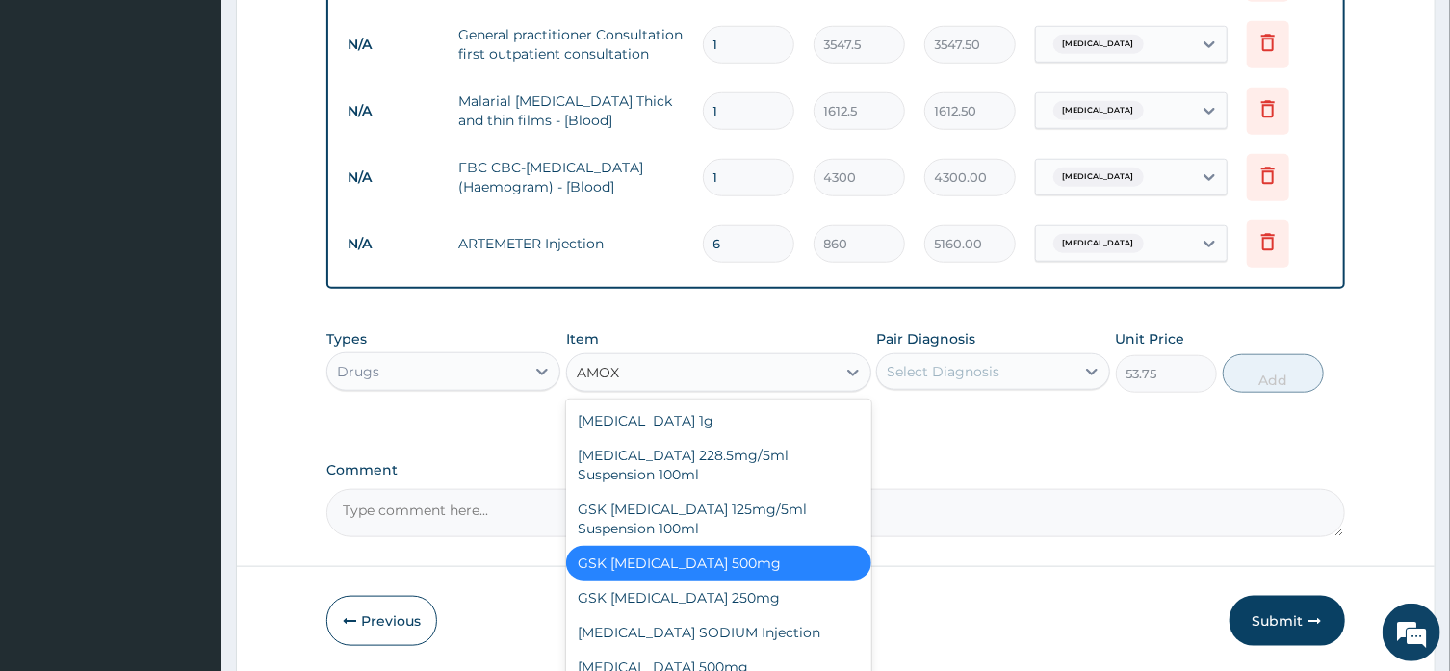
click at [713, 551] on div "GSK [MEDICAL_DATA] 500mg" at bounding box center [718, 563] width 305 height 35
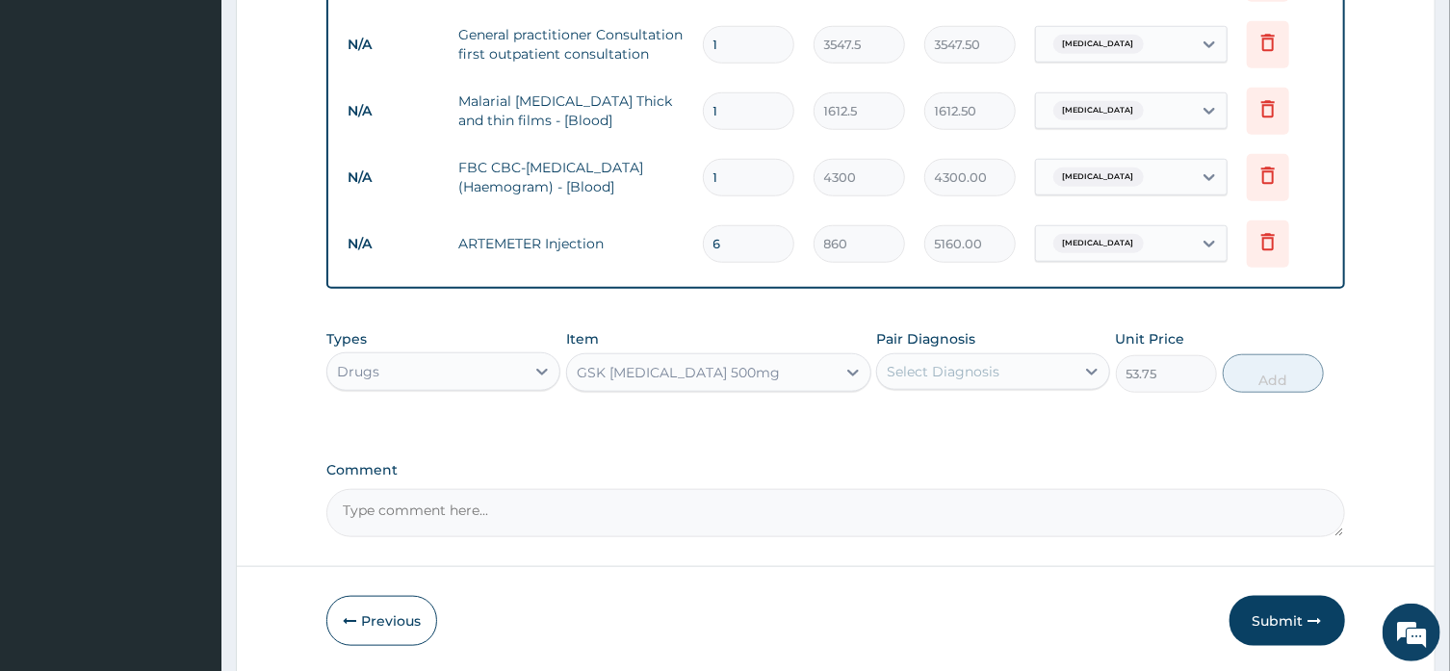
click at [577, 363] on div "GSK [MEDICAL_DATA] 500mg" at bounding box center [701, 372] width 269 height 31
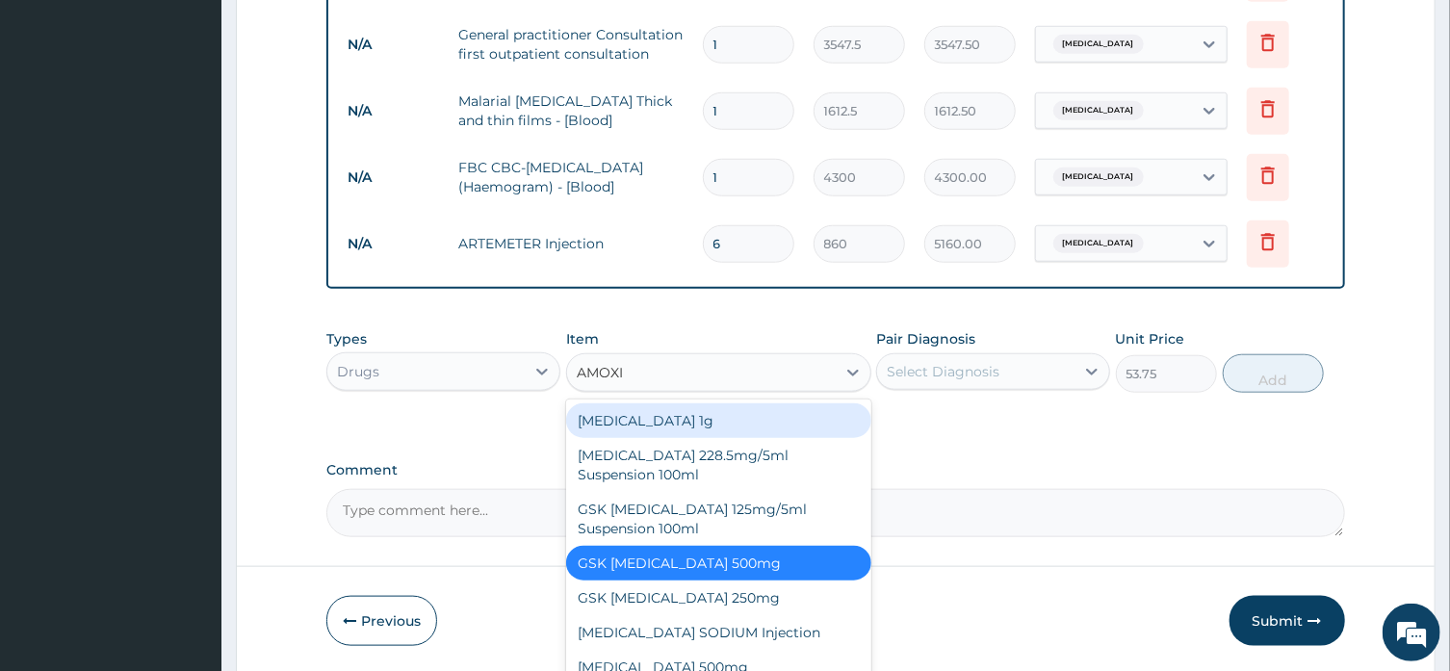
type input "AMOXIC"
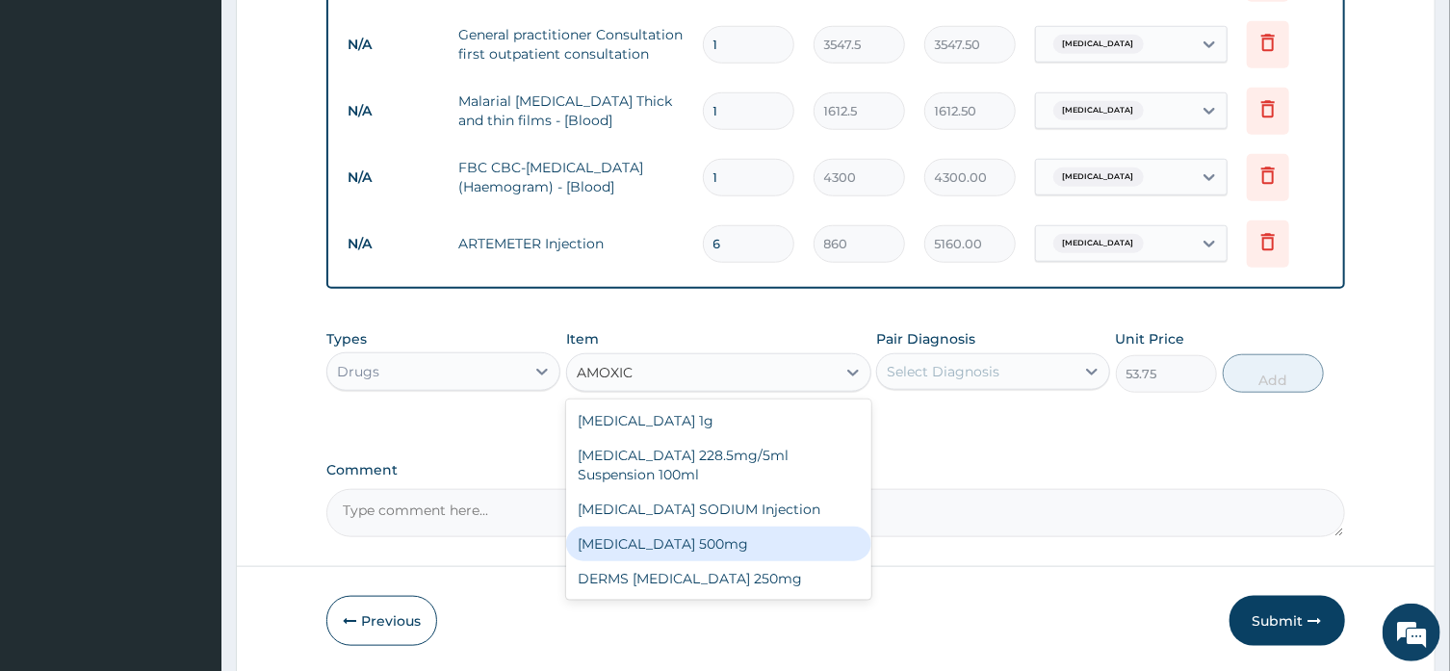
click at [614, 540] on div "[MEDICAL_DATA] 500mg" at bounding box center [718, 544] width 305 height 35
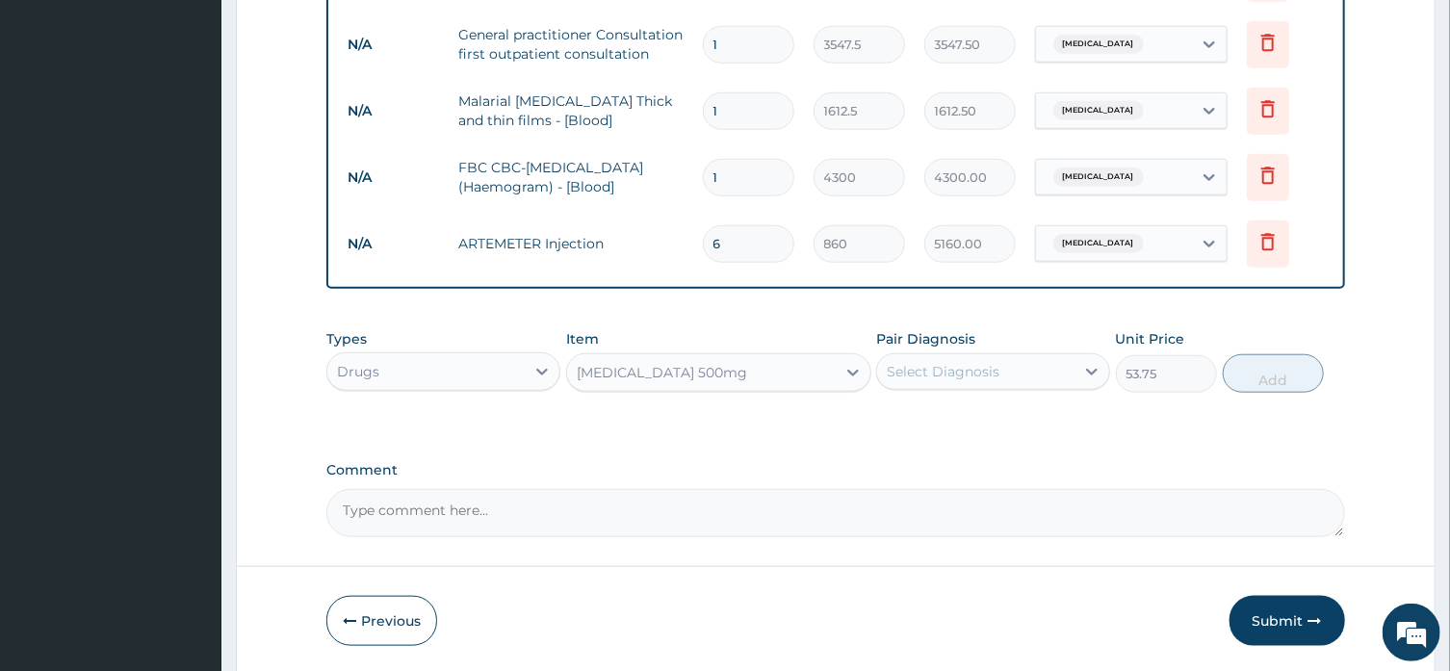
type input "64.5"
click at [953, 362] on div "Select Diagnosis" at bounding box center [943, 371] width 113 height 19
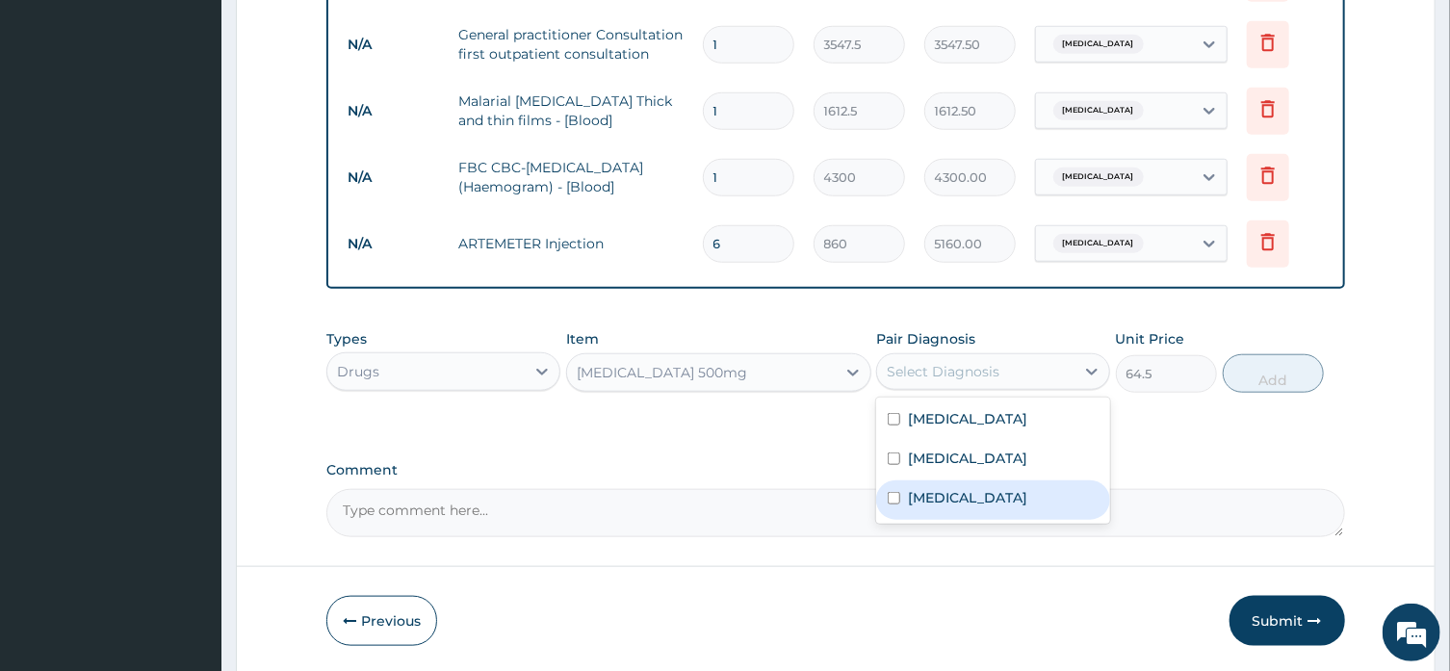
click at [945, 502] on label "[MEDICAL_DATA]" at bounding box center [967, 497] width 119 height 19
checkbox input "true"
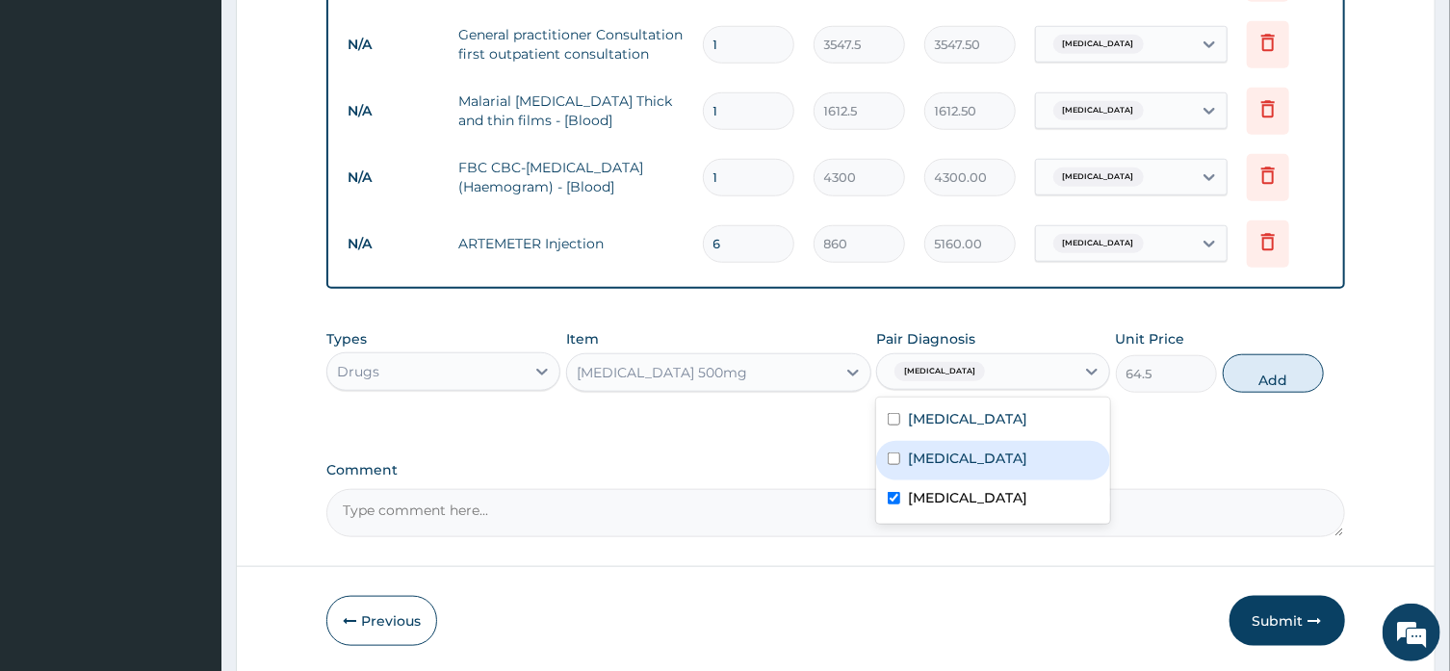
click at [1262, 368] on button "Add" at bounding box center [1274, 373] width 102 height 39
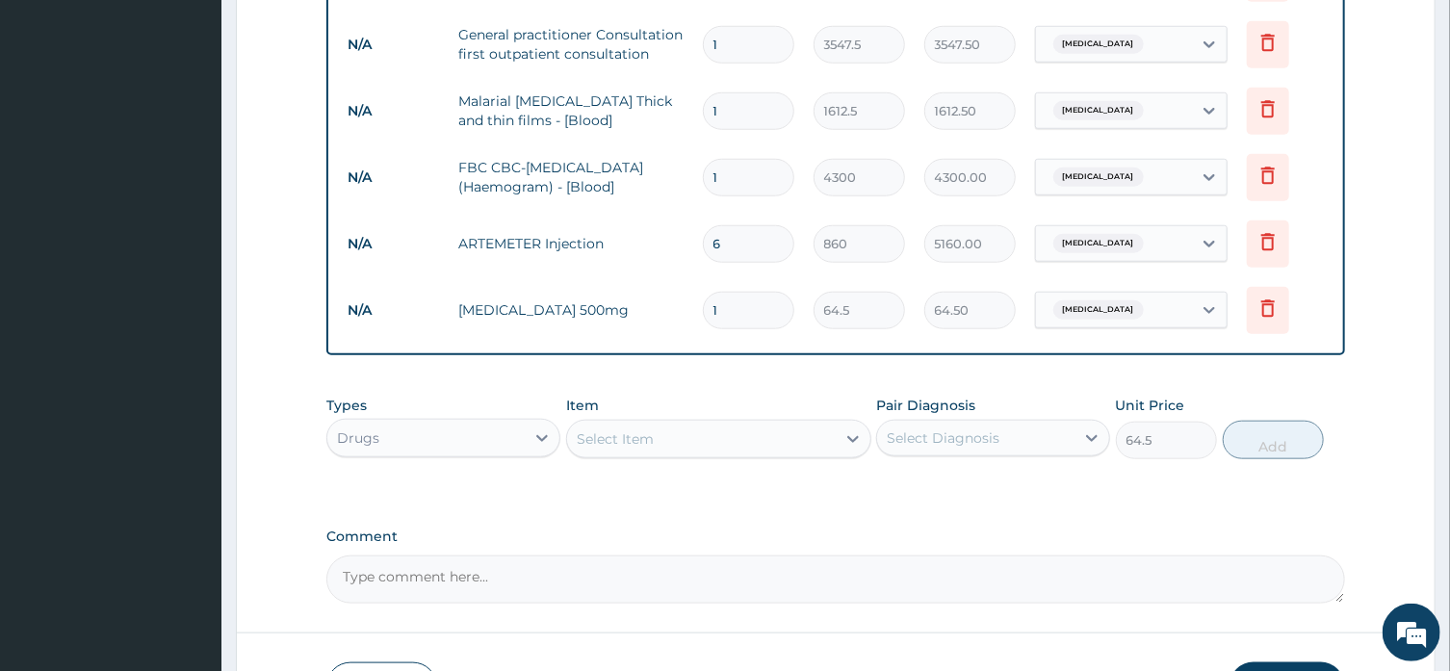
type input "0"
type input "15"
type input "967.50"
type input "15"
click at [642, 431] on div "Select Item" at bounding box center [615, 438] width 77 height 19
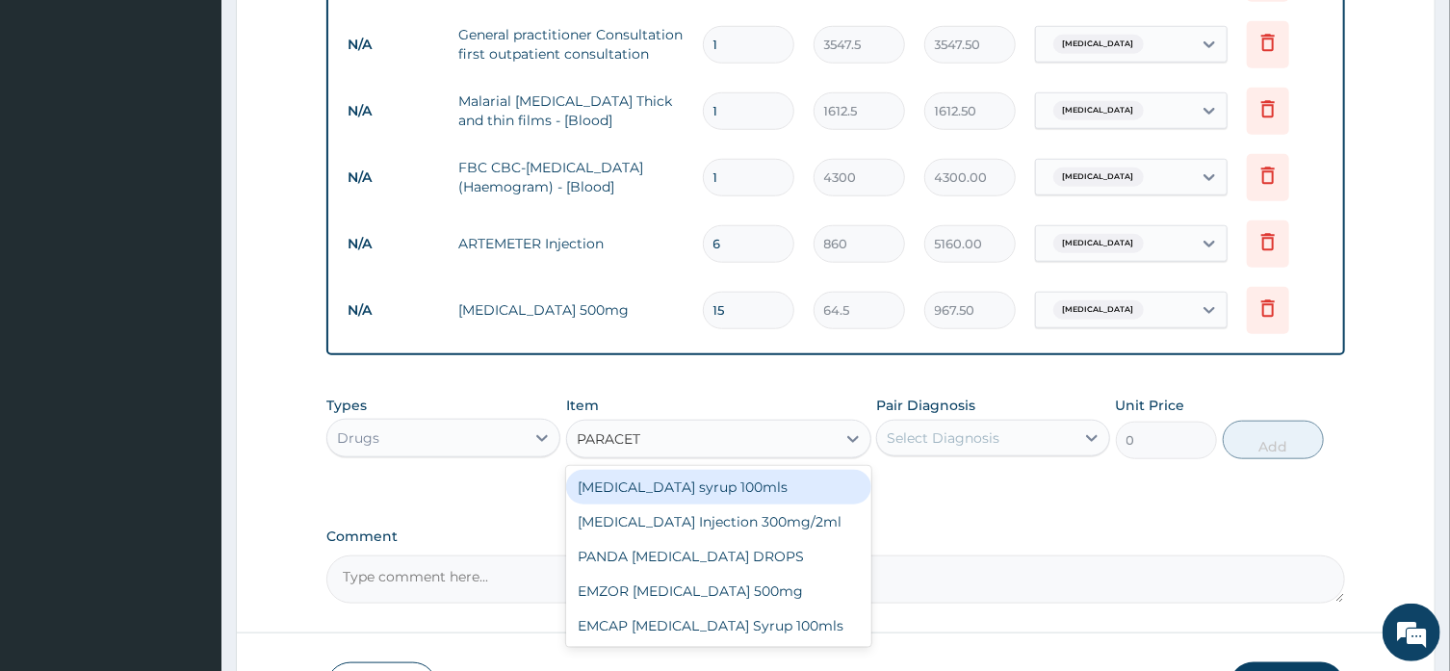
type input "PARACETA"
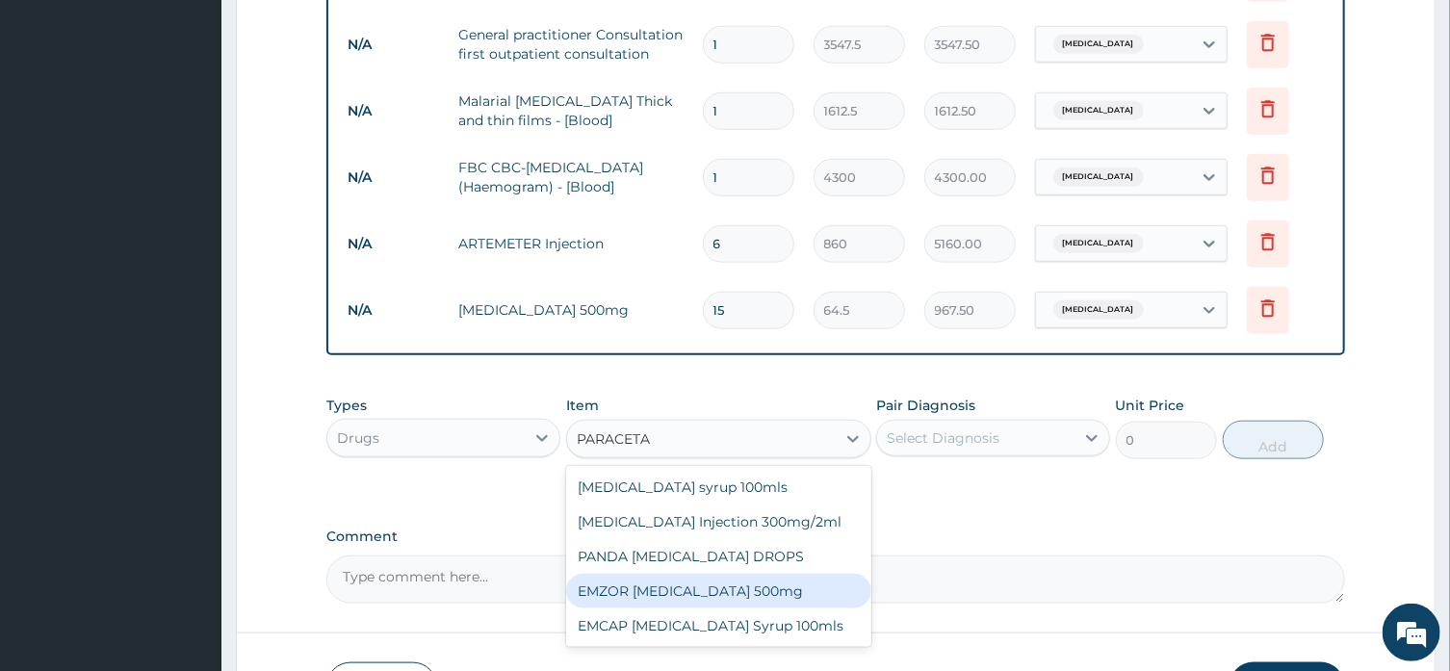
click at [702, 596] on div "EMZOR [MEDICAL_DATA] 500mg" at bounding box center [718, 591] width 305 height 35
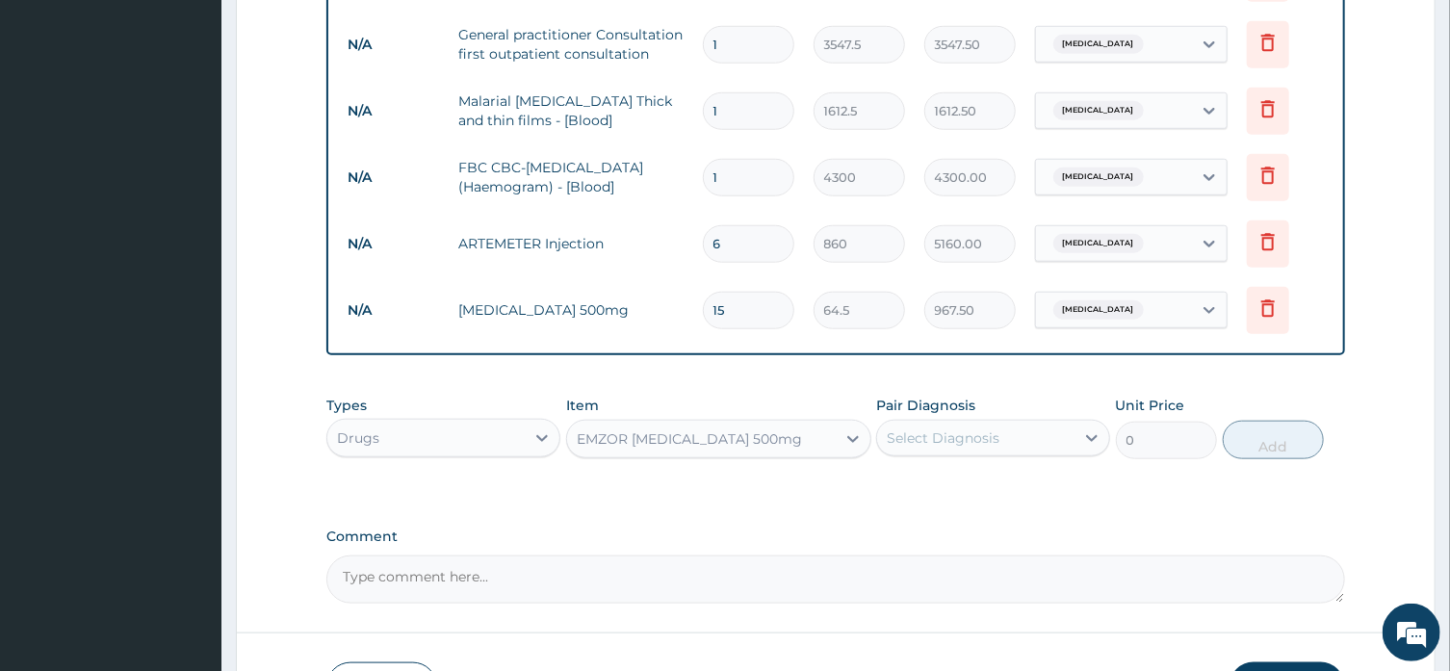
type input "21.5"
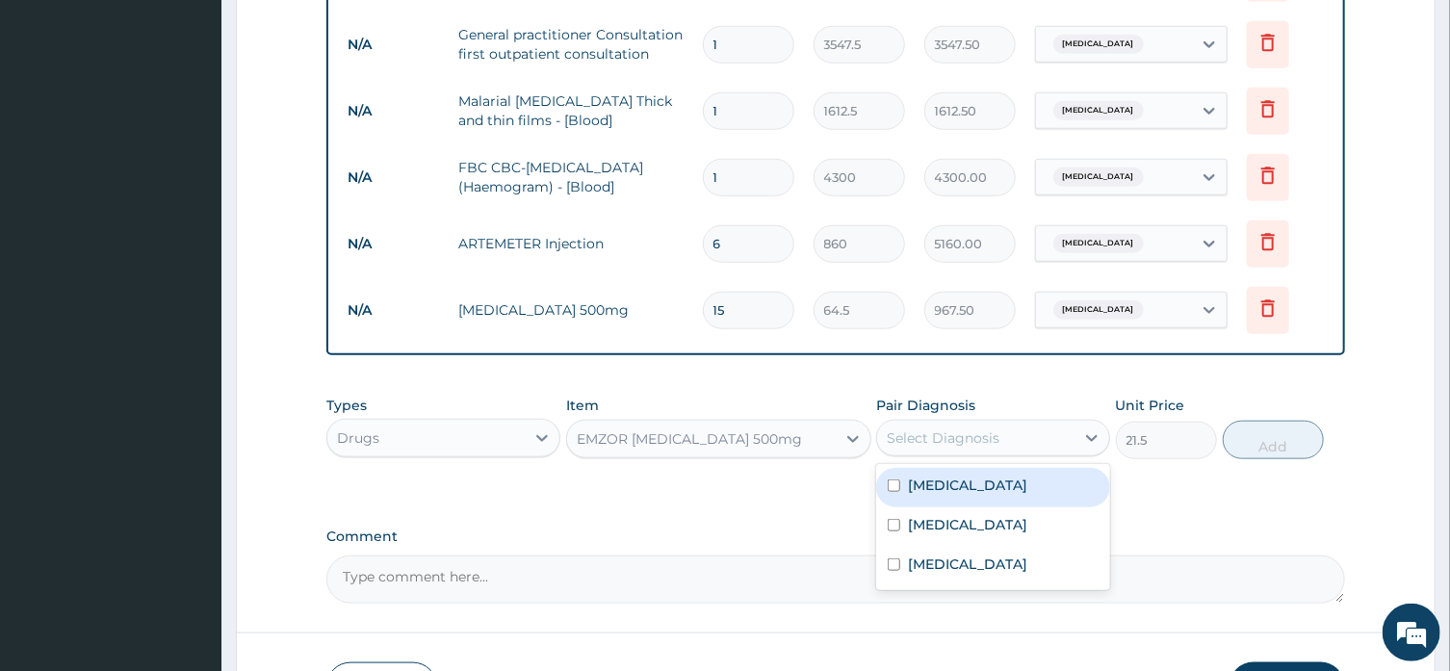
click at [943, 436] on div "Select Diagnosis" at bounding box center [943, 437] width 113 height 19
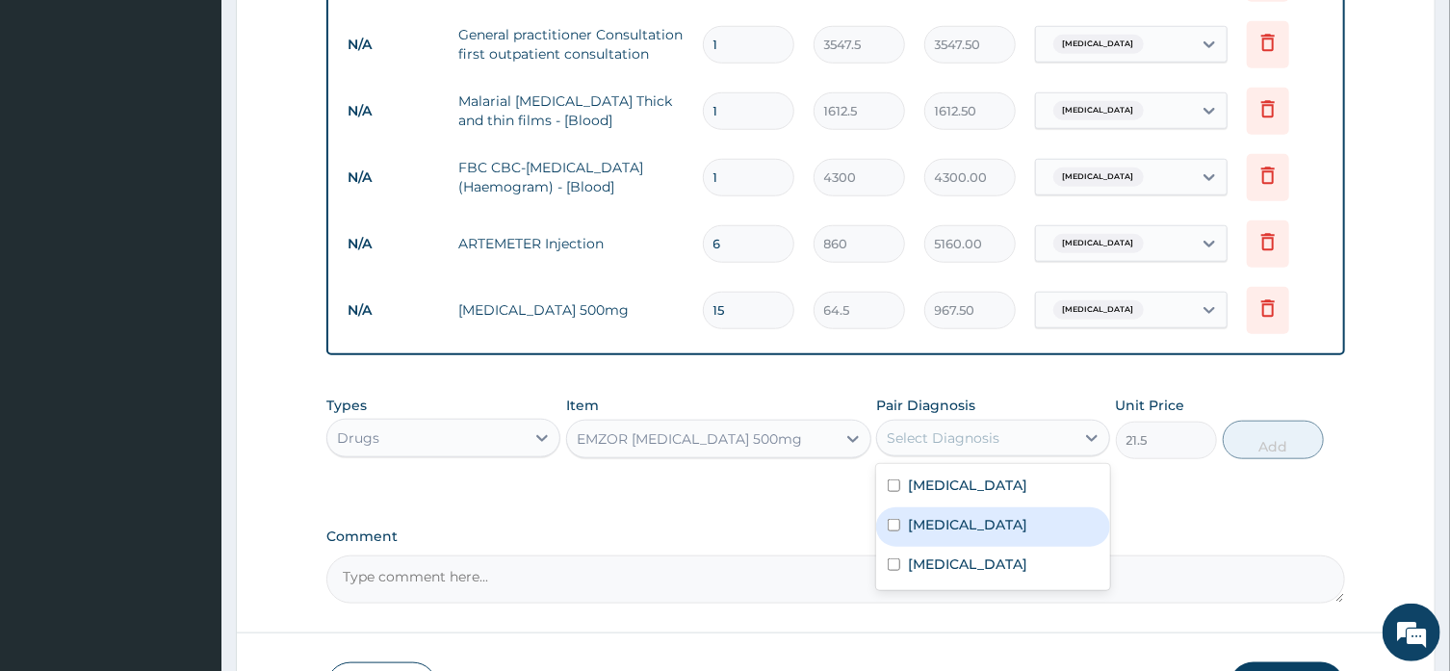
click at [952, 523] on label "[MEDICAL_DATA]" at bounding box center [967, 524] width 119 height 19
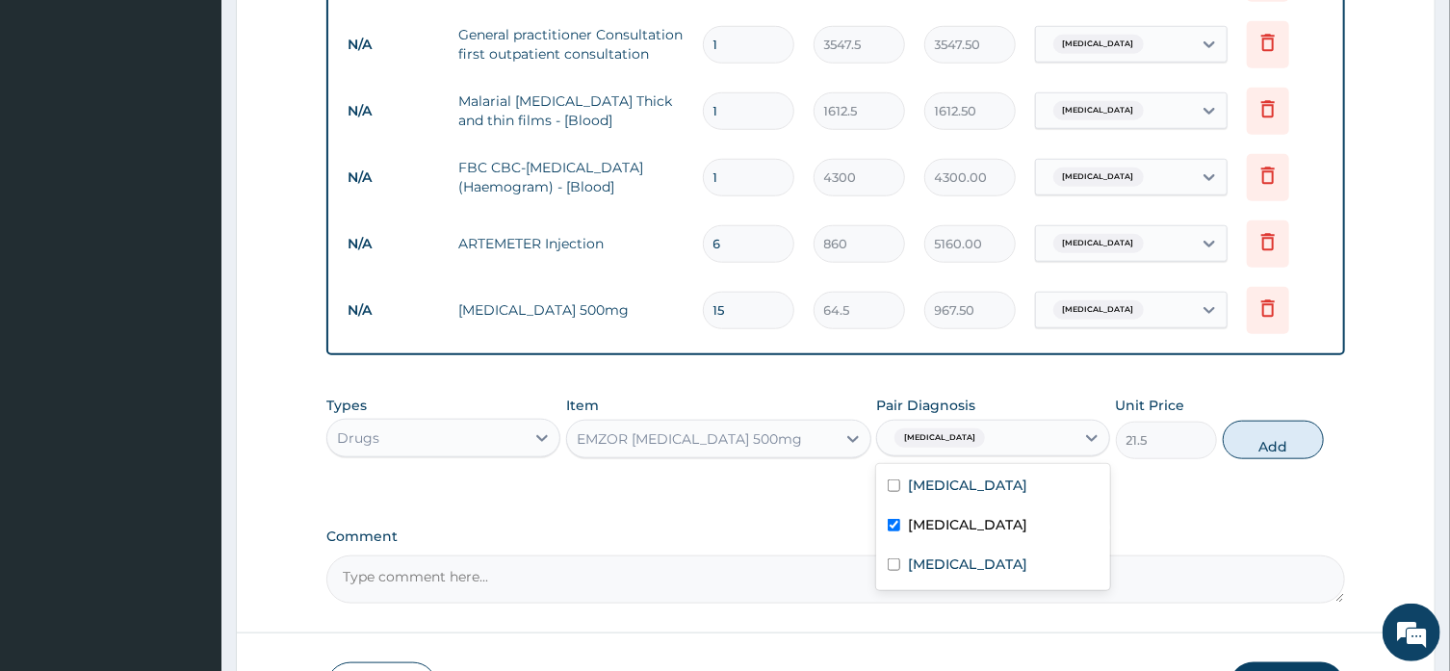
checkbox input "true"
click at [1256, 425] on button "Add" at bounding box center [1274, 440] width 102 height 39
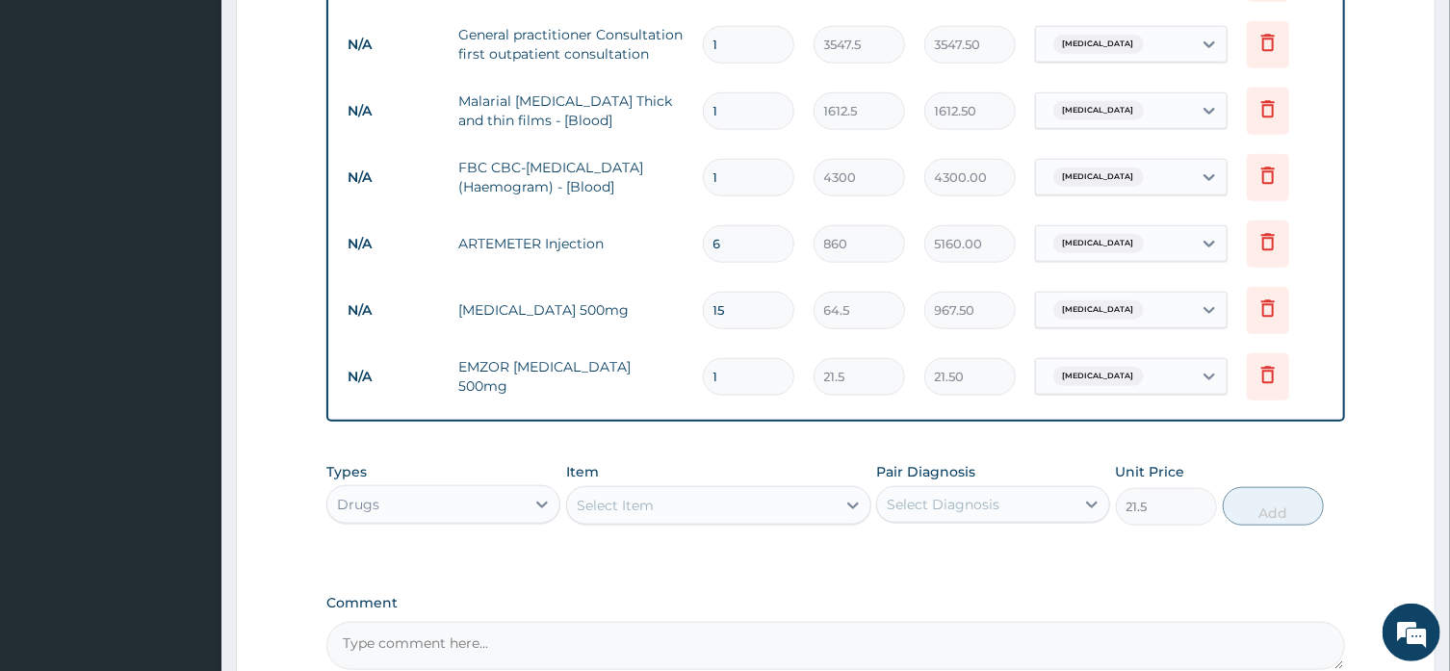
type input "0"
type input "0.00"
type input "3"
type input "64.50"
type input "30"
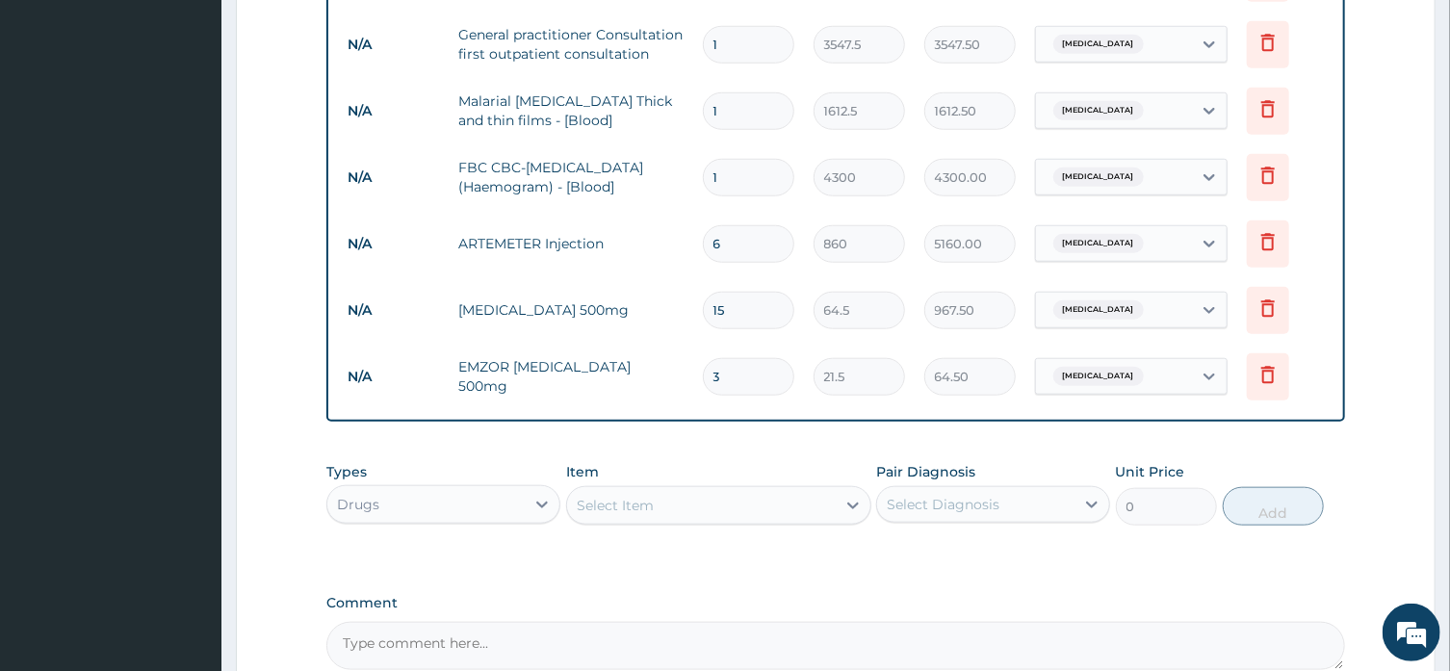
type input "645.00"
type input "30"
click at [651, 510] on div "Select Item" at bounding box center [615, 505] width 77 height 19
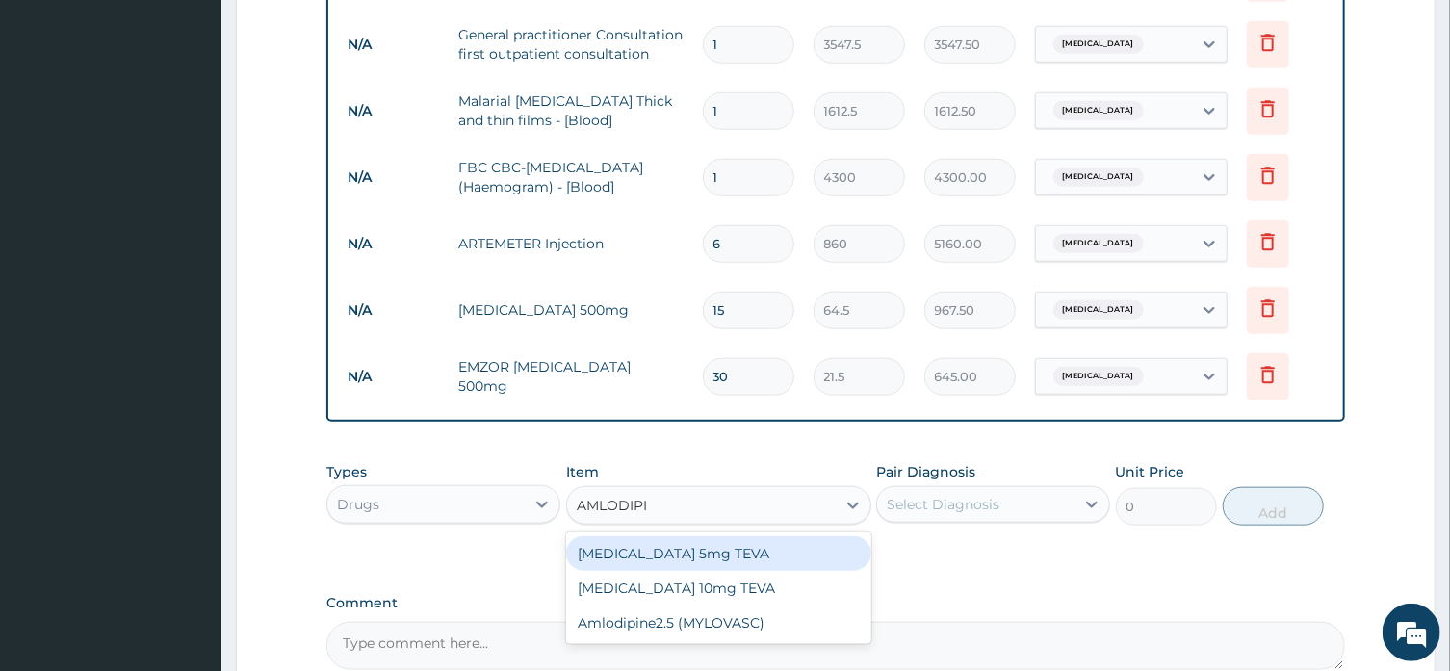
type input "AMLODIPIN"
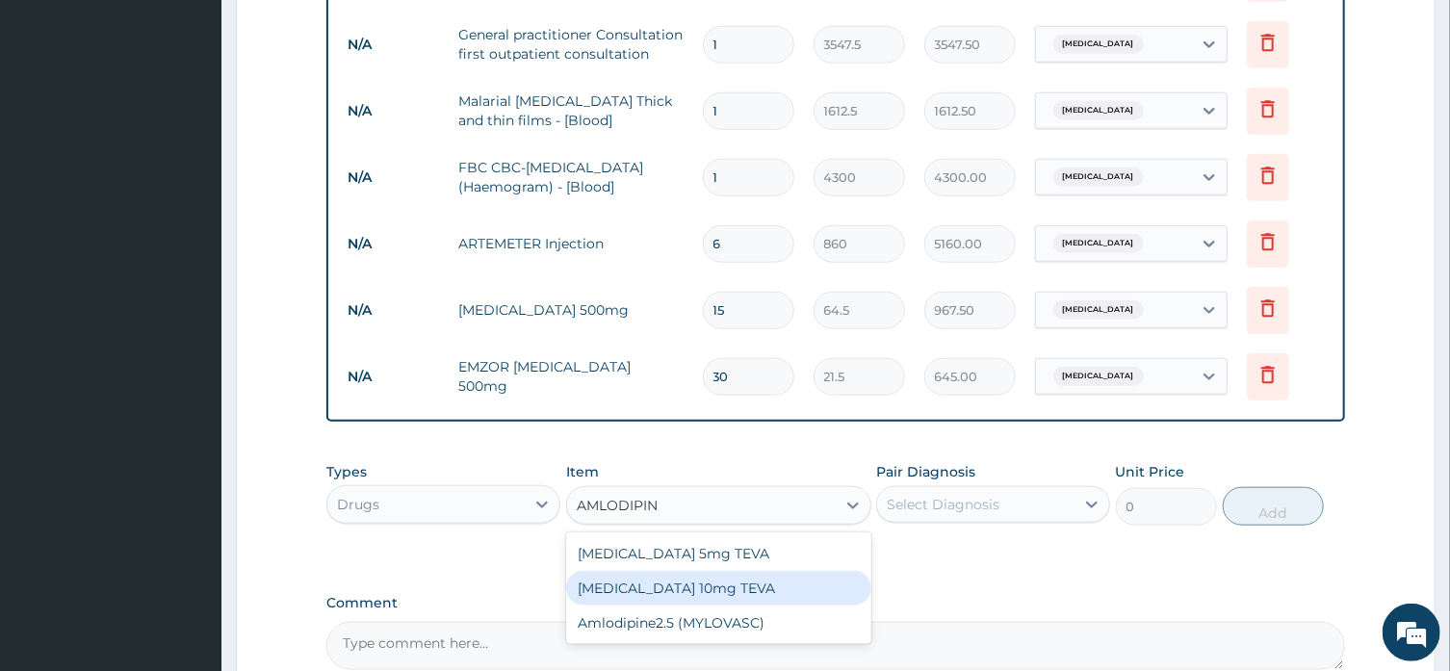
click at [638, 590] on div "[MEDICAL_DATA] 10mg TEVA" at bounding box center [718, 588] width 305 height 35
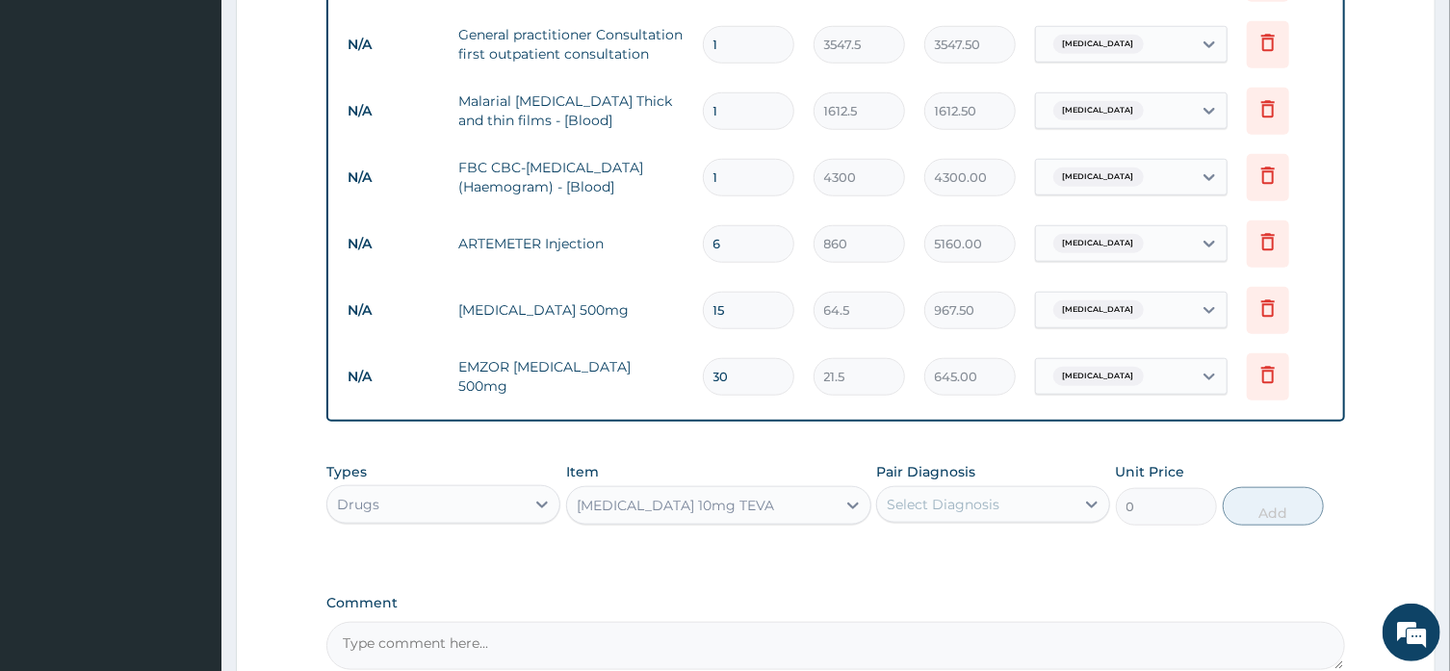
type input "91.375"
click at [1008, 498] on div "Select Diagnosis" at bounding box center [975, 504] width 197 height 31
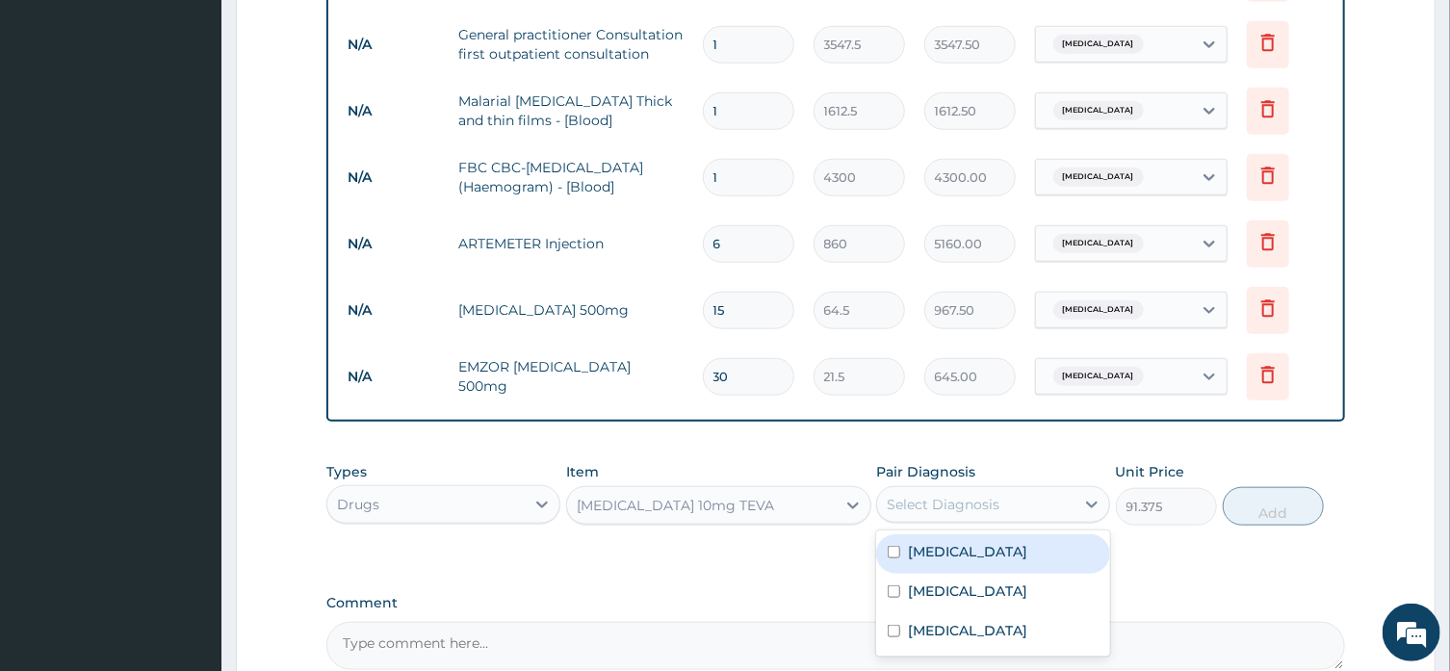
click at [1008, 552] on label "[MEDICAL_DATA]" at bounding box center [967, 551] width 119 height 19
checkbox input "true"
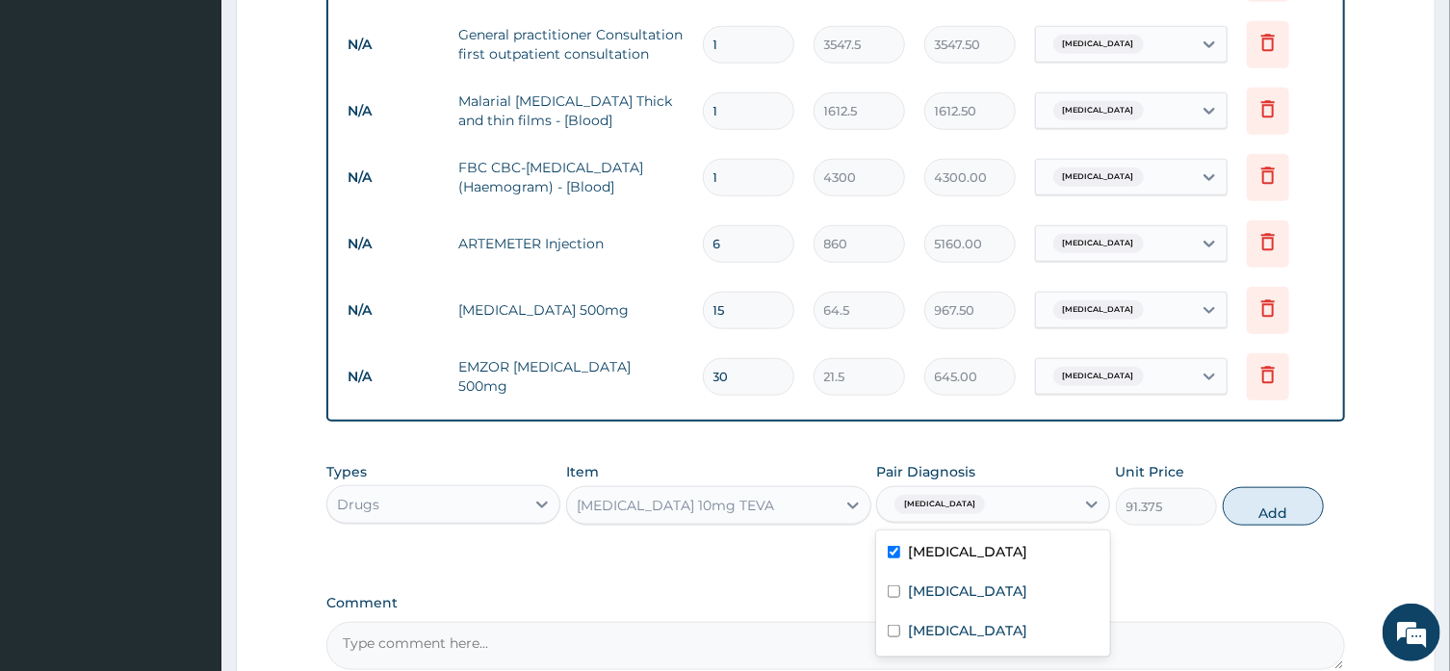
click at [1246, 508] on button "Add" at bounding box center [1274, 506] width 102 height 39
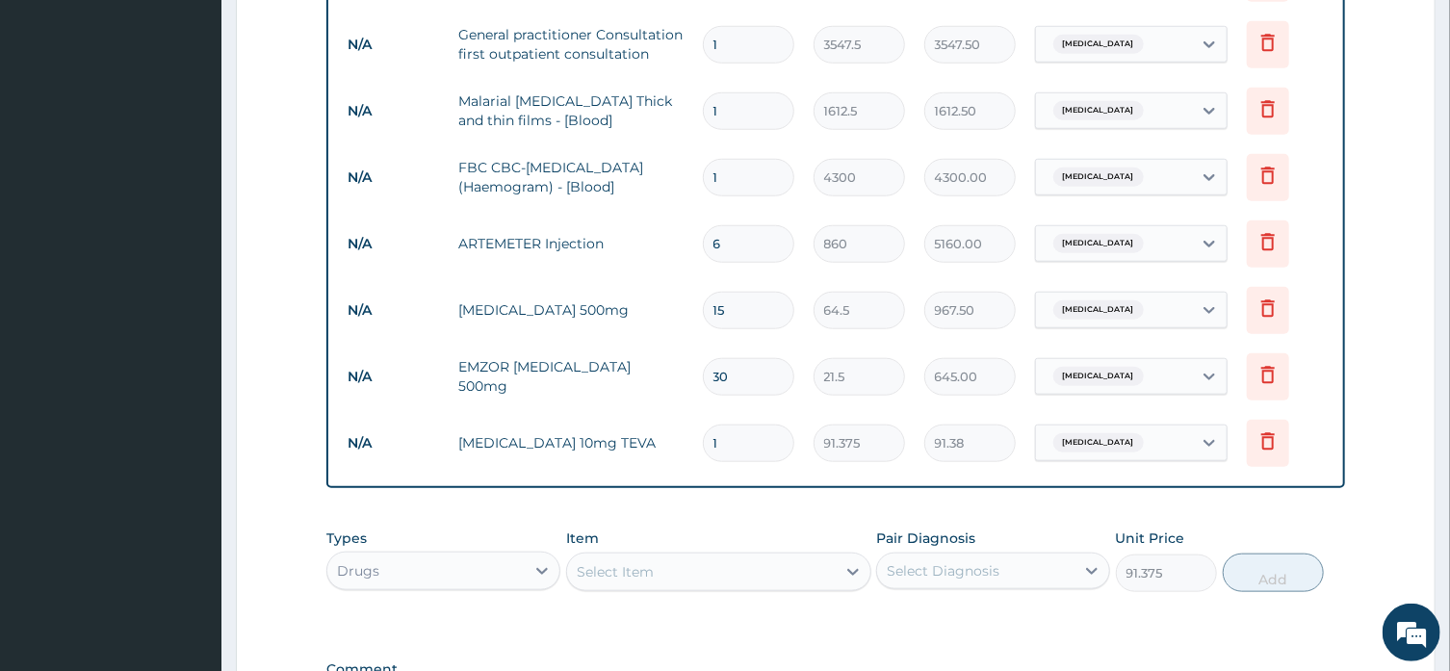
type input "0"
type input "0.00"
type input "3"
type input "274.13"
type input "30"
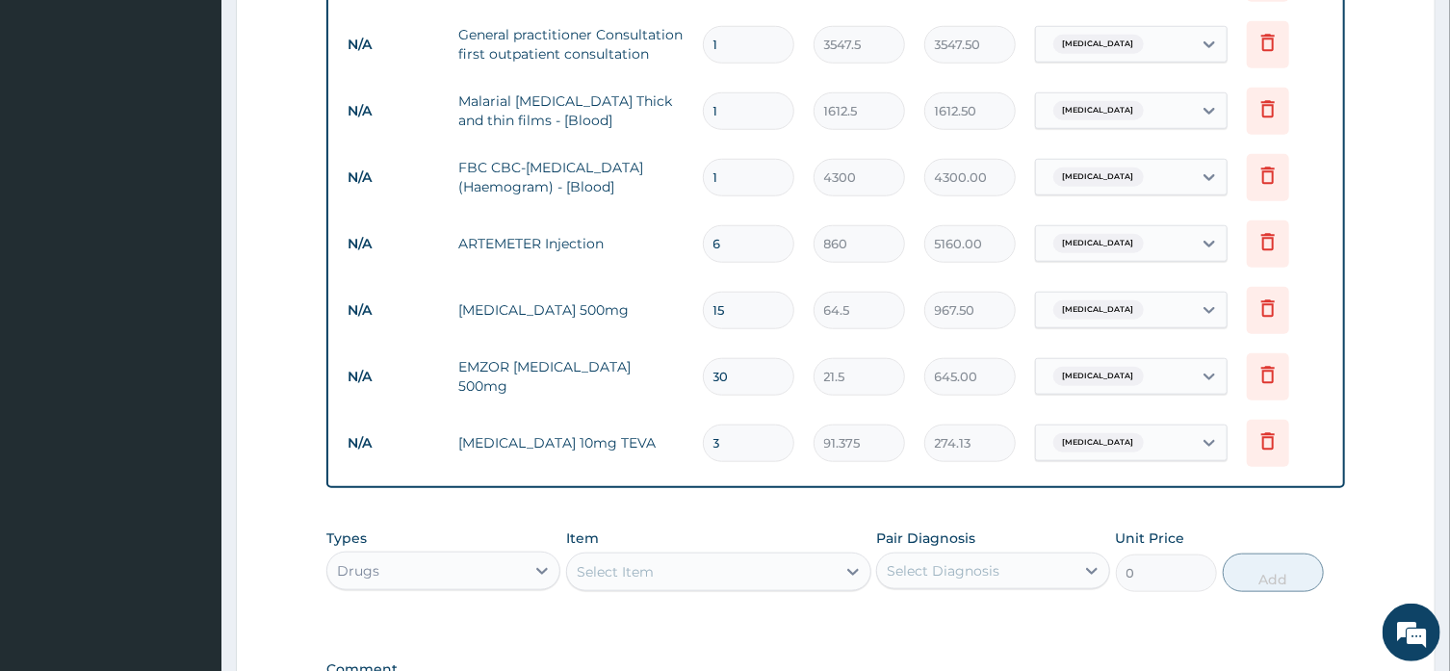
type input "2741.25"
type input "30"
click at [628, 565] on div "Select Item" at bounding box center [615, 571] width 77 height 19
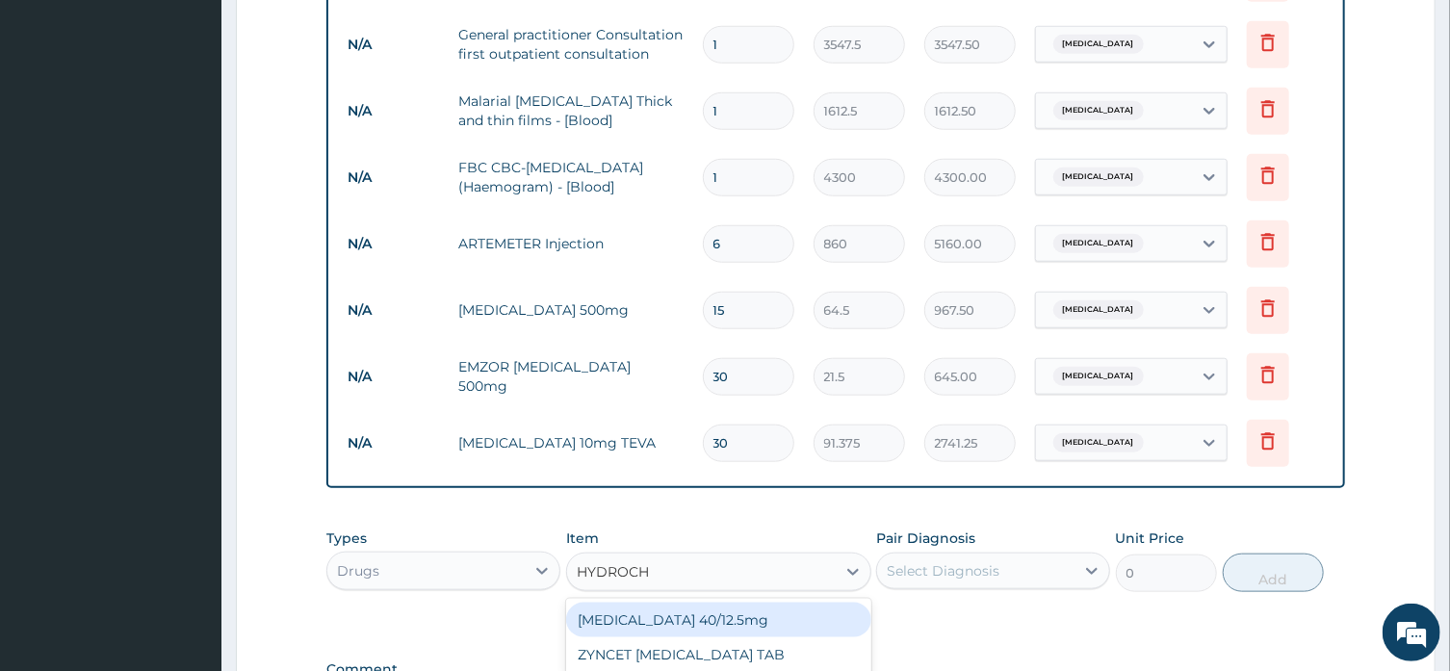
type input "HYDROCH"
click at [496, 627] on div "Types Drugs Item option [MEDICAL_DATA] 10mg TEVA , selected. option [MEDICAL_DA…" at bounding box center [835, 575] width 1018 height 112
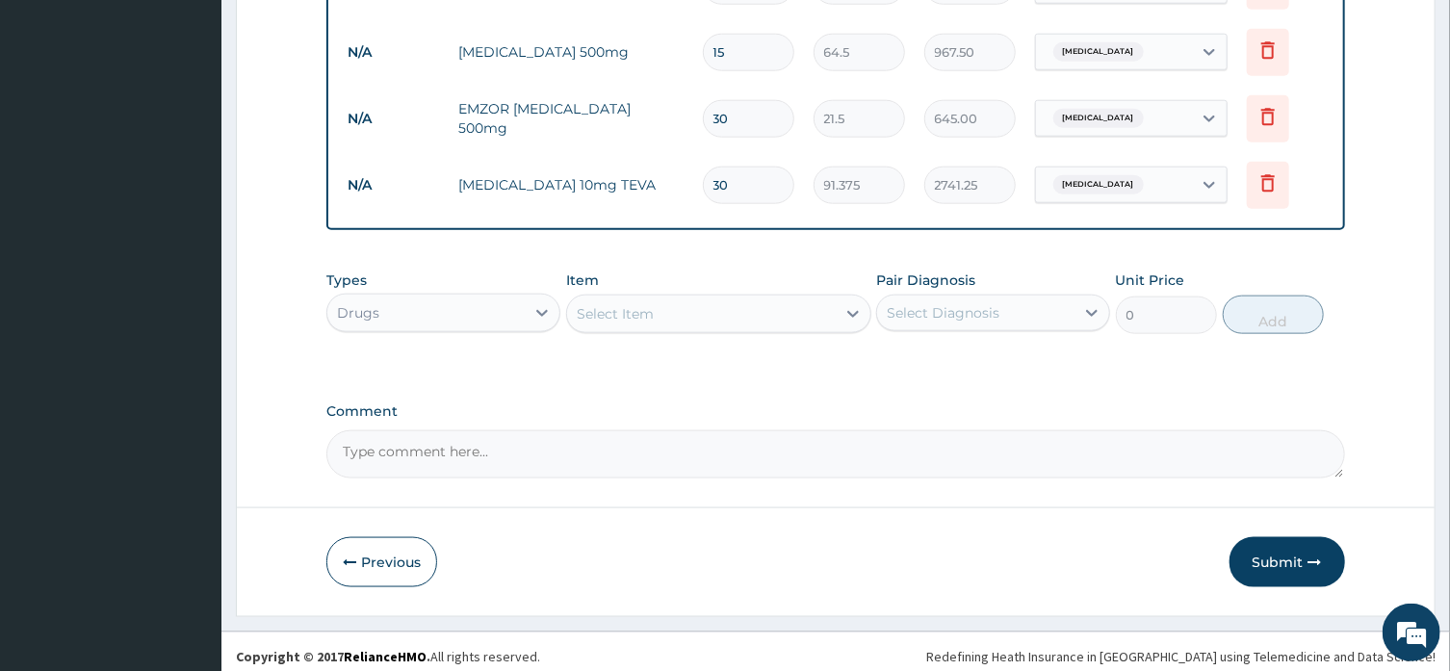
scroll to position [1089, 0]
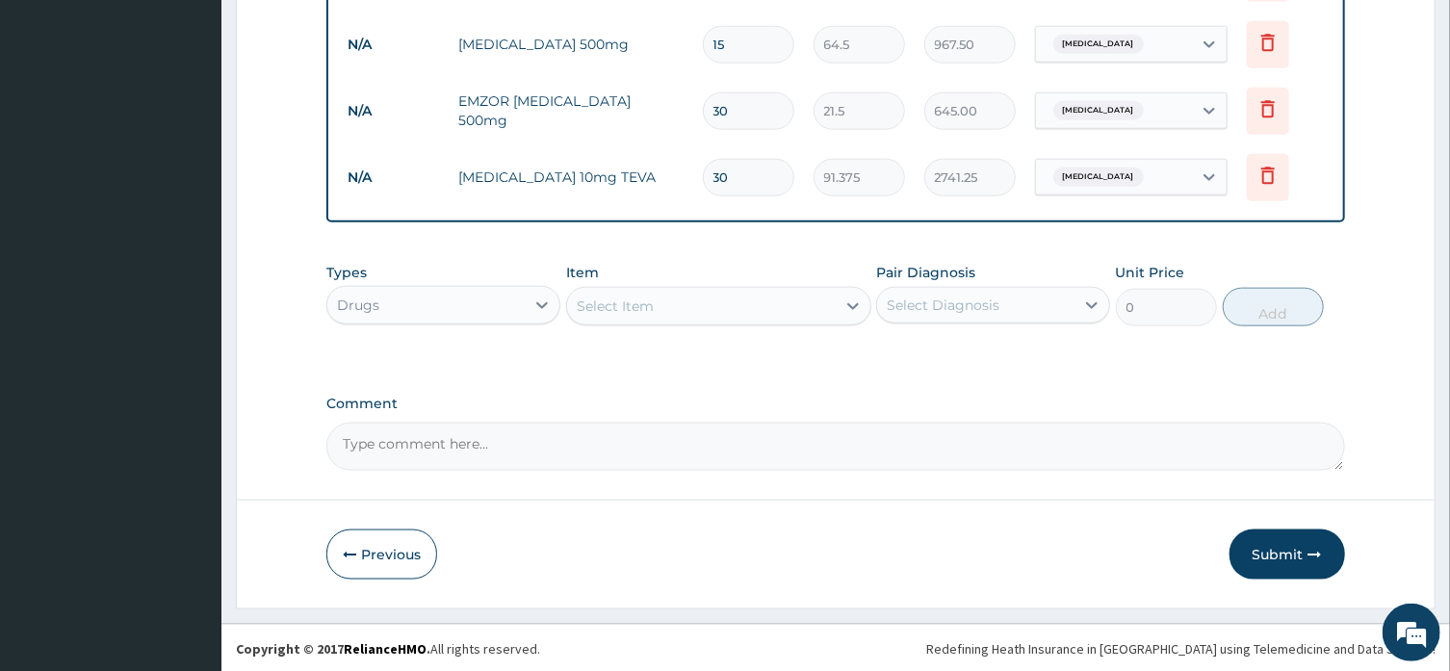
click at [633, 298] on div "Select Item" at bounding box center [615, 306] width 77 height 19
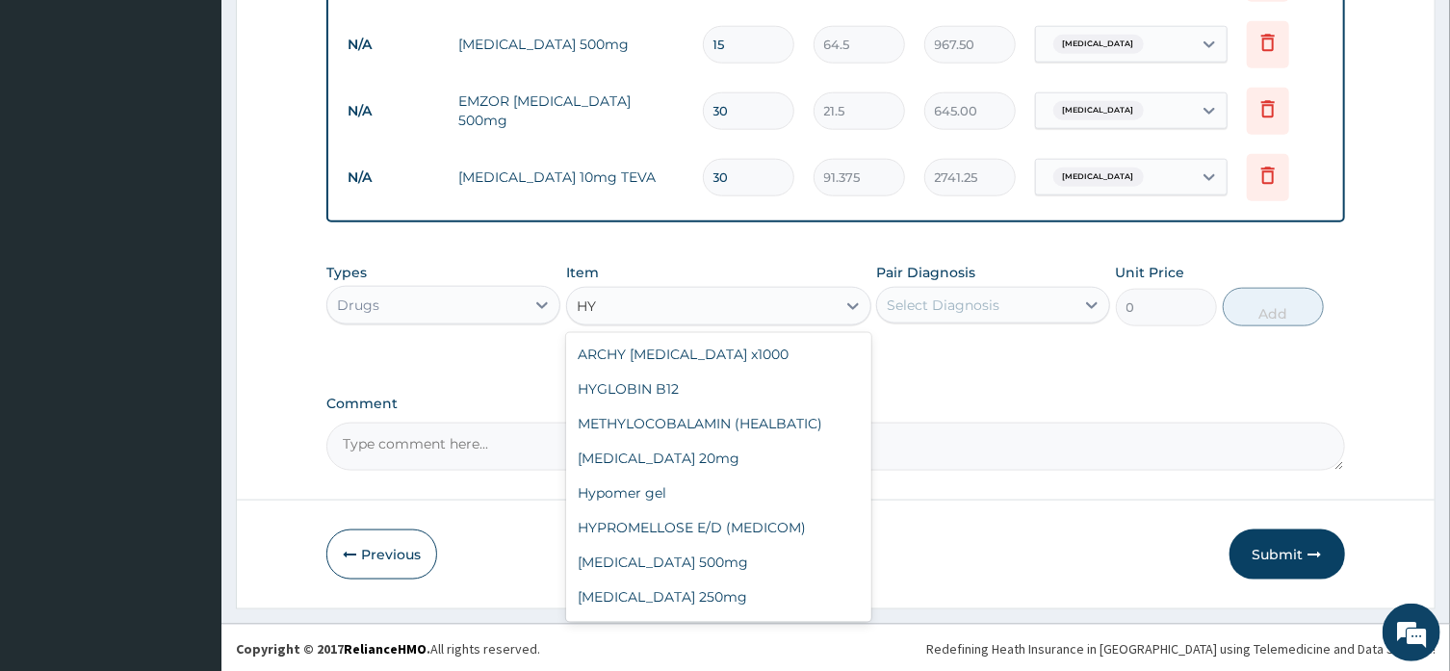
type input "H"
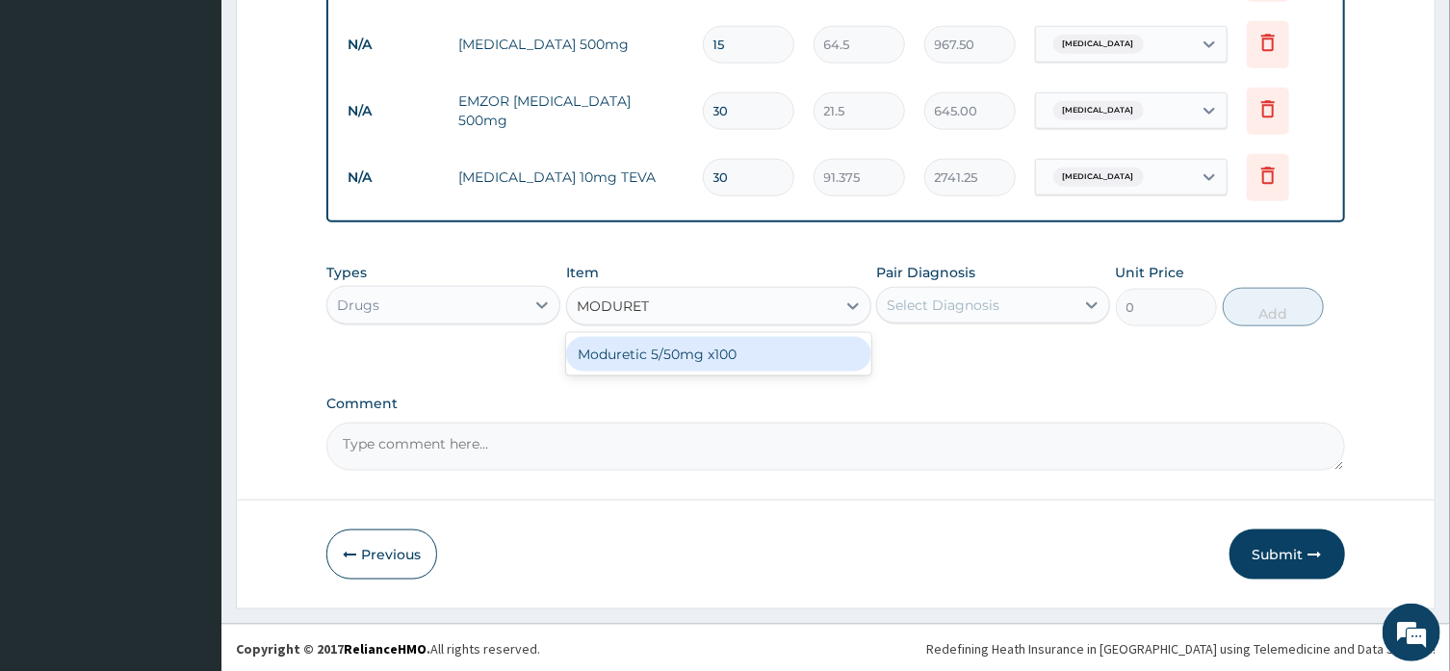
type input "MODURETI"
click at [675, 353] on div "Moduretic 5/50mg x100" at bounding box center [718, 354] width 305 height 35
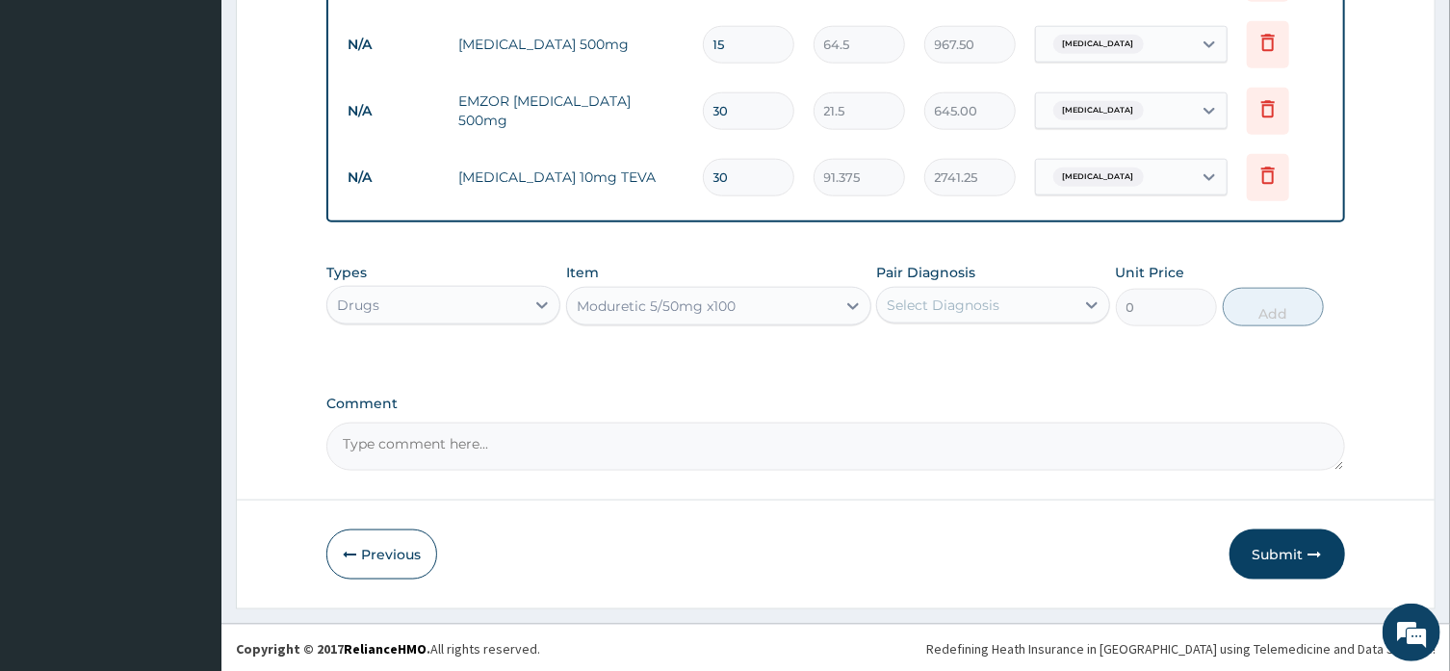
type input "96.75"
click at [990, 297] on div "Select Diagnosis" at bounding box center [943, 305] width 113 height 19
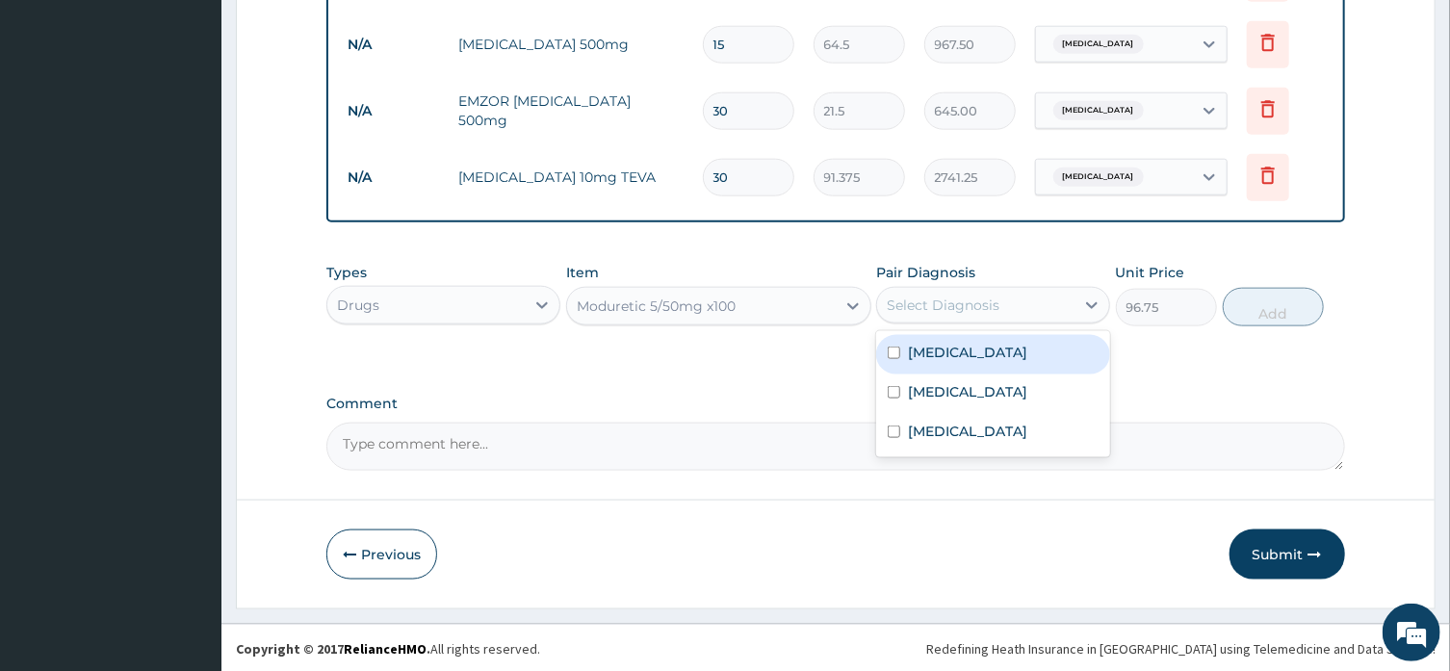
click at [974, 351] on label "[MEDICAL_DATA]" at bounding box center [967, 352] width 119 height 19
checkbox input "true"
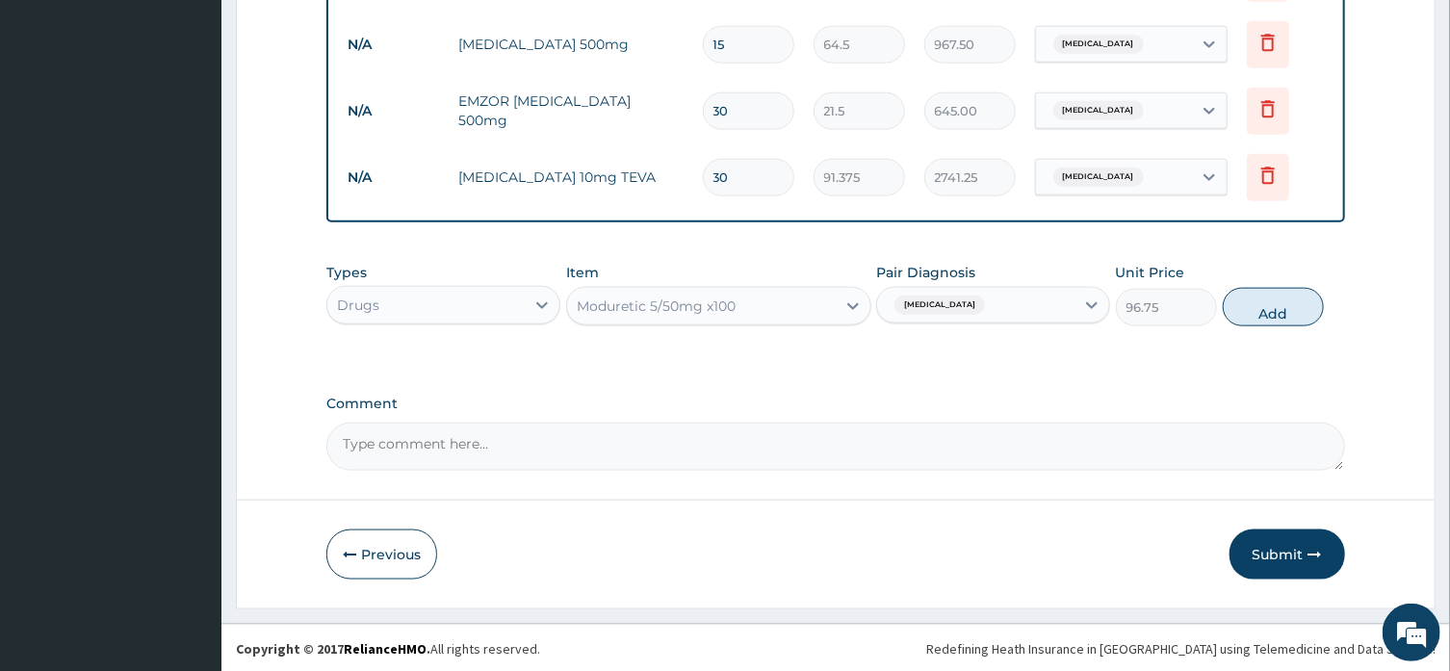
click at [1268, 307] on button "Add" at bounding box center [1274, 307] width 102 height 39
type input "0"
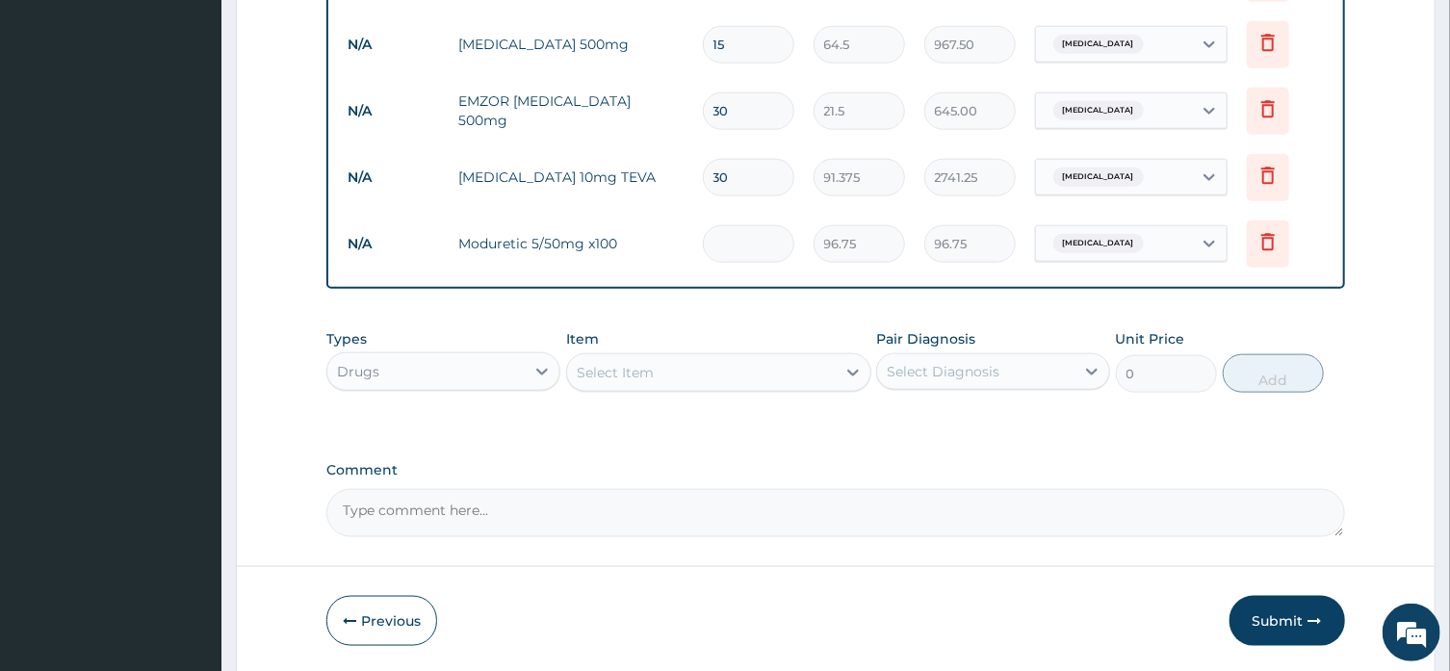
type input "0.00"
type input "3"
type input "290.25"
type input "30"
type input "2902.50"
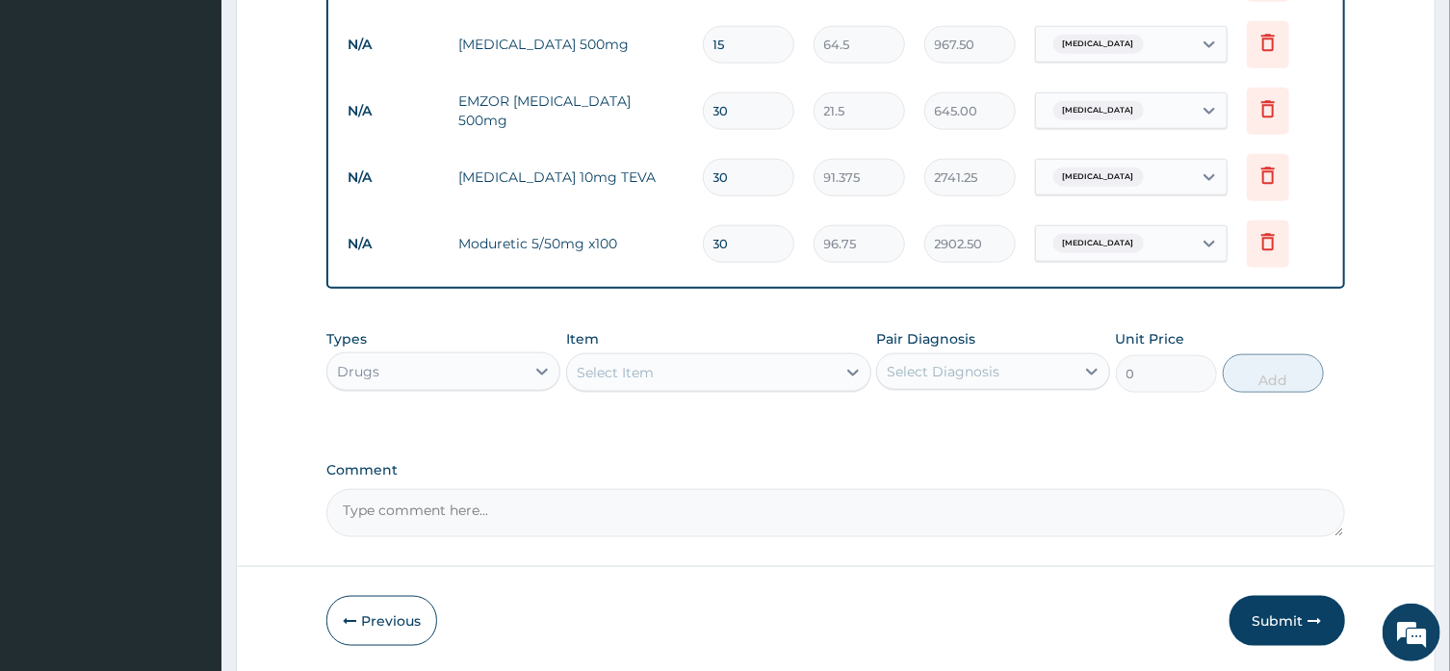
type input "31"
type input "2999.25"
type input "32"
type input "3096.00"
type input "33"
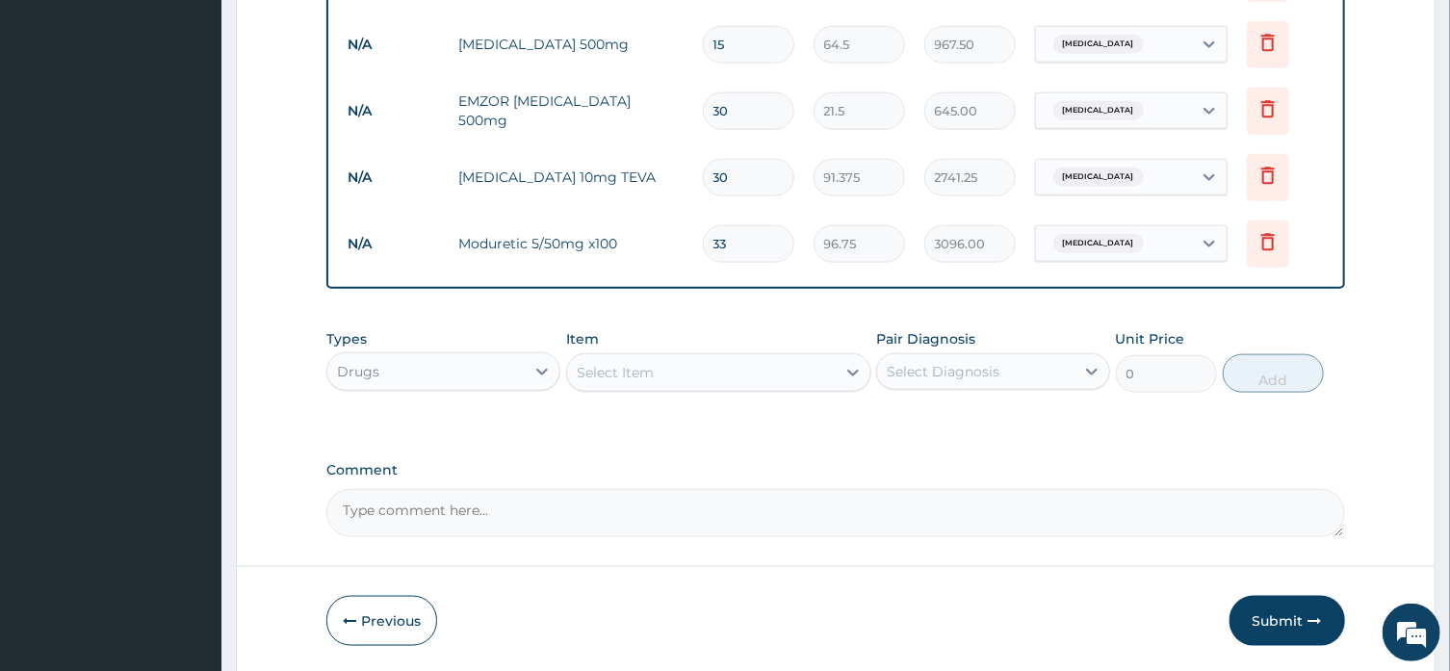
type input "3192.75"
type input "34"
type input "3289.50"
type input "35"
type input "3386.25"
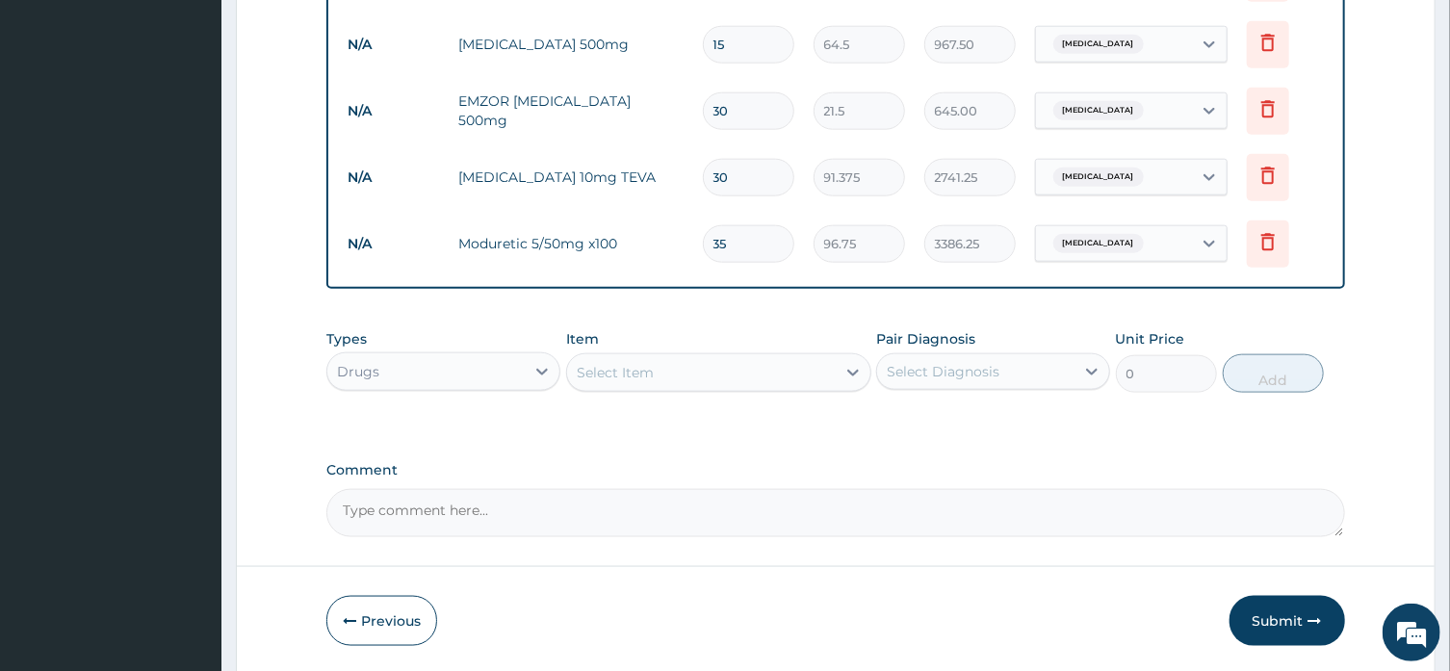
type input "34"
type input "3289.50"
type input "33"
type input "3192.75"
type input "32"
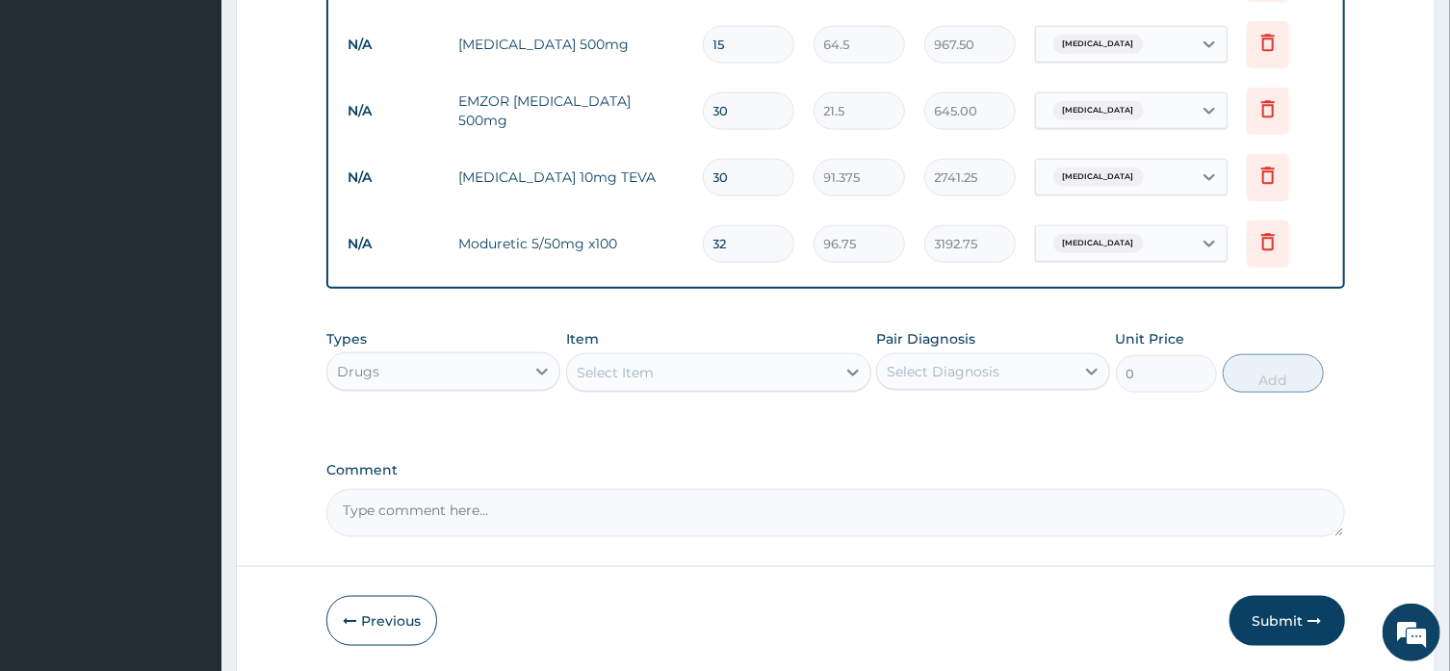
type input "3096.00"
type input "31"
type input "2999.25"
type input "30"
type input "2902.50"
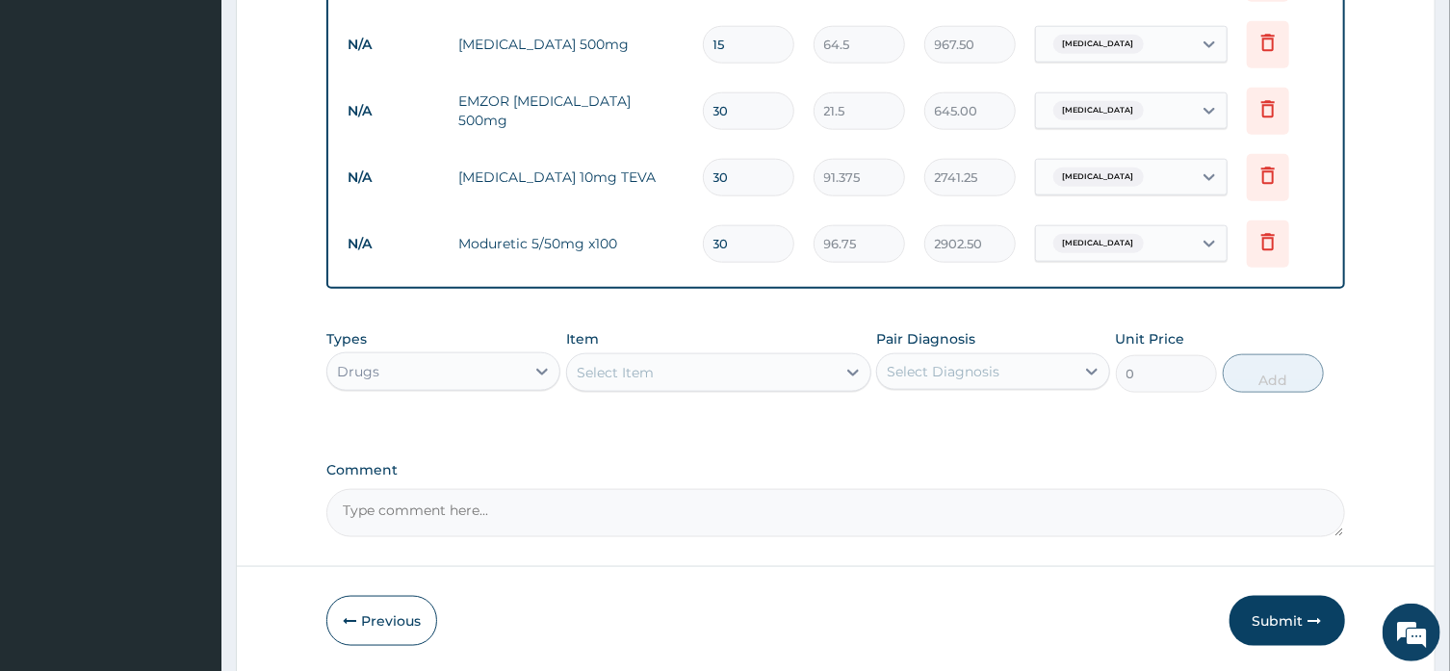
click at [731, 320] on div "Types Drugs Item Select Item Pair Diagnosis Select Diagnosis Unit Price 0 Add" at bounding box center [835, 361] width 1018 height 83
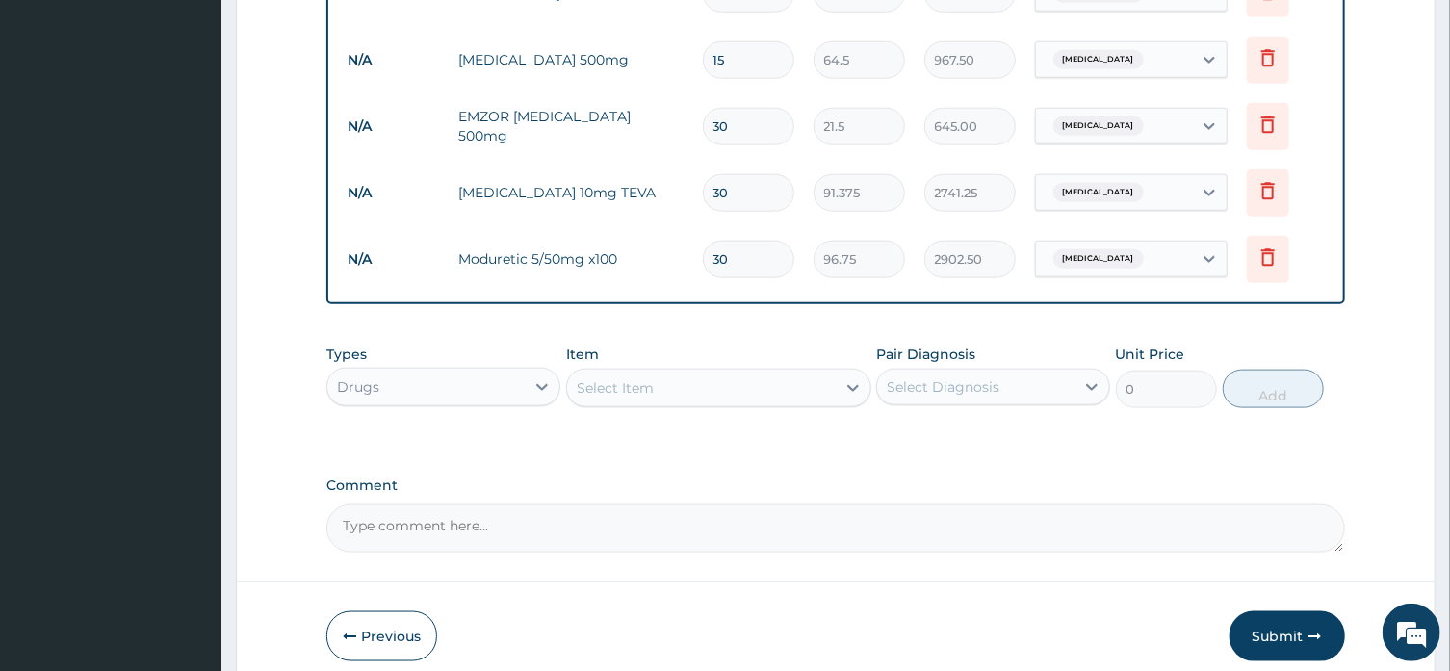
scroll to position [1155, 0]
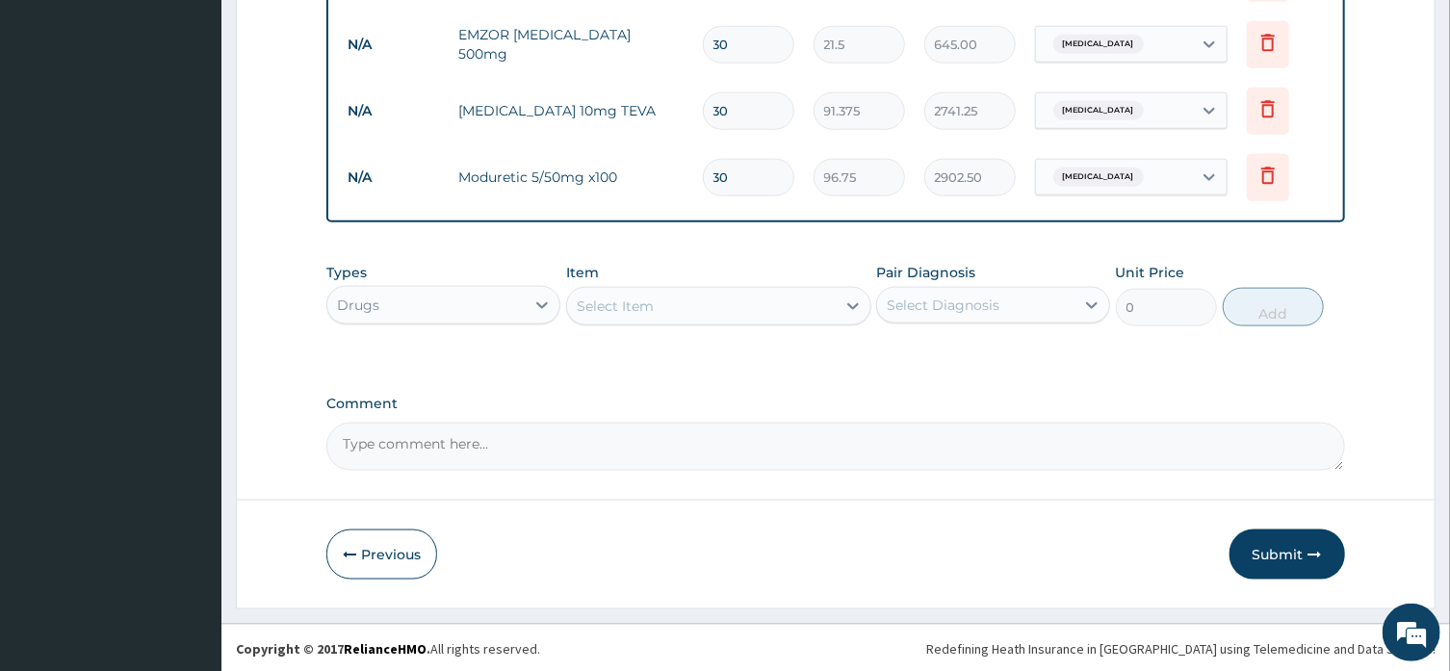
click at [1274, 544] on button "Submit" at bounding box center [1287, 555] width 116 height 50
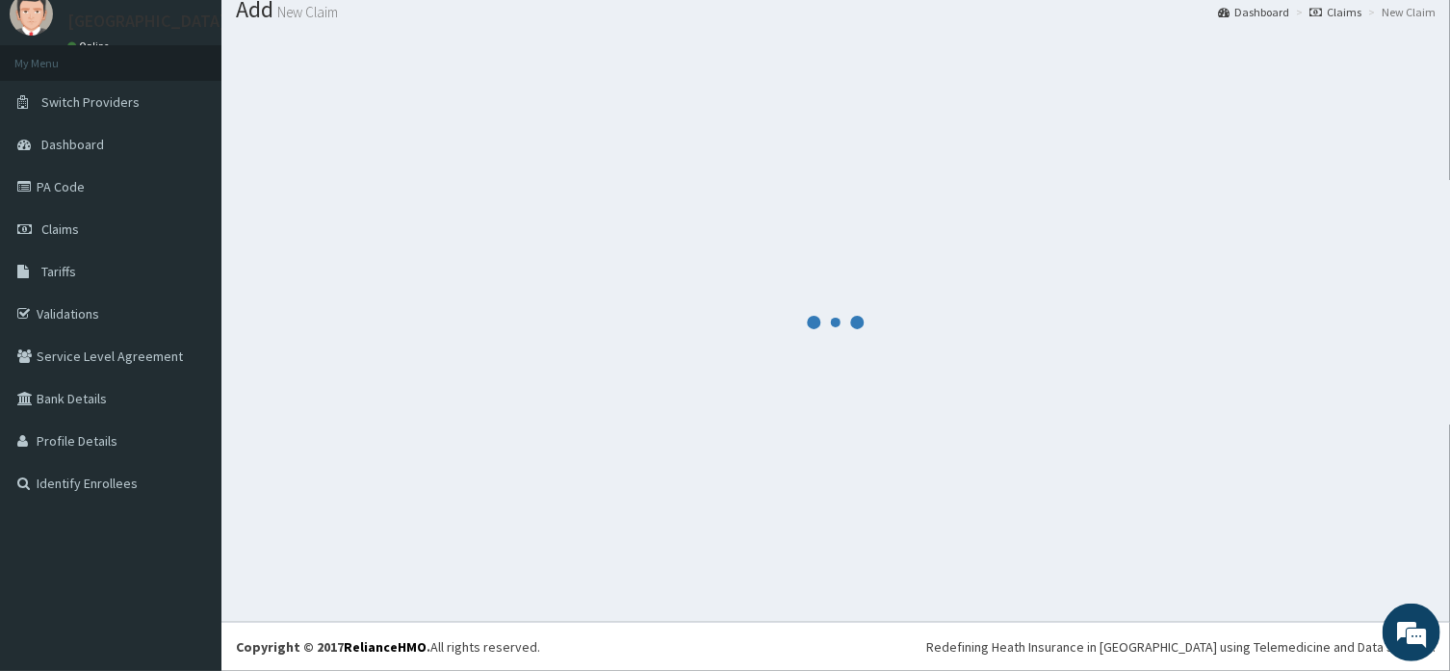
scroll to position [65, 0]
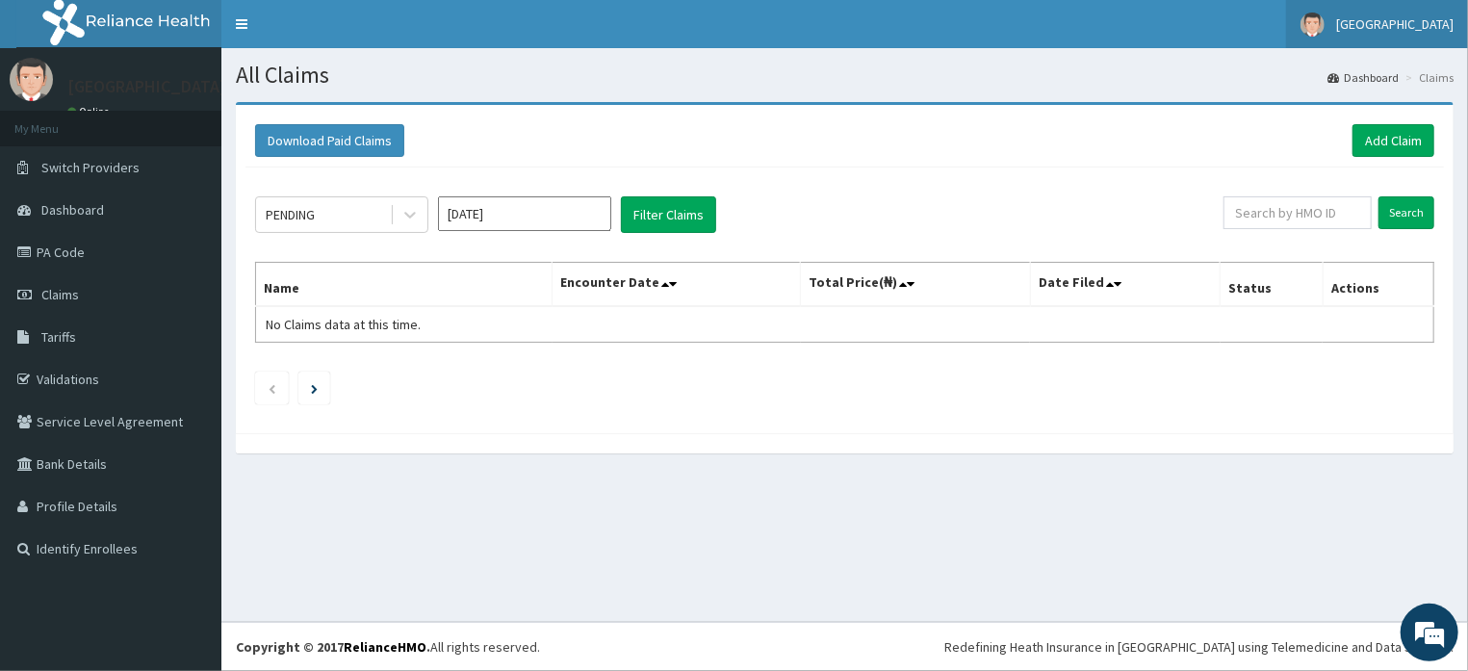
click at [1398, 21] on span "[GEOGRAPHIC_DATA]" at bounding box center [1394, 23] width 117 height 17
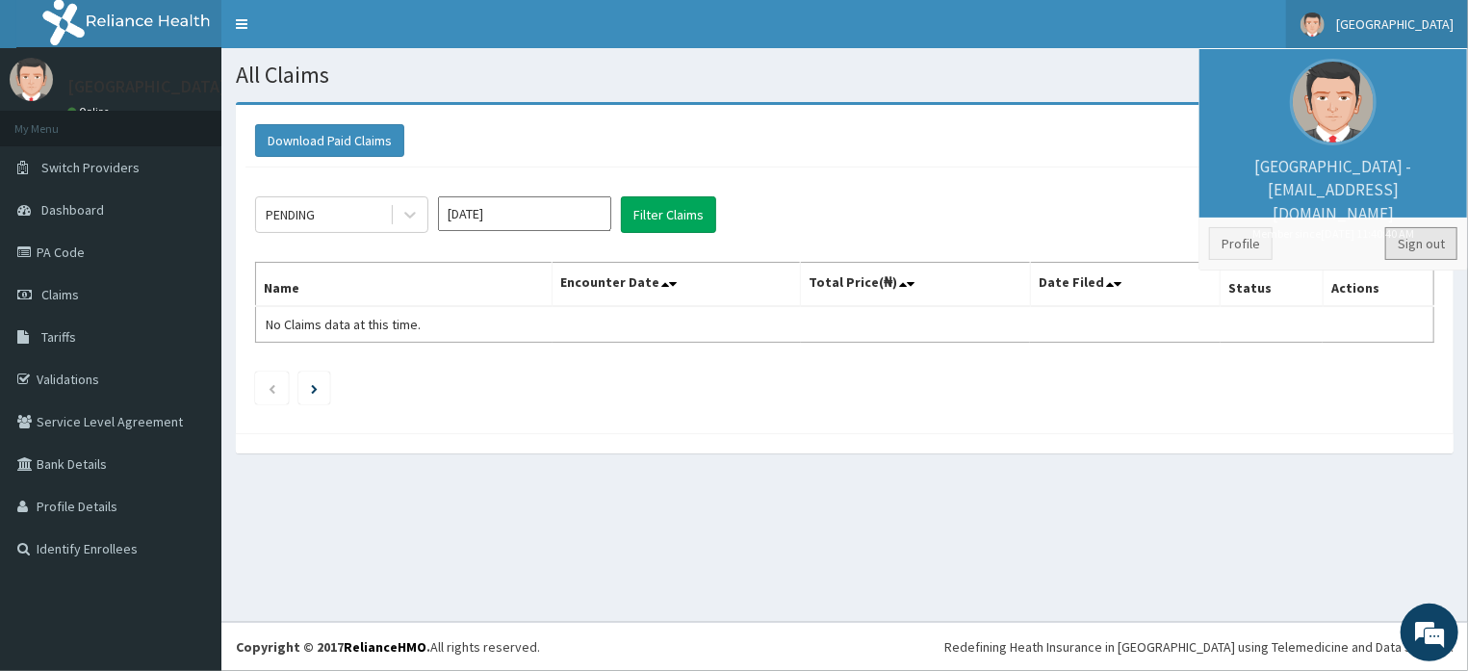
click at [1428, 246] on link "Sign out" at bounding box center [1421, 243] width 72 height 33
